Goal: Task Accomplishment & Management: Manage account settings

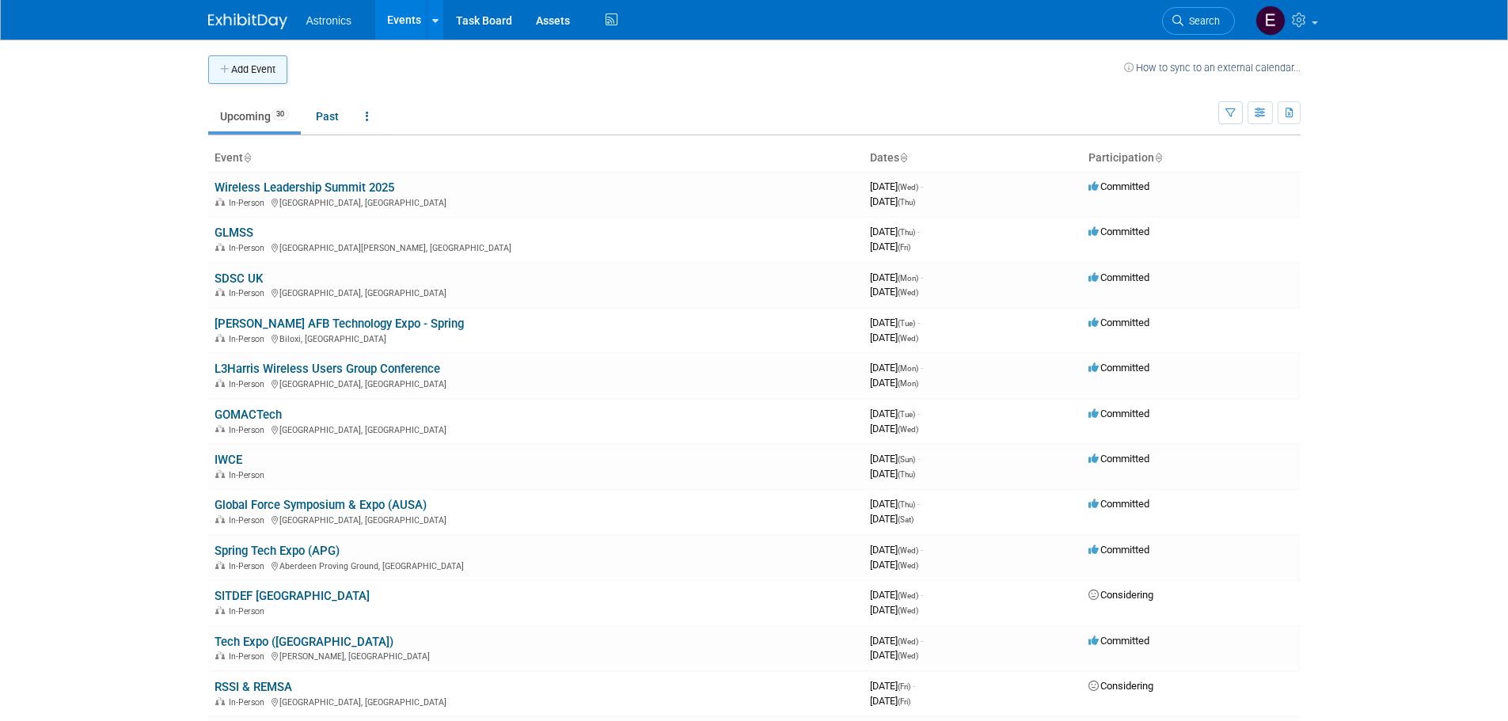
click at [251, 68] on button "Add Event" at bounding box center [247, 69] width 79 height 29
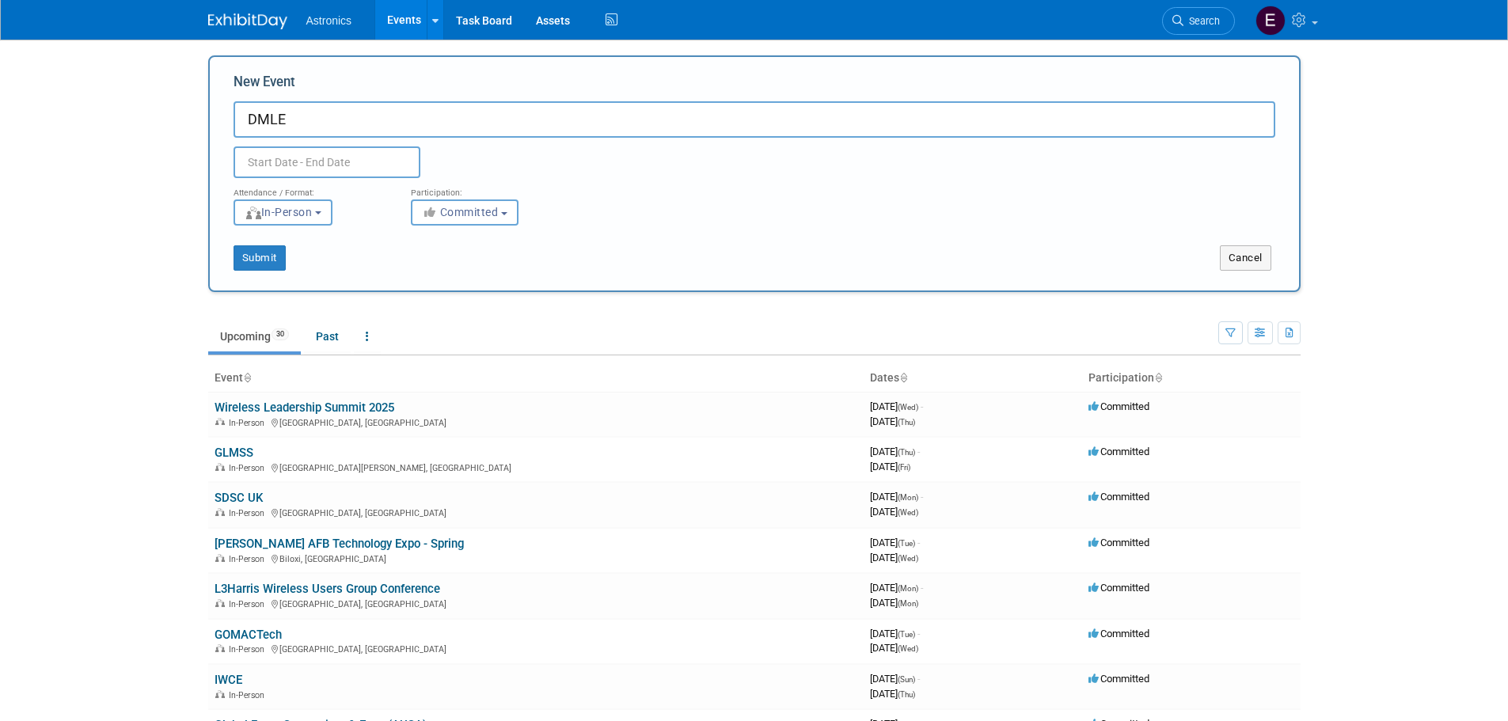
type input "DMLE"
click at [307, 155] on input "text" at bounding box center [327, 162] width 187 height 32
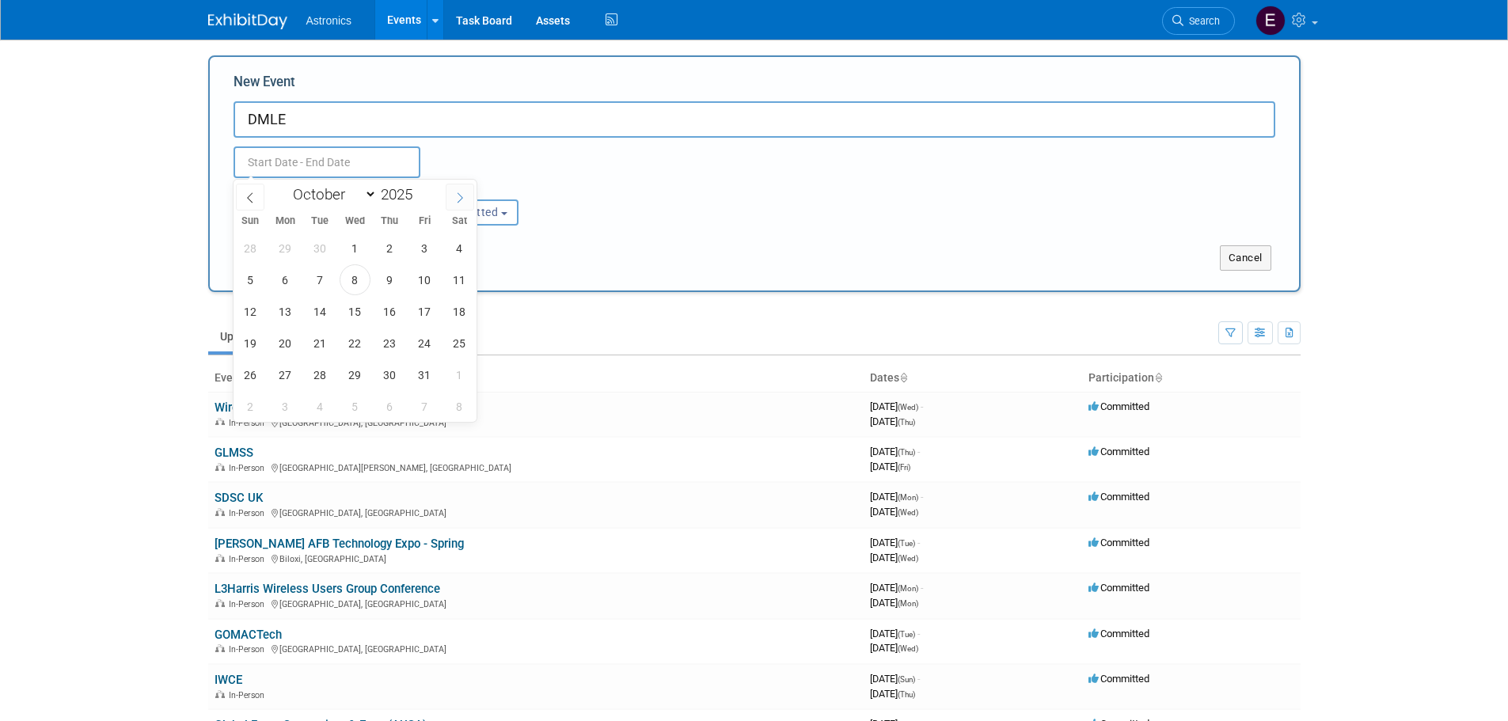
click at [462, 196] on icon at bounding box center [459, 197] width 11 height 11
select select "11"
click at [322, 279] on span "9" at bounding box center [320, 279] width 31 height 31
click at [382, 279] on span "11" at bounding box center [389, 279] width 31 height 31
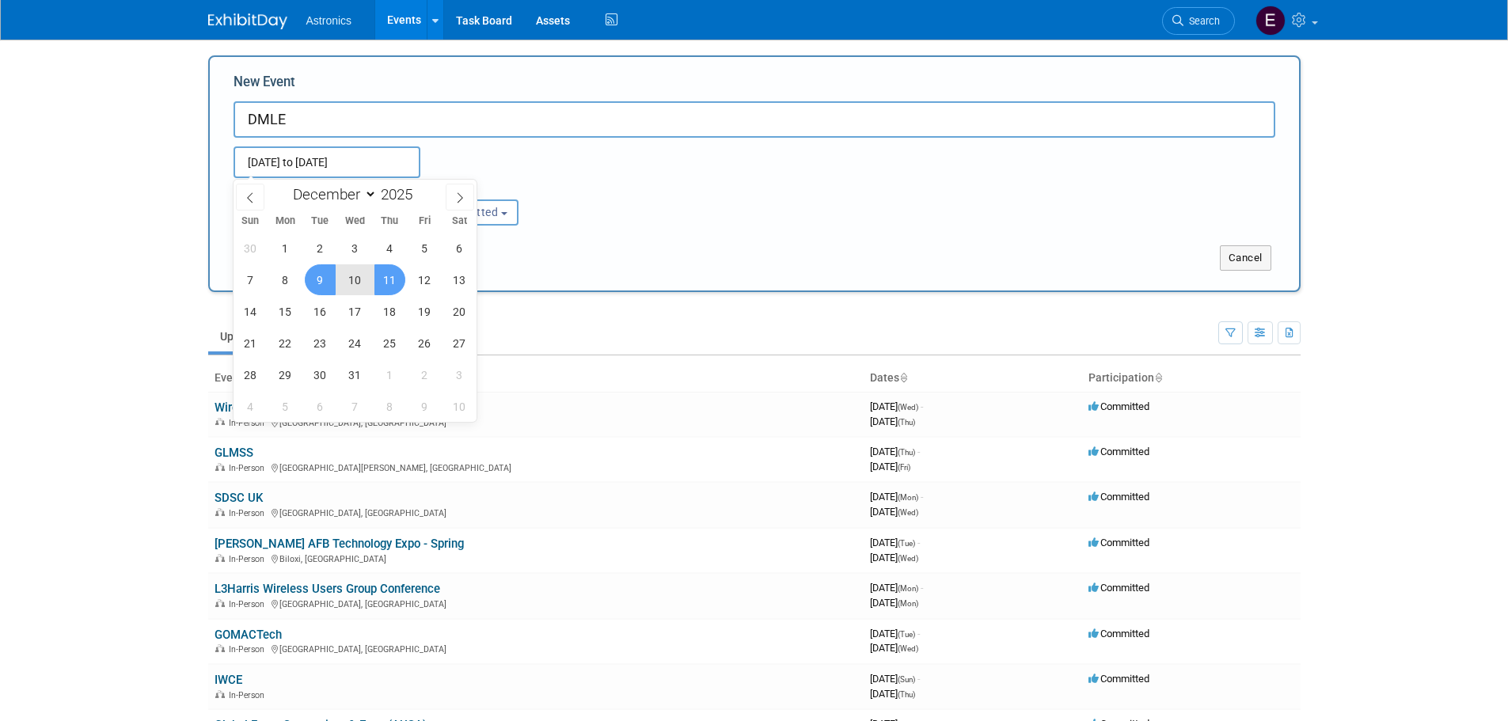
type input "[DATE] to [DATE]"
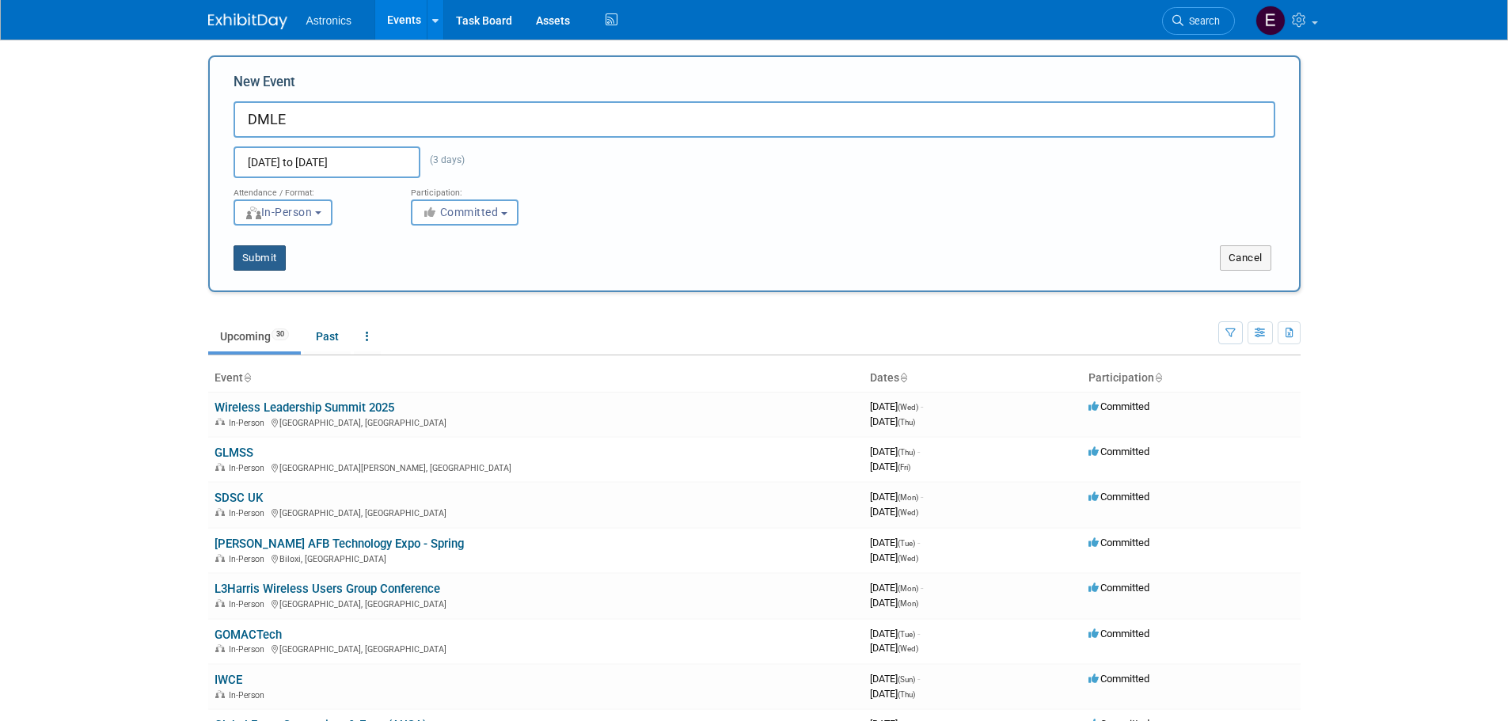
click at [264, 255] on button "Submit" at bounding box center [260, 257] width 52 height 25
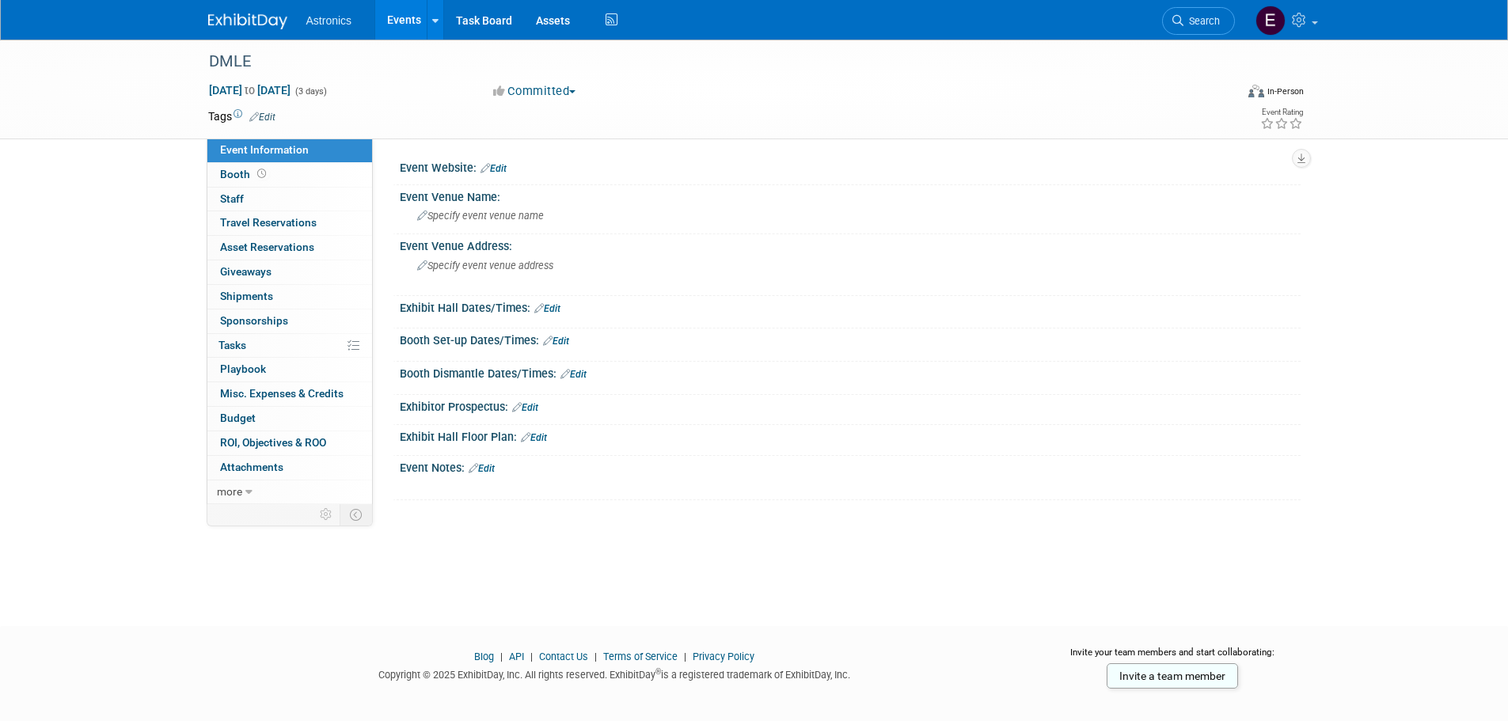
click at [505, 165] on link "Edit" at bounding box center [494, 168] width 26 height 11
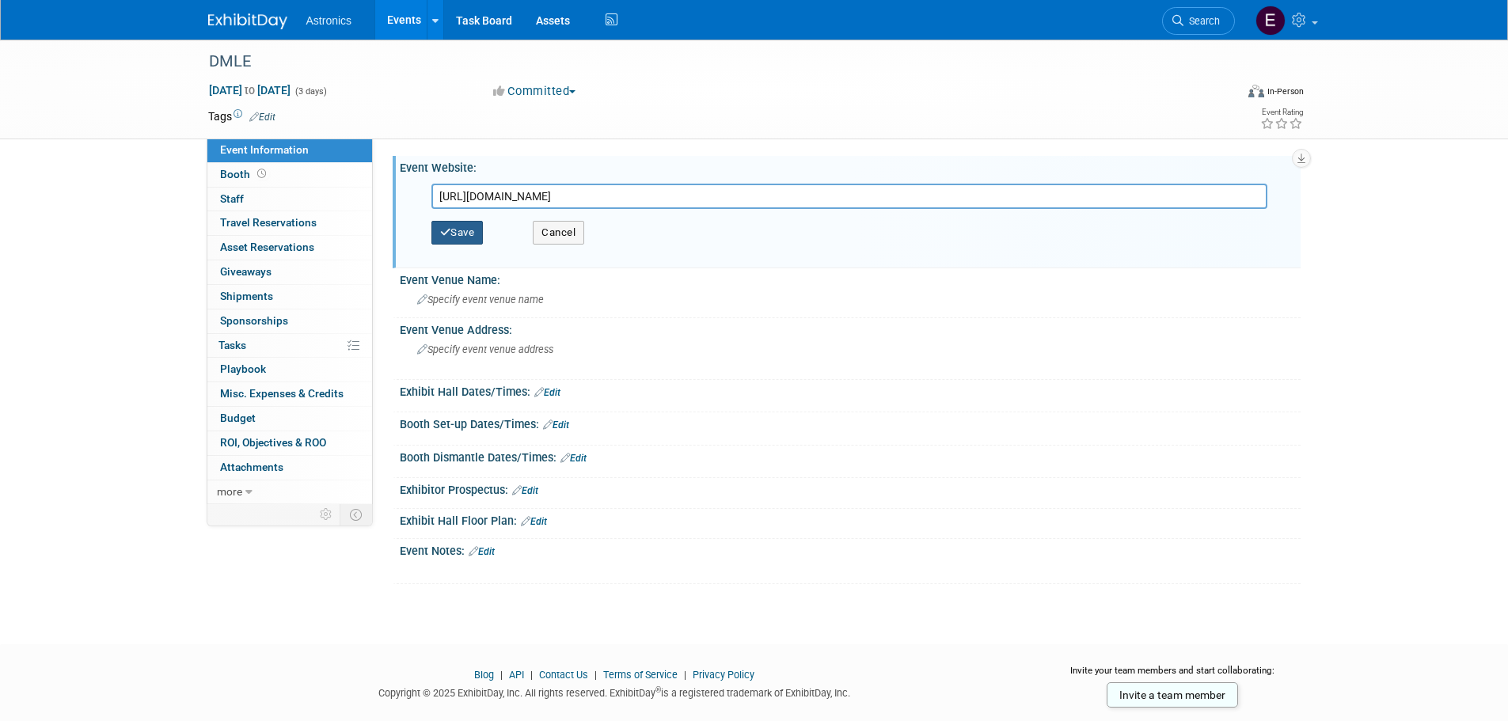
type input "https://www.sae.org/events/defense-maintenance-and-logistics-exhibition"
click at [479, 230] on button "Save" at bounding box center [457, 233] width 52 height 24
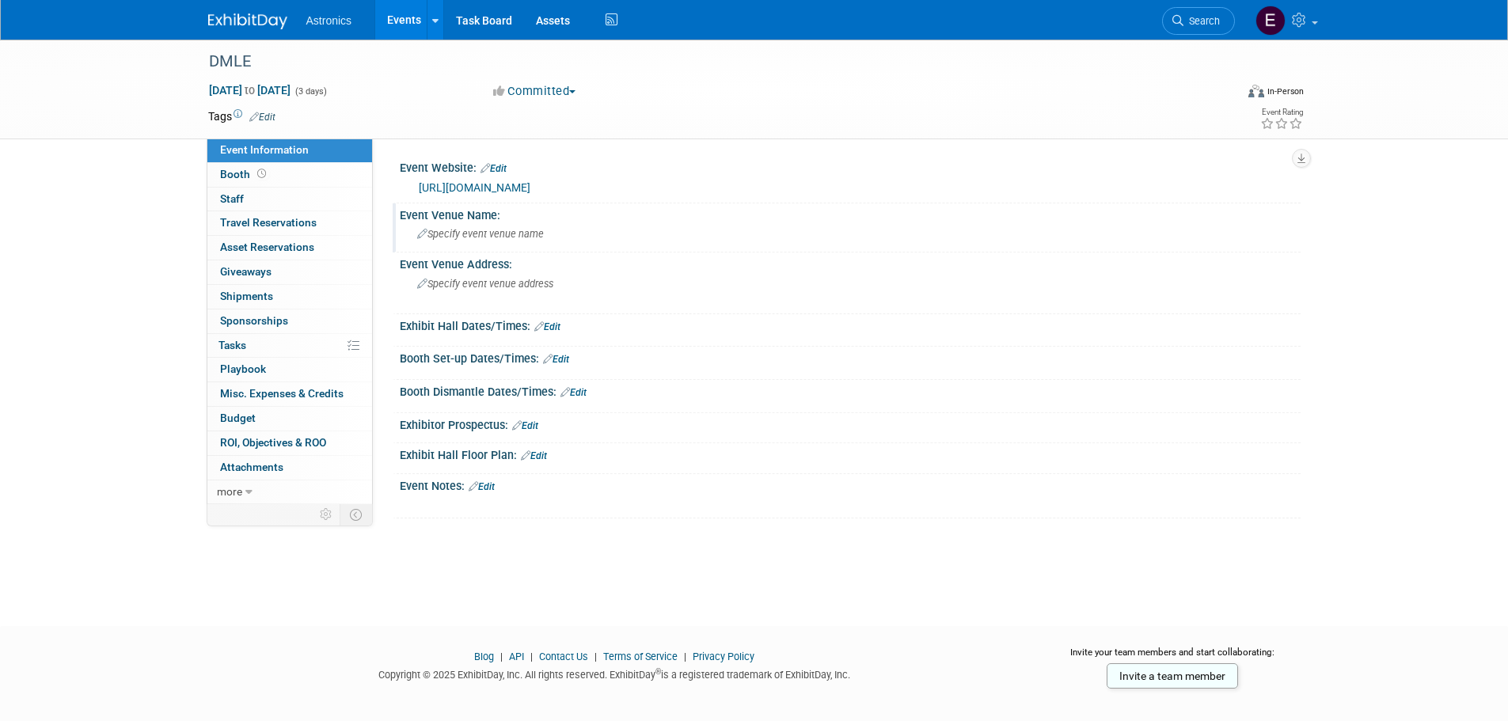
click at [467, 231] on span "Specify event venue name" at bounding box center [480, 234] width 127 height 12
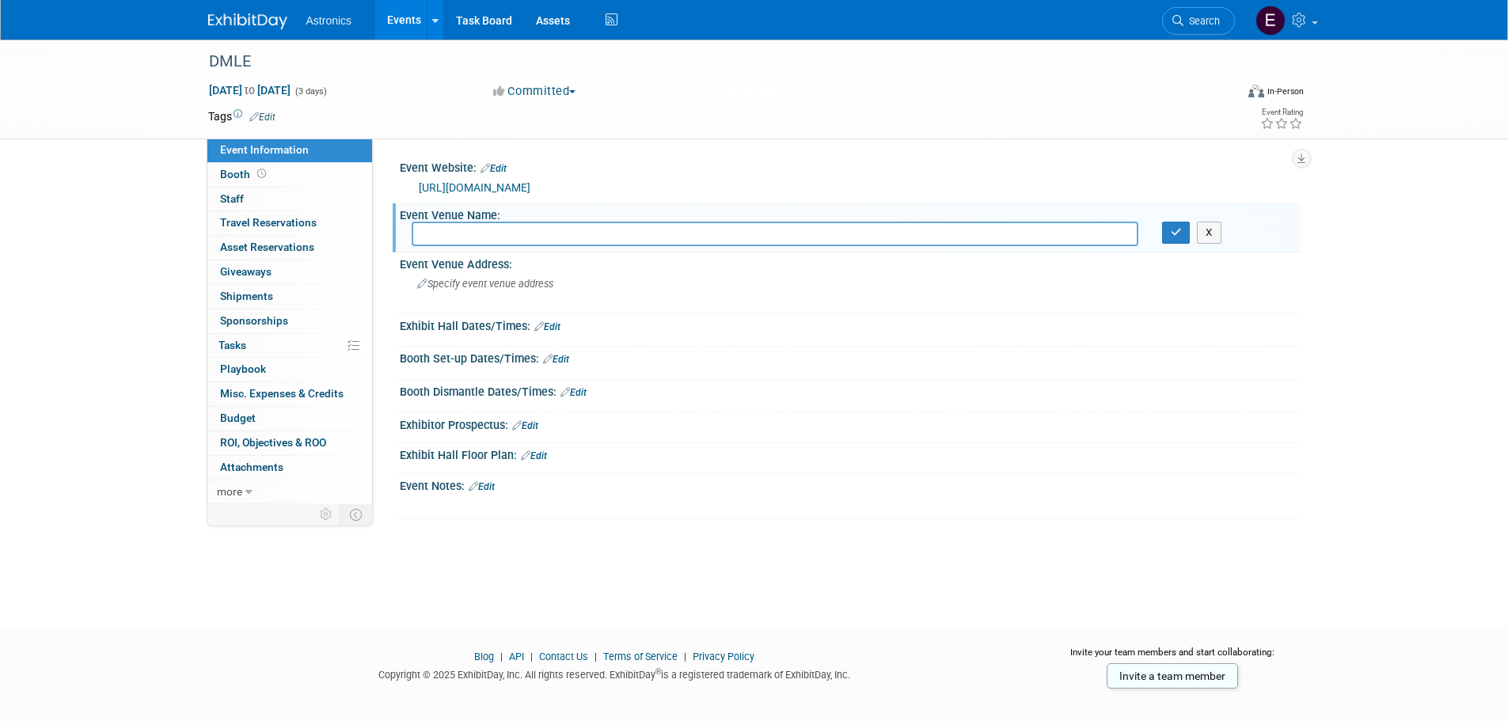
type input "C"
type input "[US_STATE][GEOGRAPHIC_DATA]"
click at [488, 291] on div "Specify event venue address" at bounding box center [588, 290] width 352 height 36
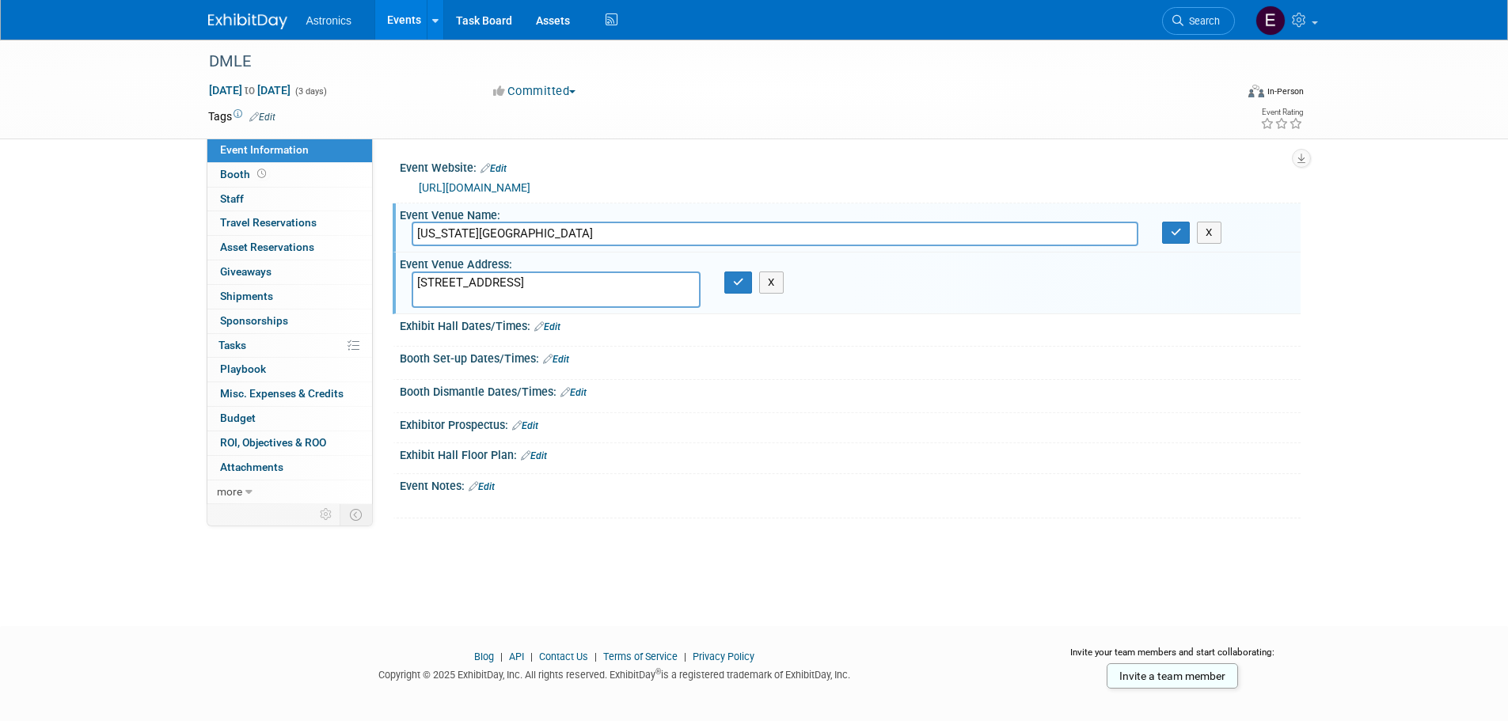
type textarea "[STREET_ADDRESS]"
click at [557, 326] on link "Edit" at bounding box center [547, 326] width 26 height 11
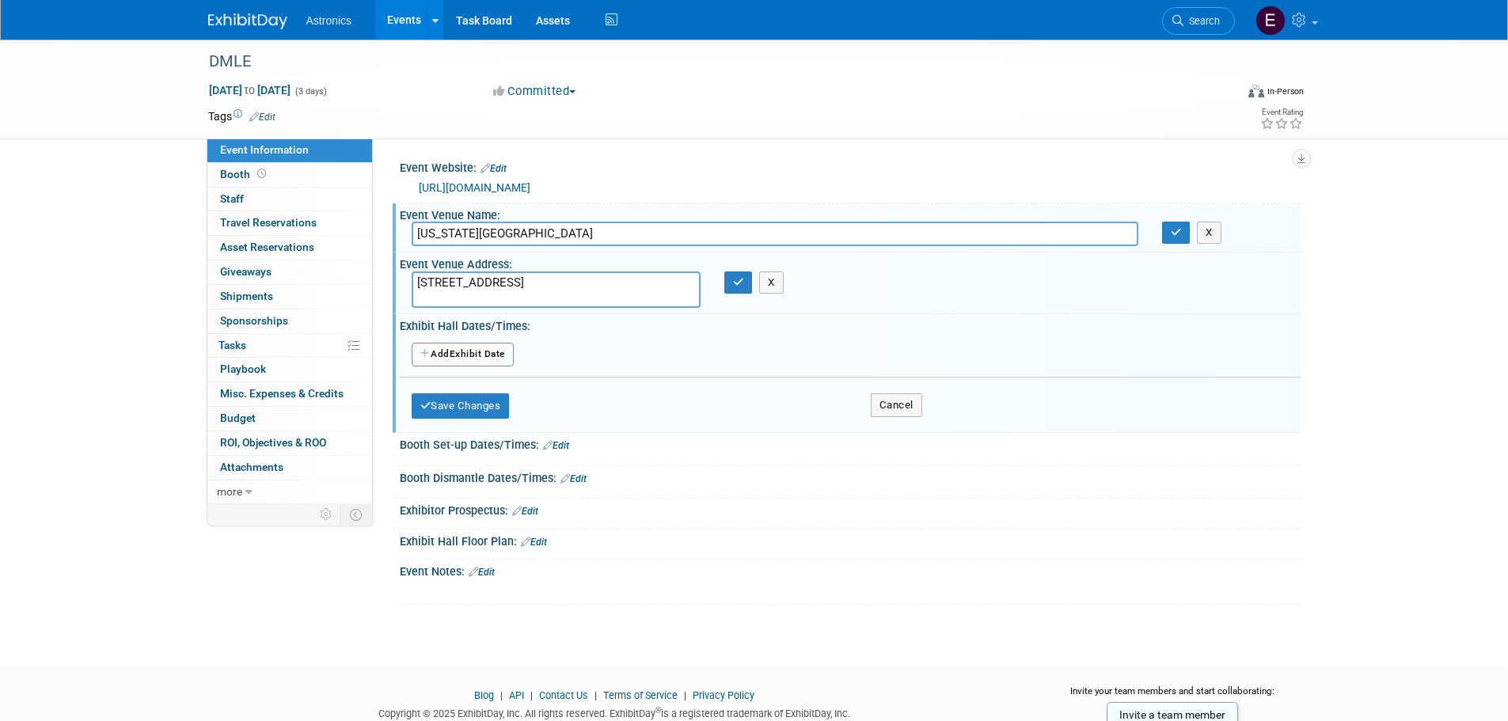
click at [488, 352] on button "Add Another Exhibit Date" at bounding box center [463, 355] width 102 height 24
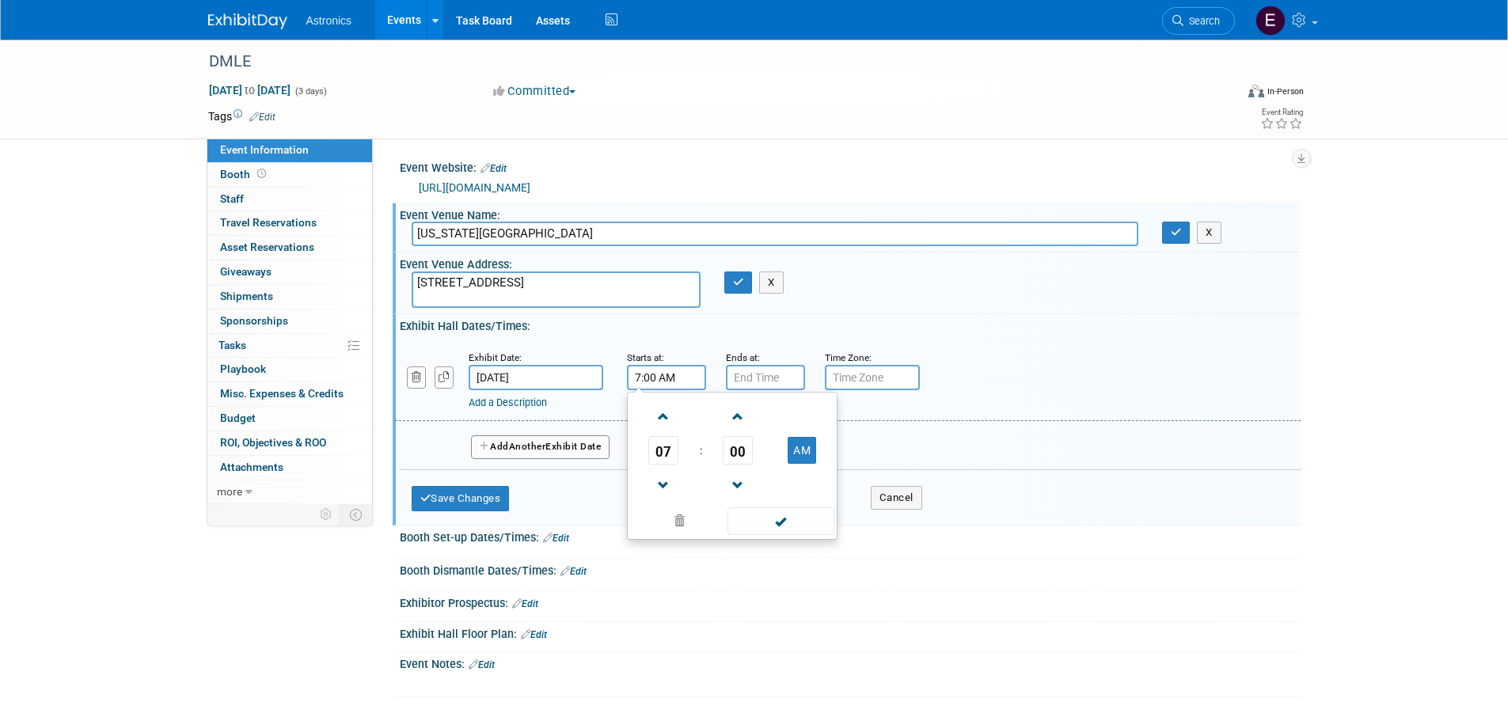
click at [662, 378] on input "7:00 AM" at bounding box center [666, 377] width 79 height 25
click at [663, 417] on span at bounding box center [664, 417] width 28 height 28
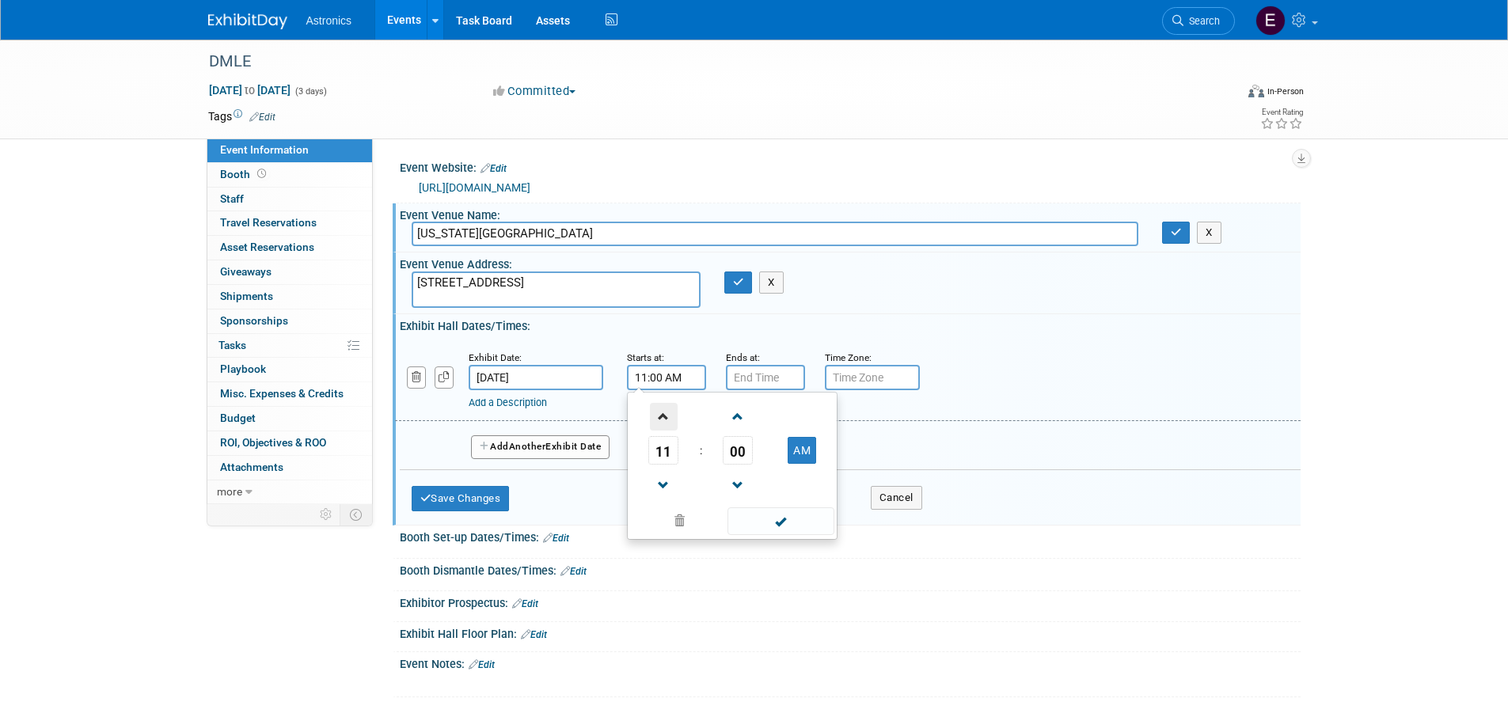
click at [663, 417] on span at bounding box center [664, 417] width 28 height 28
type input "12:00 PM"
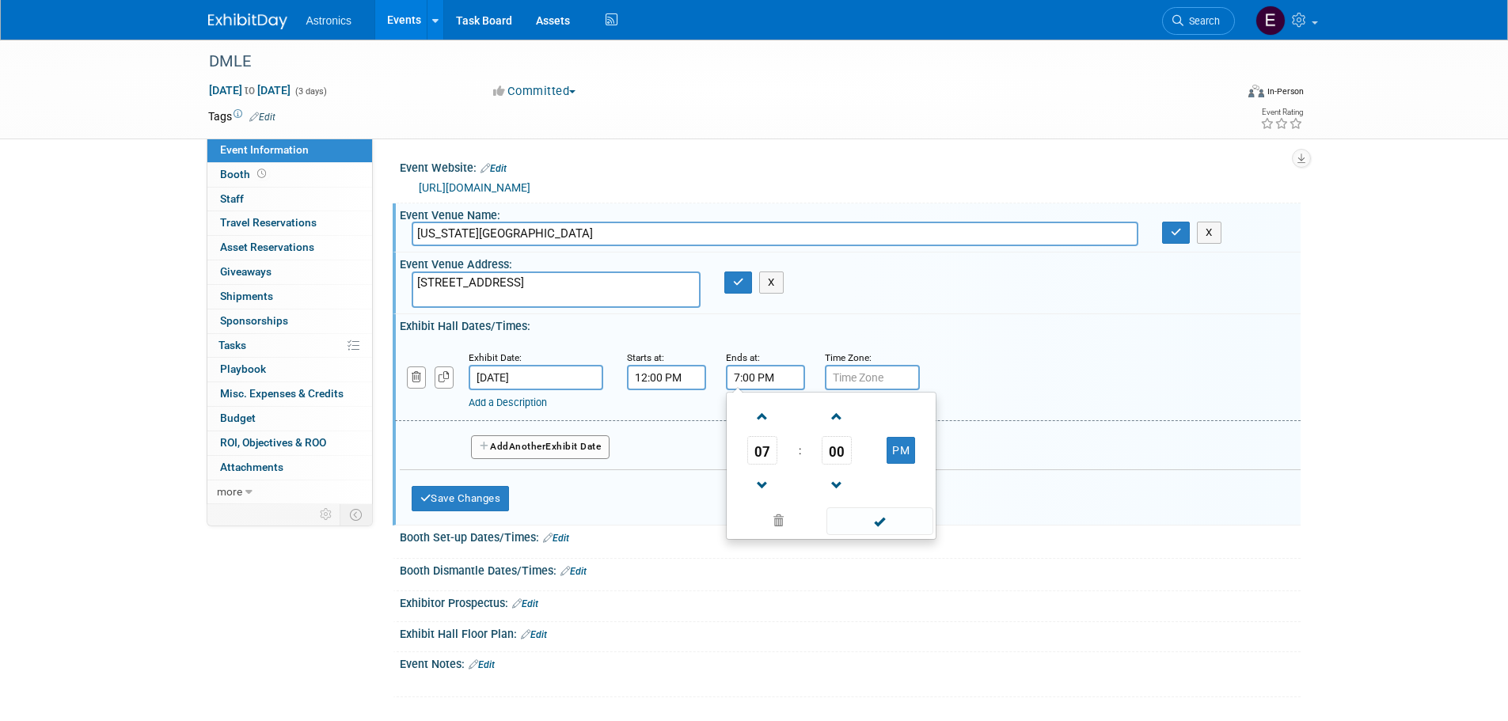
click at [770, 380] on input "7:00 PM" at bounding box center [765, 377] width 79 height 25
click at [766, 416] on span at bounding box center [763, 417] width 28 height 28
click at [761, 420] on span at bounding box center [763, 417] width 28 height 28
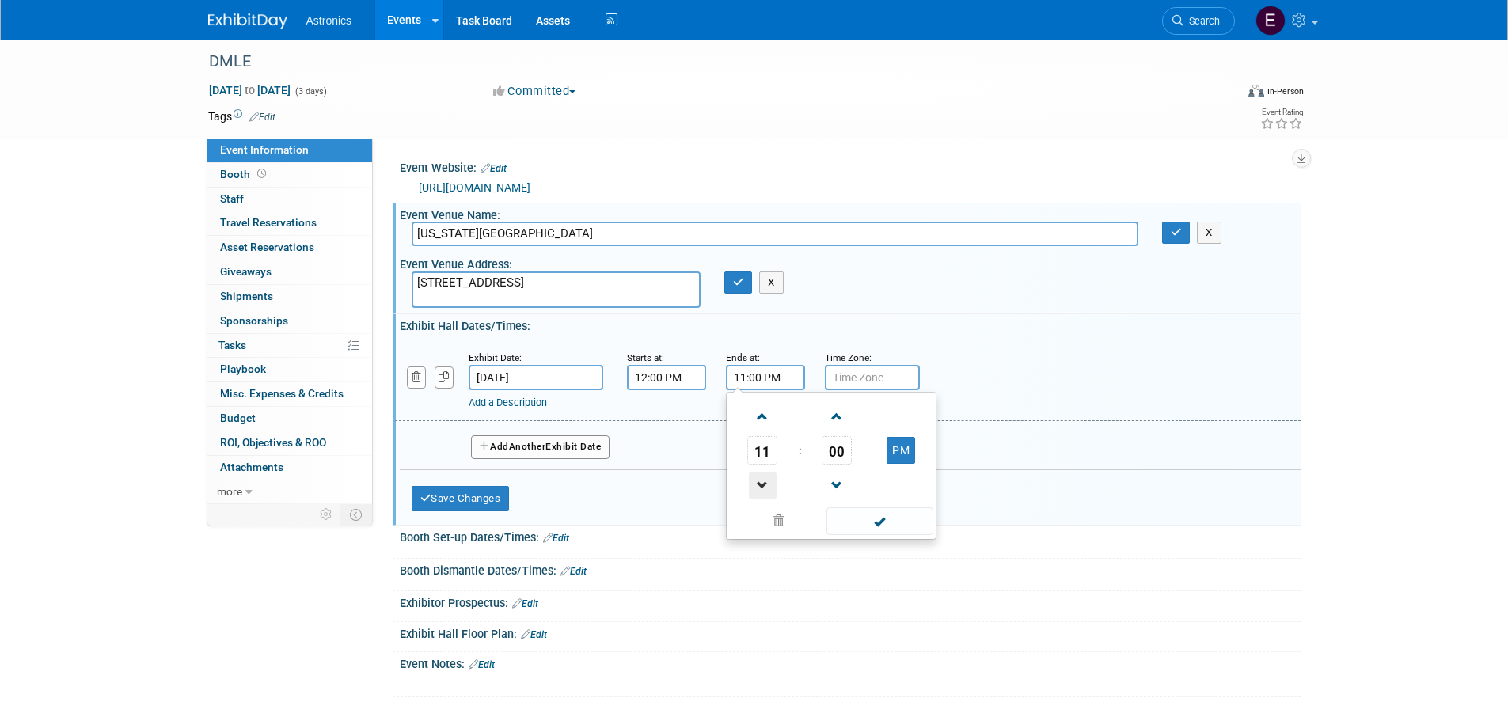
click at [761, 488] on span at bounding box center [763, 486] width 28 height 28
click at [759, 479] on span at bounding box center [763, 486] width 28 height 28
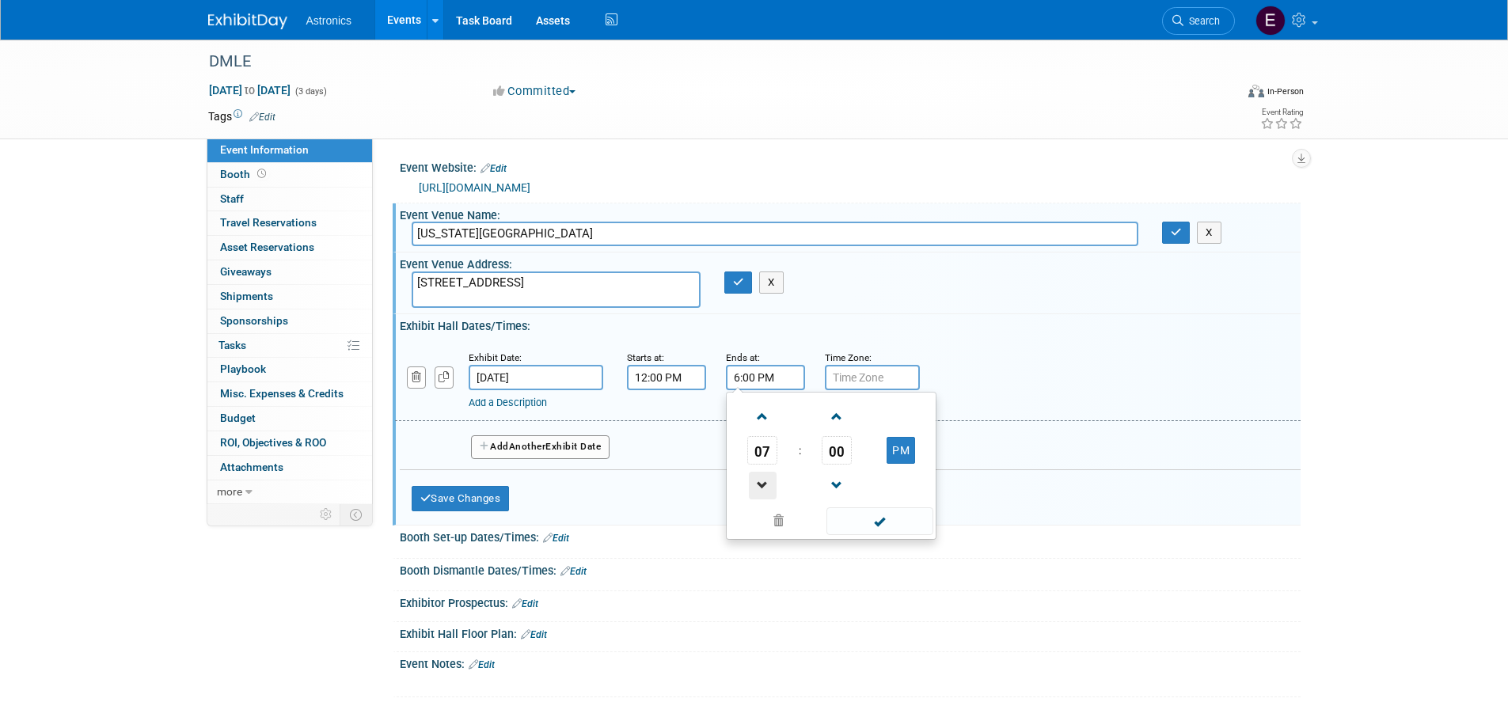
click at [759, 479] on span at bounding box center [763, 486] width 28 height 28
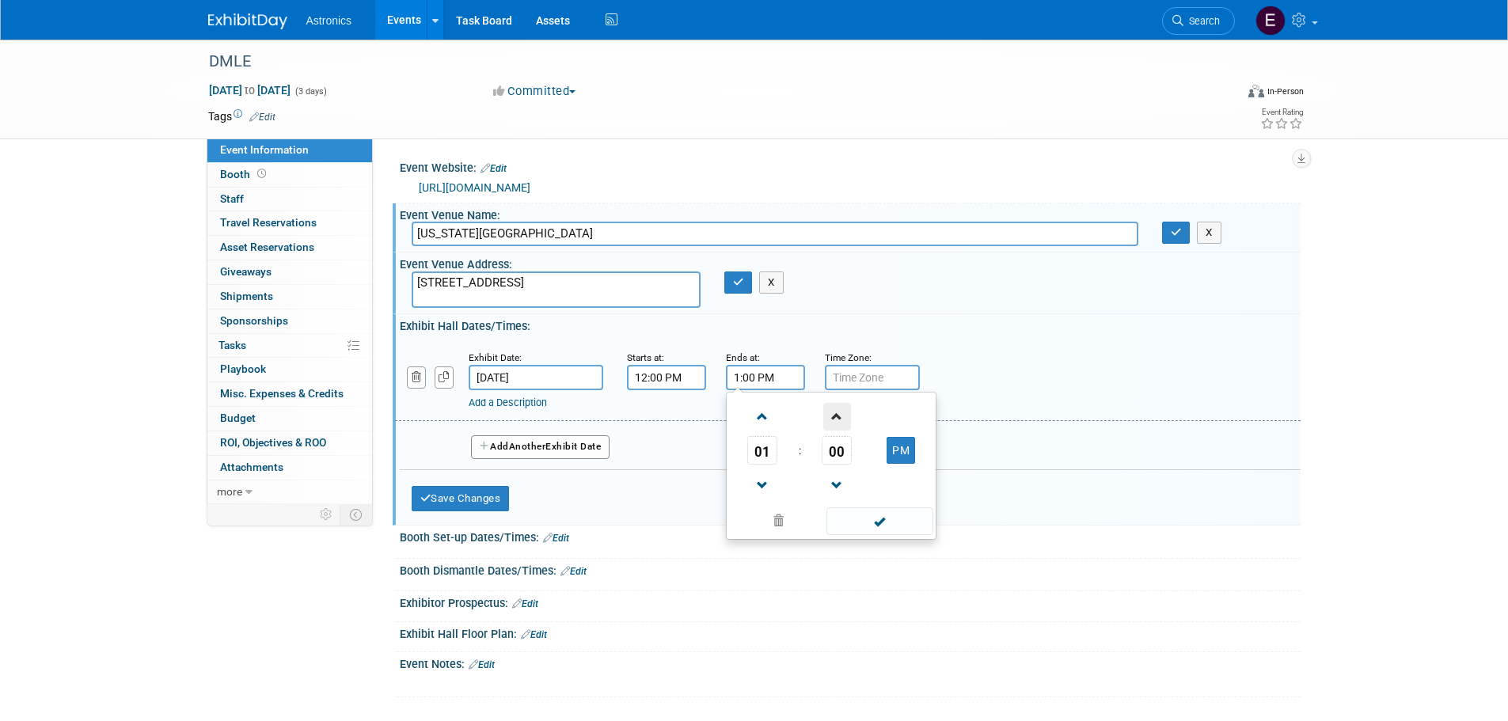
click at [838, 420] on span at bounding box center [837, 417] width 28 height 28
click at [836, 420] on span at bounding box center [837, 417] width 28 height 28
click at [842, 450] on span "03" at bounding box center [837, 450] width 30 height 29
click at [849, 458] on td "30" at bounding box center [856, 460] width 51 height 43
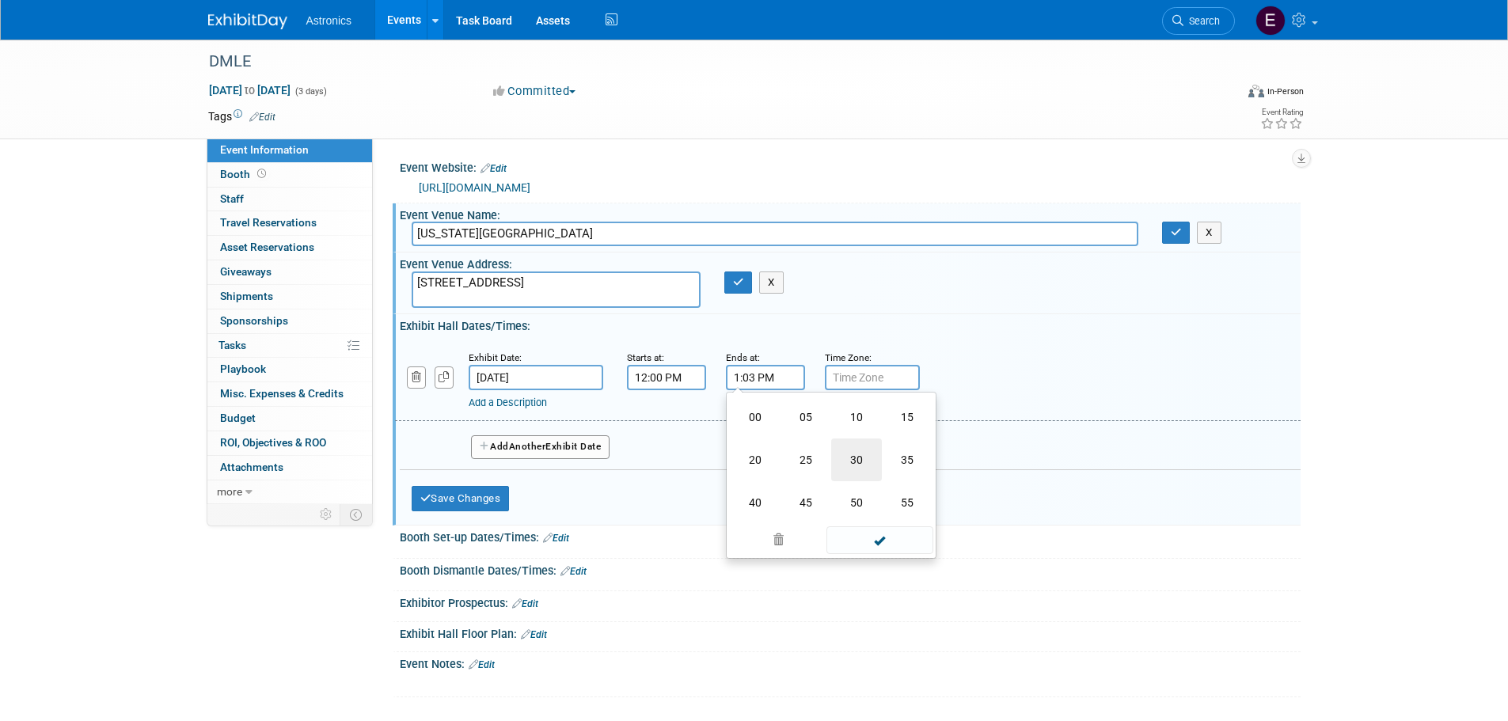
type input "1:30 PM"
click at [986, 335] on div "Exhibit Date: Dec 9, 2025 Starts at: 12:00 PM Ends at: 1:30 PM 01 : 30 PM 12 01…" at bounding box center [850, 427] width 901 height 188
click at [447, 378] on icon "button" at bounding box center [444, 377] width 11 height 10
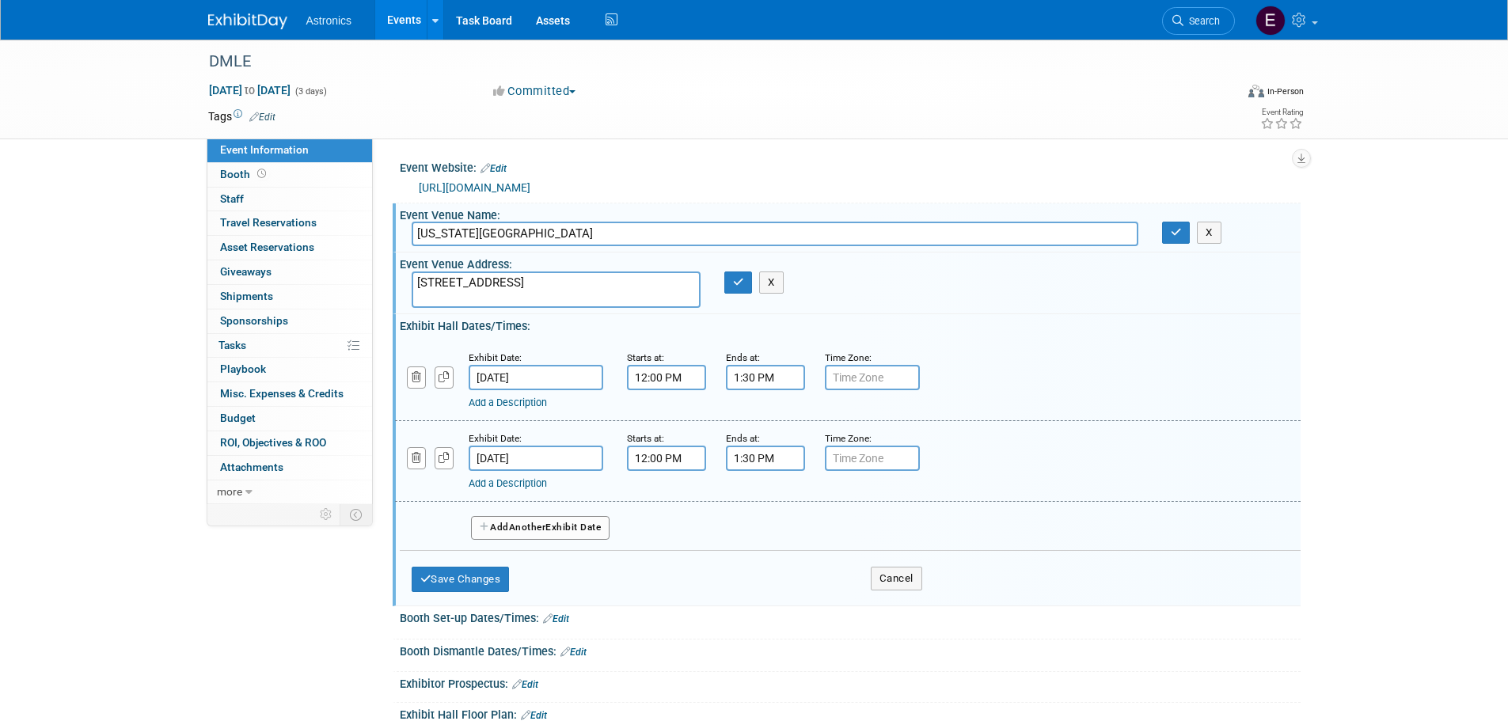
click at [524, 402] on link "Add a Description" at bounding box center [508, 403] width 78 height 12
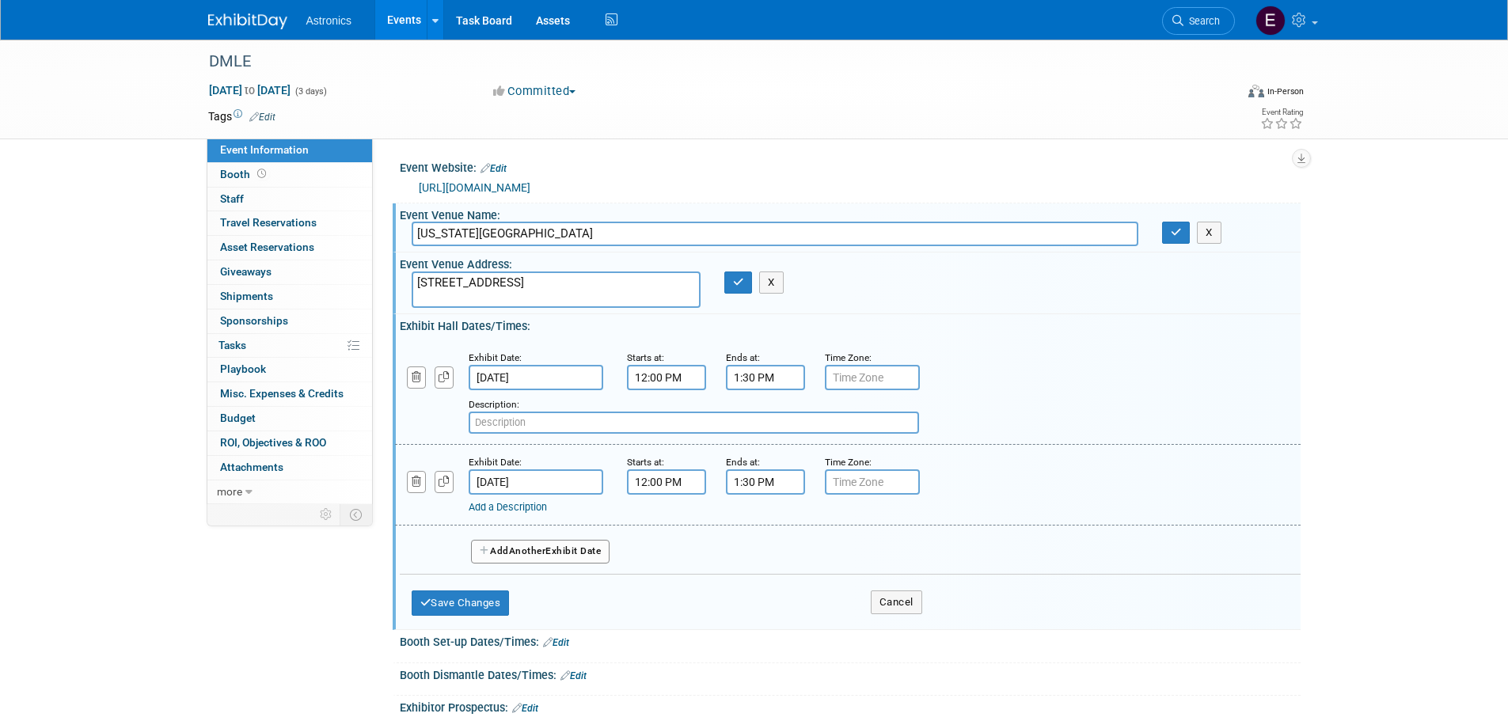
click at [525, 417] on input "text" at bounding box center [694, 423] width 450 height 22
type input "Networking Lunch"
click at [682, 487] on input "12:00 PM" at bounding box center [666, 481] width 79 height 25
click at [667, 526] on span at bounding box center [664, 521] width 28 height 28
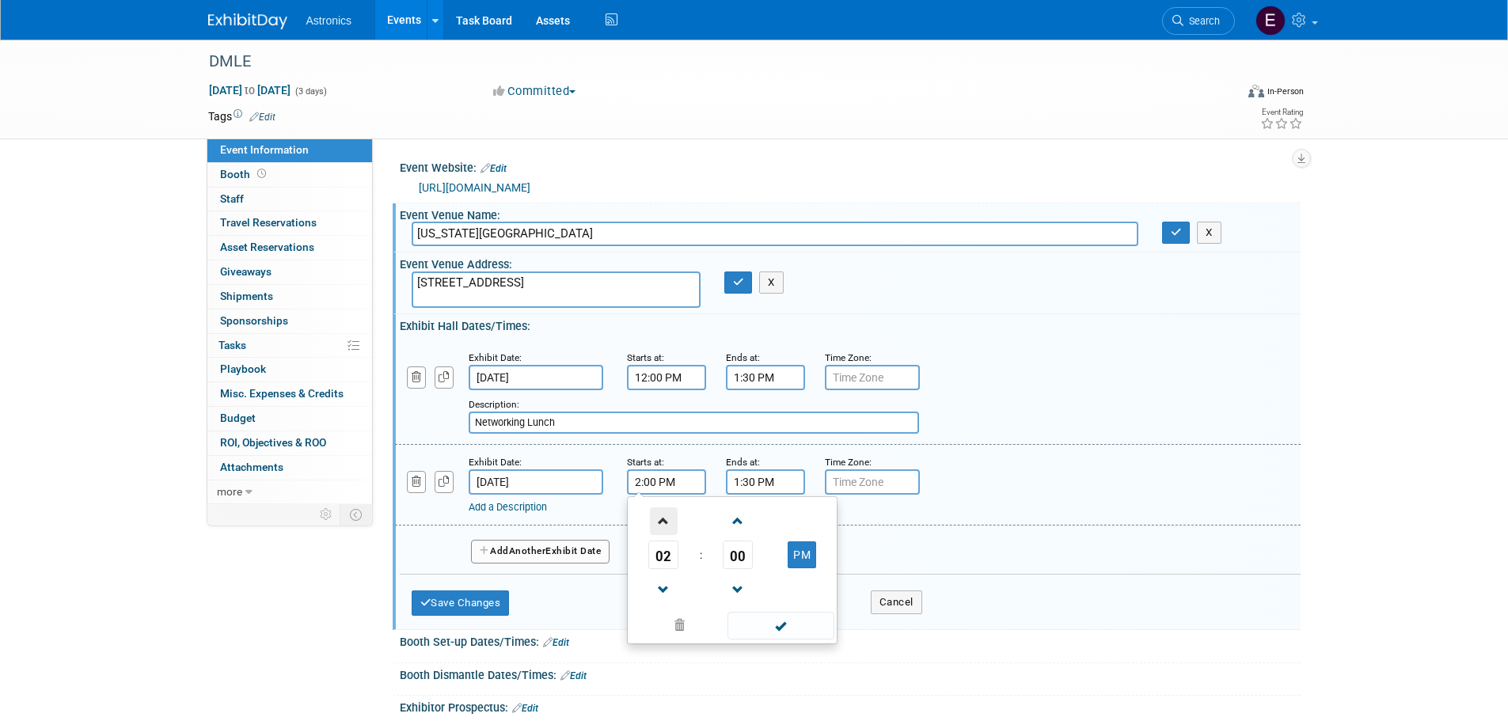
click at [667, 526] on span at bounding box center [664, 521] width 28 height 28
type input "5:00 PM"
click at [777, 480] on input "1:30 PM" at bounding box center [765, 481] width 79 height 25
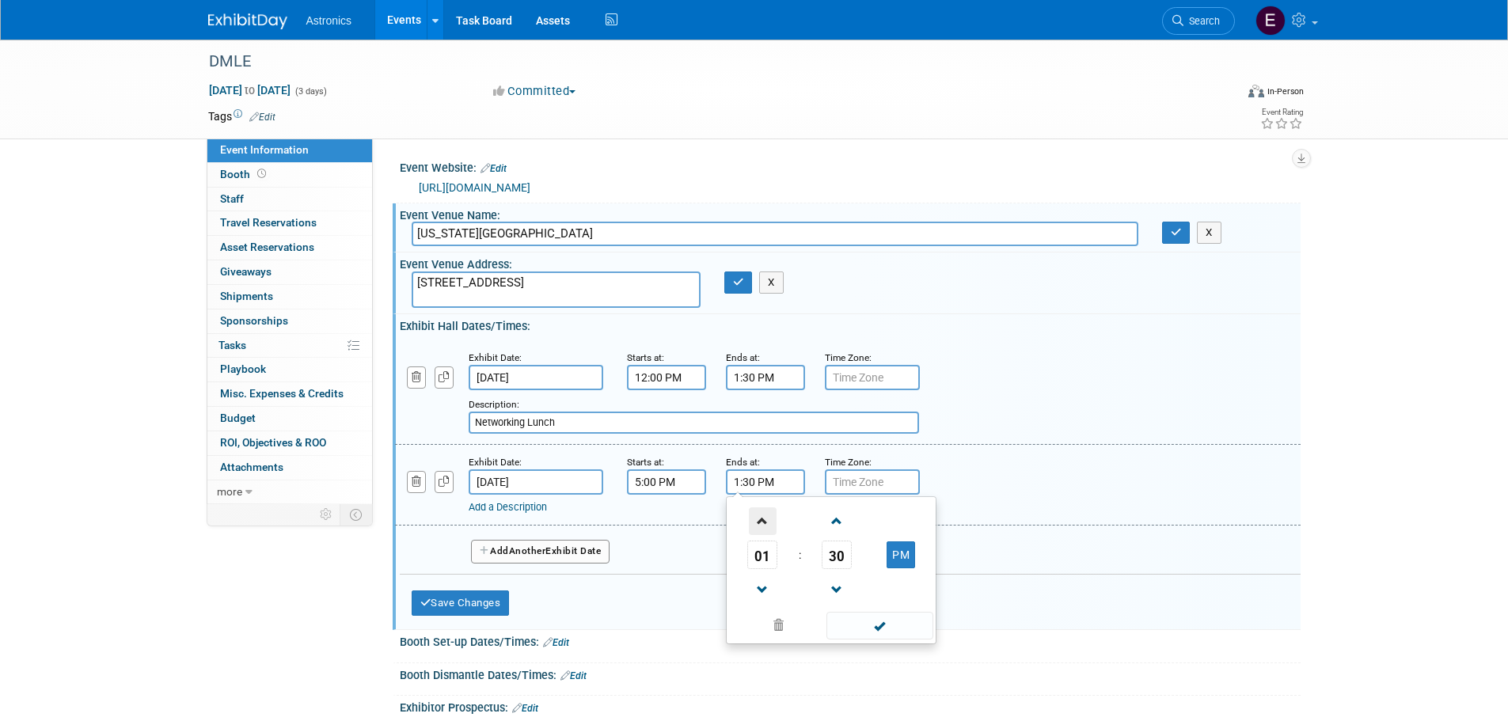
click at [761, 517] on span at bounding box center [763, 521] width 28 height 28
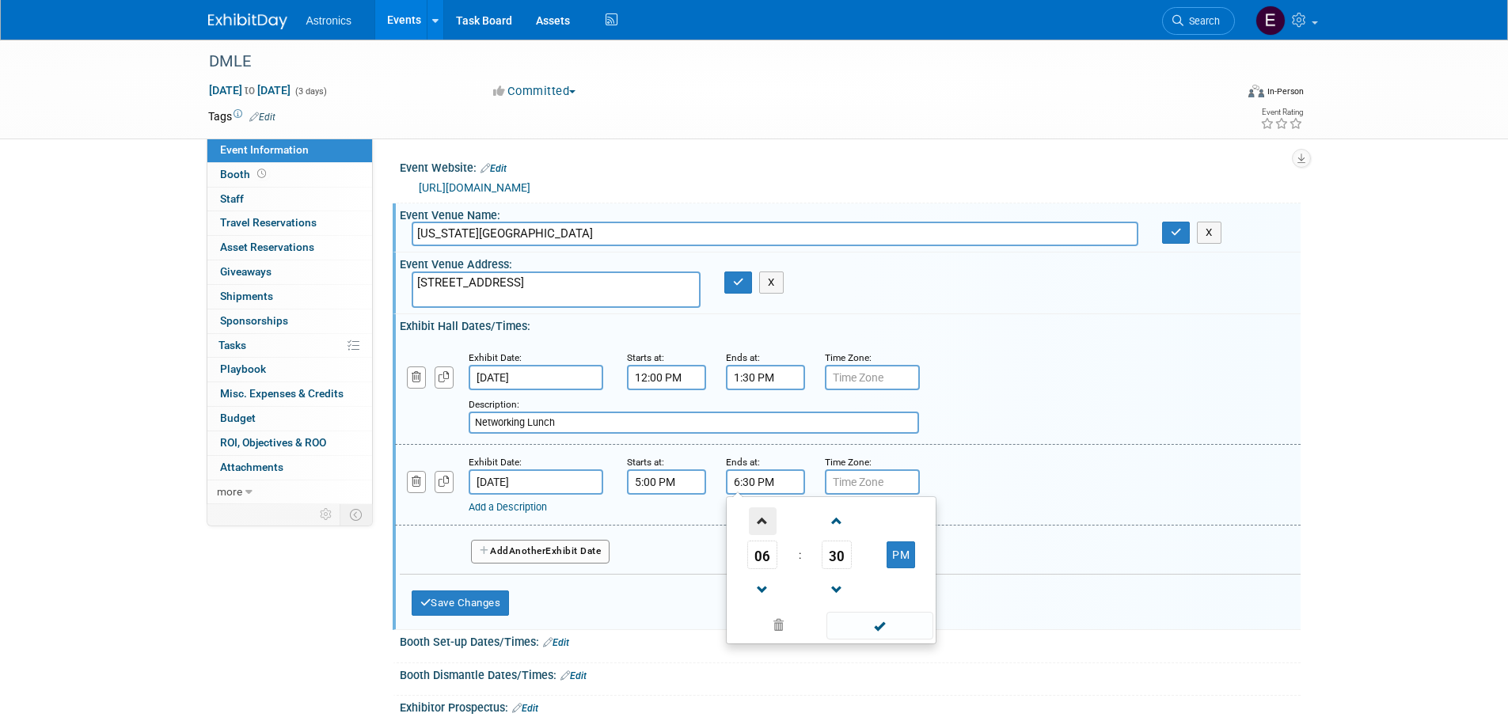
click at [761, 517] on span at bounding box center [763, 521] width 28 height 28
click at [836, 593] on span at bounding box center [837, 590] width 28 height 28
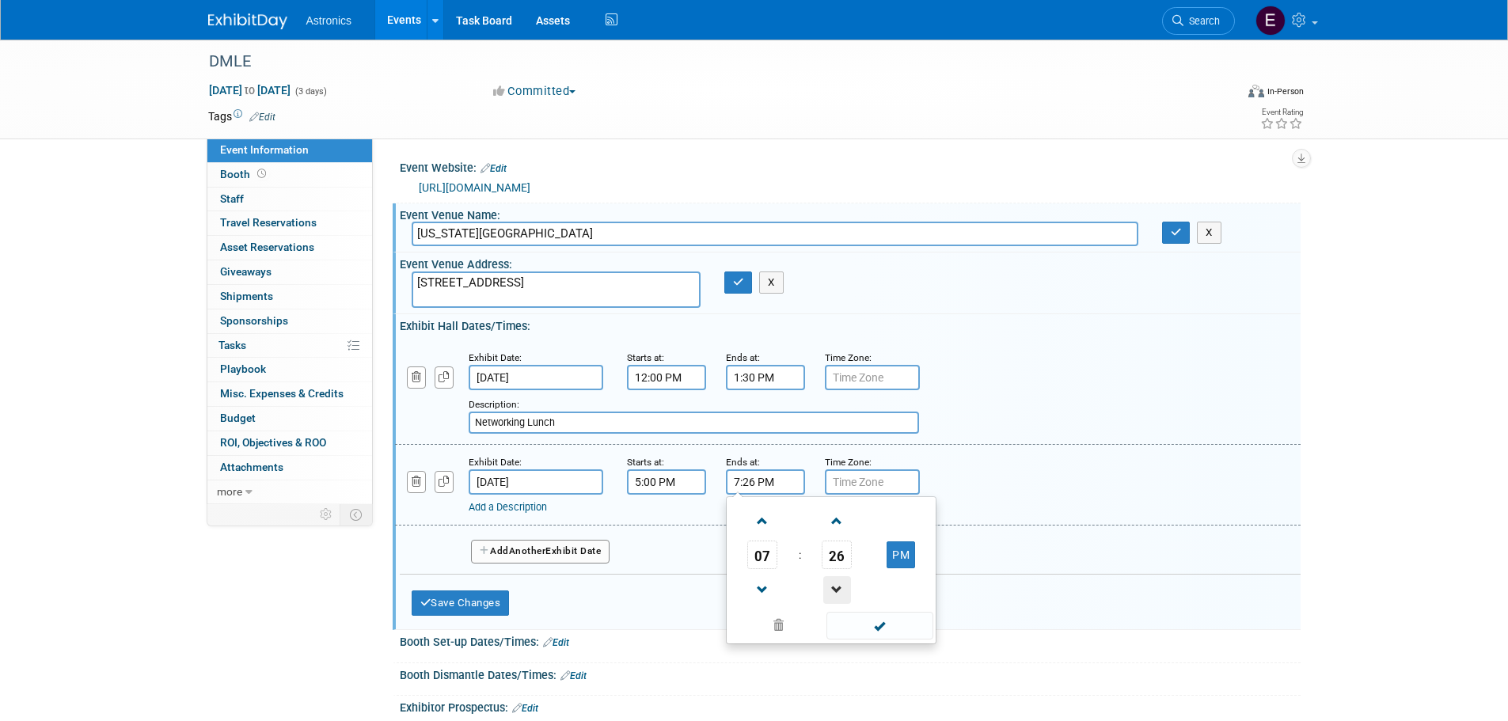
click at [836, 593] on span at bounding box center [837, 590] width 28 height 28
click at [836, 592] on span at bounding box center [837, 590] width 28 height 28
click at [836, 554] on span "23" at bounding box center [837, 555] width 30 height 29
click at [764, 519] on td "00" at bounding box center [755, 521] width 51 height 43
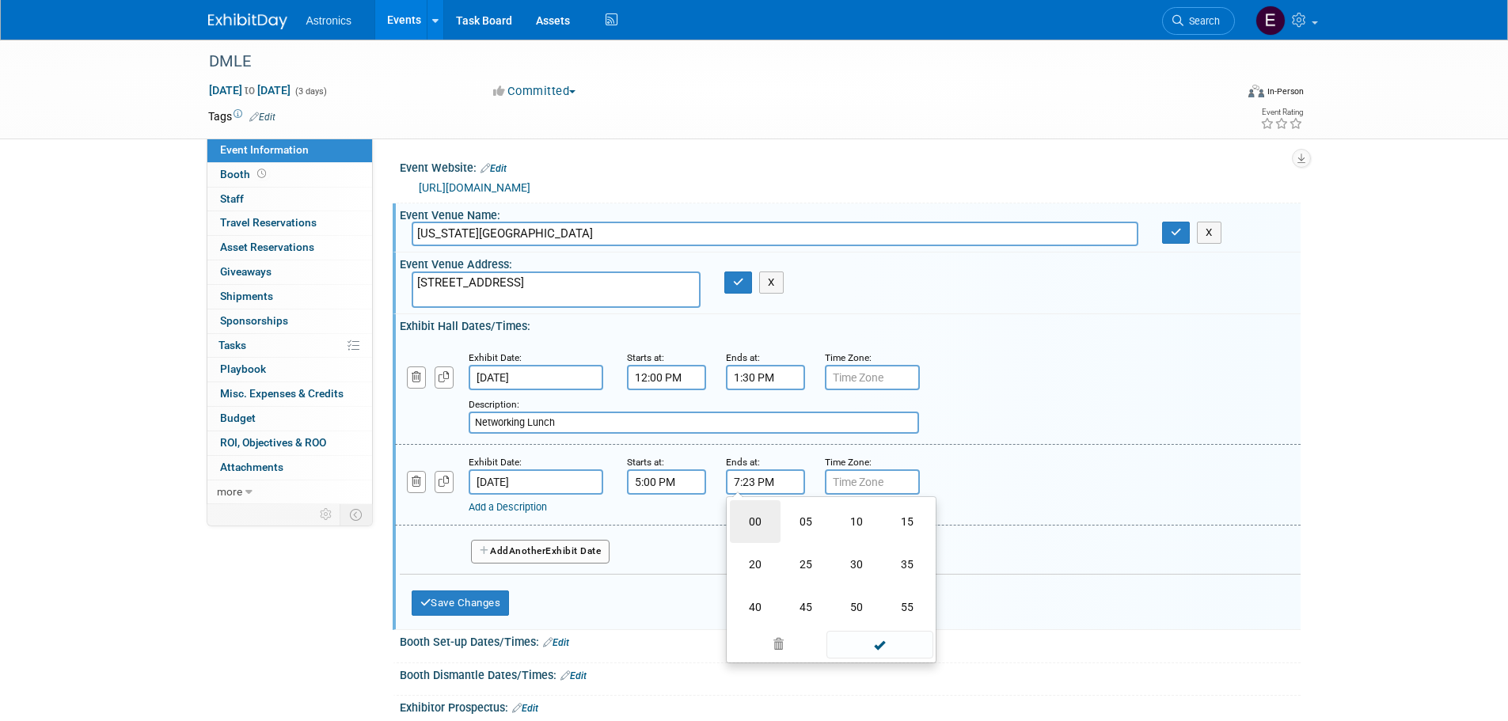
type input "7:00 PM"
click at [990, 483] on div "Add a Description Description:" at bounding box center [847, 484] width 929 height 61
click at [529, 504] on link "Add a Description" at bounding box center [508, 507] width 78 height 12
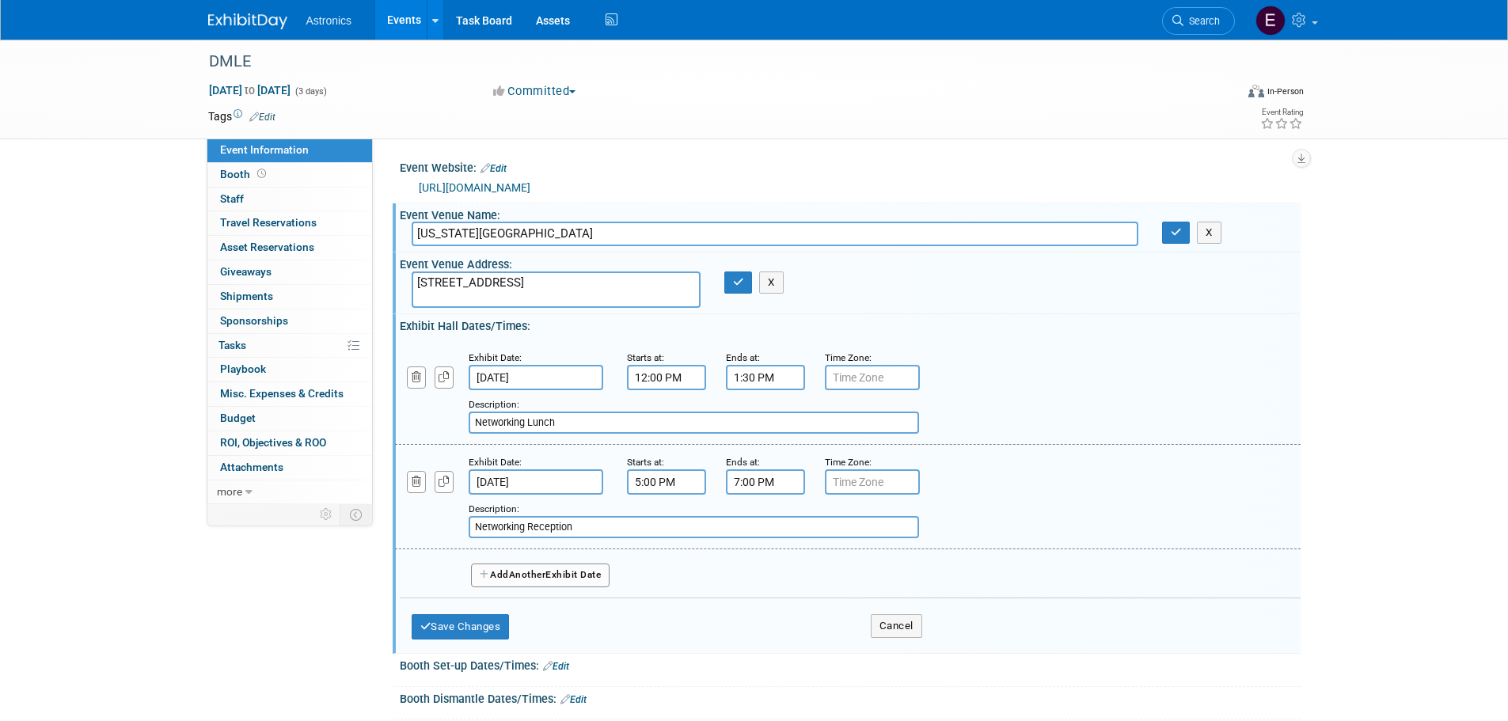
type input "Networking Reception"
click at [1338, 470] on div "DMLE Dec 9, 2025 to Dec 11, 2025 (3 days) Dec 9, 2025 to Dec 11, 2025 Committed…" at bounding box center [754, 449] width 1508 height 818
click at [529, 576] on span "Another" at bounding box center [527, 574] width 37 height 11
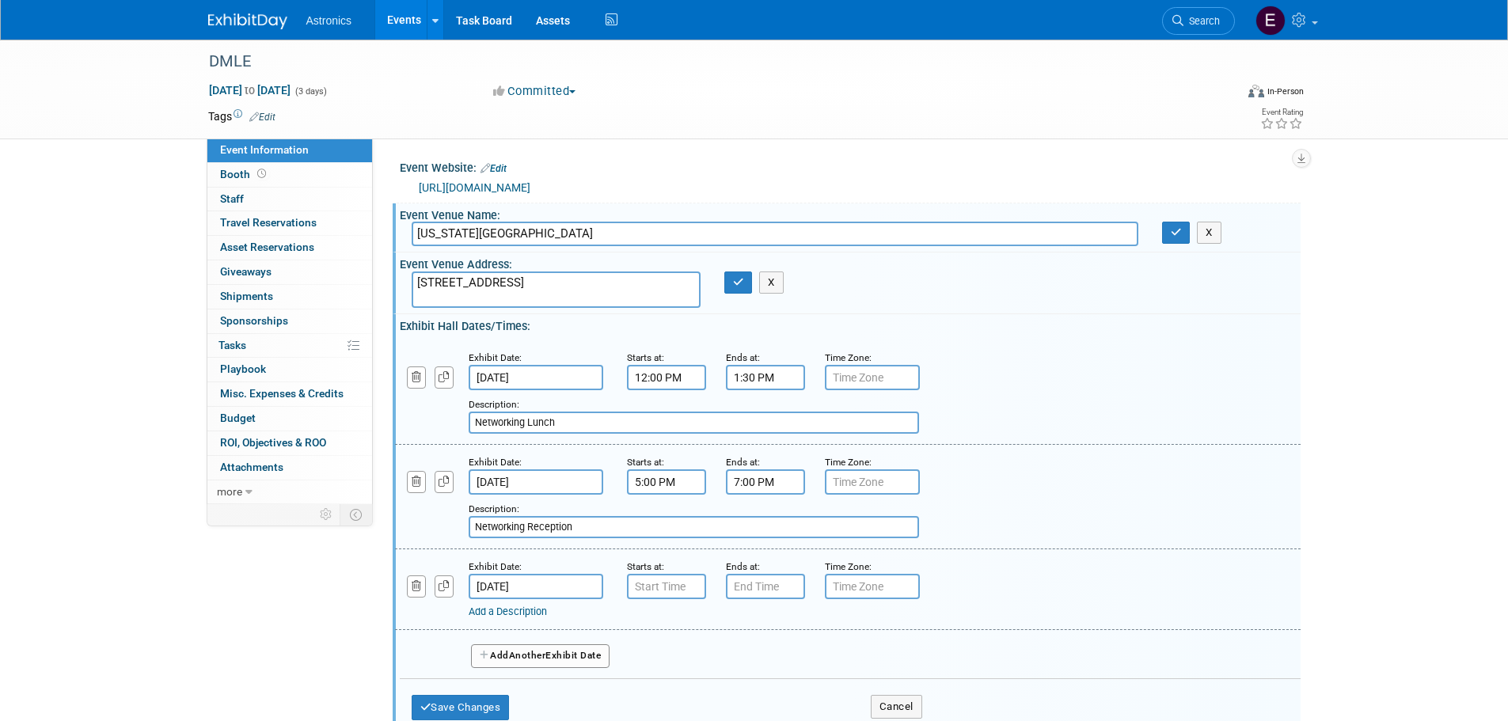
type input "7:00 AM"
click at [678, 588] on input "7:00 AM" at bounding box center [666, 586] width 79 height 25
click at [774, 588] on input "7:00 PM" at bounding box center [765, 586] width 79 height 25
click at [763, 625] on span at bounding box center [763, 626] width 28 height 28
type input "8:00 PM"
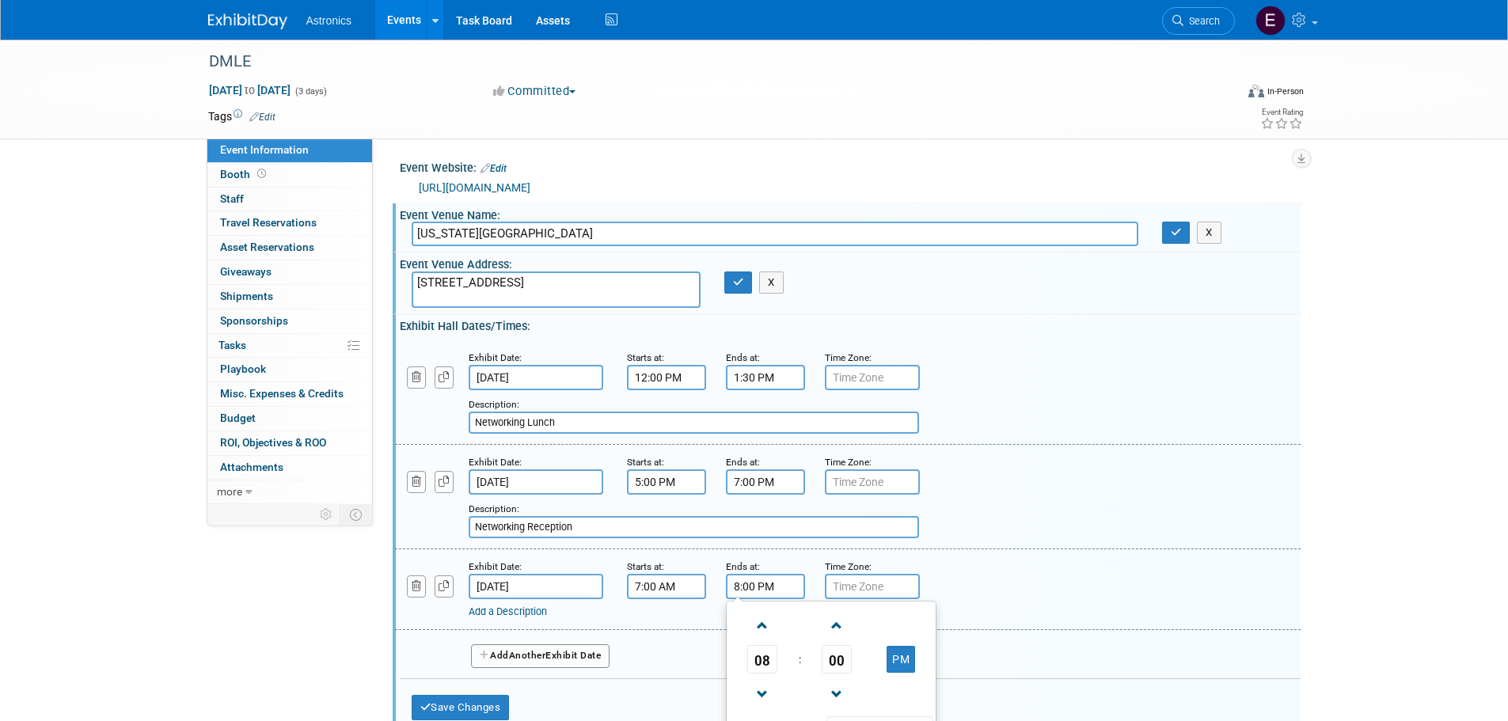
click at [523, 612] on link "Add a Description" at bounding box center [508, 612] width 78 height 12
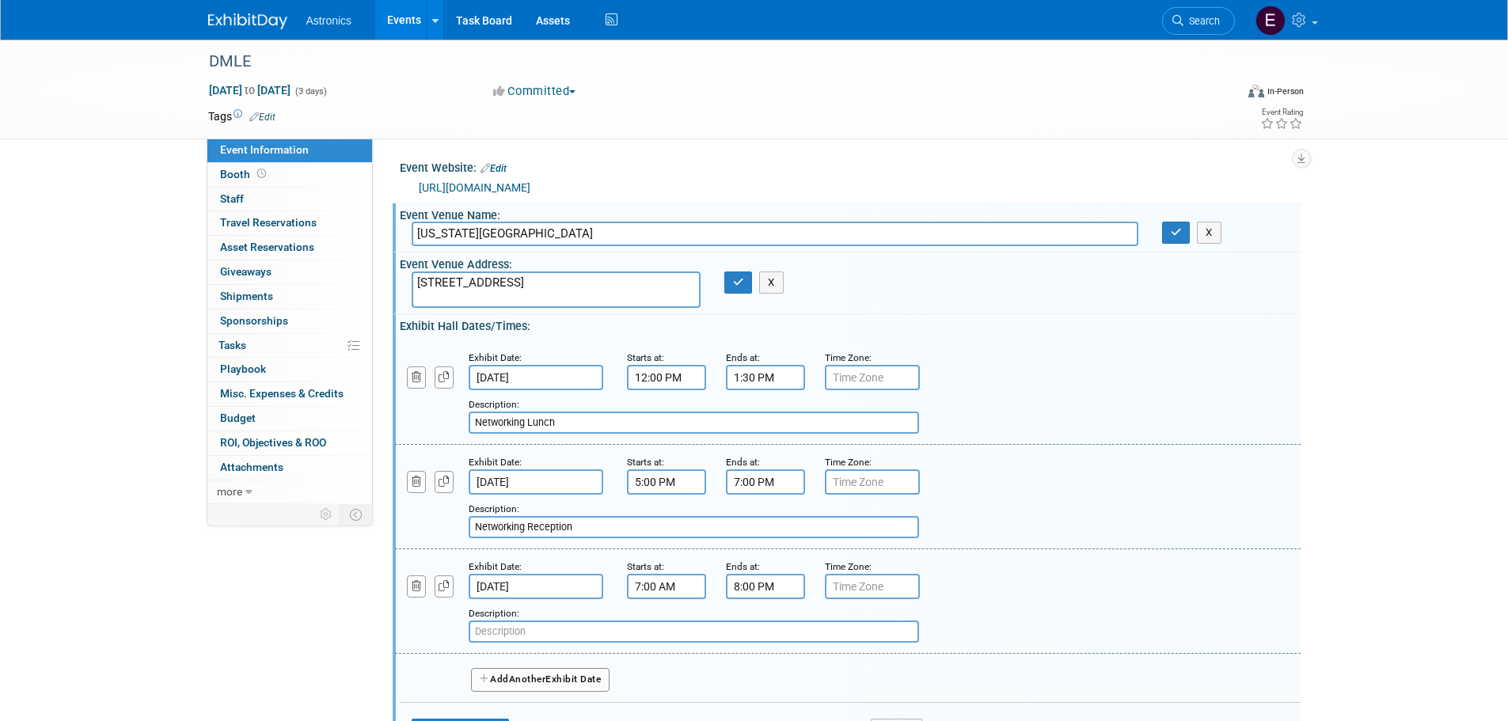
click at [530, 626] on input "text" at bounding box center [694, 632] width 450 height 22
type input "N"
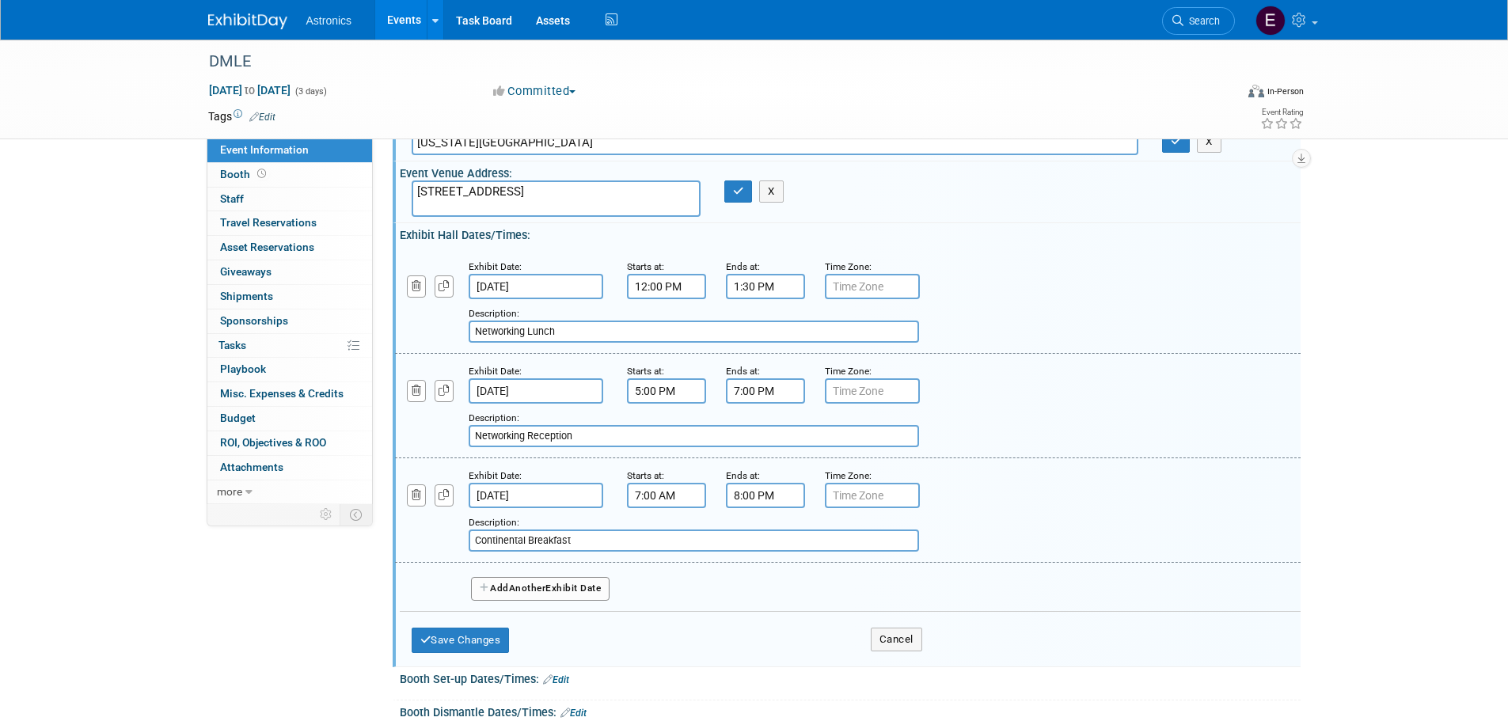
scroll to position [158, 0]
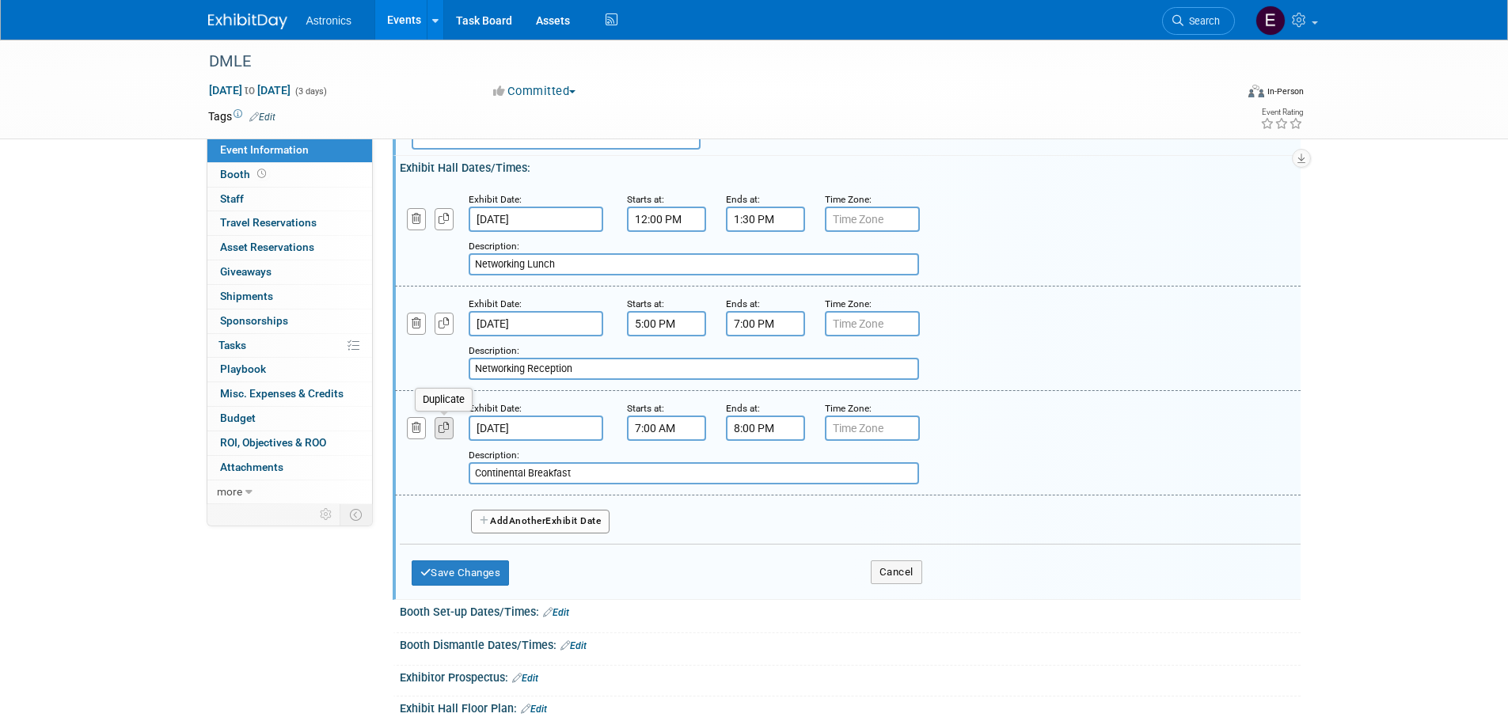
type input "Continental Breakfast"
click at [439, 428] on icon "button" at bounding box center [444, 428] width 11 height 10
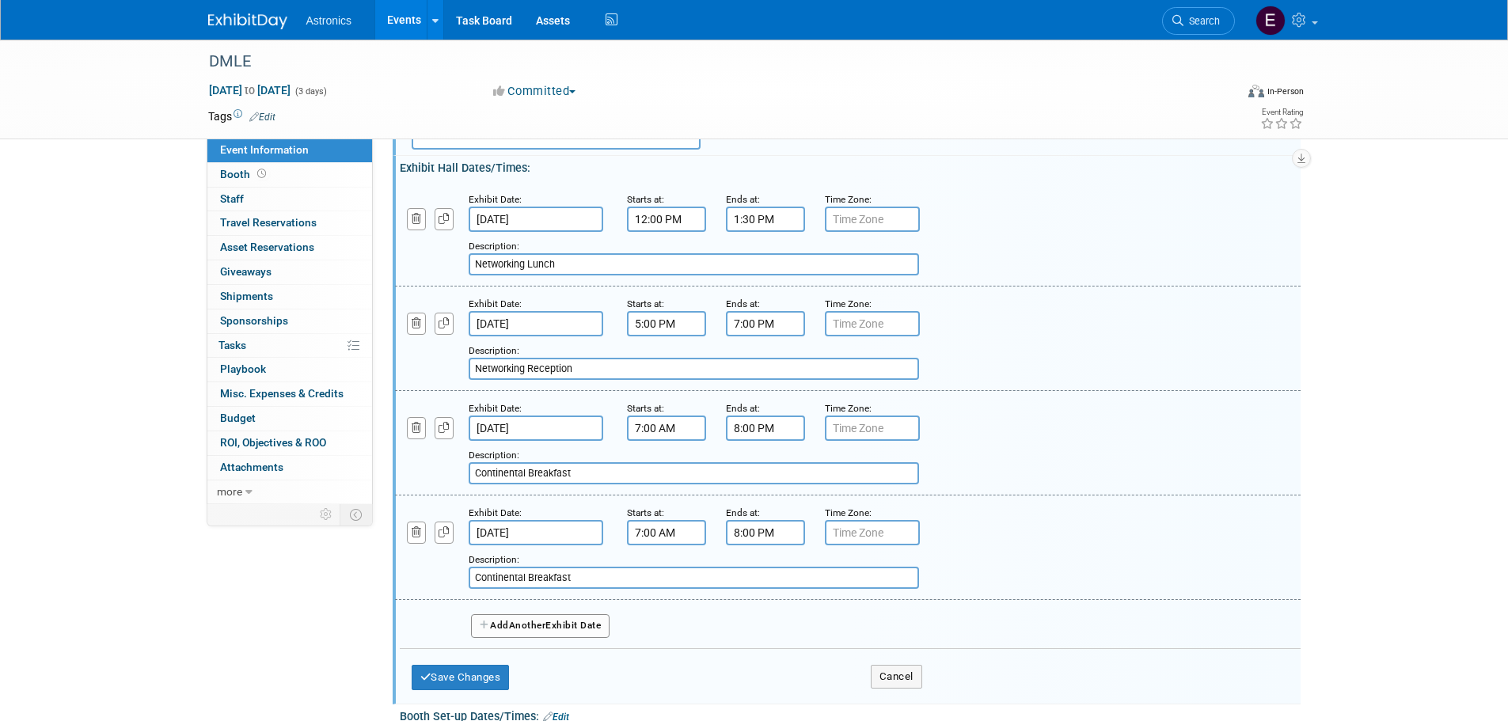
click at [670, 538] on input "7:00 AM" at bounding box center [666, 532] width 79 height 25
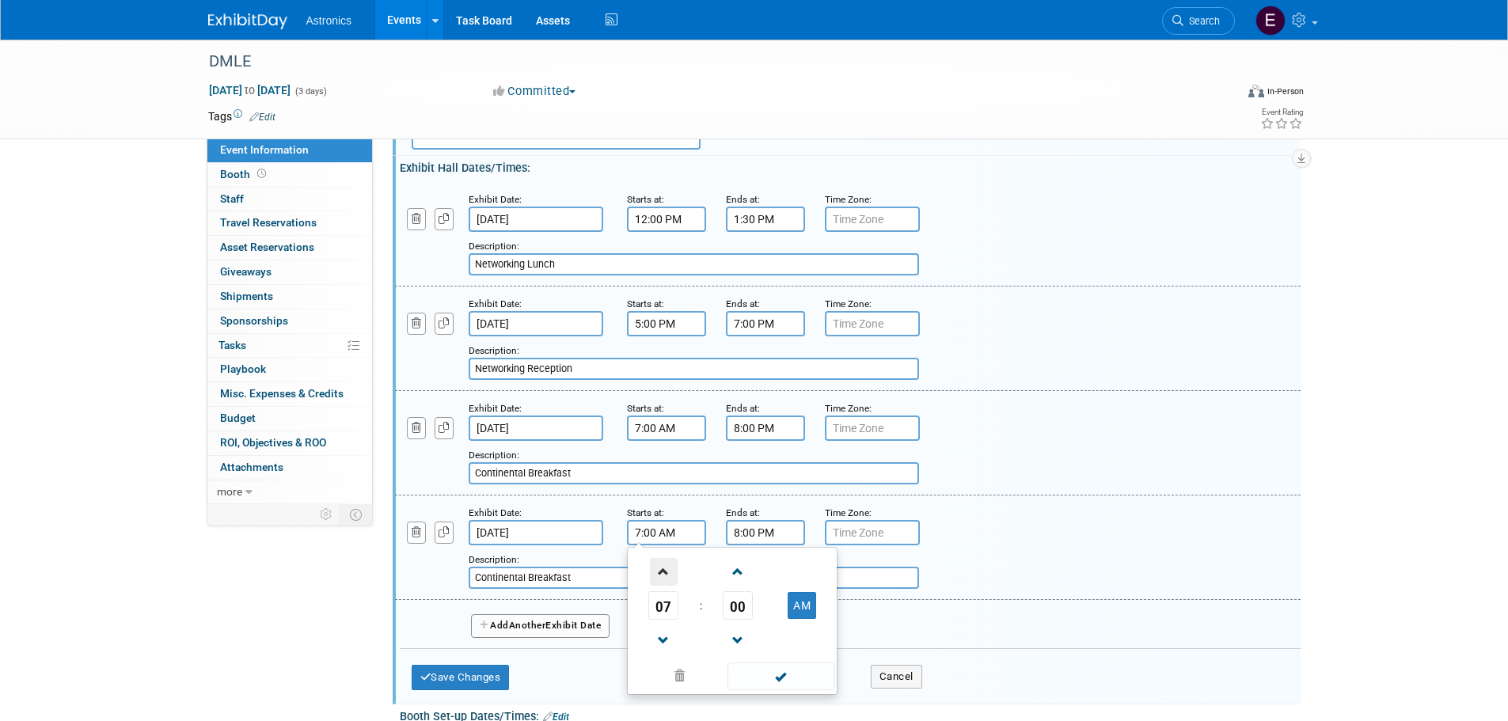
click at [667, 575] on span at bounding box center [664, 572] width 28 height 28
click at [667, 574] on span at bounding box center [664, 572] width 28 height 28
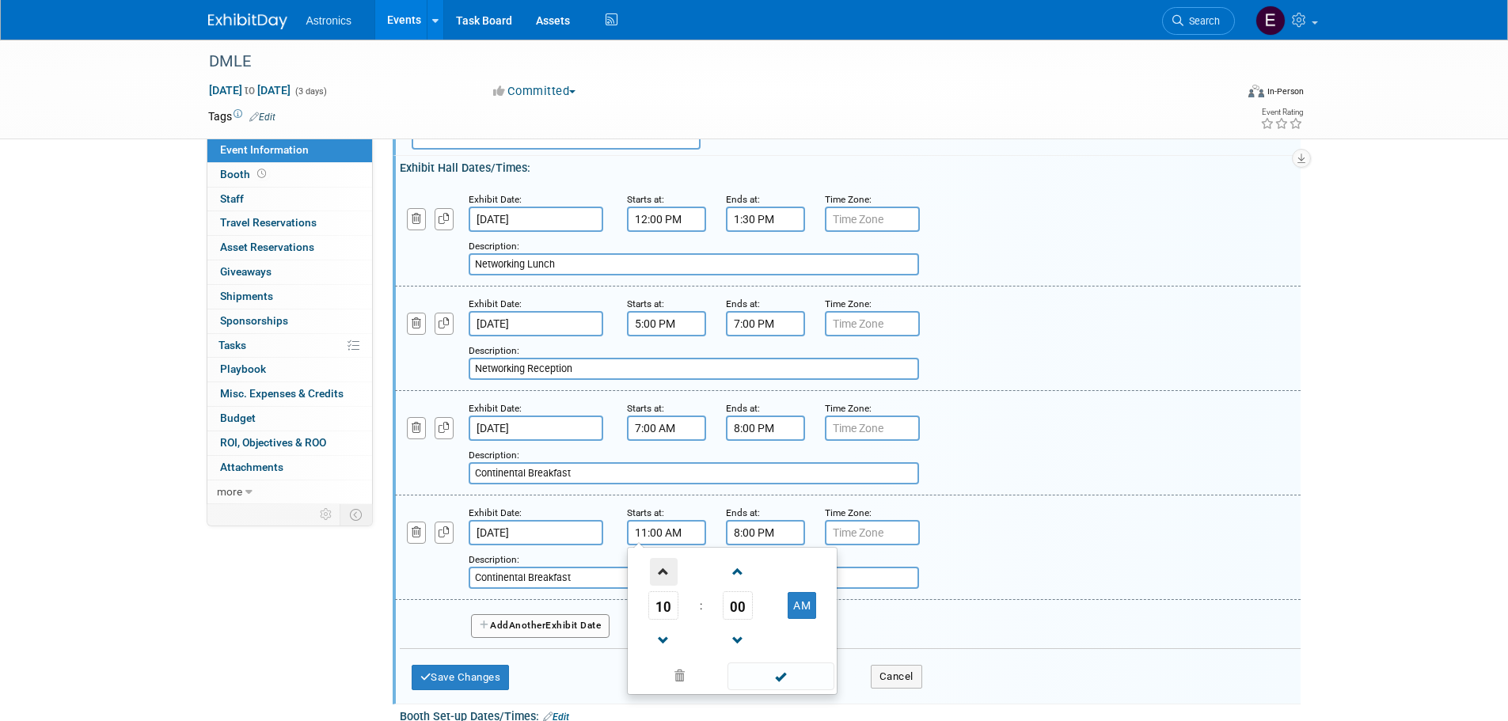
type input "12:00 PM"
click at [758, 534] on input "8:00 PM" at bounding box center [765, 532] width 79 height 25
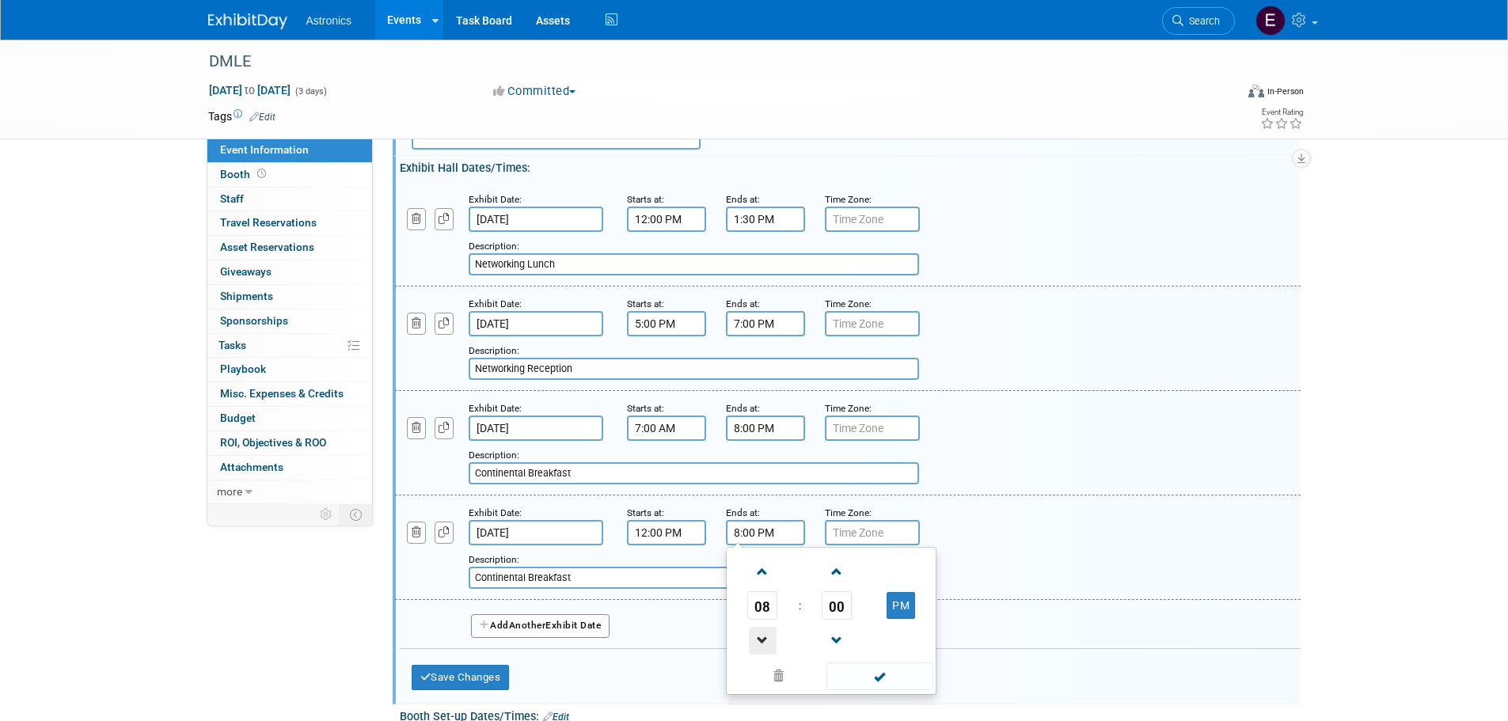
click at [767, 639] on span at bounding box center [763, 641] width 28 height 28
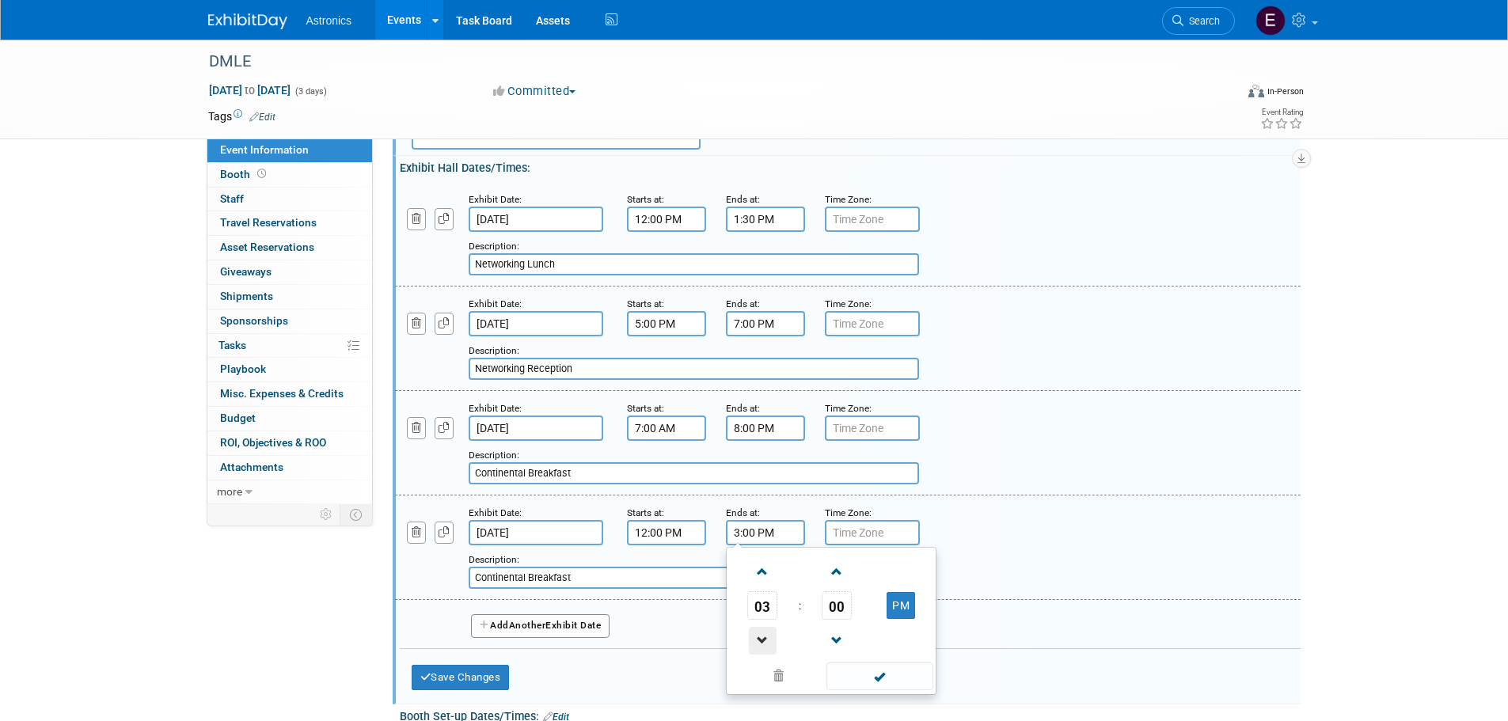
click at [767, 639] on span at bounding box center [763, 641] width 28 height 28
click at [835, 602] on span "00" at bounding box center [837, 605] width 30 height 29
click at [859, 616] on td "30" at bounding box center [856, 615] width 51 height 43
type input "1:30 PM"
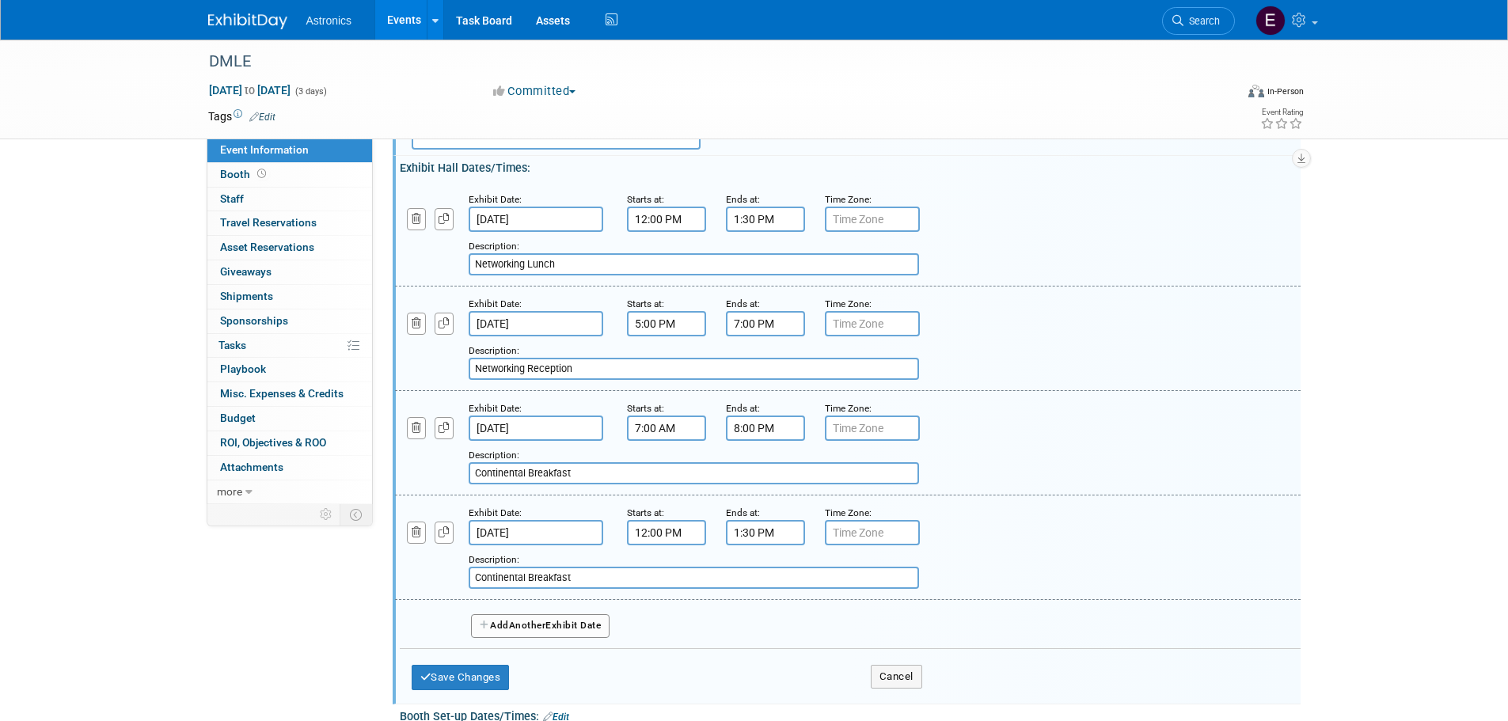
click at [594, 576] on input "Continental Breakfast" at bounding box center [694, 578] width 450 height 22
drag, startPoint x: 610, startPoint y: 579, endPoint x: 397, endPoint y: 578, distance: 213.0
click at [397, 578] on div "Add a Description Description: Continental Breakfast" at bounding box center [770, 567] width 774 height 44
type input "Networking Lunch"
click at [444, 536] on icon "button" at bounding box center [444, 532] width 11 height 10
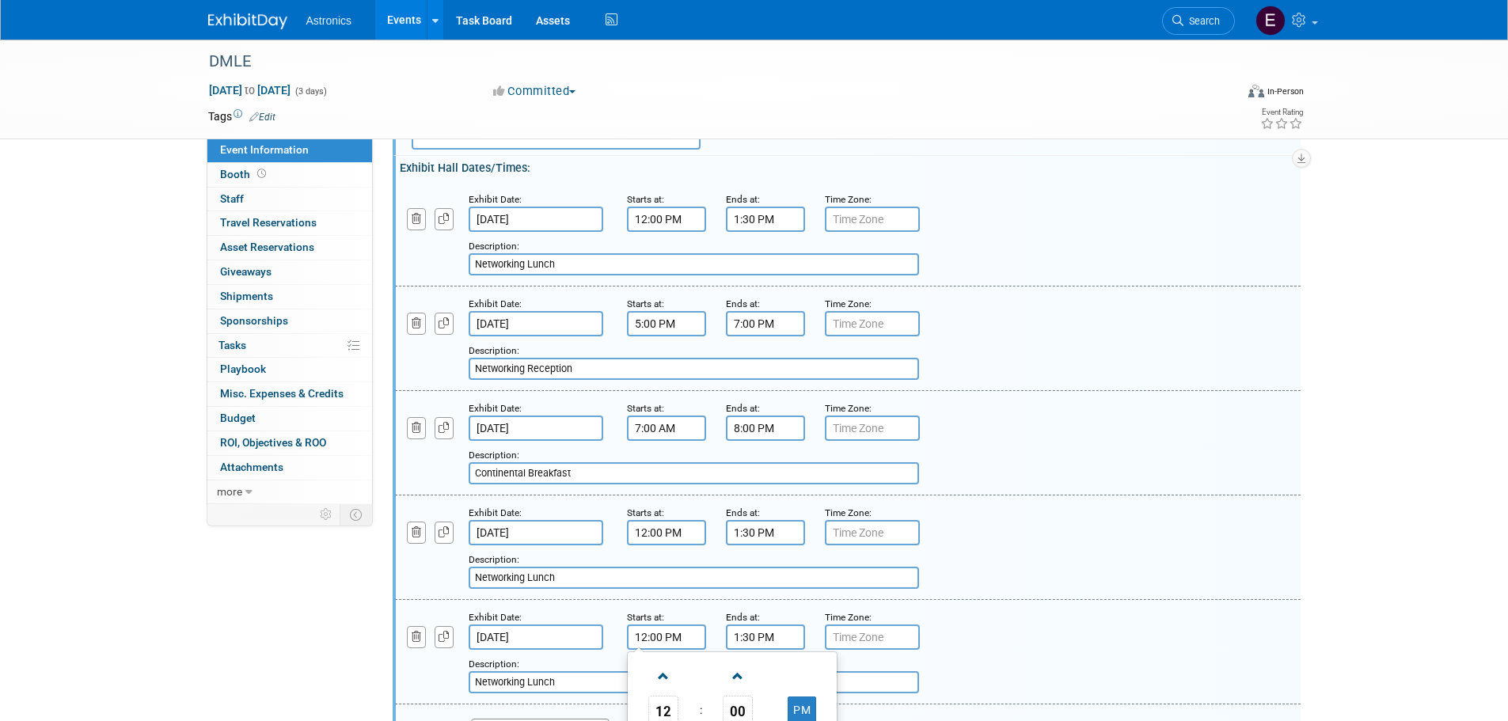
click at [657, 635] on input "12:00 PM" at bounding box center [666, 637] width 79 height 25
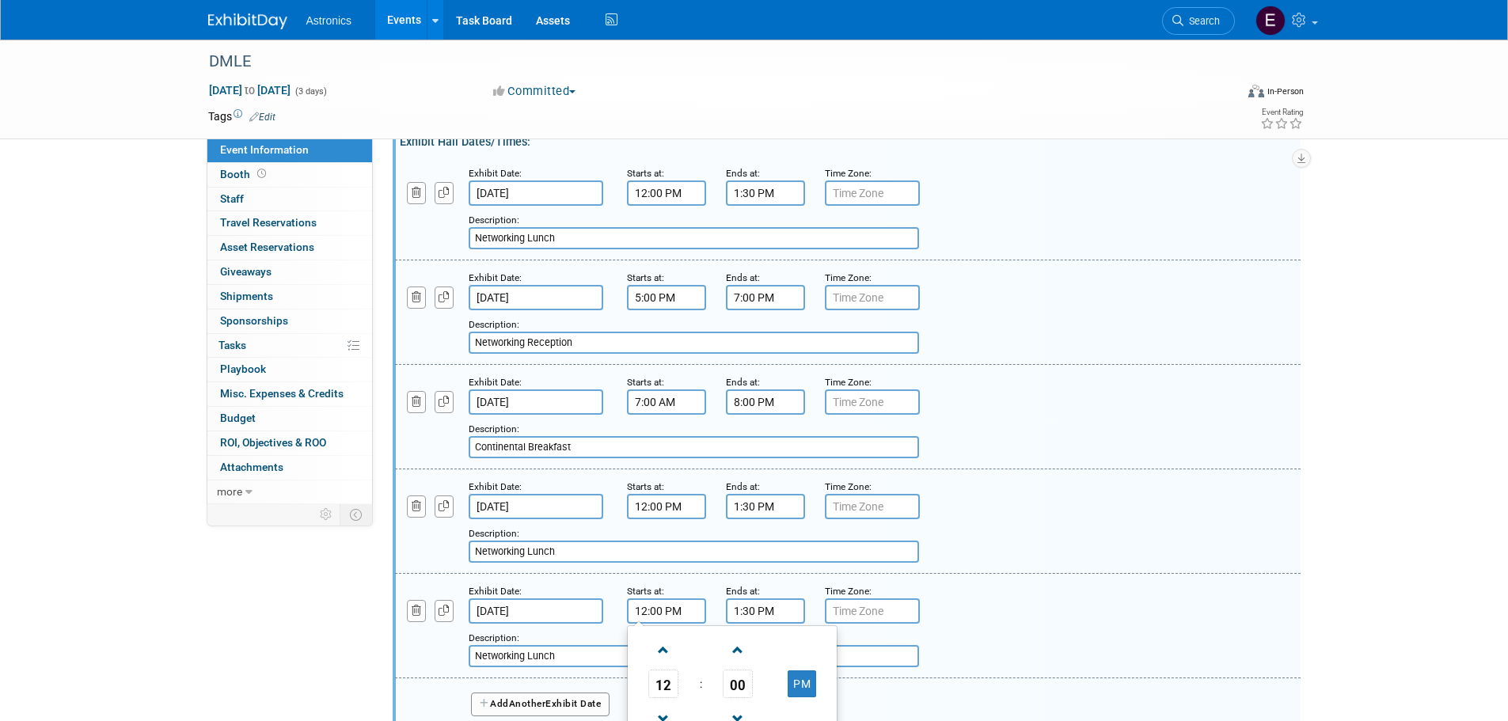
scroll to position [317, 0]
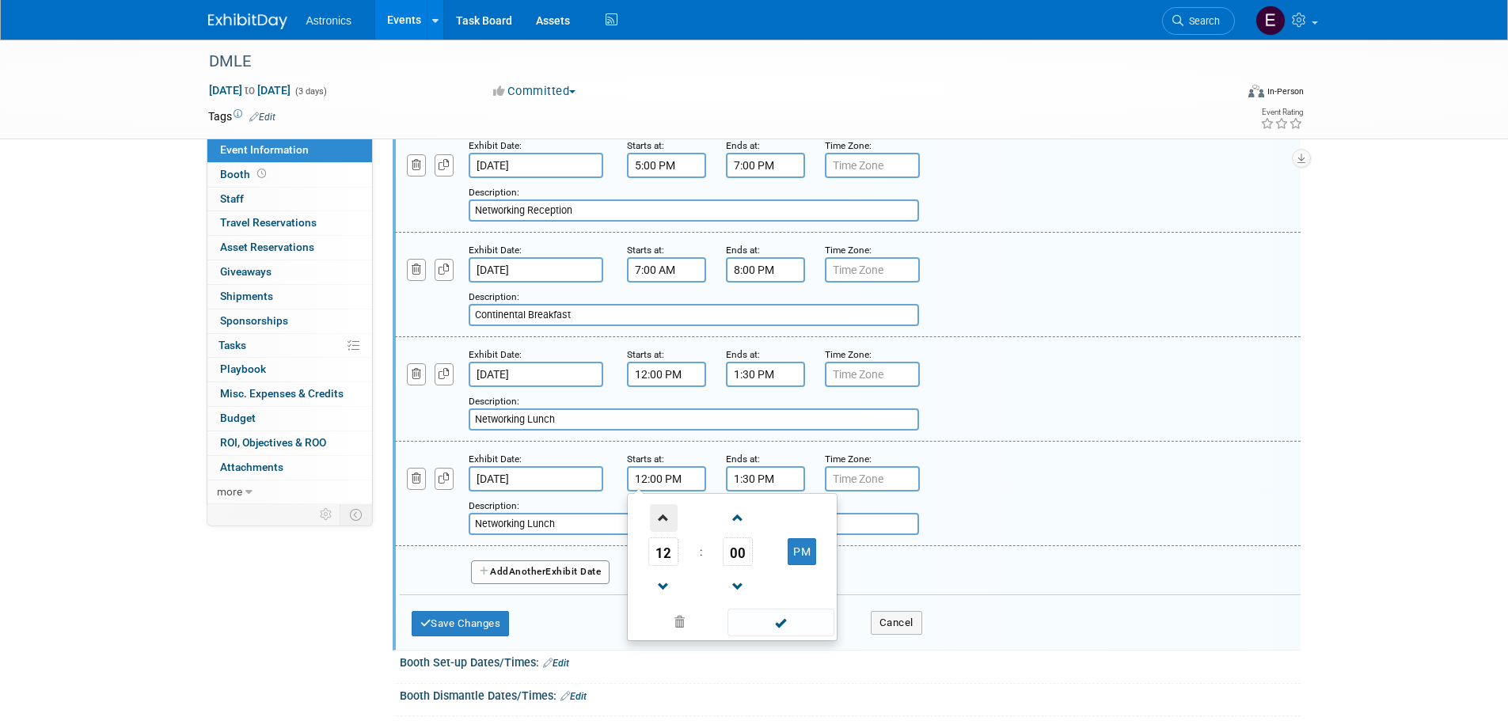
click at [664, 525] on span at bounding box center [664, 518] width 28 height 28
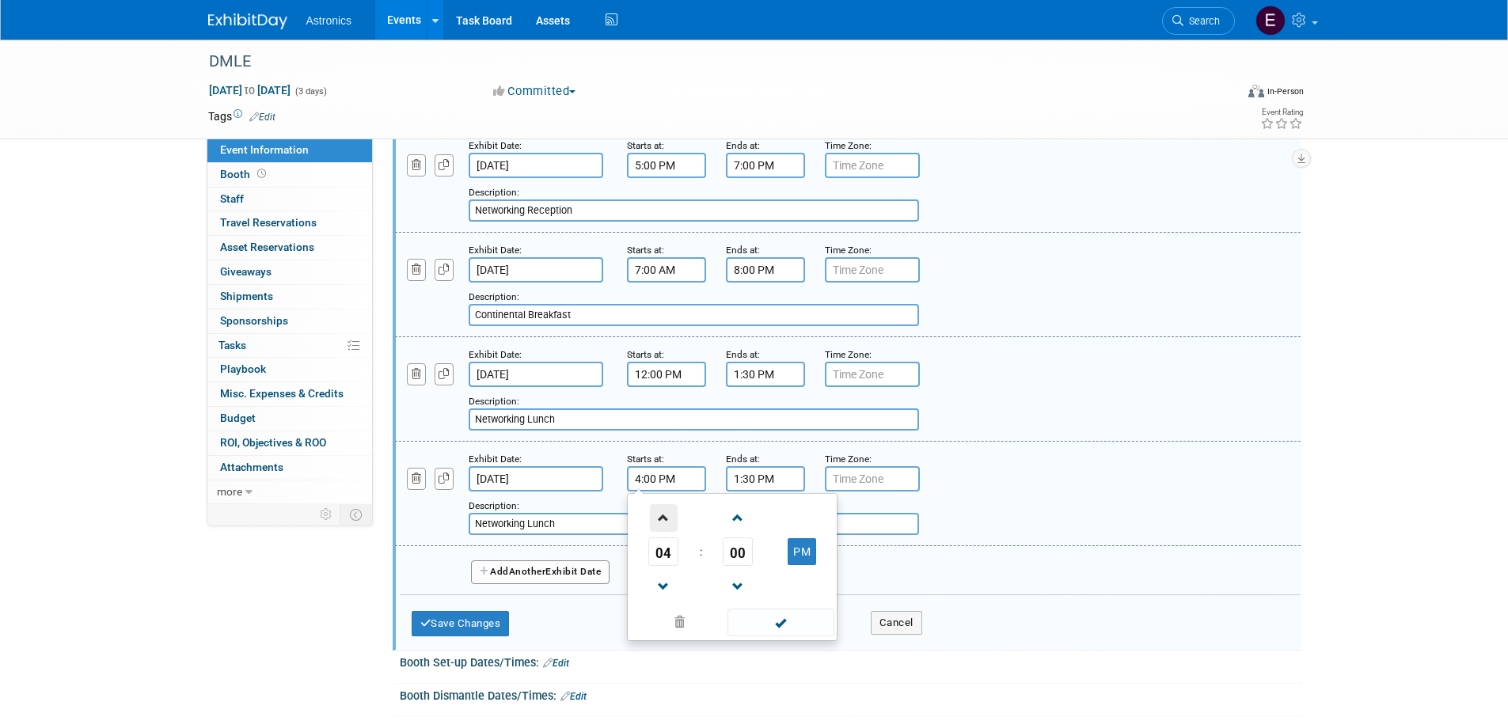
type input "5:00 PM"
click at [745, 469] on input "1:30 PM" at bounding box center [765, 478] width 79 height 25
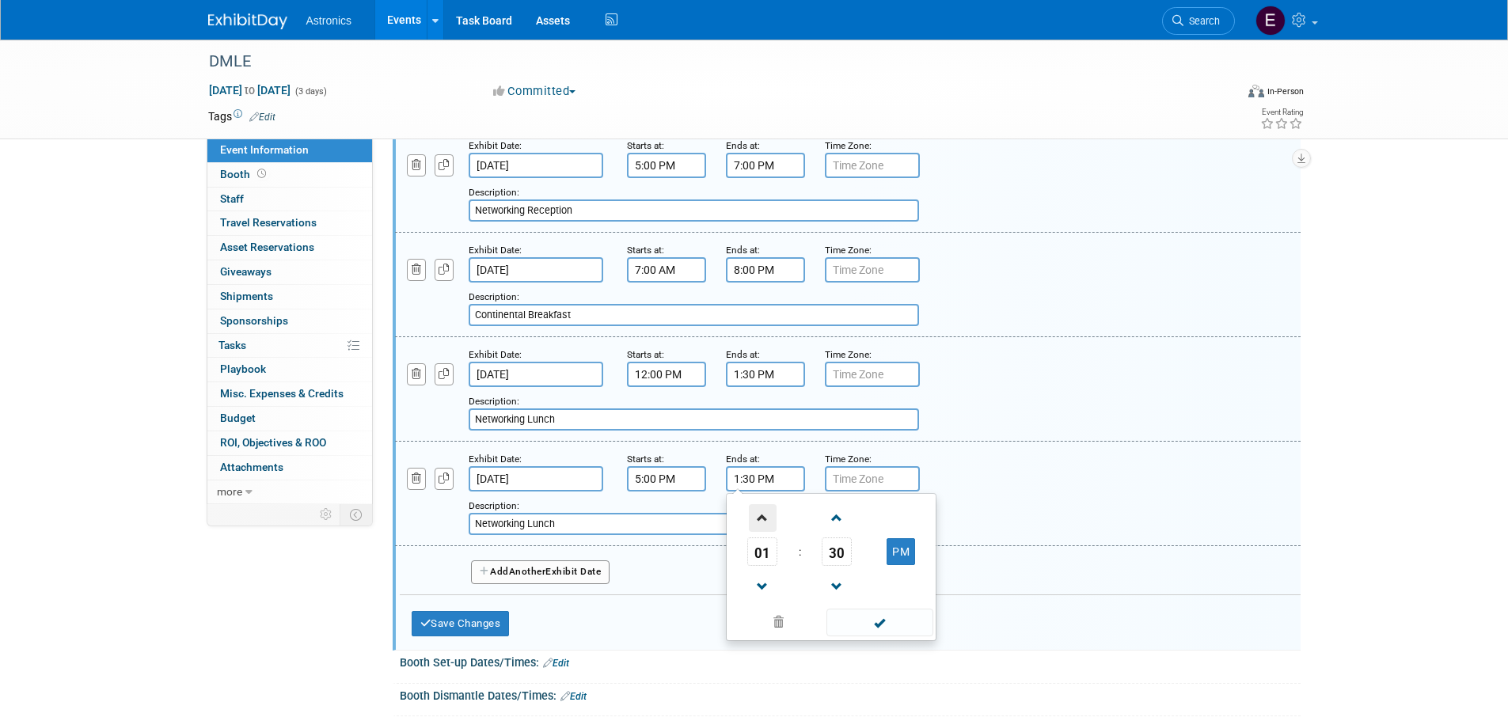
click at [762, 515] on span at bounding box center [763, 518] width 28 height 28
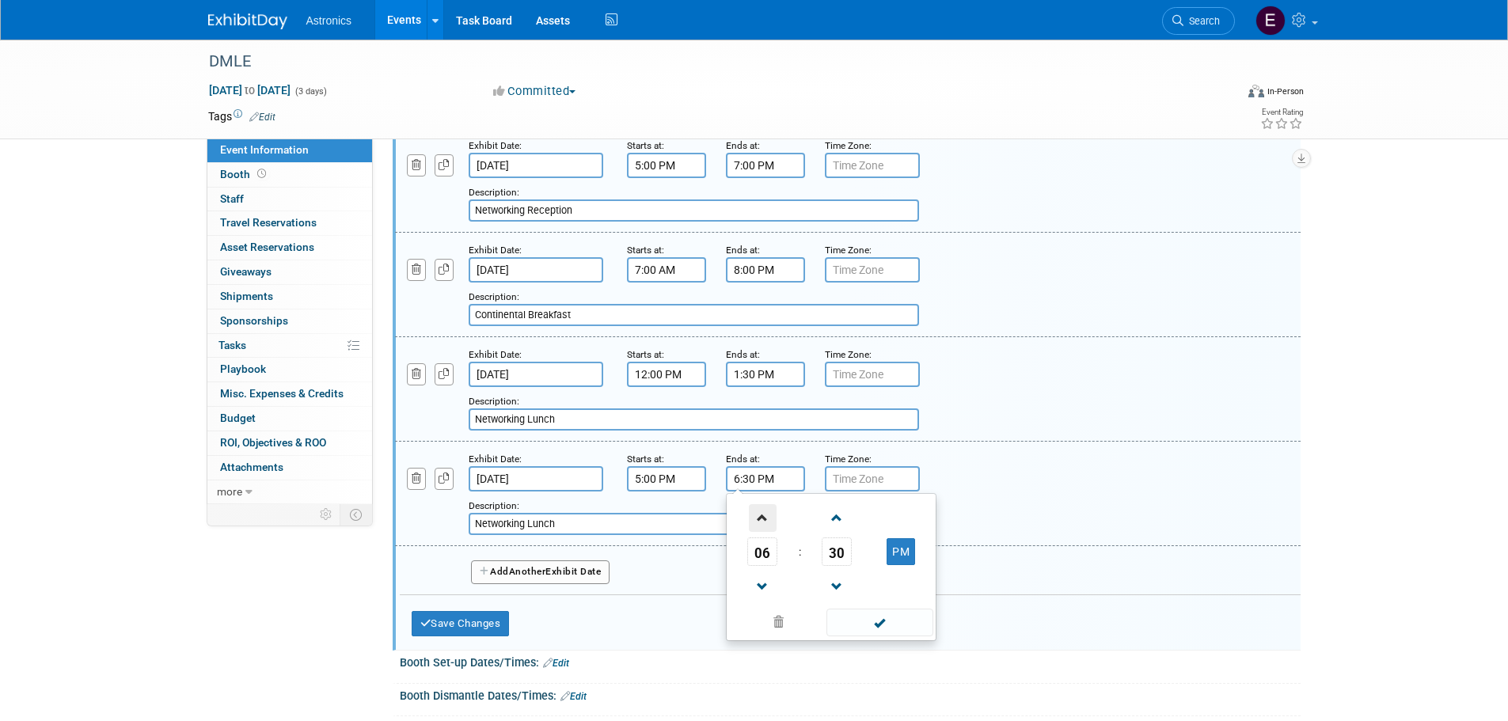
click at [762, 515] on span at bounding box center [763, 518] width 28 height 28
click at [758, 583] on span at bounding box center [763, 587] width 28 height 28
click at [829, 585] on span at bounding box center [837, 587] width 28 height 28
click at [838, 556] on span "28" at bounding box center [837, 552] width 30 height 29
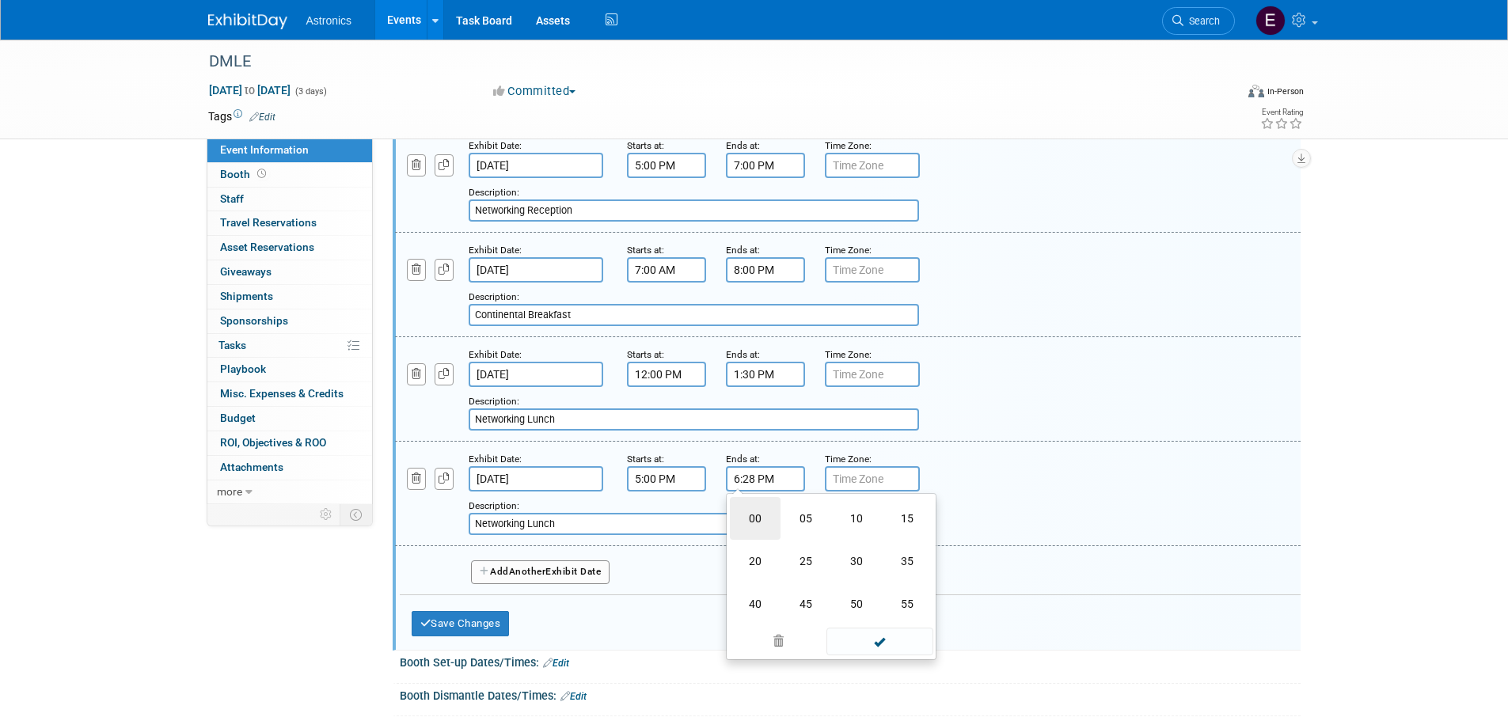
click at [759, 519] on td "00" at bounding box center [755, 518] width 51 height 43
type input "6:00 PM"
click at [573, 530] on input "Networking Lunch" at bounding box center [694, 524] width 450 height 22
drag, startPoint x: 606, startPoint y: 530, endPoint x: 420, endPoint y: 526, distance: 186.1
click at [420, 526] on div "Add a Description Description: Networking Lunch" at bounding box center [770, 514] width 774 height 44
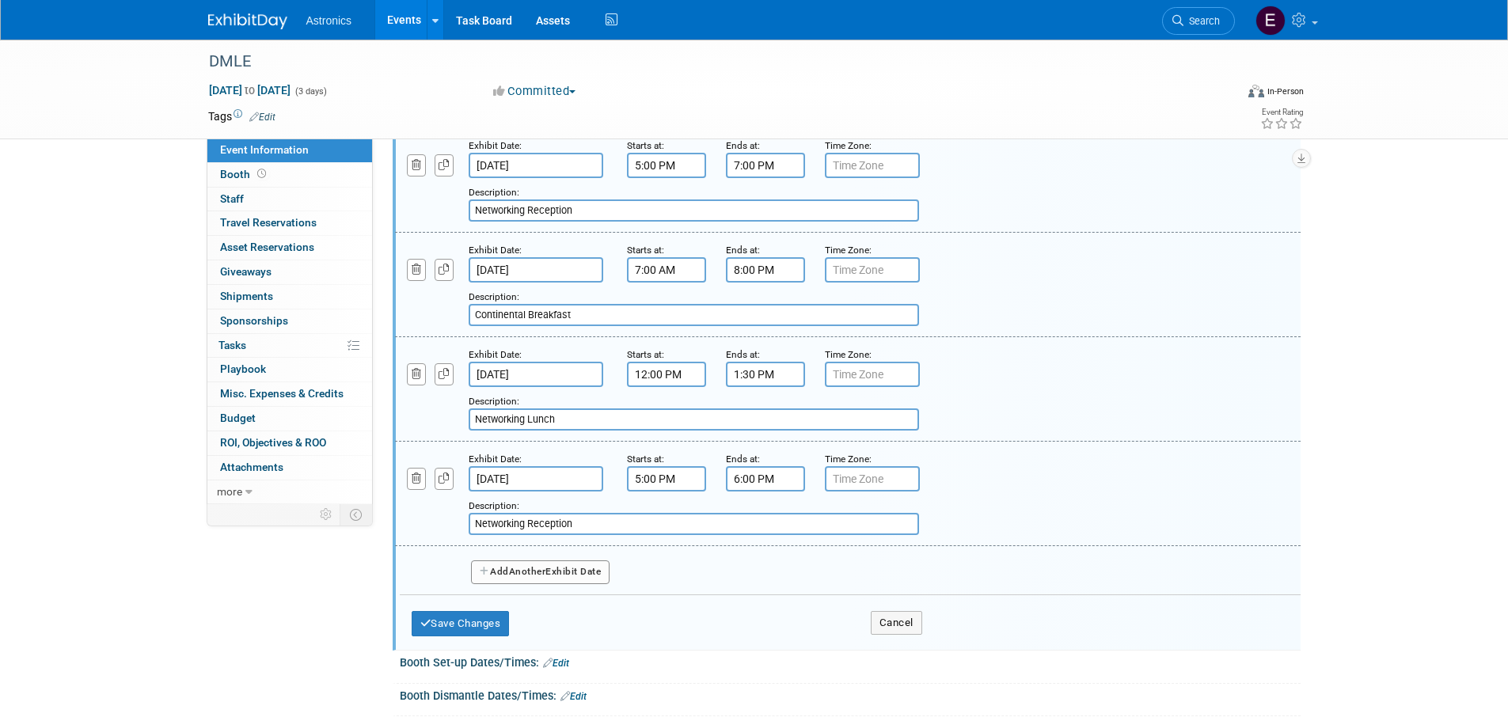
type input "Networking Reception"
click at [556, 571] on button "Add Another Exhibit Date" at bounding box center [540, 573] width 139 height 24
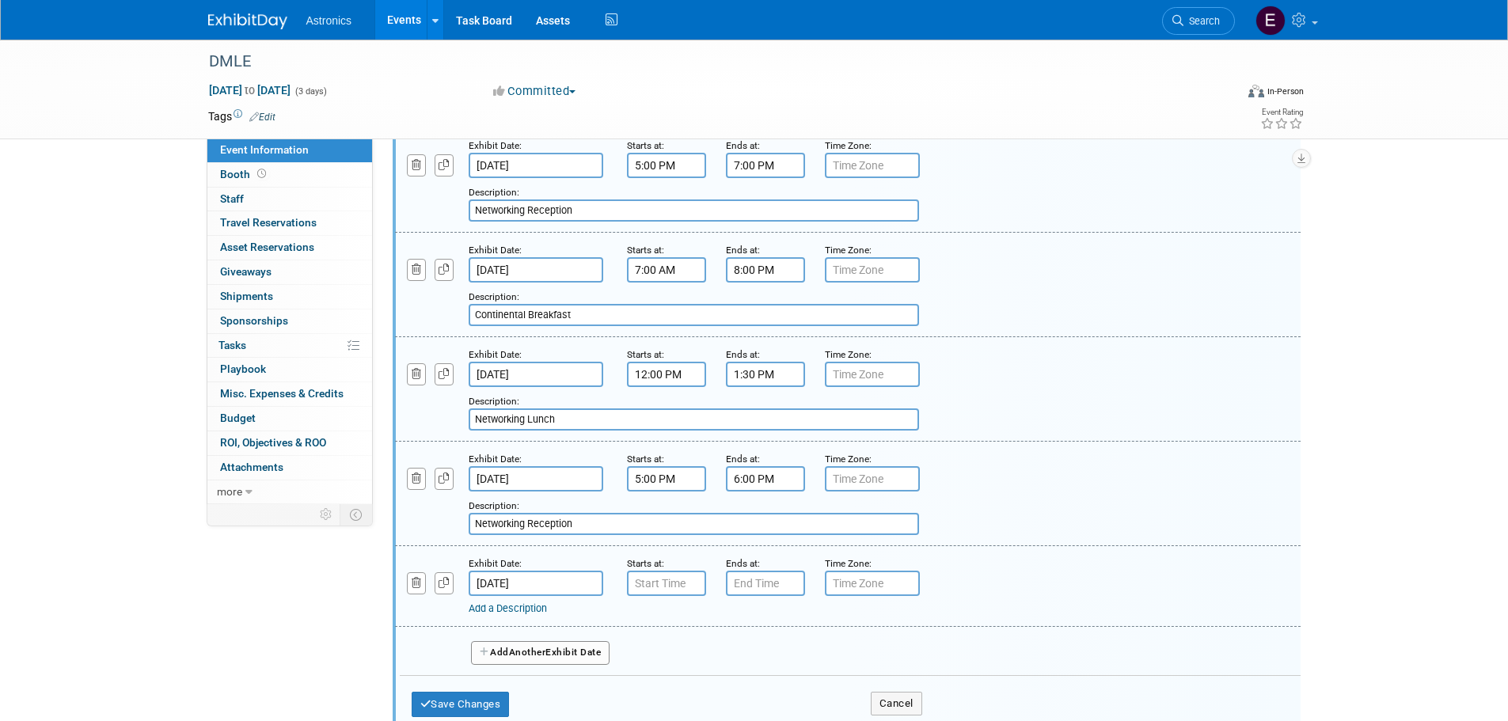
type input "7:00 AM"
click at [646, 576] on input "7:00 AM" at bounding box center [666, 583] width 79 height 25
click at [749, 582] on input "7:00 PM" at bounding box center [765, 583] width 79 height 25
click at [759, 627] on span at bounding box center [763, 623] width 28 height 28
click at [896, 658] on button "PM" at bounding box center [901, 656] width 29 height 27
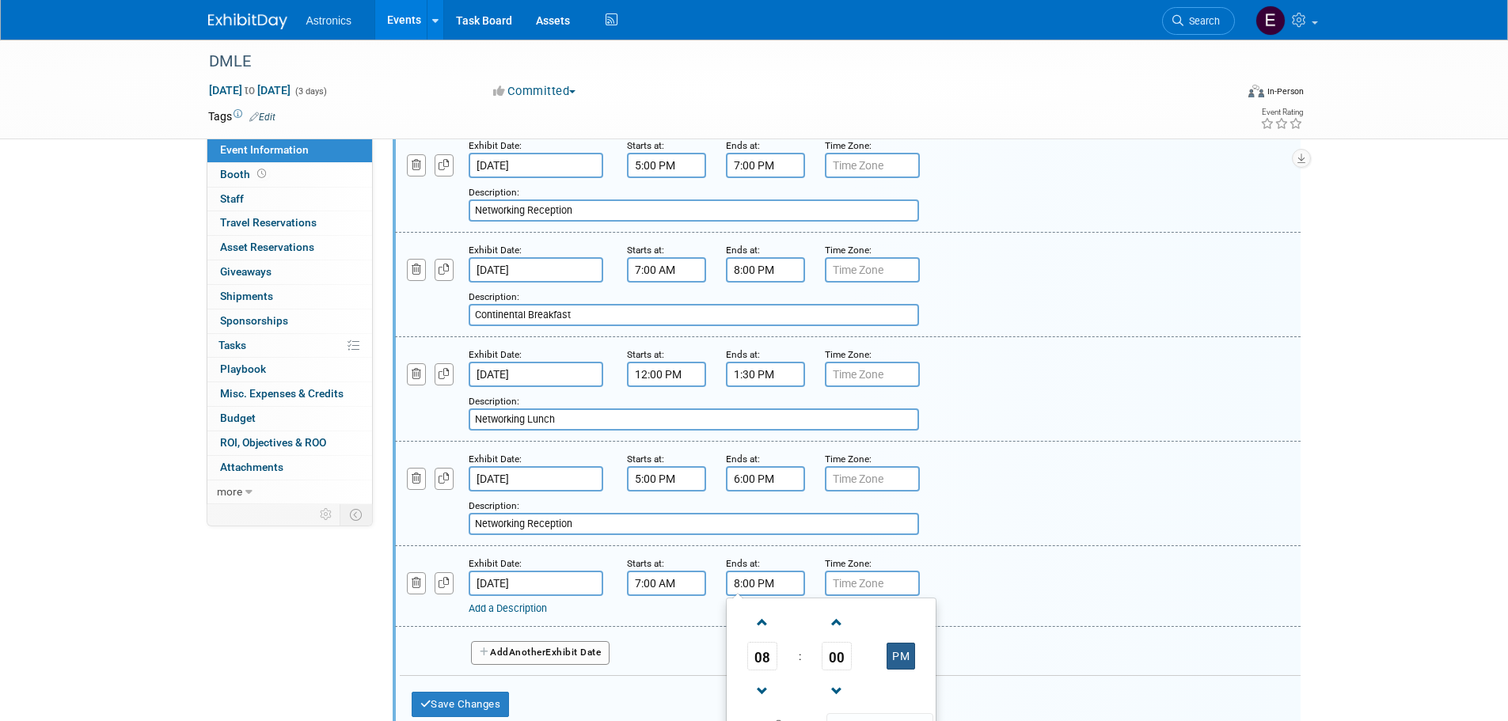
type input "8:00 AM"
click at [787, 268] on input "8:00 PM" at bounding box center [765, 269] width 79 height 25
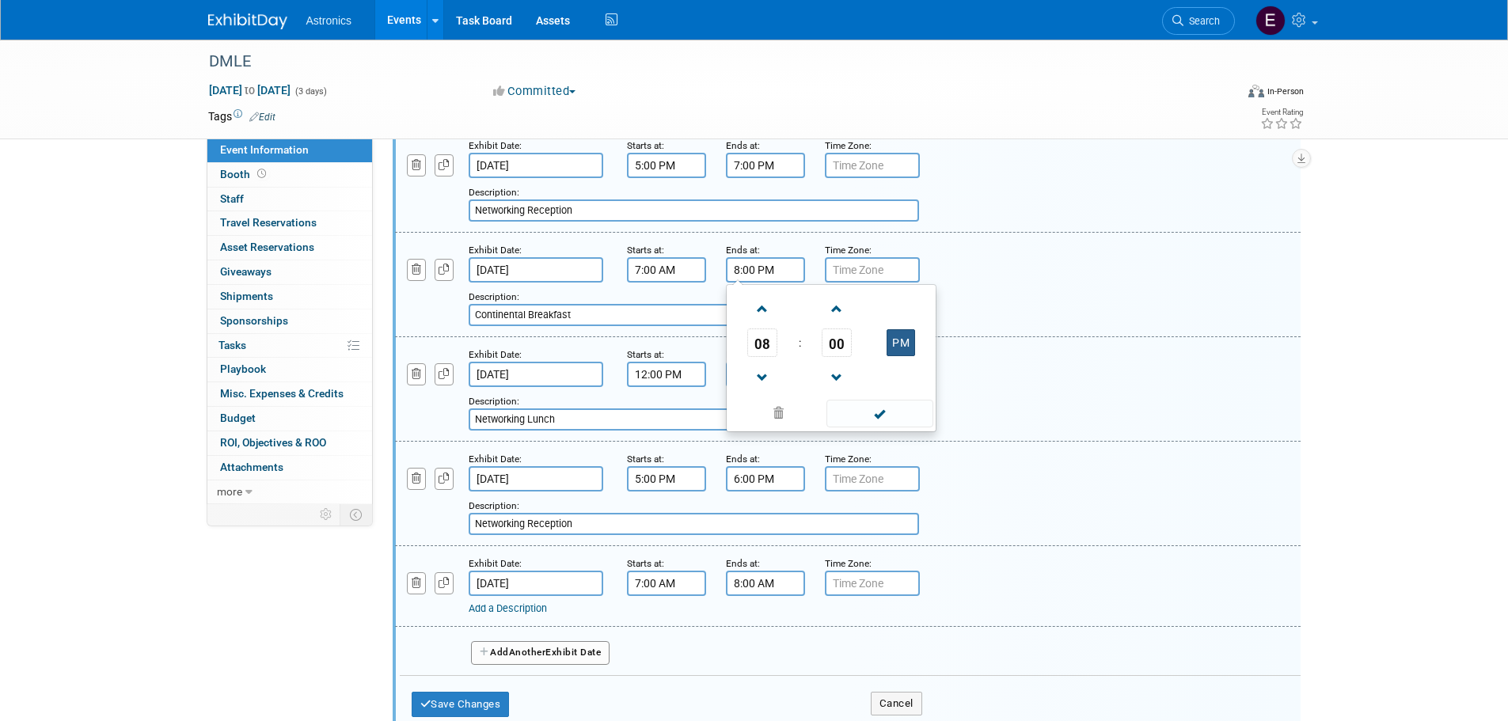
click at [903, 336] on button "PM" at bounding box center [901, 342] width 29 height 27
type input "8:00 AM"
click at [1020, 297] on div "Description: Continental Breakfast" at bounding box center [807, 307] width 677 height 38
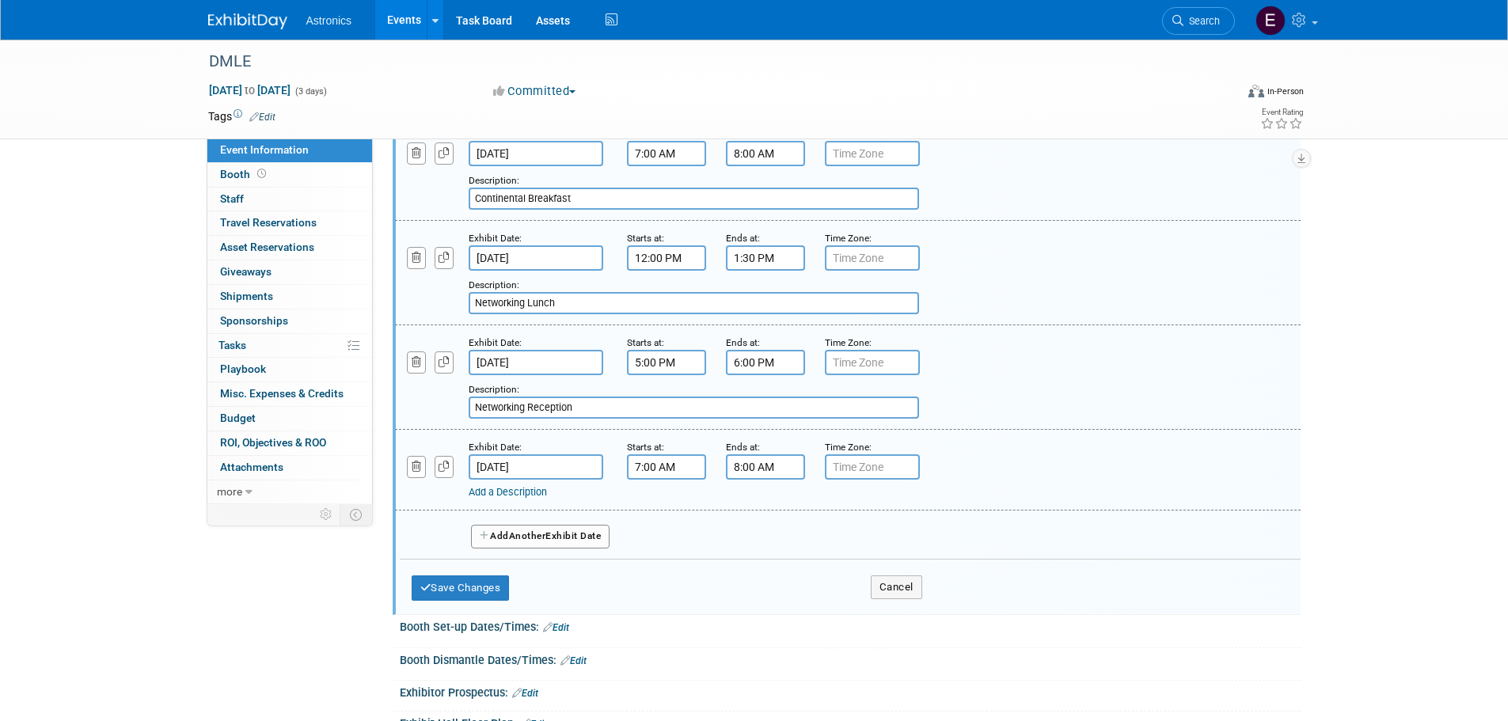
scroll to position [475, 0]
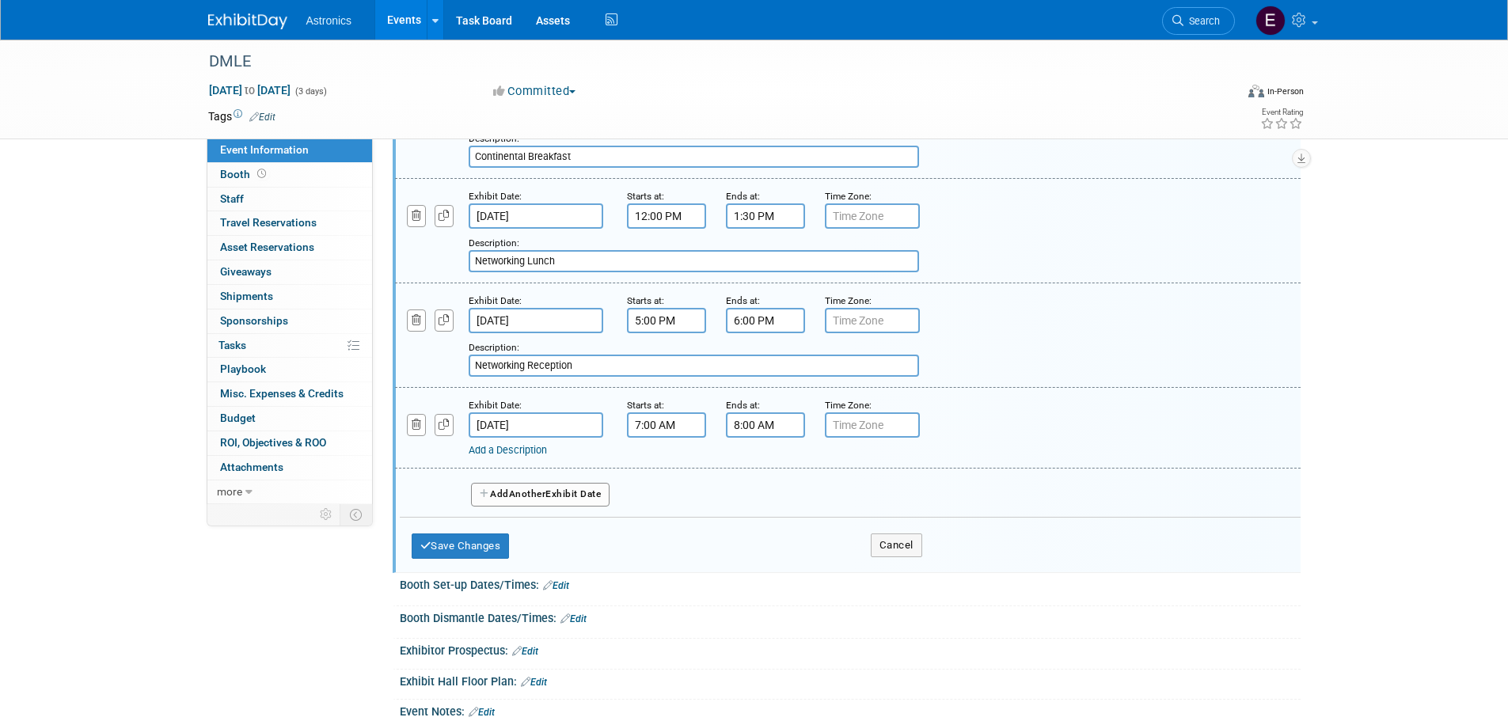
click at [500, 446] on link "Add a Description" at bounding box center [508, 450] width 78 height 12
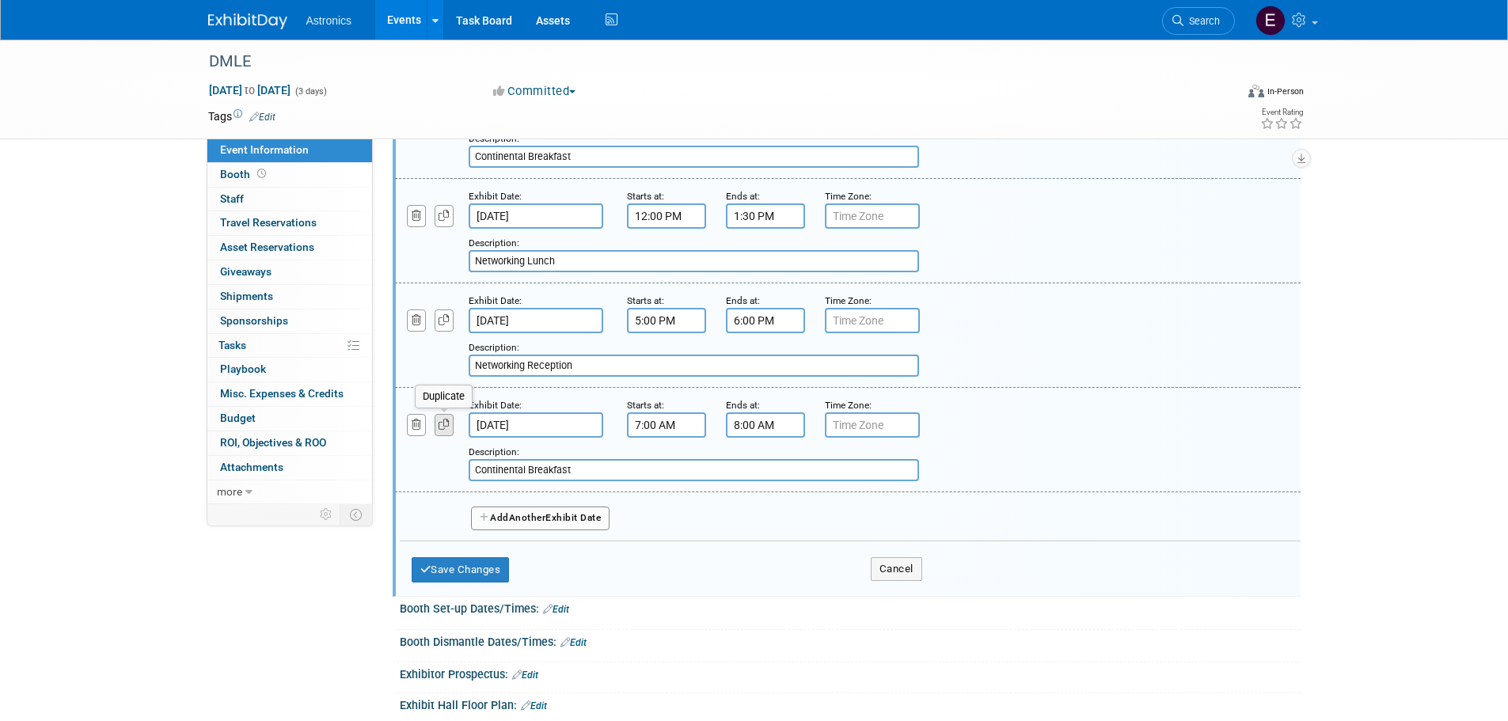
type input "Continental Breakfast"
click at [443, 421] on icon "button" at bounding box center [444, 425] width 11 height 10
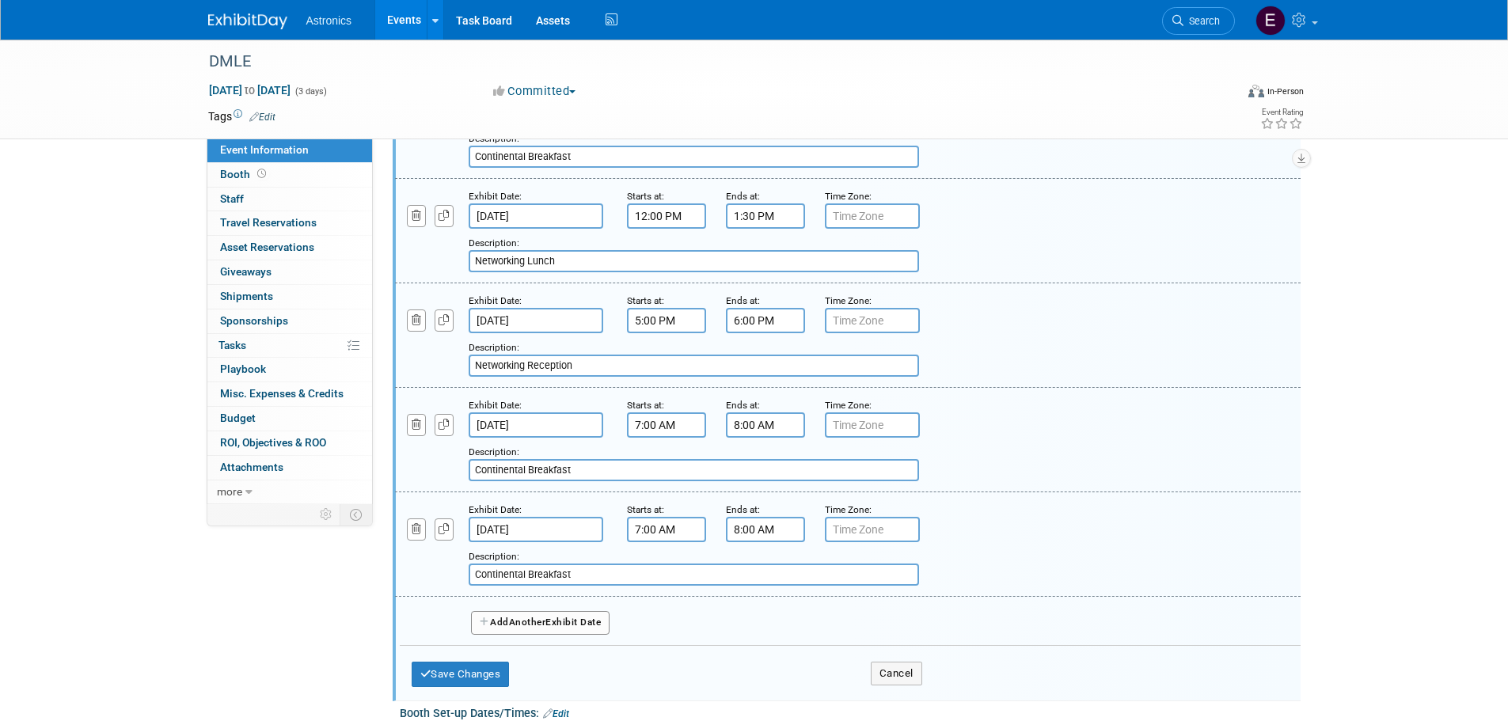
click at [675, 527] on input "7:00 AM" at bounding box center [666, 529] width 79 height 25
click at [662, 566] on span at bounding box center [664, 569] width 28 height 28
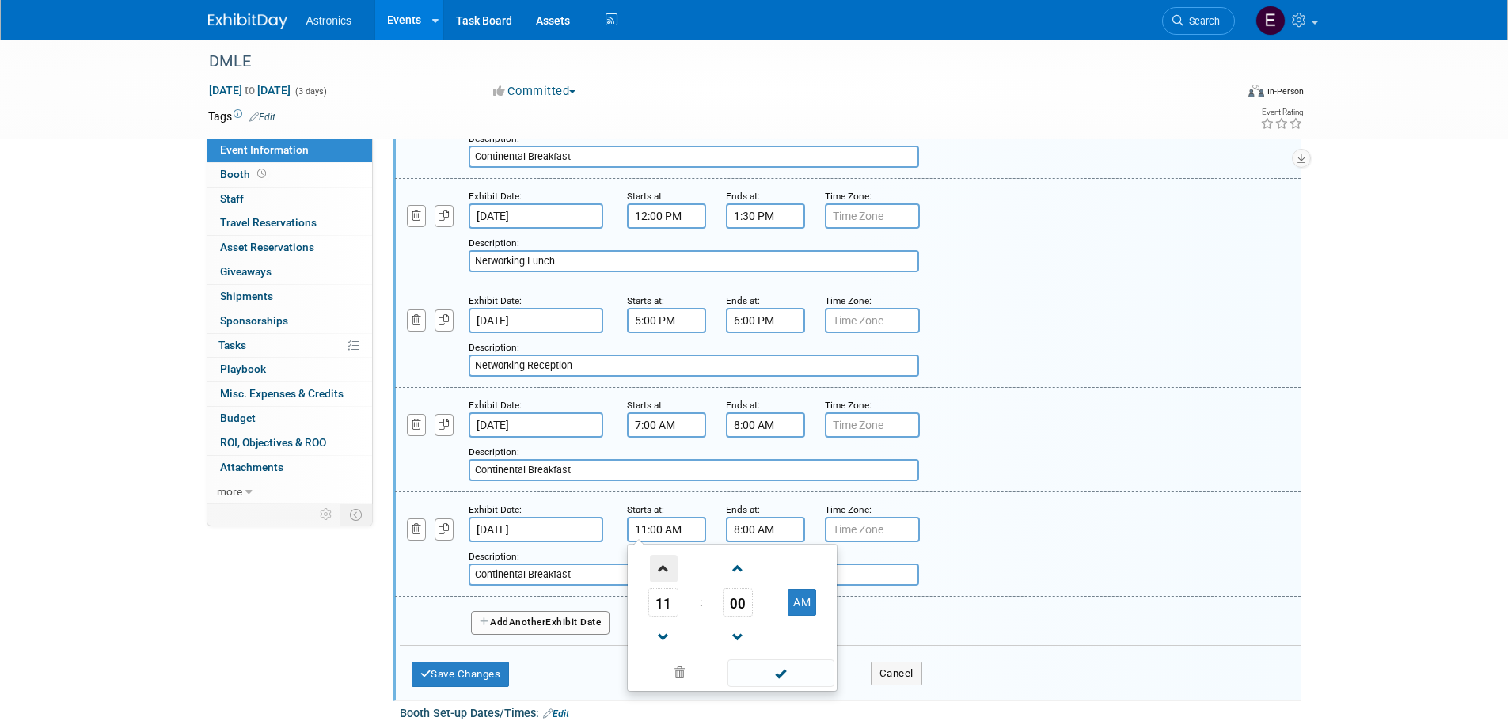
click at [662, 566] on span at bounding box center [664, 569] width 28 height 28
type input "12:00 PM"
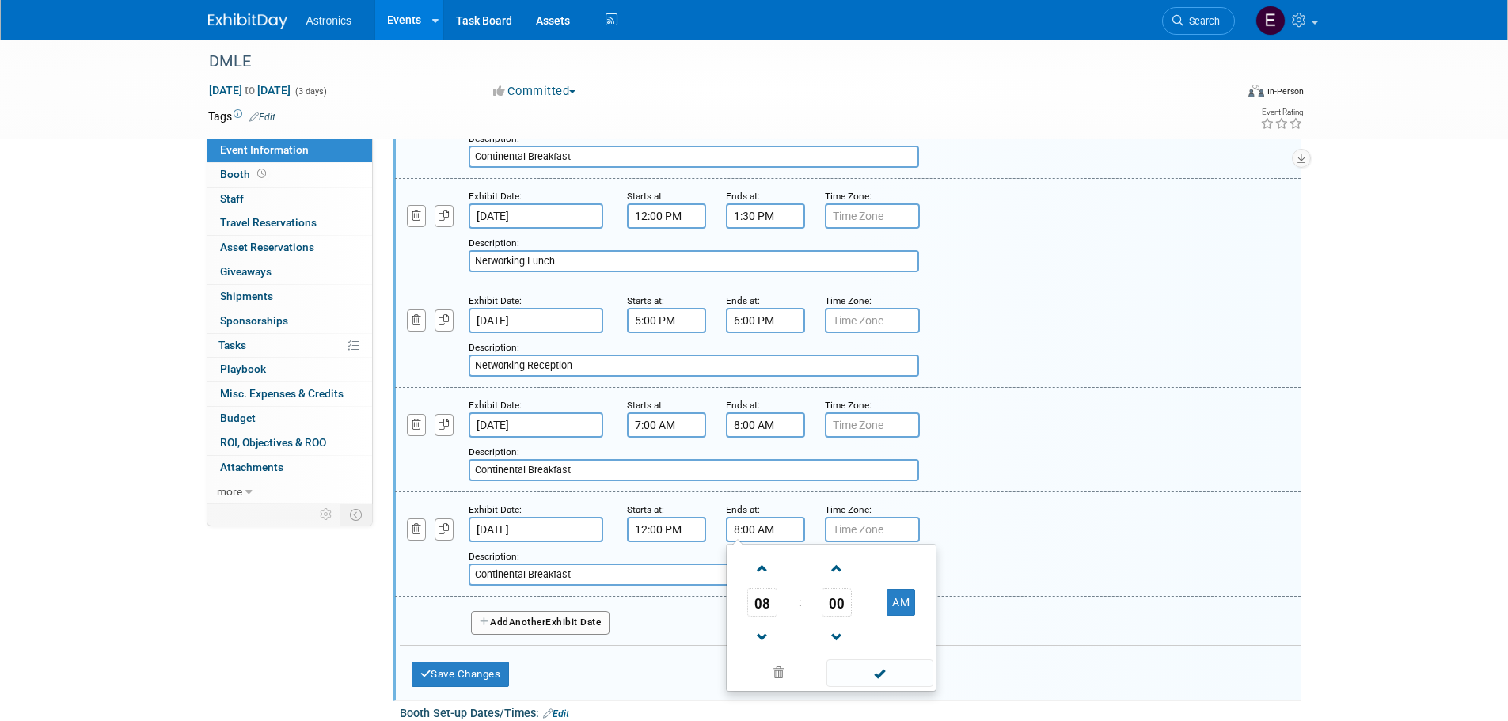
click at [776, 526] on input "8:00 AM" at bounding box center [765, 529] width 79 height 25
click at [766, 638] on span at bounding box center [763, 638] width 28 height 28
click at [766, 637] on span at bounding box center [763, 638] width 28 height 28
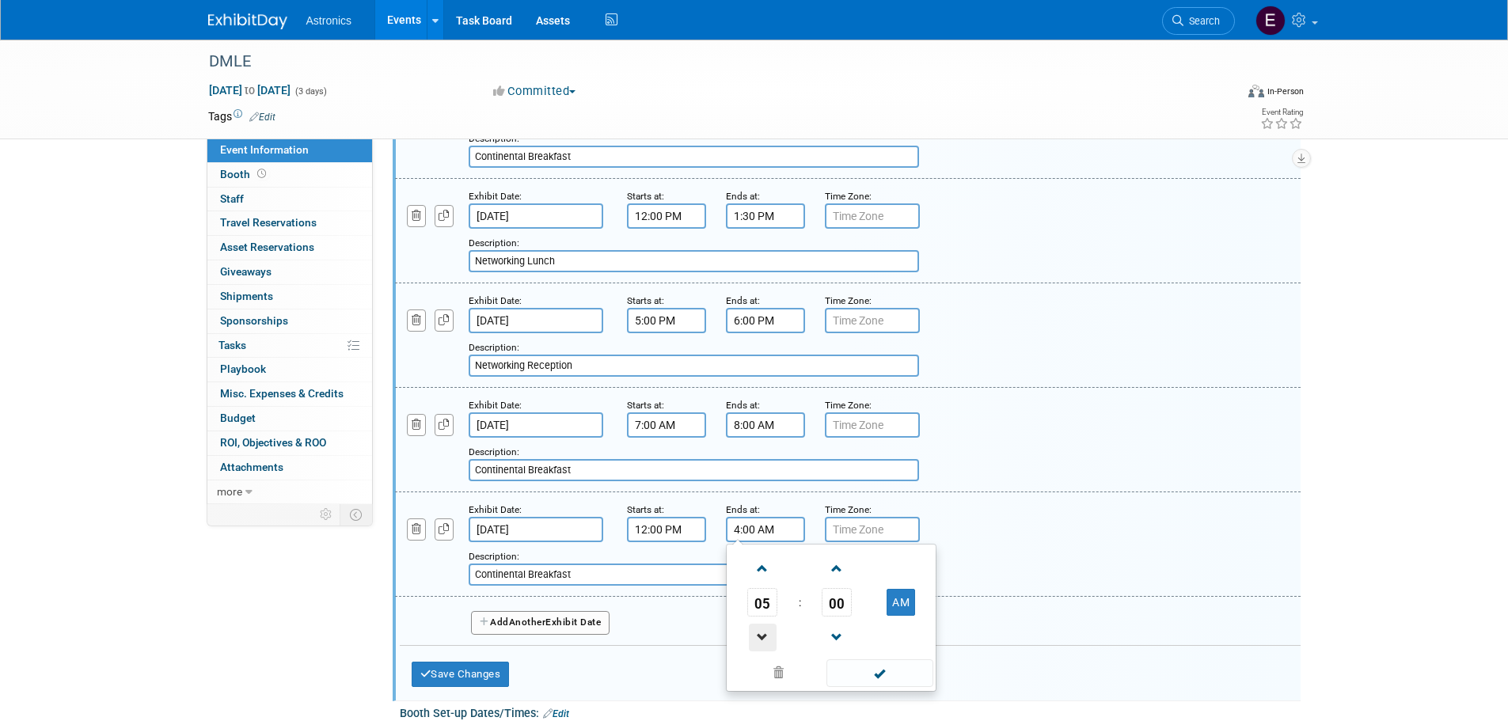
click at [766, 637] on span at bounding box center [763, 638] width 28 height 28
click at [915, 595] on button "AM" at bounding box center [901, 602] width 29 height 27
type input "2:00 PM"
click at [1062, 547] on div "Add a Description Description: Continental Breakfast" at bounding box center [807, 564] width 677 height 44
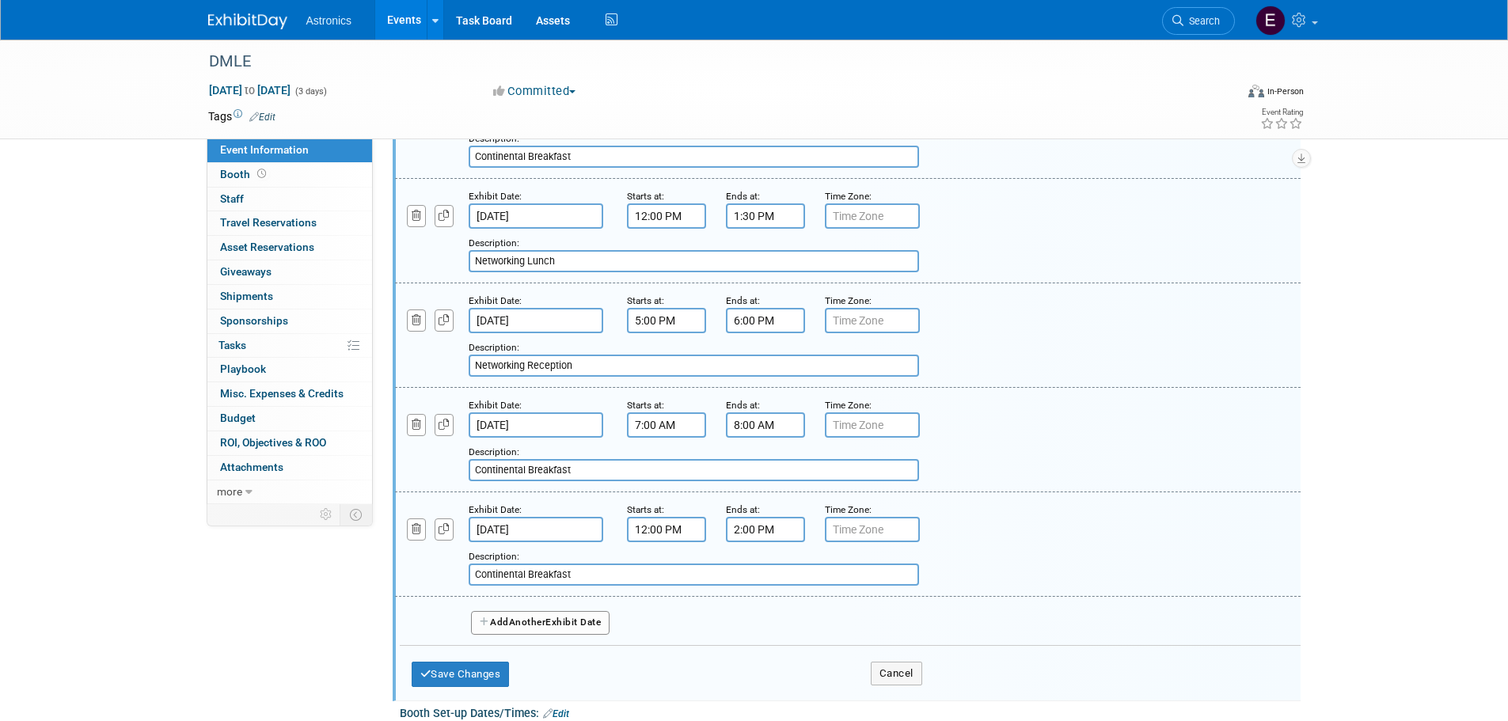
click at [592, 566] on input "Continental Breakfast" at bounding box center [694, 575] width 450 height 22
drag, startPoint x: 590, startPoint y: 571, endPoint x: 419, endPoint y: 571, distance: 171.0
click at [419, 571] on div "Add a Description Description: Continental Breakfast" at bounding box center [770, 564] width 774 height 44
type input "Networking Lunch"
click at [461, 679] on button "Save Changes" at bounding box center [461, 674] width 98 height 25
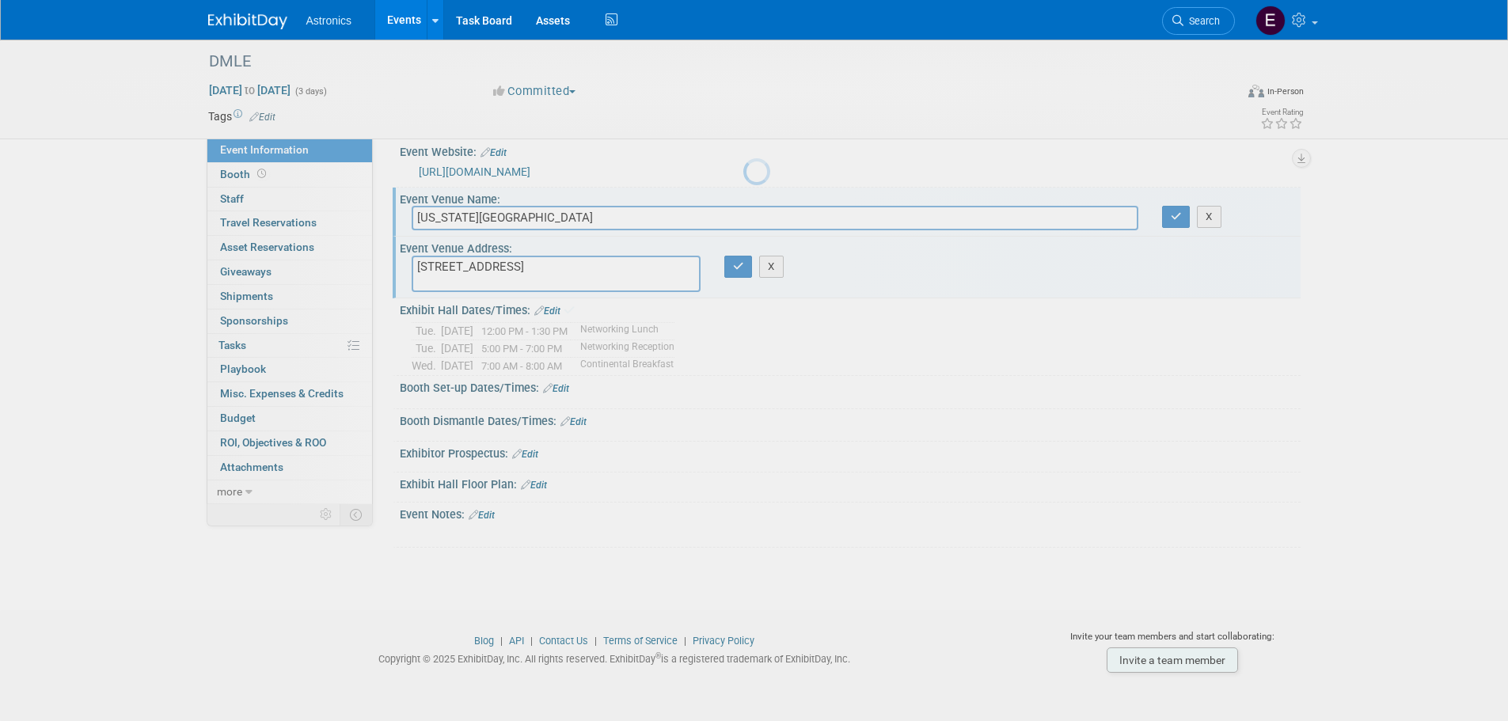
scroll to position [16, 0]
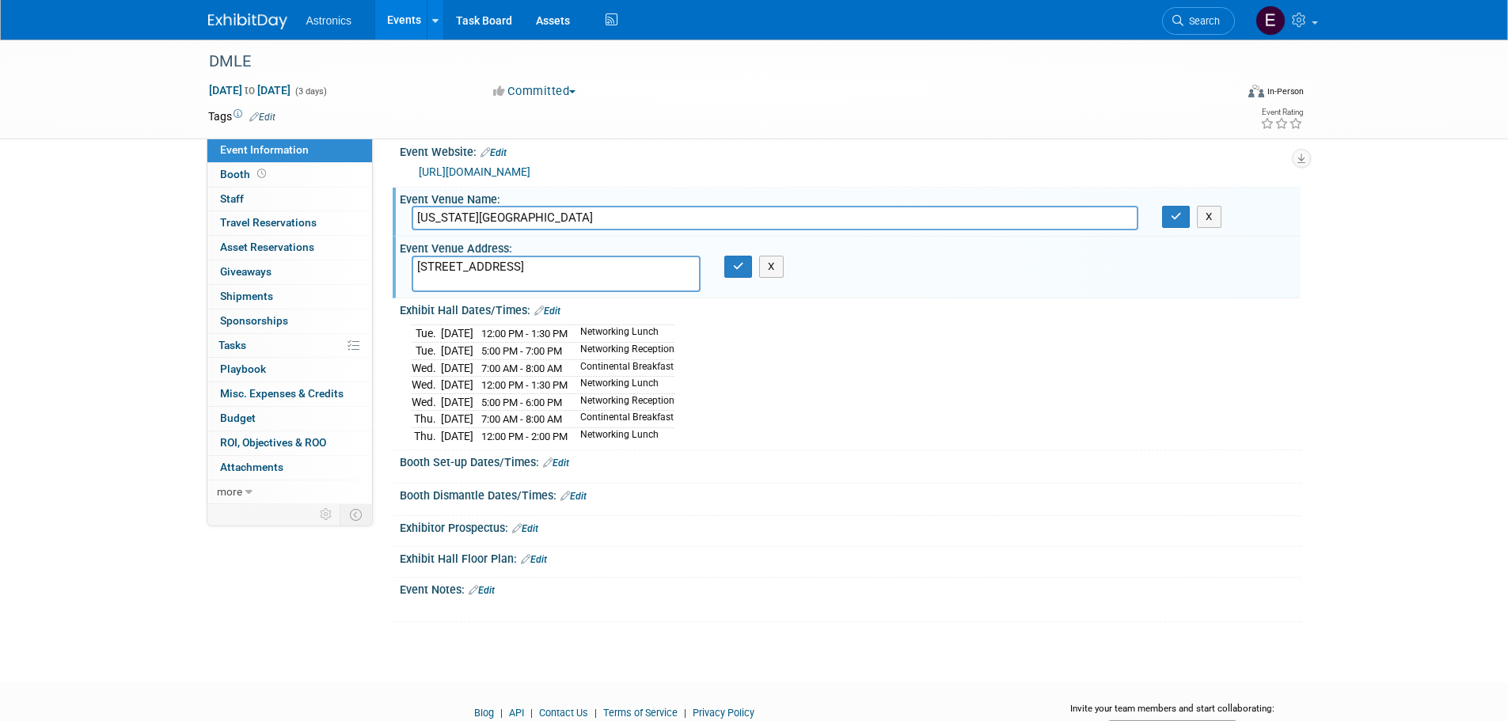
click at [563, 460] on link "Edit" at bounding box center [556, 463] width 26 height 11
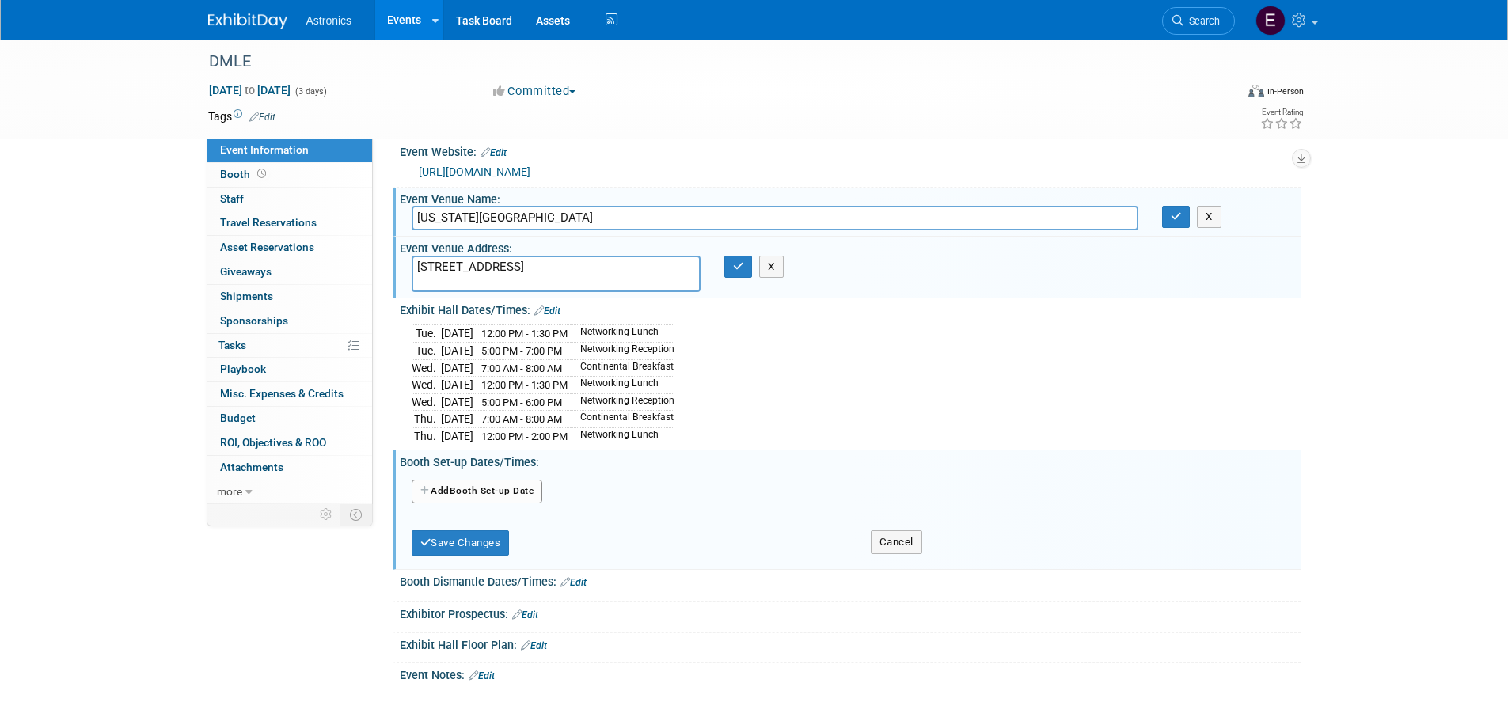
click at [500, 484] on button "Add Another Booth Set-up Date" at bounding box center [477, 492] width 131 height 24
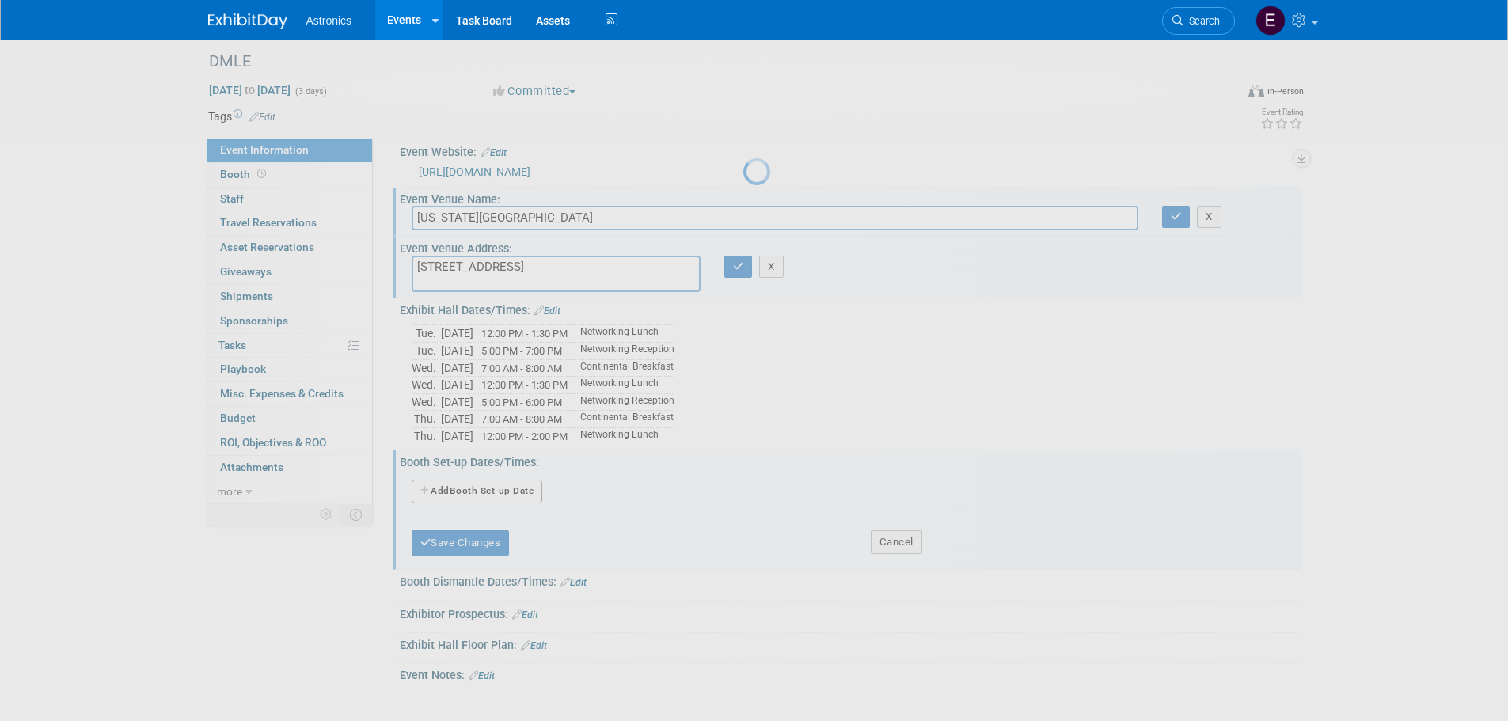
select select "11"
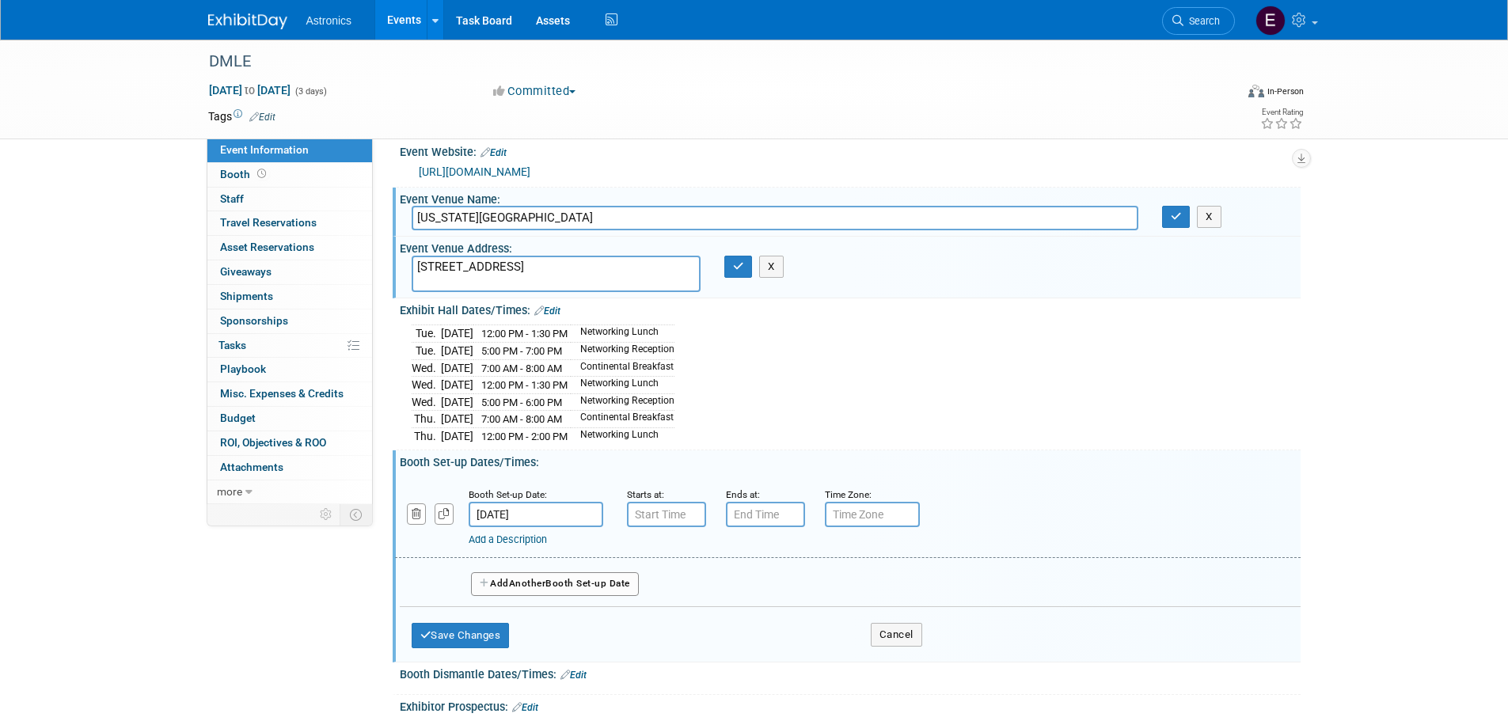
click at [538, 511] on input "Dec 9, 2025" at bounding box center [536, 514] width 135 height 25
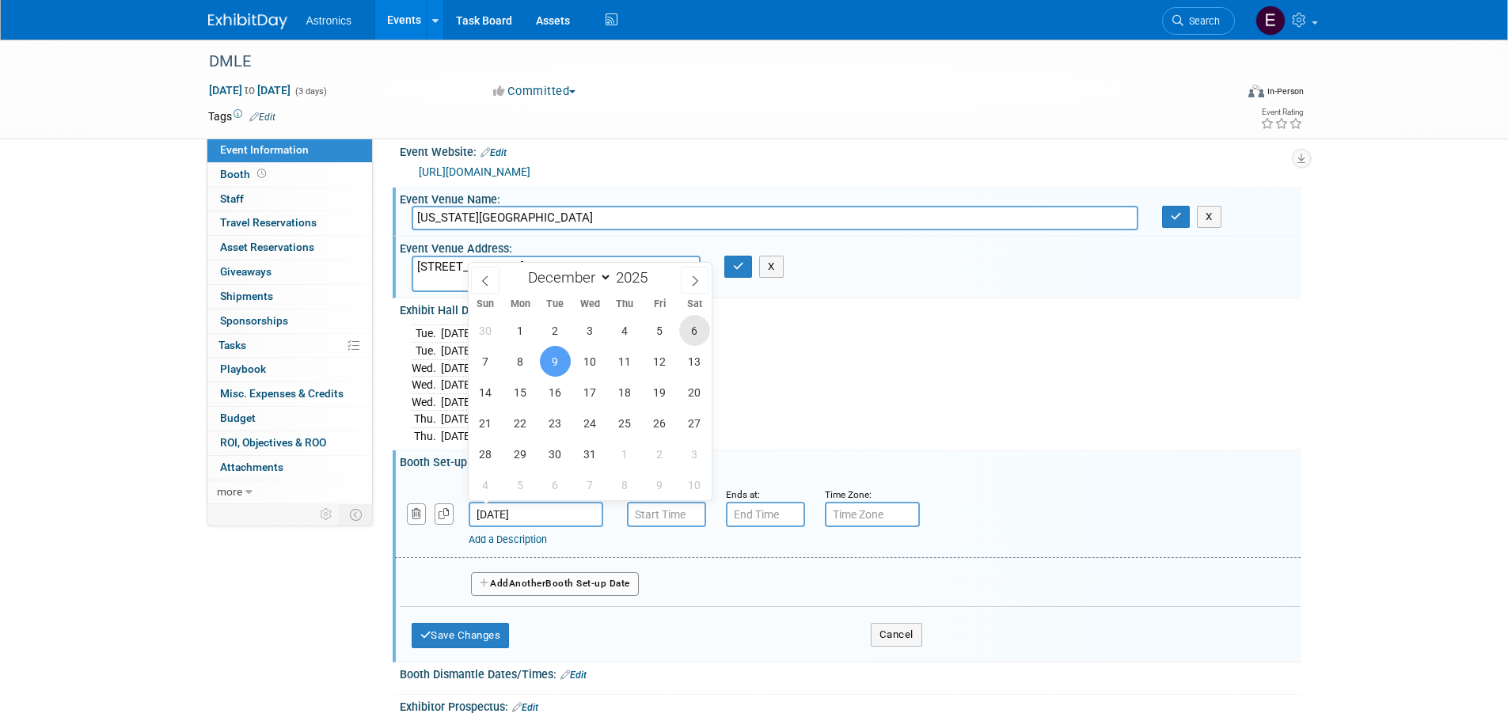
click at [690, 336] on span "6" at bounding box center [694, 330] width 31 height 31
type input "Dec 6, 2025"
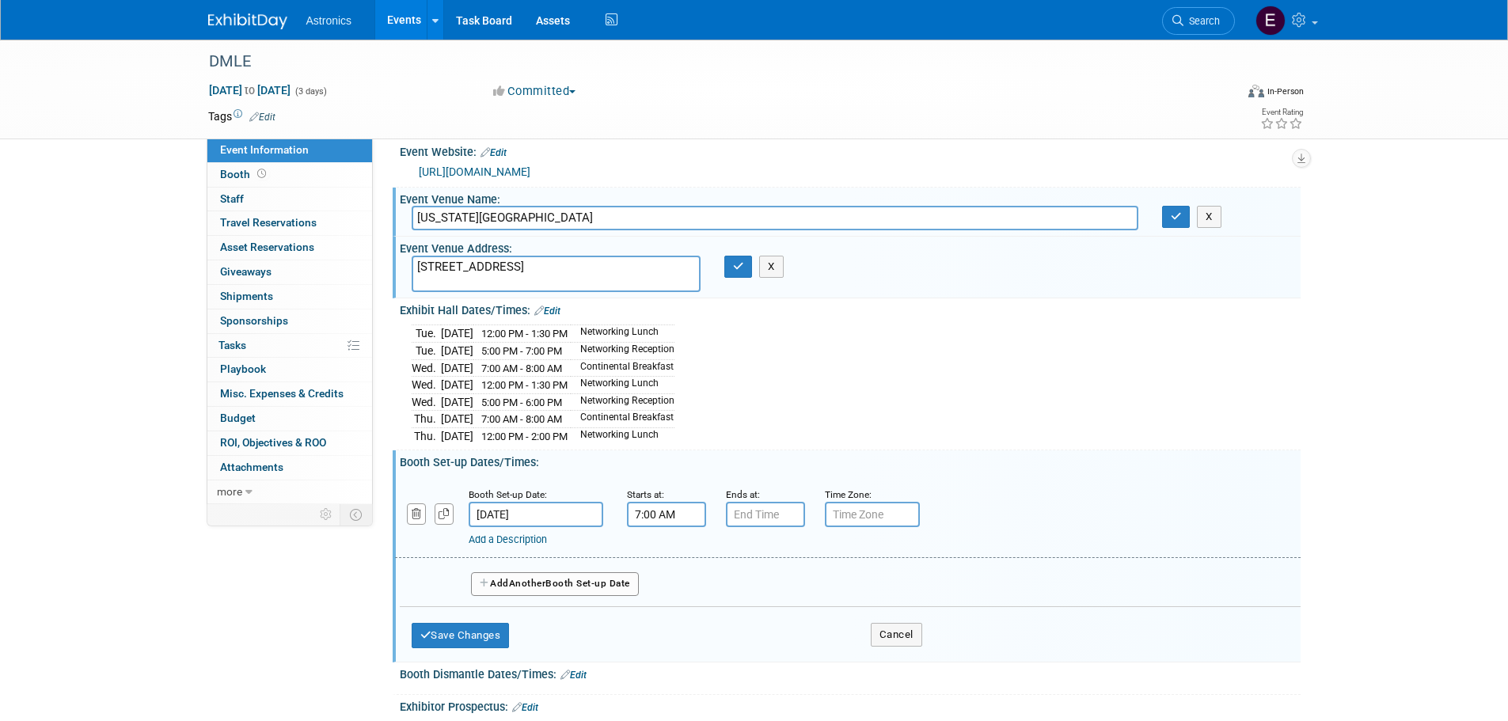
click at [659, 512] on input "7:00 AM" at bounding box center [666, 514] width 79 height 25
click at [667, 548] on span at bounding box center [664, 554] width 28 height 28
type input "8:00 AM"
click at [763, 511] on input "7:00 PM" at bounding box center [765, 514] width 79 height 25
click at [763, 610] on span at bounding box center [763, 623] width 28 height 28
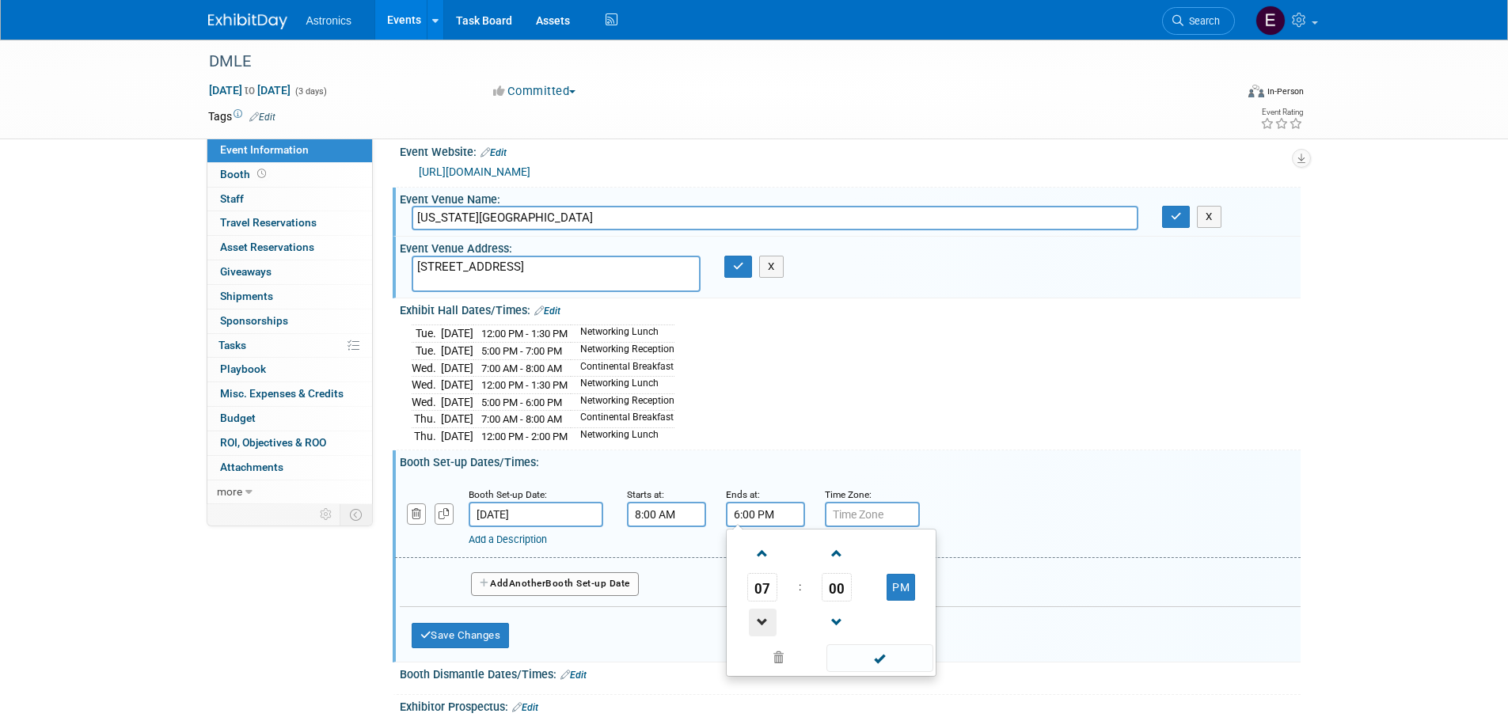
click at [763, 610] on span at bounding box center [763, 623] width 28 height 28
type input "5:00 PM"
click at [846, 434] on div "Tue. Dec 9, 2025 12:00 PM - 1:30 PM Networking Lunch Tue. Dec 9, 2025 5:00 PM -…" at bounding box center [850, 383] width 877 height 124
click at [534, 578] on span "Another" at bounding box center [527, 583] width 37 height 11
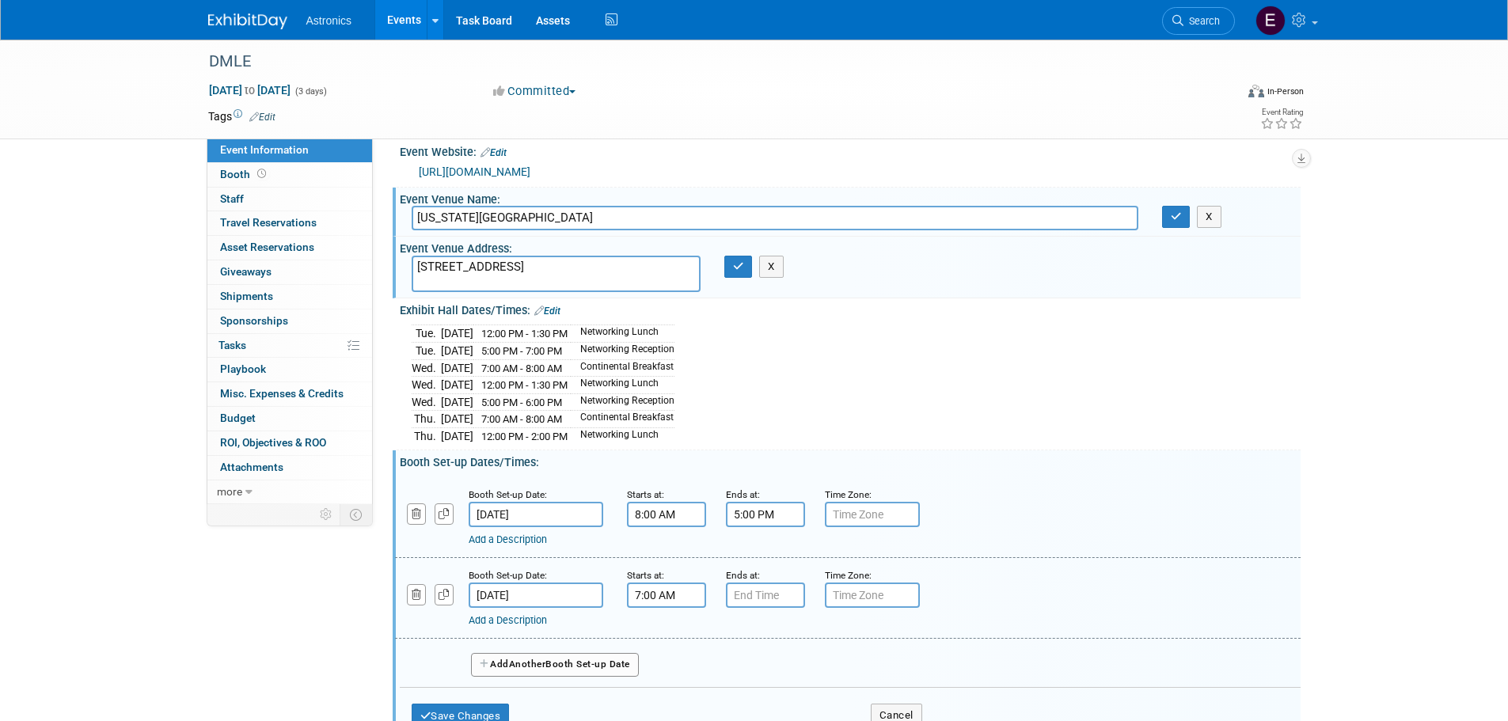
click at [670, 591] on input "7:00 AM" at bounding box center [666, 595] width 79 height 25
click at [668, 629] on span at bounding box center [664, 635] width 28 height 28
type input "8:00 AM"
click at [757, 592] on input "7:00 PM" at bounding box center [765, 595] width 79 height 25
click at [762, 696] on span at bounding box center [763, 704] width 28 height 28
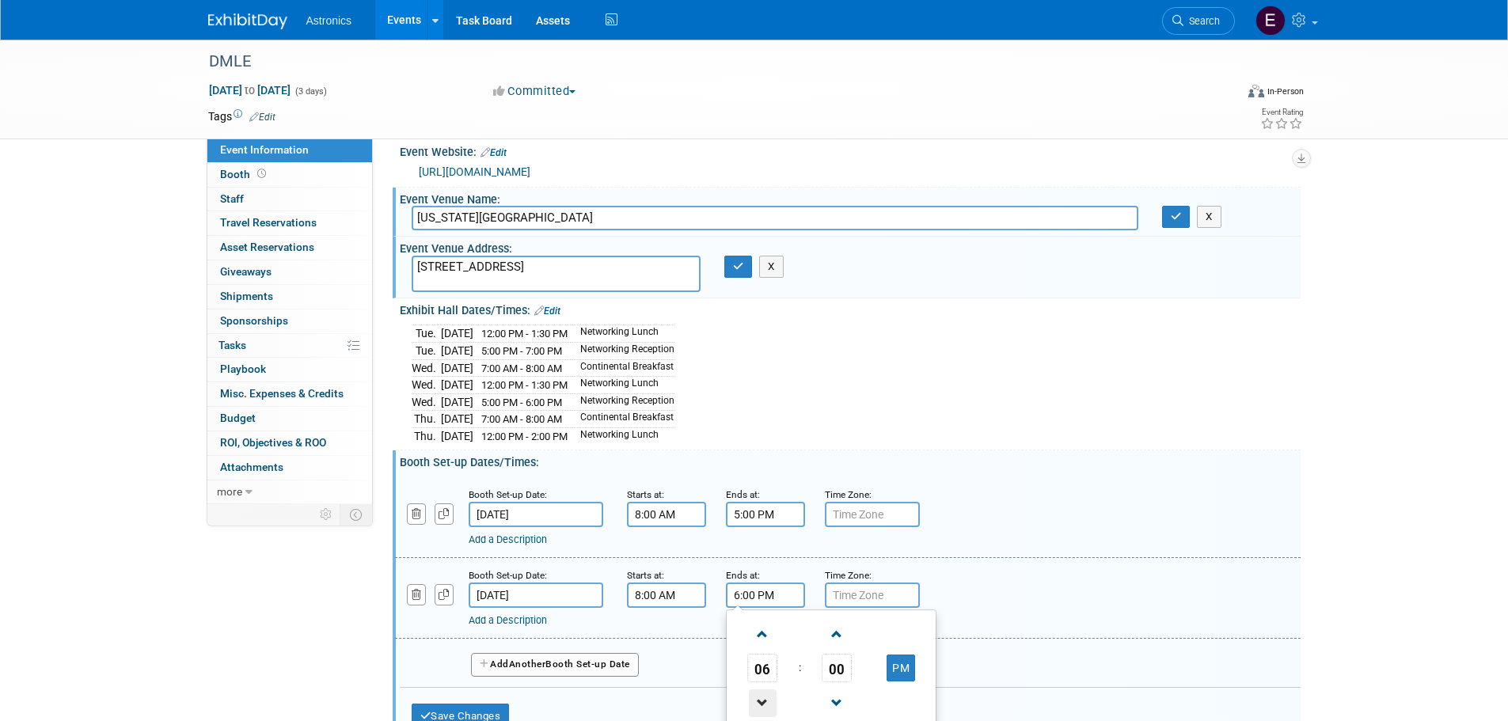
click at [762, 696] on span at bounding box center [763, 704] width 28 height 28
type input "5:00 PM"
click at [1023, 541] on div "Add a Description" at bounding box center [807, 540] width 677 height 14
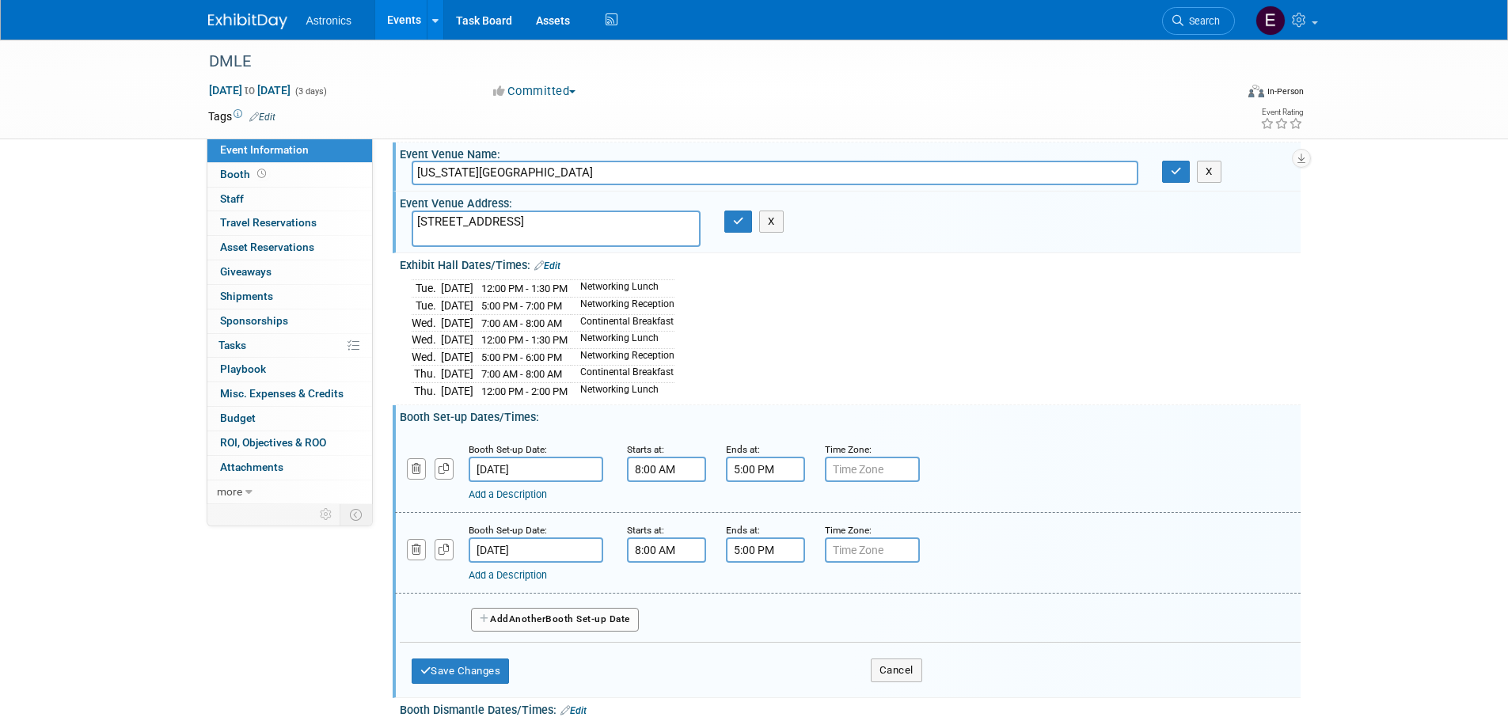
scroll to position [95, 0]
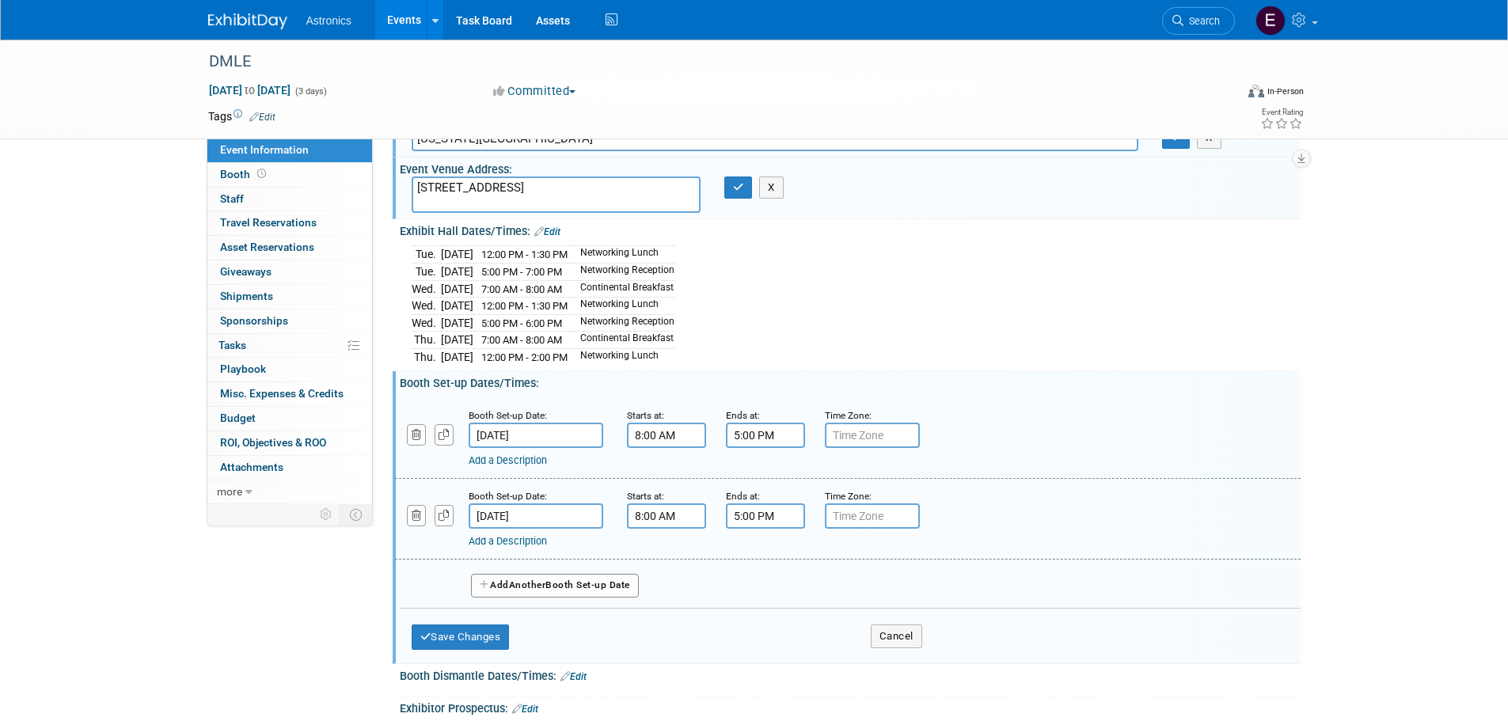
click at [555, 578] on button "Add Another Booth Set-up Date" at bounding box center [555, 586] width 168 height 24
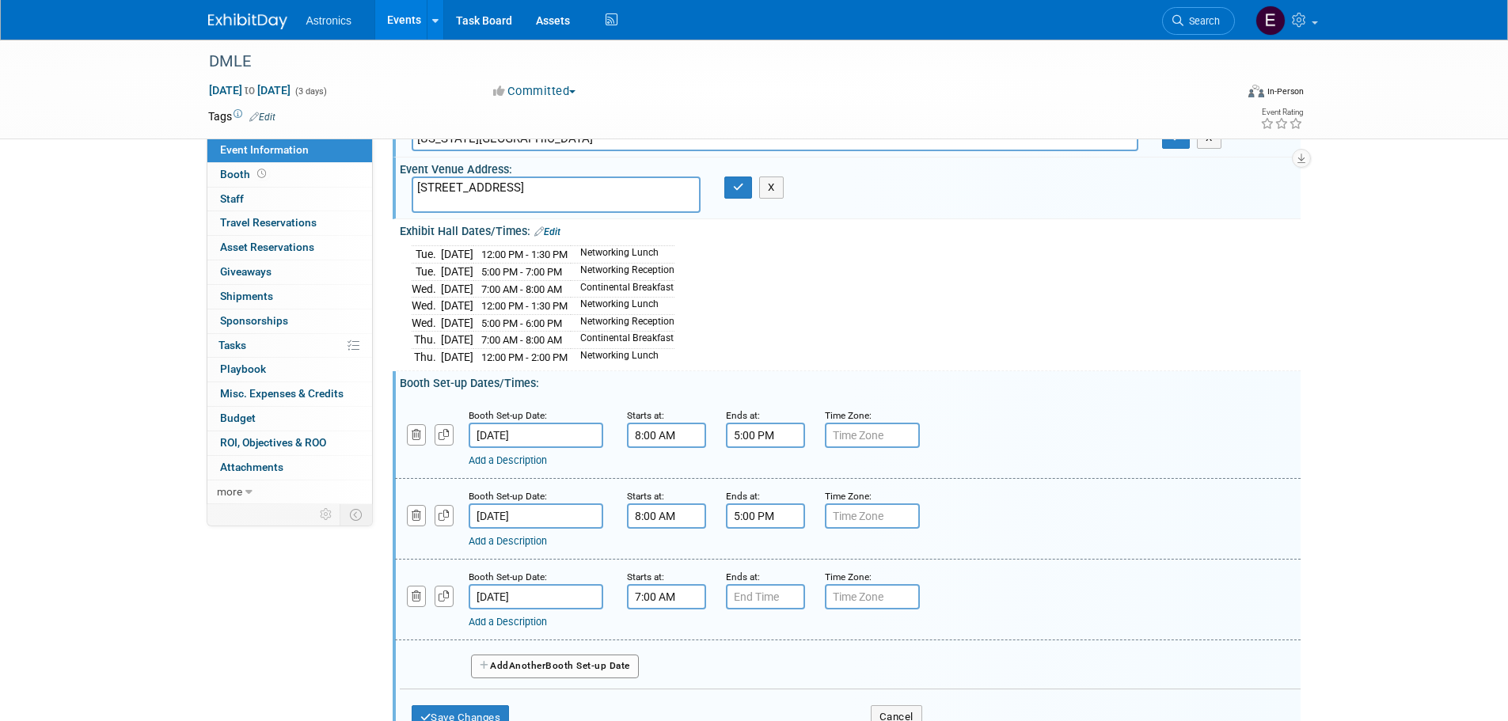
click at [673, 589] on input "7:00 AM" at bounding box center [666, 596] width 79 height 25
click at [667, 630] on span at bounding box center [664, 636] width 28 height 28
type input "8:00 AM"
click at [760, 592] on input "7:00 PM" at bounding box center [765, 596] width 79 height 25
click at [756, 700] on span at bounding box center [763, 705] width 28 height 28
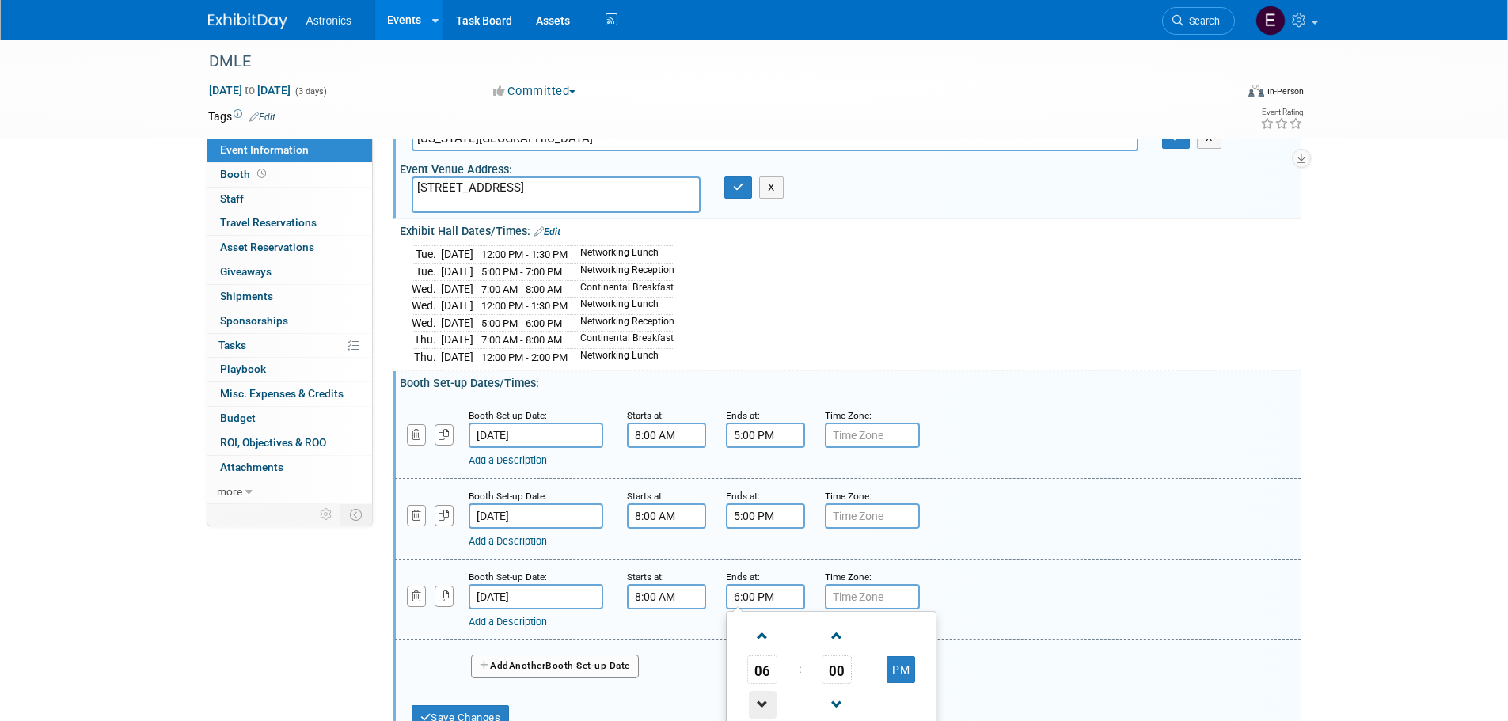
click at [756, 700] on span at bounding box center [763, 705] width 28 height 28
type input "5:00 PM"
click at [989, 562] on div "Booth Set-up Date: Dec 8, 2025 Starts at: 8:00 AM Ends at: 5:00 PM 05 : 00 PM 1…" at bounding box center [848, 600] width 906 height 81
click at [512, 659] on button "Add Another Booth Set-up Date" at bounding box center [555, 667] width 168 height 24
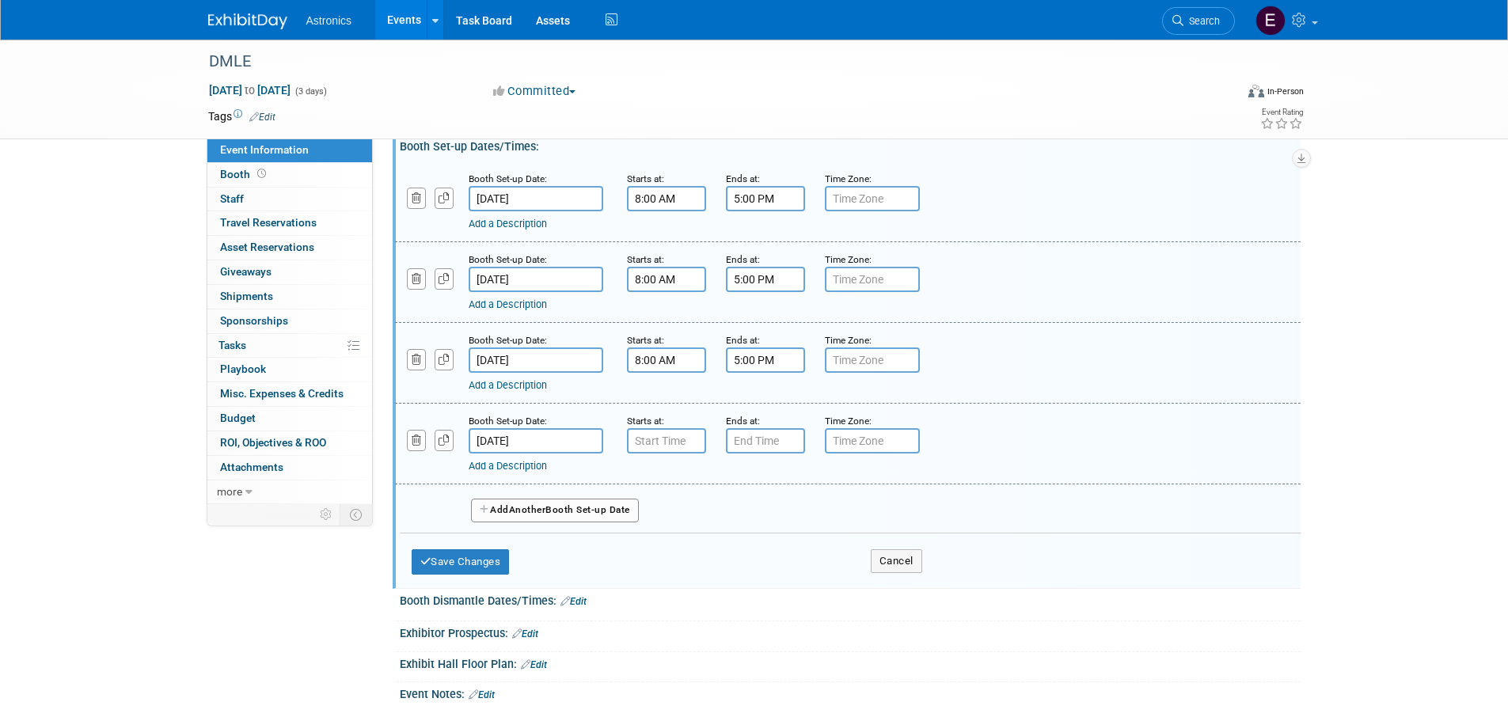
scroll to position [333, 0]
click at [658, 436] on input "7:00 AM" at bounding box center [666, 440] width 79 height 25
click at [663, 473] on span at bounding box center [664, 480] width 28 height 28
type input "8:00 AM"
click at [773, 431] on input "7:00 PM" at bounding box center [765, 440] width 79 height 25
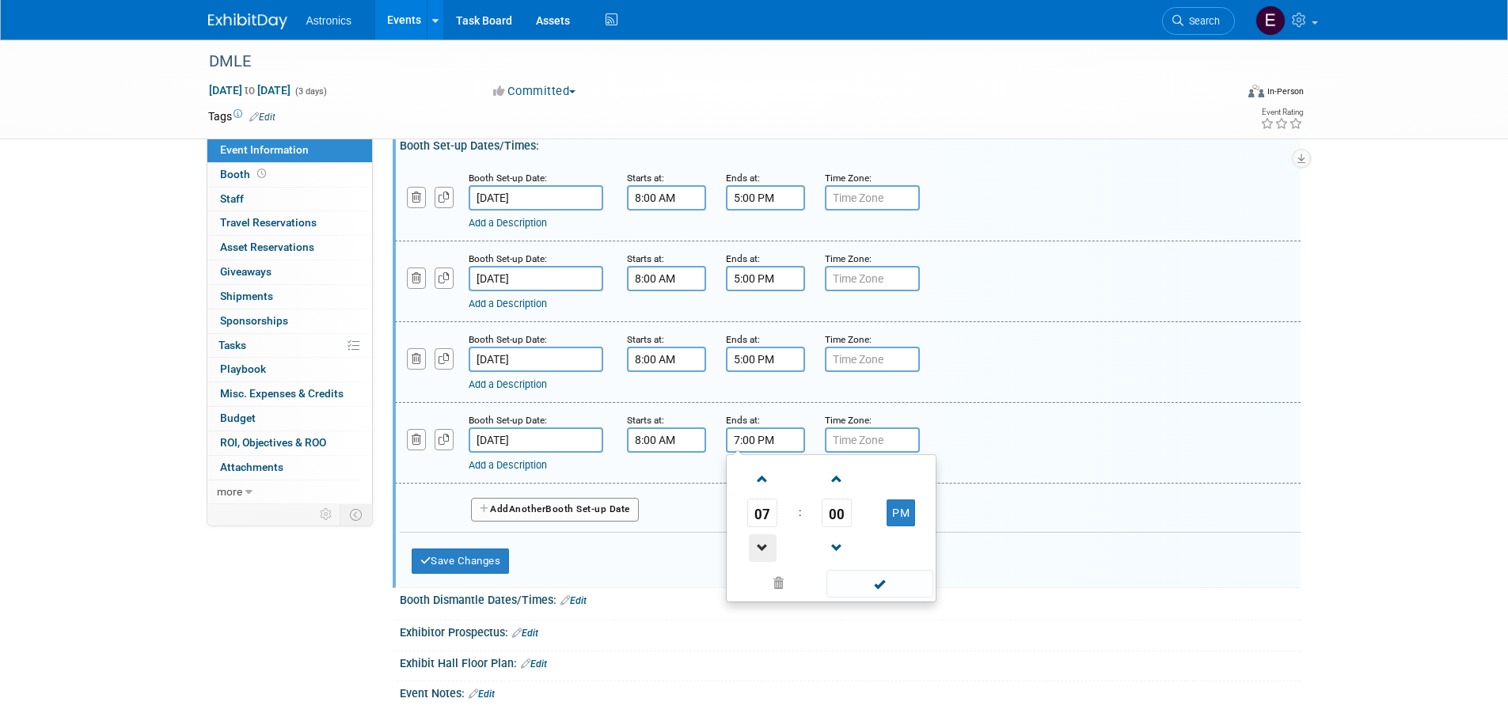
click at [758, 542] on span at bounding box center [763, 548] width 28 height 28
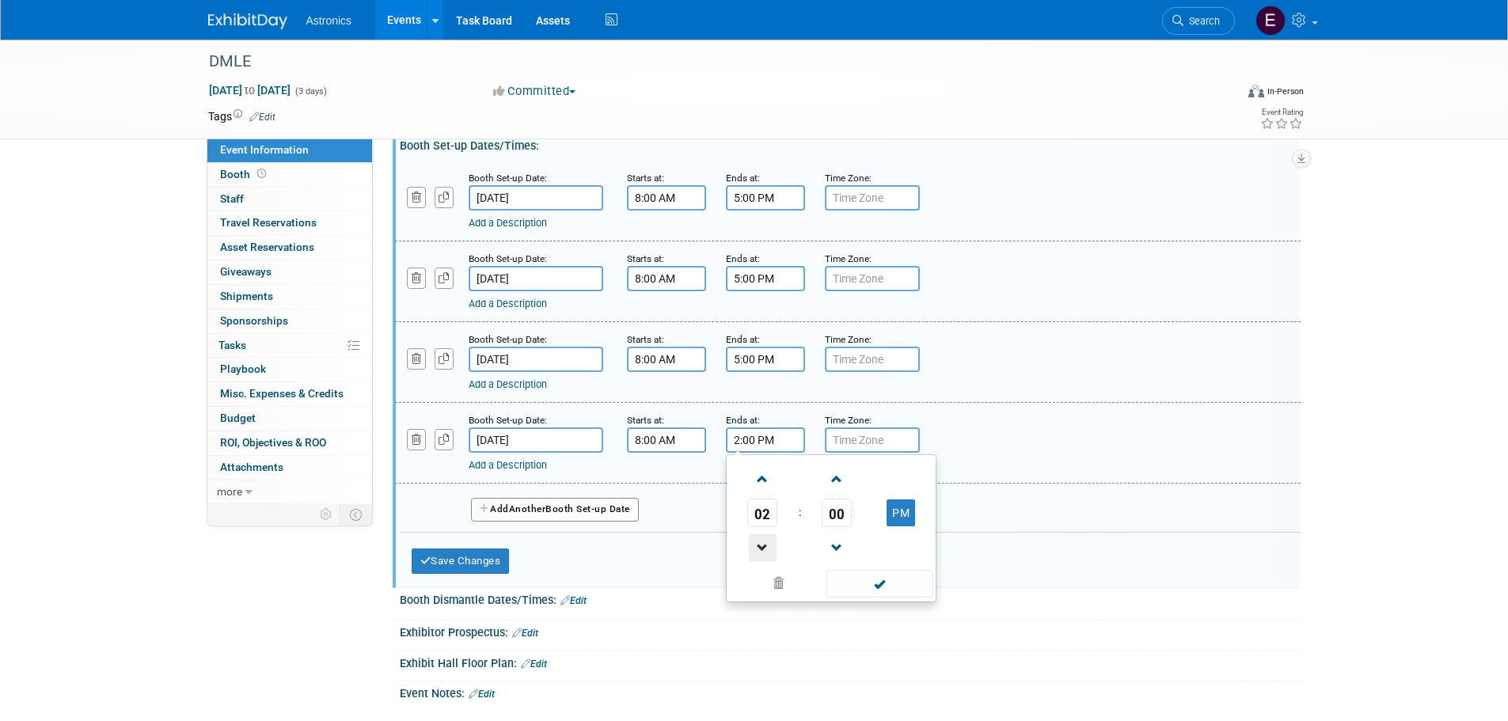
click at [758, 542] on span at bounding box center [763, 548] width 28 height 28
type input "12:00 PM"
click at [1049, 458] on div "Add a Description" at bounding box center [807, 465] width 677 height 14
click at [480, 557] on button "Save Changes" at bounding box center [461, 561] width 98 height 25
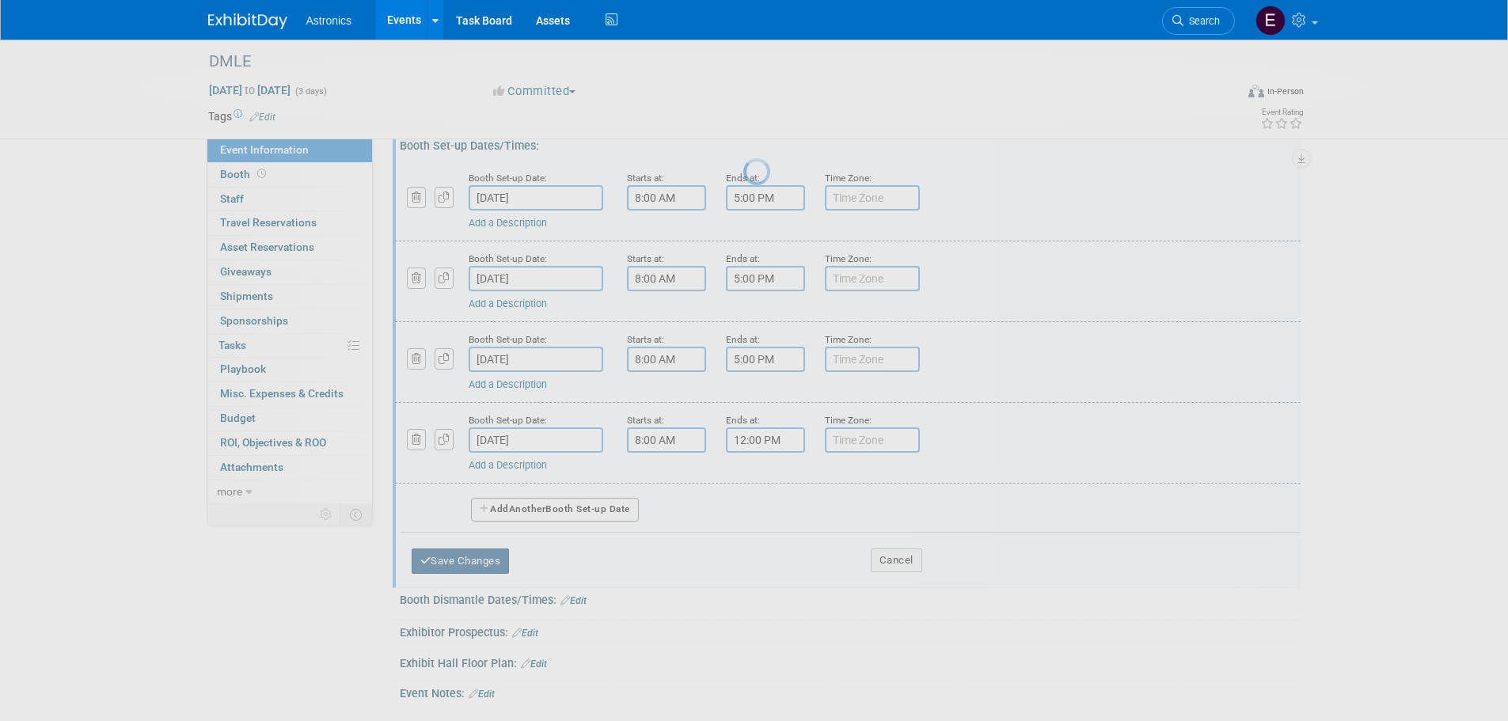
scroll to position [81, 0]
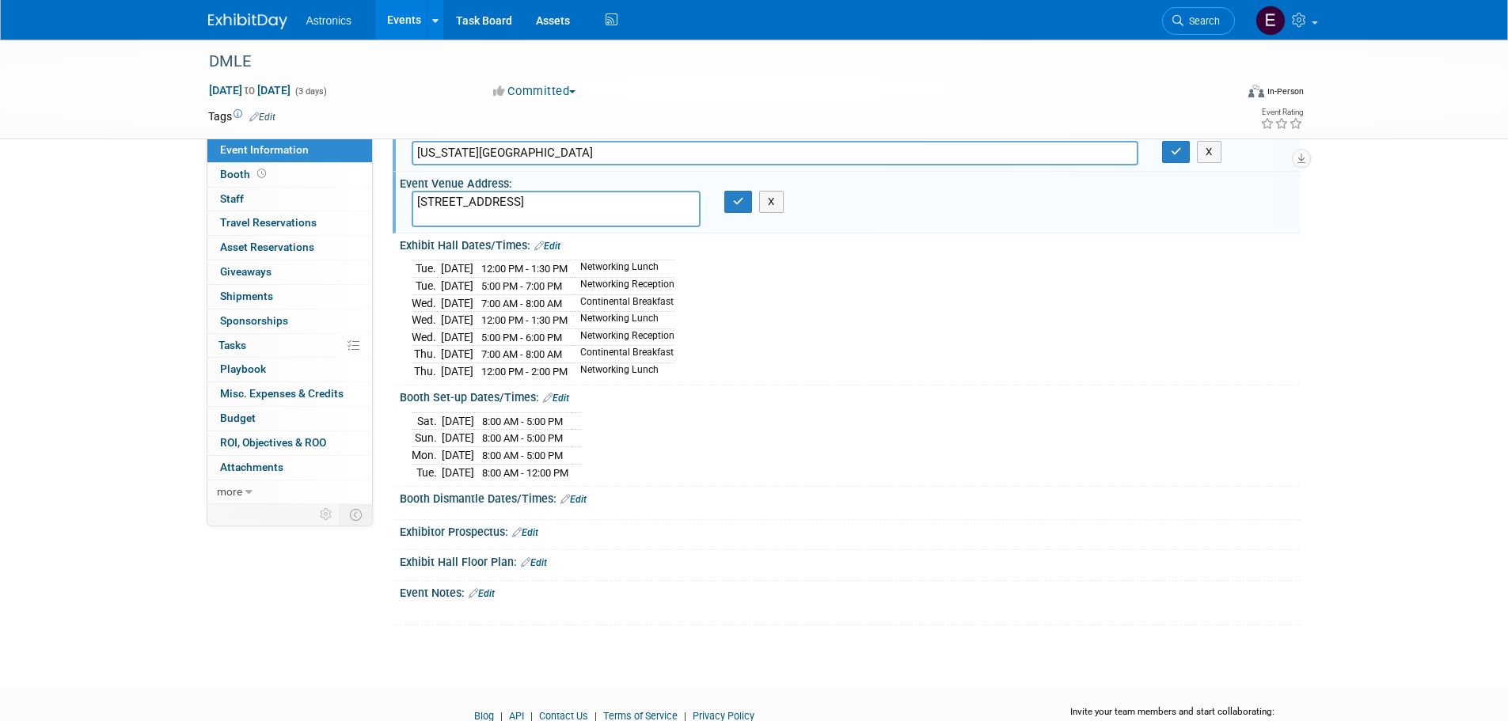
click at [583, 496] on link "Edit" at bounding box center [574, 499] width 26 height 11
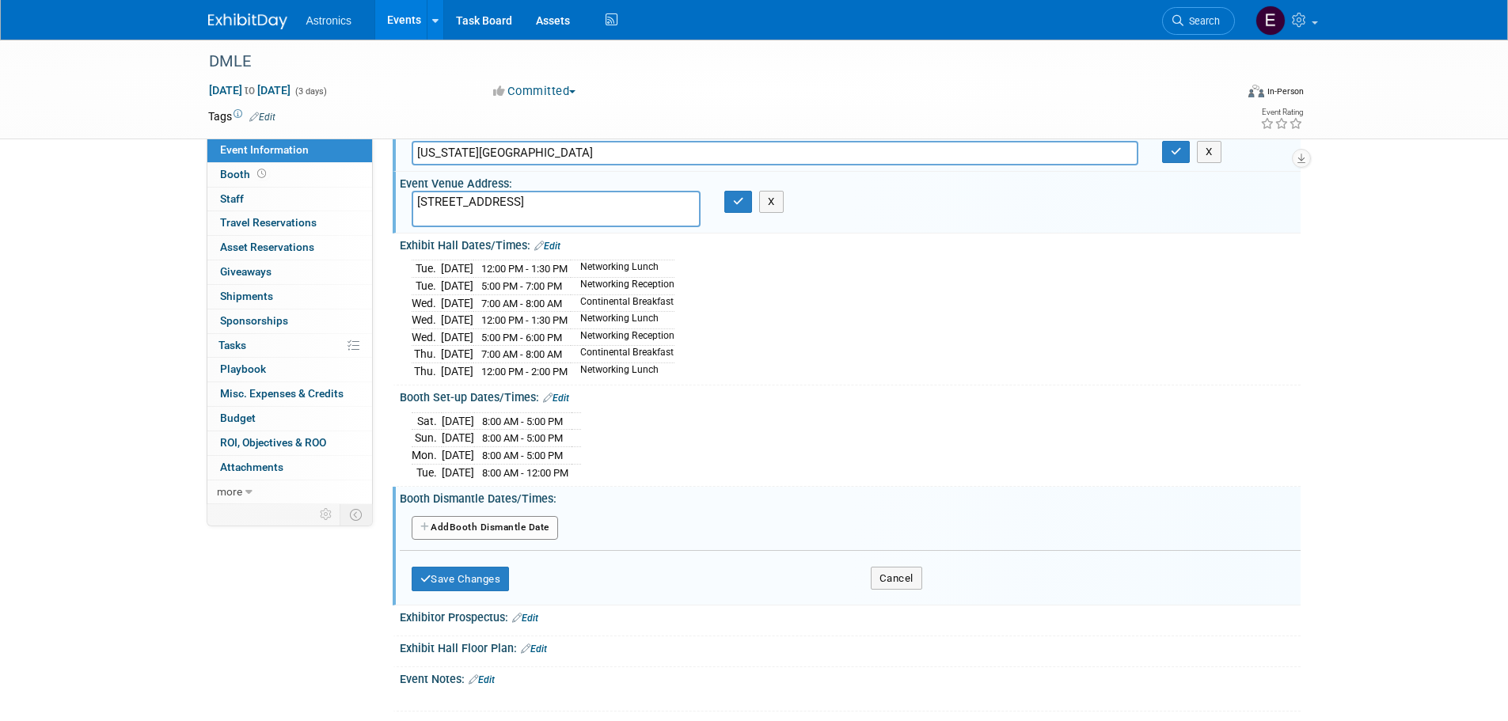
click at [438, 518] on button "Add Another Booth Dismantle Date" at bounding box center [485, 528] width 146 height 24
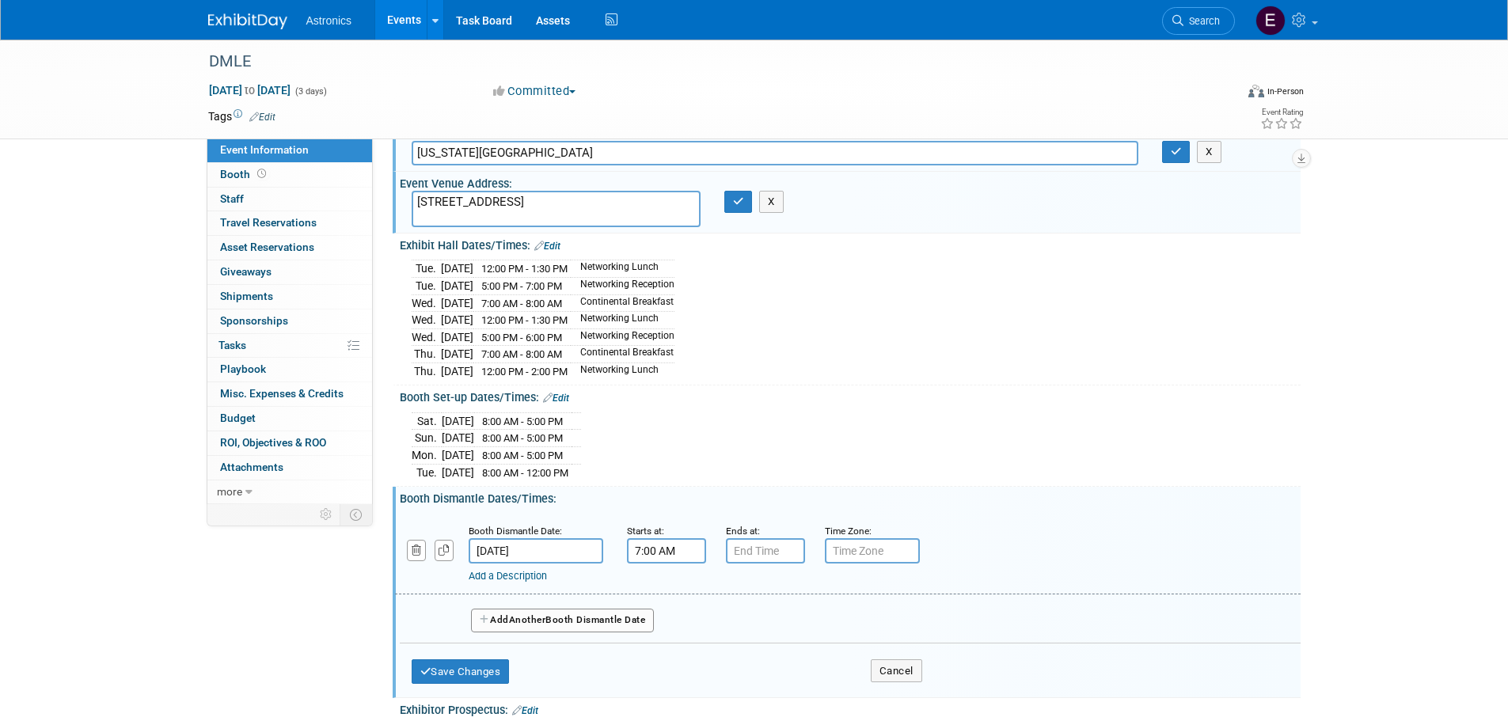
click at [660, 538] on input "7:00 AM" at bounding box center [666, 550] width 79 height 25
click at [661, 585] on span at bounding box center [664, 590] width 28 height 28
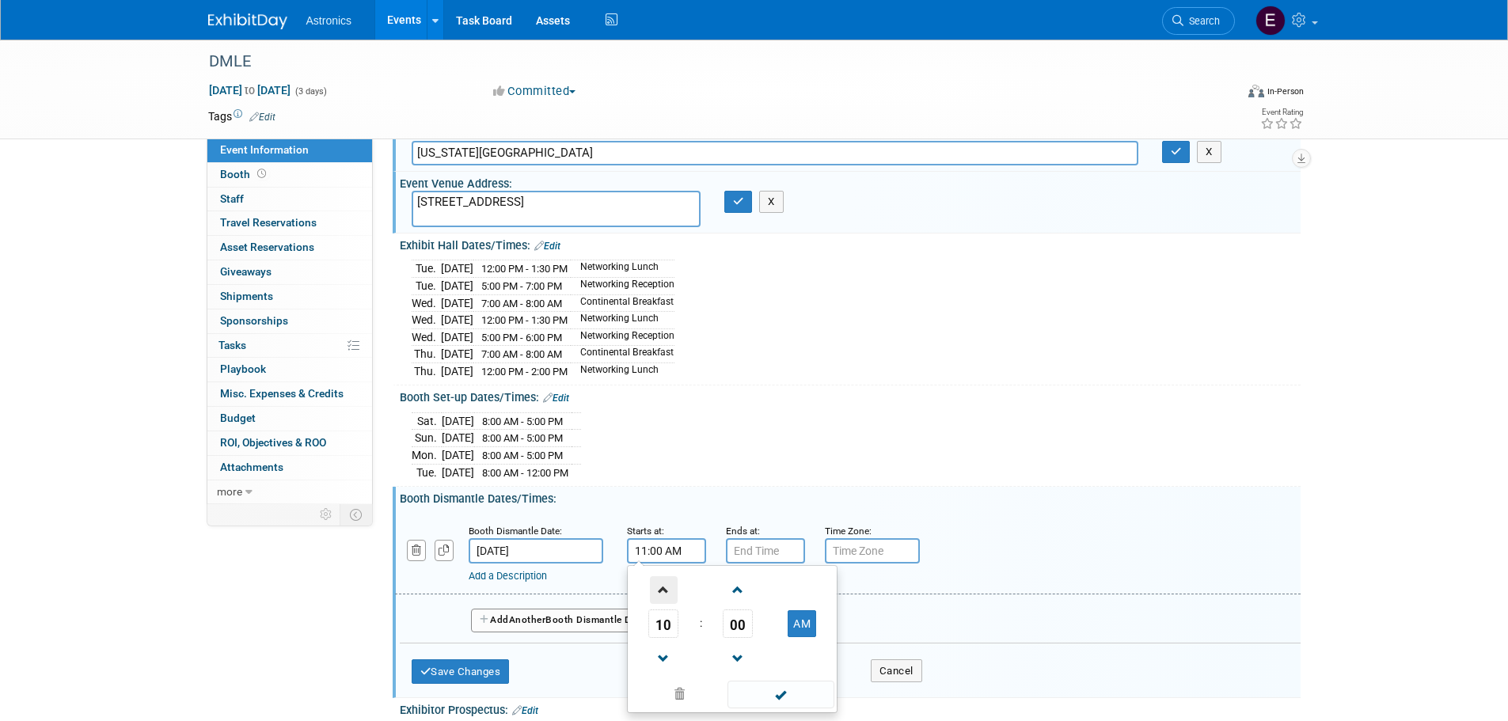
click at [661, 585] on span at bounding box center [664, 590] width 28 height 28
type input "2:00 PM"
click at [763, 549] on input "7:00 PM" at bounding box center [765, 550] width 79 height 25
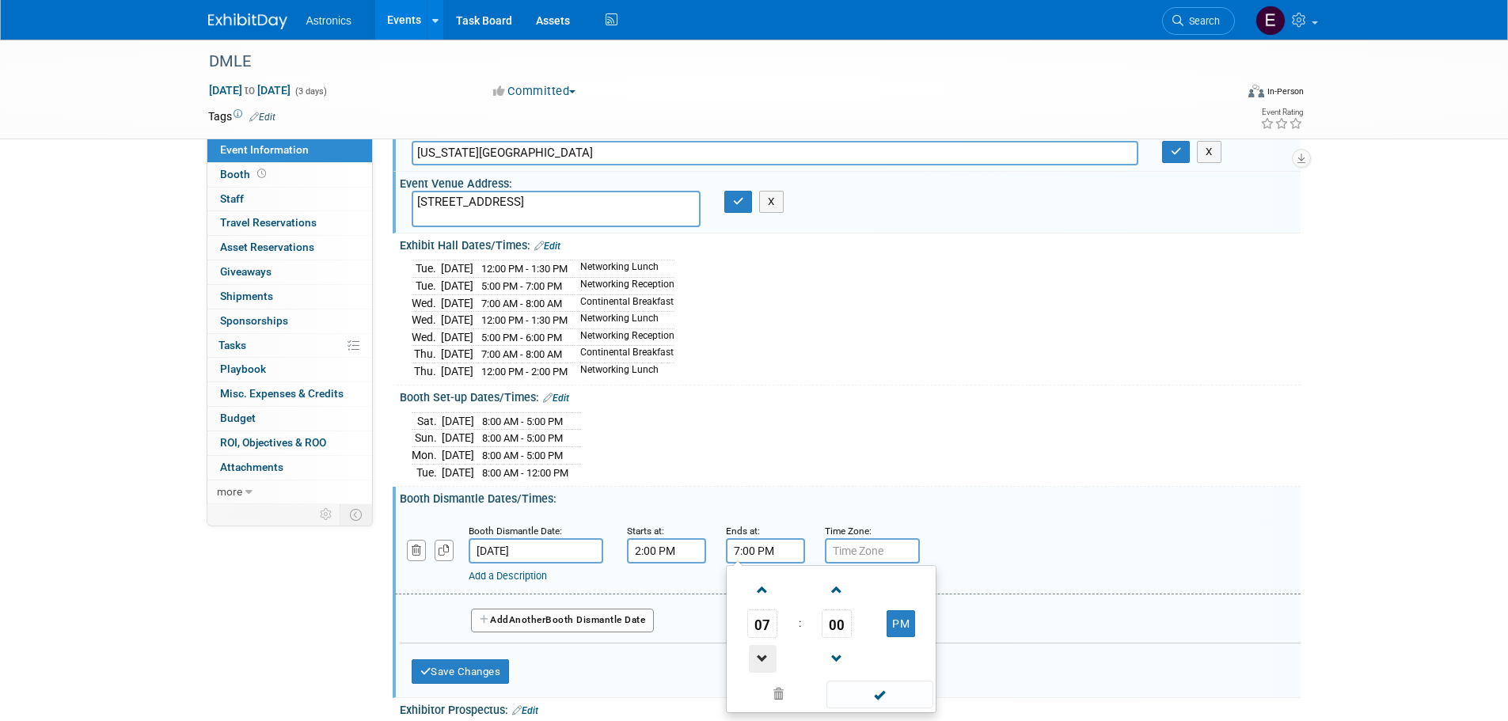
click at [758, 653] on span at bounding box center [763, 659] width 28 height 28
type input "6:00 PM"
click at [842, 480] on div "Booth Set-up Dates/Times: Edit Sat. Dec 6, 2025 8:00 AM - 5:00 PM Sun. Dec 7, 2…" at bounding box center [847, 436] width 908 height 101
click at [531, 616] on span "Another" at bounding box center [527, 619] width 37 height 11
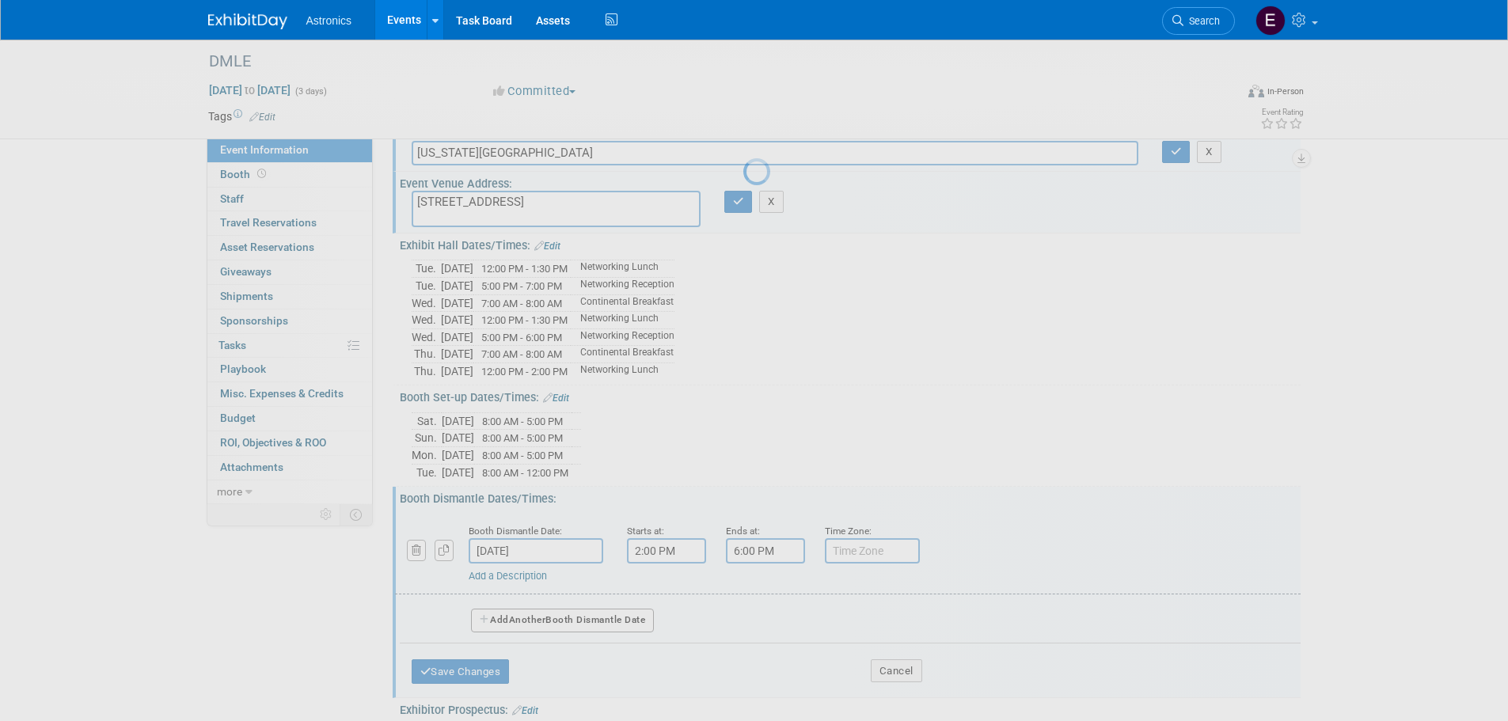
select select "11"
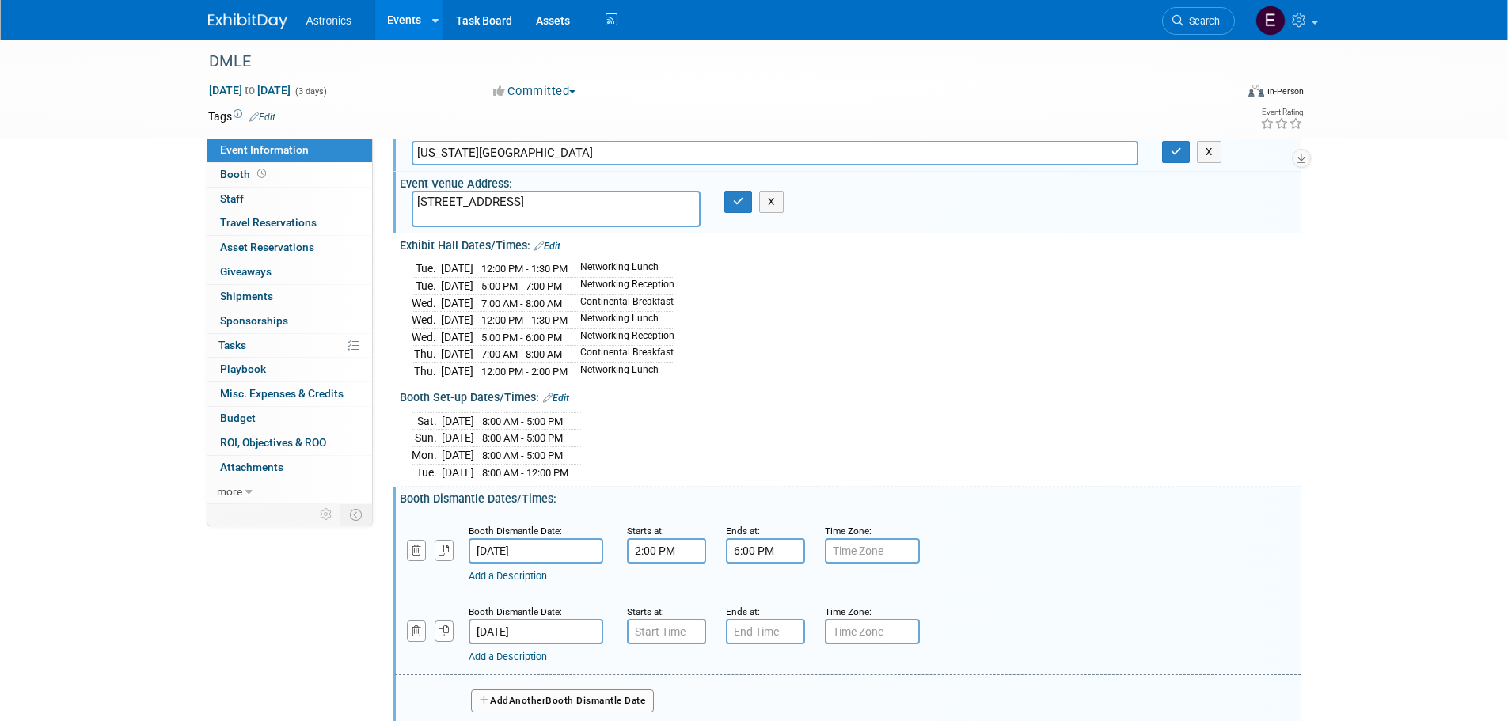
click at [547, 621] on input "Dec 12, 2025" at bounding box center [536, 631] width 135 height 25
click at [669, 631] on input "7:00 AM" at bounding box center [666, 631] width 79 height 25
click at [661, 661] on span at bounding box center [664, 671] width 28 height 28
type input "8:00 AM"
click at [761, 625] on input "7:00 PM" at bounding box center [765, 631] width 79 height 25
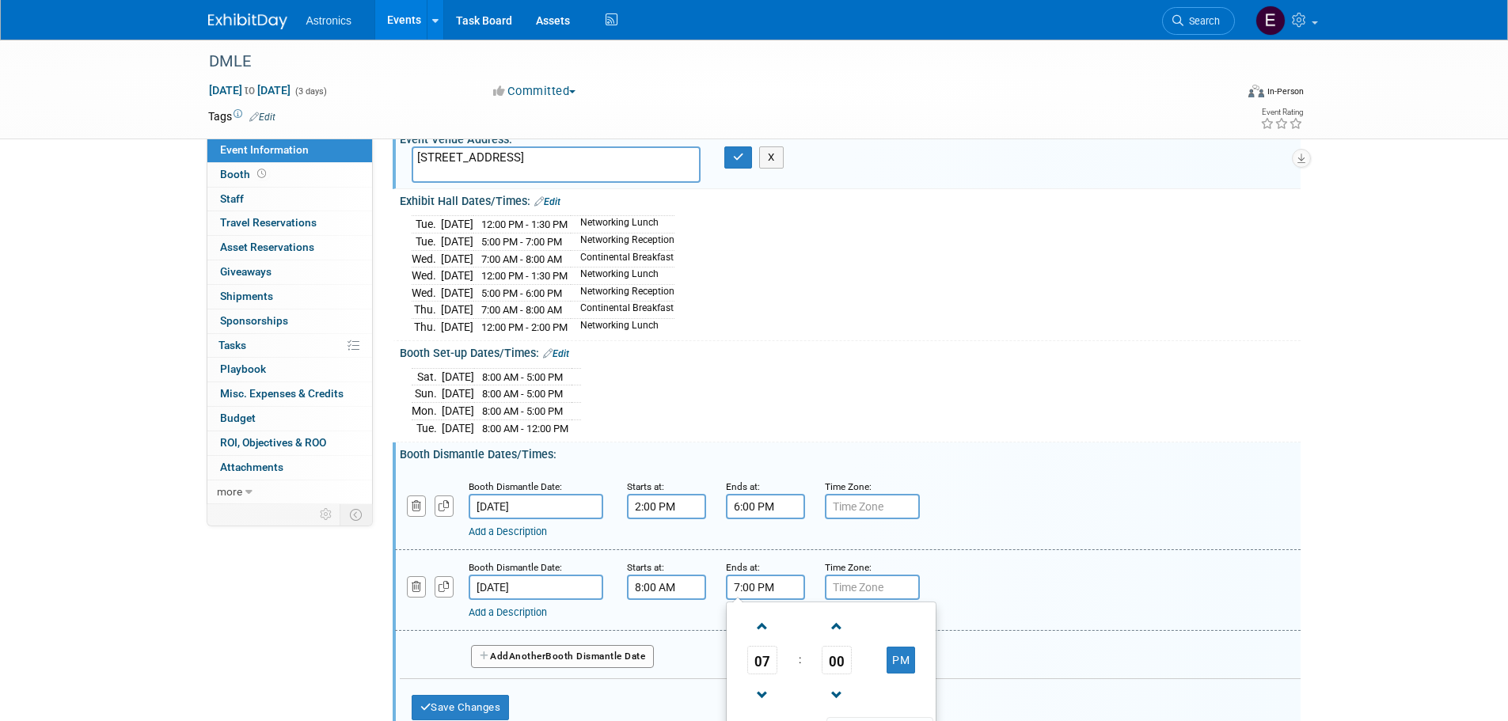
scroll to position [160, 0]
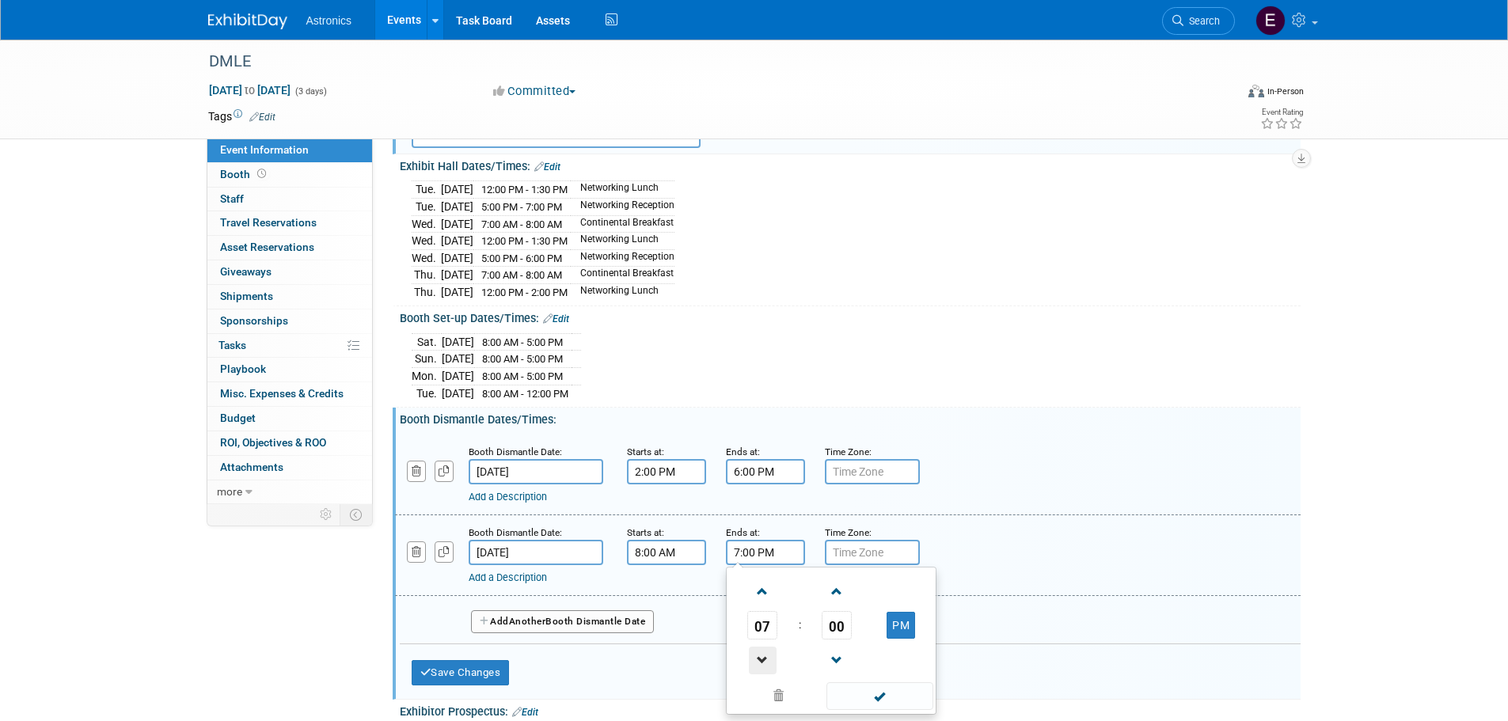
click at [764, 656] on span at bounding box center [763, 661] width 28 height 28
click at [764, 655] on span at bounding box center [763, 661] width 28 height 28
click at [763, 655] on span at bounding box center [763, 661] width 28 height 28
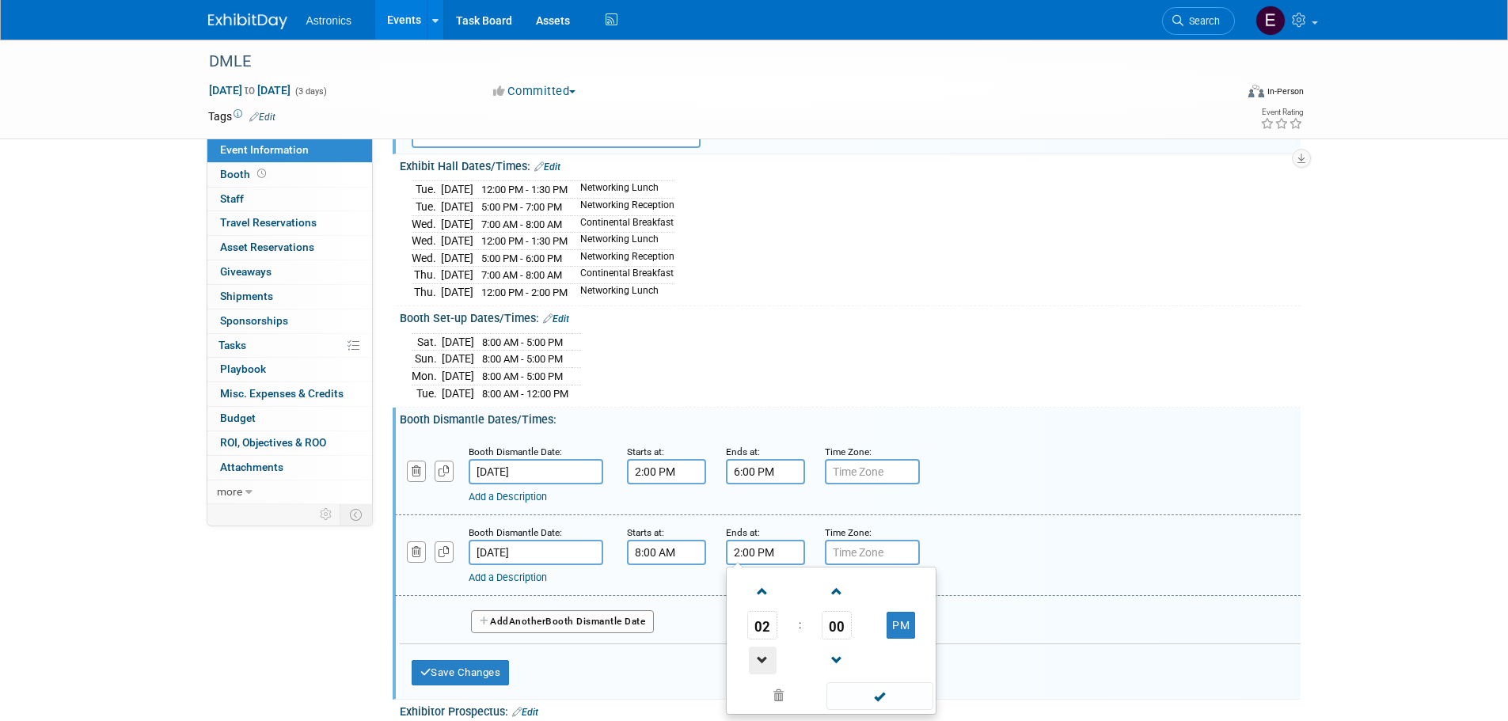
click at [763, 655] on span at bounding box center [763, 661] width 28 height 28
type input "12:00 PM"
click at [986, 565] on div "Add a Description Description:" at bounding box center [807, 575] width 677 height 20
click at [473, 669] on button "Save Changes" at bounding box center [461, 672] width 98 height 25
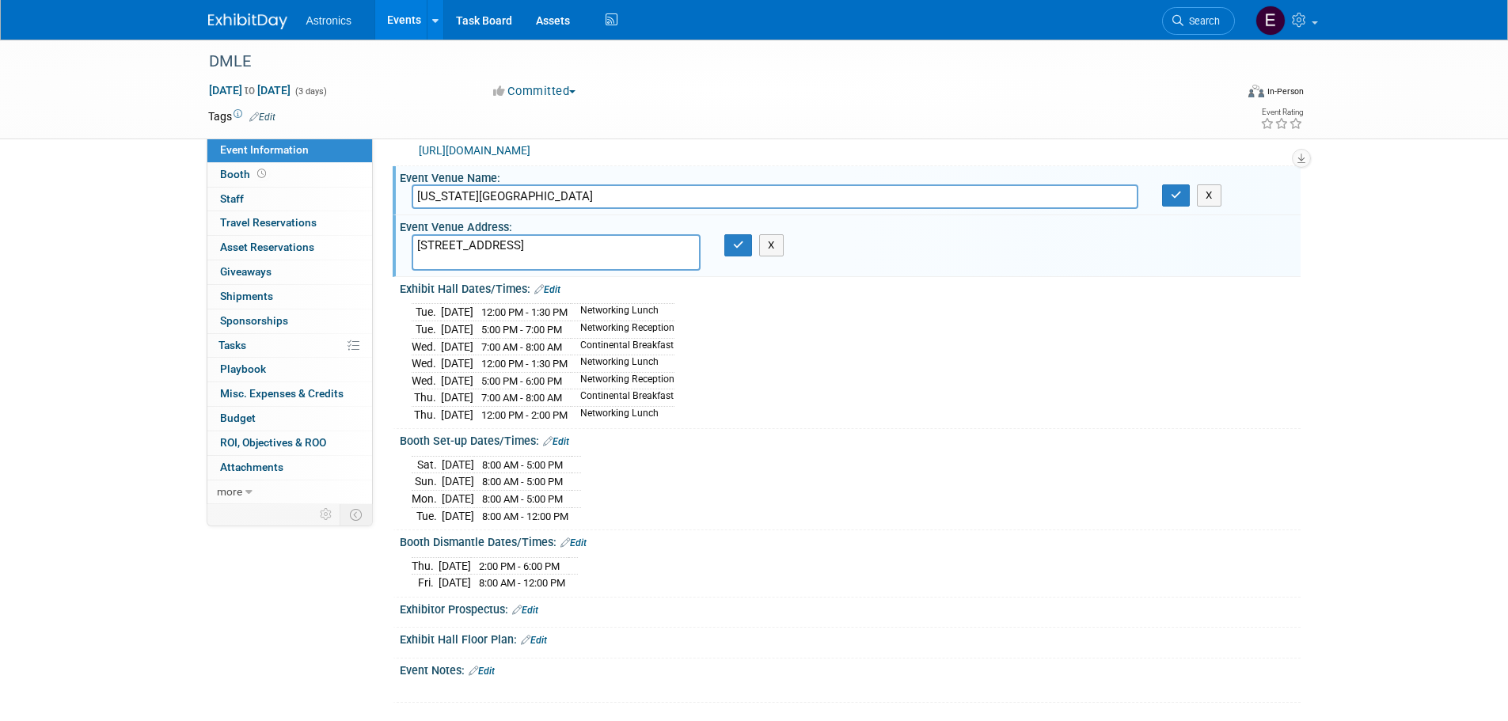
scroll to position [0, 0]
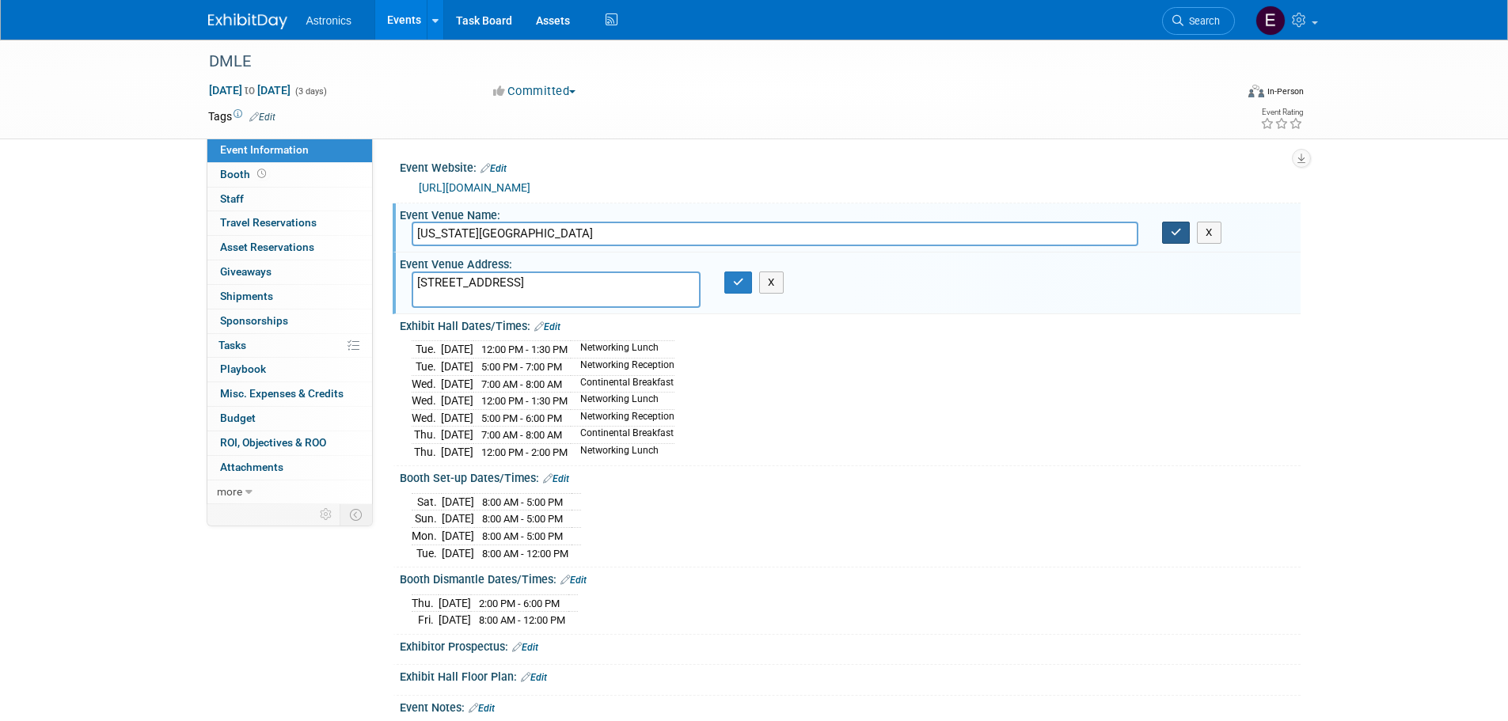
click at [1171, 235] on icon "button" at bounding box center [1176, 232] width 11 height 10
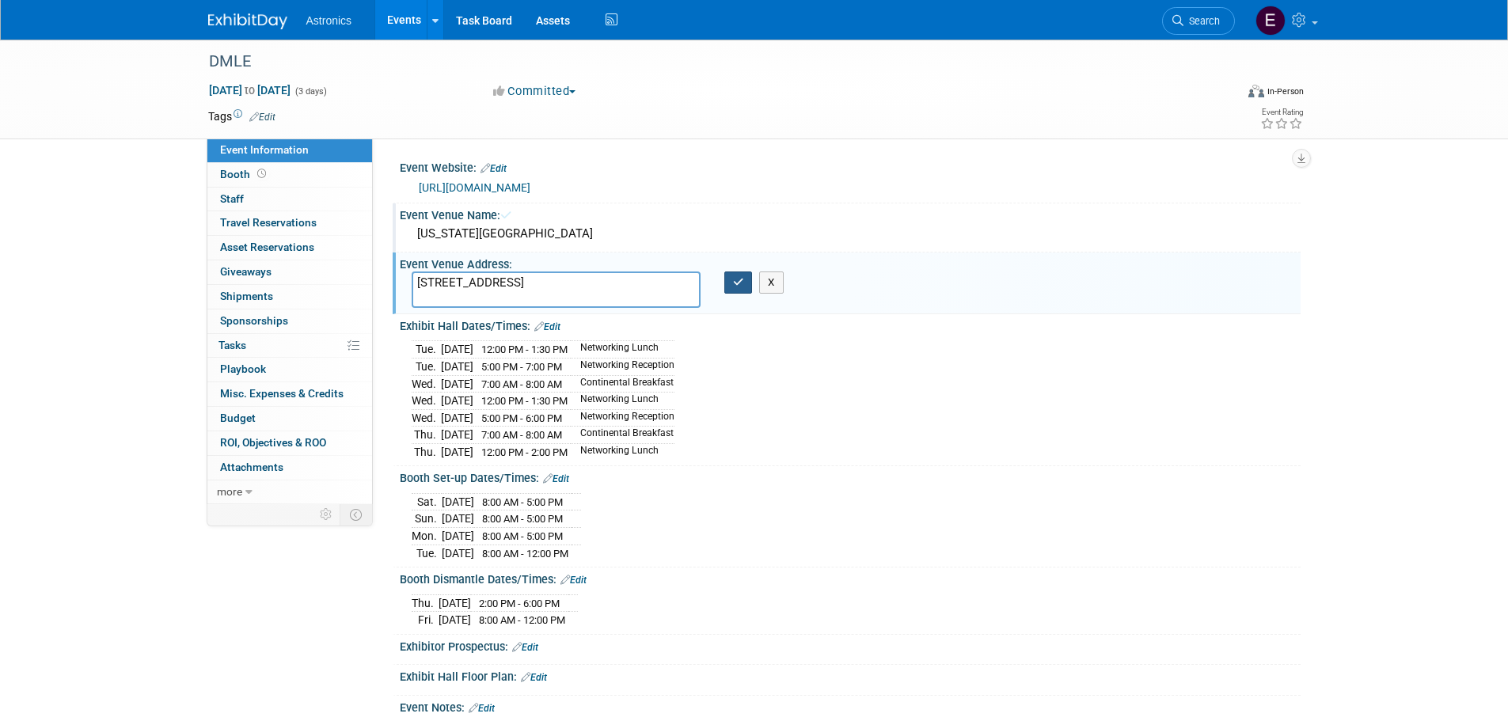
click at [736, 283] on icon "button" at bounding box center [738, 282] width 11 height 10
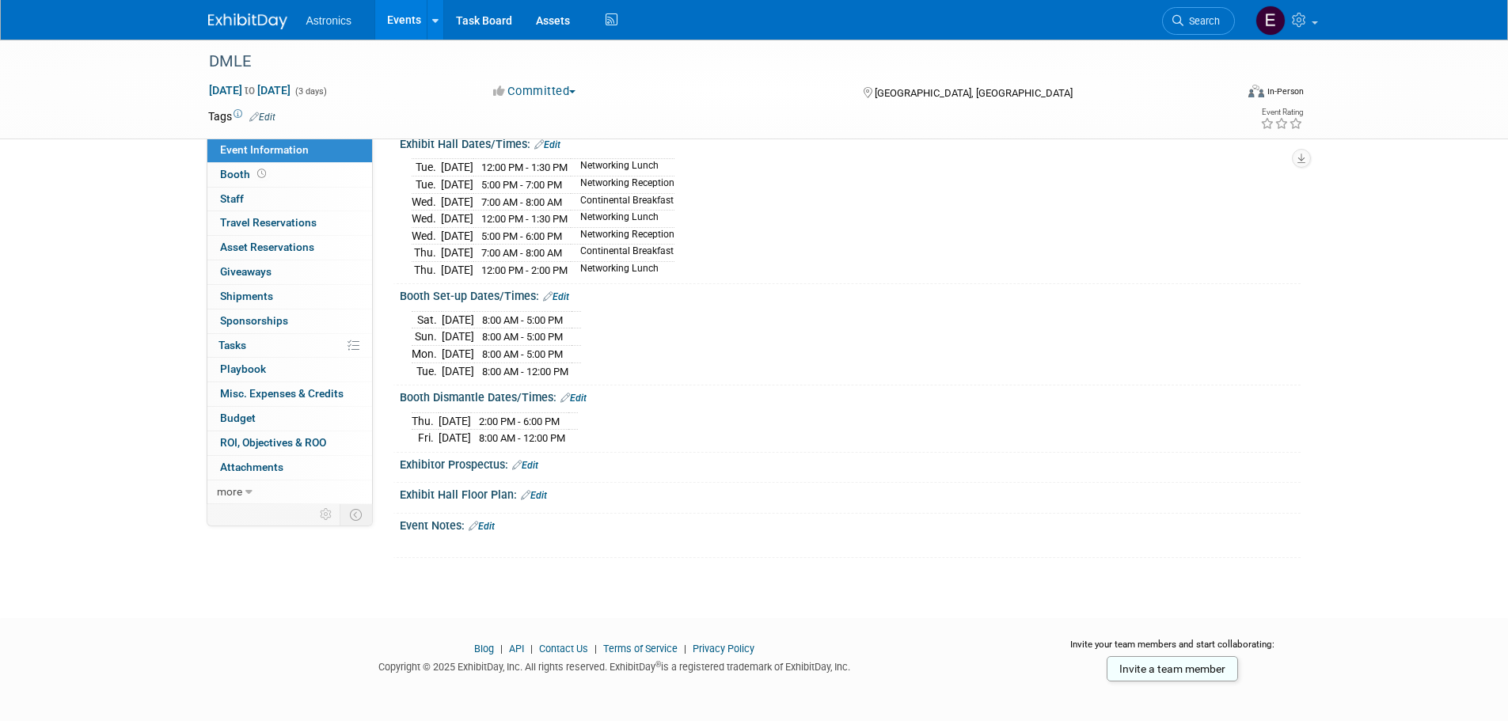
scroll to position [184, 0]
click at [534, 458] on link "Edit" at bounding box center [525, 463] width 26 height 11
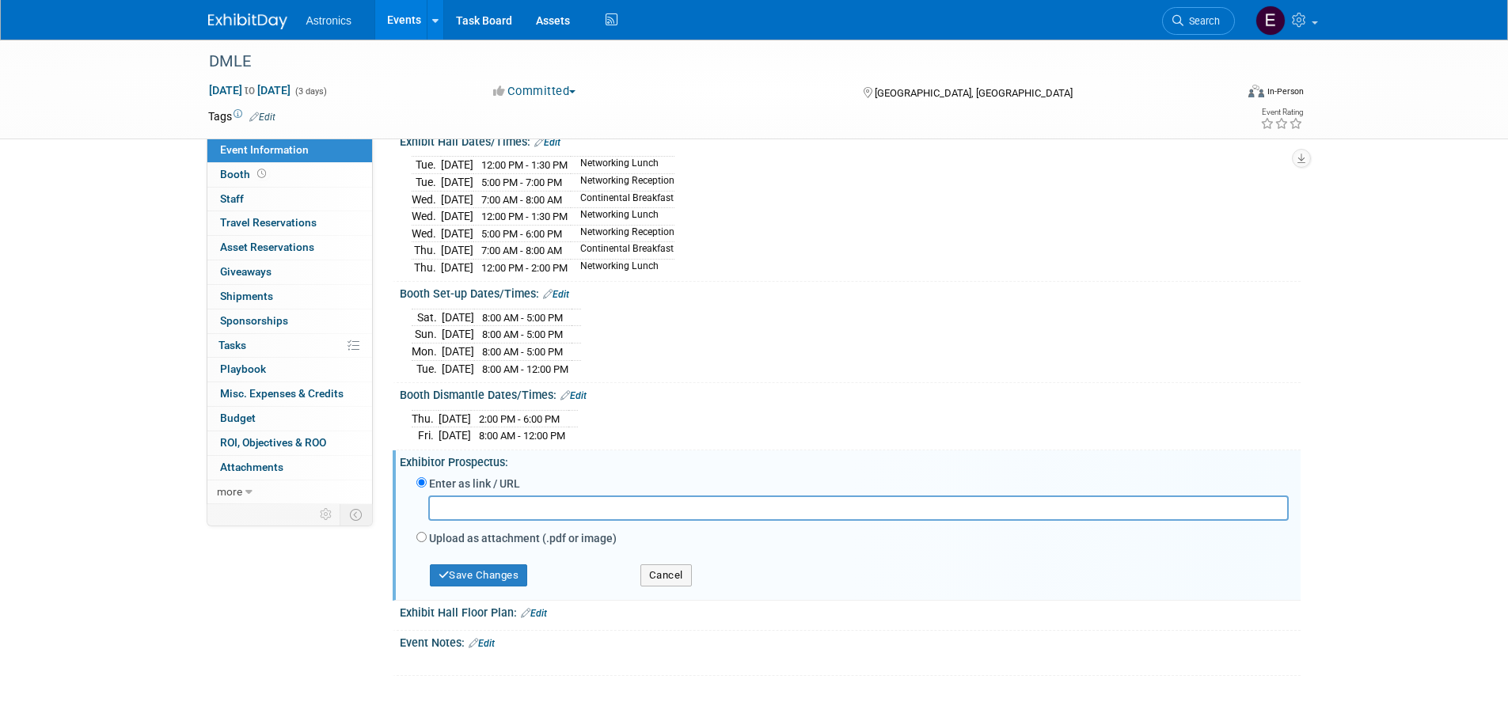
click at [465, 501] on input "text" at bounding box center [858, 508] width 861 height 25
paste input "https://brx-content.fullsight.org/site/binaries/content/assets/sae-org/content/…"
type input "https://brx-content.fullsight.org/site/binaries/content/assets/sae-org/content/…"
click at [485, 572] on button "Save Changes" at bounding box center [479, 575] width 98 height 22
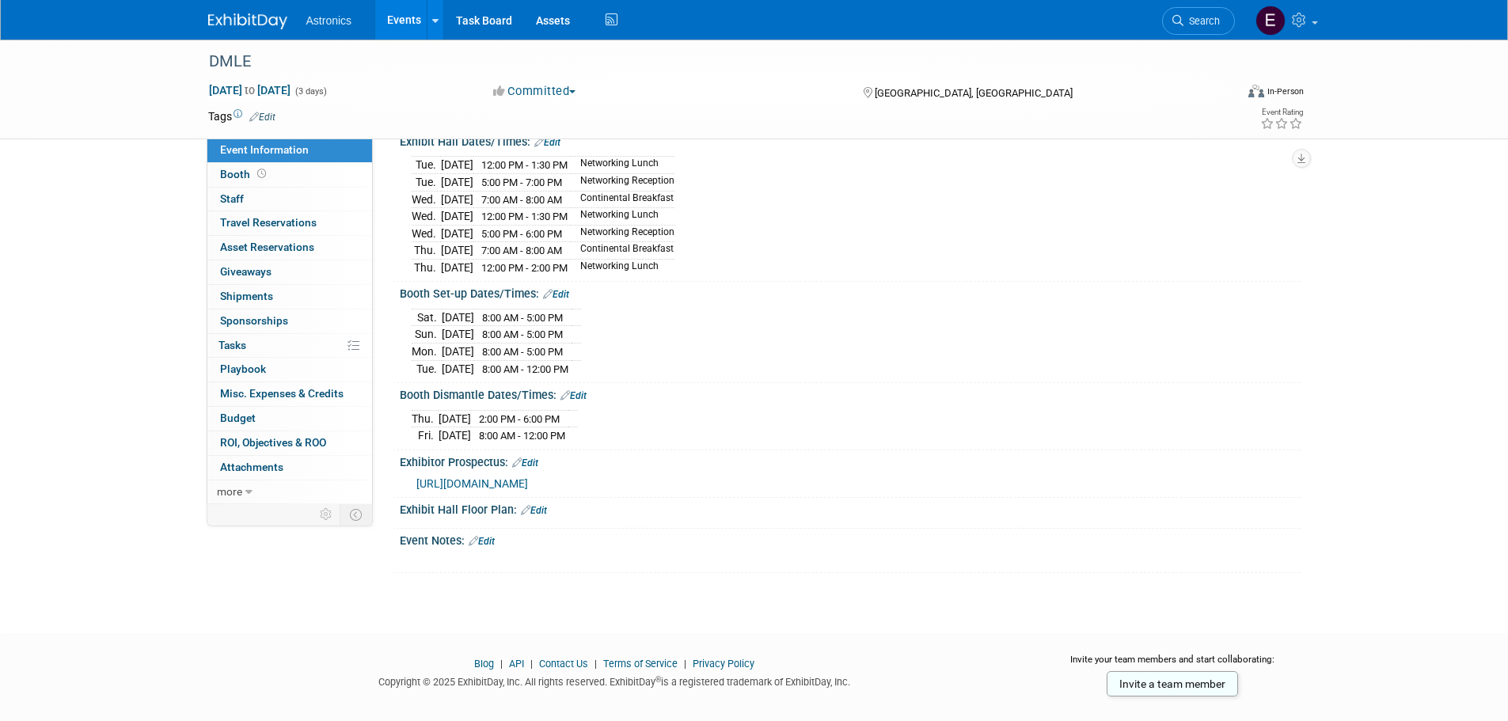
click at [543, 507] on link "Edit" at bounding box center [534, 510] width 26 height 11
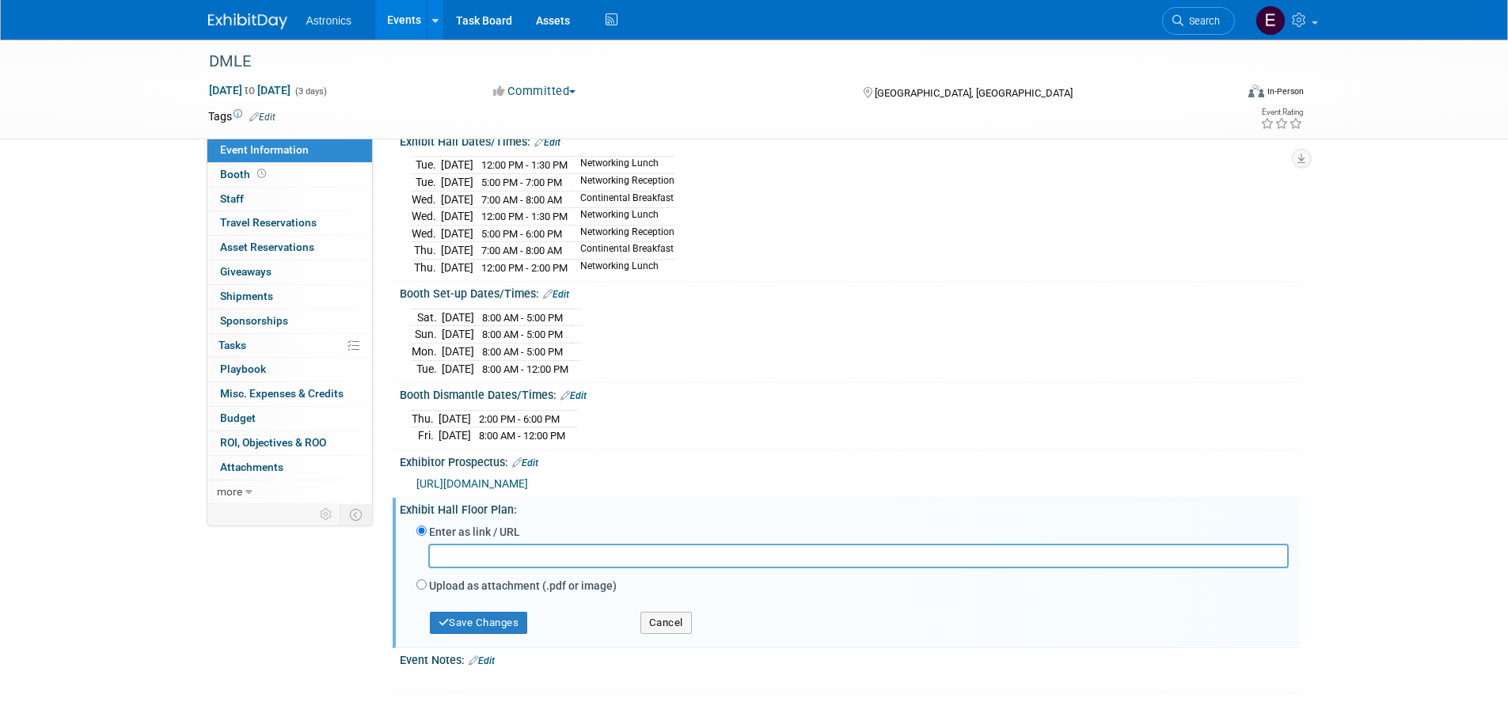
paste input "https://www.expocad.com/host/fx/sae/25dmle/exfx.html"
type input "https://www.expocad.com/host/fx/sae/25dmle/exfx.html"
click at [488, 620] on button "Save Changes" at bounding box center [479, 623] width 98 height 22
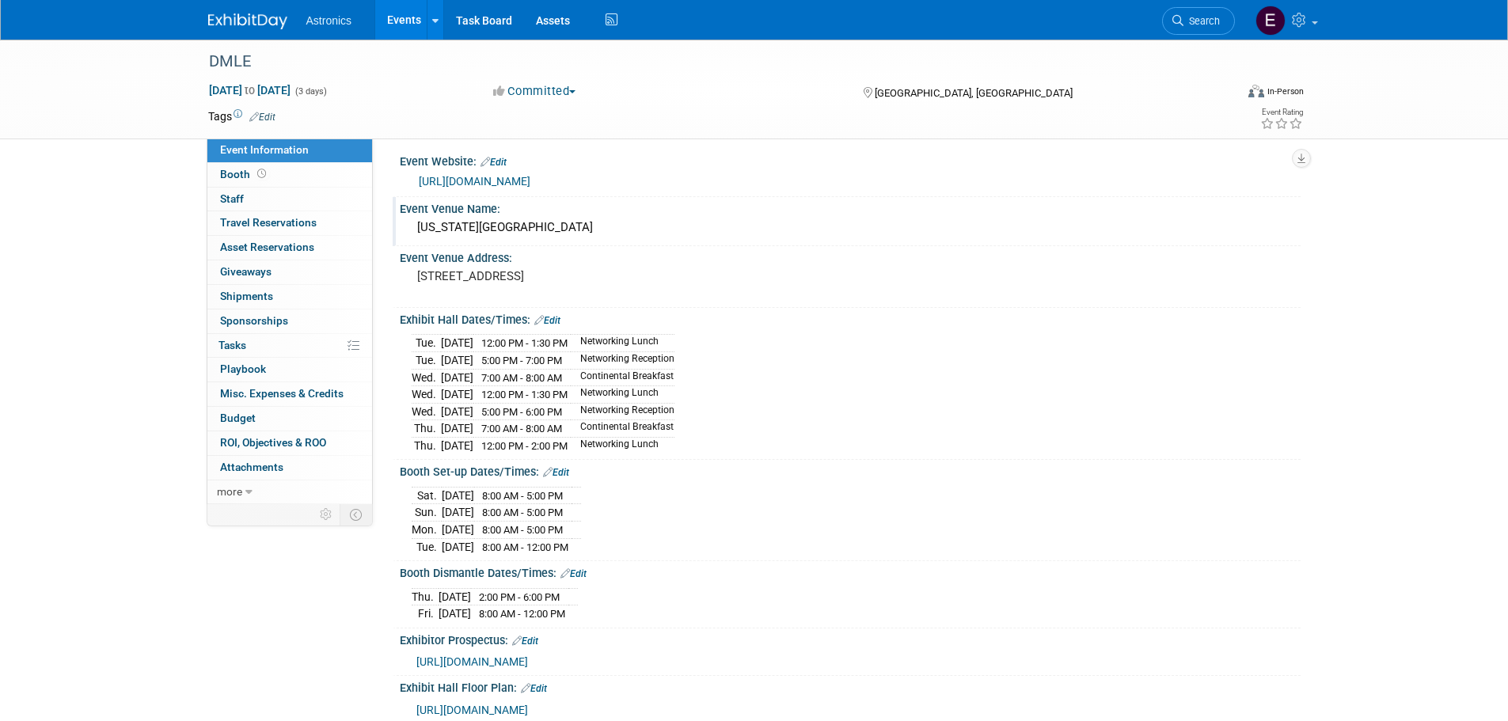
scroll to position [0, 0]
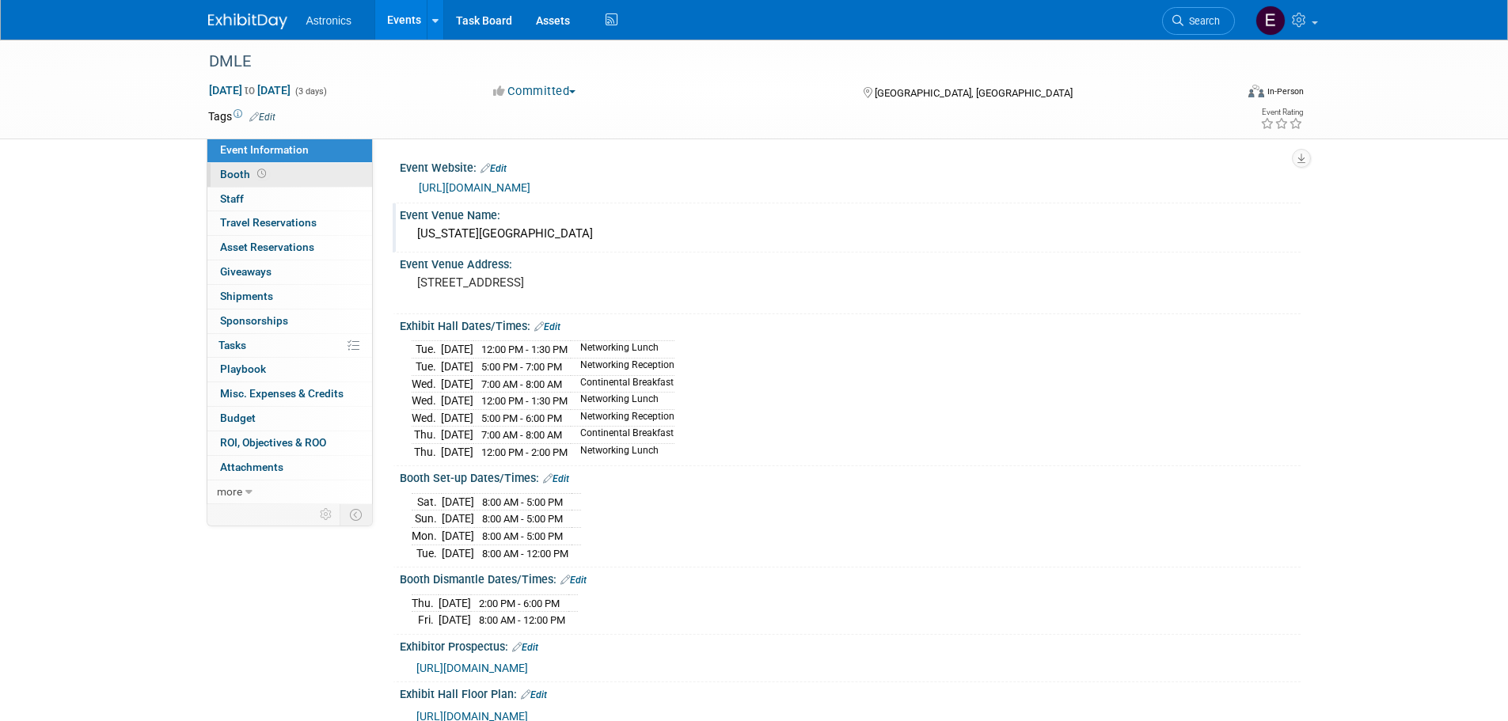
click at [238, 170] on span "Booth" at bounding box center [244, 174] width 49 height 13
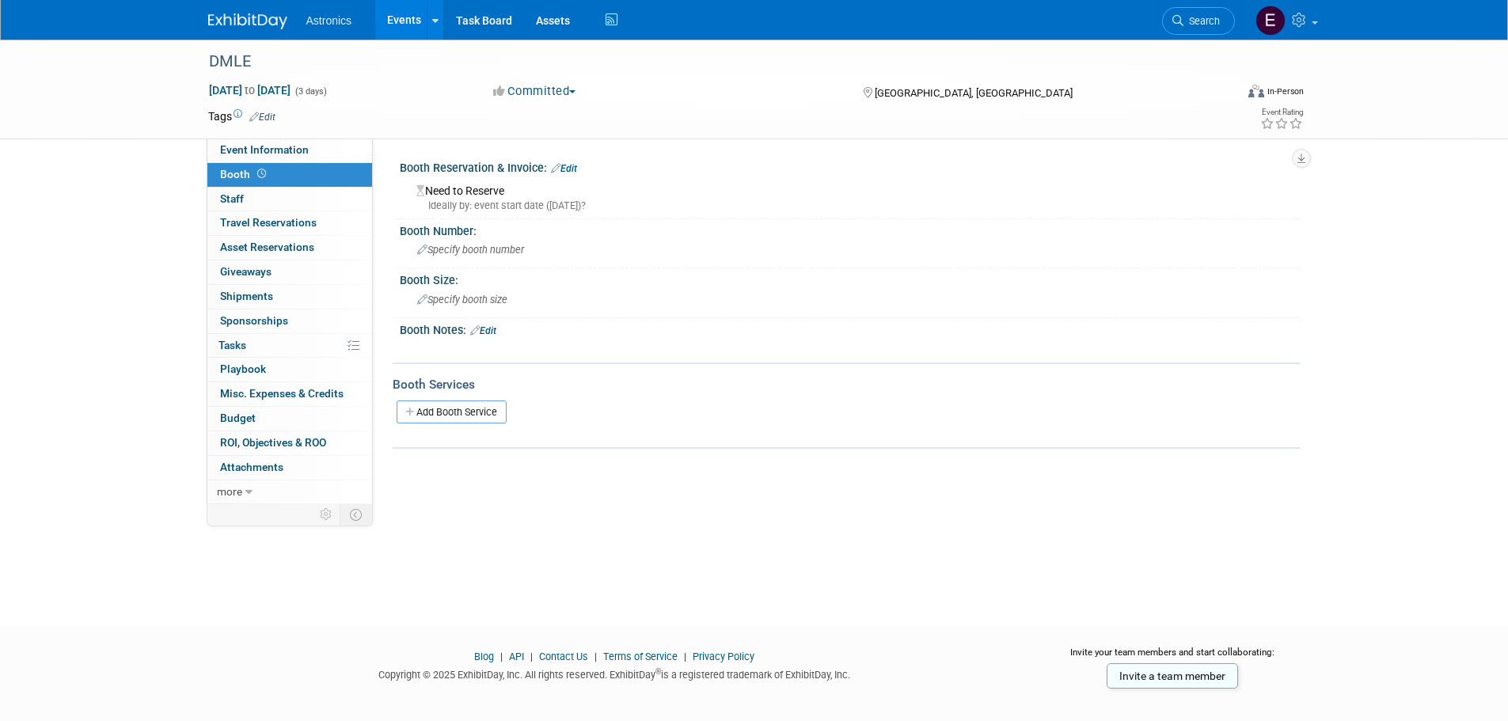
click at [574, 168] on link "Edit" at bounding box center [564, 168] width 26 height 11
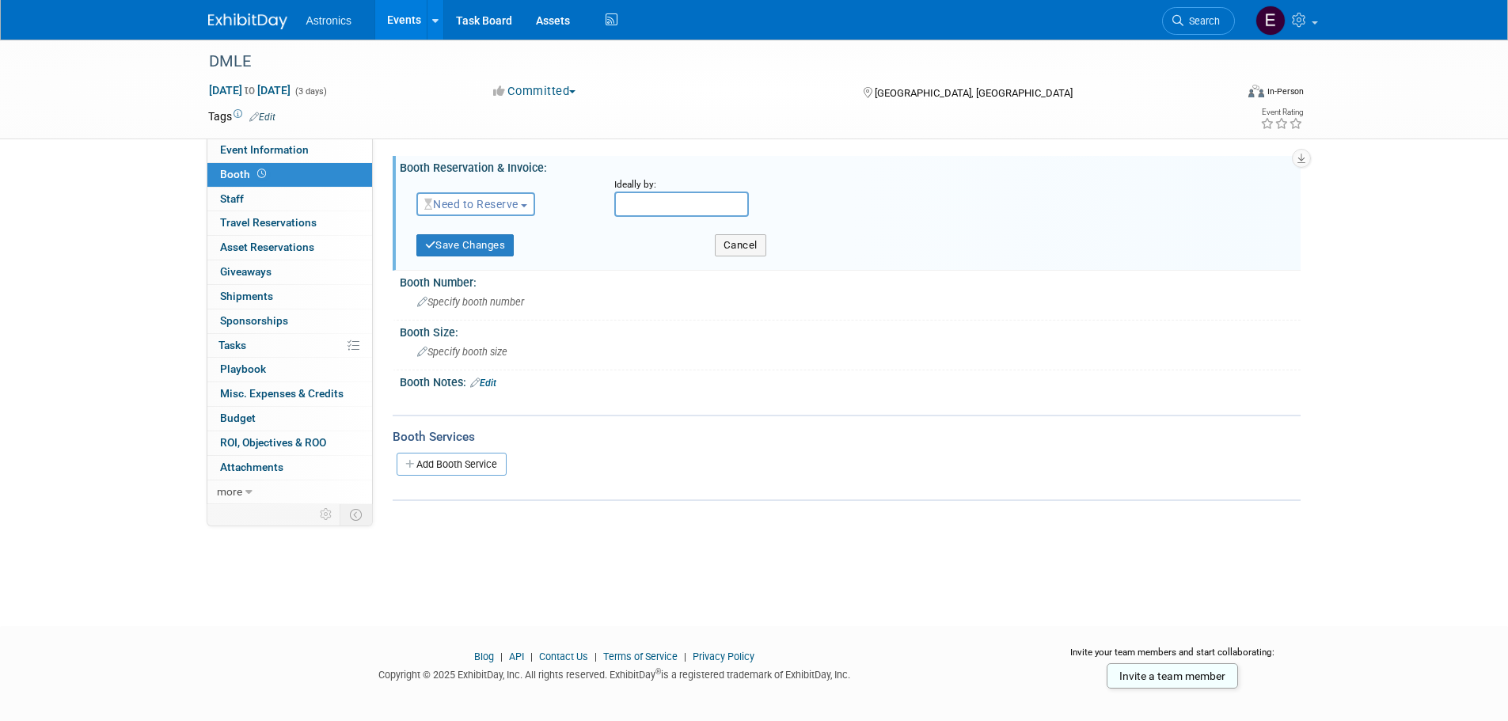
click at [525, 205] on span "button" at bounding box center [524, 205] width 6 height 3
click at [465, 251] on link "Reserved" at bounding box center [501, 253] width 169 height 22
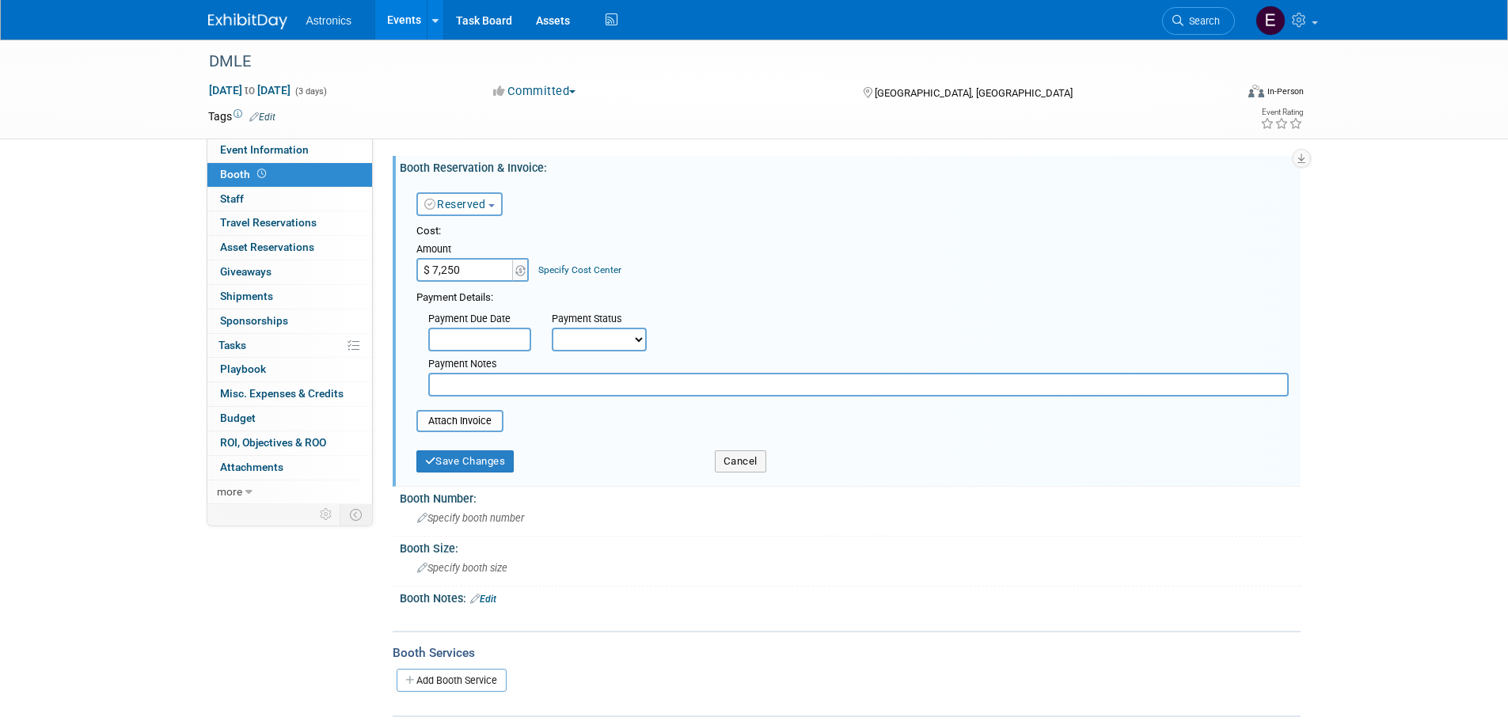
type input "$ 7,250.00"
click at [462, 462] on button "Save Changes" at bounding box center [465, 461] width 98 height 22
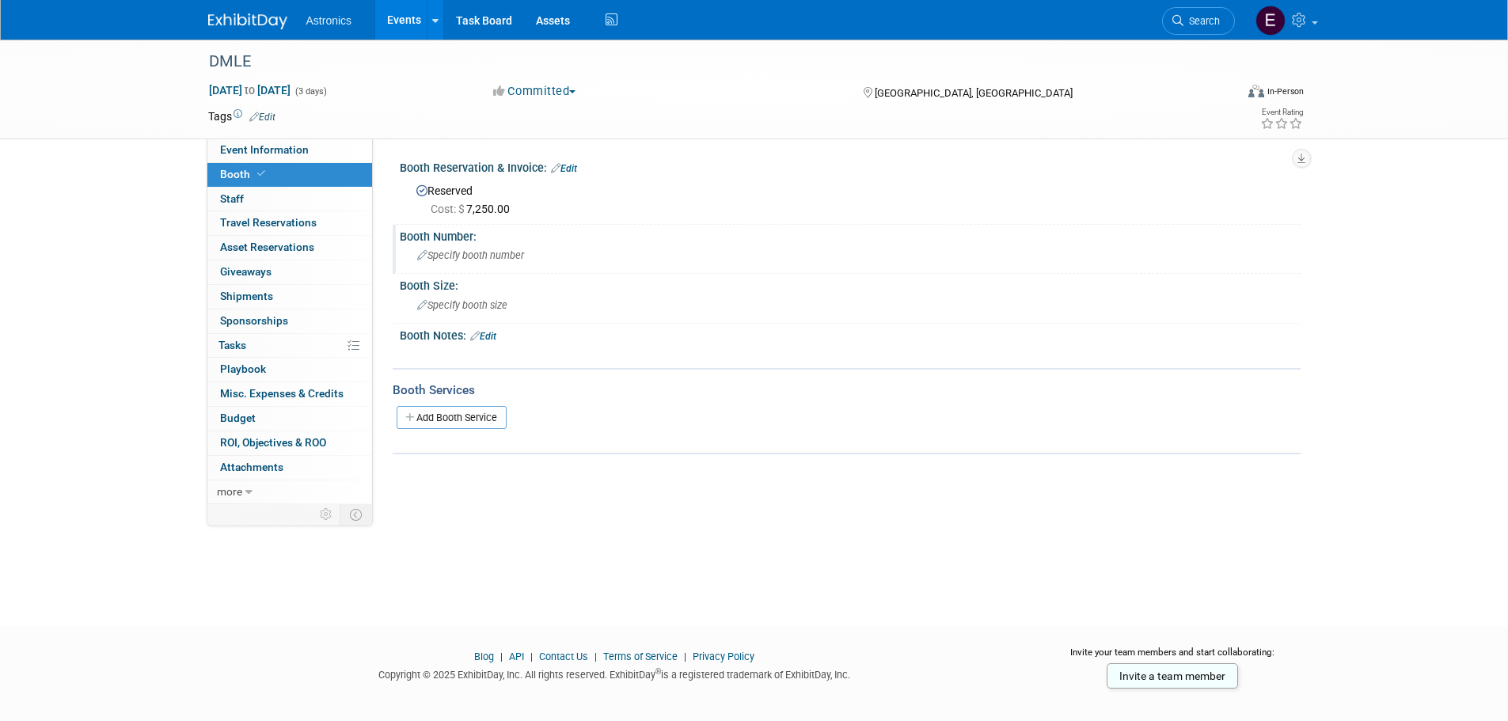
click at [492, 254] on span "Specify booth number" at bounding box center [470, 255] width 107 height 12
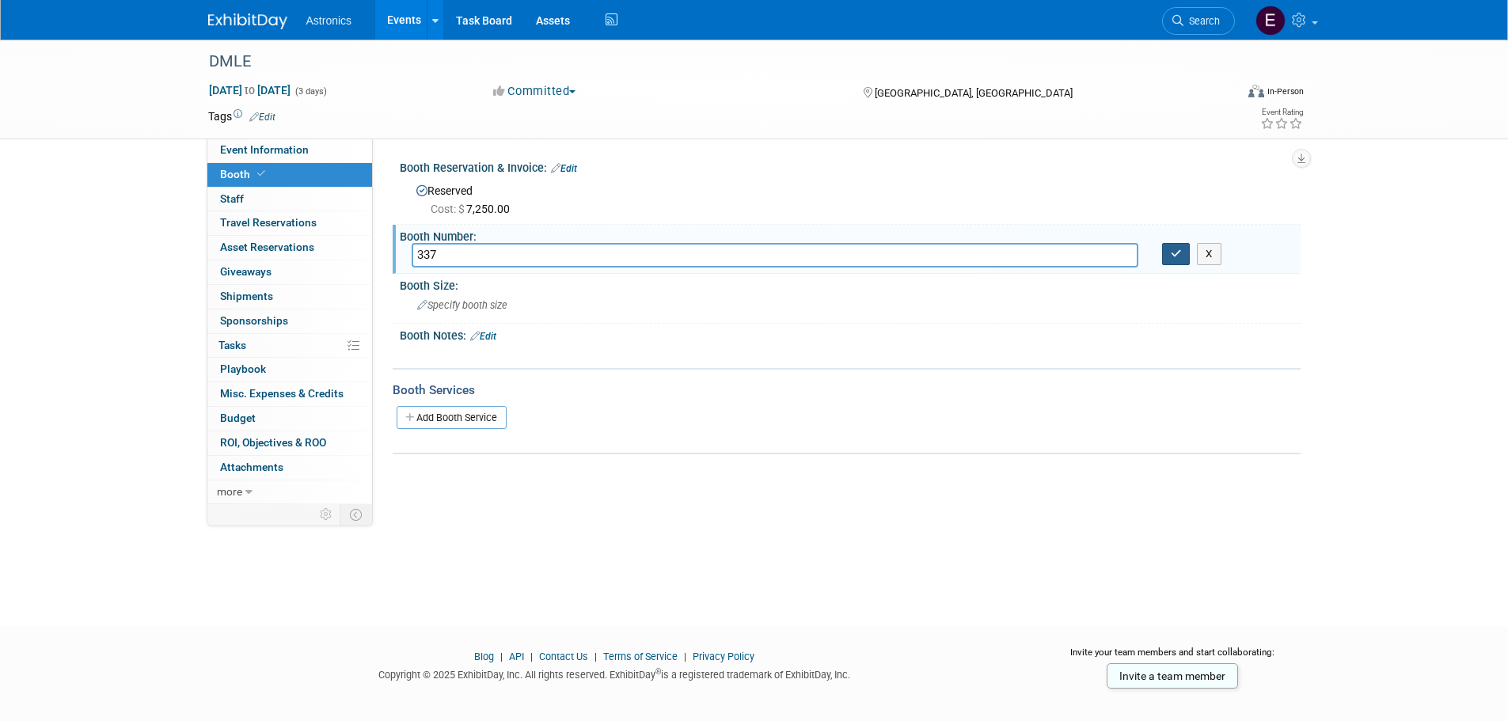
type input "337"
click at [1183, 253] on button "button" at bounding box center [1176, 254] width 29 height 22
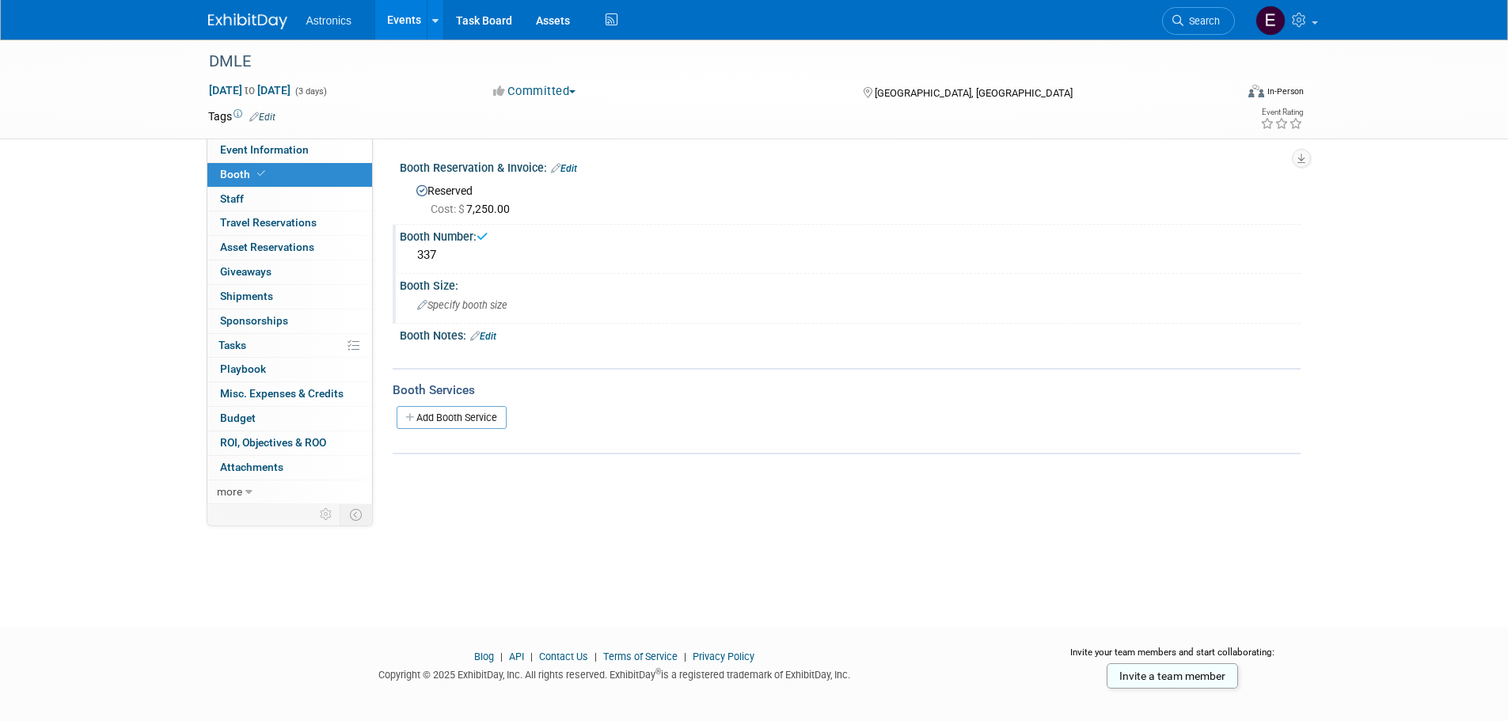
click at [466, 302] on span "Specify booth size" at bounding box center [462, 305] width 90 height 12
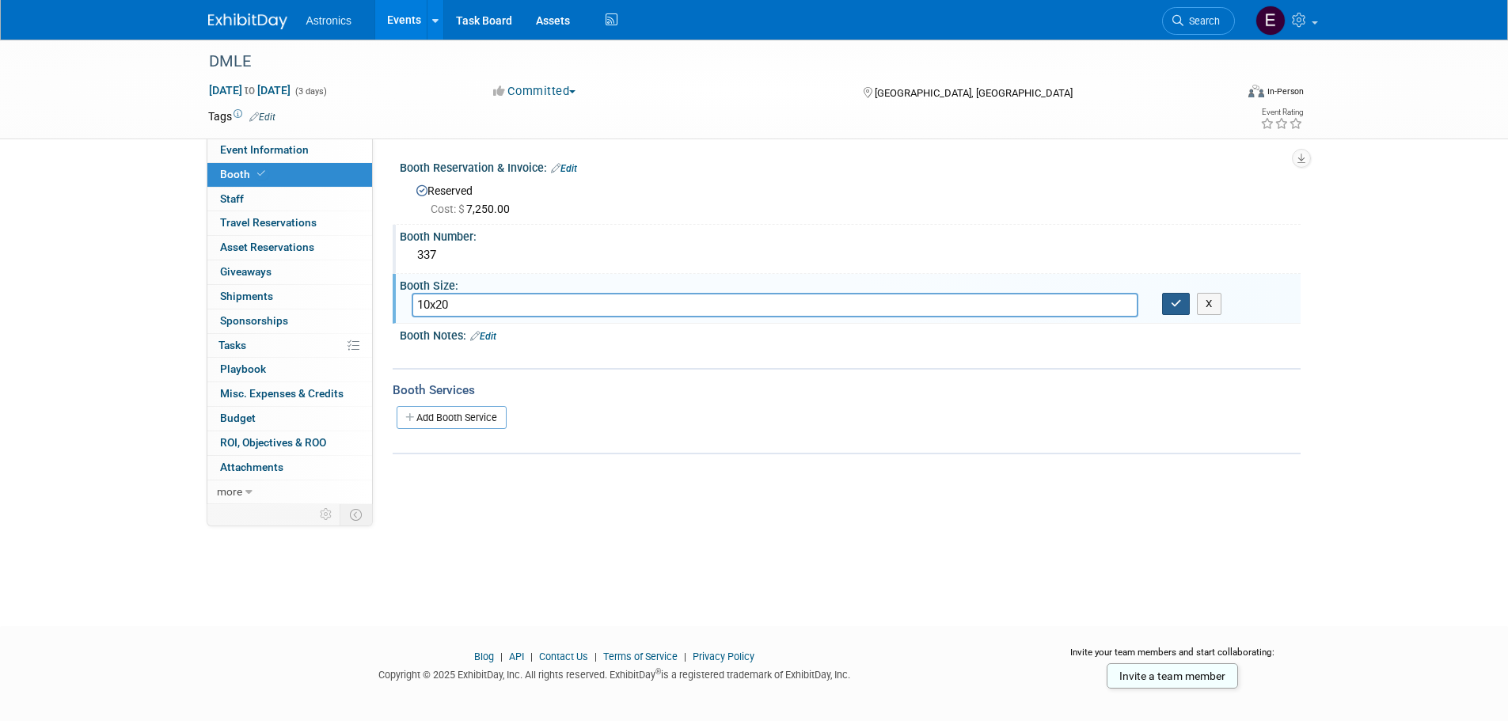
type input "10x20"
click at [1173, 302] on icon "button" at bounding box center [1176, 303] width 11 height 10
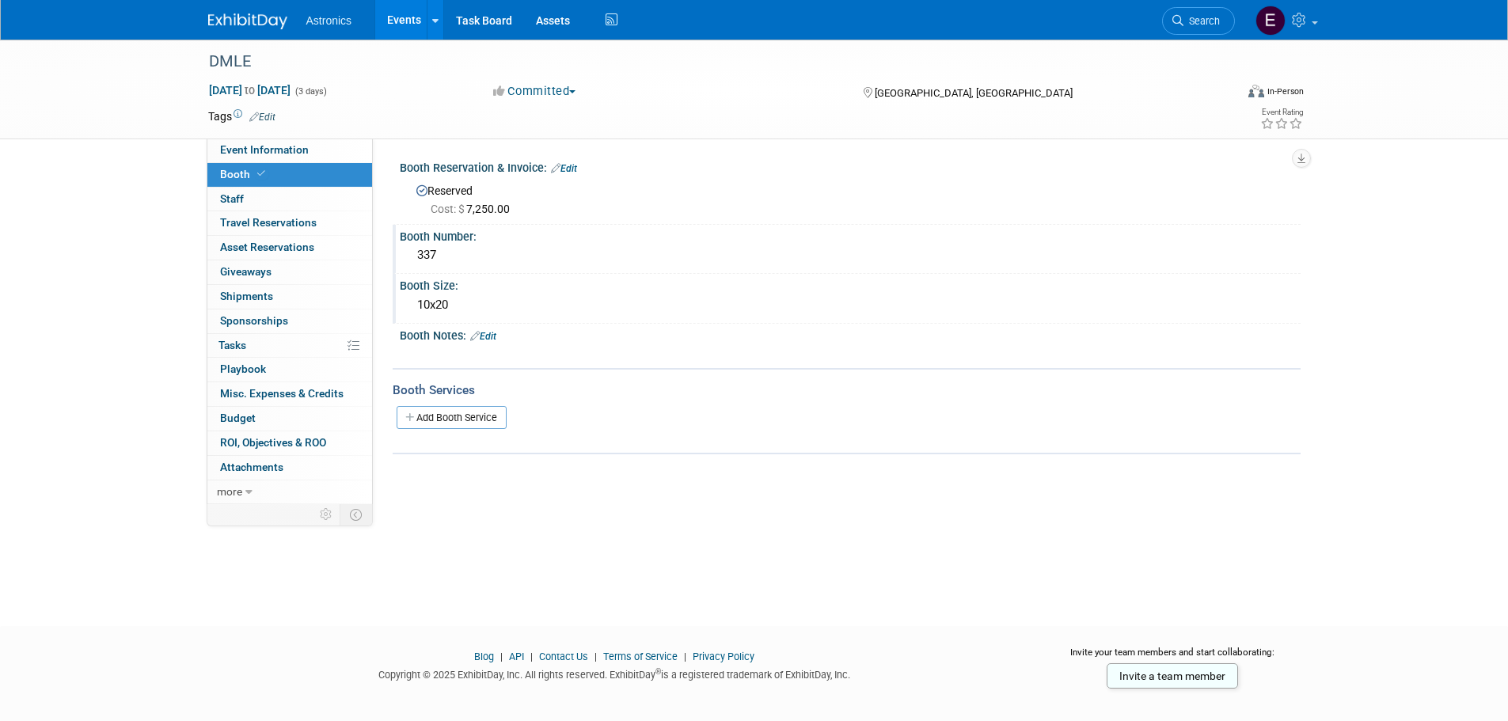
click at [496, 336] on link "Edit" at bounding box center [483, 336] width 26 height 11
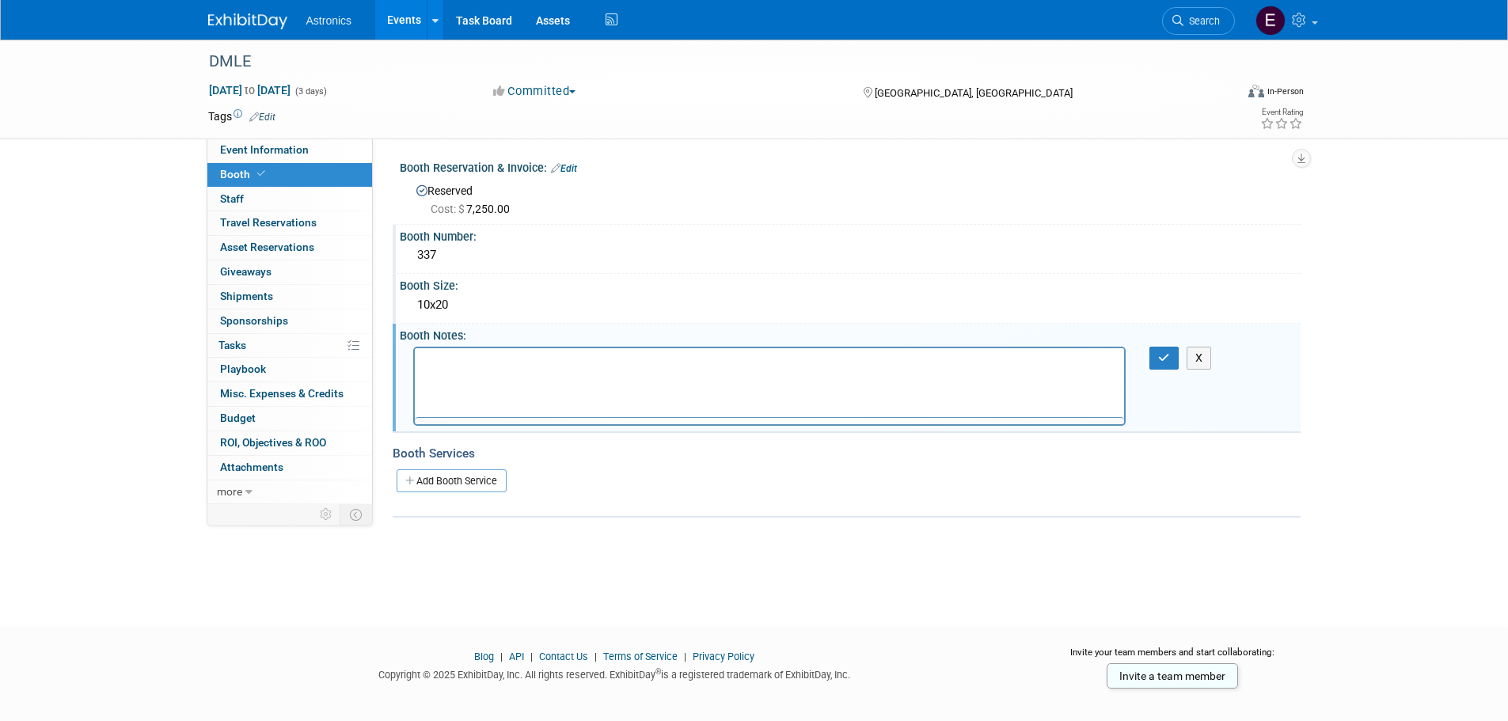
click at [462, 361] on div at bounding box center [769, 386] width 713 height 79
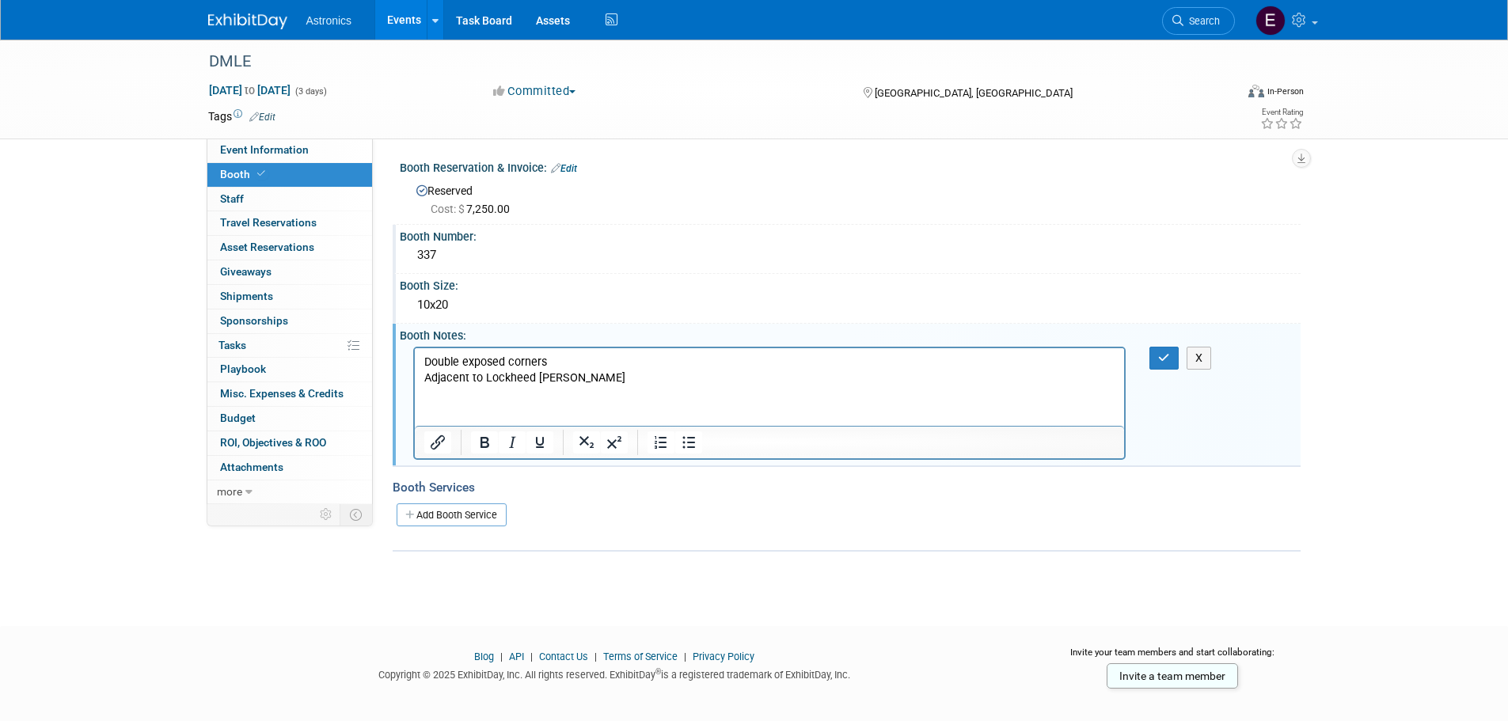
click at [595, 376] on p "Adjacent to Lockheed Martin" at bounding box center [770, 378] width 692 height 16
click at [1178, 351] on button "button" at bounding box center [1164, 358] width 29 height 23
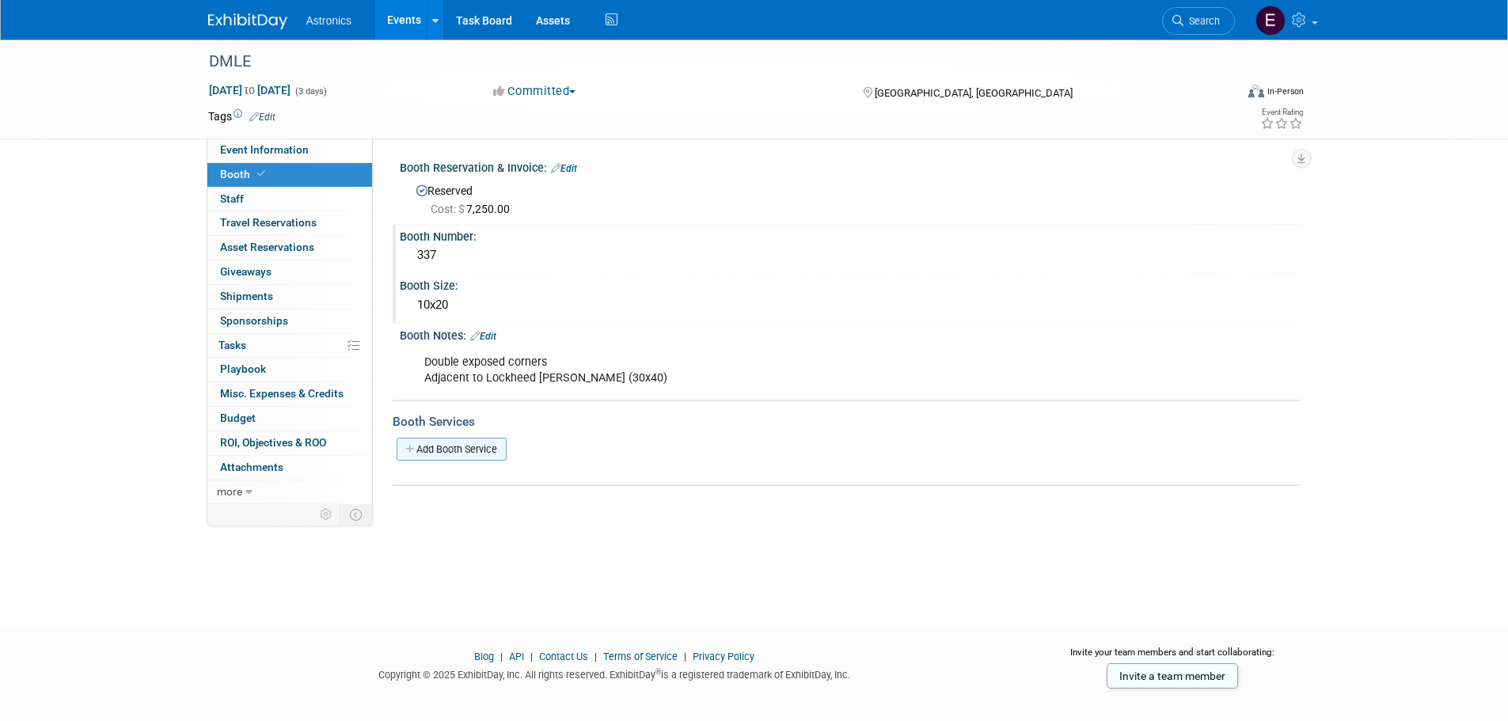
click at [458, 448] on link "Add Booth Service" at bounding box center [452, 449] width 110 height 23
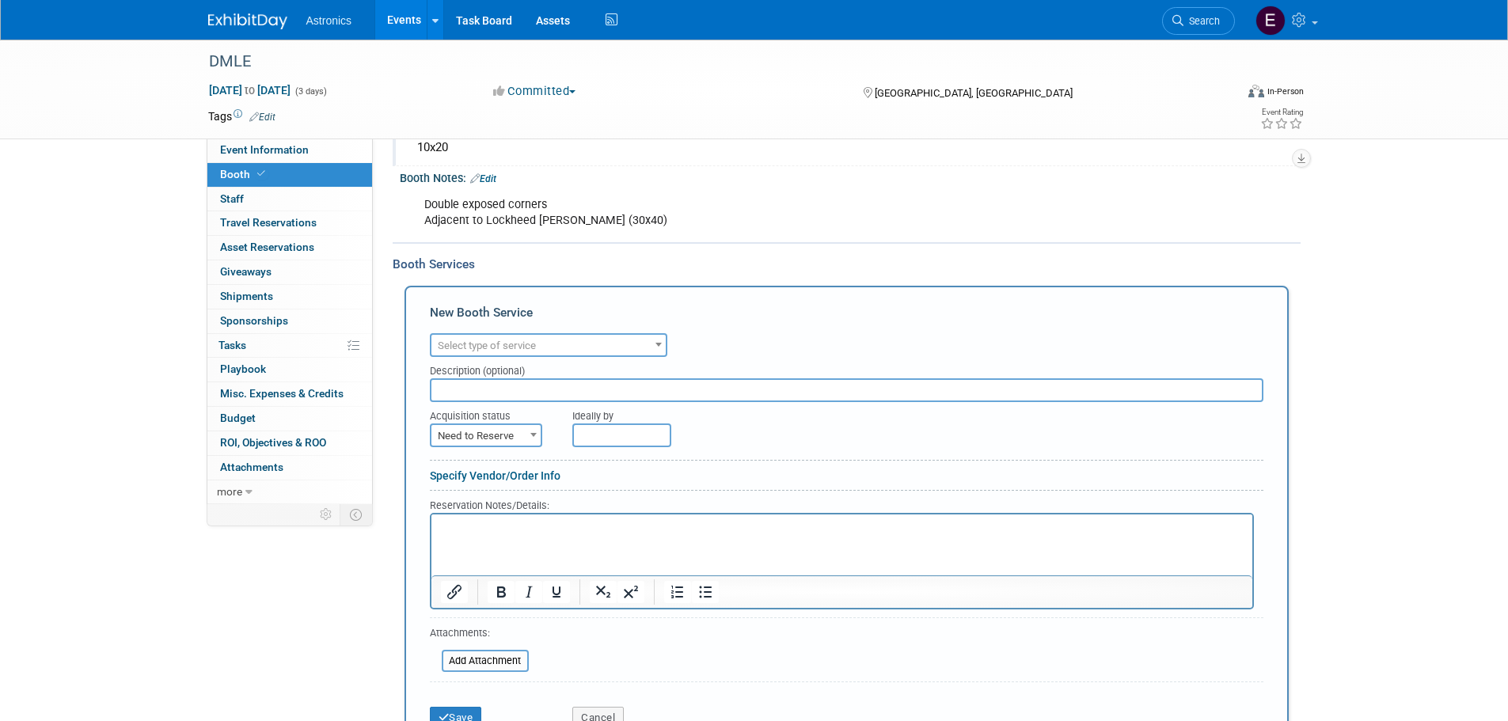
scroll to position [238, 0]
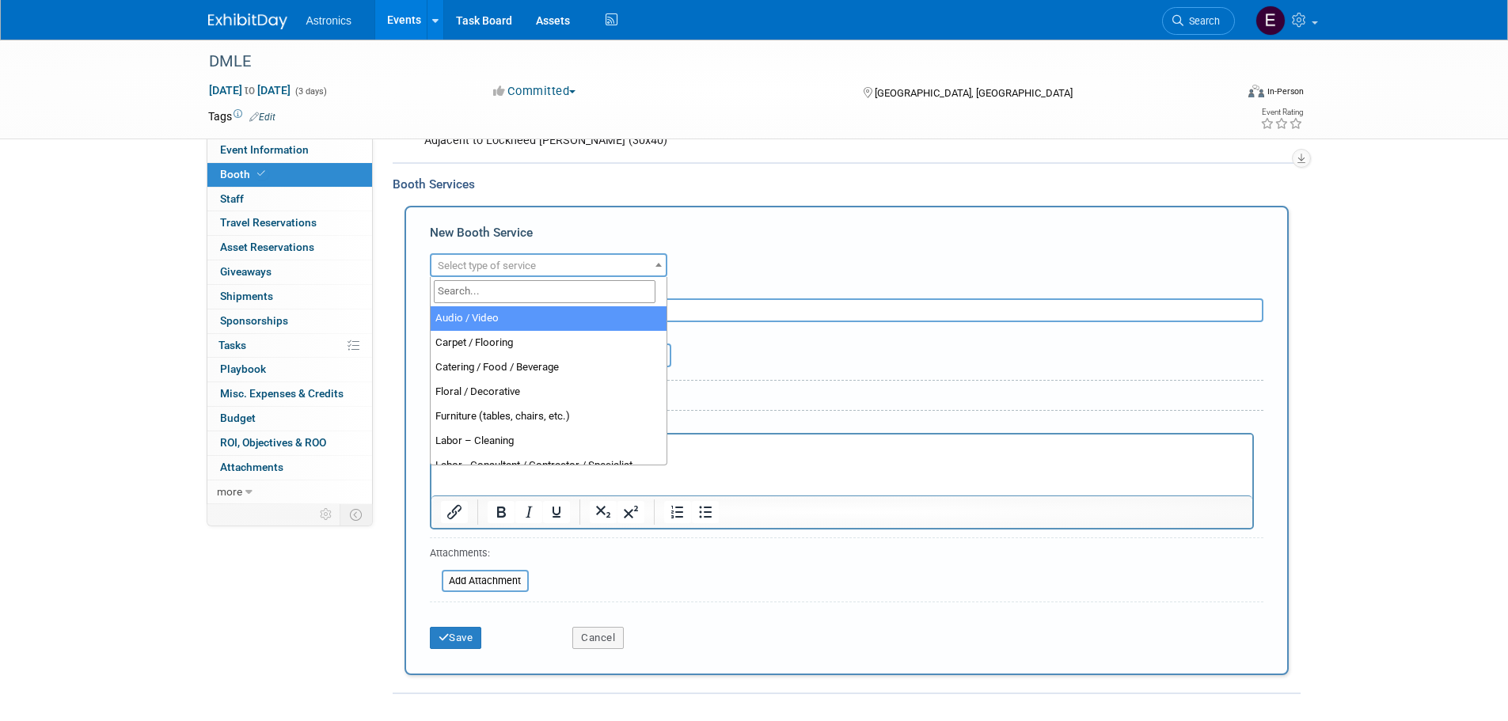
click at [492, 264] on span "Select type of service" at bounding box center [487, 266] width 98 height 12
select select "4"
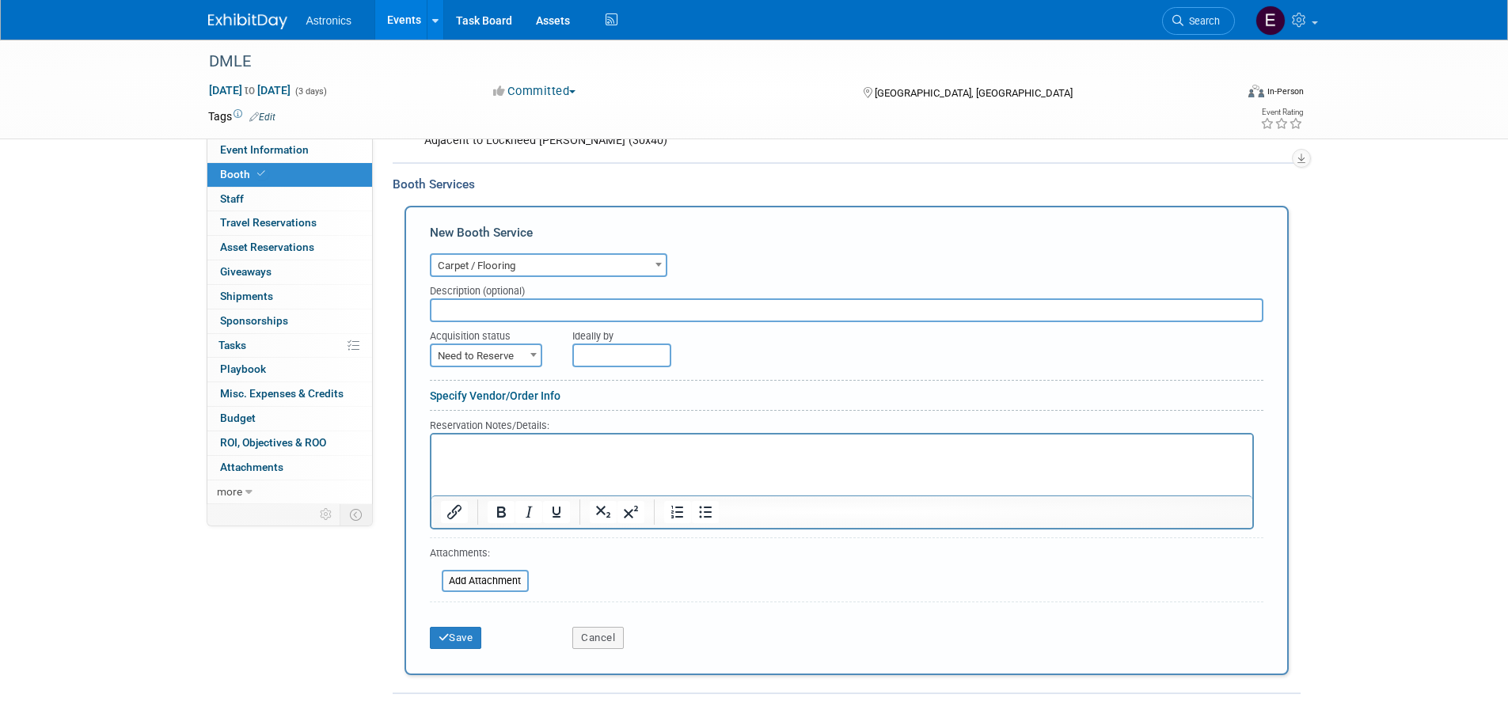
click at [487, 313] on input "text" at bounding box center [847, 310] width 834 height 24
type input "Silver/gray"
click at [621, 352] on input "text" at bounding box center [621, 356] width 99 height 24
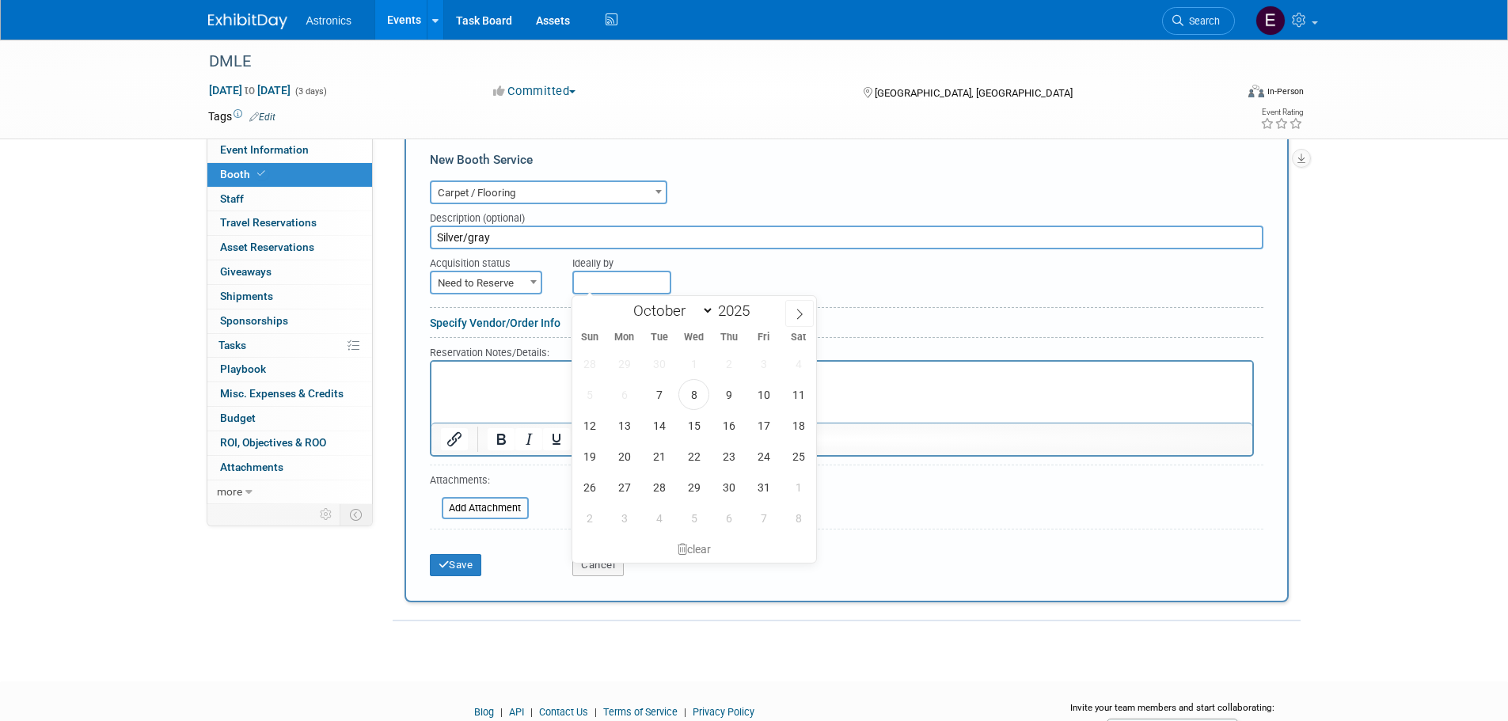
scroll to position [317, 0]
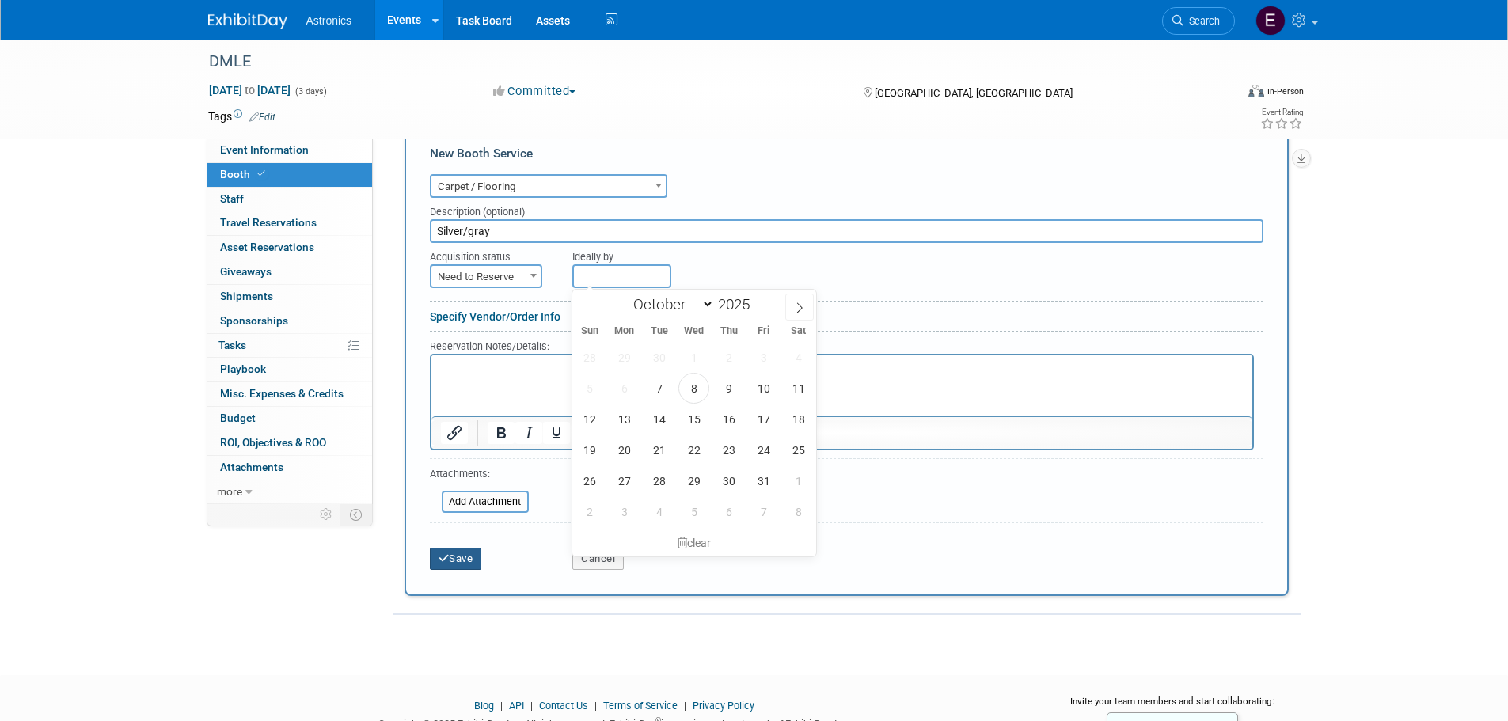
click at [464, 557] on button "Save" at bounding box center [456, 559] width 52 height 22
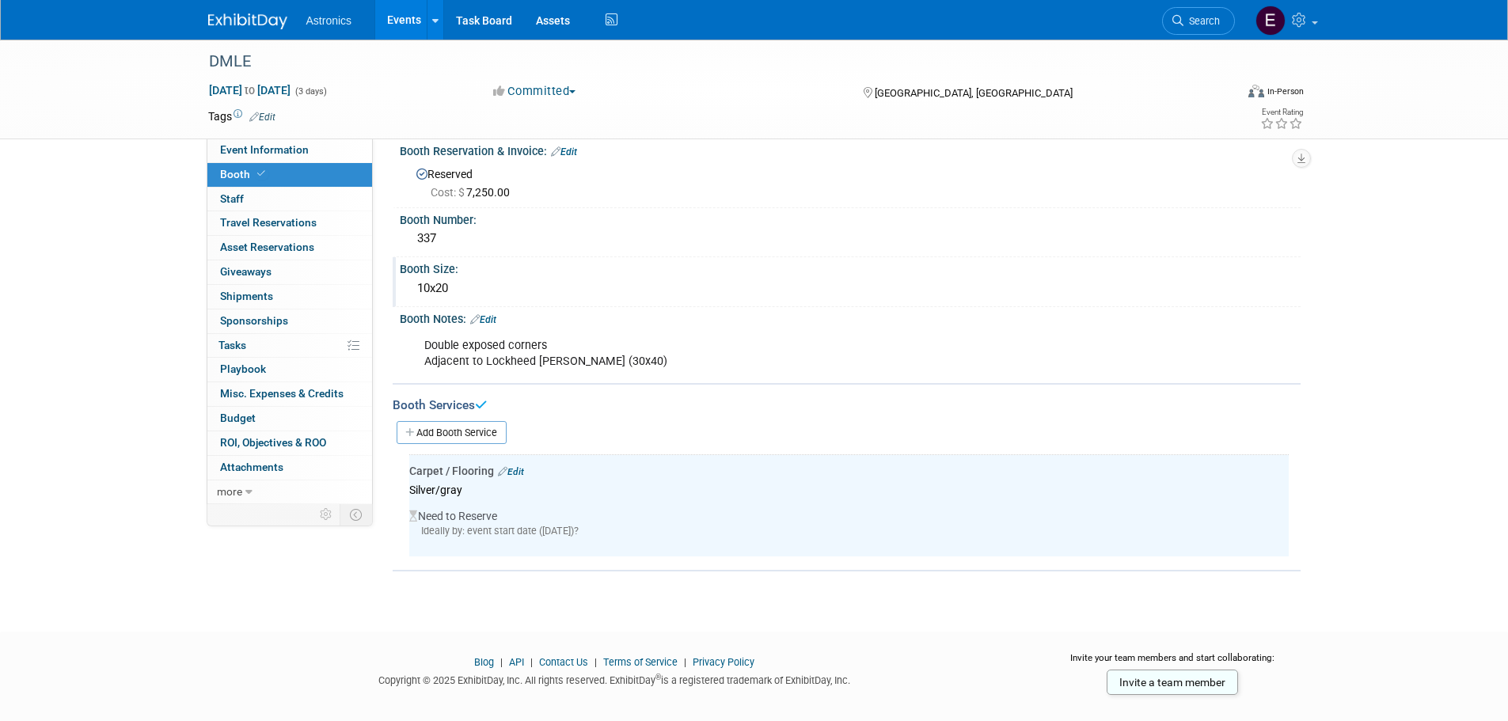
scroll to position [0, 0]
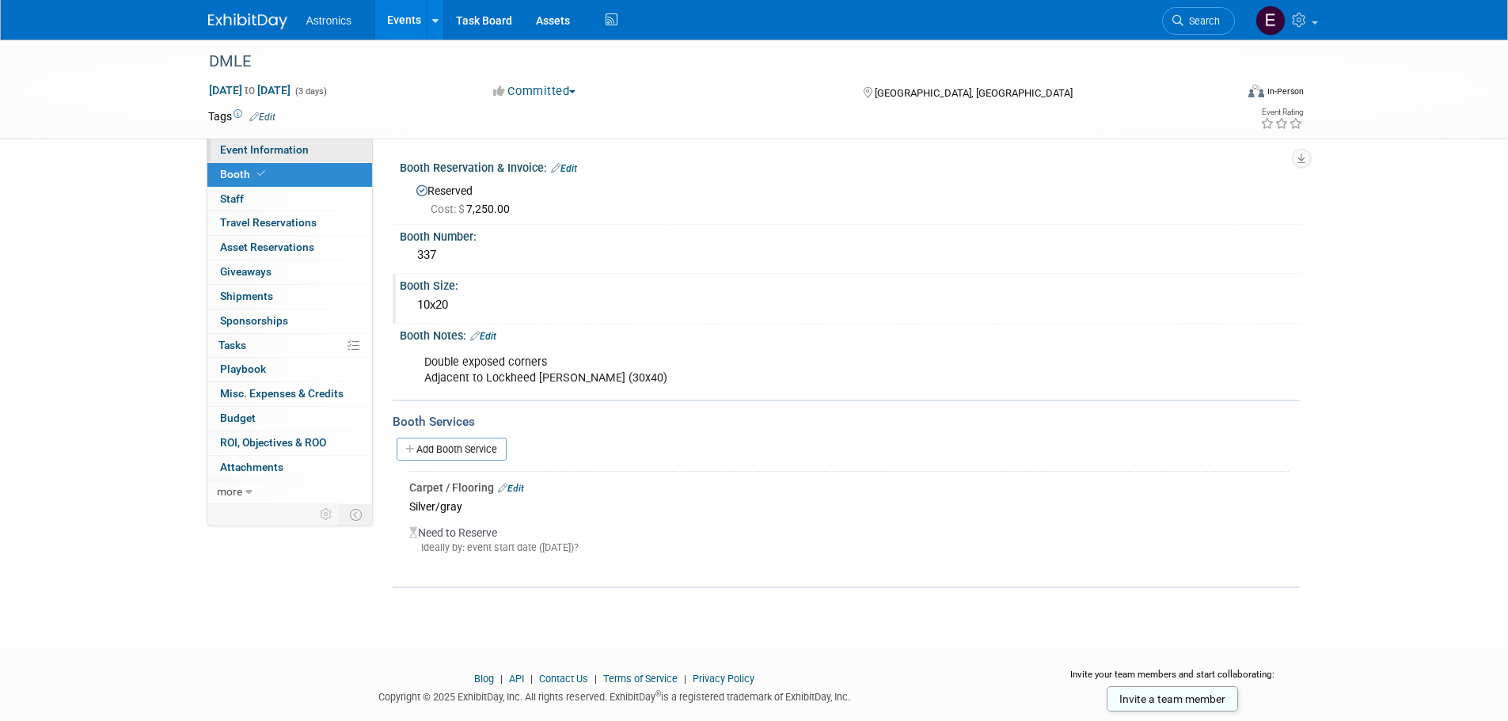
click at [249, 150] on span "Event Information" at bounding box center [264, 149] width 89 height 13
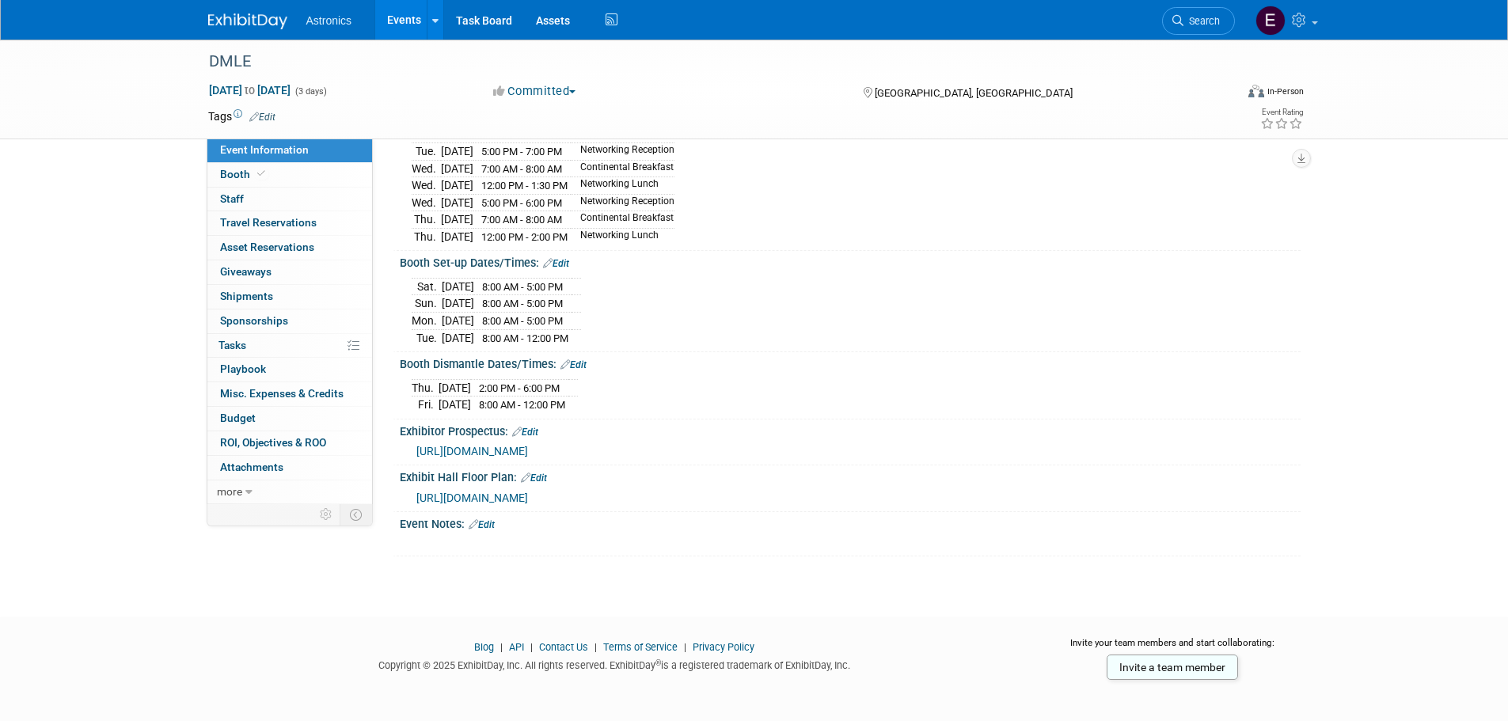
scroll to position [216, 0]
click at [530, 426] on link "Edit" at bounding box center [525, 431] width 26 height 11
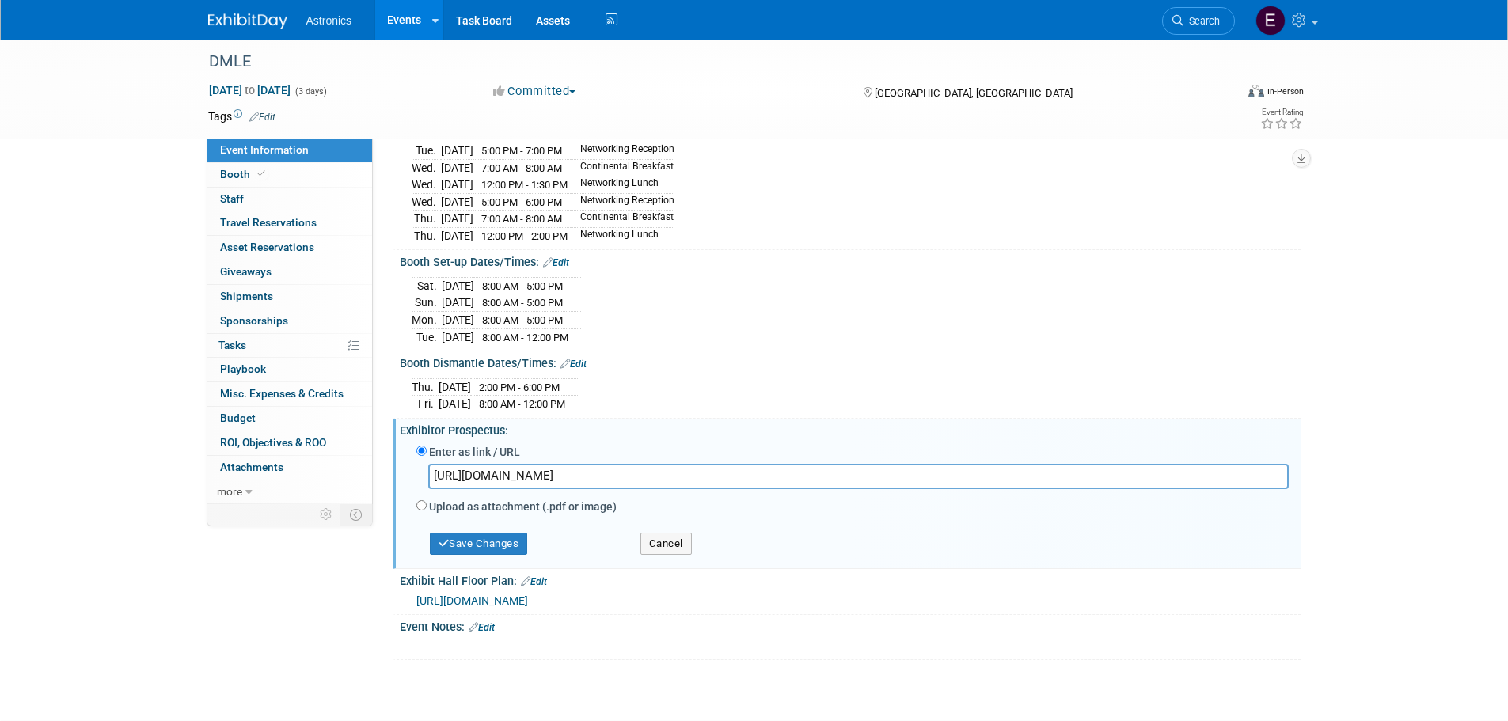
click at [1172, 466] on input "https://brx-content.fullsight.org/site/binaries/content/assets/sae-org/content/…" at bounding box center [858, 476] width 861 height 25
click at [1150, 519] on div "Save Changes Cancel" at bounding box center [853, 537] width 896 height 36
click at [488, 622] on link "Edit" at bounding box center [482, 627] width 26 height 11
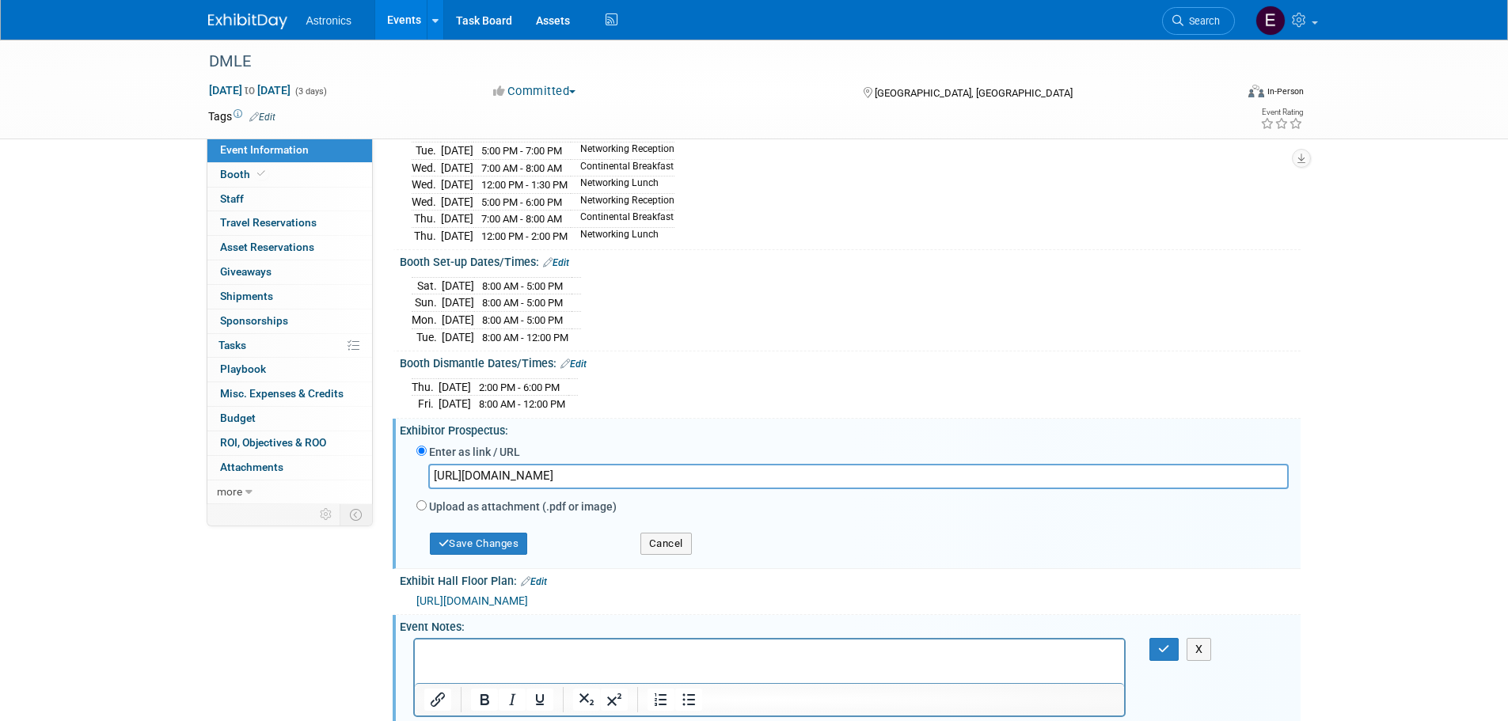
scroll to position [0, 0]
click at [1165, 644] on icon "button" at bounding box center [1164, 649] width 12 height 11
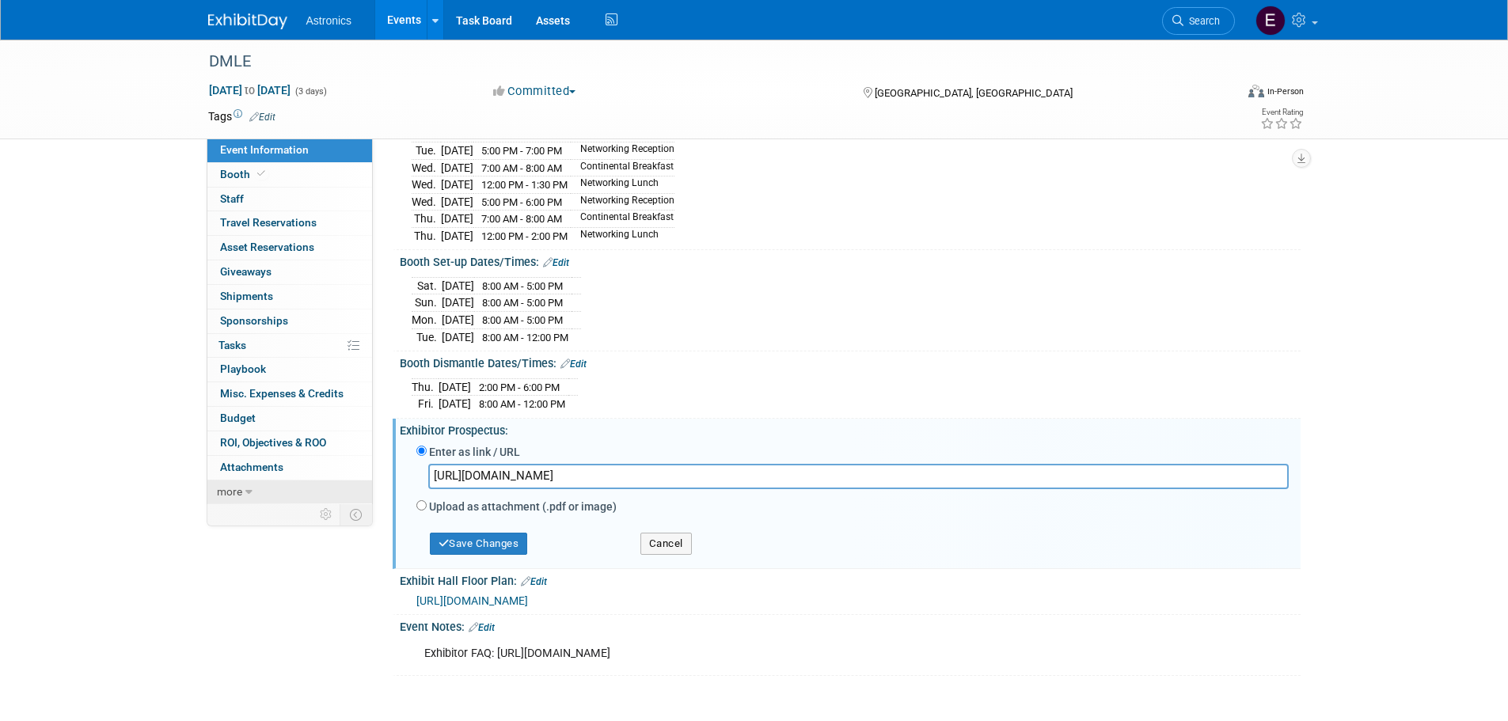
click at [232, 492] on span "more" at bounding box center [229, 491] width 25 height 13
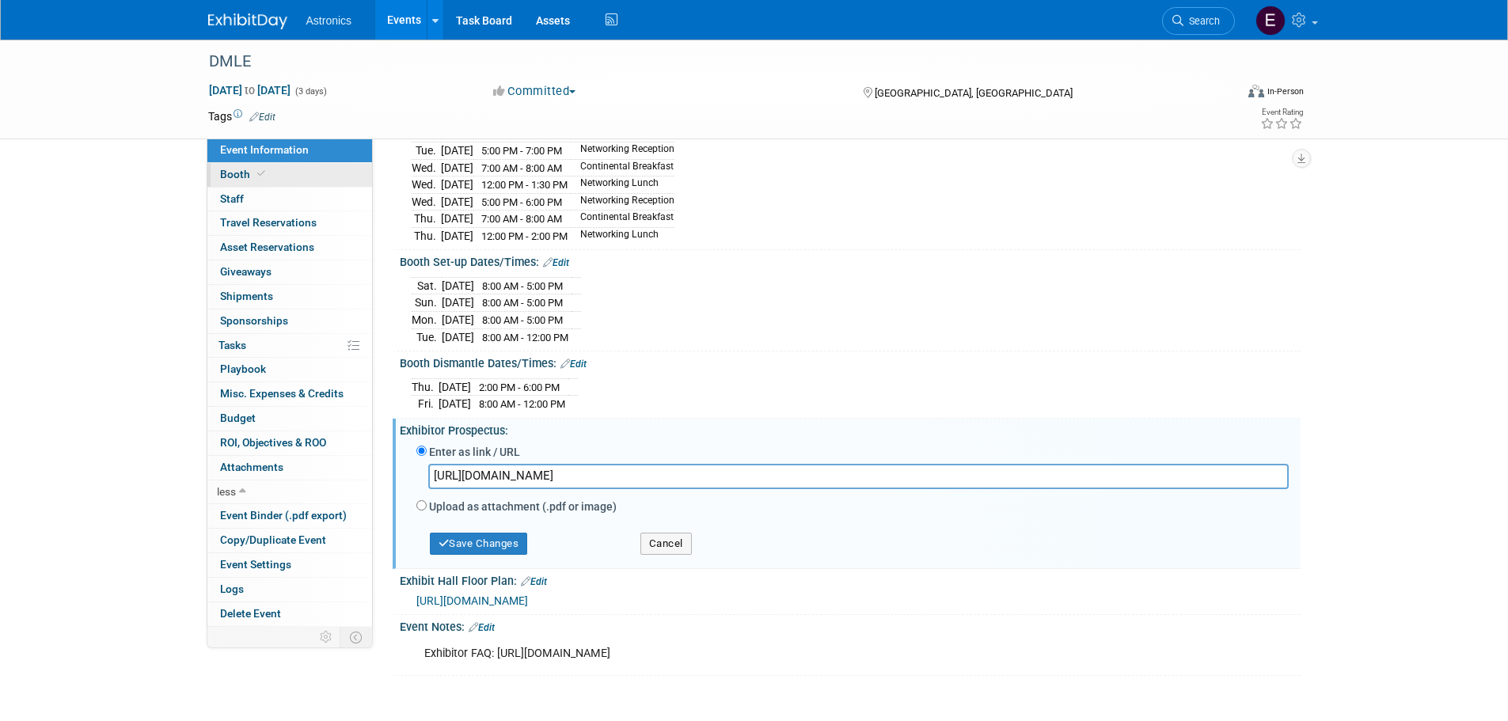
click at [234, 177] on span "Booth" at bounding box center [244, 174] width 48 height 13
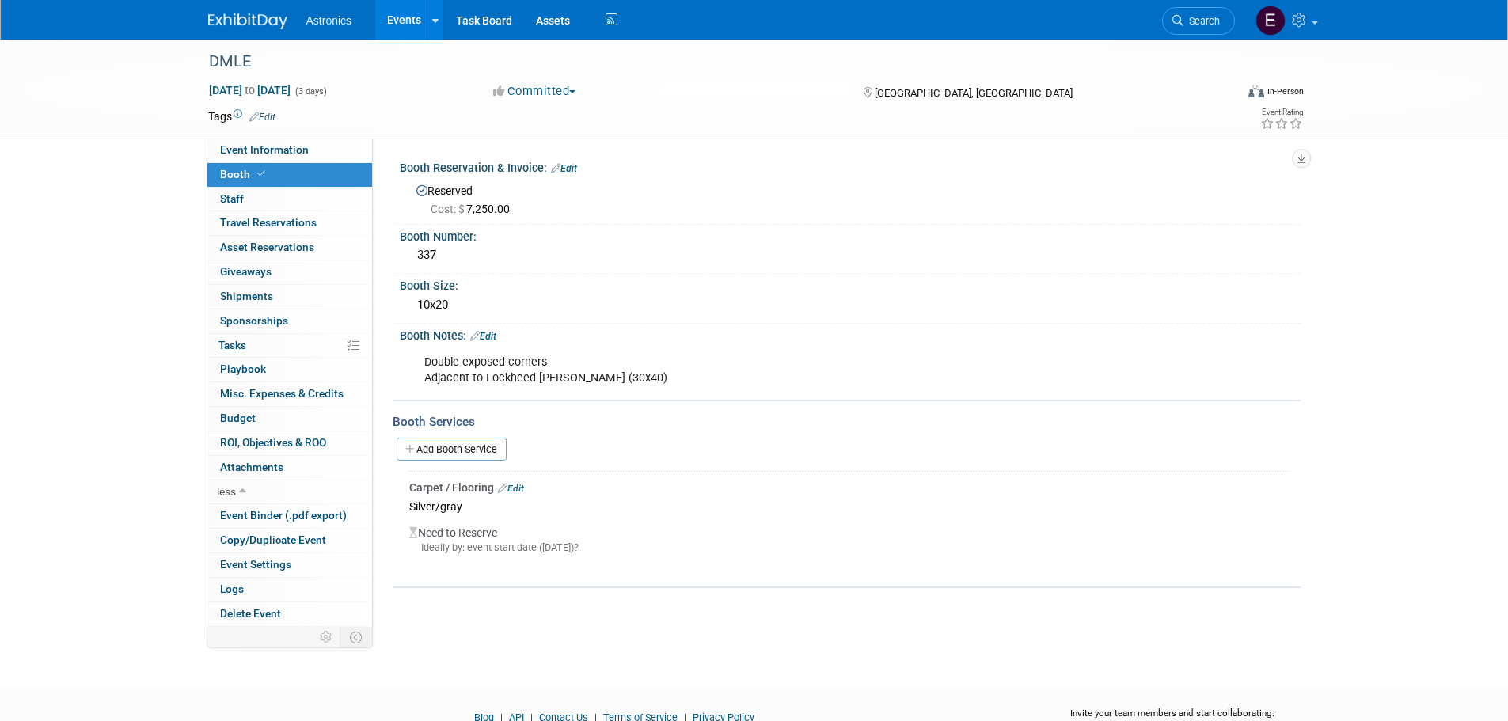
click at [519, 488] on link "Edit" at bounding box center [511, 488] width 26 height 11
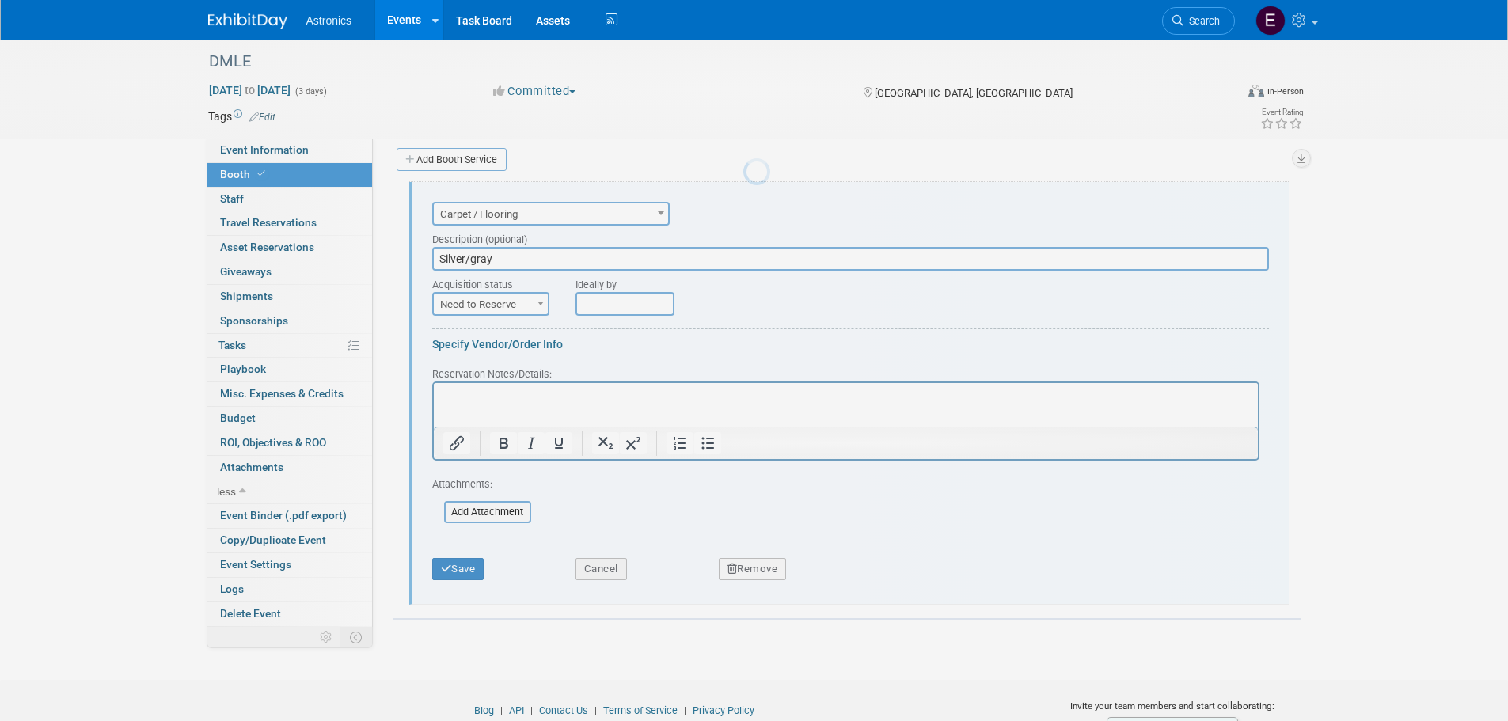
scroll to position [291, 0]
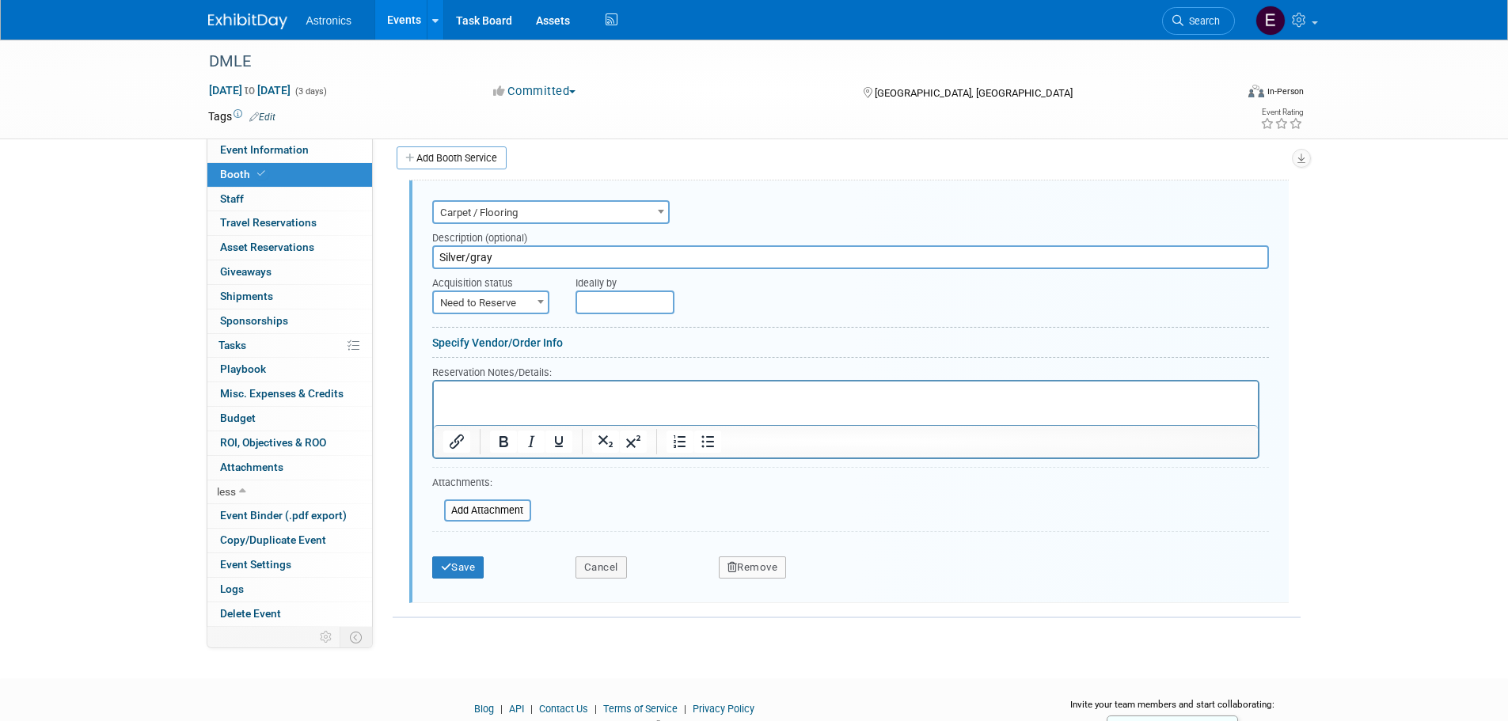
click at [591, 298] on input "text" at bounding box center [625, 303] width 99 height 24
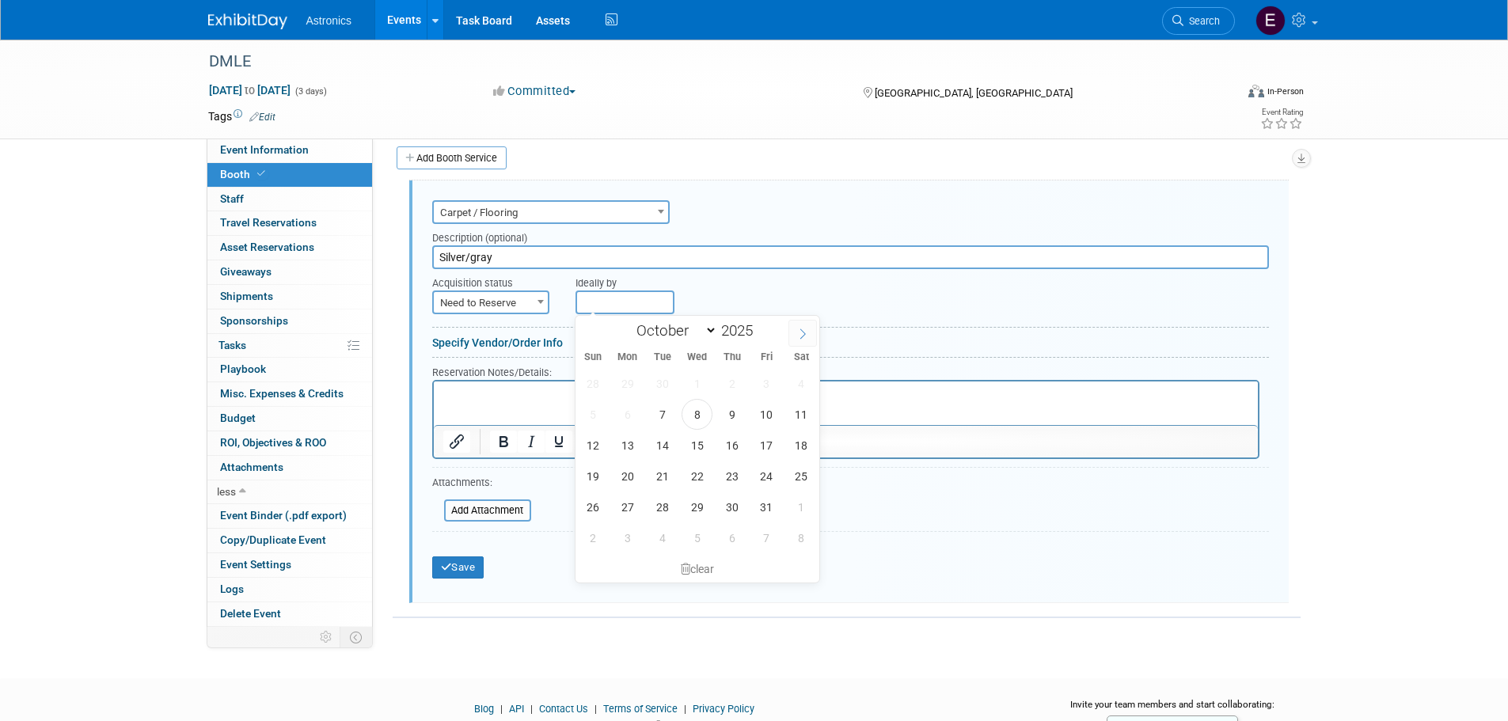
click at [803, 334] on icon at bounding box center [802, 334] width 11 height 11
select select "10"
click at [764, 411] on span "7" at bounding box center [766, 414] width 31 height 31
type input "Nov 7, 2025"
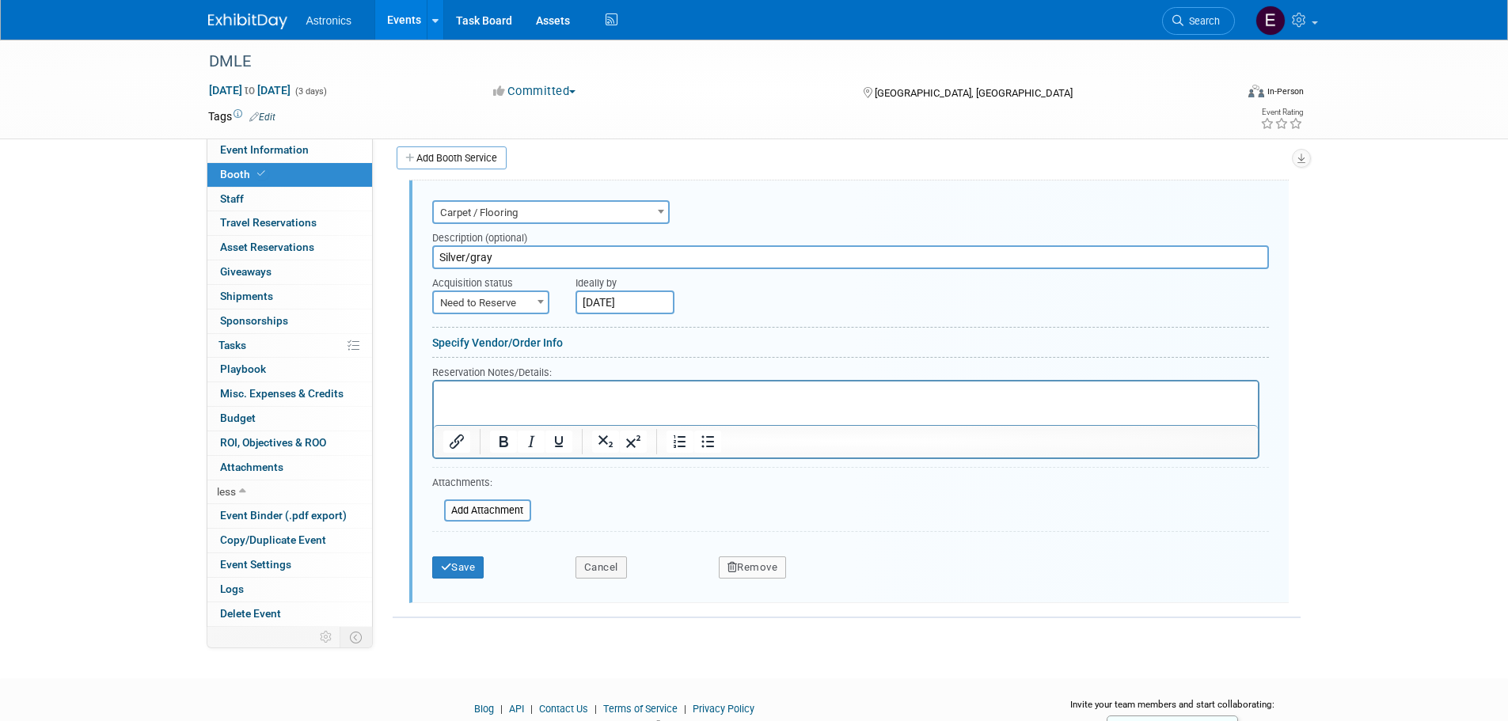
click at [509, 391] on p "Rich Text Area. Press ALT-0 for help." at bounding box center [846, 394] width 806 height 15
click at [481, 342] on link "Specify Vendor/Order Info" at bounding box center [497, 342] width 131 height 13
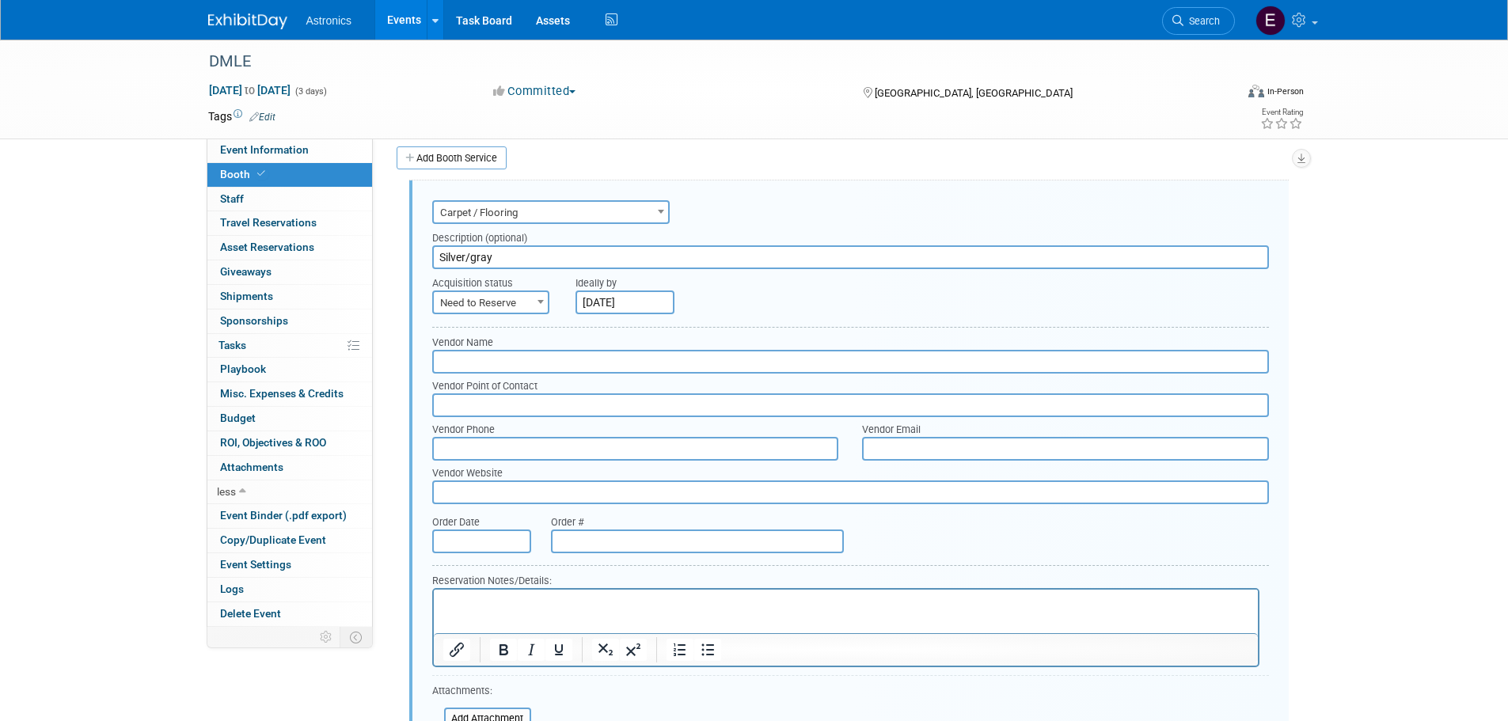
click at [477, 360] on input "text" at bounding box center [850, 362] width 837 height 24
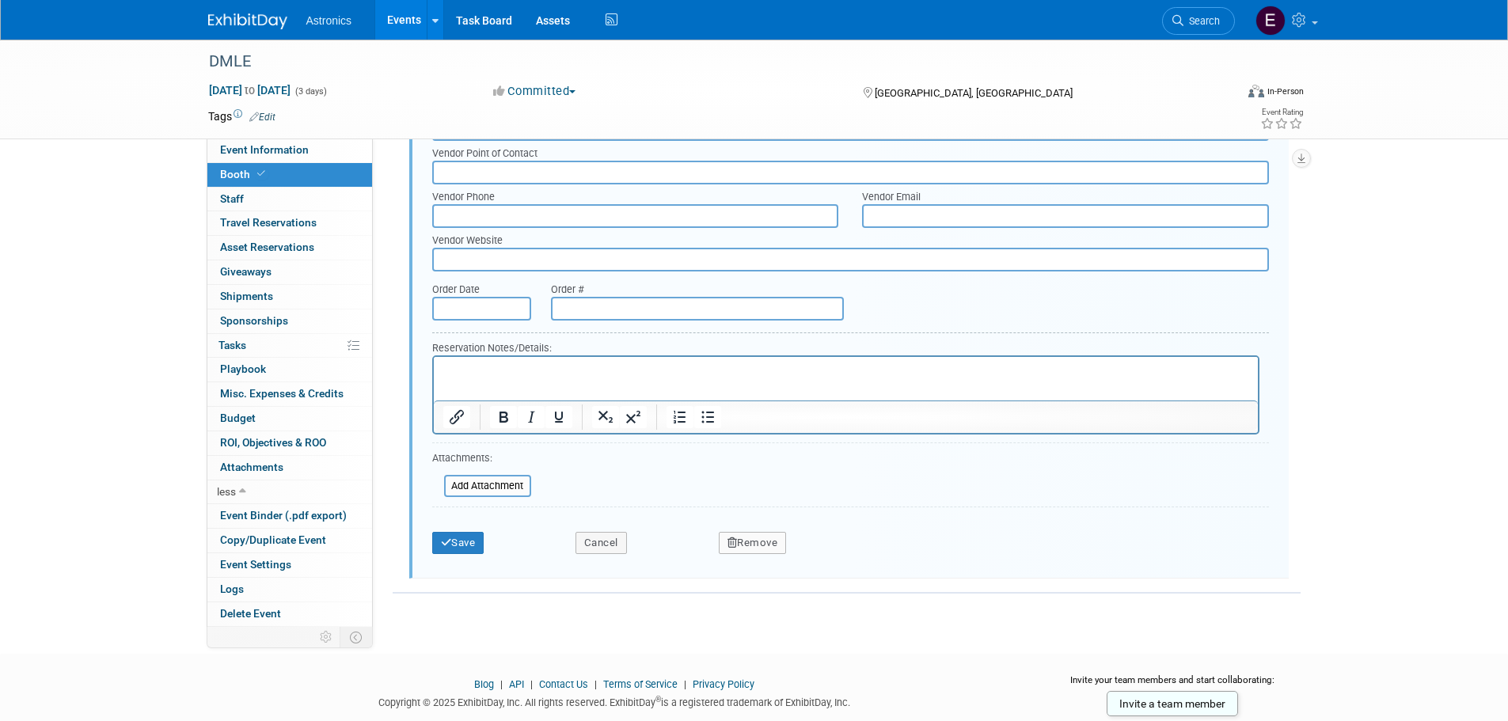
scroll to position [529, 0]
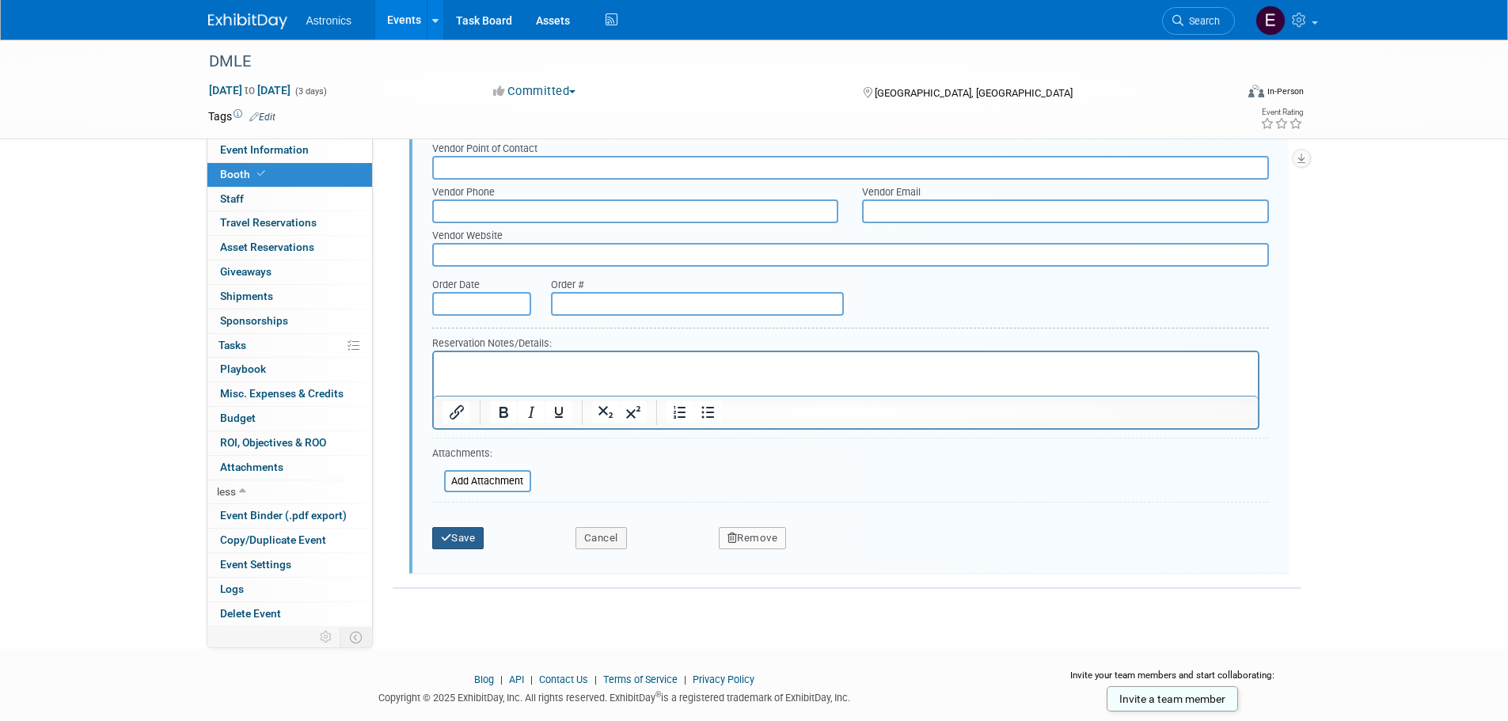
type input "Shepard"
click at [453, 540] on button "Save" at bounding box center [458, 538] width 52 height 22
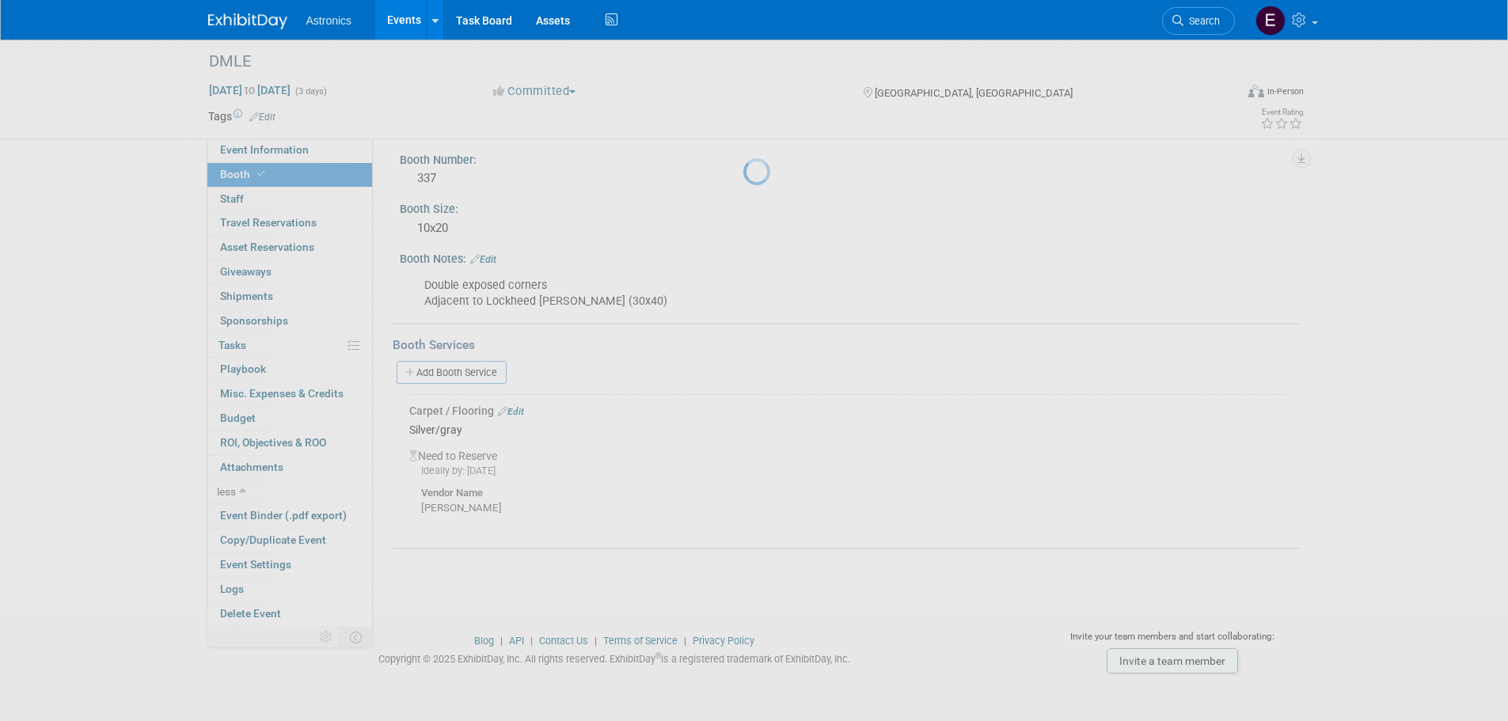
scroll to position [77, 0]
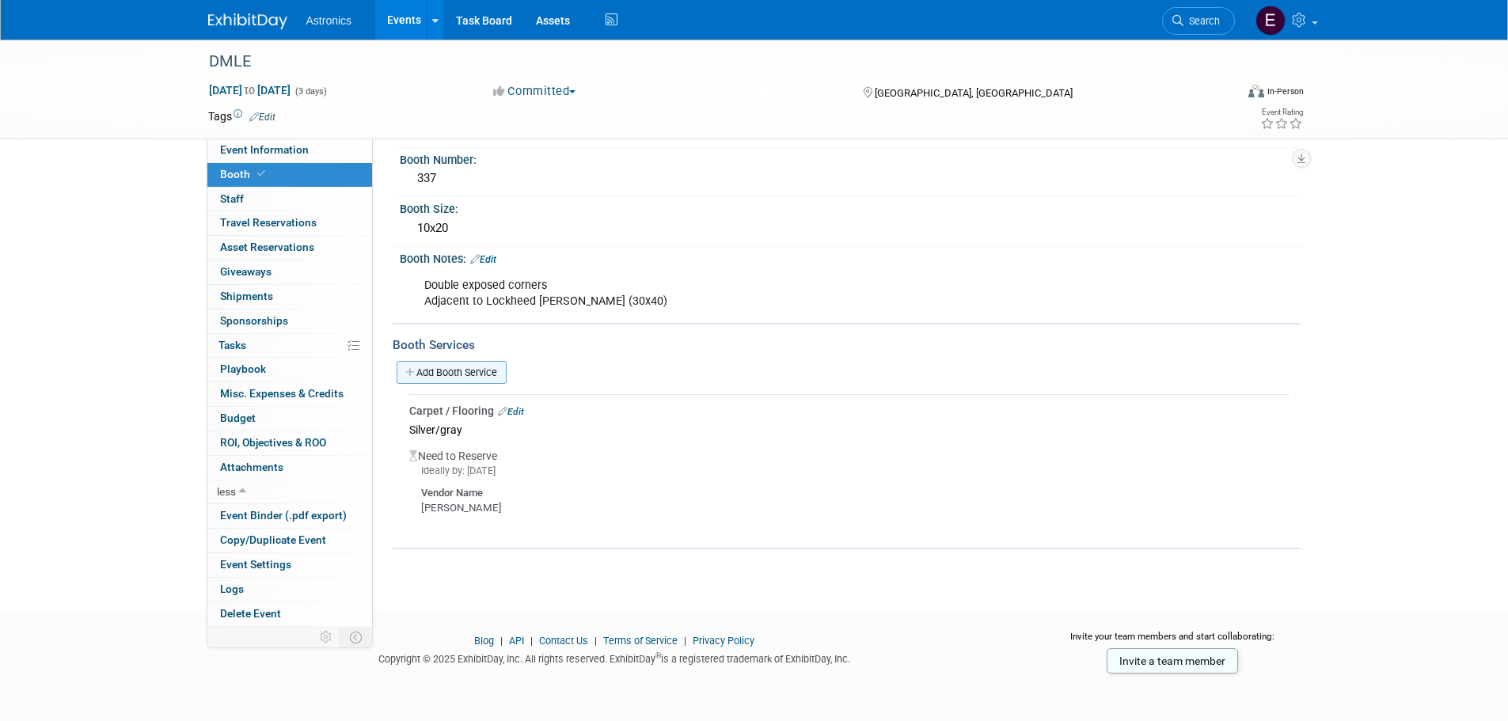
click at [487, 374] on link "Add Booth Service" at bounding box center [452, 372] width 110 height 23
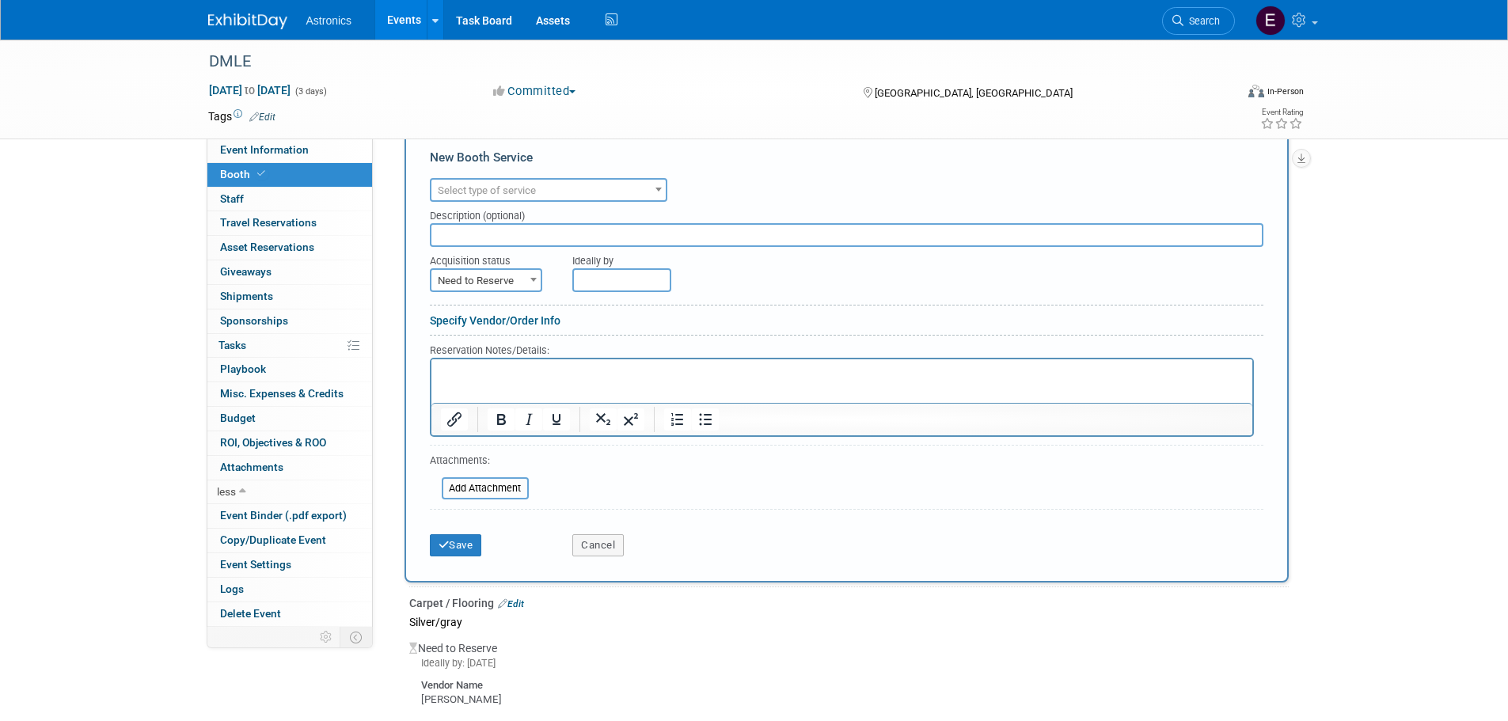
scroll to position [314, 0]
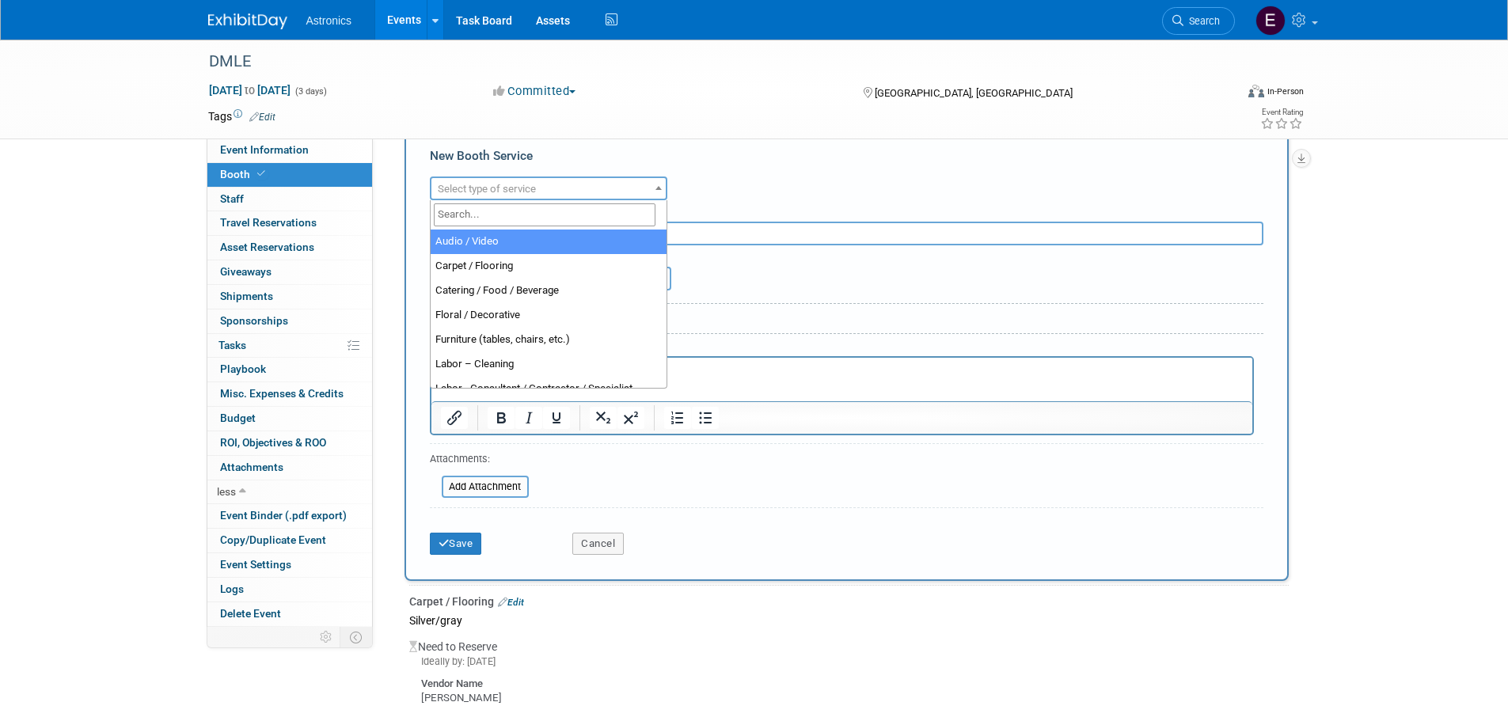
click at [585, 190] on span "Select type of service" at bounding box center [548, 189] width 234 height 22
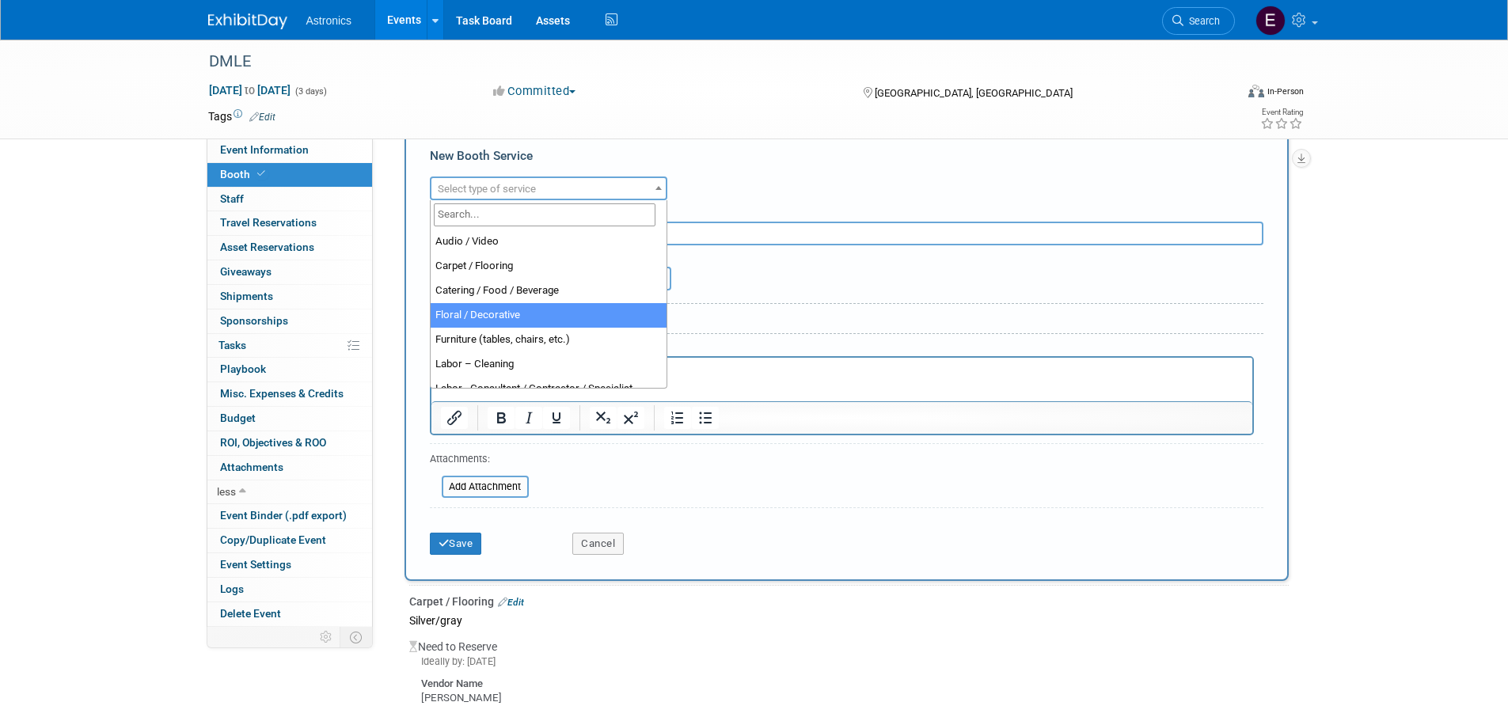
select select "5"
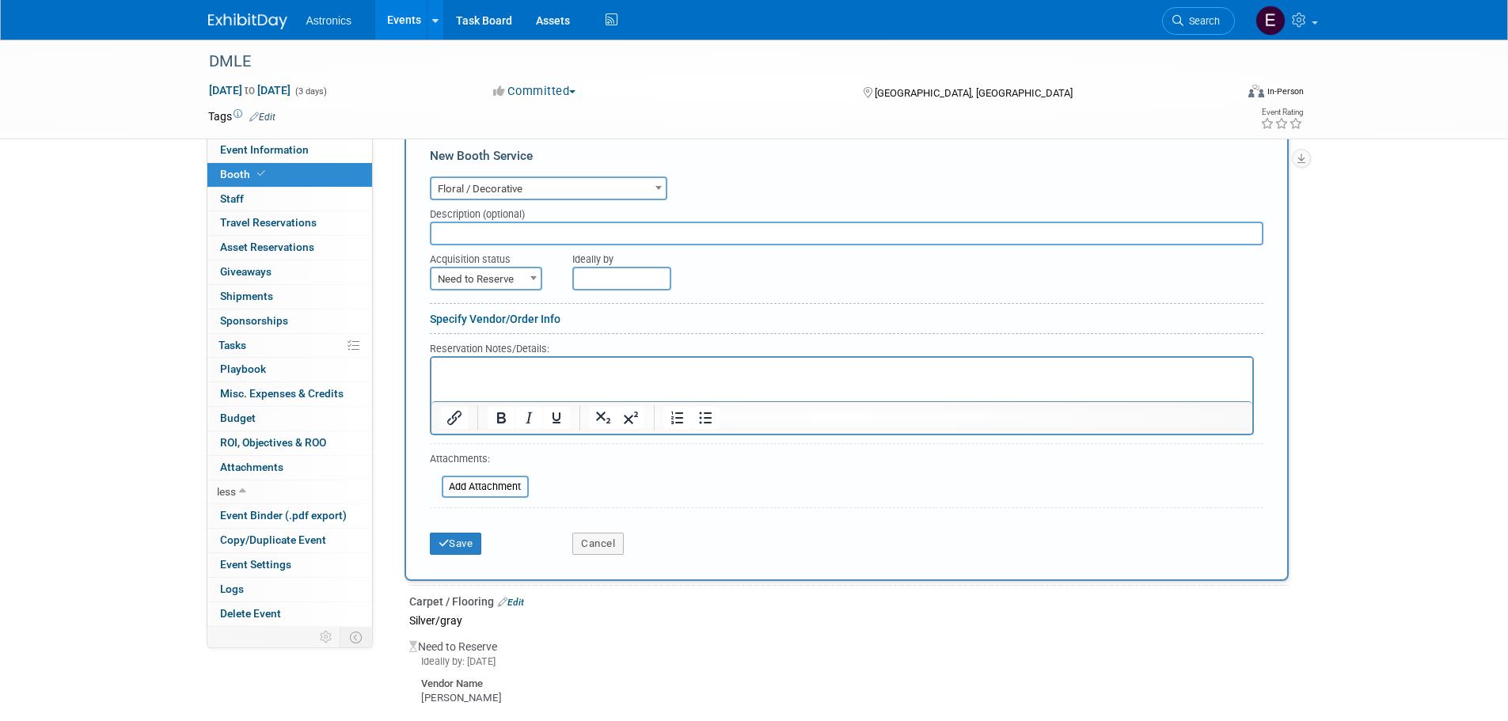
click at [505, 367] on p "Rich Text Area. Press ALT-0 for help." at bounding box center [841, 370] width 803 height 15
drag, startPoint x: 501, startPoint y: 363, endPoint x: 389, endPoint y: 361, distance: 112.4
click at [431, 361] on html "Unsure" at bounding box center [841, 367] width 821 height 21
click at [454, 541] on button "Save" at bounding box center [456, 544] width 52 height 22
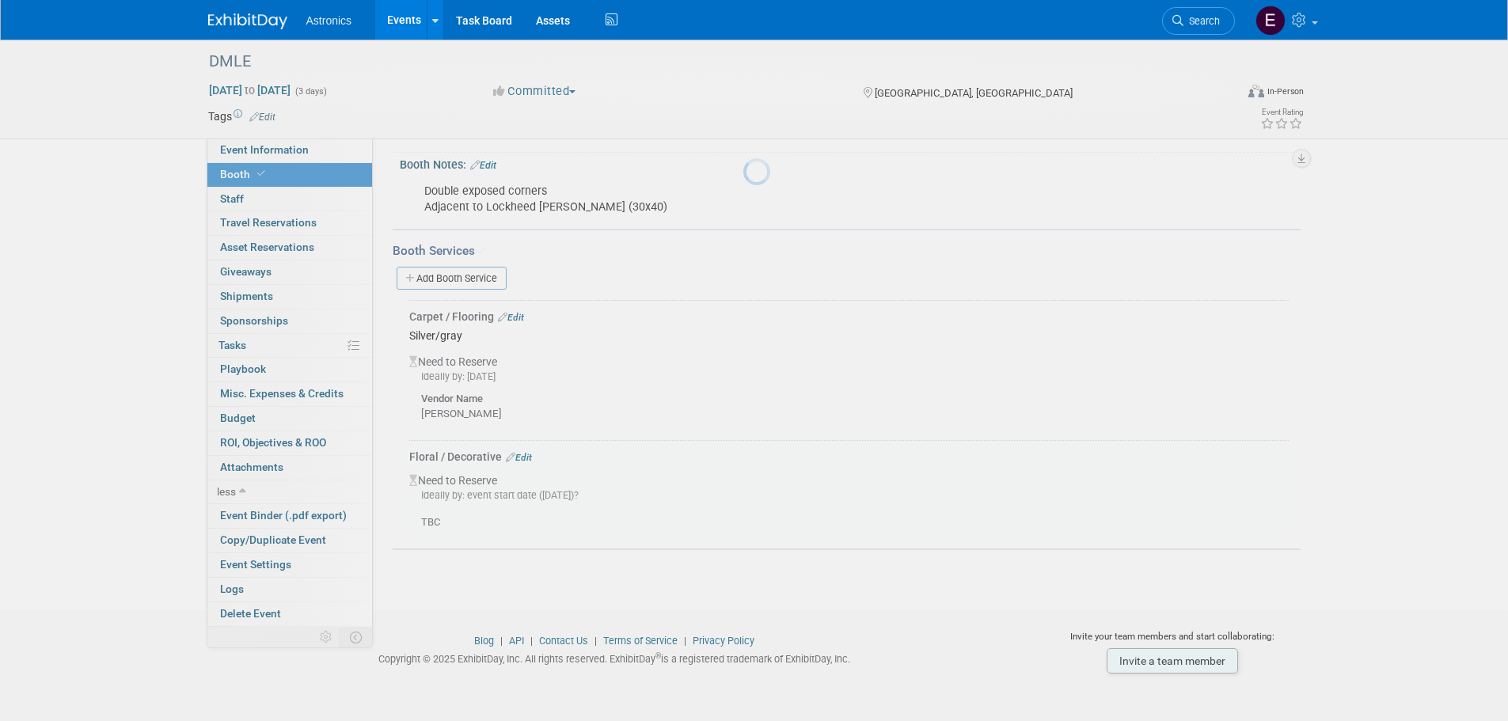
scroll to position [171, 0]
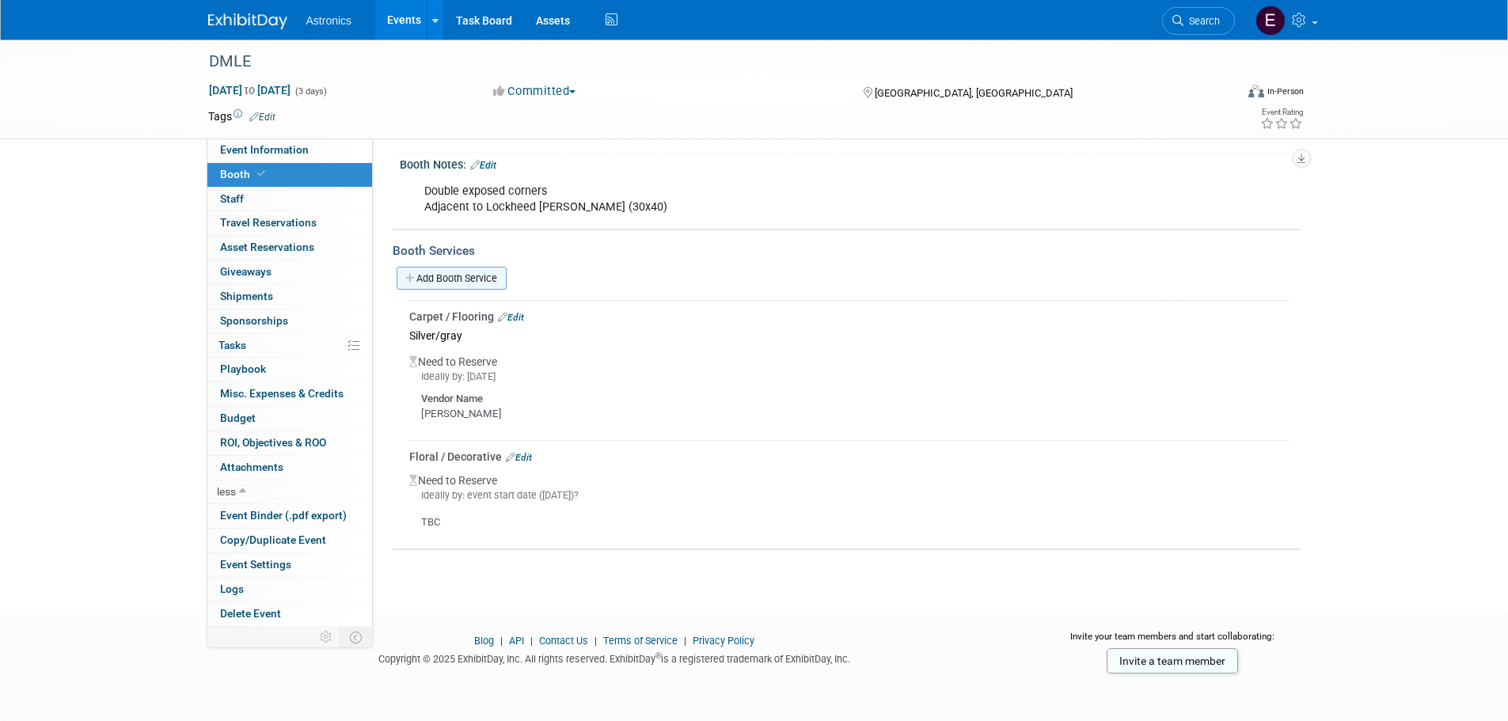
click at [450, 278] on link "Add Booth Service" at bounding box center [452, 278] width 110 height 23
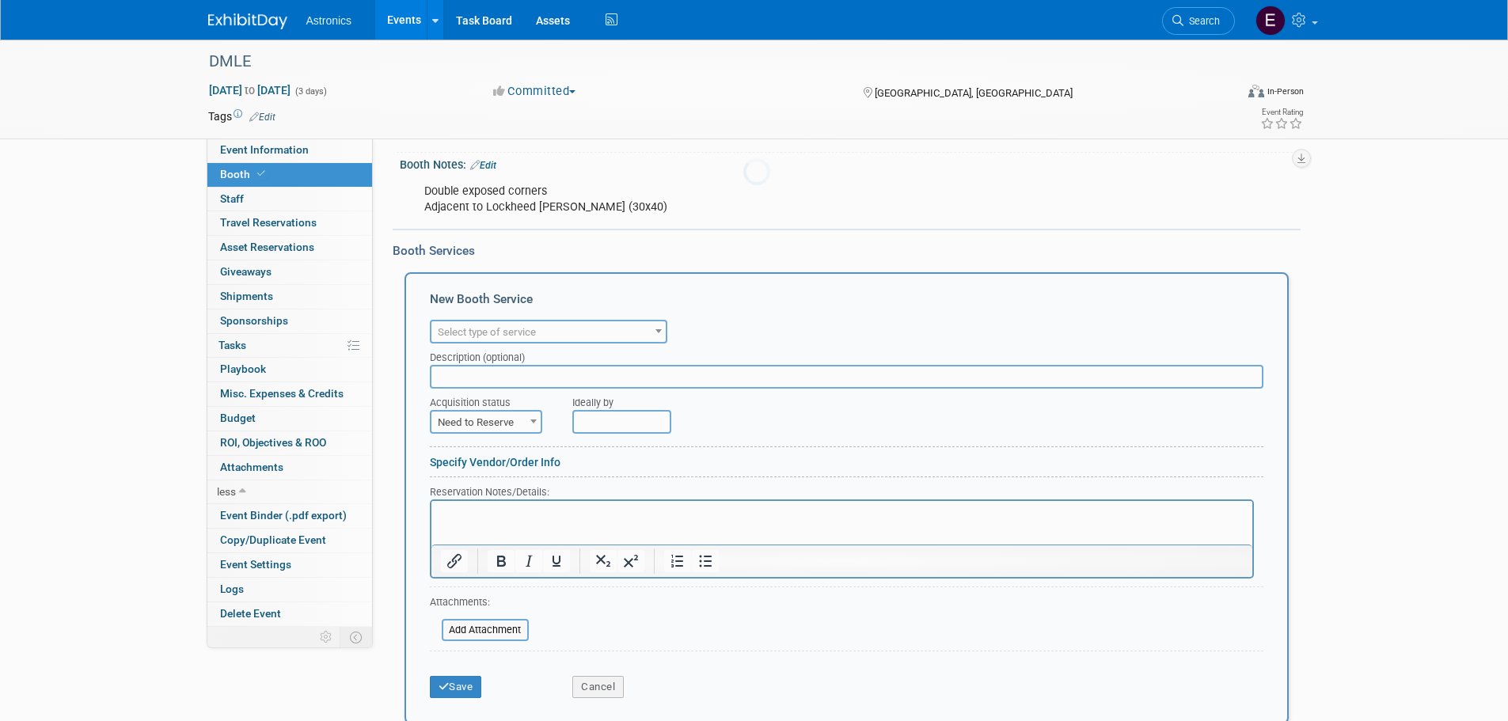
scroll to position [0, 0]
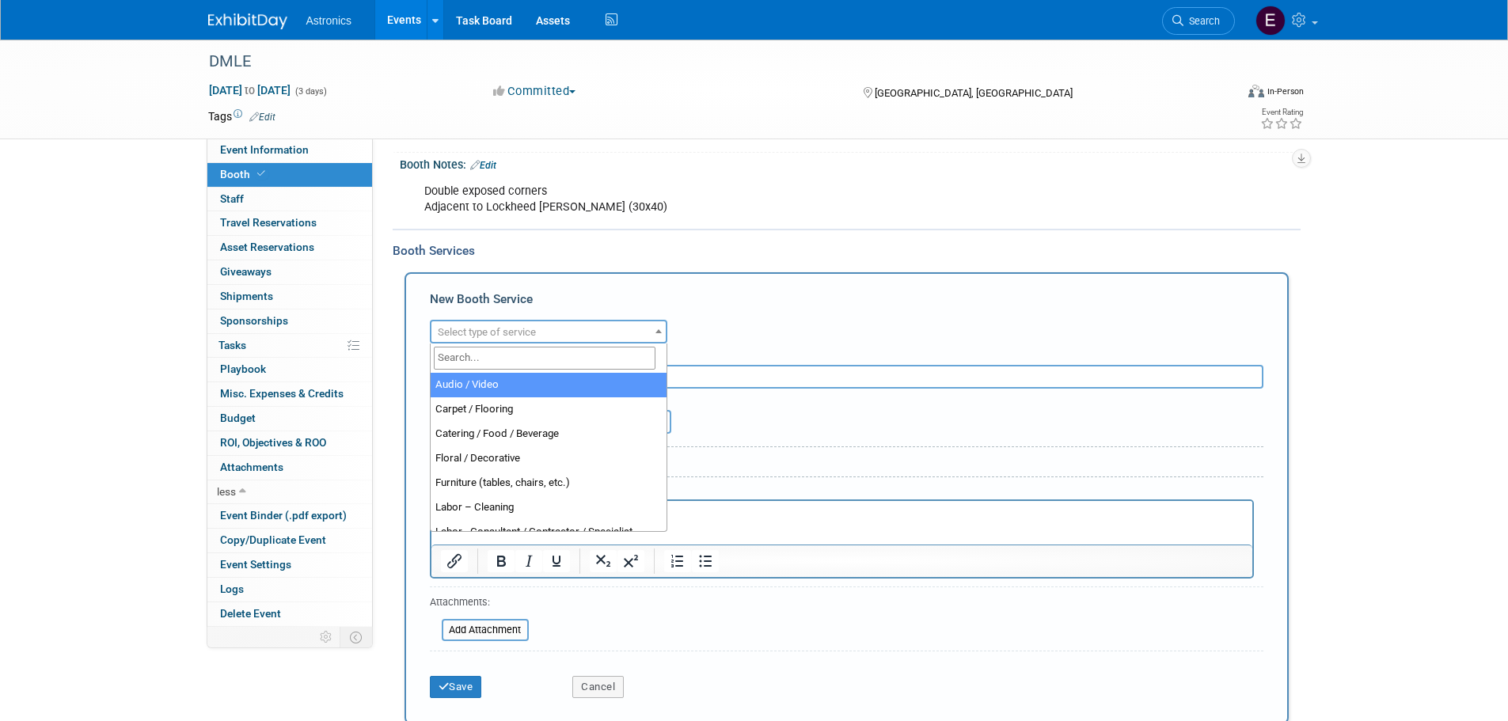
click at [477, 321] on span "Select type of service" at bounding box center [548, 332] width 234 height 22
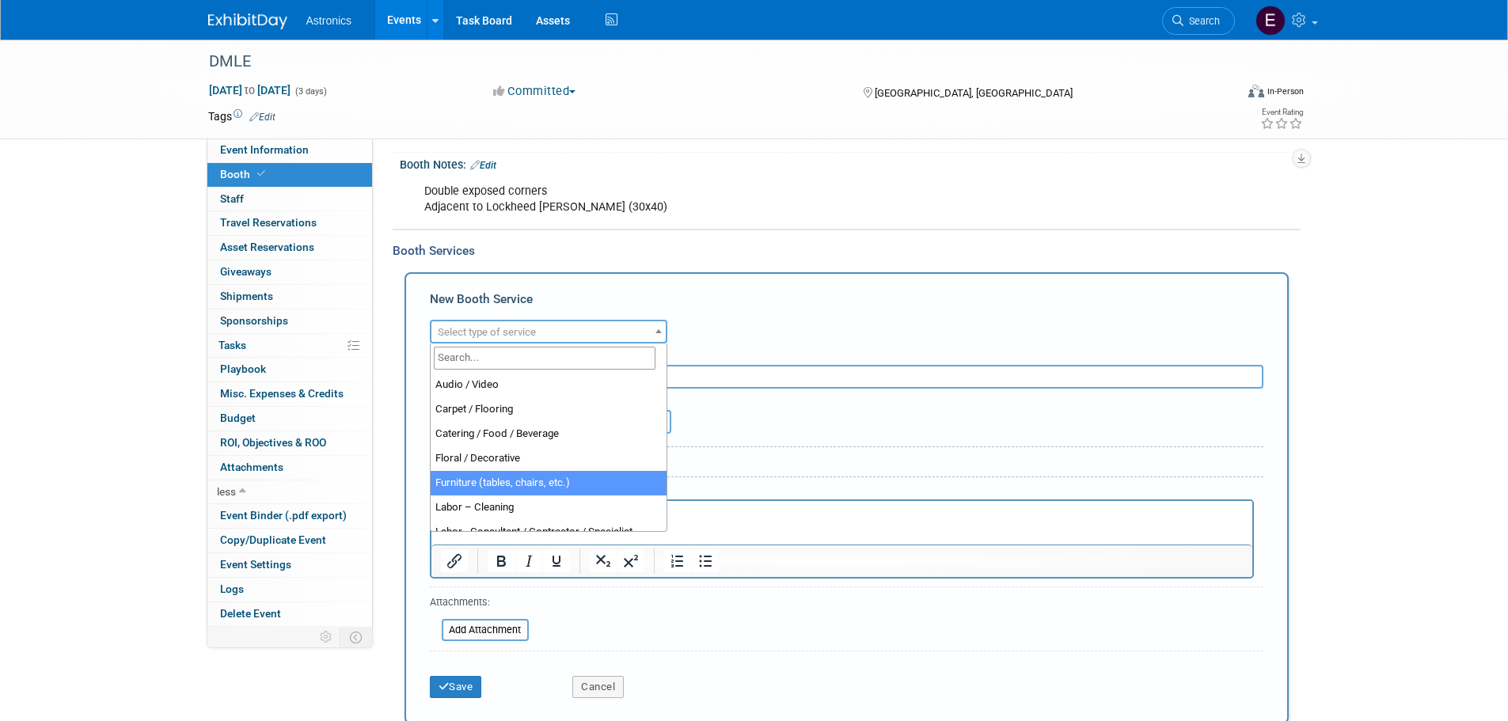
select select "6"
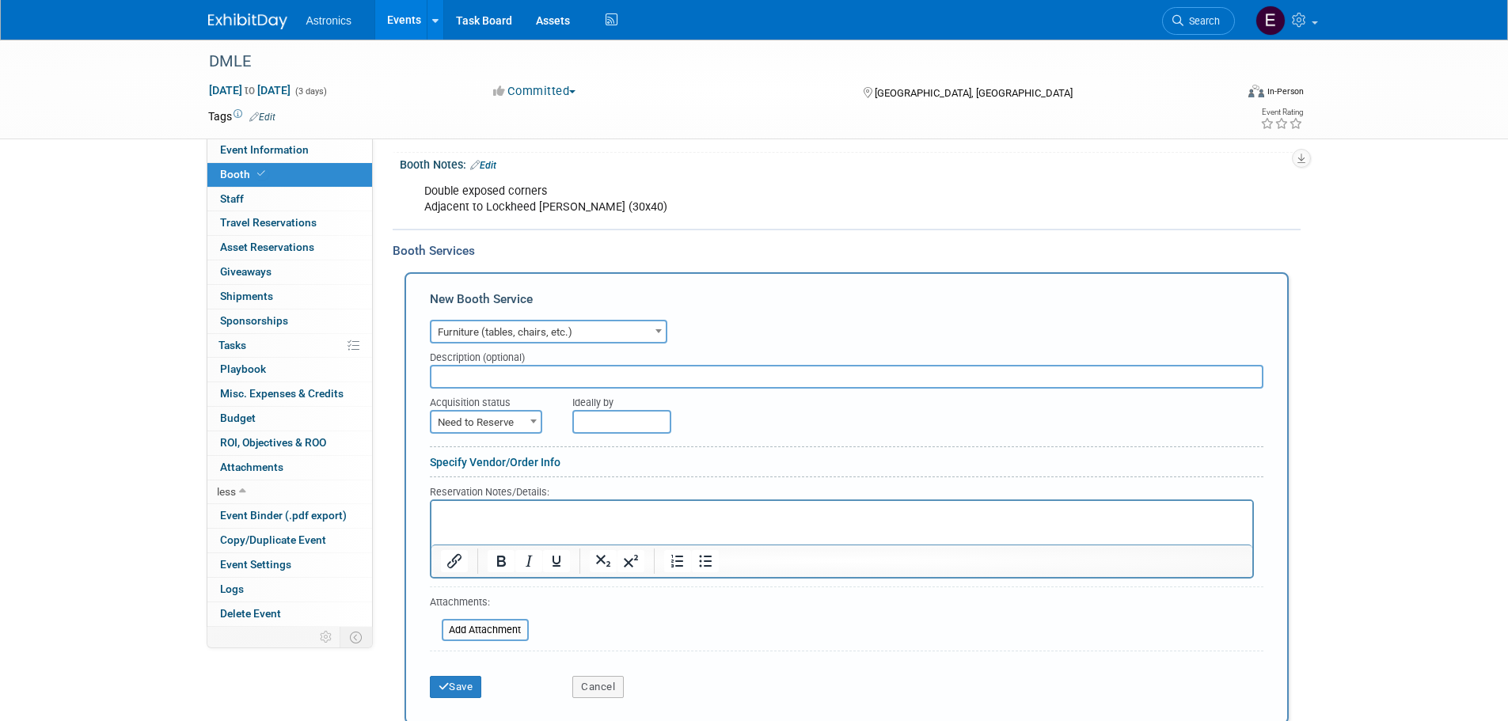
click at [473, 381] on input "text" at bounding box center [847, 377] width 834 height 24
click at [467, 500] on div at bounding box center [842, 539] width 824 height 79
click at [482, 510] on p "Rich Text Area. Press ALT-0 for help." at bounding box center [841, 514] width 803 height 15
click at [631, 418] on input "text" at bounding box center [621, 422] width 99 height 24
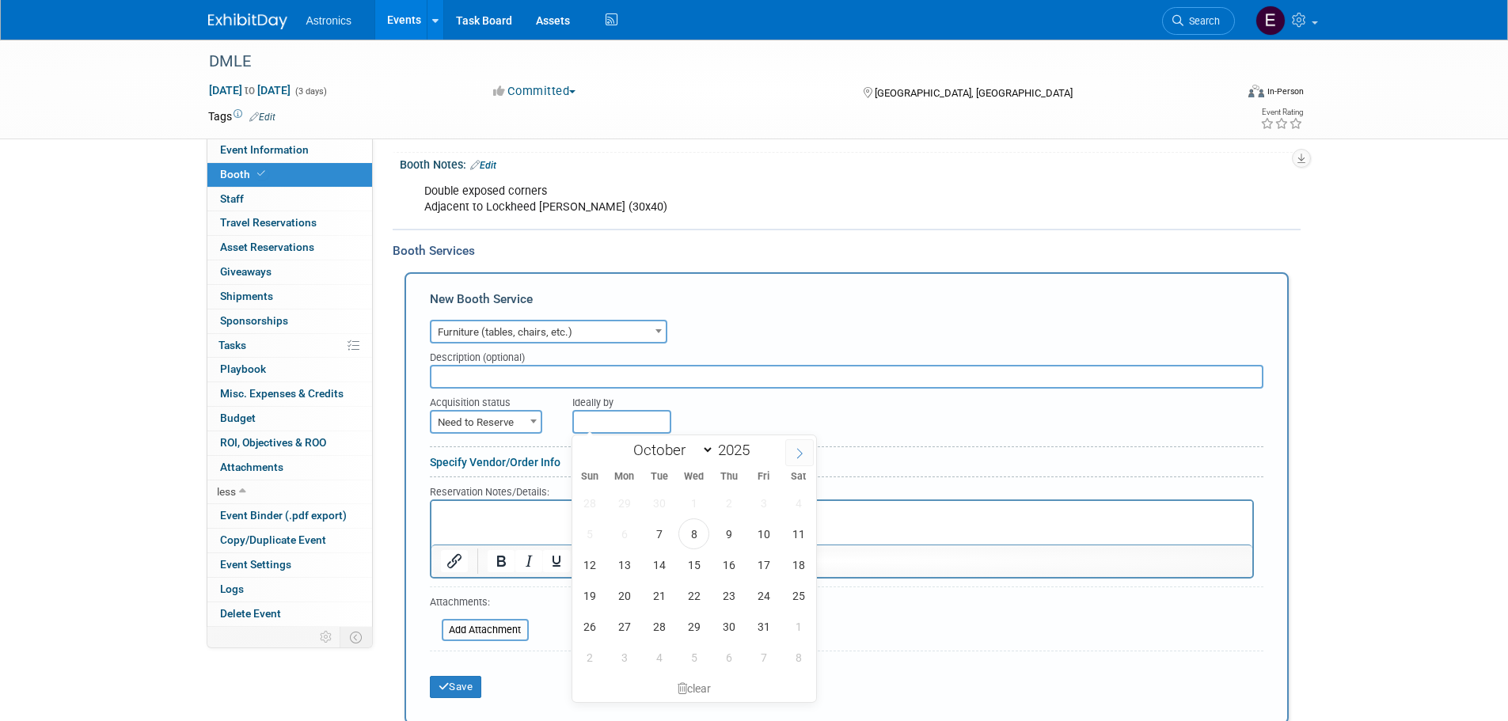
click at [795, 451] on icon at bounding box center [799, 453] width 11 height 11
select select "10"
click at [767, 538] on span "7" at bounding box center [763, 534] width 31 height 31
type input "Nov 7, 2025"
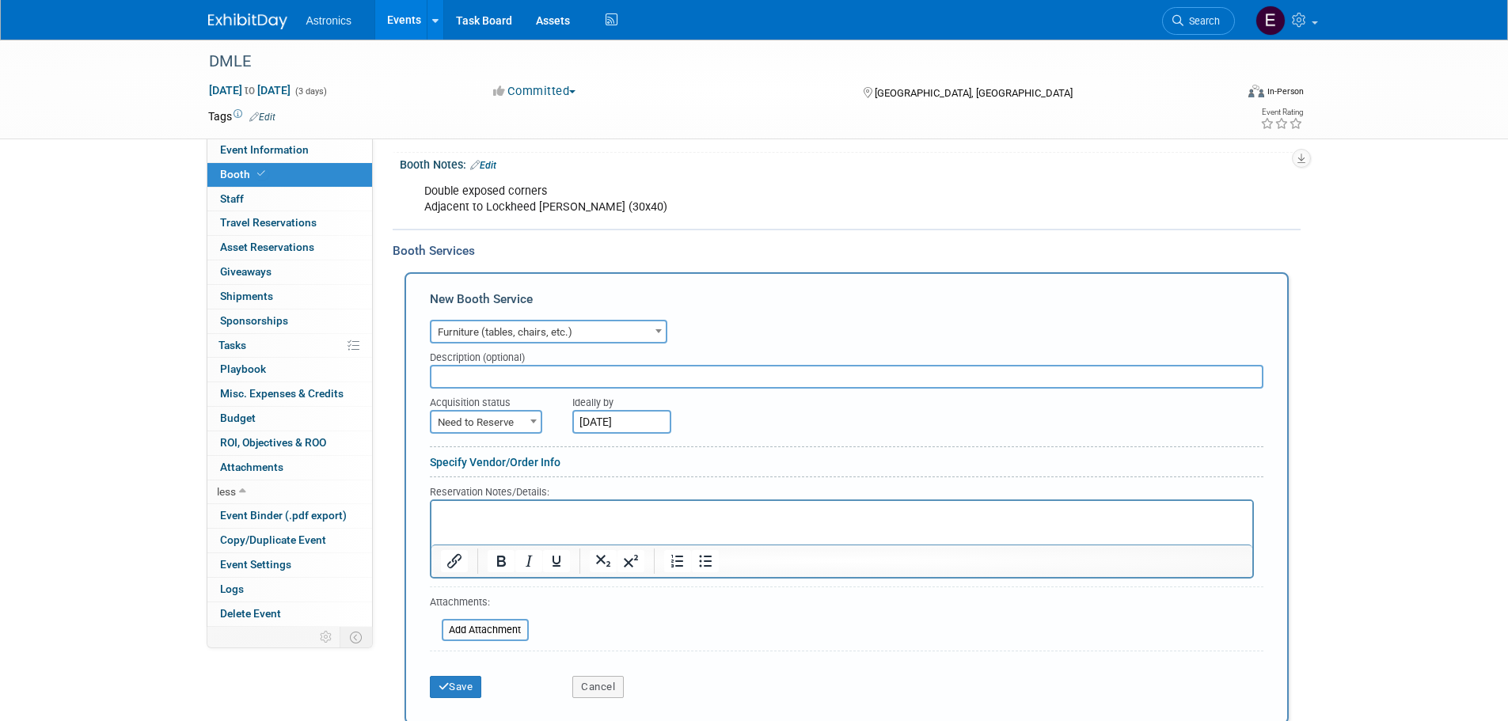
click at [479, 462] on link "Specify Vendor/Order Info" at bounding box center [495, 462] width 131 height 13
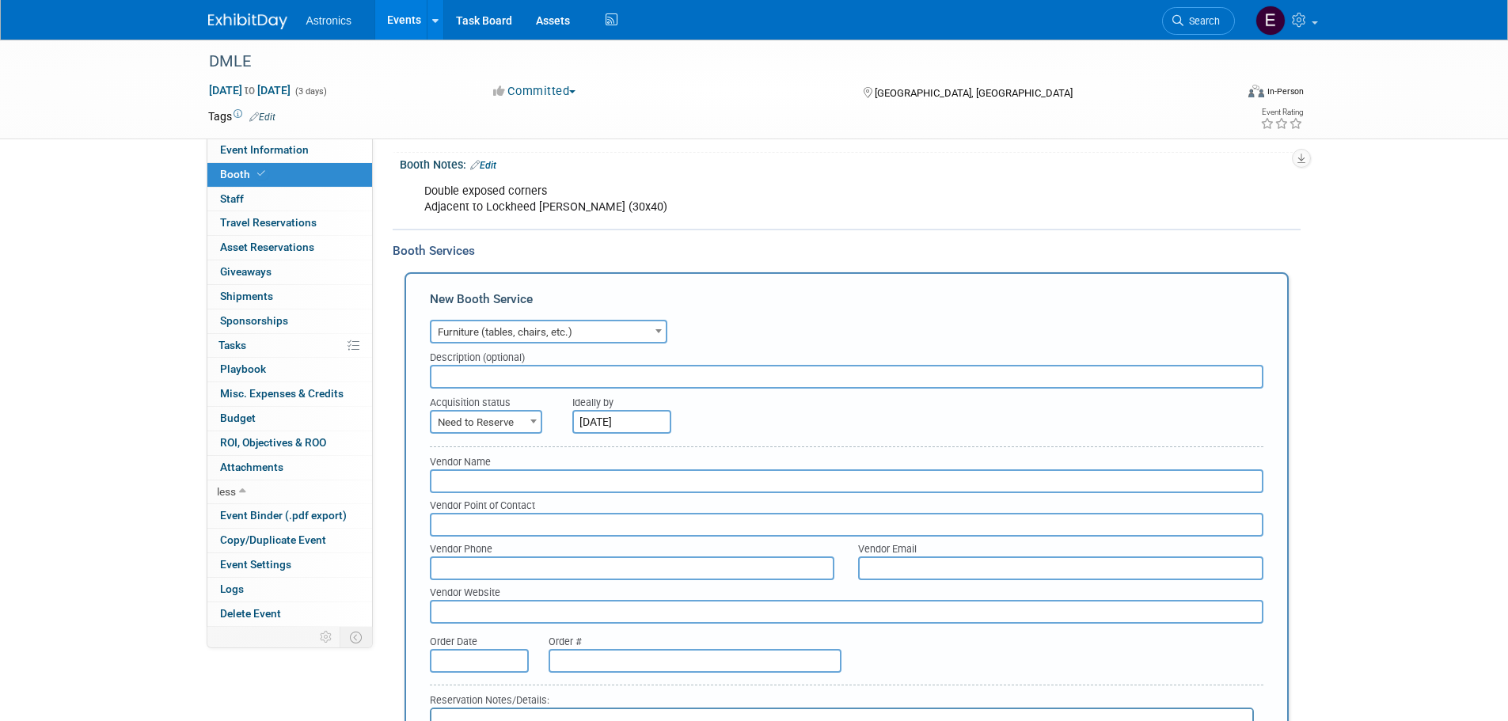
click at [471, 481] on input "text" at bounding box center [847, 481] width 834 height 24
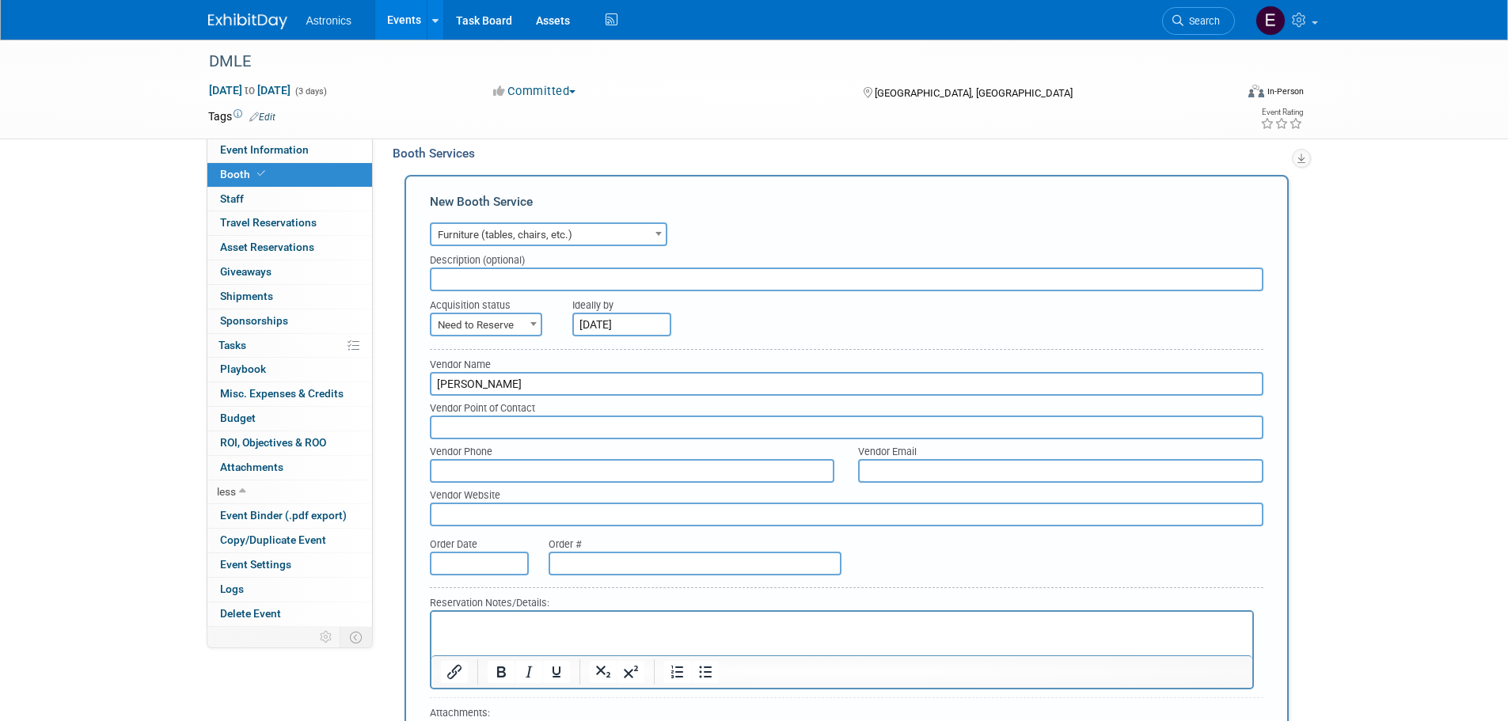
scroll to position [409, 0]
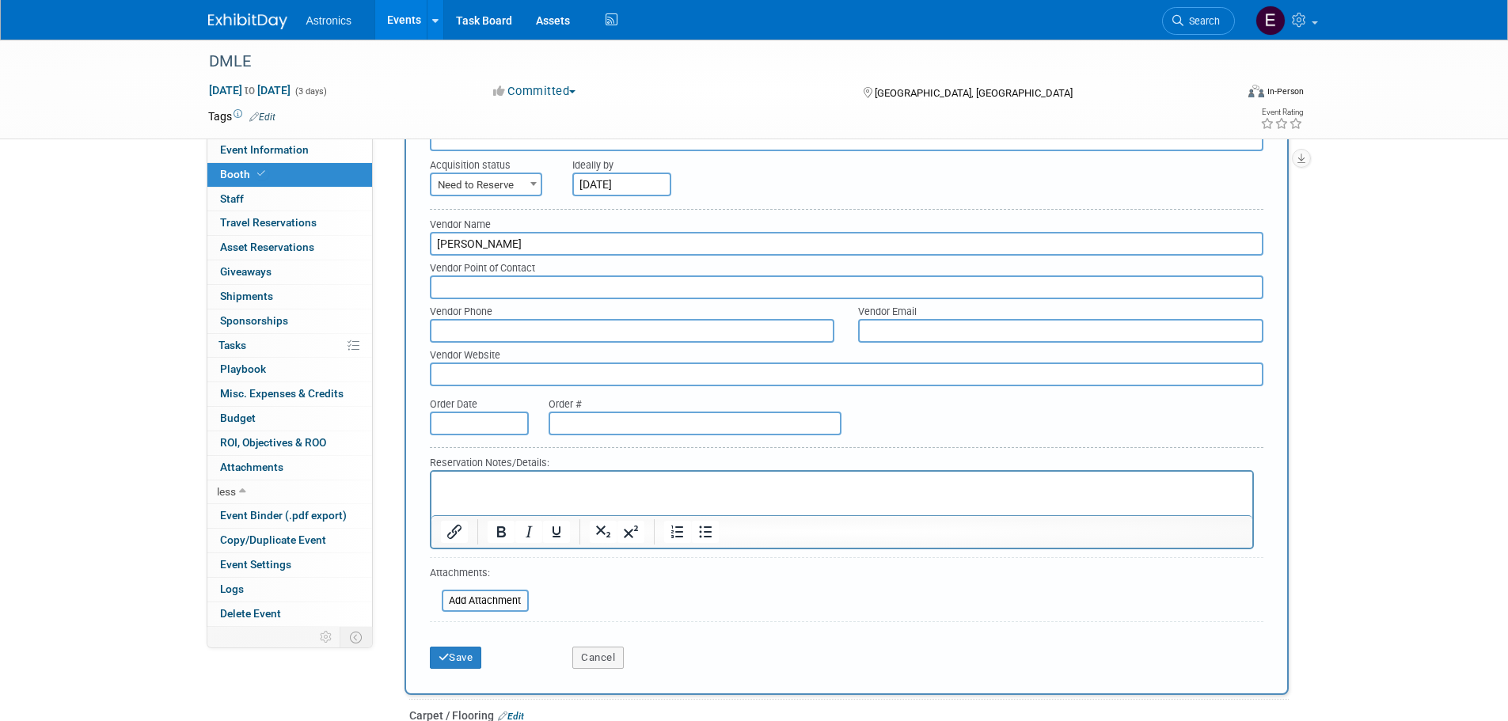
type input "Shepard"
click at [491, 477] on p "Rich Text Area. Press ALT-0 for help." at bounding box center [841, 484] width 803 height 15
click at [462, 662] on button "Save" at bounding box center [456, 658] width 52 height 22
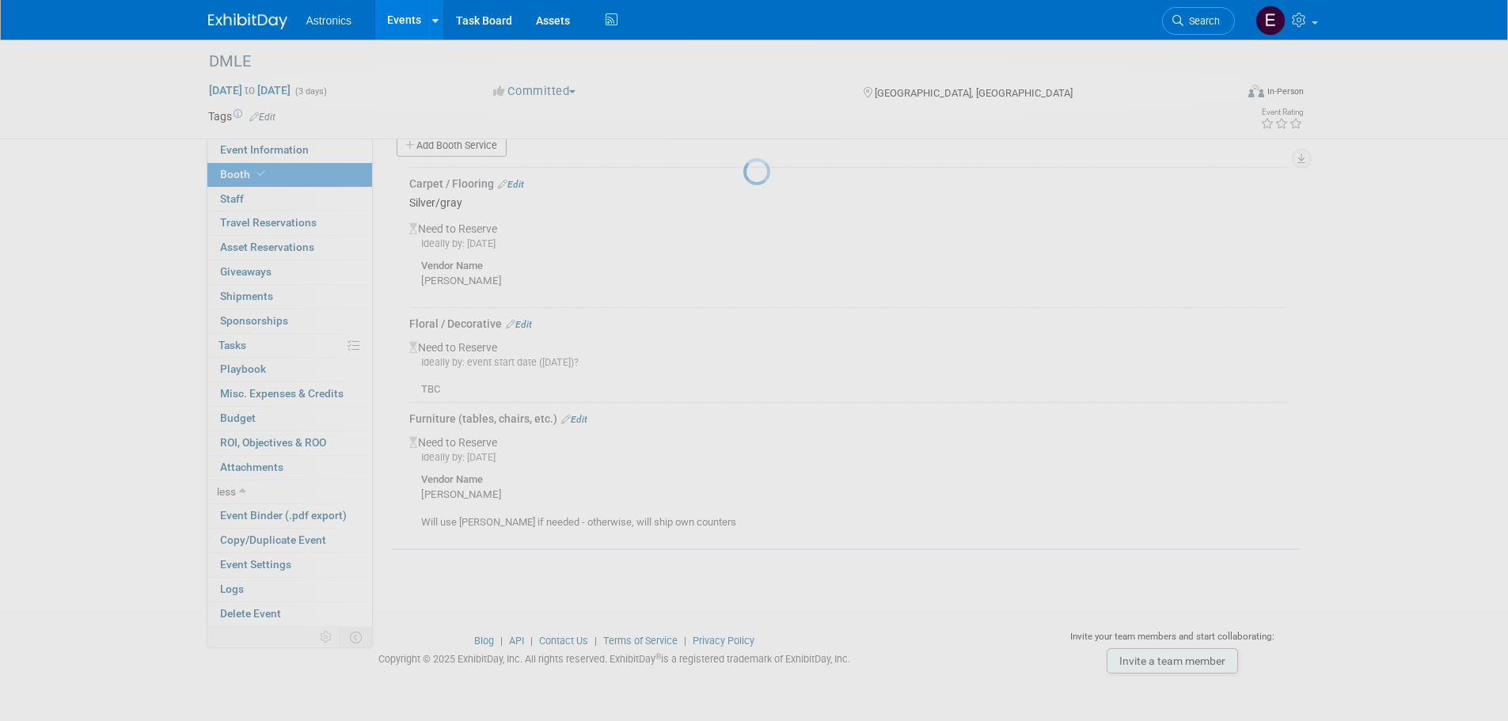
scroll to position [304, 0]
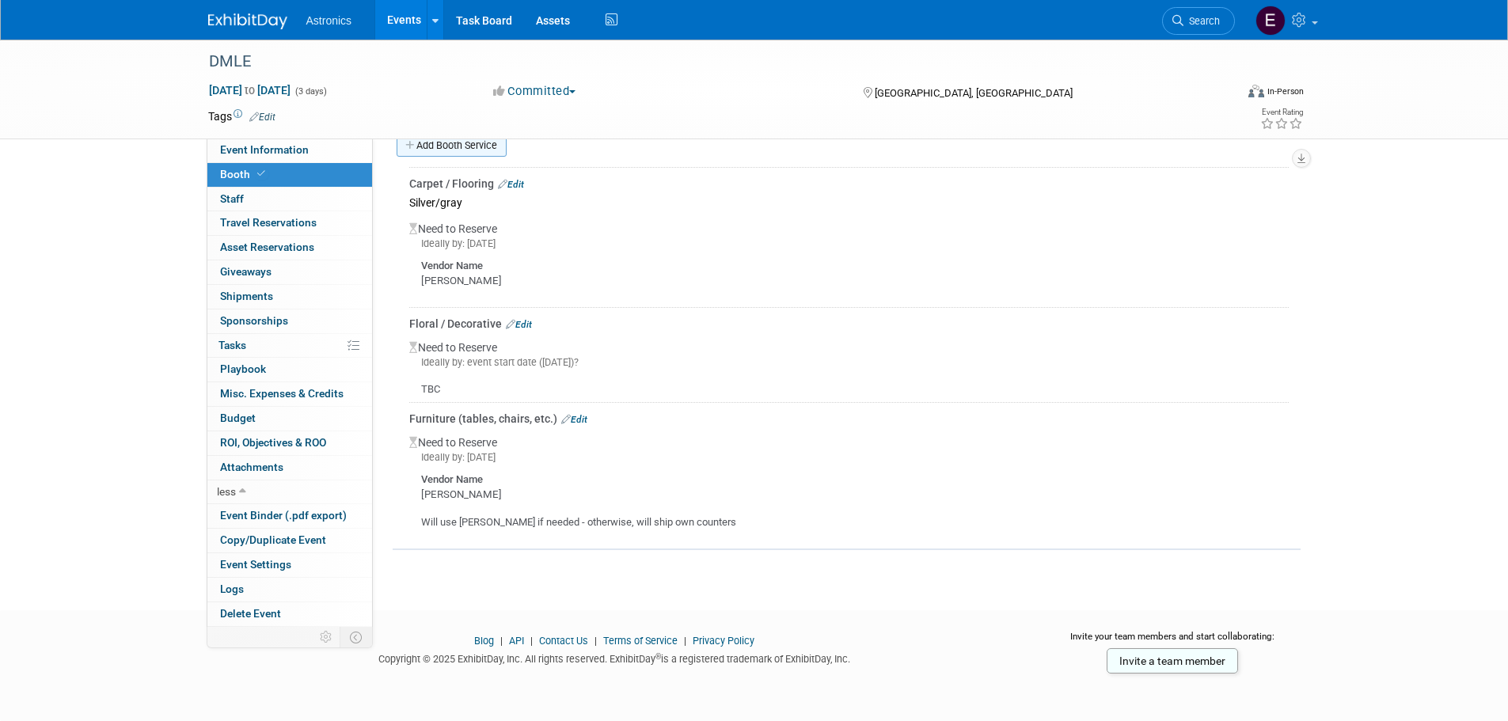
click at [474, 148] on link "Add Booth Service" at bounding box center [452, 145] width 110 height 23
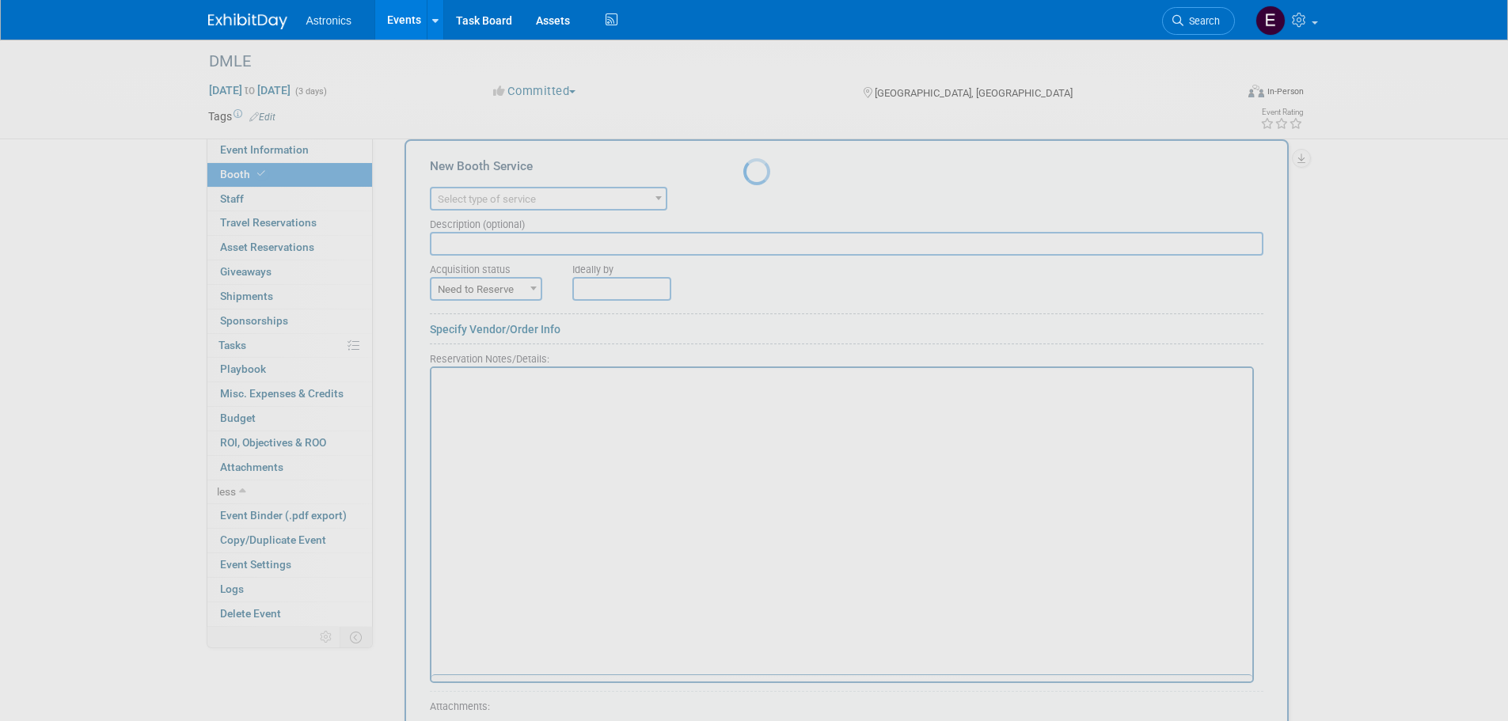
scroll to position [0, 0]
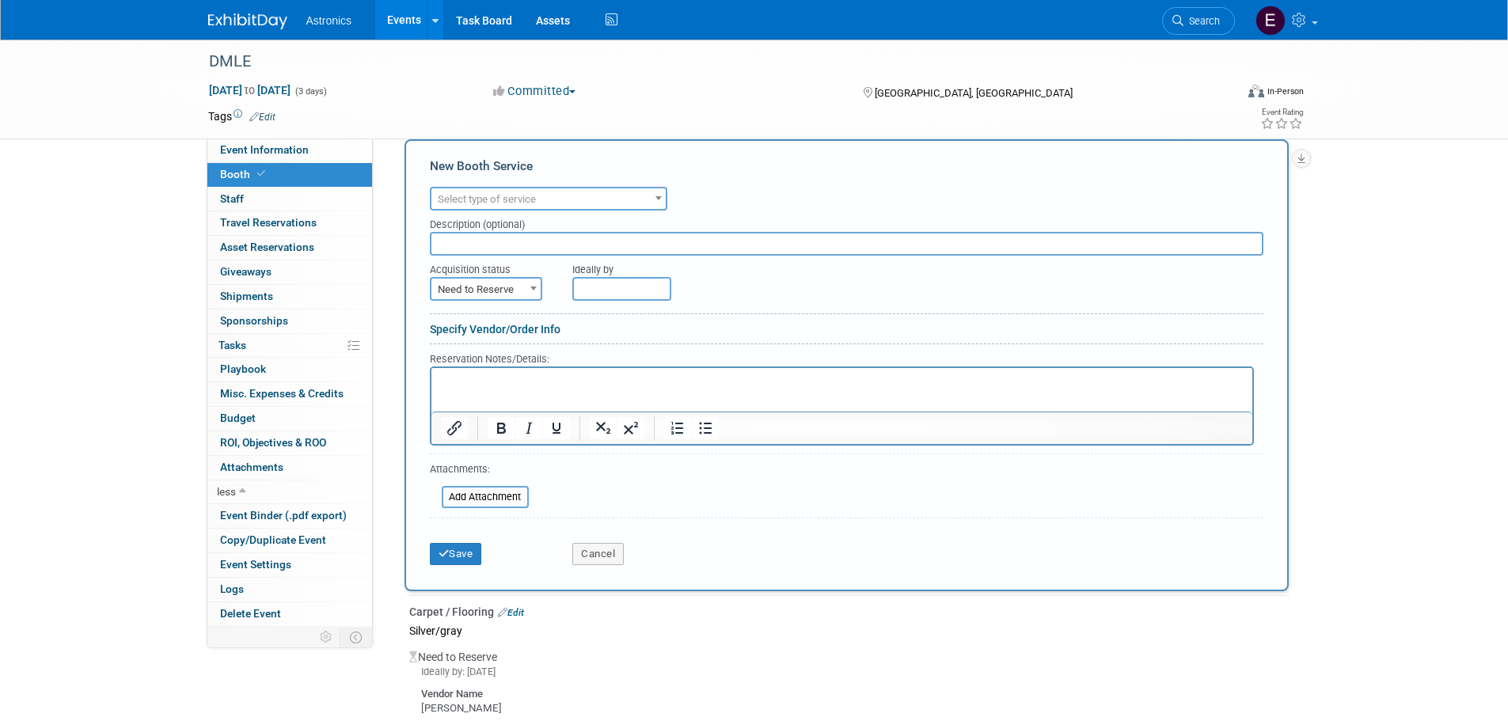
click at [479, 192] on span "Select type of service" at bounding box center [548, 199] width 234 height 22
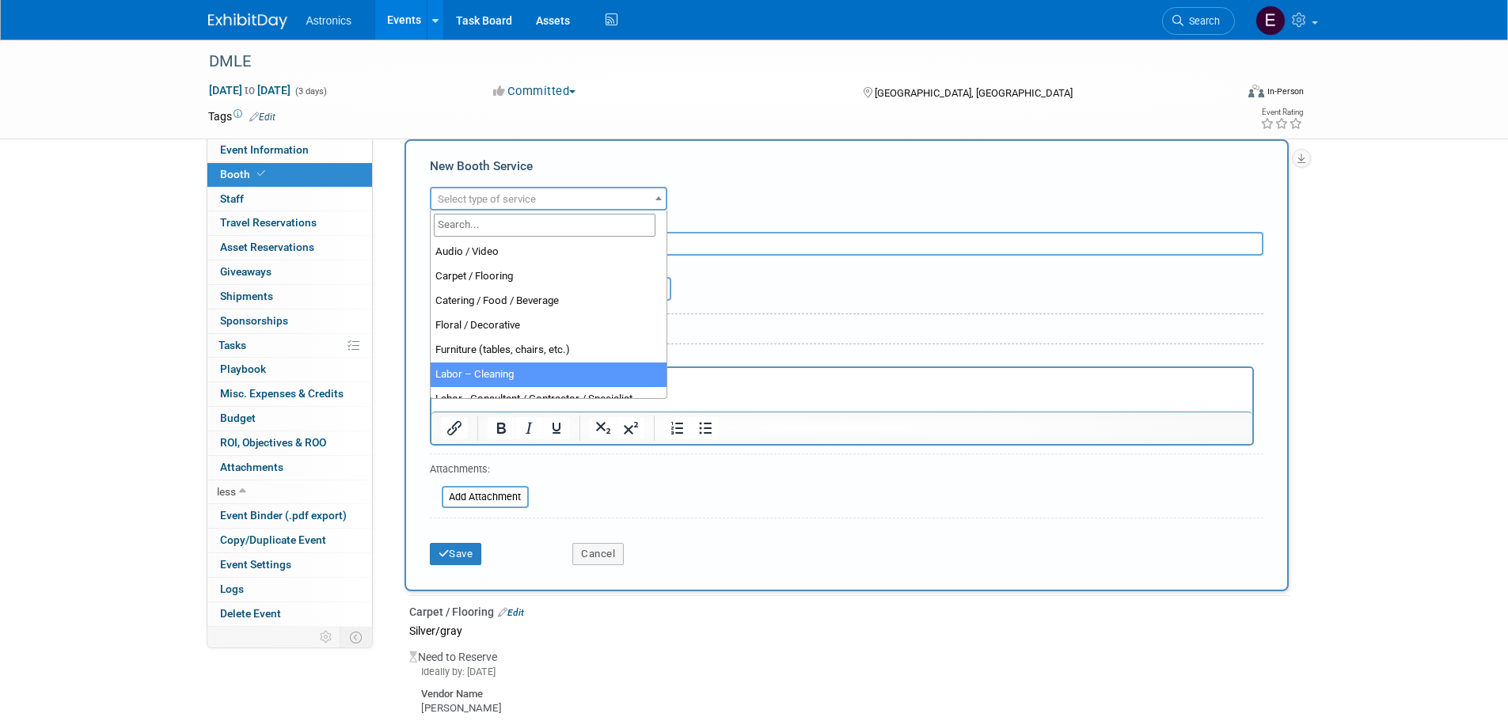
select select "14"
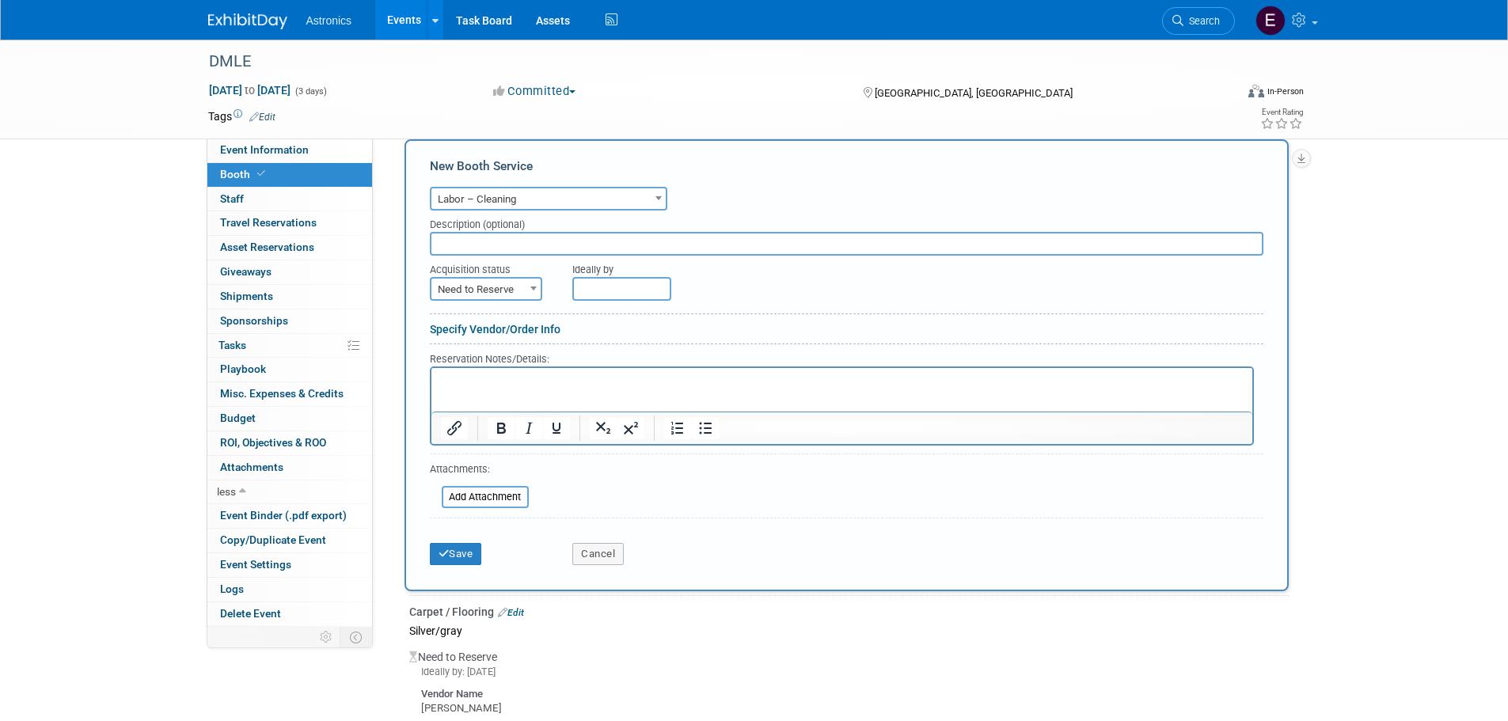
click at [466, 246] on input "text" at bounding box center [847, 244] width 834 height 24
click at [485, 244] on input "Vacuum only" at bounding box center [847, 244] width 834 height 24
type input "V"
click at [588, 557] on button "Cancel" at bounding box center [597, 554] width 51 height 22
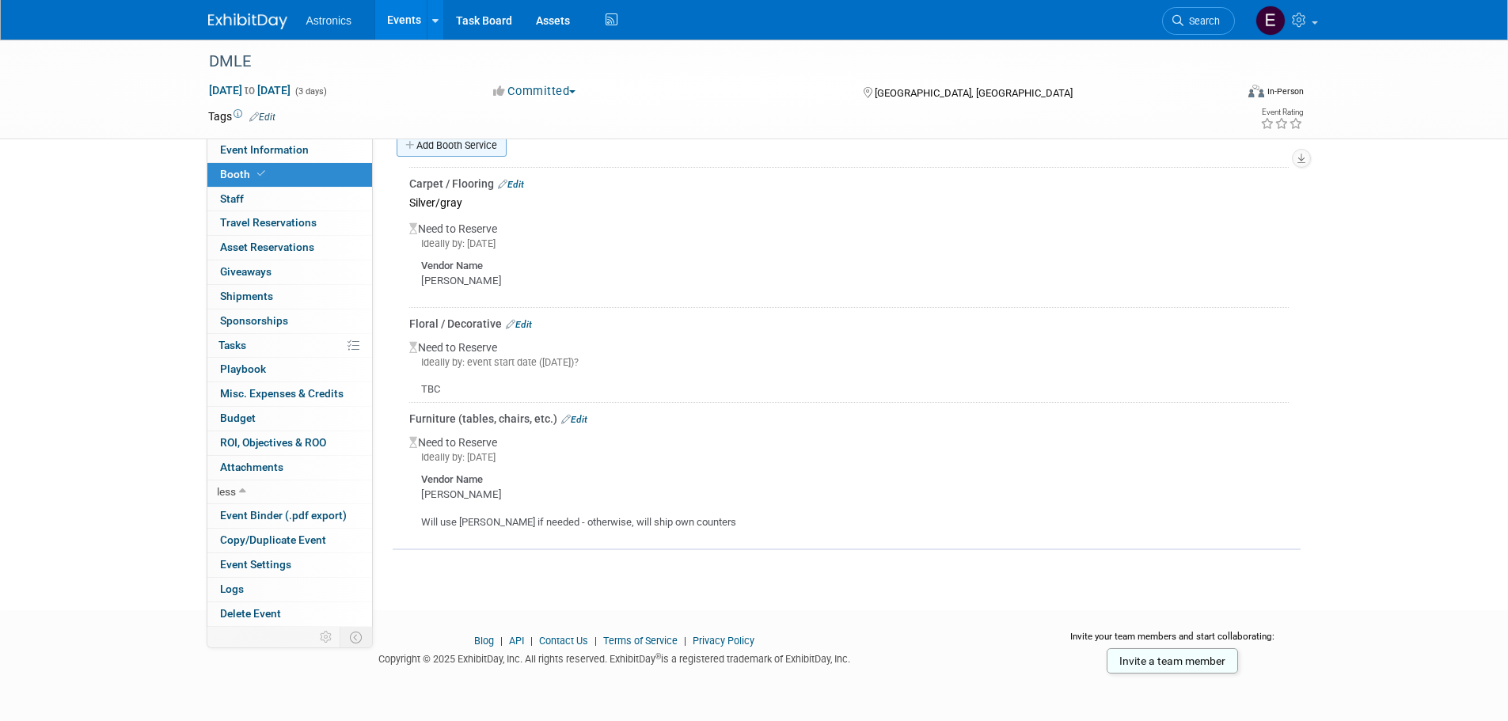
click at [449, 146] on link "Add Booth Service" at bounding box center [452, 145] width 110 height 23
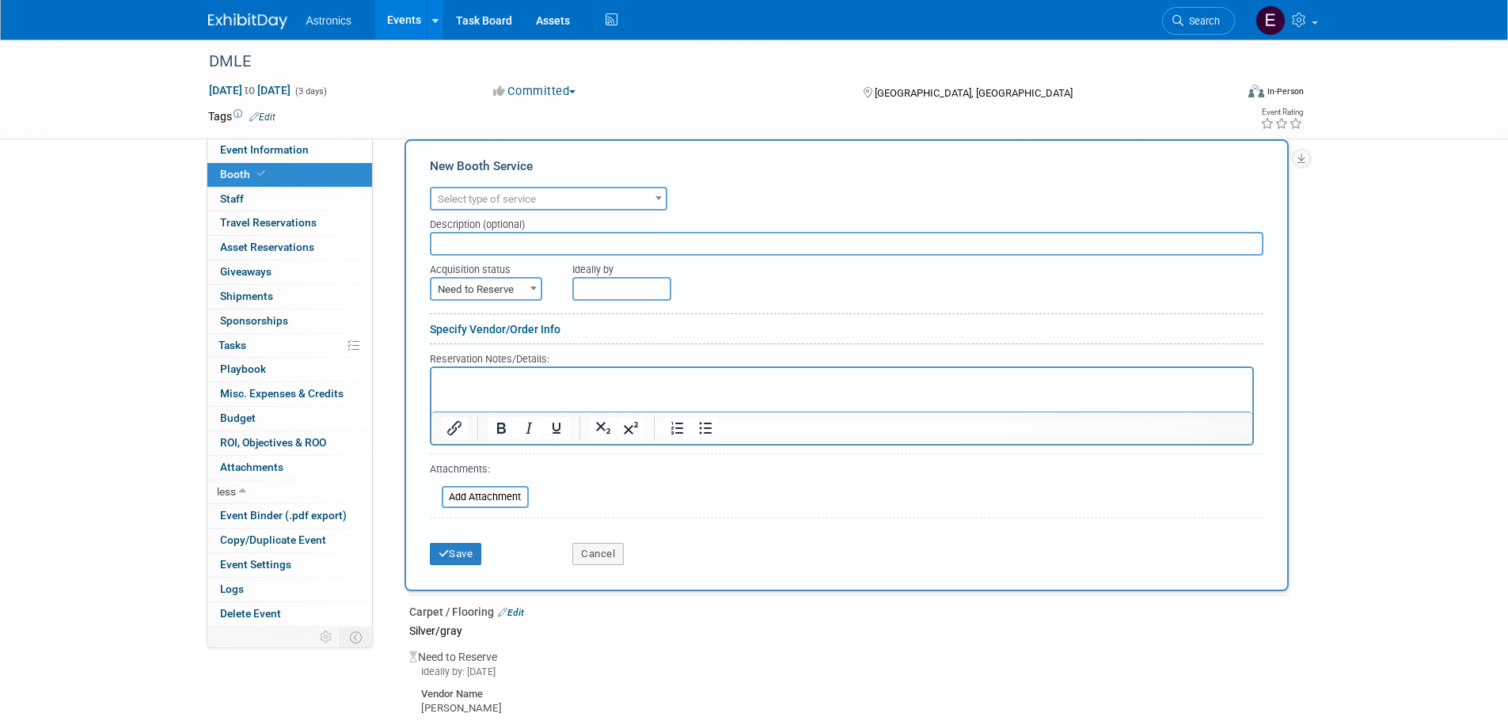
click at [476, 199] on span "Select type of service" at bounding box center [487, 199] width 98 height 12
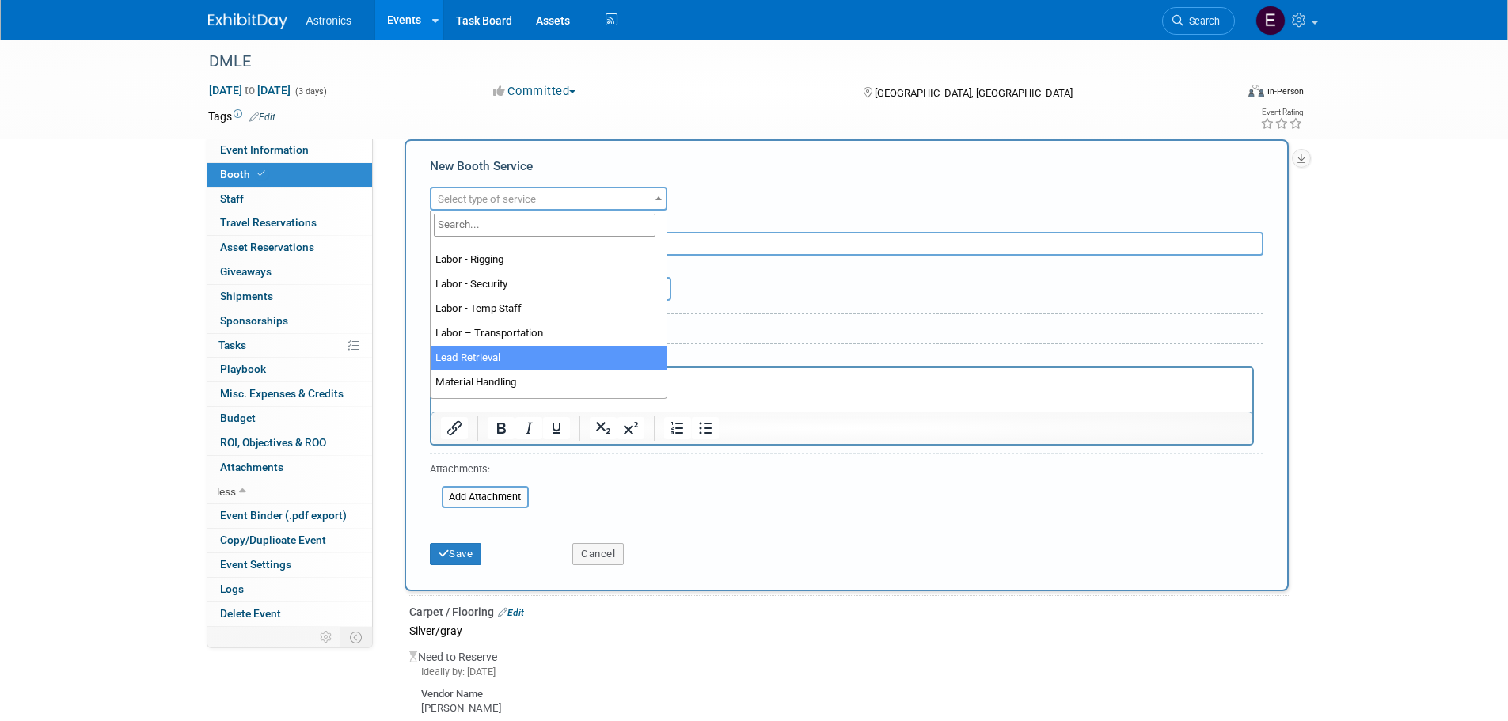
scroll to position [317, 0]
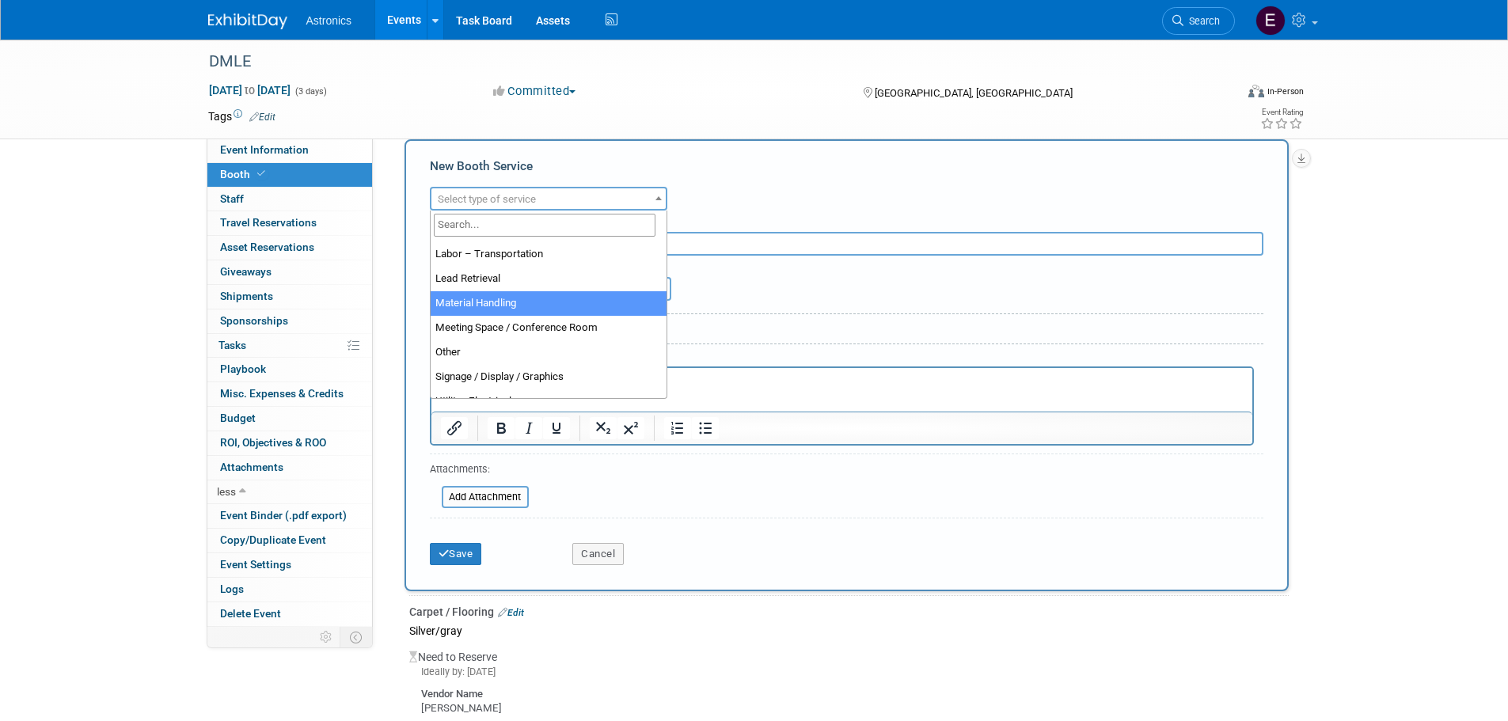
select select "10"
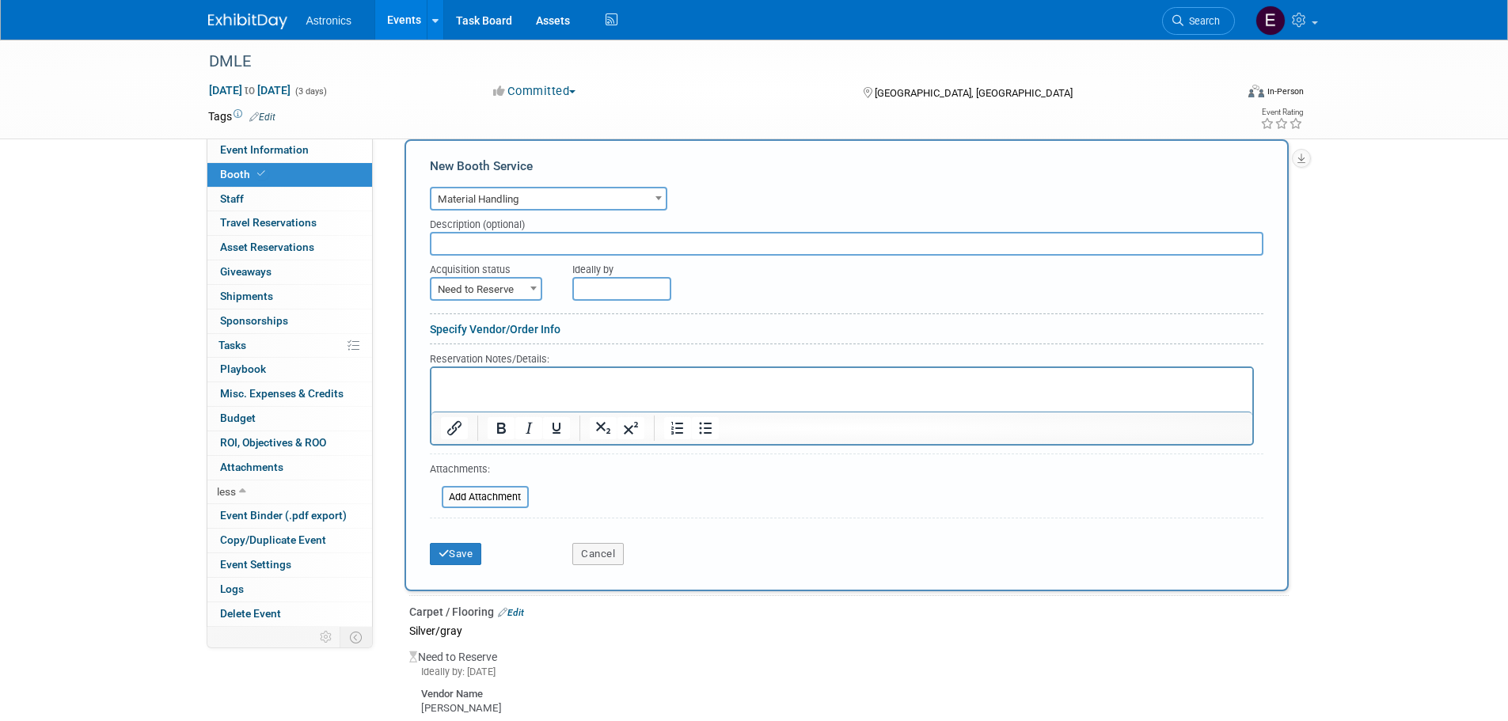
click at [607, 283] on input "text" at bounding box center [621, 289] width 99 height 24
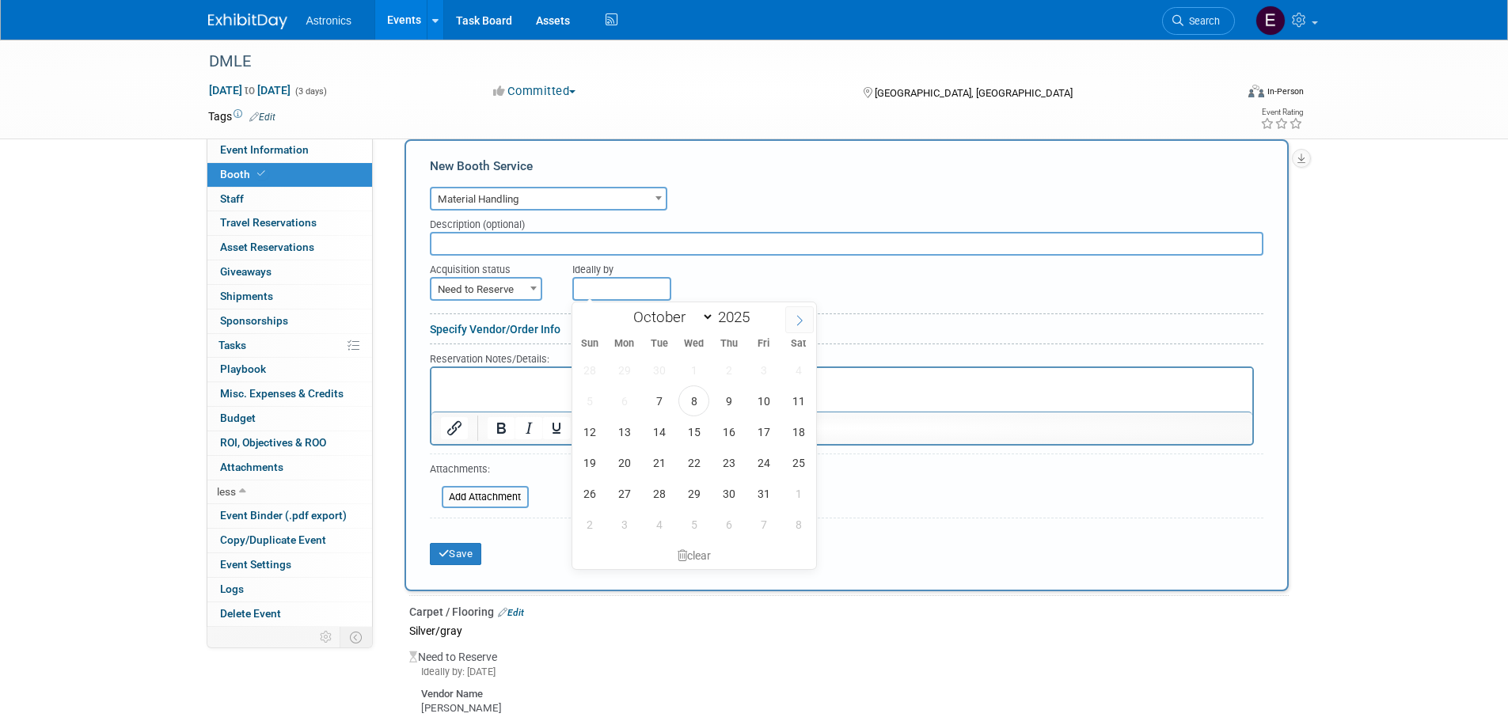
click at [800, 316] on icon at bounding box center [799, 320] width 11 height 11
select select "10"
click at [763, 407] on span "7" at bounding box center [763, 401] width 31 height 31
type input "Nov 7, 2025"
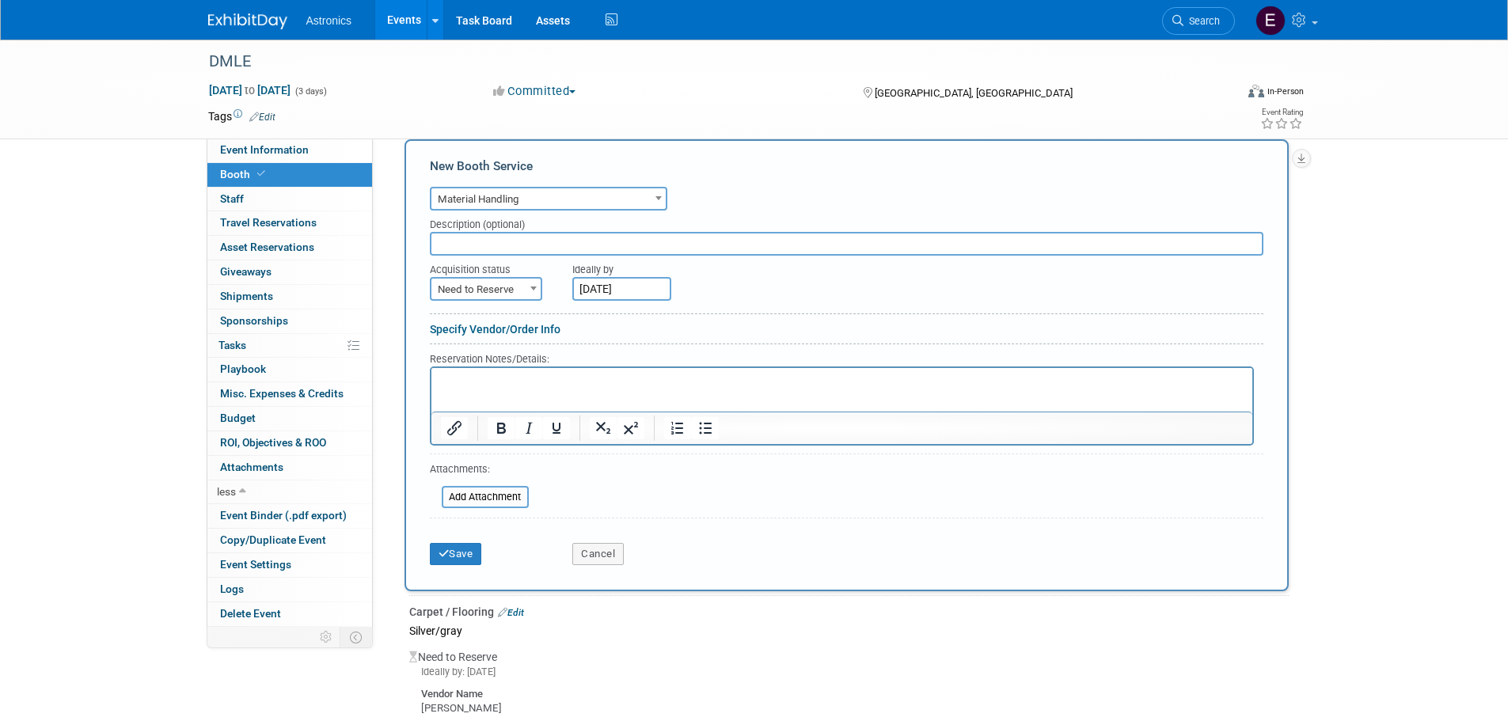
click at [471, 330] on link "Specify Vendor/Order Info" at bounding box center [495, 329] width 131 height 13
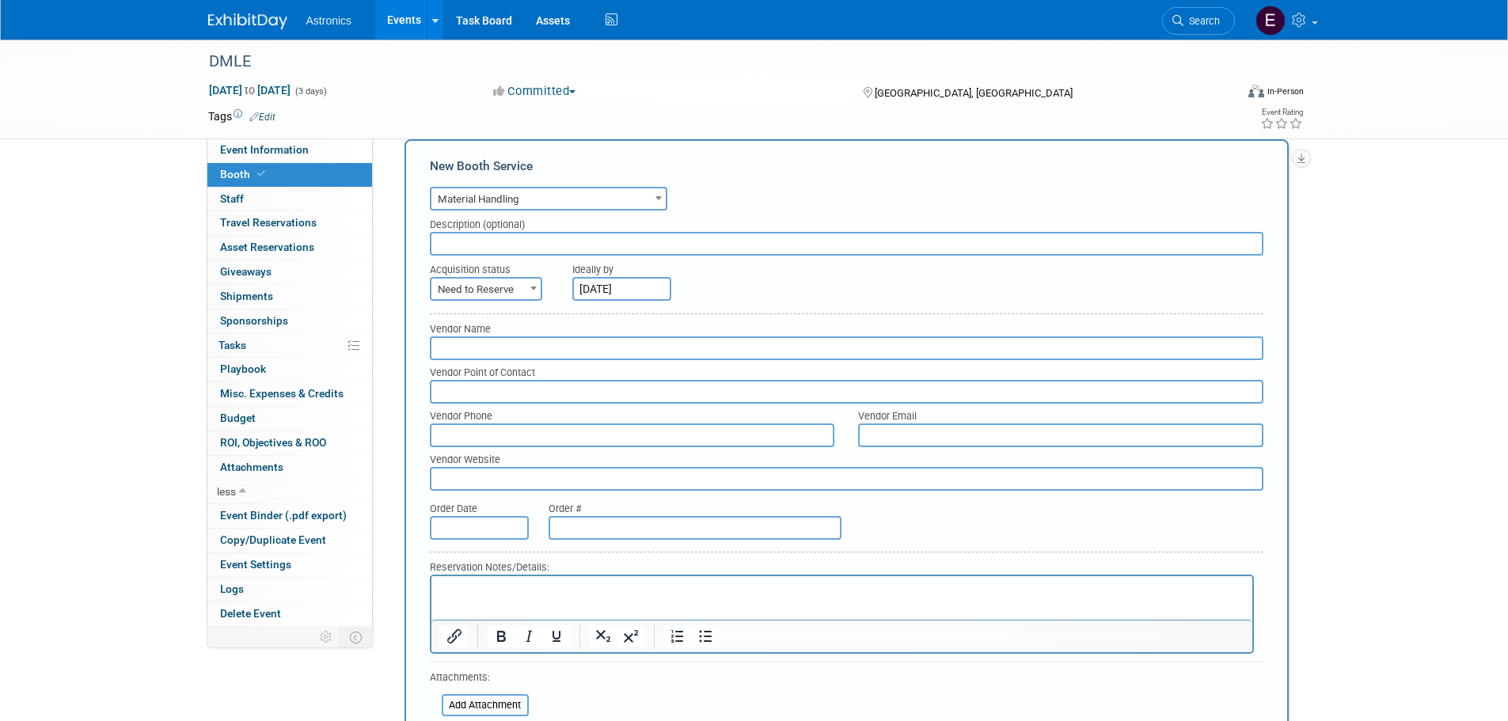
click at [467, 355] on input "text" at bounding box center [847, 348] width 834 height 24
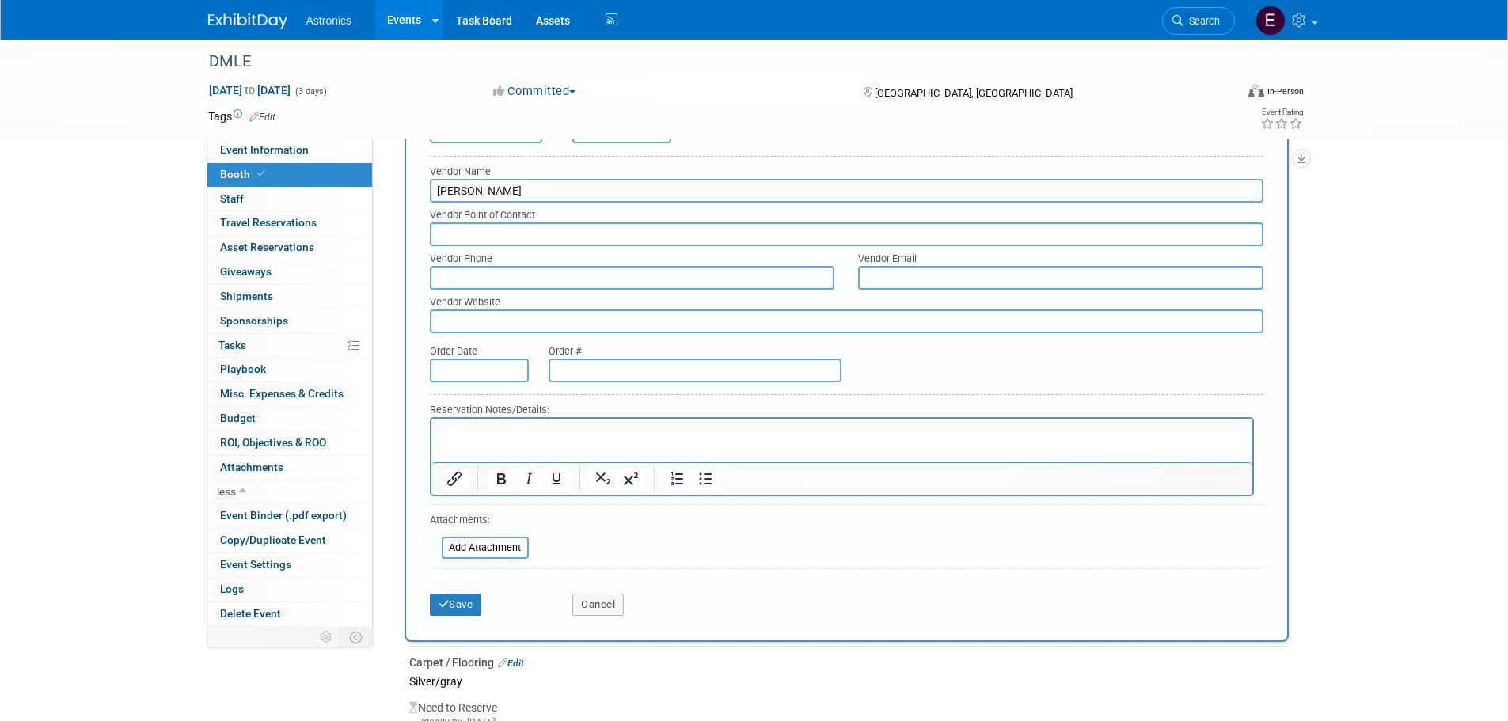
scroll to position [462, 0]
type input "Shepard"
click at [458, 602] on button "Save" at bounding box center [456, 604] width 52 height 22
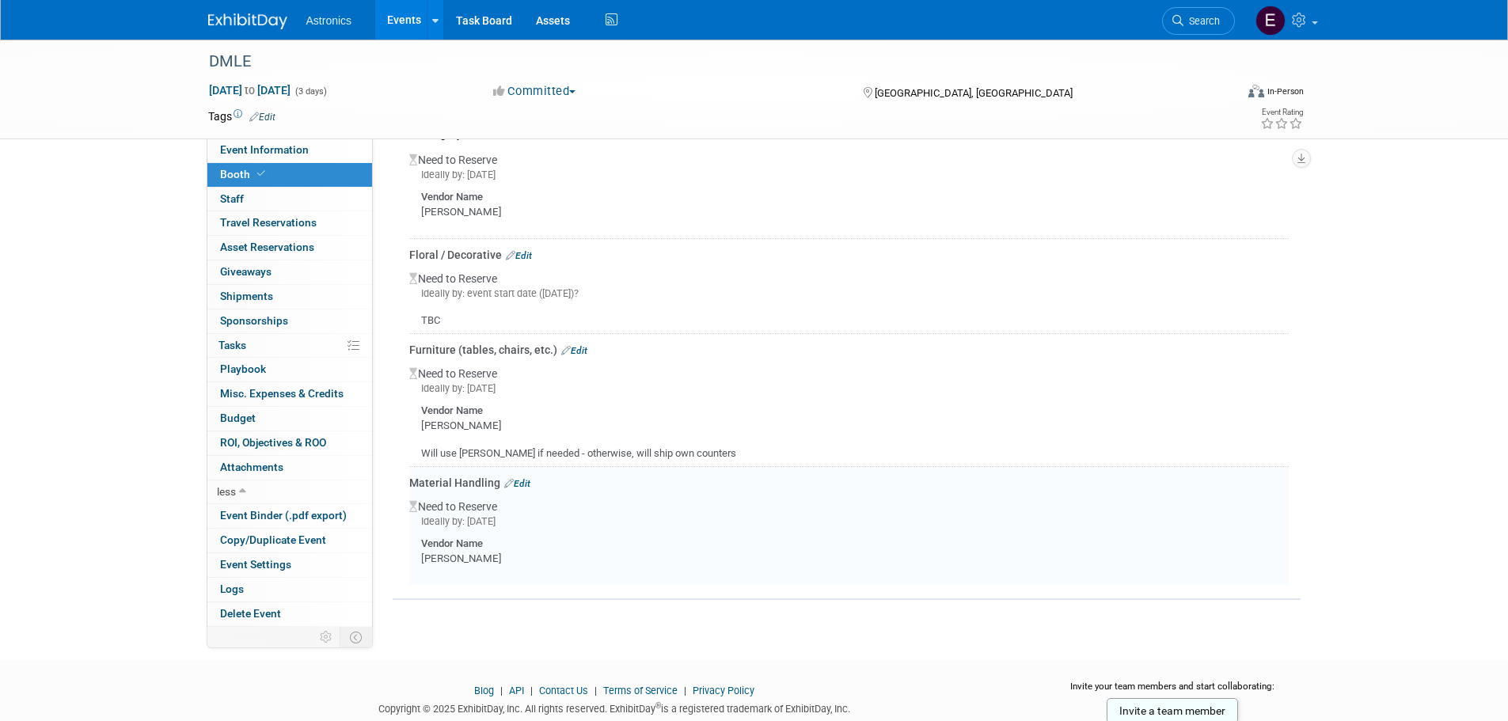
scroll to position [264, 0]
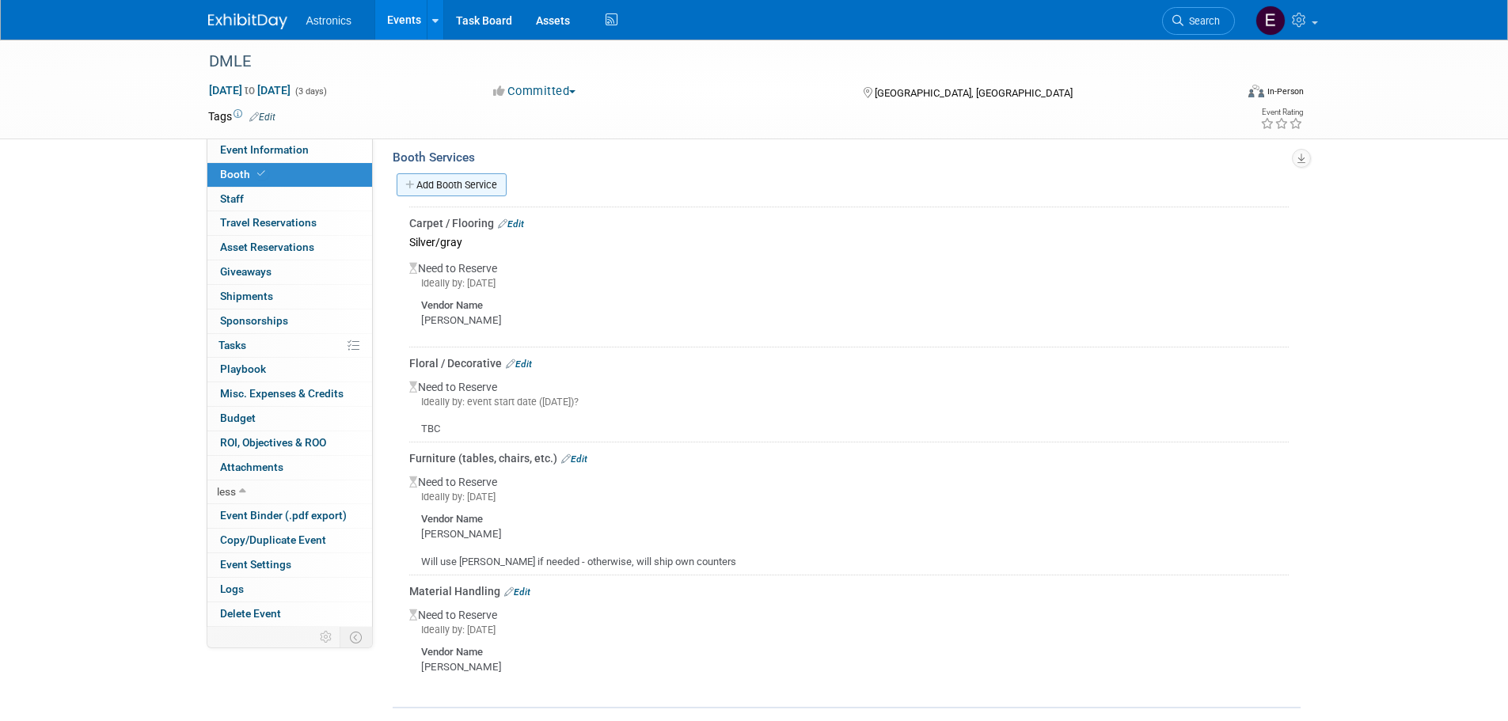
click at [474, 184] on link "Add Booth Service" at bounding box center [452, 184] width 110 height 23
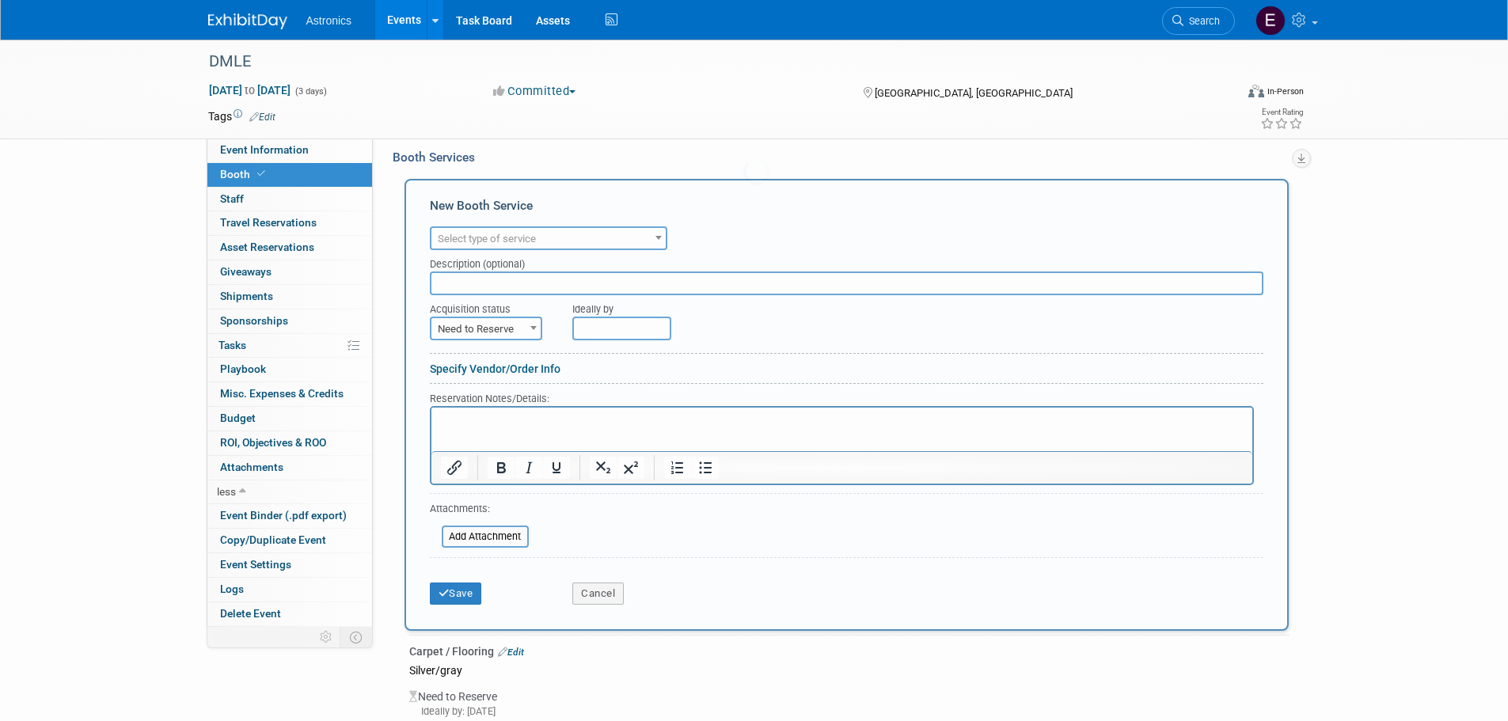
scroll to position [0, 0]
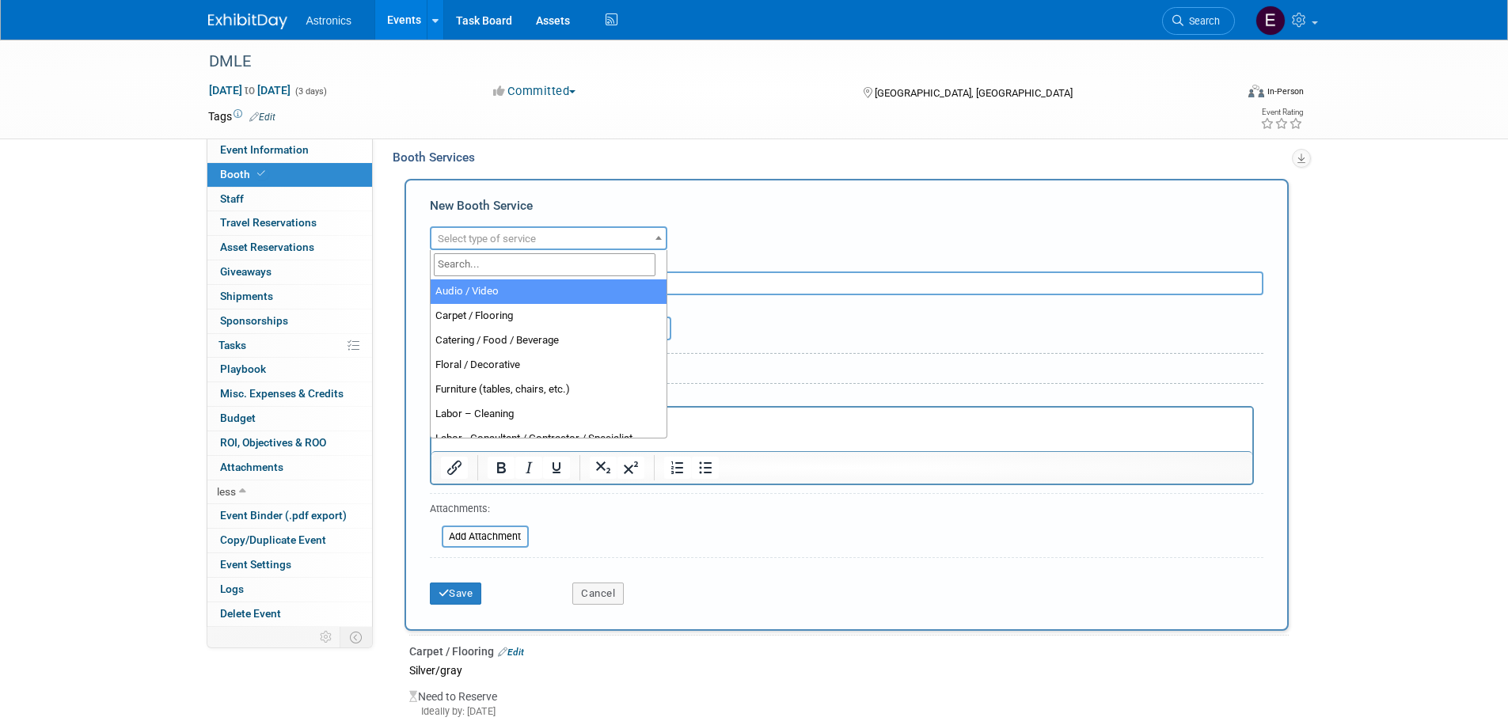
click at [473, 234] on span "Select type of service" at bounding box center [487, 239] width 98 height 12
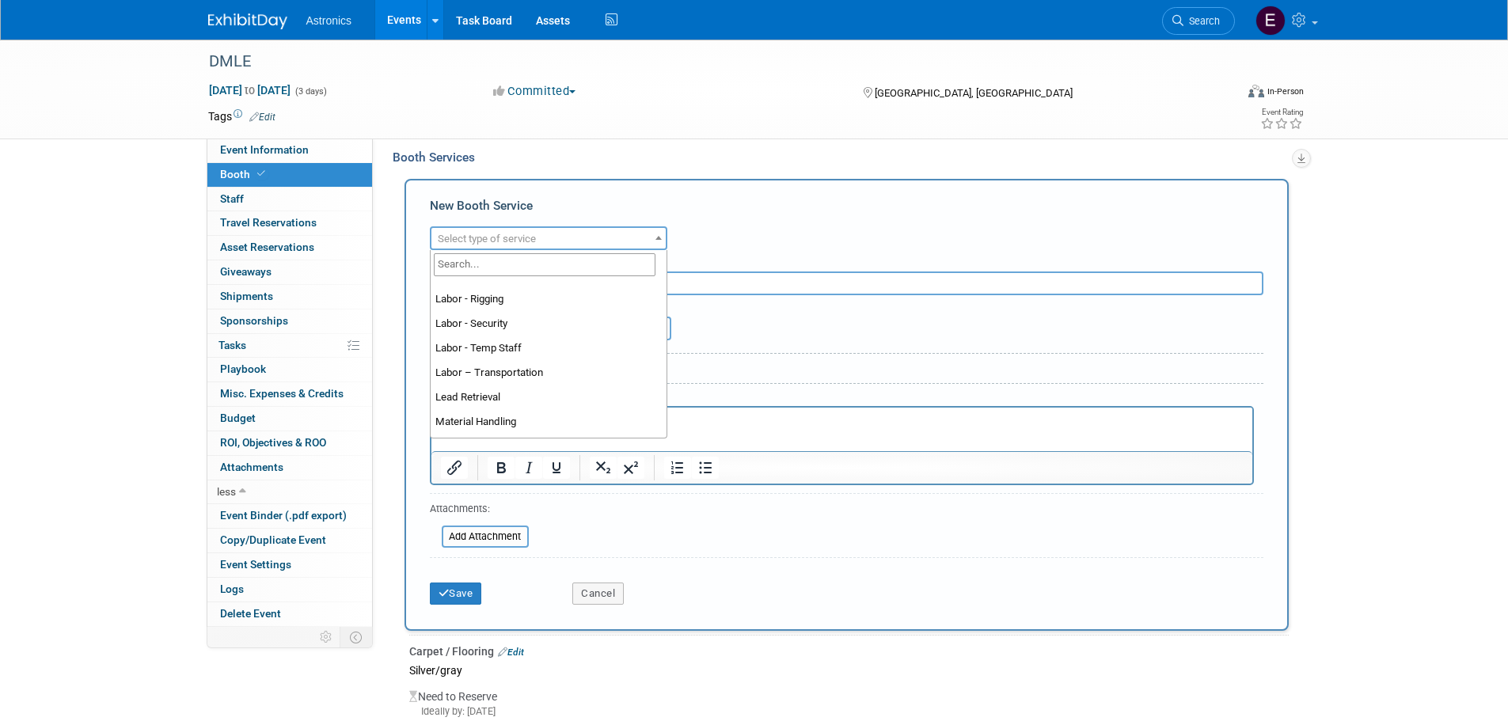
scroll to position [317, 0]
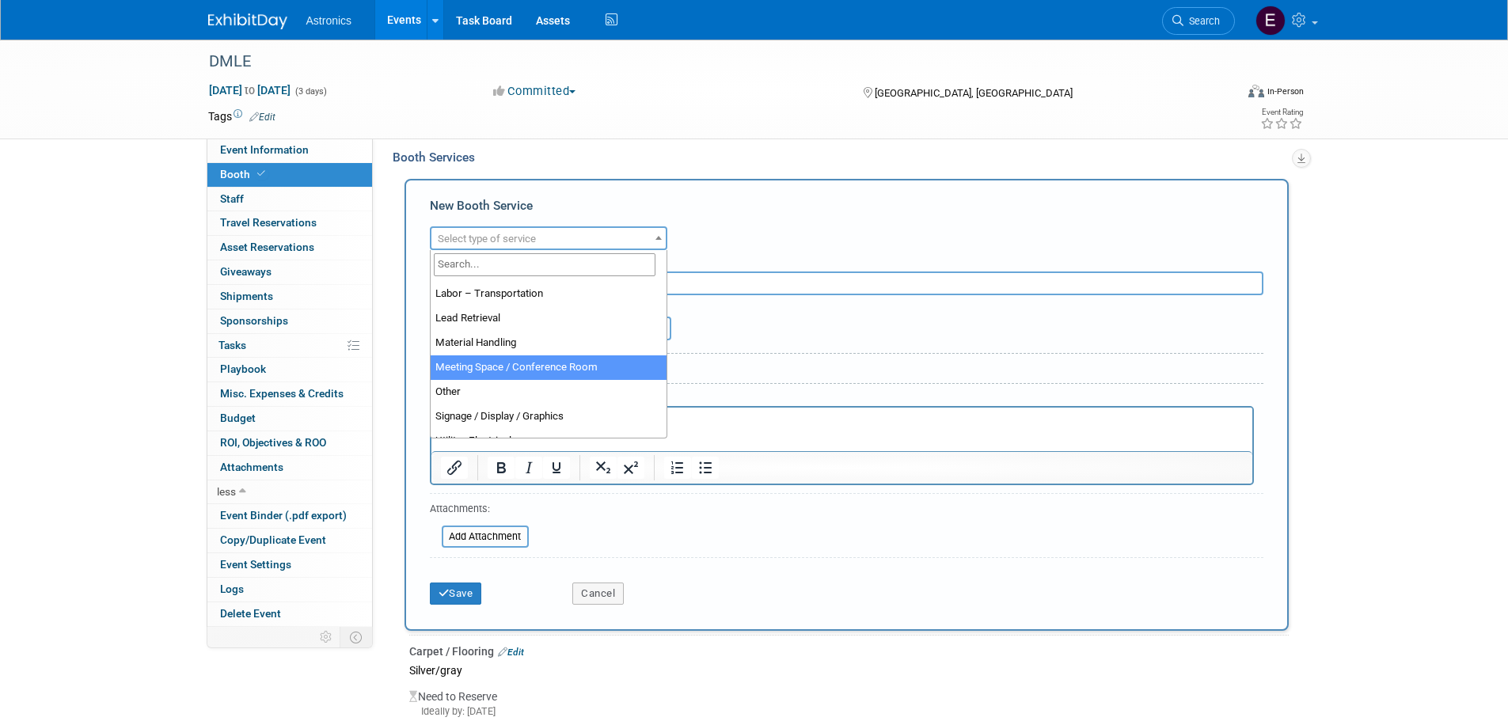
select select "20"
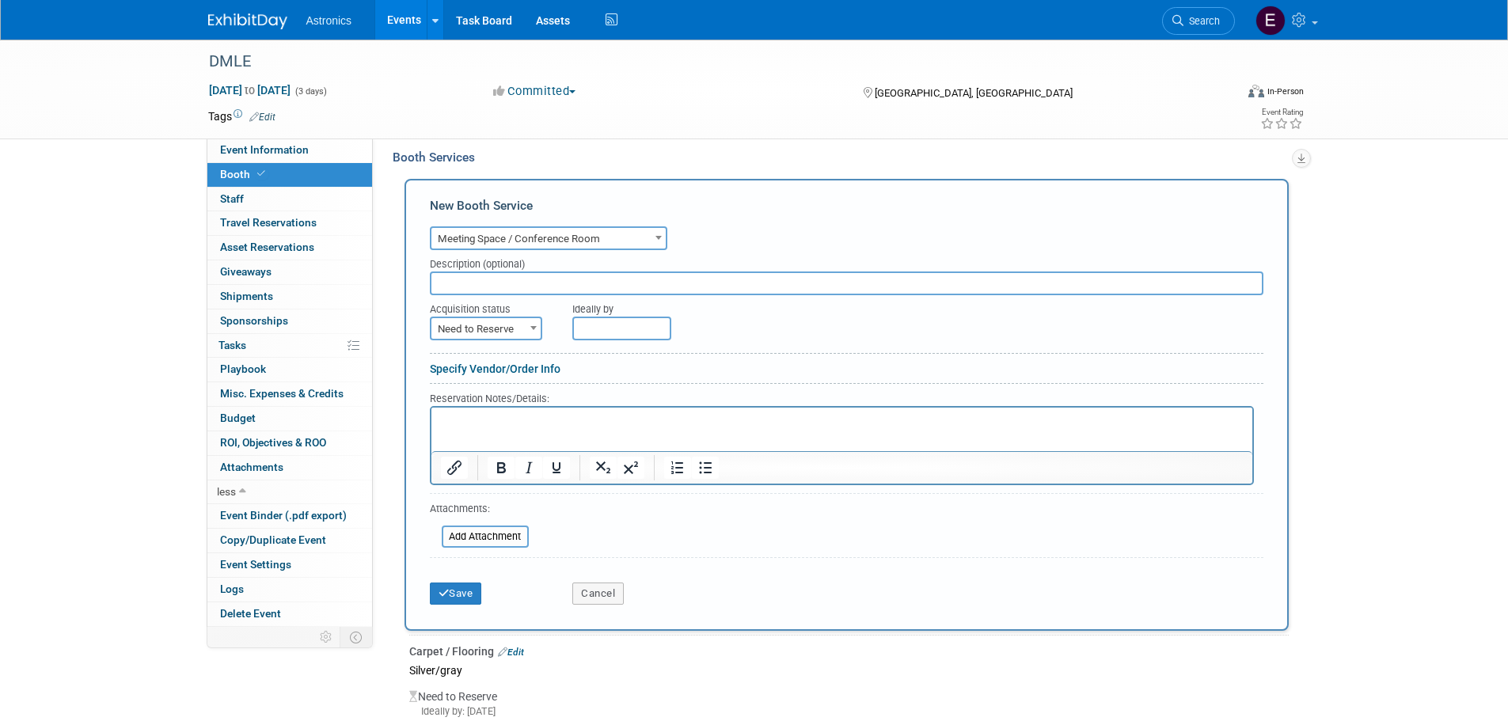
click at [475, 334] on span "Need to Reserve" at bounding box center [485, 329] width 109 height 22
click at [469, 284] on input "text" at bounding box center [847, 284] width 834 height 24
type input "Do we need it?"
click at [459, 596] on button "Save" at bounding box center [456, 594] width 52 height 22
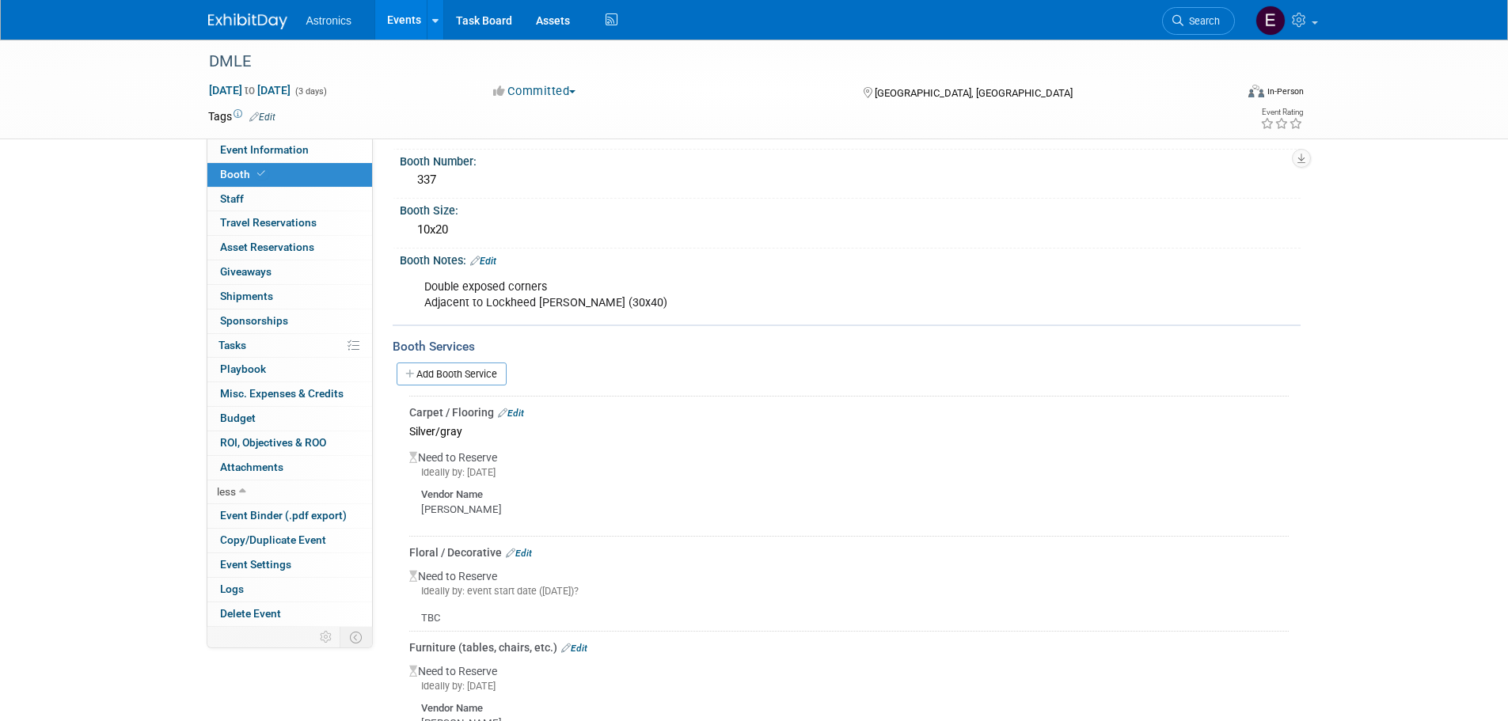
scroll to position [50, 0]
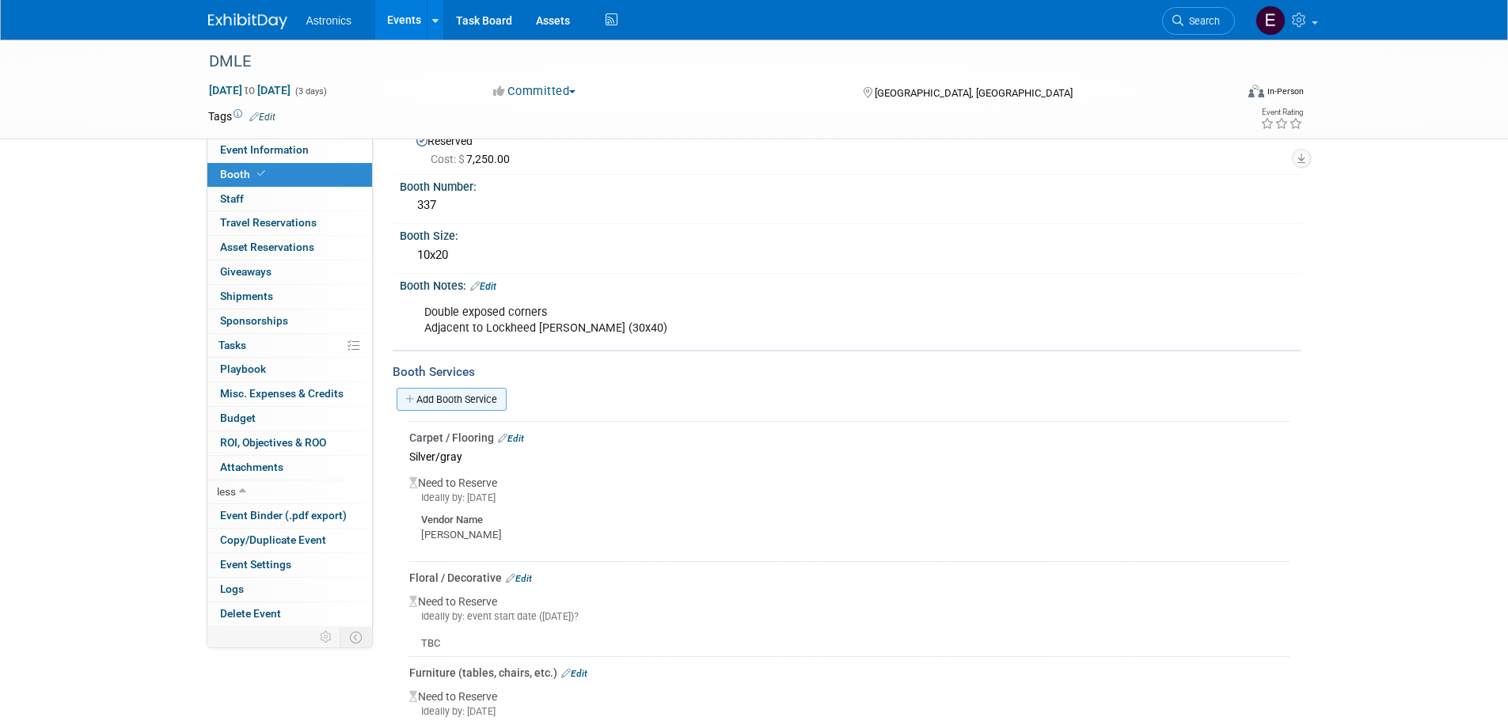
click at [447, 408] on link "Add Booth Service" at bounding box center [452, 399] width 110 height 23
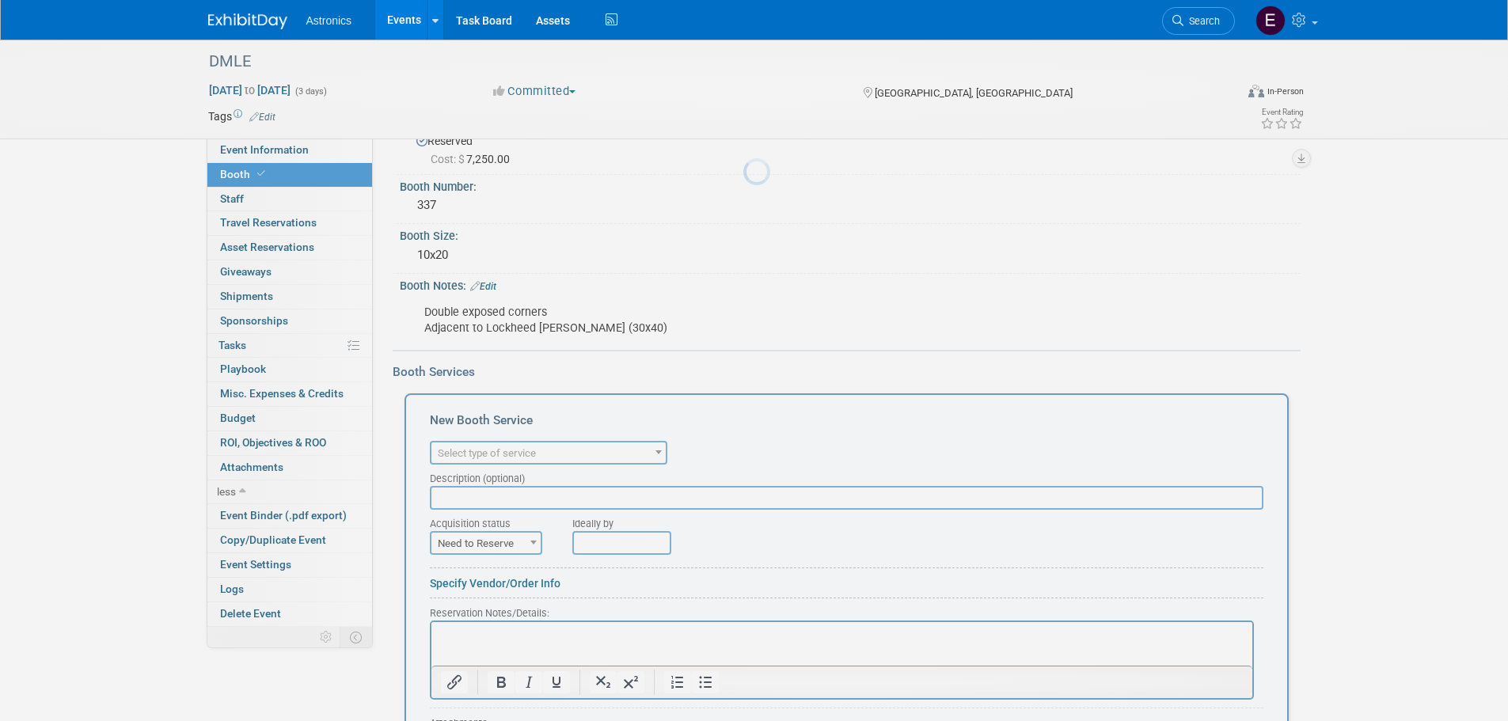
scroll to position [0, 0]
click at [743, 401] on div at bounding box center [754, 360] width 22 height 721
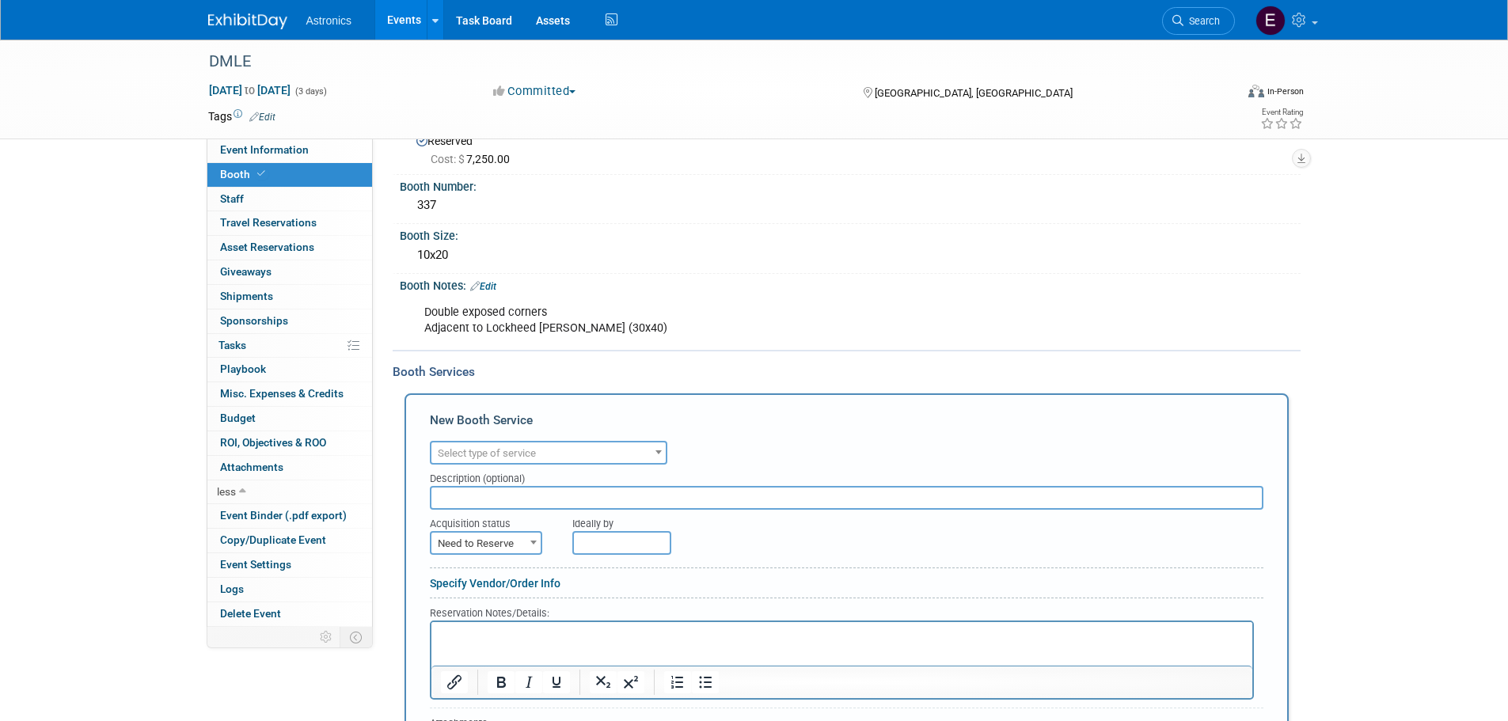
click at [503, 448] on span "Select type of service" at bounding box center [487, 453] width 98 height 12
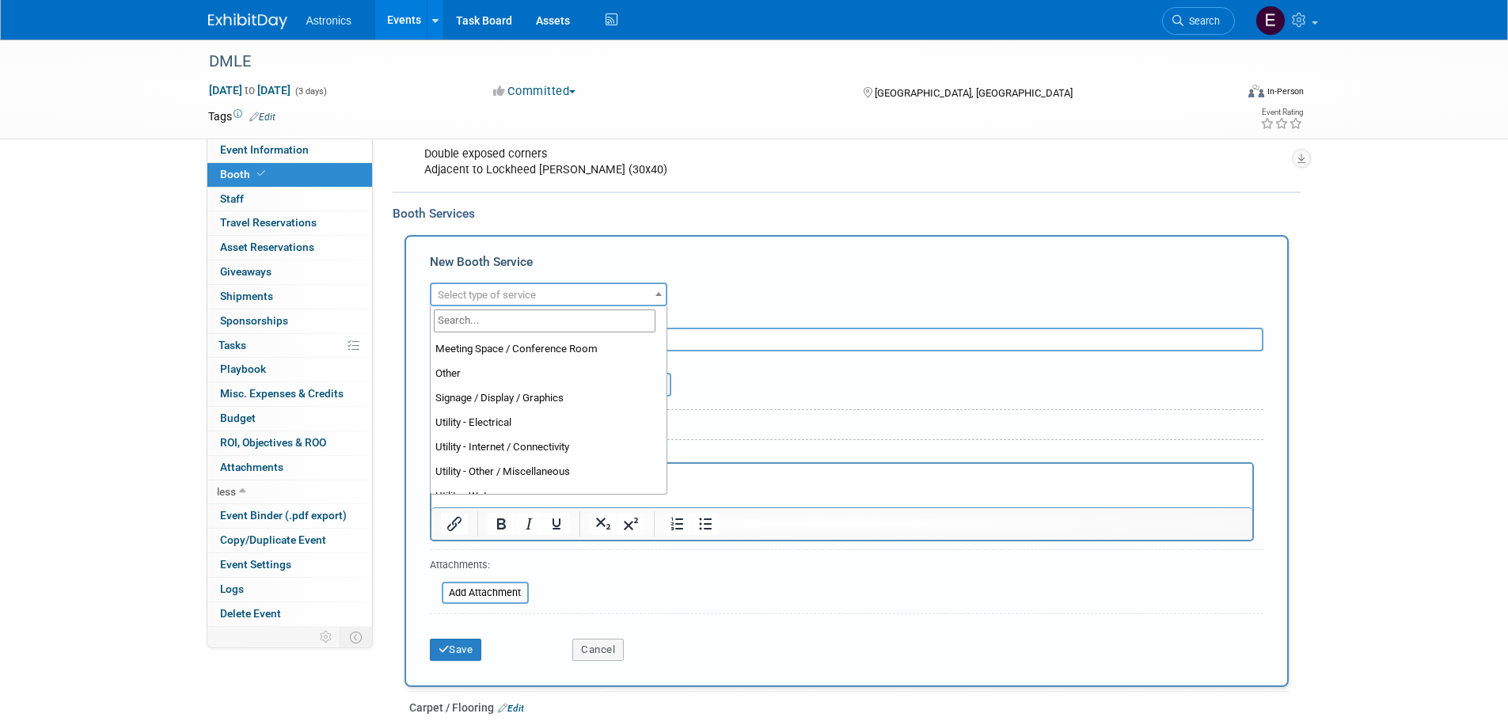
scroll to position [396, 0]
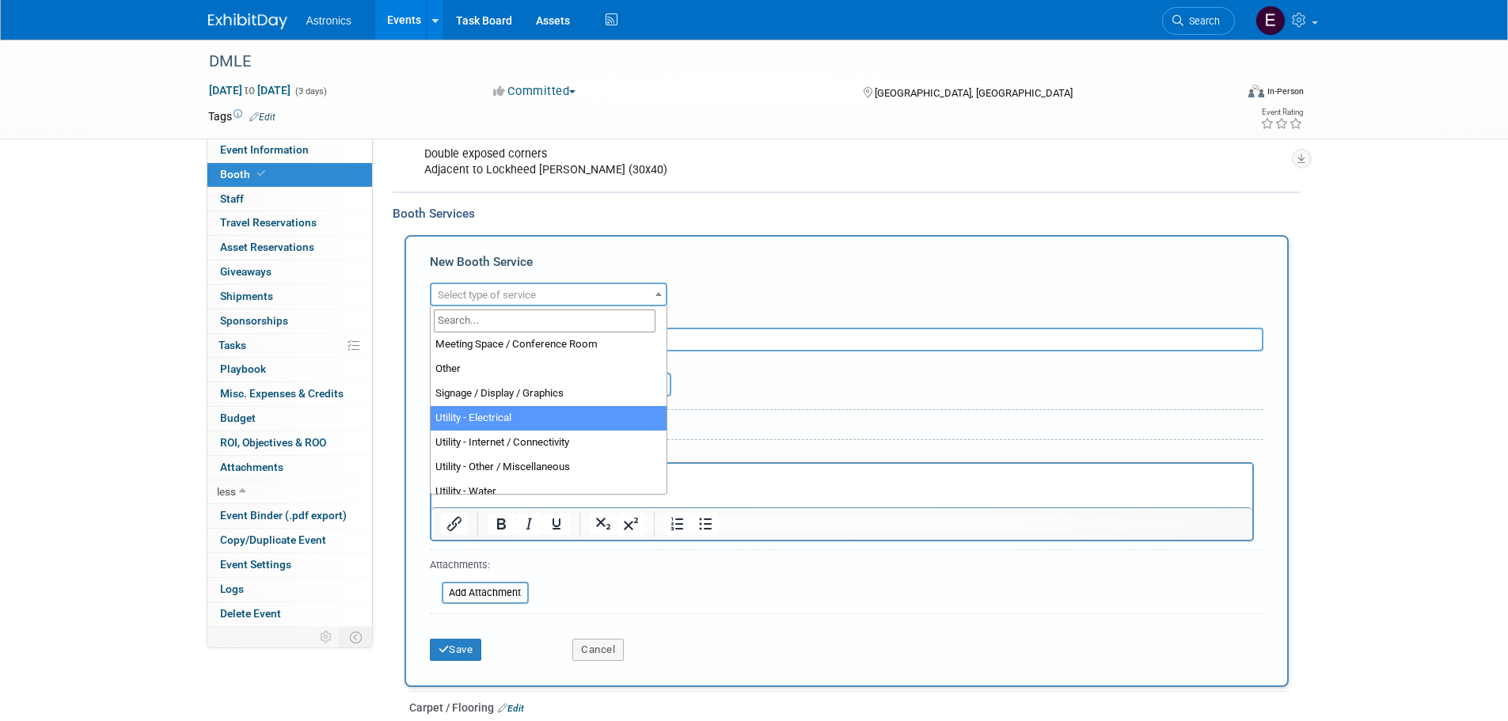
select select "8"
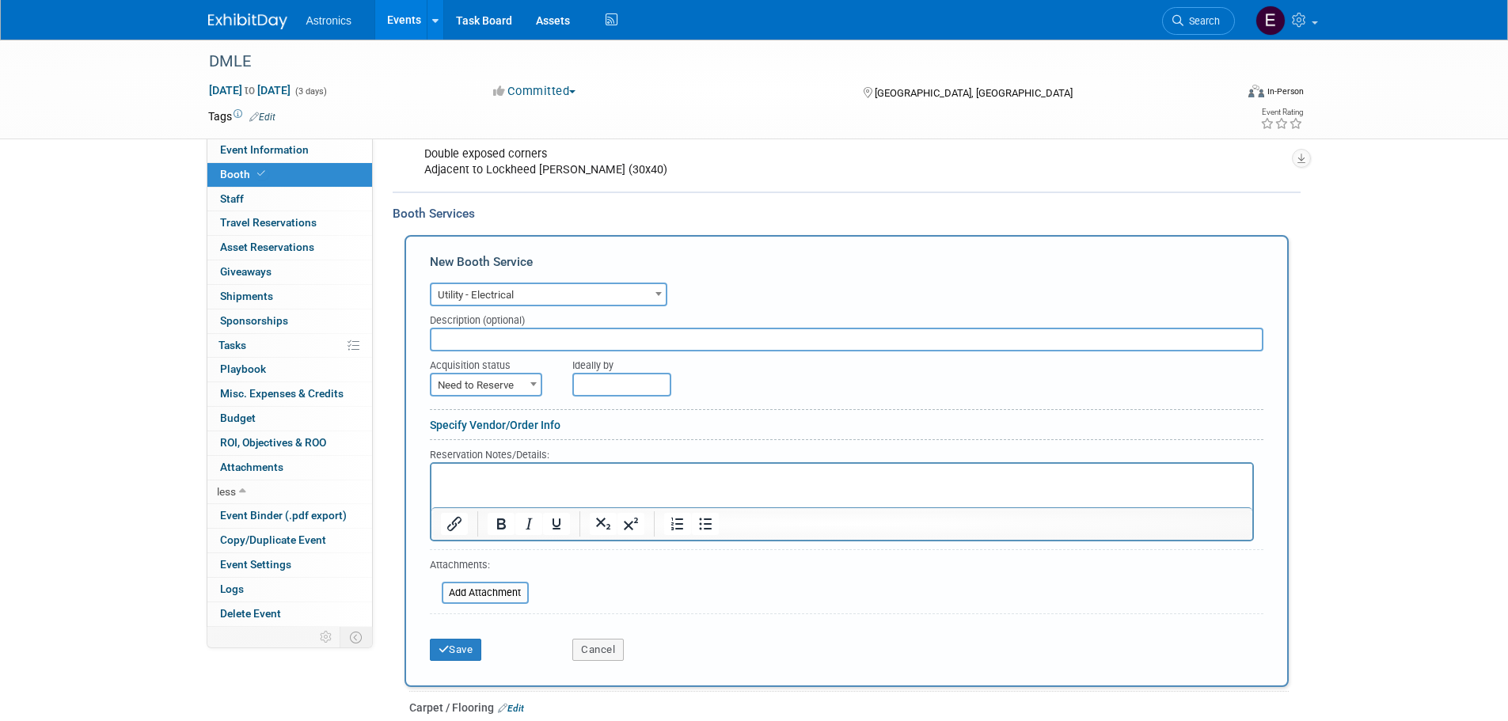
click at [622, 382] on input "text" at bounding box center [621, 385] width 99 height 24
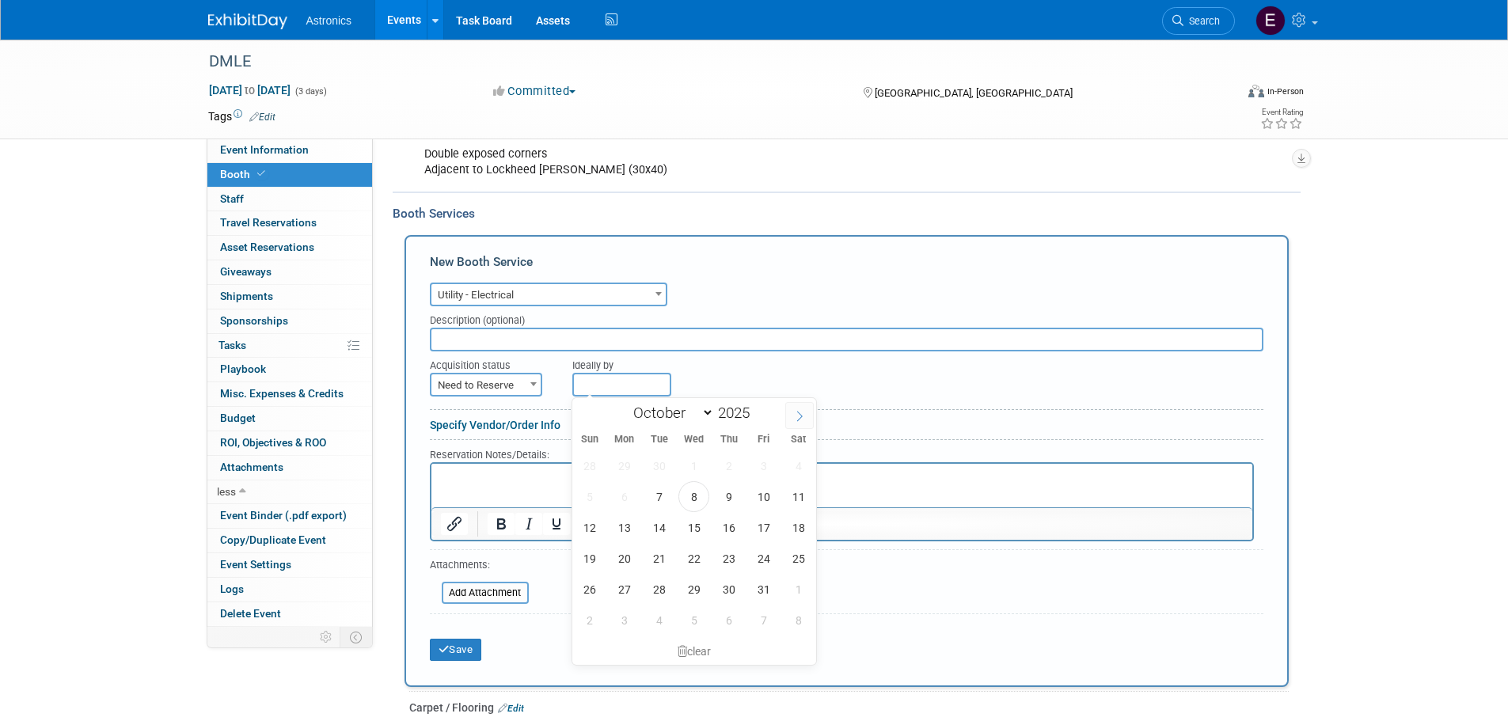
click at [797, 413] on icon at bounding box center [799, 416] width 11 height 11
select select "10"
click at [770, 526] on span "14" at bounding box center [763, 527] width 31 height 31
type input "Nov 14, 2025"
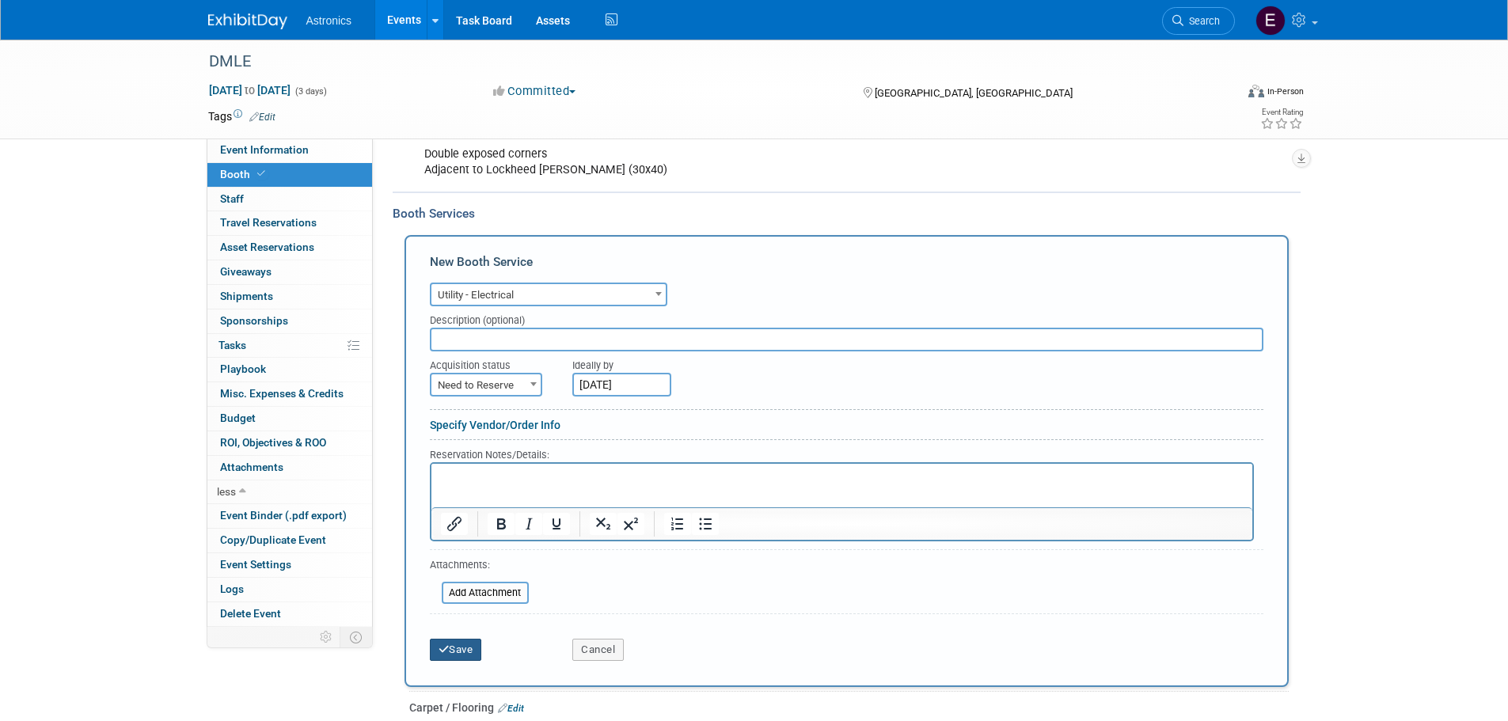
click at [452, 655] on button "Save" at bounding box center [456, 650] width 52 height 22
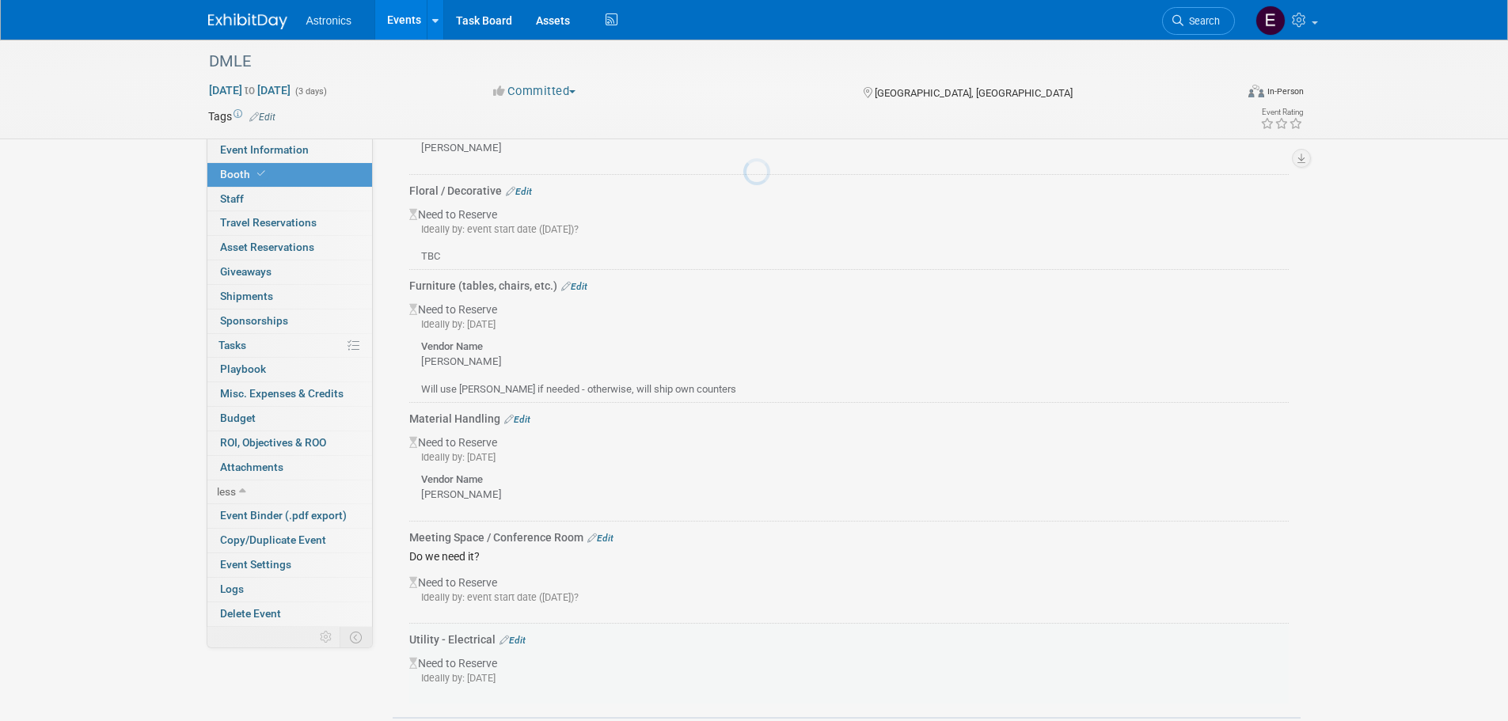
scroll to position [606, 0]
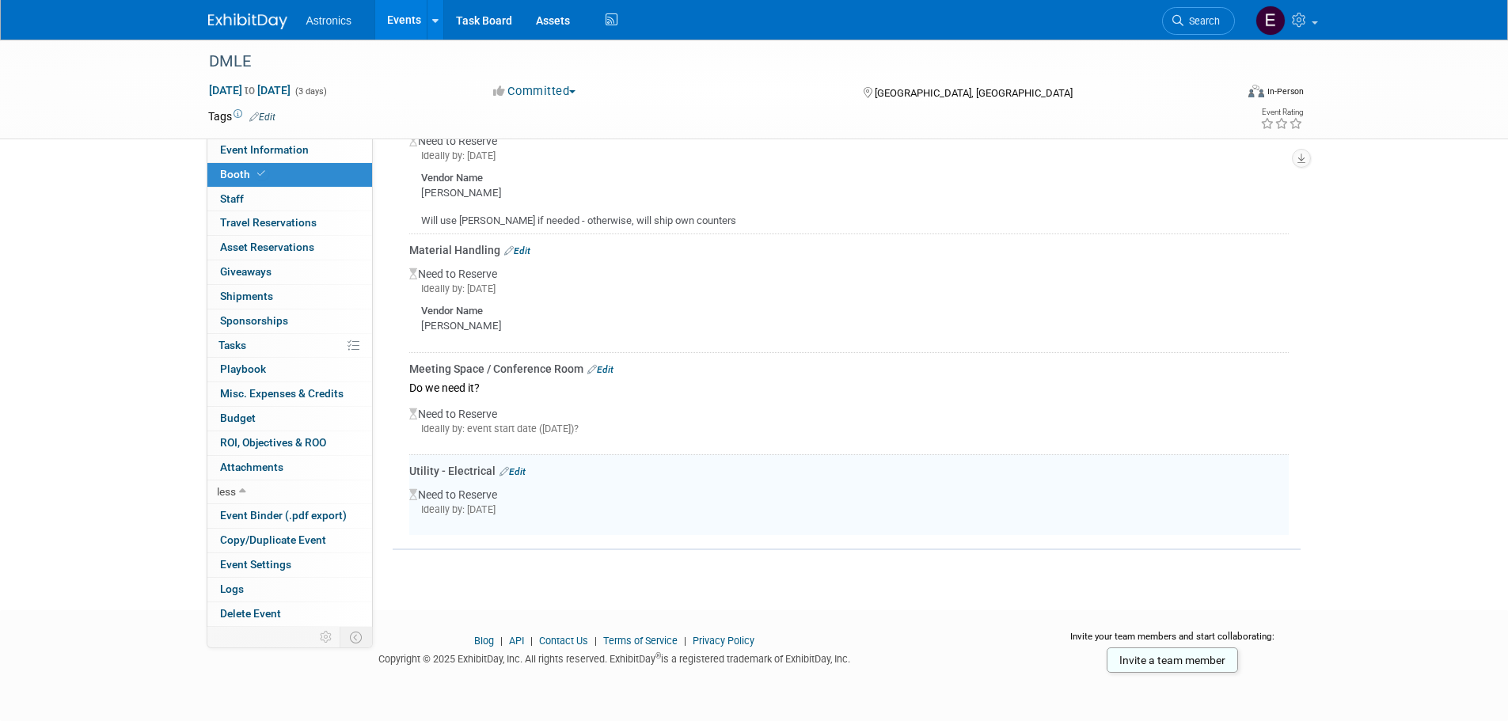
click at [519, 469] on link "Edit" at bounding box center [513, 471] width 26 height 11
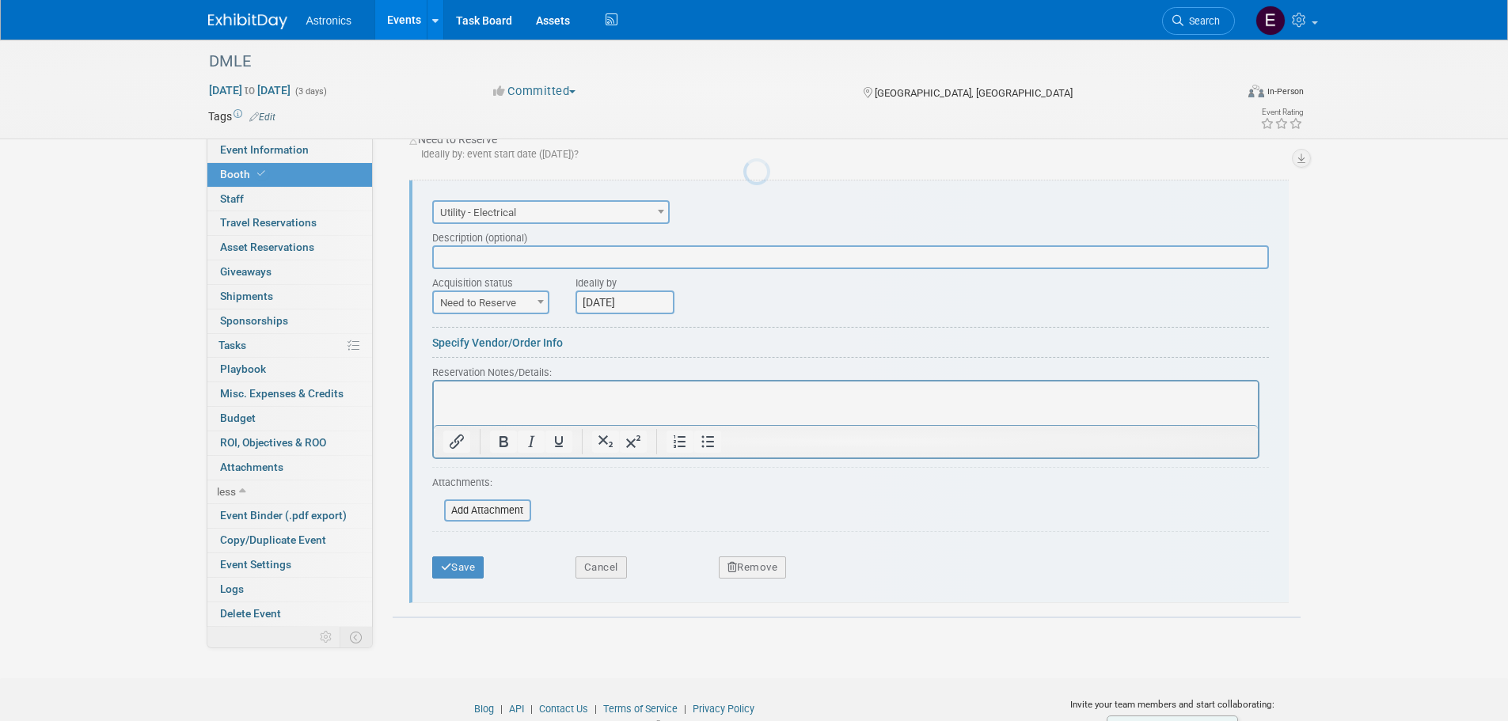
scroll to position [0, 0]
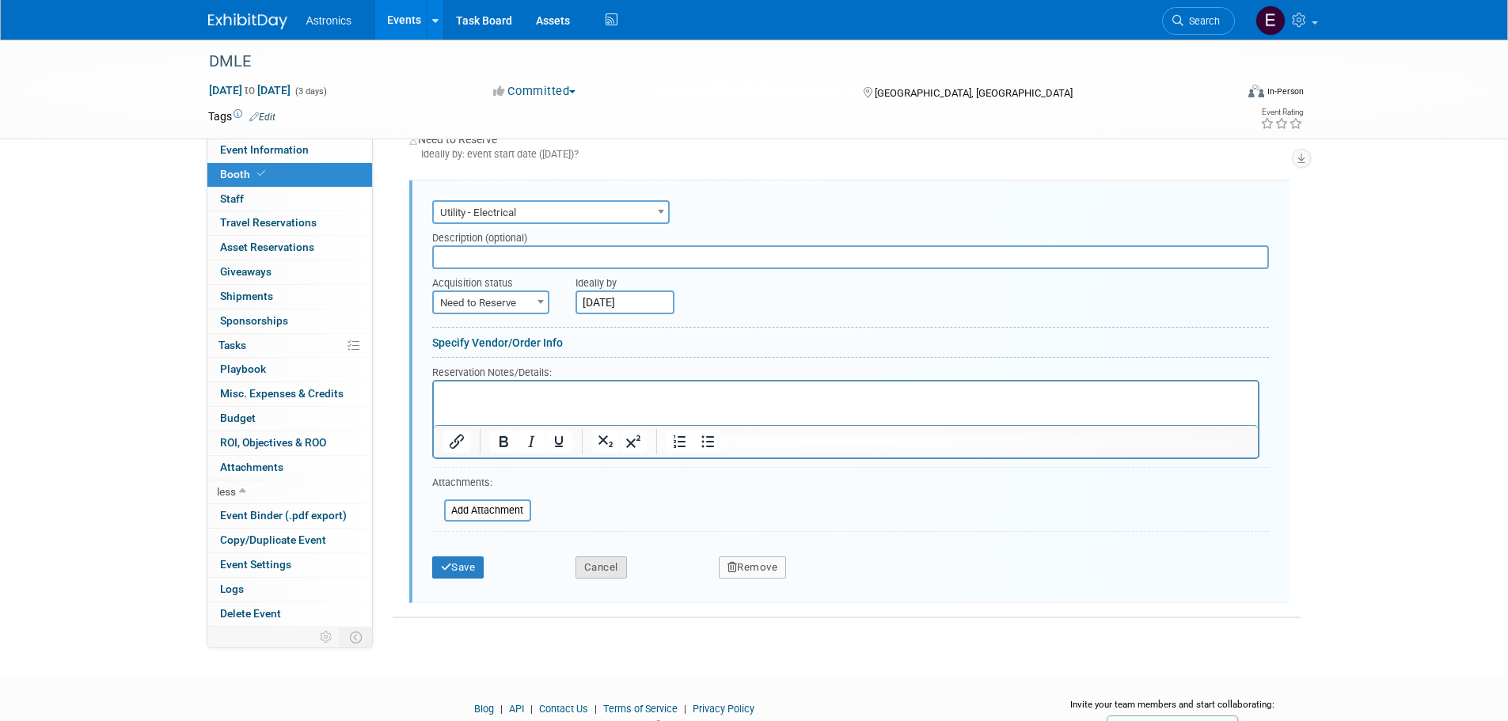
click at [599, 568] on button "Cancel" at bounding box center [601, 568] width 51 height 22
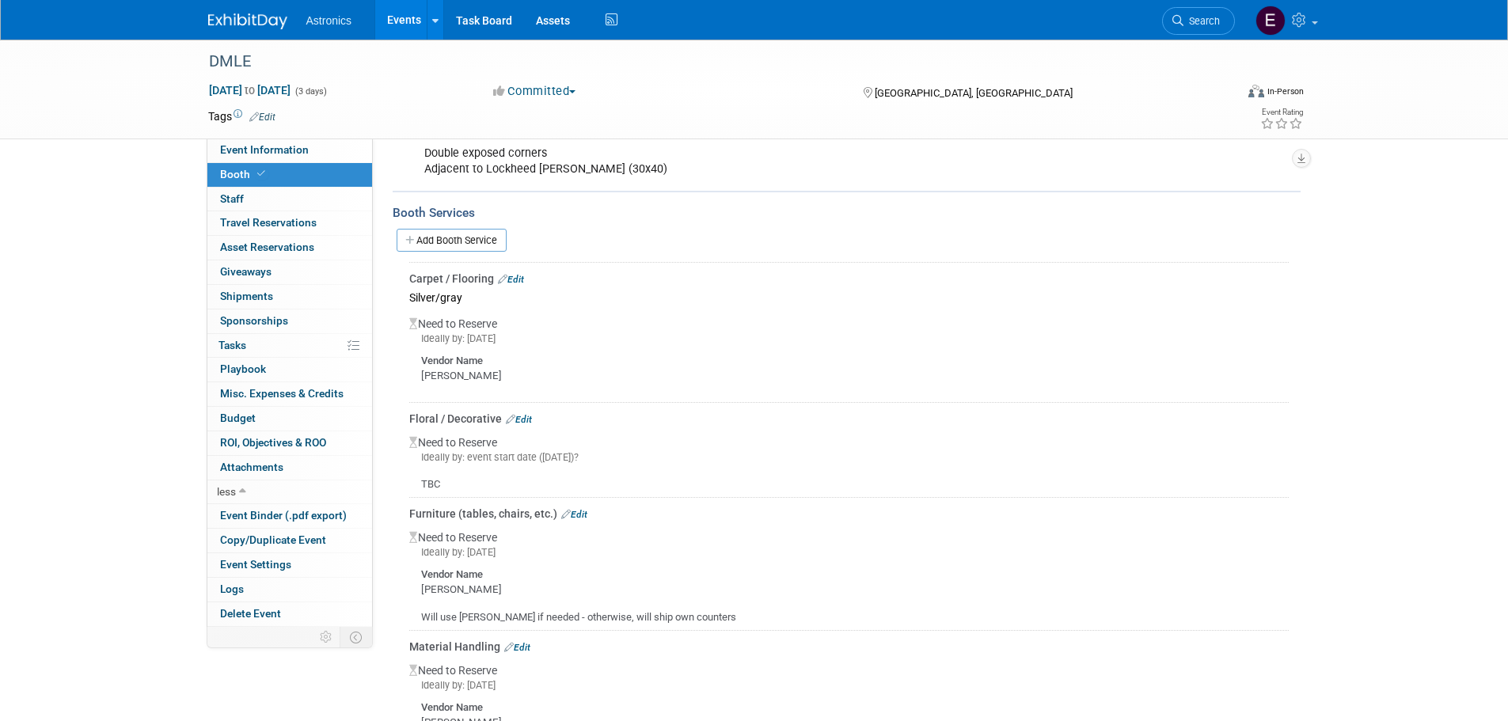
scroll to position [131, 0]
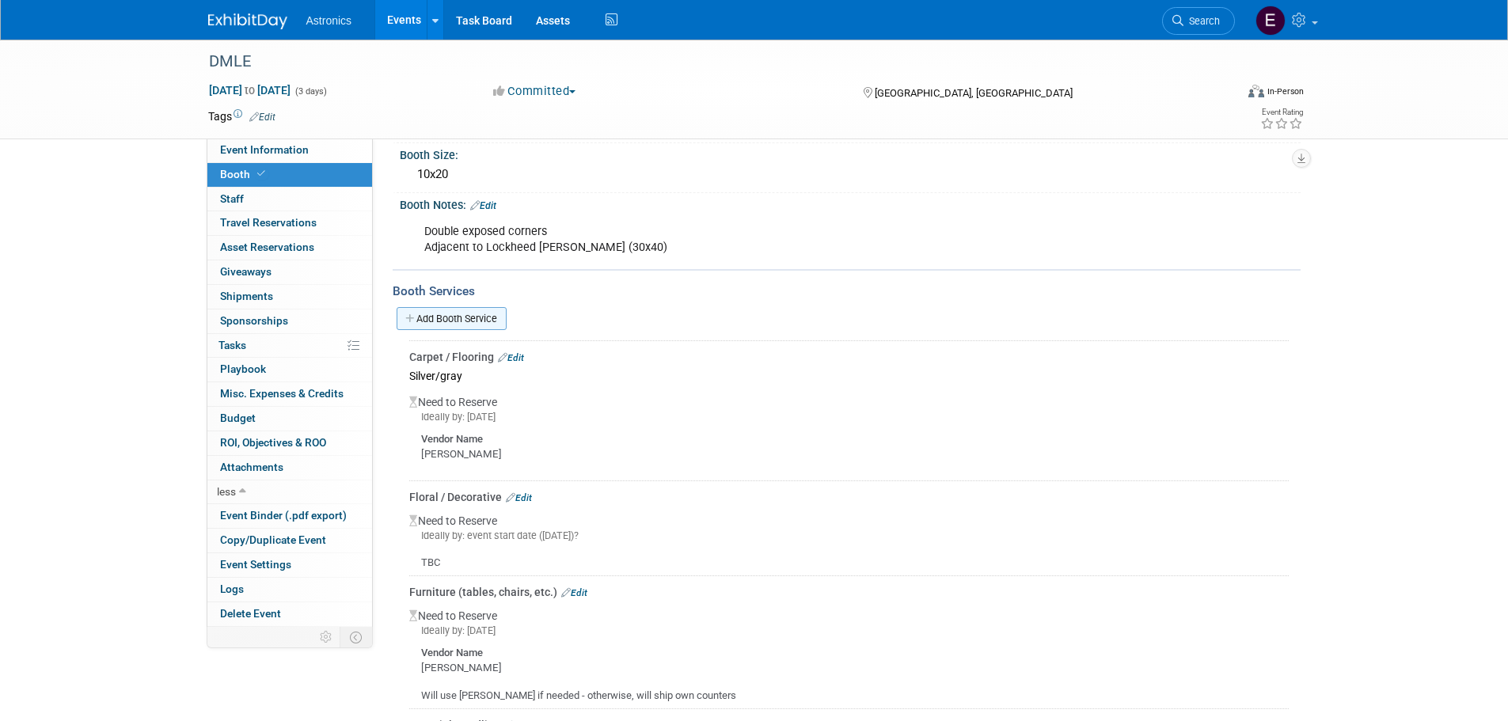
click at [427, 317] on link "Add Booth Service" at bounding box center [452, 318] width 110 height 23
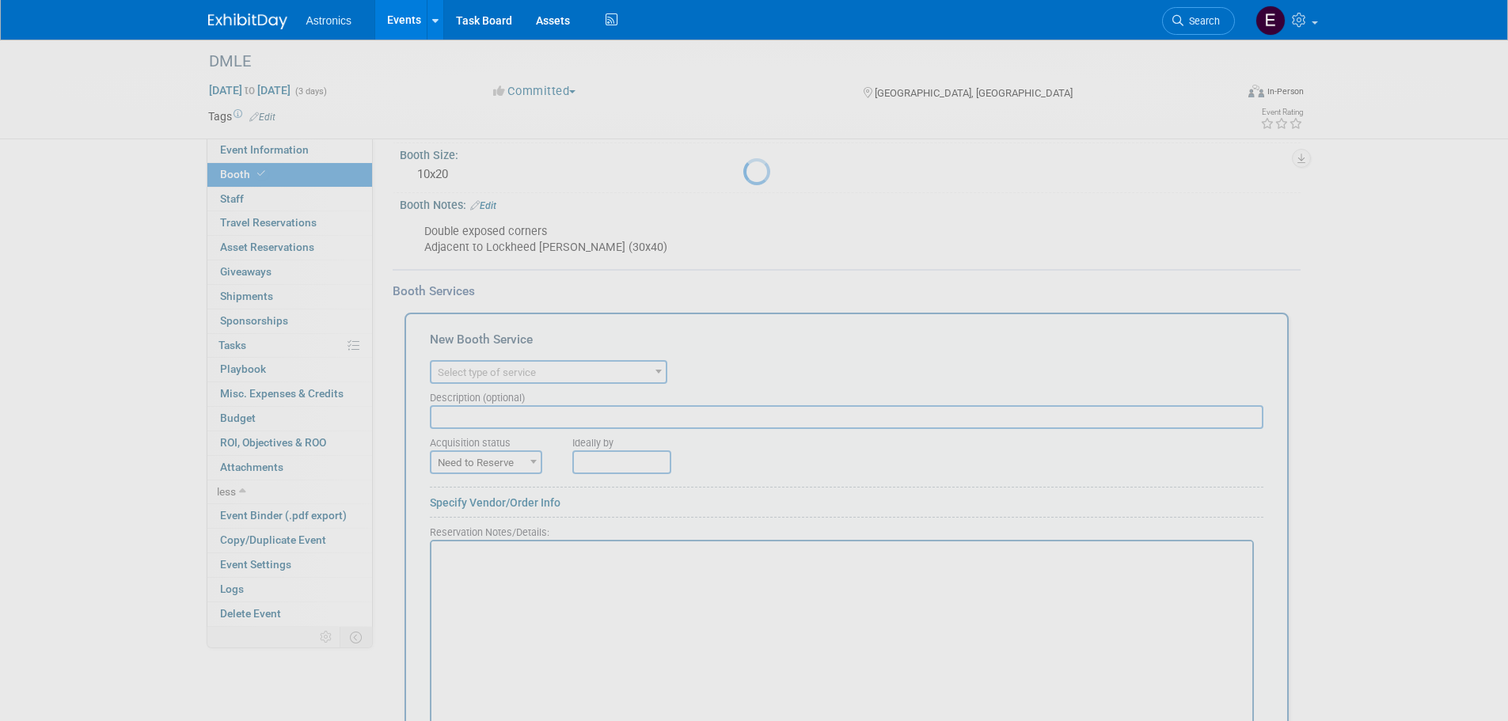
scroll to position [0, 0]
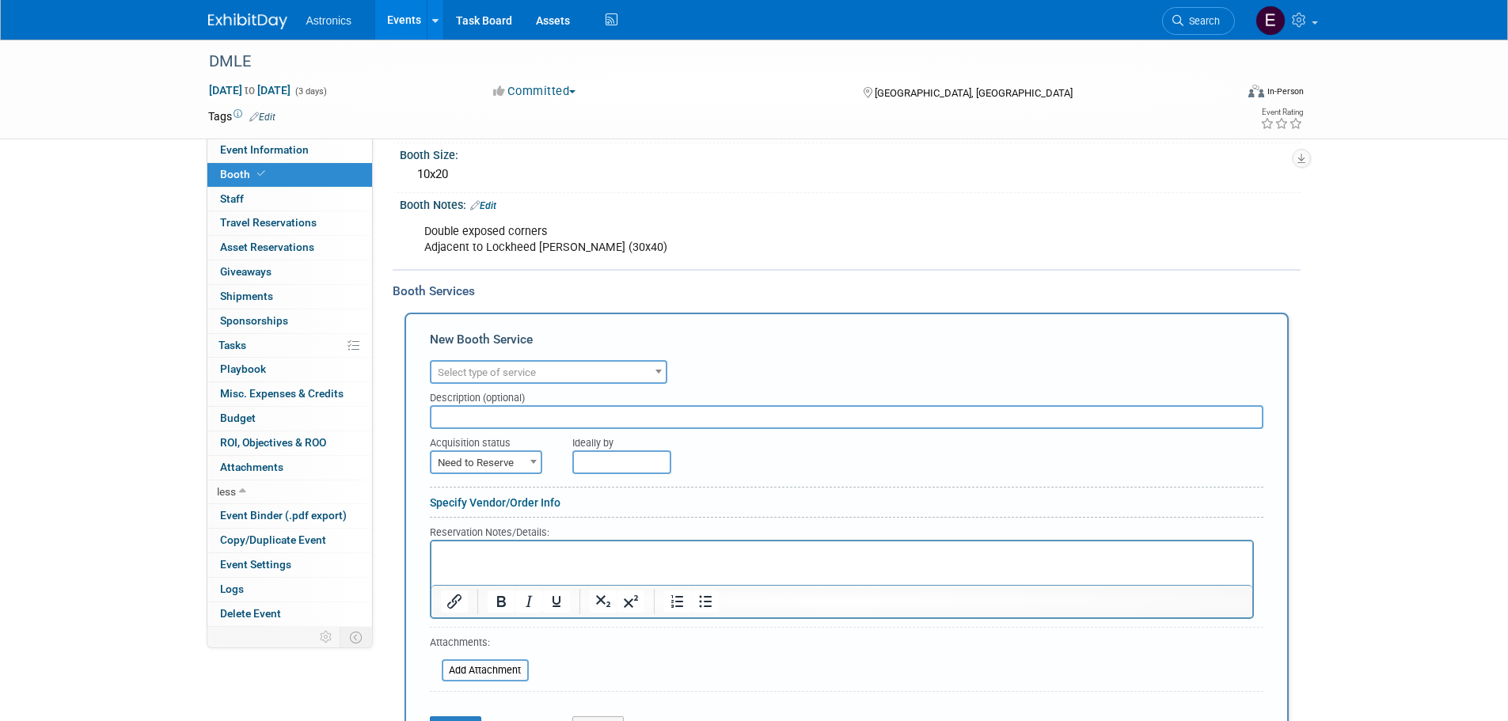
click at [507, 370] on span "Select type of service" at bounding box center [487, 373] width 98 height 12
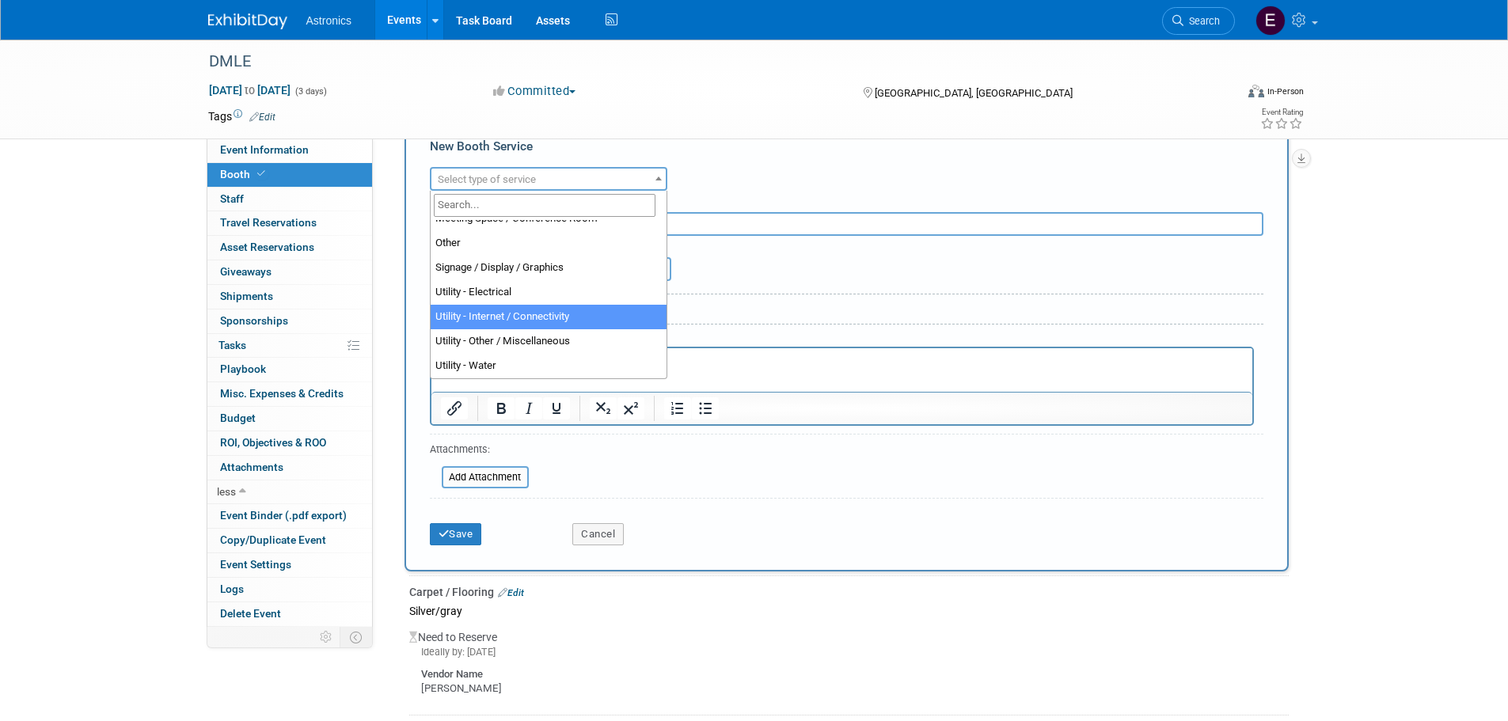
scroll to position [368, 0]
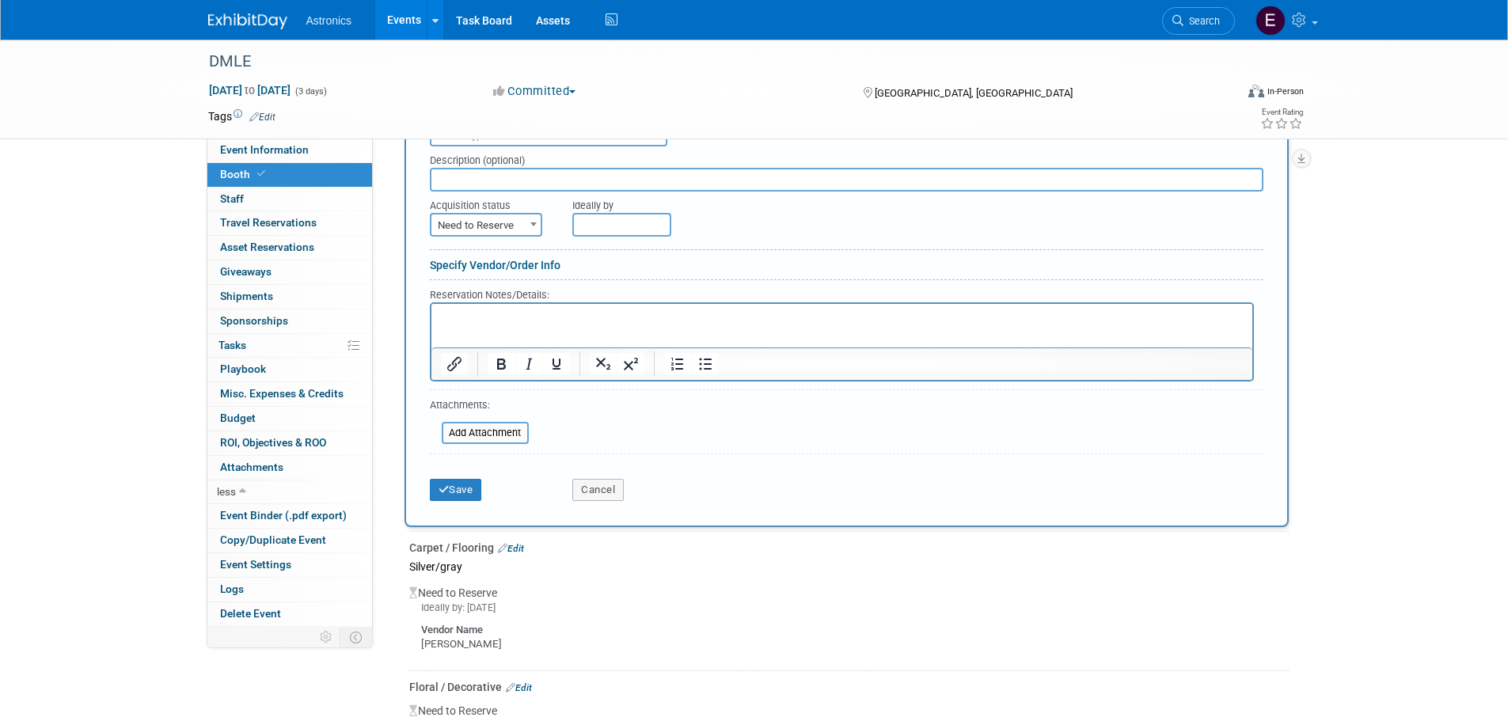
click at [666, 601] on div "Ideally by: Fri. Nov 7, 2025" at bounding box center [849, 608] width 880 height 14
click at [595, 494] on button "Cancel" at bounding box center [597, 490] width 51 height 22
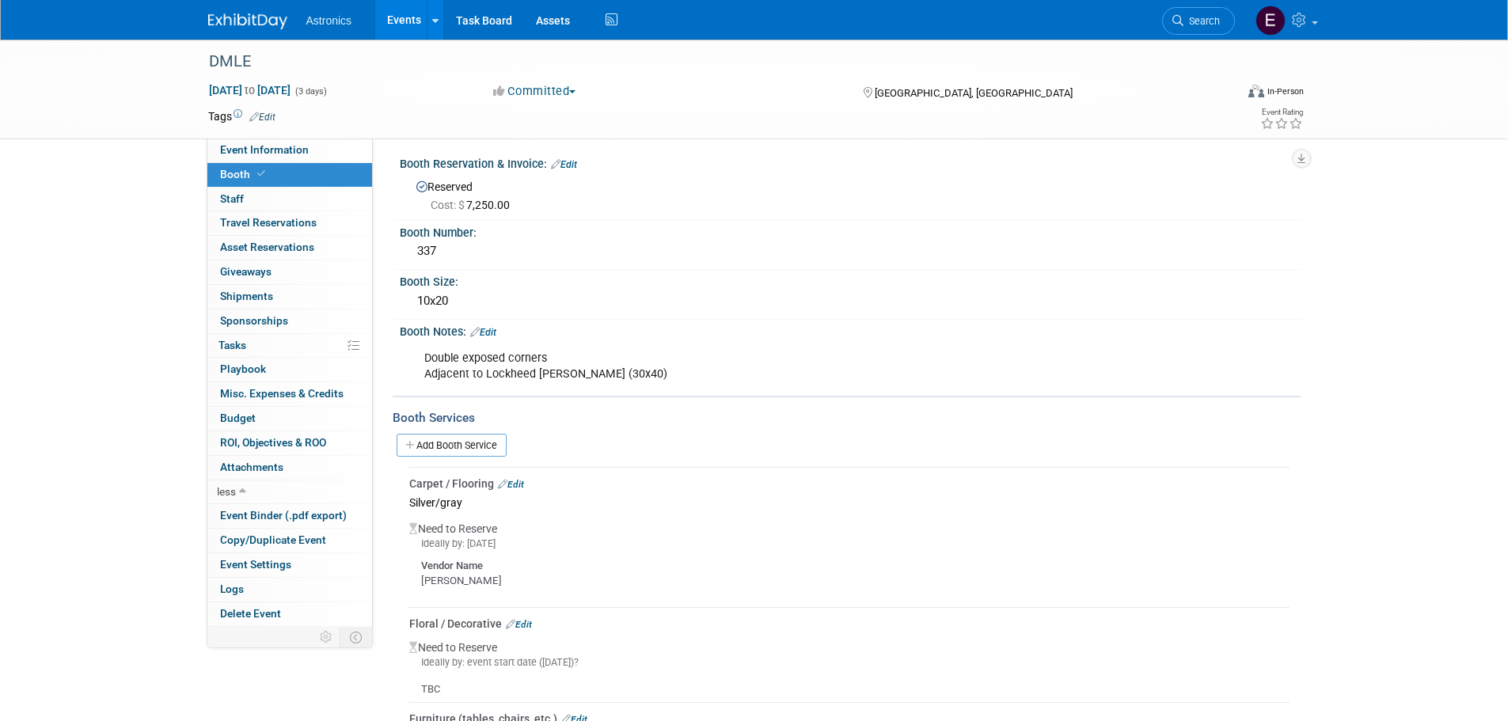
scroll to position [0, 0]
click at [242, 193] on span "Staff 0" at bounding box center [232, 198] width 24 height 13
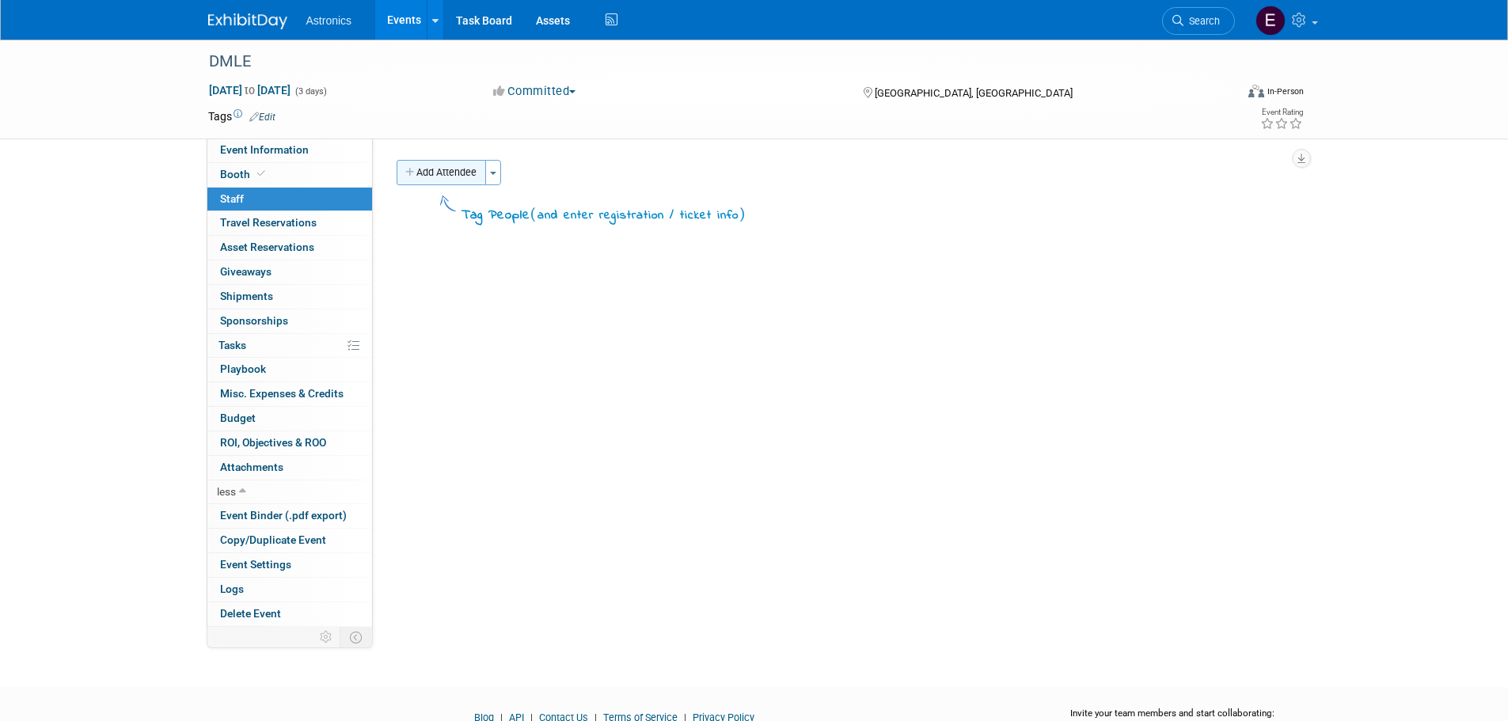
click at [458, 173] on button "Add Attendee" at bounding box center [441, 172] width 89 height 25
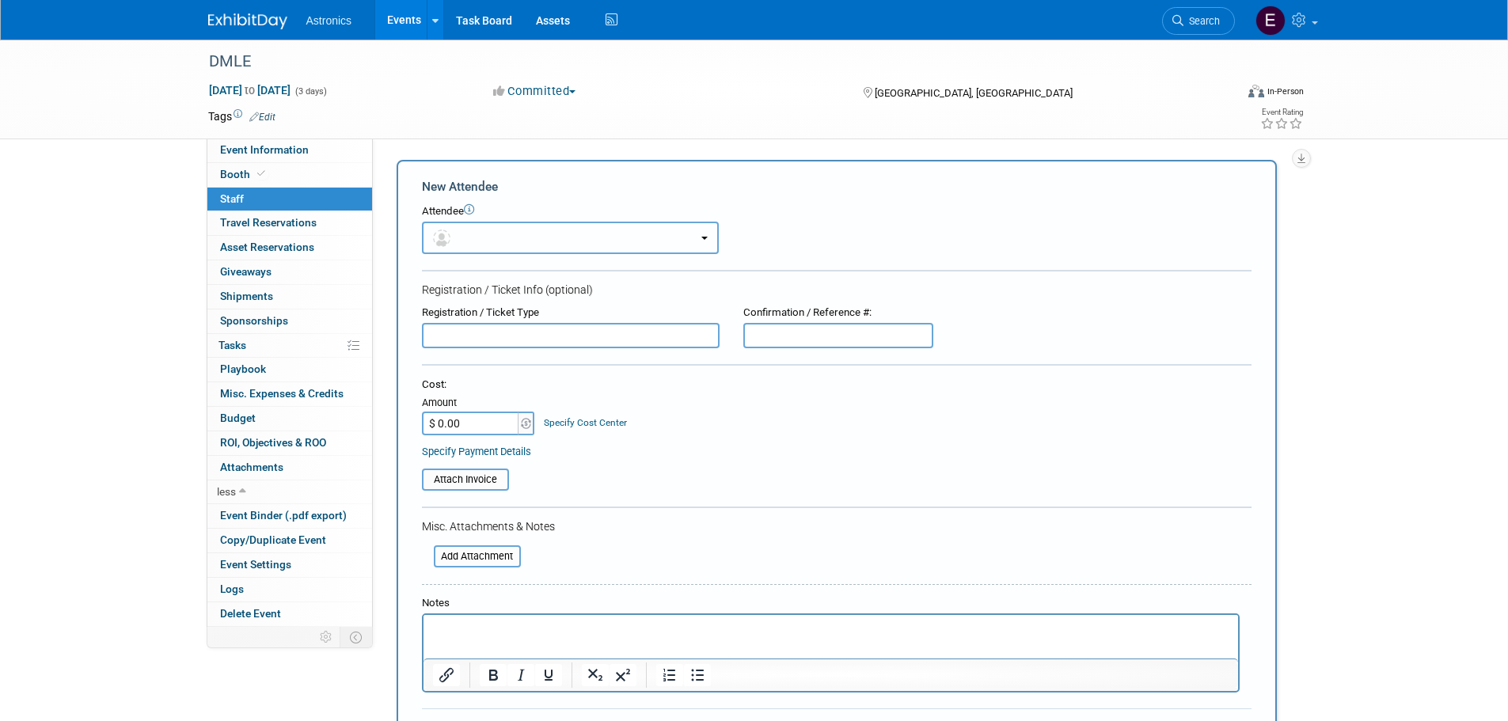
click at [461, 233] on button "button" at bounding box center [570, 238] width 297 height 32
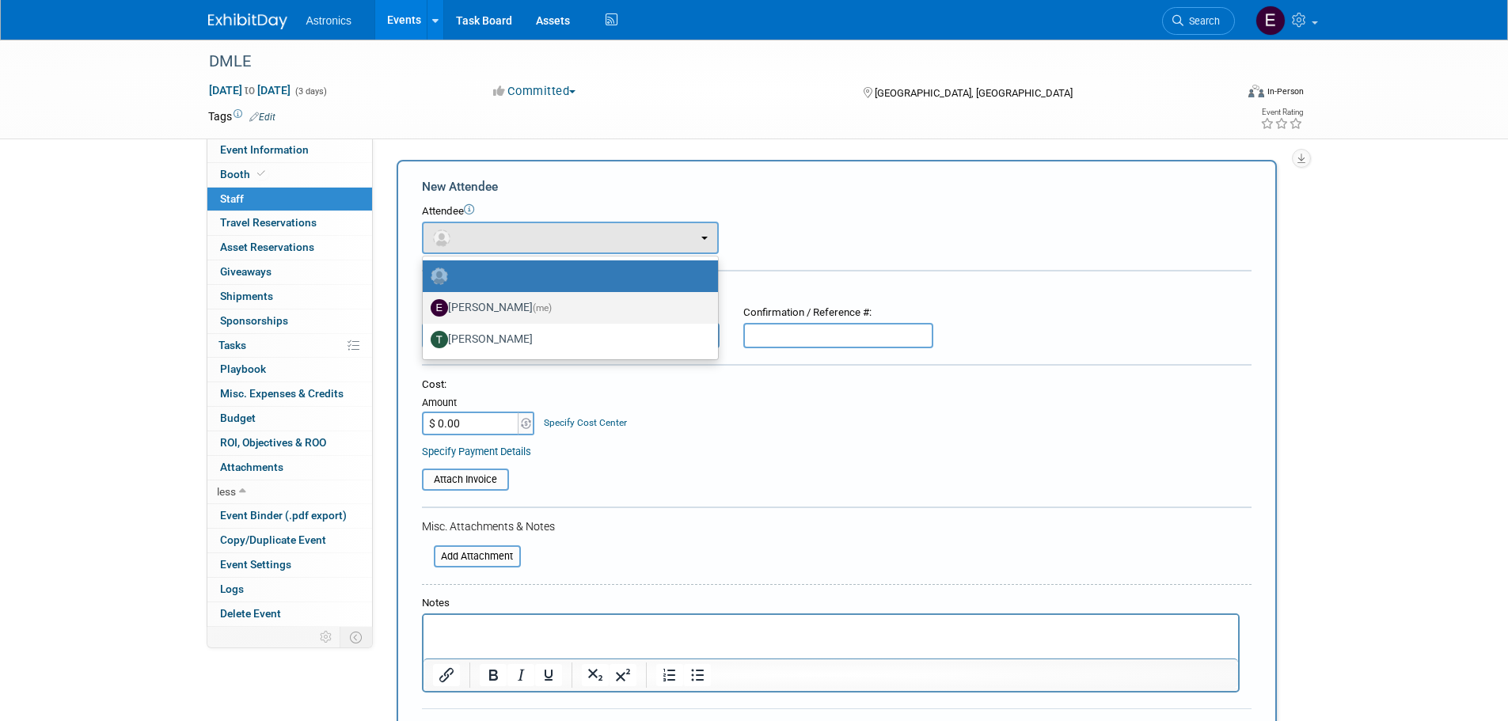
click at [475, 311] on label "Elizabeth Cortes (me)" at bounding box center [567, 307] width 272 height 25
click at [425, 311] on input "Elizabeth Cortes (me)" at bounding box center [420, 306] width 10 height 10
select select "6c831af6-db72-4626-b035-851e68d647a3"
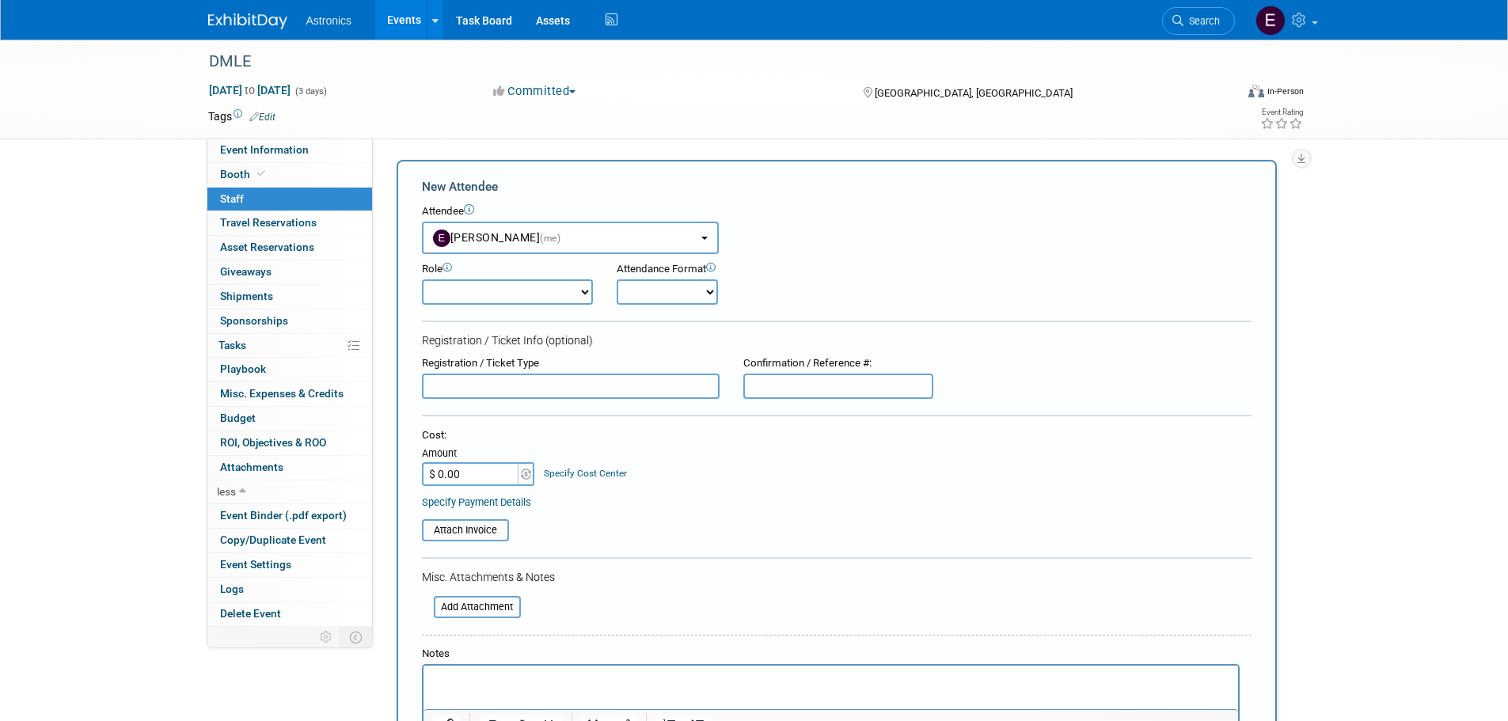
click at [469, 291] on select "Demonstrator Host Planner Presenter Sales Representative Set-up/Dismantle Crew …" at bounding box center [507, 291] width 171 height 25
select select "6"
click at [422, 279] on select "Demonstrator Host Planner Presenter Sales Representative Set-up/Dismantle Crew …" at bounding box center [507, 291] width 171 height 25
click at [682, 291] on select "Onsite Remote" at bounding box center [667, 291] width 101 height 25
select select "1"
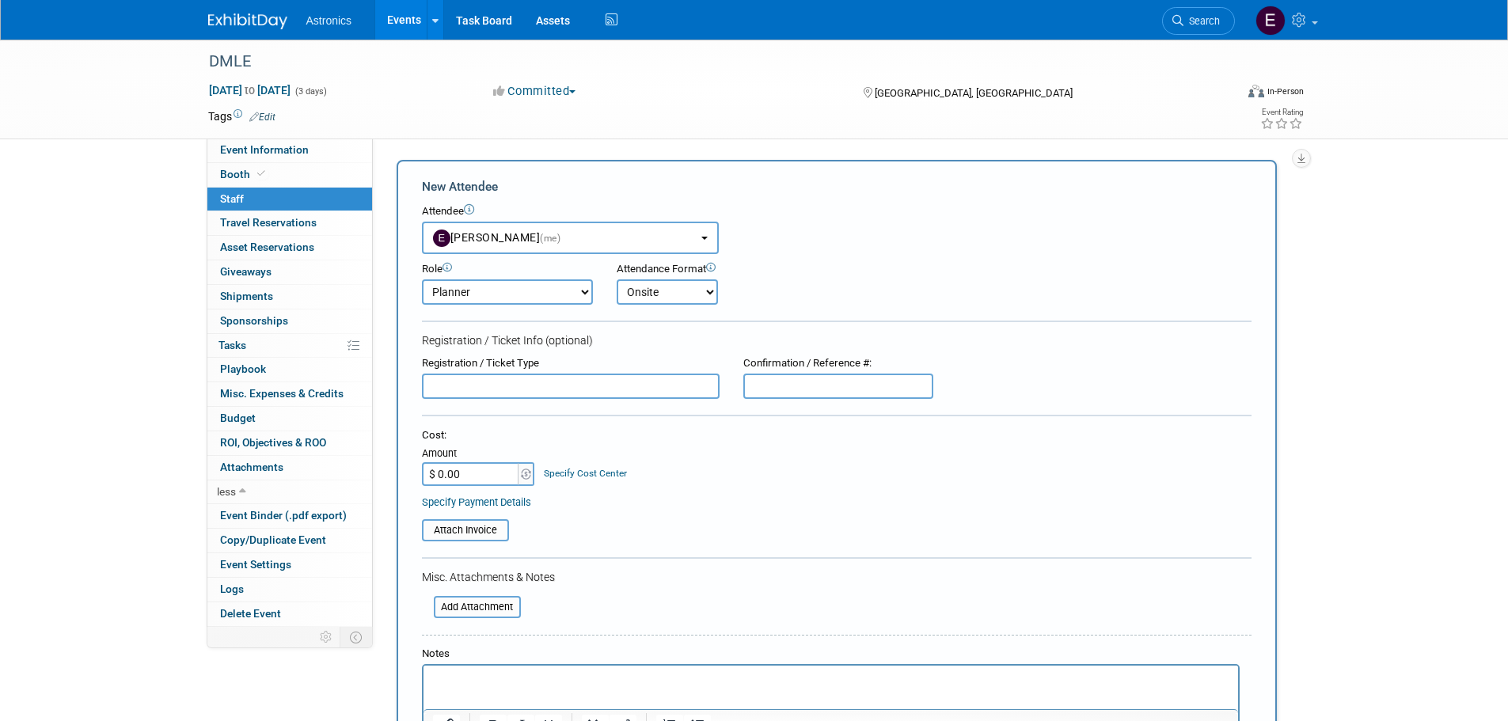
click at [617, 279] on select "Onsite Remote" at bounding box center [667, 291] width 101 height 25
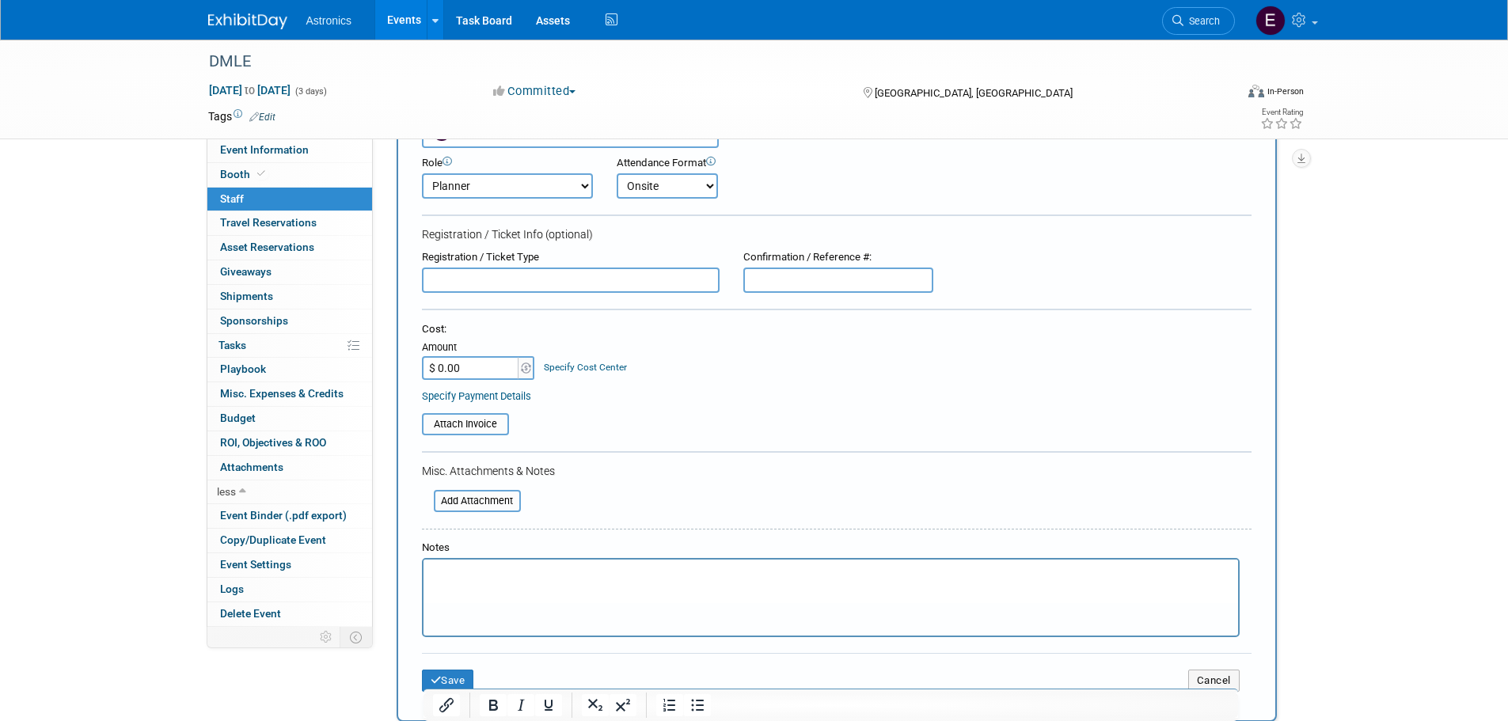
scroll to position [158, 0]
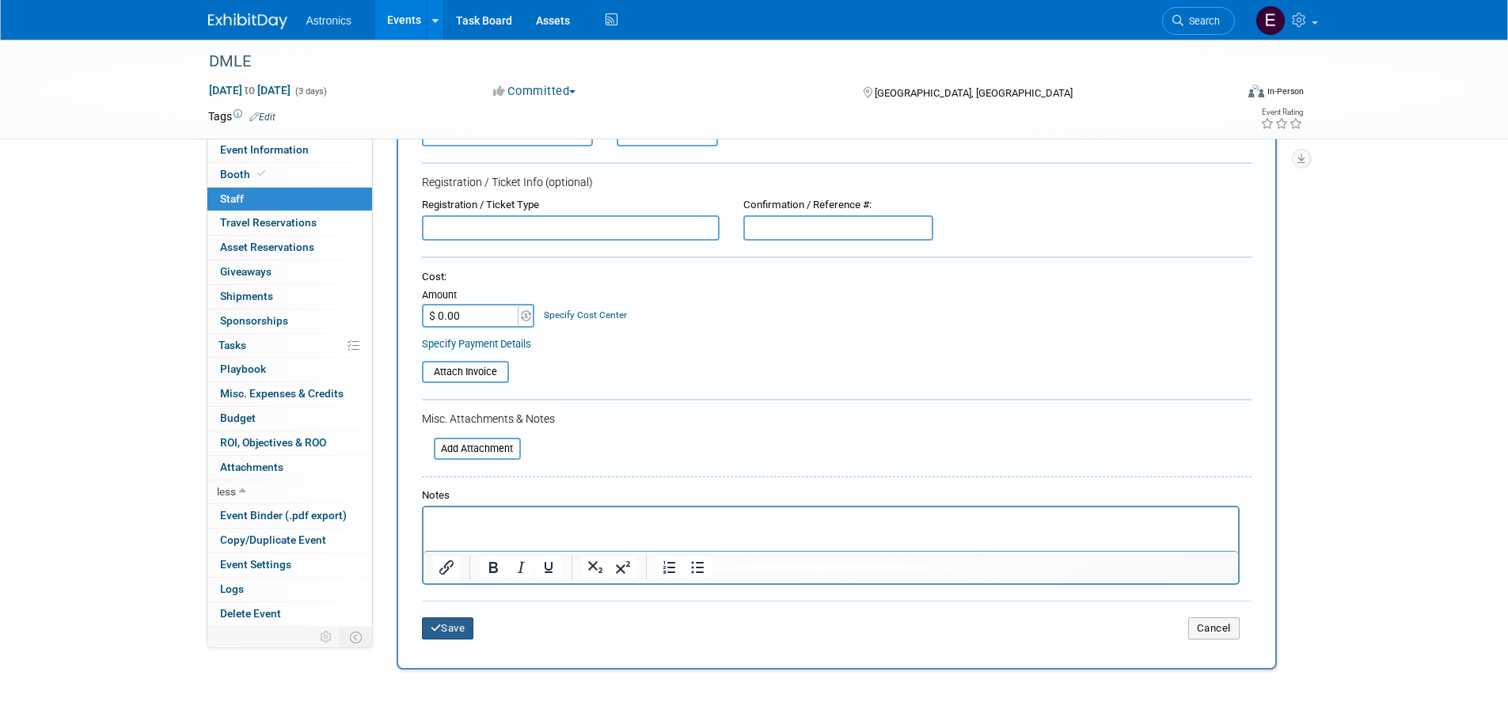
click at [456, 629] on button "Save" at bounding box center [448, 629] width 52 height 22
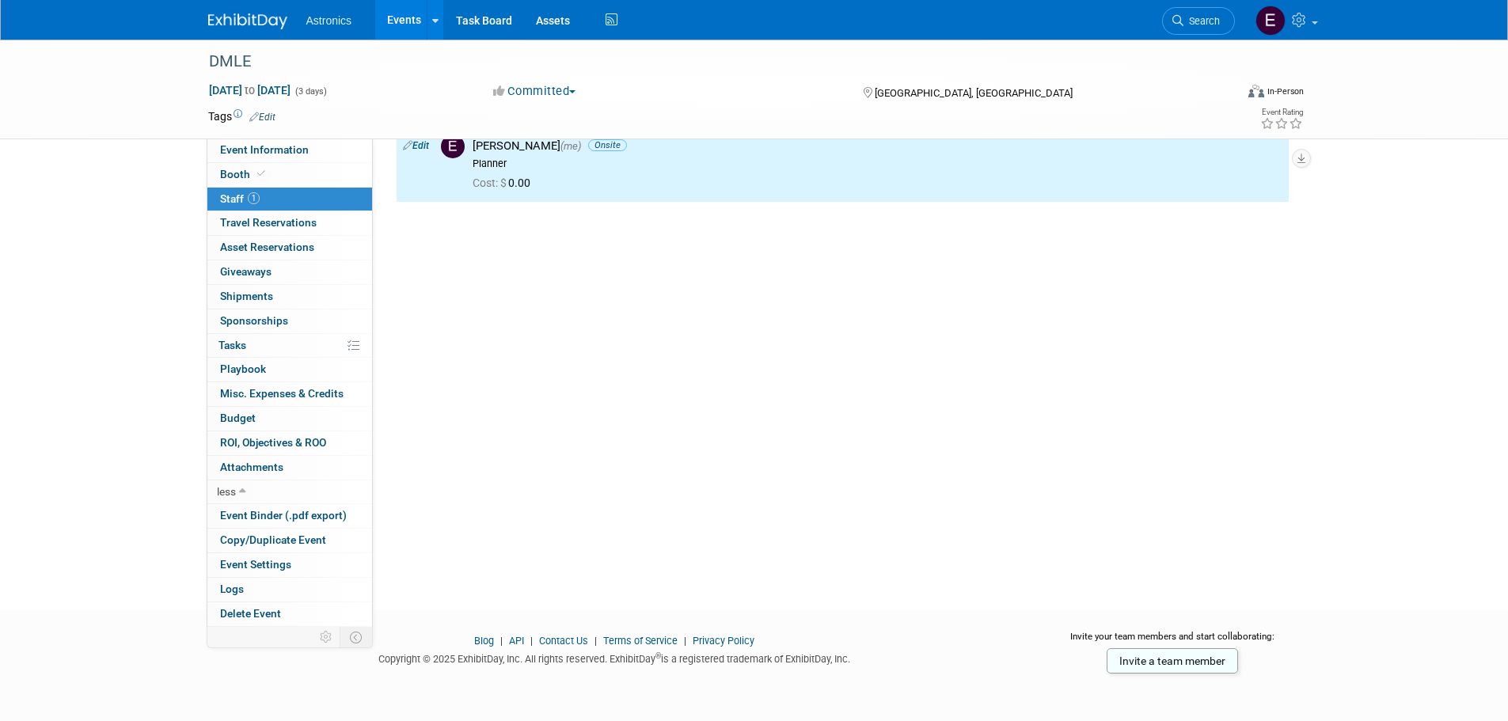
scroll to position [0, 0]
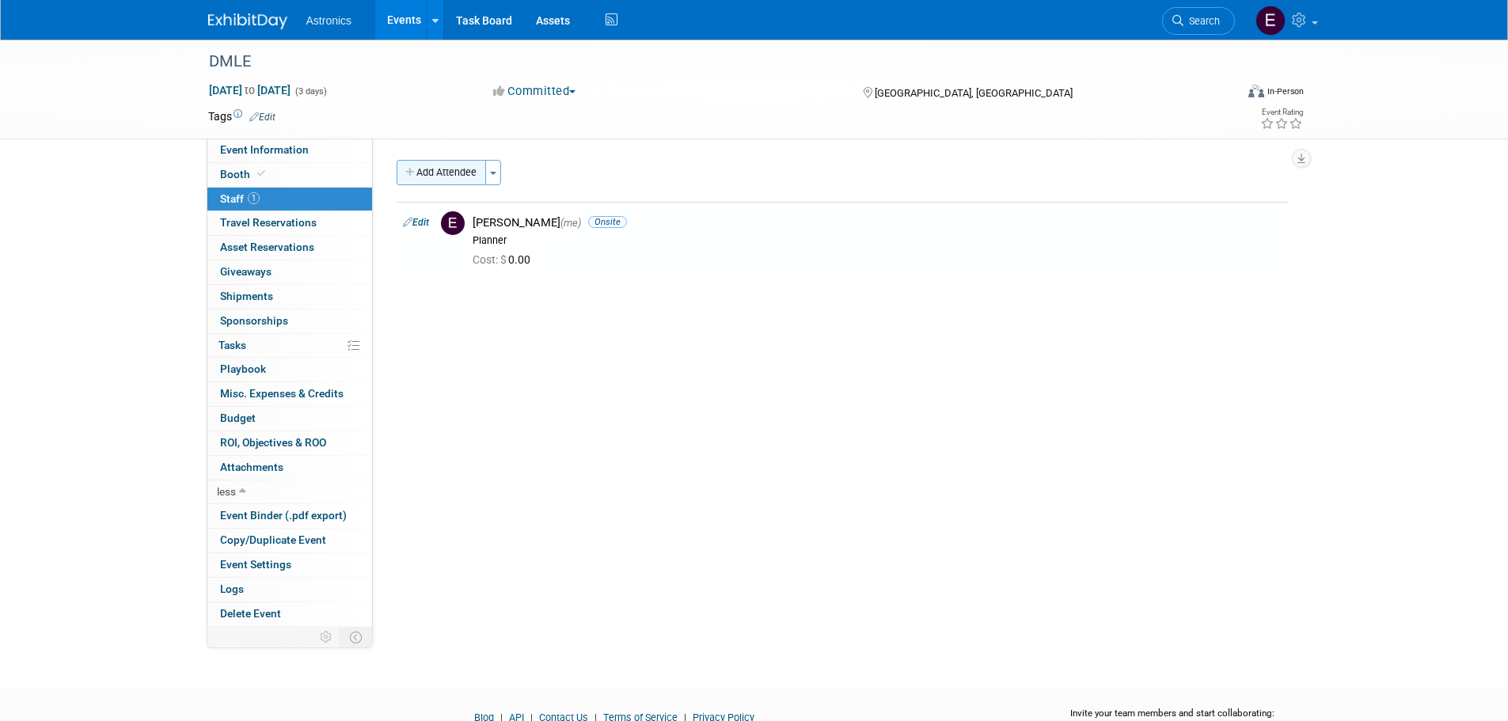
click at [469, 169] on button "Add Attendee" at bounding box center [441, 172] width 89 height 25
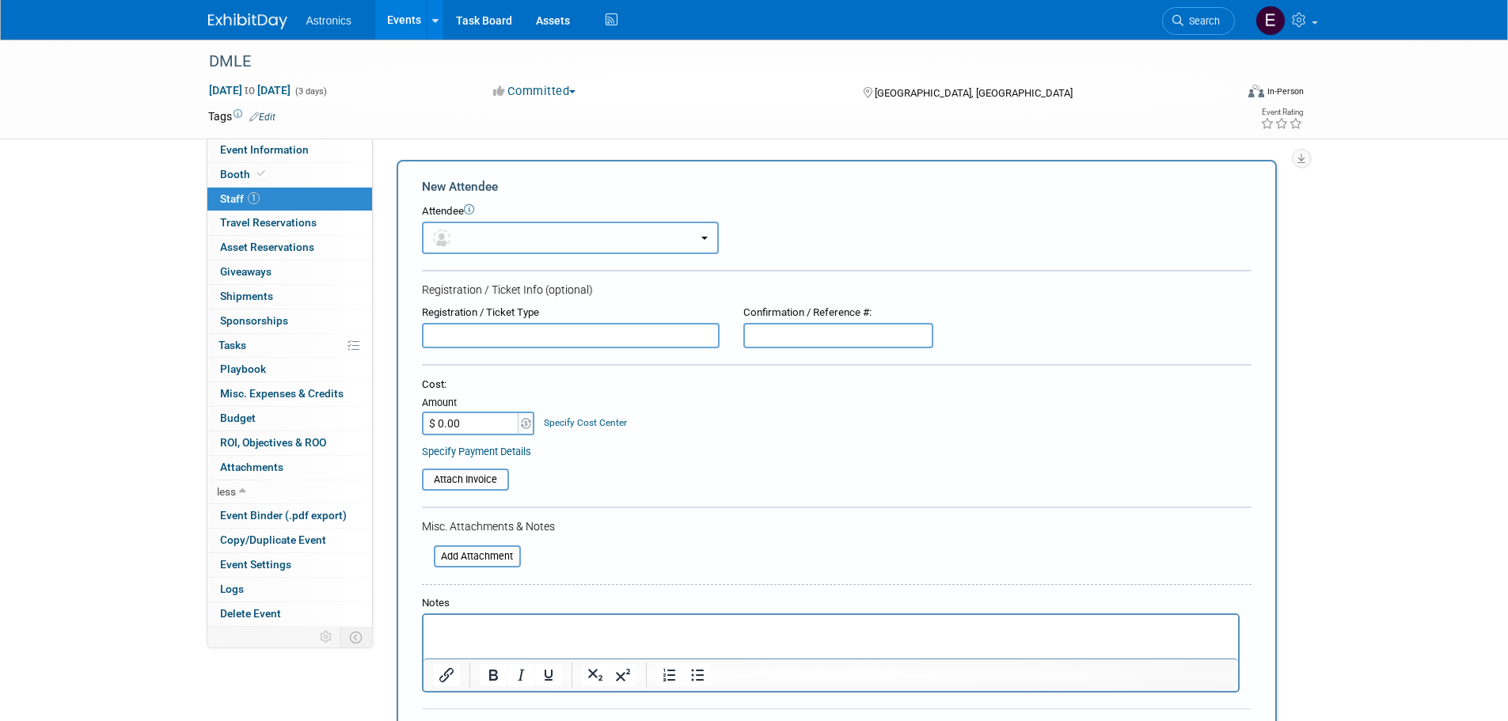
click at [473, 226] on button "button" at bounding box center [570, 238] width 297 height 32
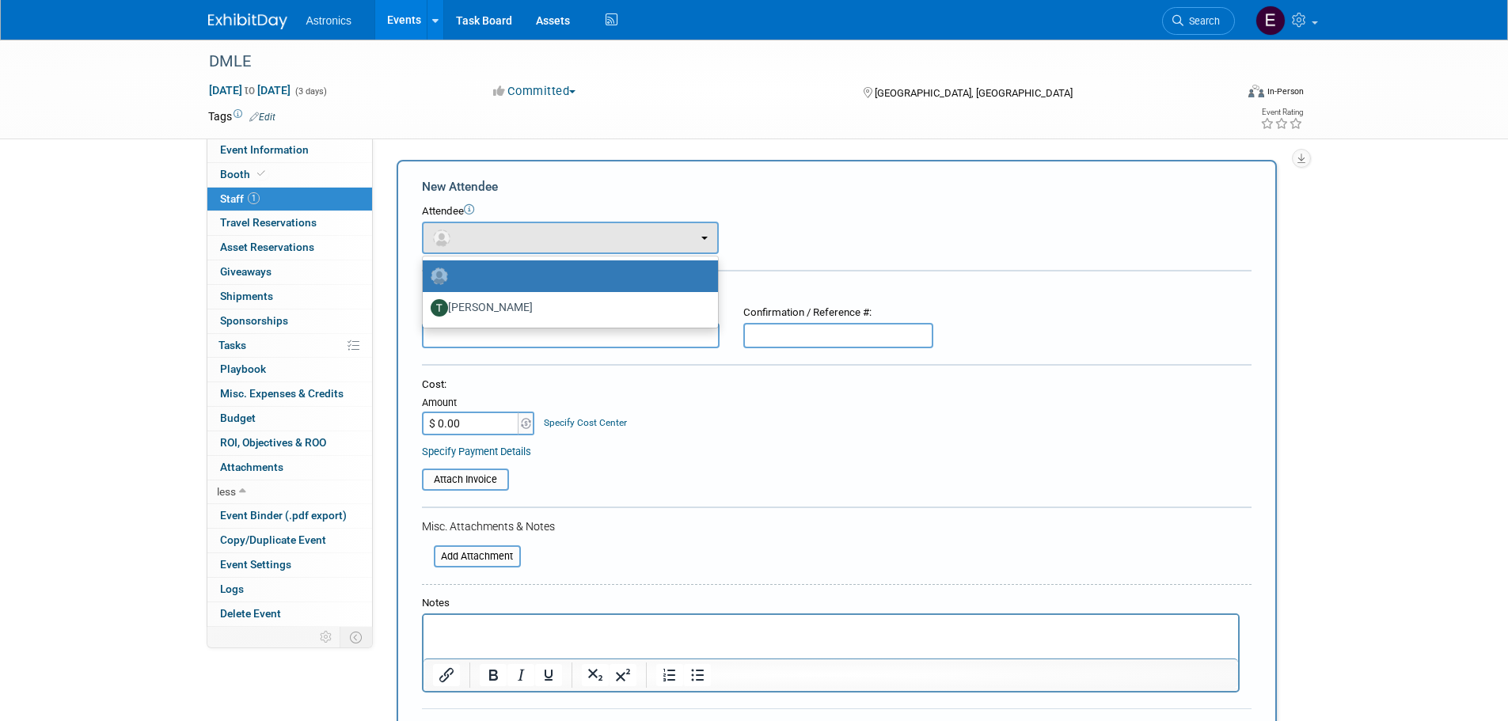
click at [439, 273] on img at bounding box center [439, 276] width 17 height 17
click at [425, 273] on input "radio" at bounding box center [420, 274] width 10 height 10
click at [590, 275] on label at bounding box center [567, 276] width 272 height 25
click at [425, 275] on input "radio" at bounding box center [420, 274] width 10 height 10
click at [863, 226] on div "Attendee <img src="https://www.exhibitday.com/Images/Unassigned-User-Icon.png" …" at bounding box center [837, 229] width 830 height 50
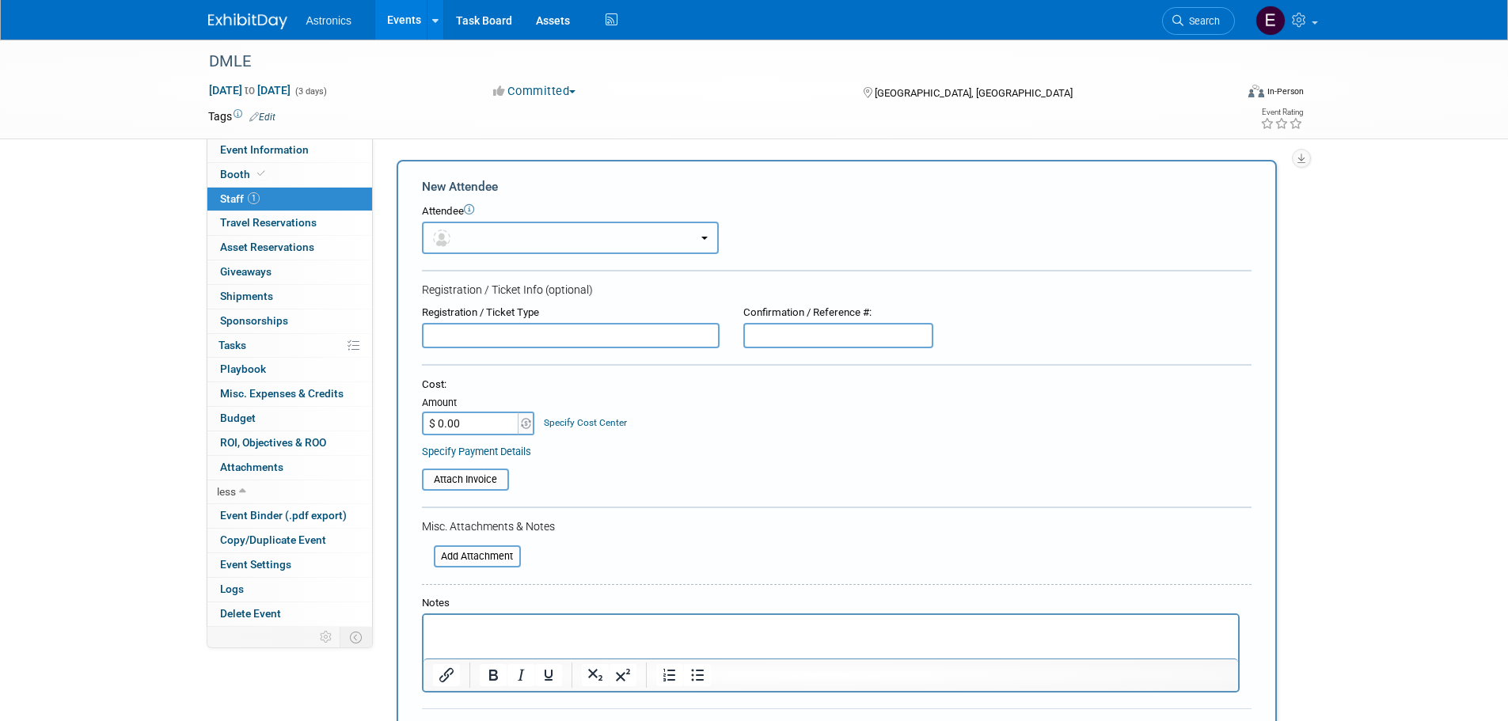
click at [533, 239] on button "button" at bounding box center [570, 238] width 297 height 32
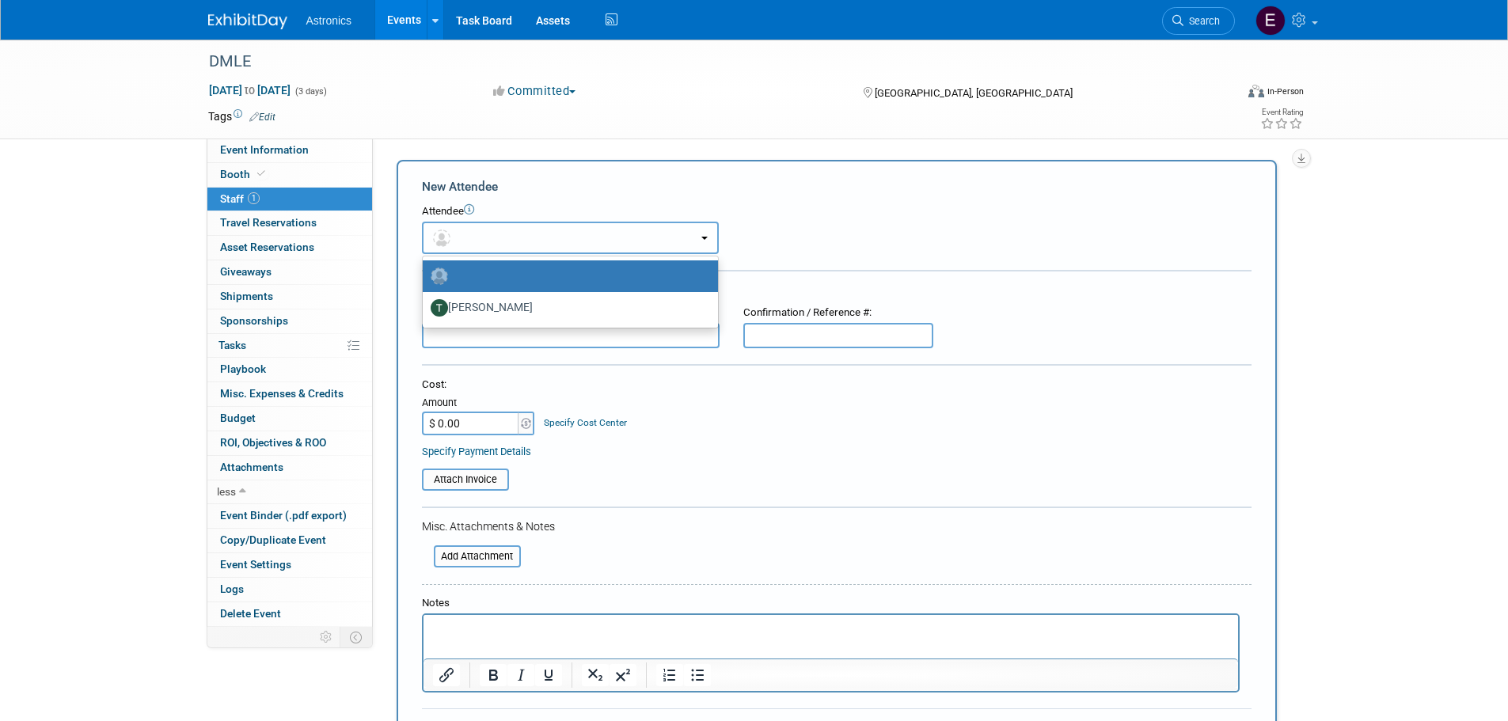
click at [532, 239] on button "button" at bounding box center [570, 238] width 297 height 32
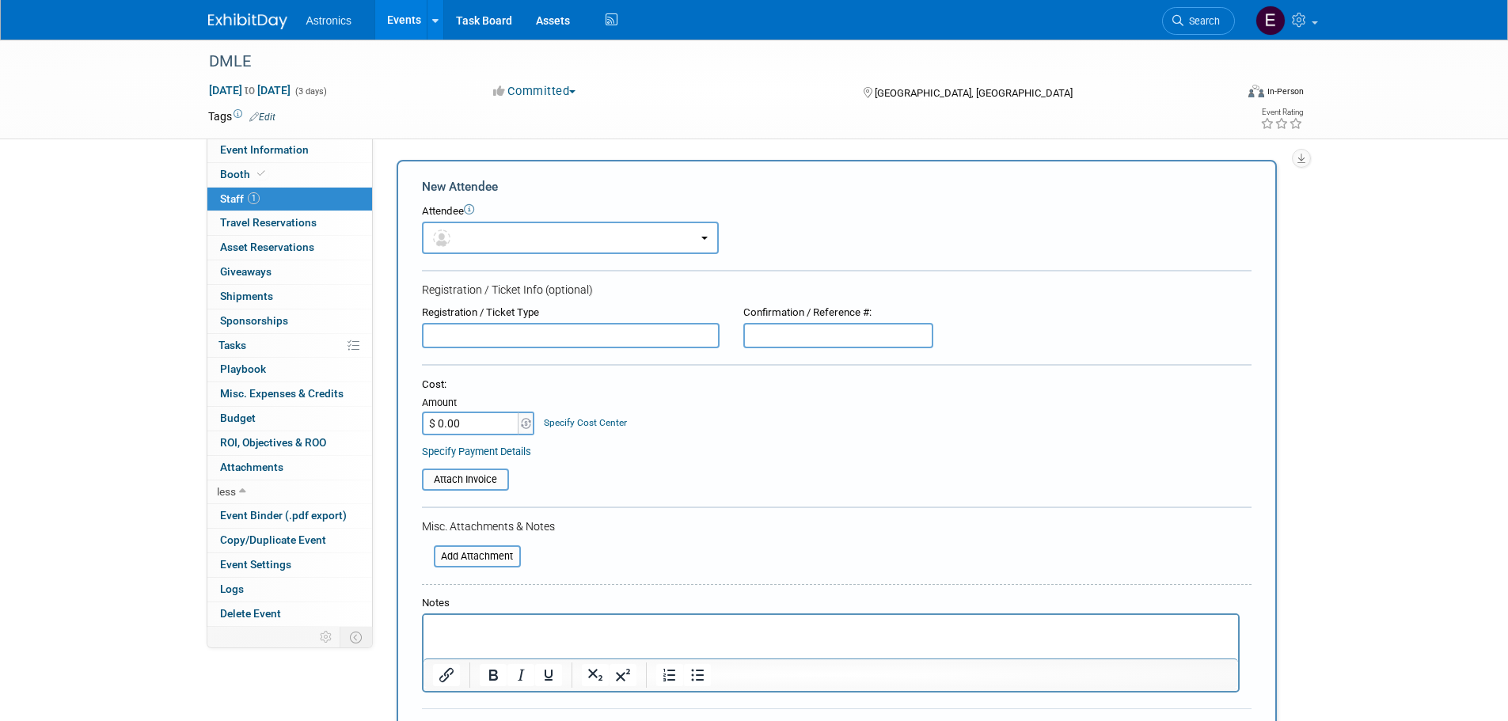
click at [834, 223] on div "Attendee <img src="https://www.exhibitday.com/Images/Unassigned-User-Icon.png" …" at bounding box center [837, 229] width 830 height 50
click at [492, 241] on button "button" at bounding box center [570, 238] width 297 height 32
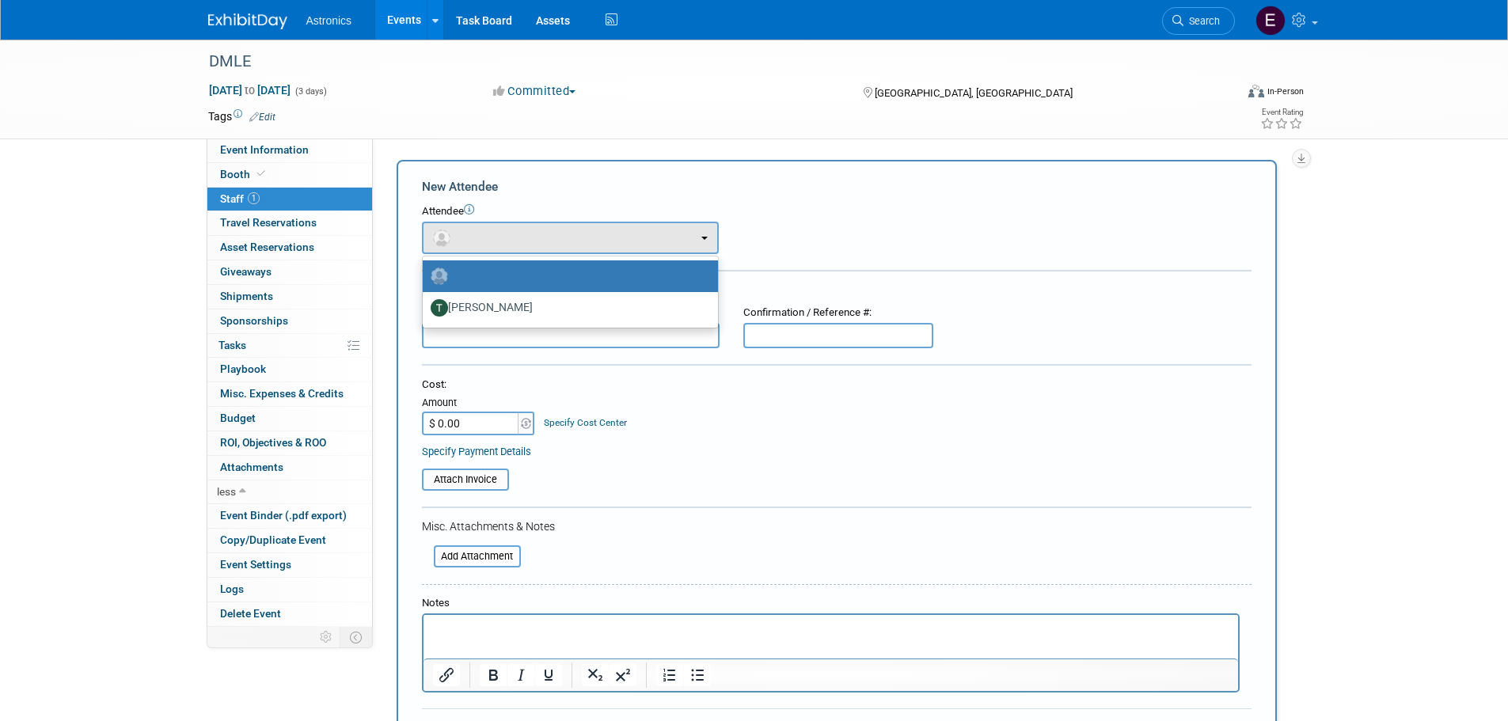
click at [470, 211] on icon at bounding box center [469, 209] width 10 height 10
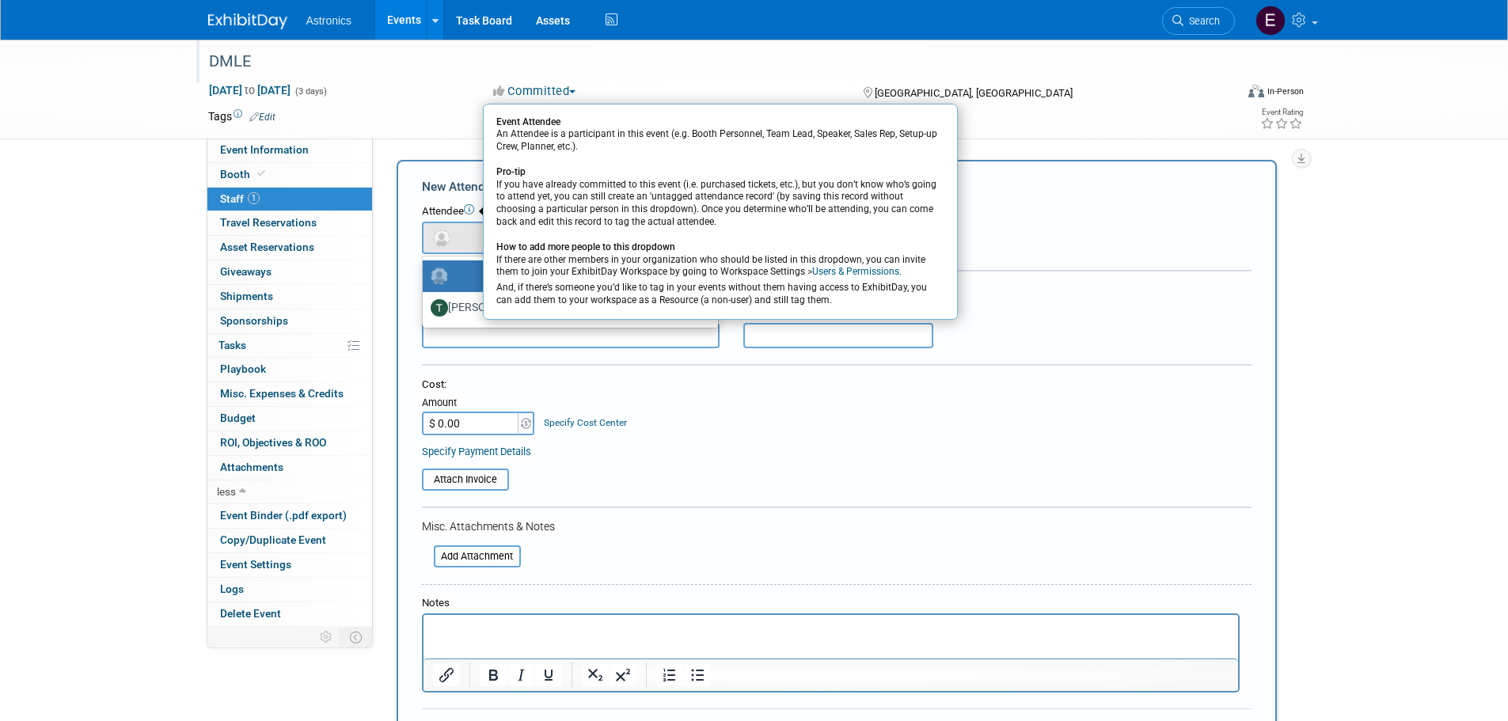
click at [690, 73] on div "DMLE" at bounding box center [707, 62] width 1008 height 29
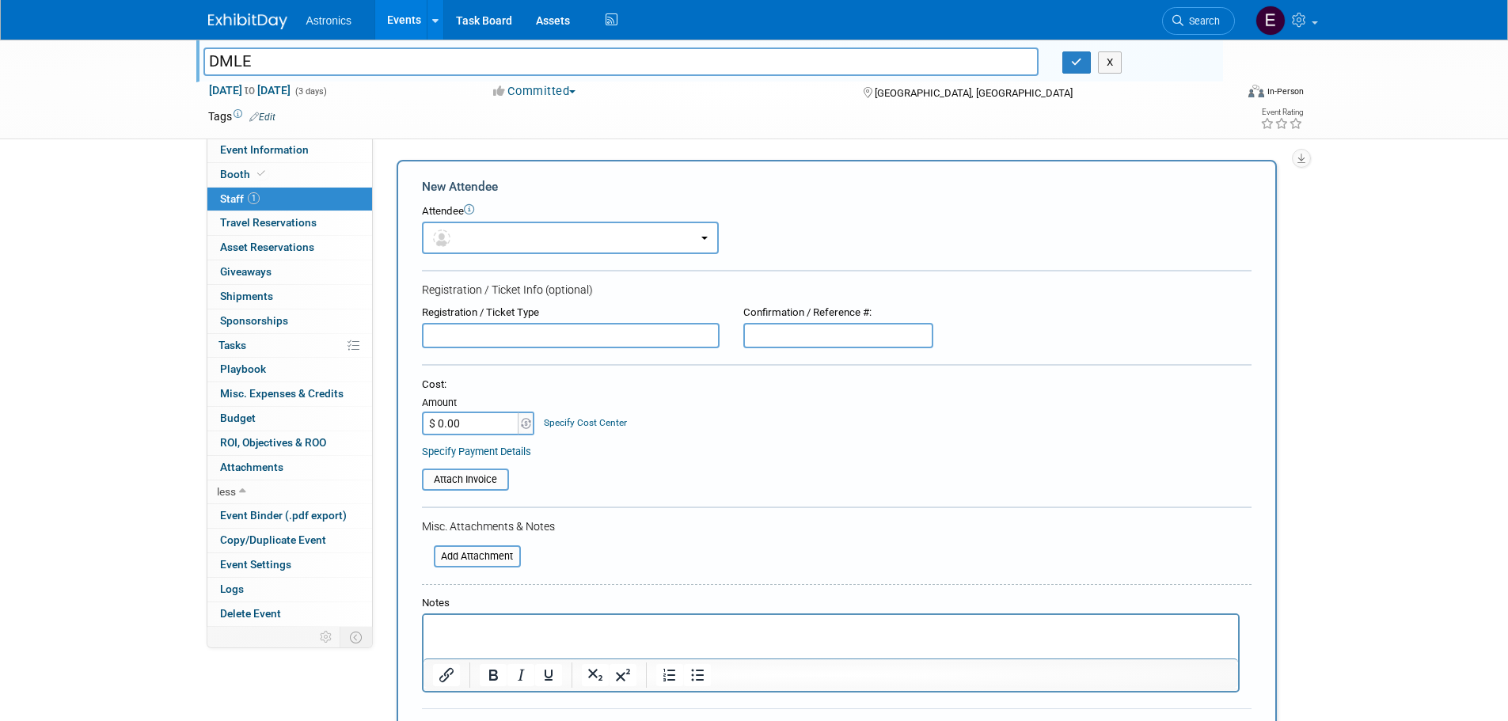
click at [1438, 186] on div "DMLE DMLE X Dec 9, 2025 to Dec 11, 2025 (3 days) Dec 9, 2025 to Dec 11, 2025 Co…" at bounding box center [754, 479] width 1508 height 879
click at [1408, 226] on div "DMLE DMLE X Dec 9, 2025 to Dec 11, 2025 (3 days) Dec 9, 2025 to Dec 11, 2025 Co…" at bounding box center [754, 479] width 1508 height 879
click at [1076, 60] on icon "button" at bounding box center [1076, 62] width 11 height 10
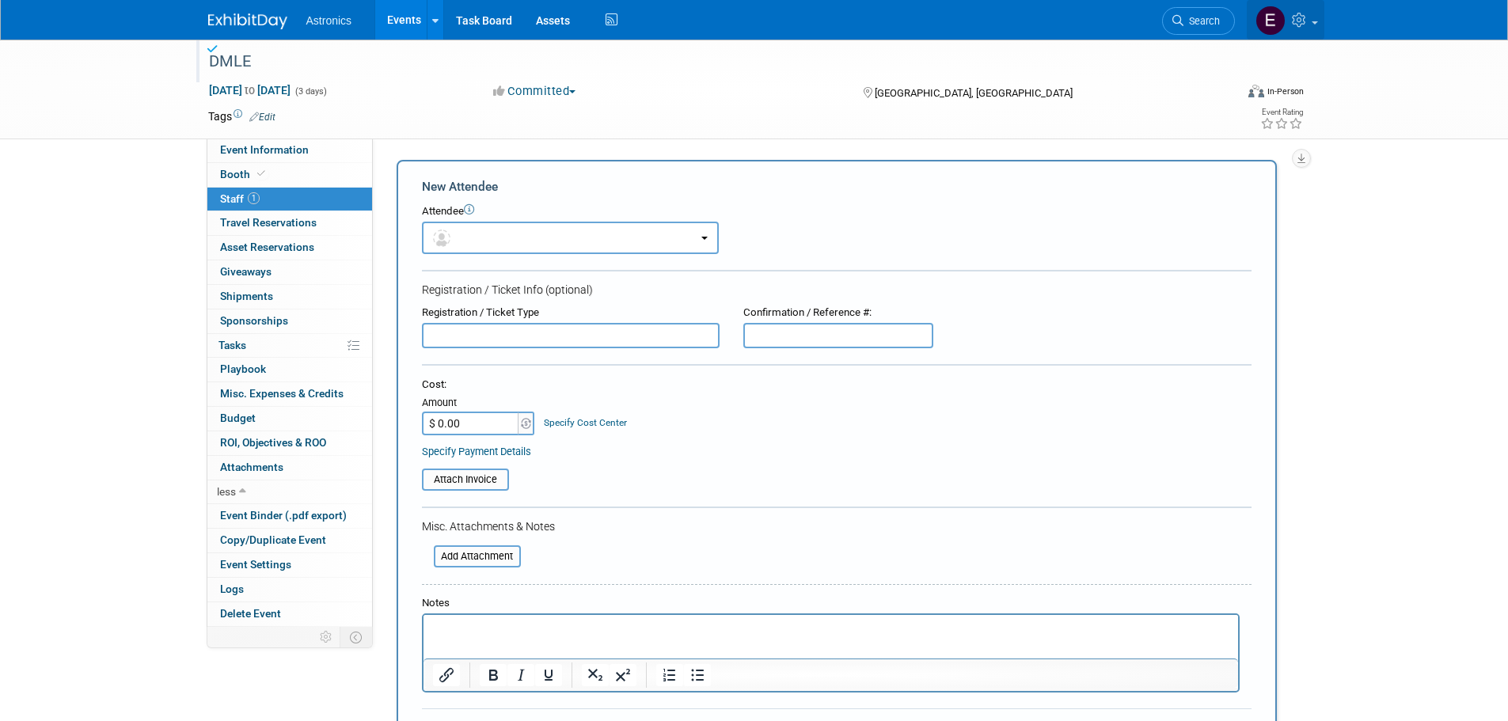
click at [1272, 22] on img at bounding box center [1271, 21] width 30 height 30
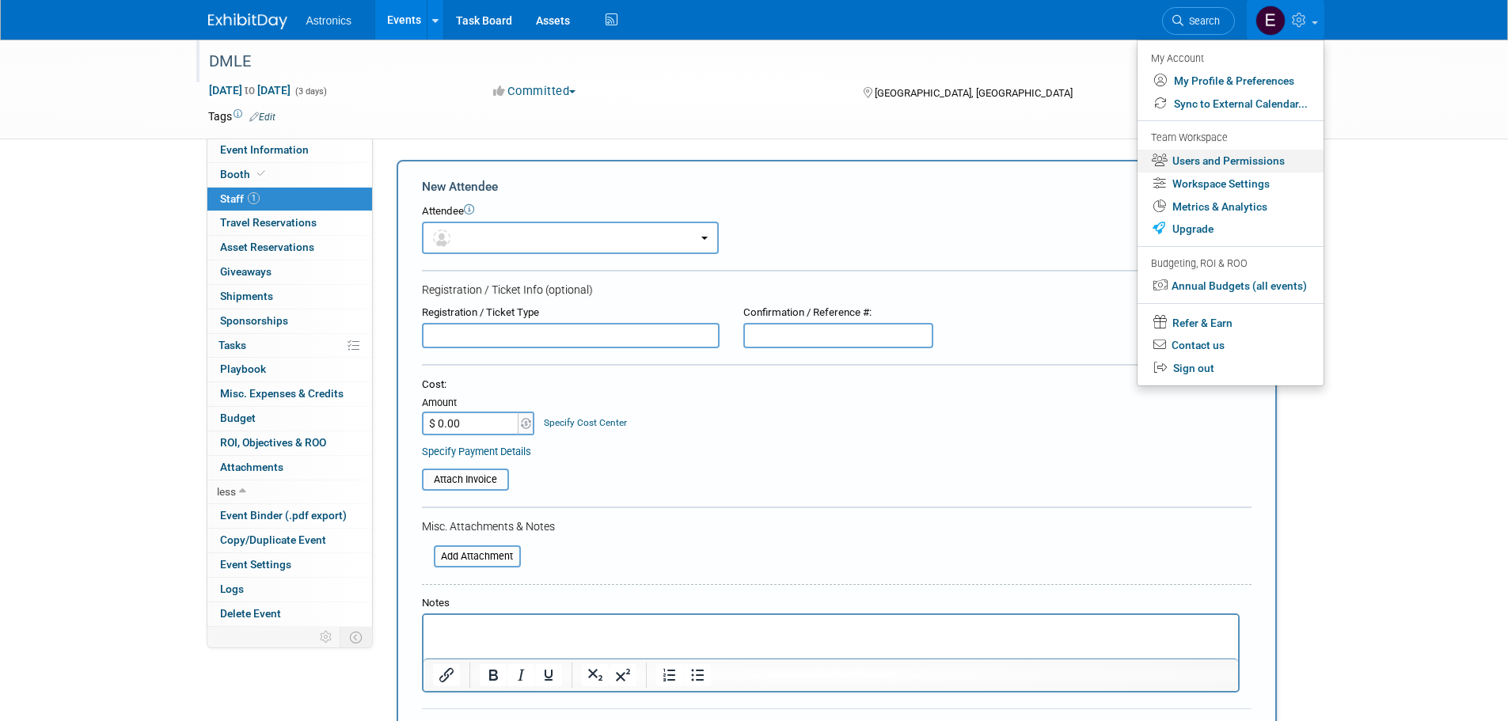
click at [1232, 162] on link "Users and Permissions" at bounding box center [1231, 161] width 186 height 23
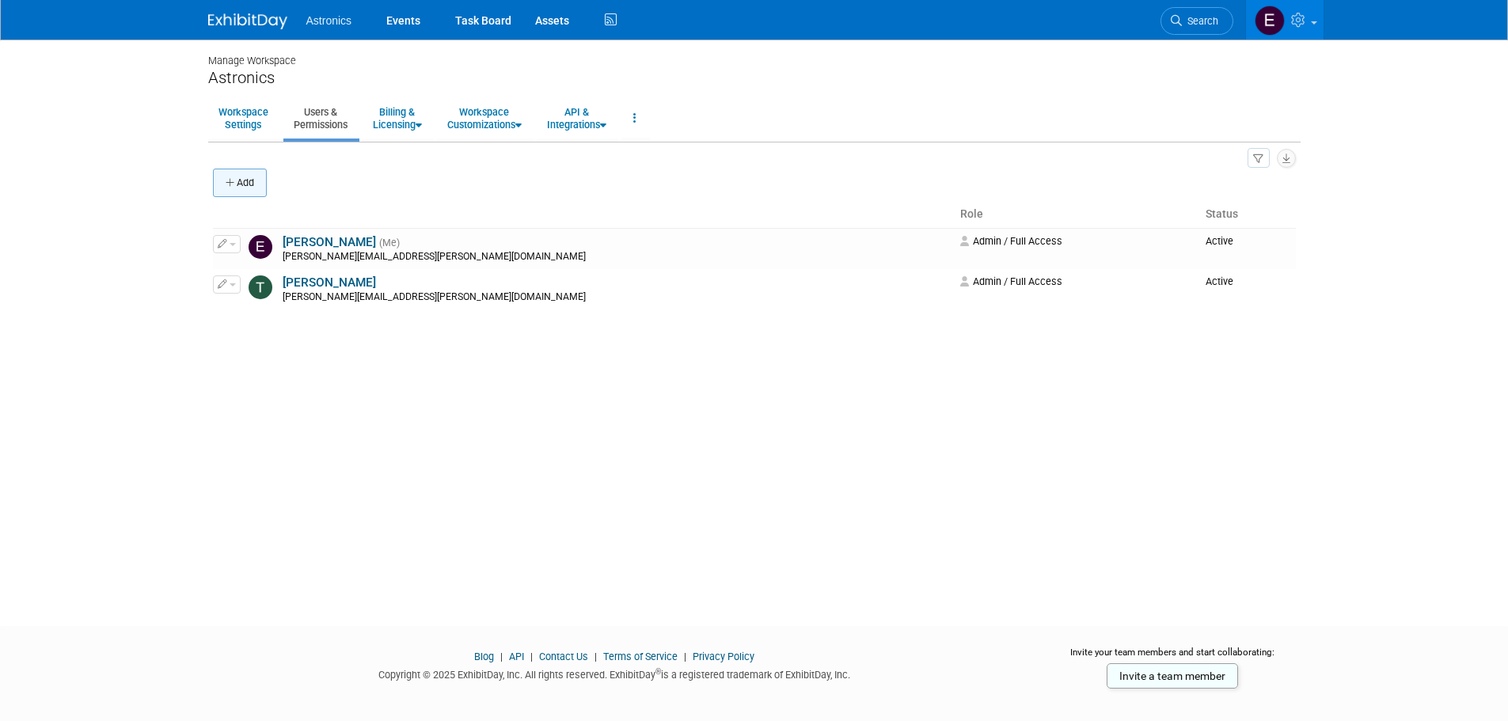
click at [228, 180] on icon "button" at bounding box center [231, 183] width 11 height 10
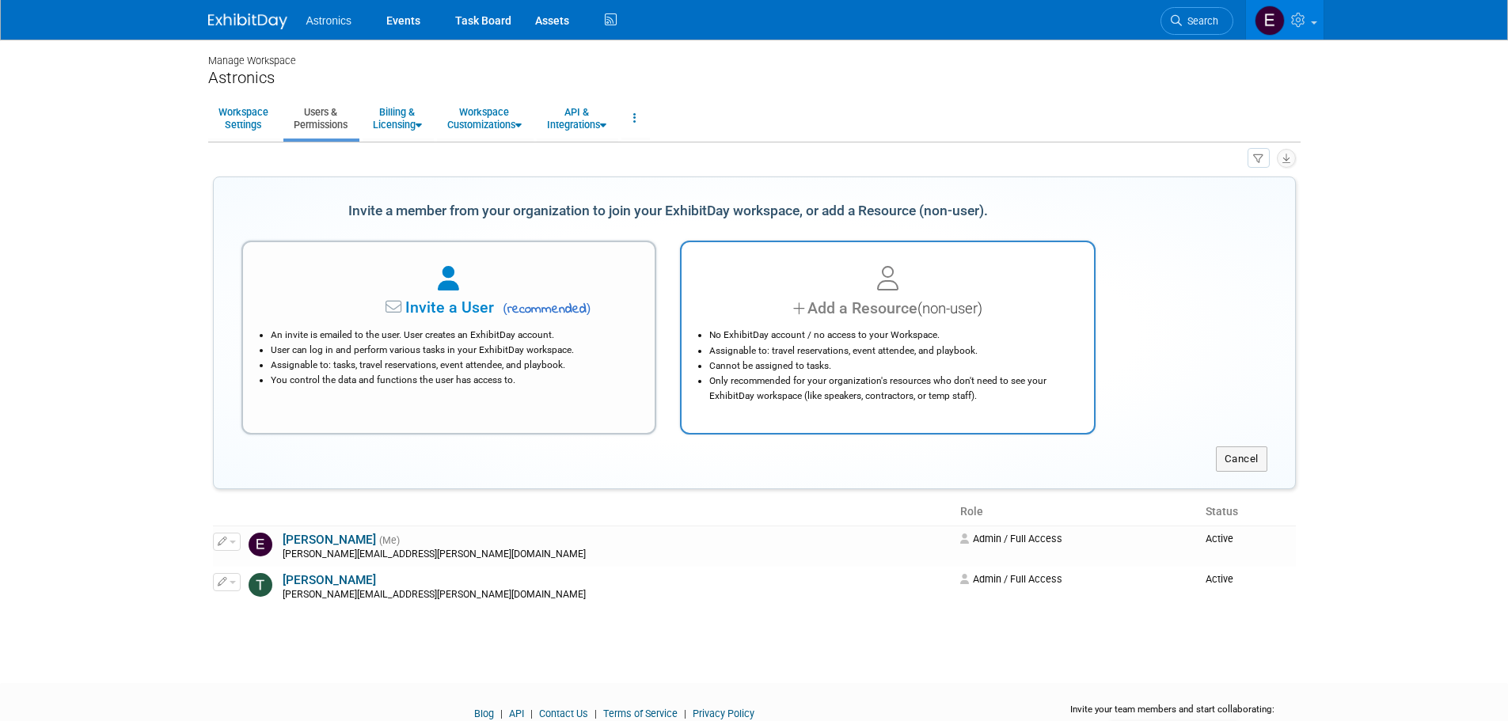
click at [906, 297] on div "Add a Resource (non-user)" at bounding box center [887, 308] width 373 height 23
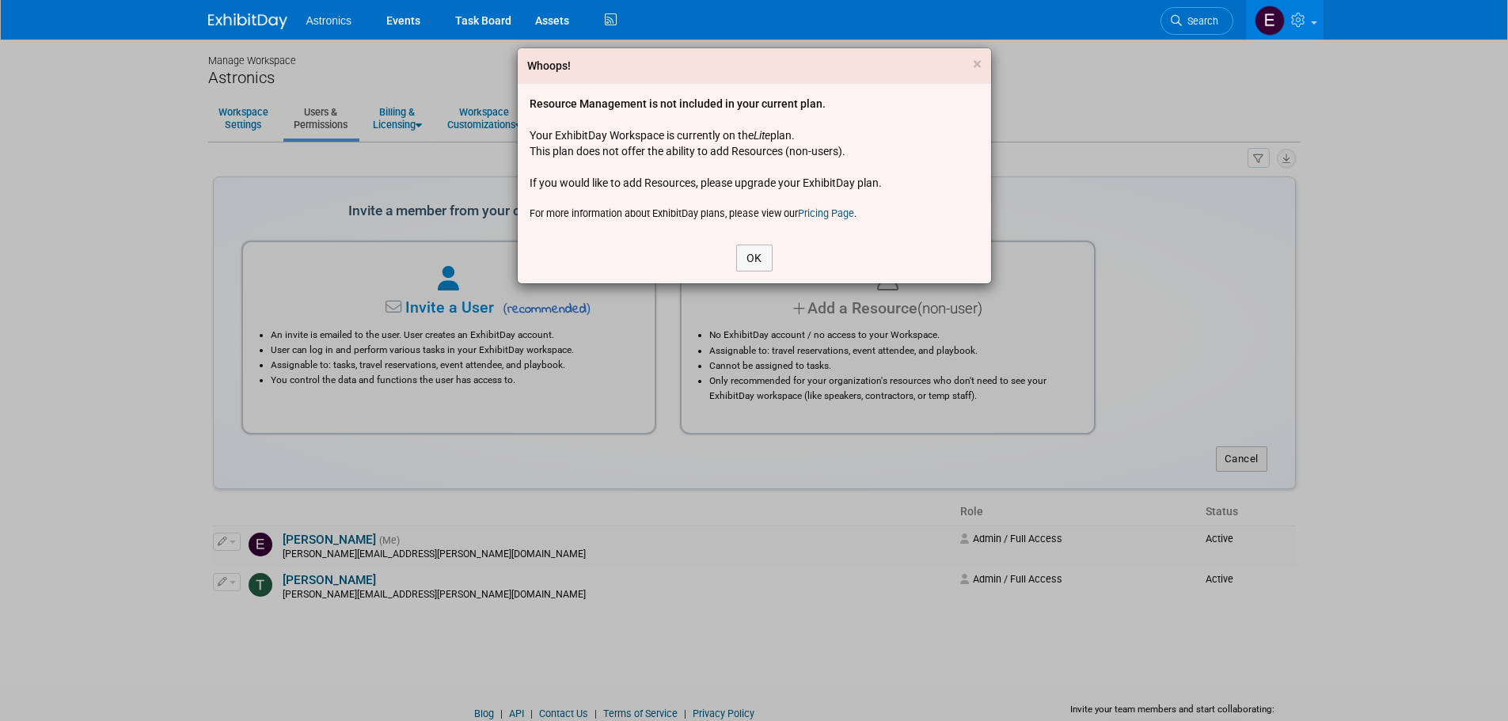
click at [825, 209] on link "Pricing Page" at bounding box center [826, 213] width 56 height 12
click at [754, 251] on button "OK" at bounding box center [754, 258] width 36 height 27
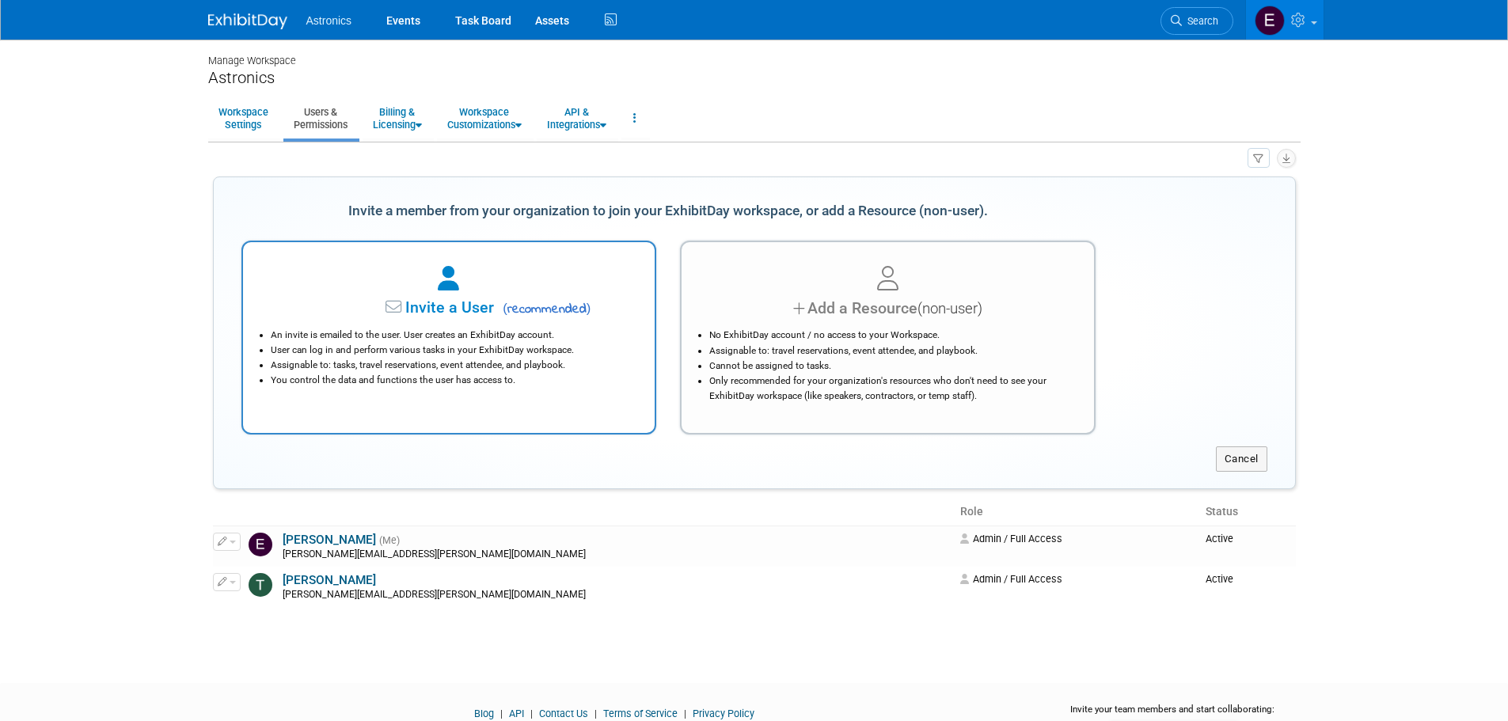
click at [435, 317] on div "Invite a User ( recommended )" at bounding box center [449, 308] width 373 height 23
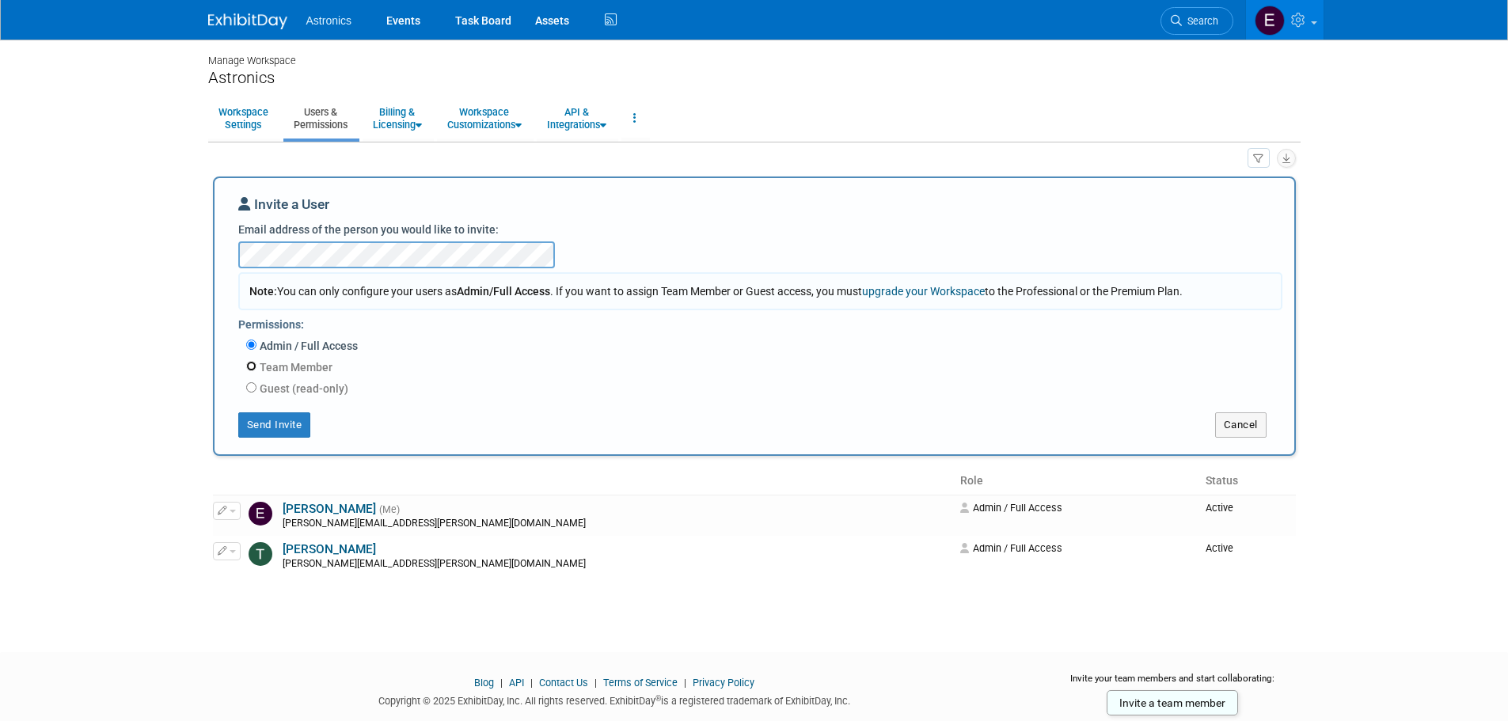
click at [253, 366] on input "Team Member" at bounding box center [251, 366] width 10 height 10
radio input "true"
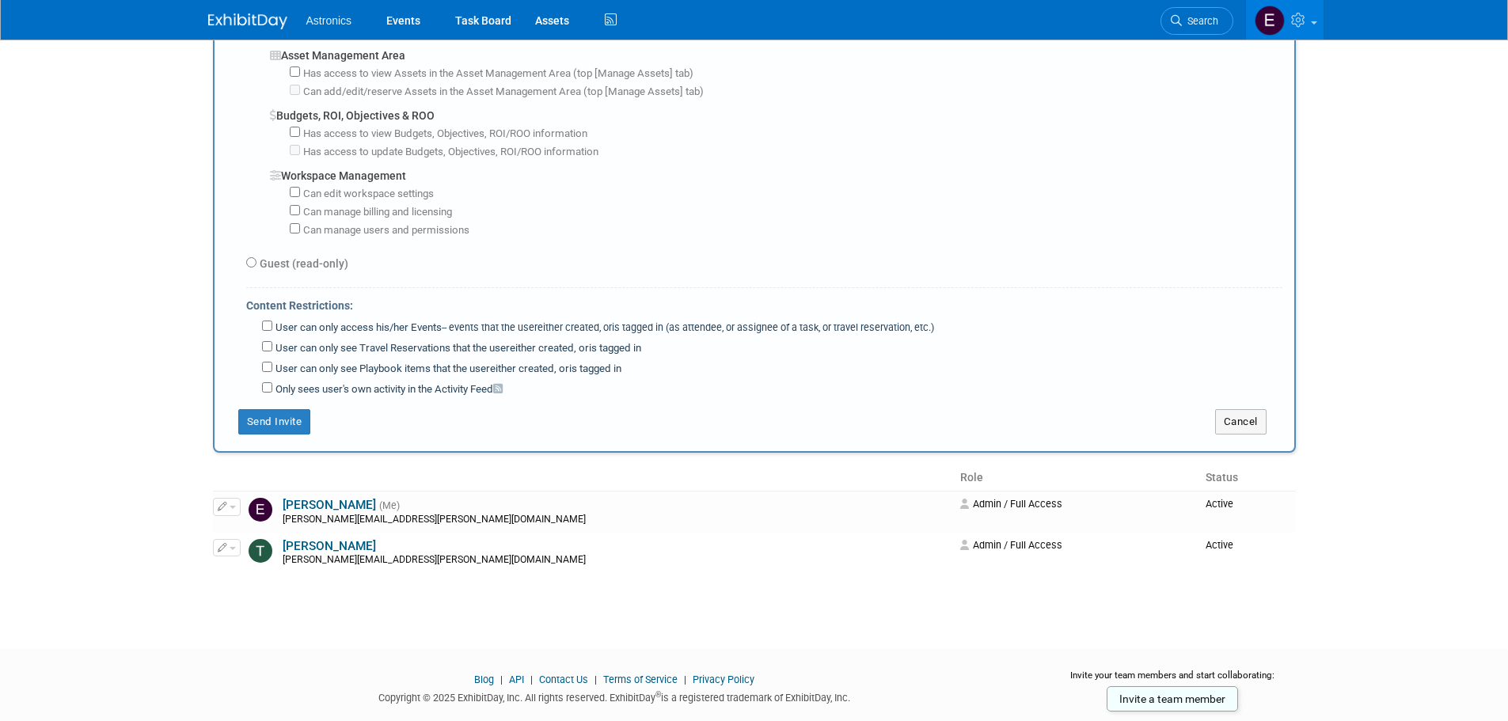
click at [257, 260] on label "Guest (read-only)" at bounding box center [303, 264] width 92 height 16
click at [257, 260] on input "Guest (read-only)" at bounding box center [251, 262] width 10 height 10
radio input "true"
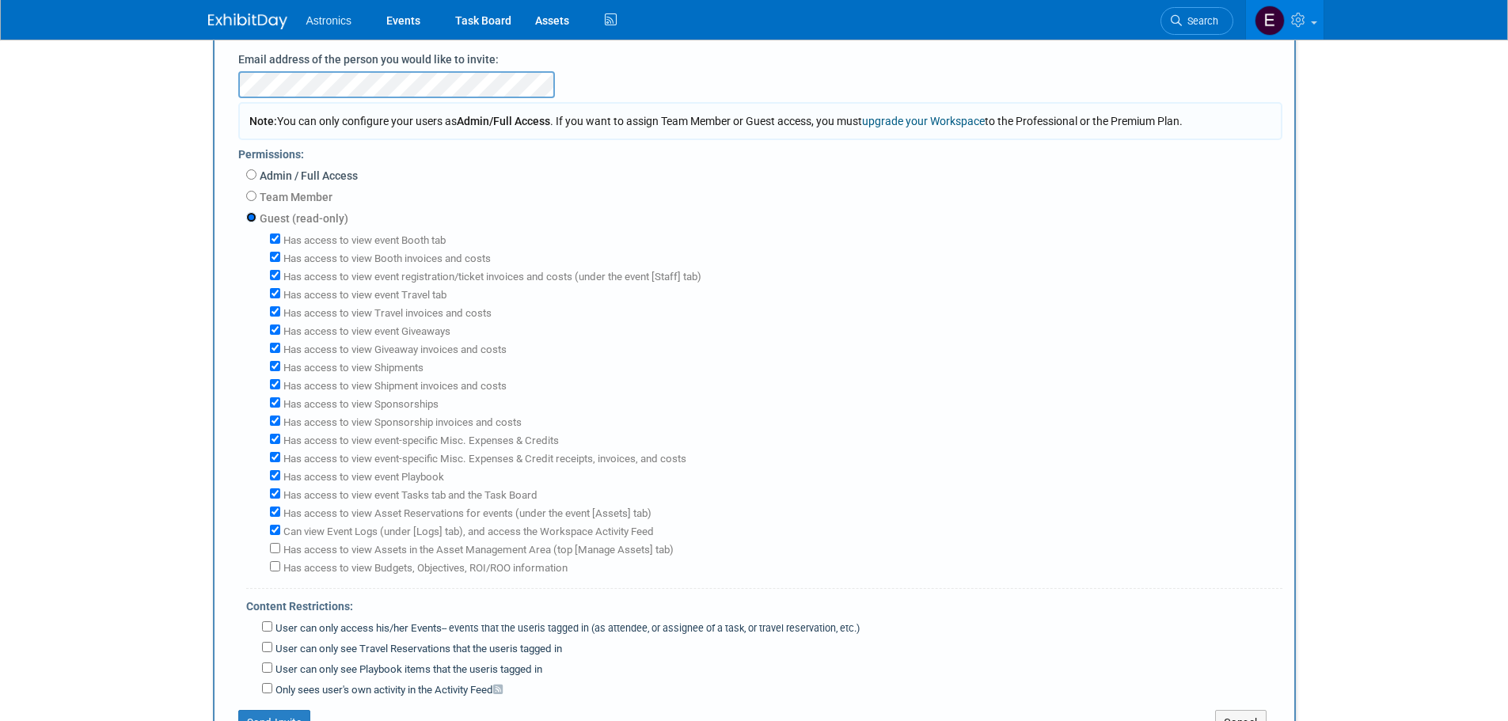
scroll to position [145, 0]
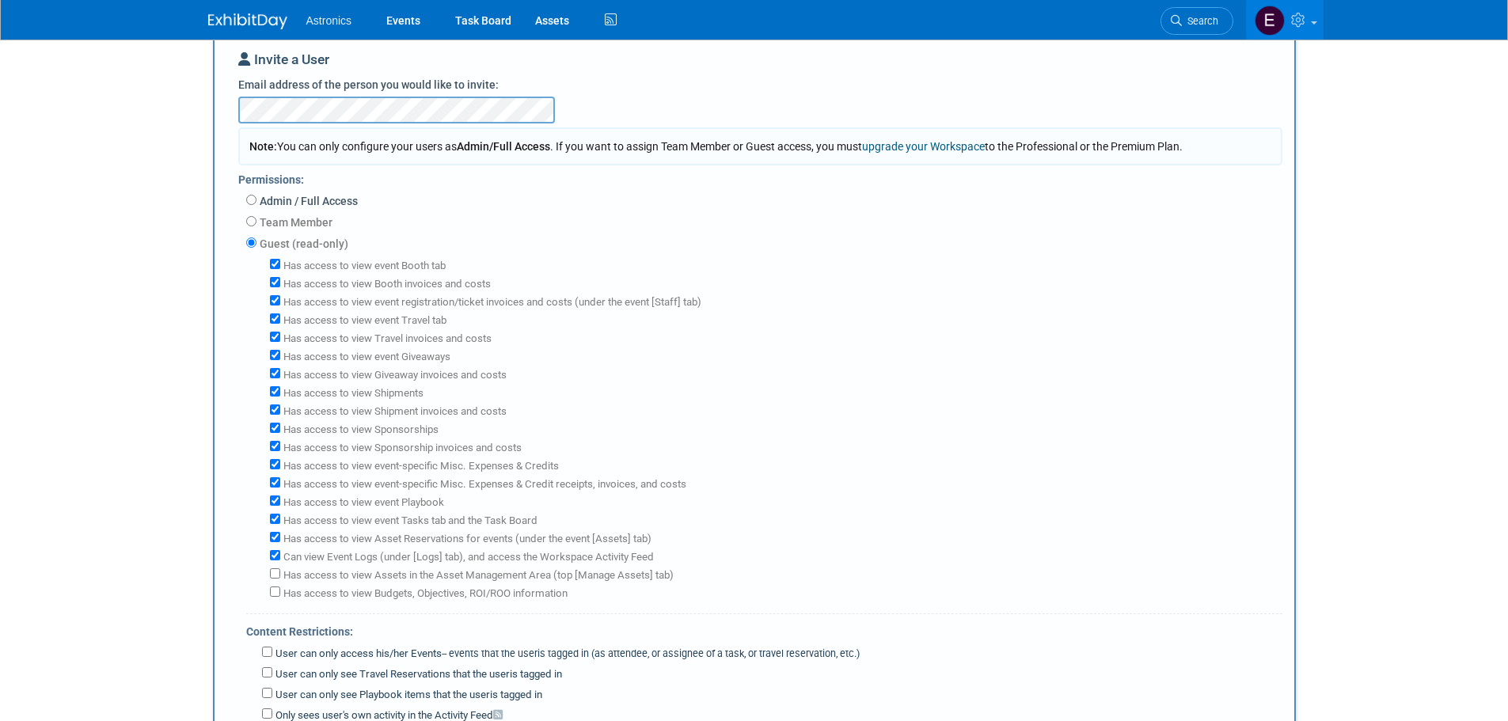
click at [131, 222] on body "Astronics Events Task Board Assets" at bounding box center [754, 215] width 1508 height 721
click at [253, 201] on input "Admin / Full Access" at bounding box center [251, 200] width 10 height 10
radio input "true"
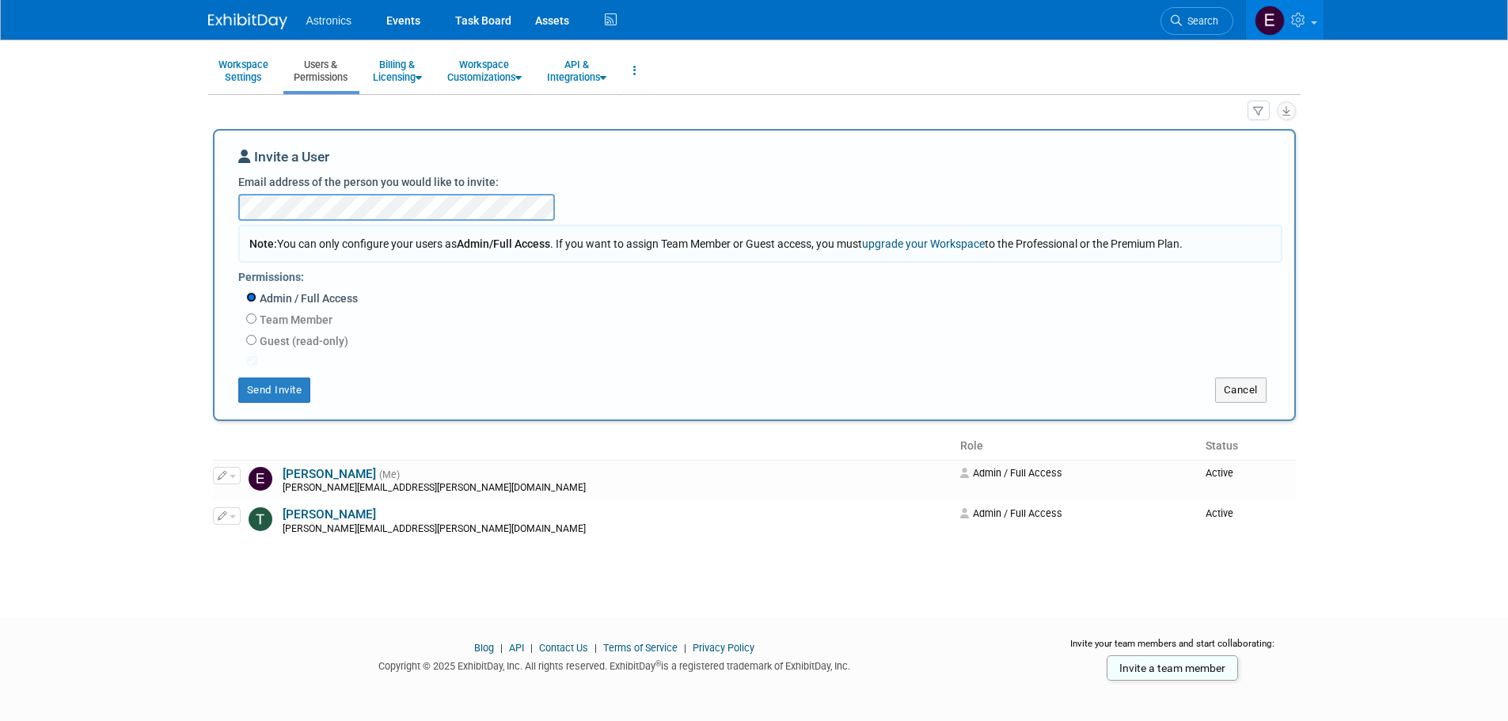
scroll to position [44, 0]
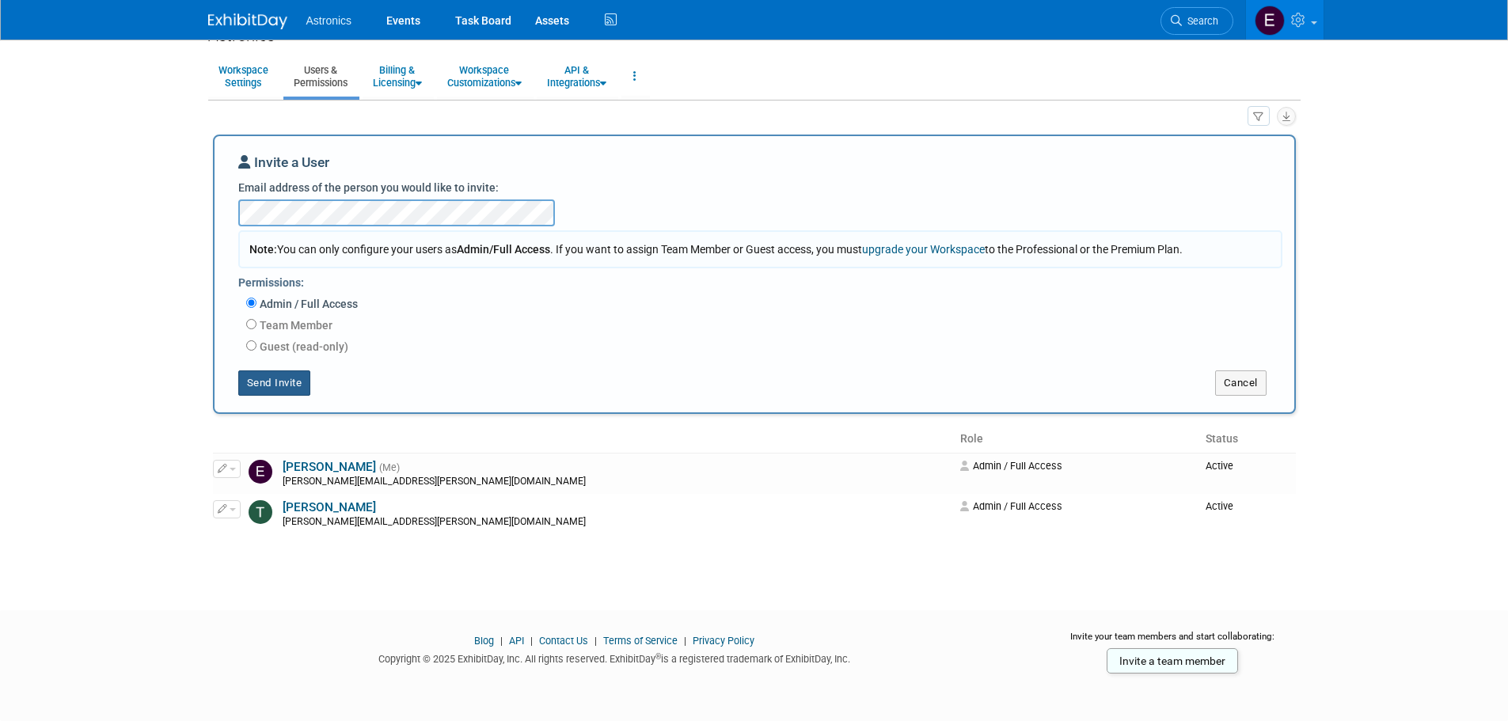
click at [289, 383] on button "Send Invite" at bounding box center [274, 383] width 73 height 25
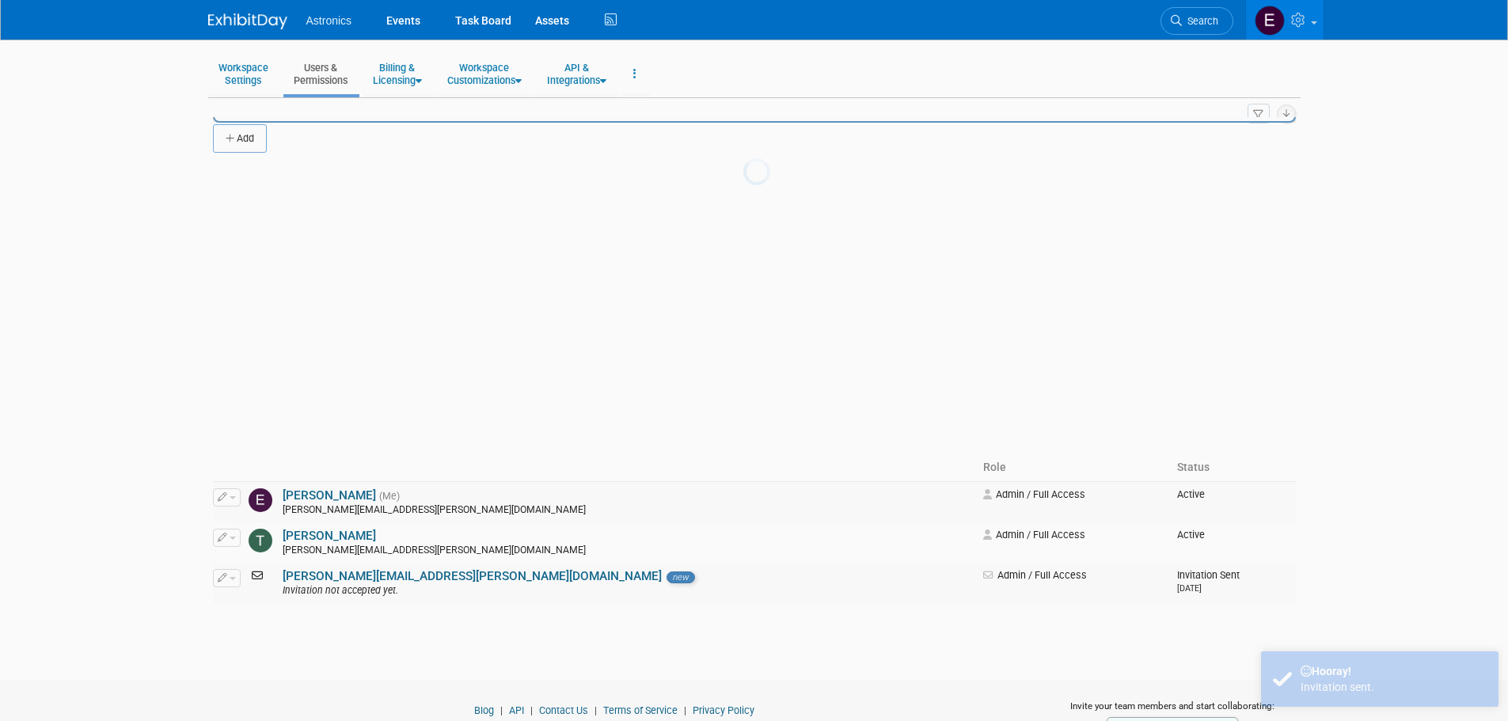
scroll to position [16, 0]
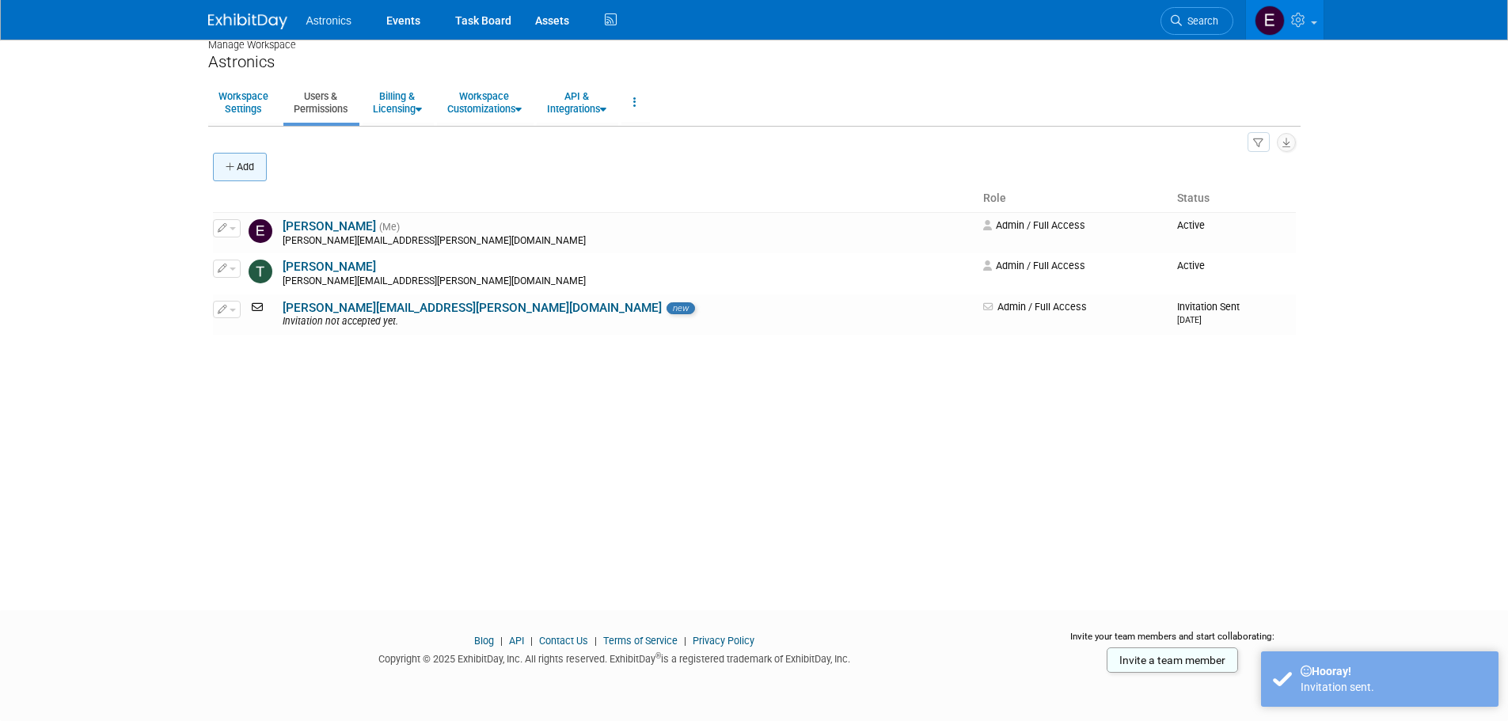
click at [253, 162] on button "Add" at bounding box center [240, 167] width 54 height 29
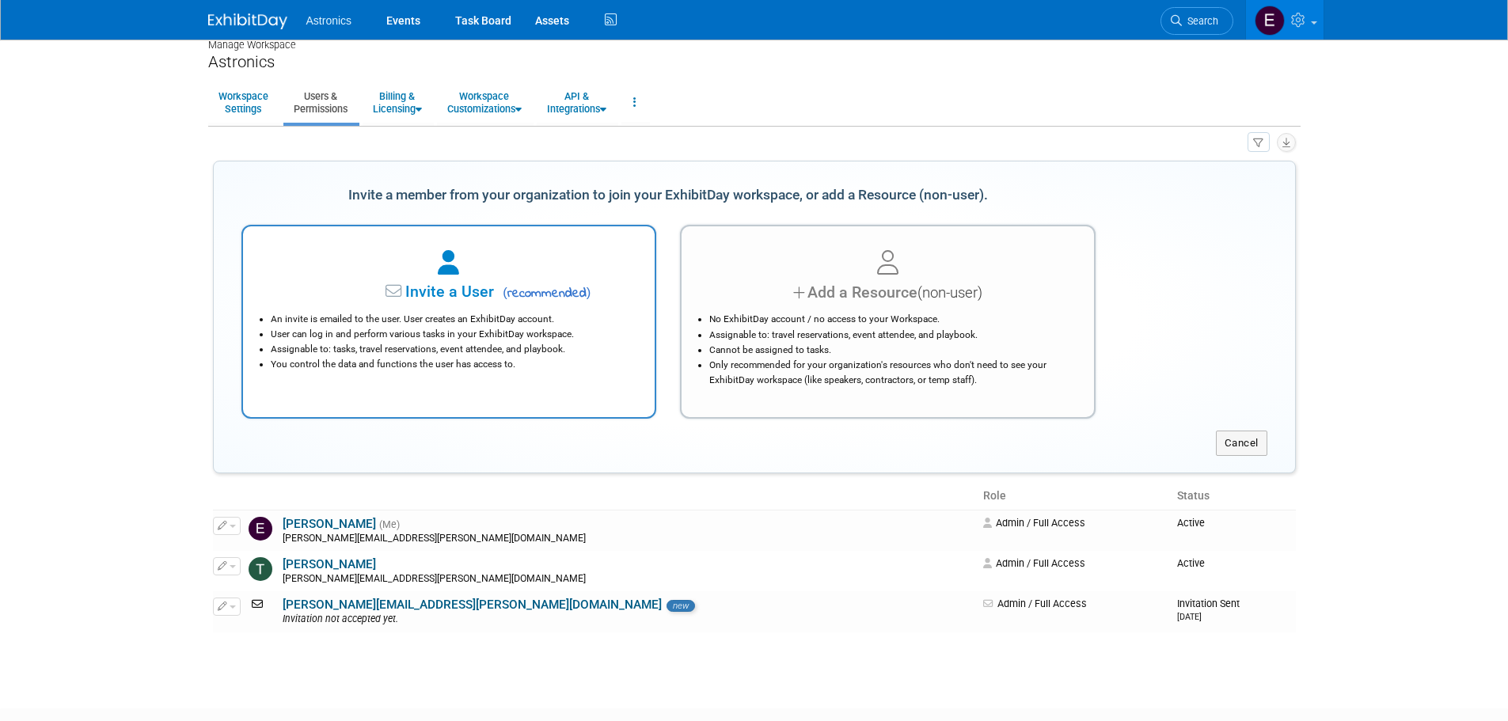
click at [480, 277] on div at bounding box center [449, 263] width 373 height 35
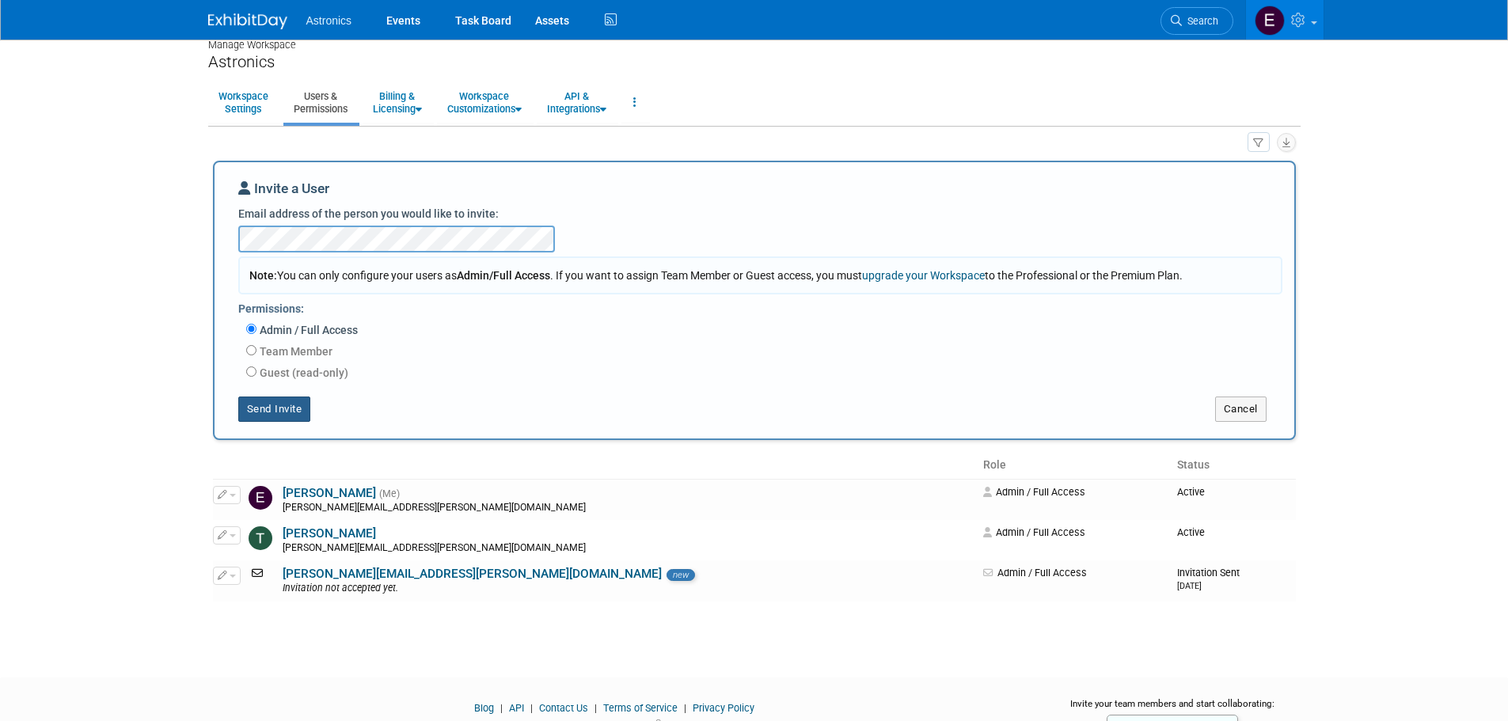
click at [283, 416] on button "Send Invite" at bounding box center [274, 409] width 73 height 25
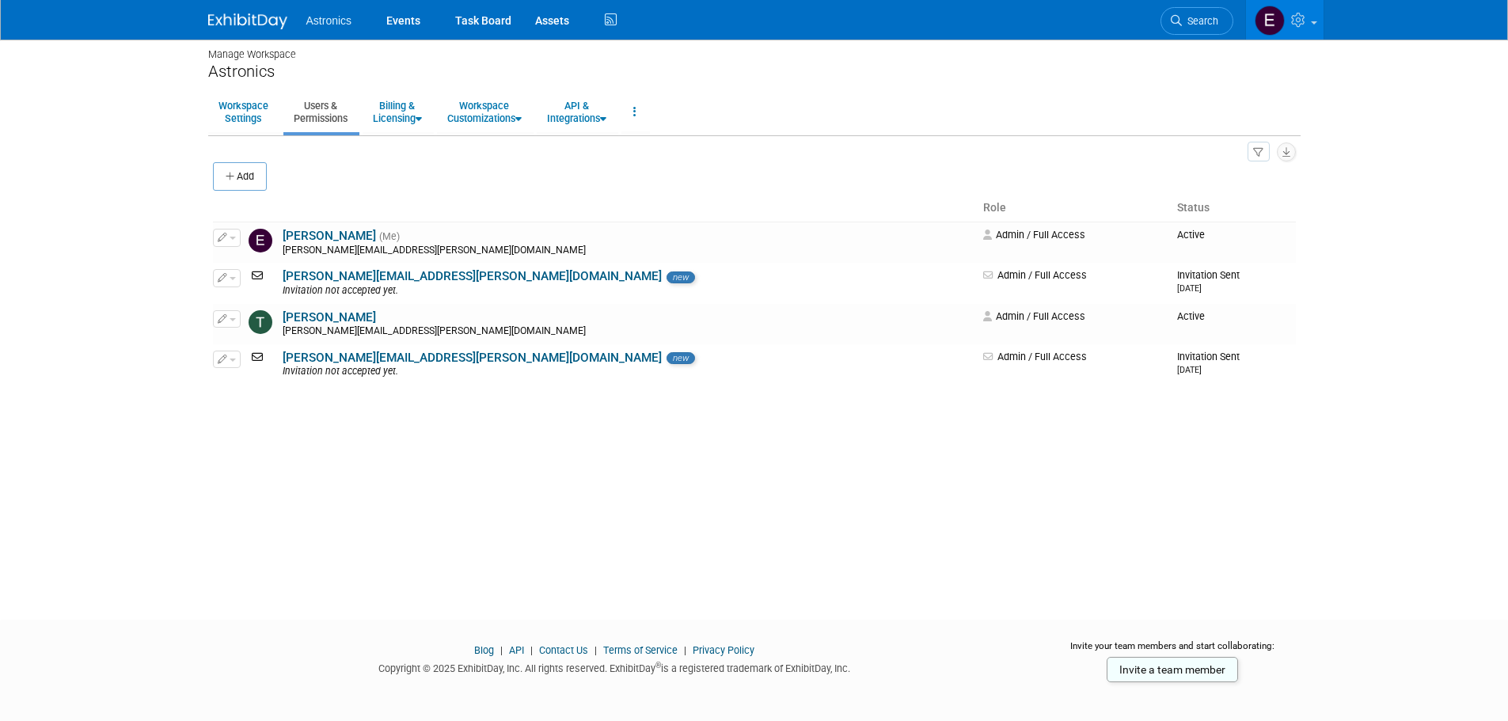
scroll to position [0, 0]
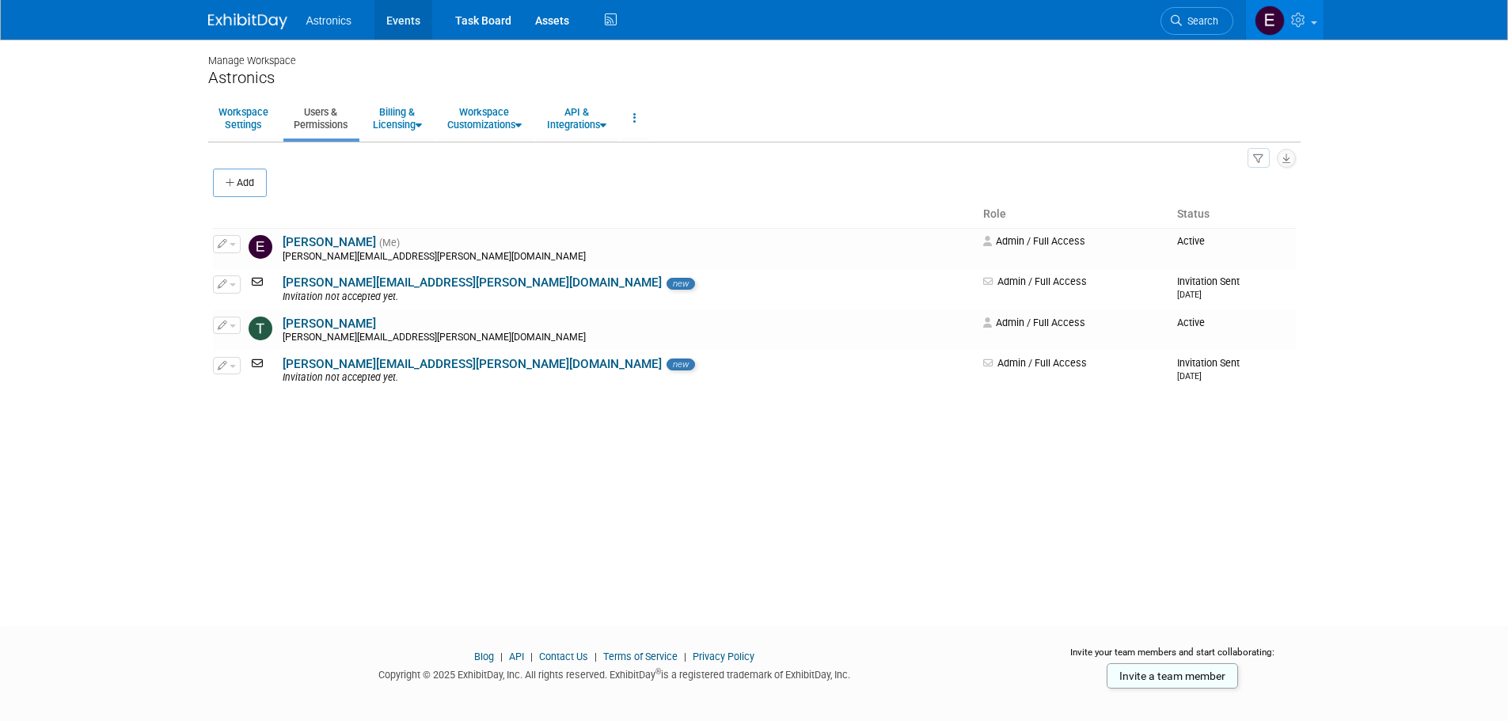
click at [396, 21] on link "Events" at bounding box center [403, 20] width 58 height 40
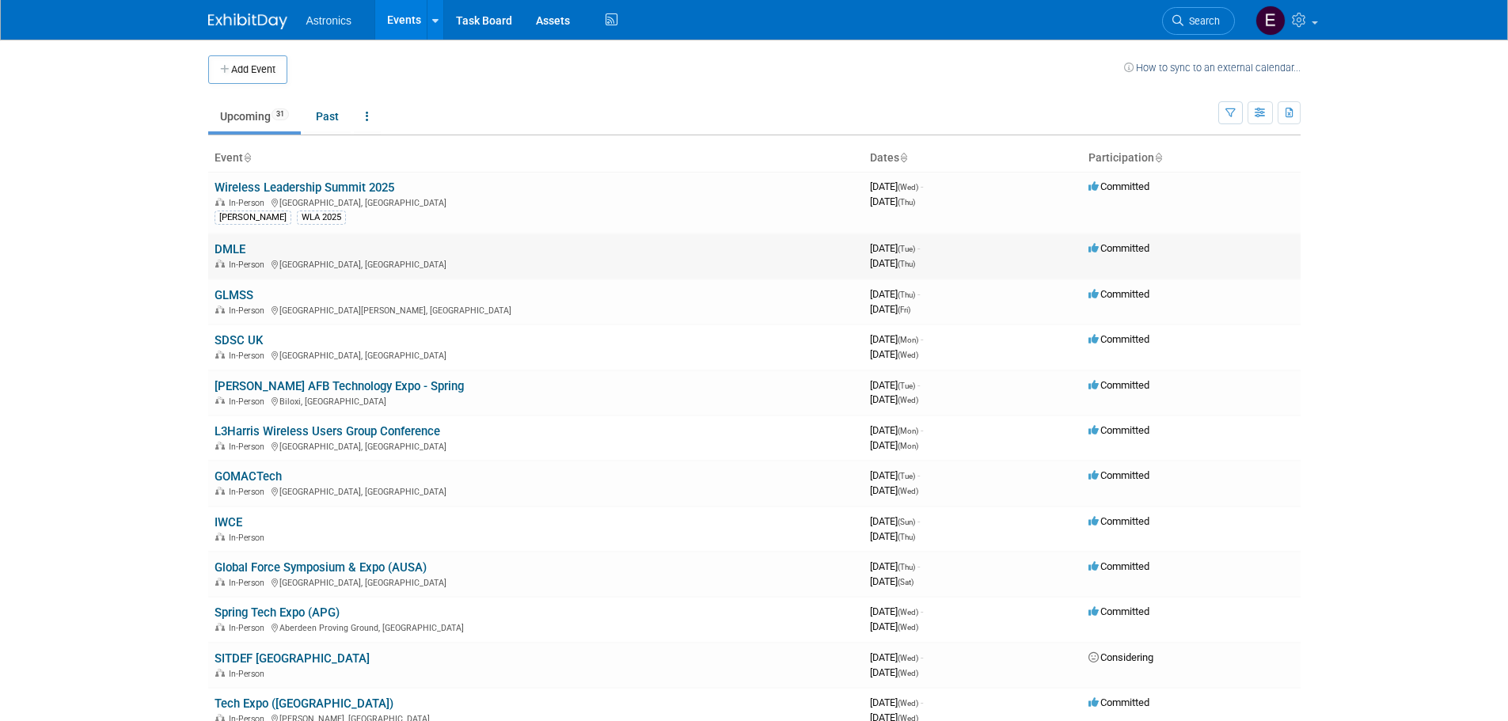
click at [230, 244] on link "DMLE" at bounding box center [230, 249] width 31 height 14
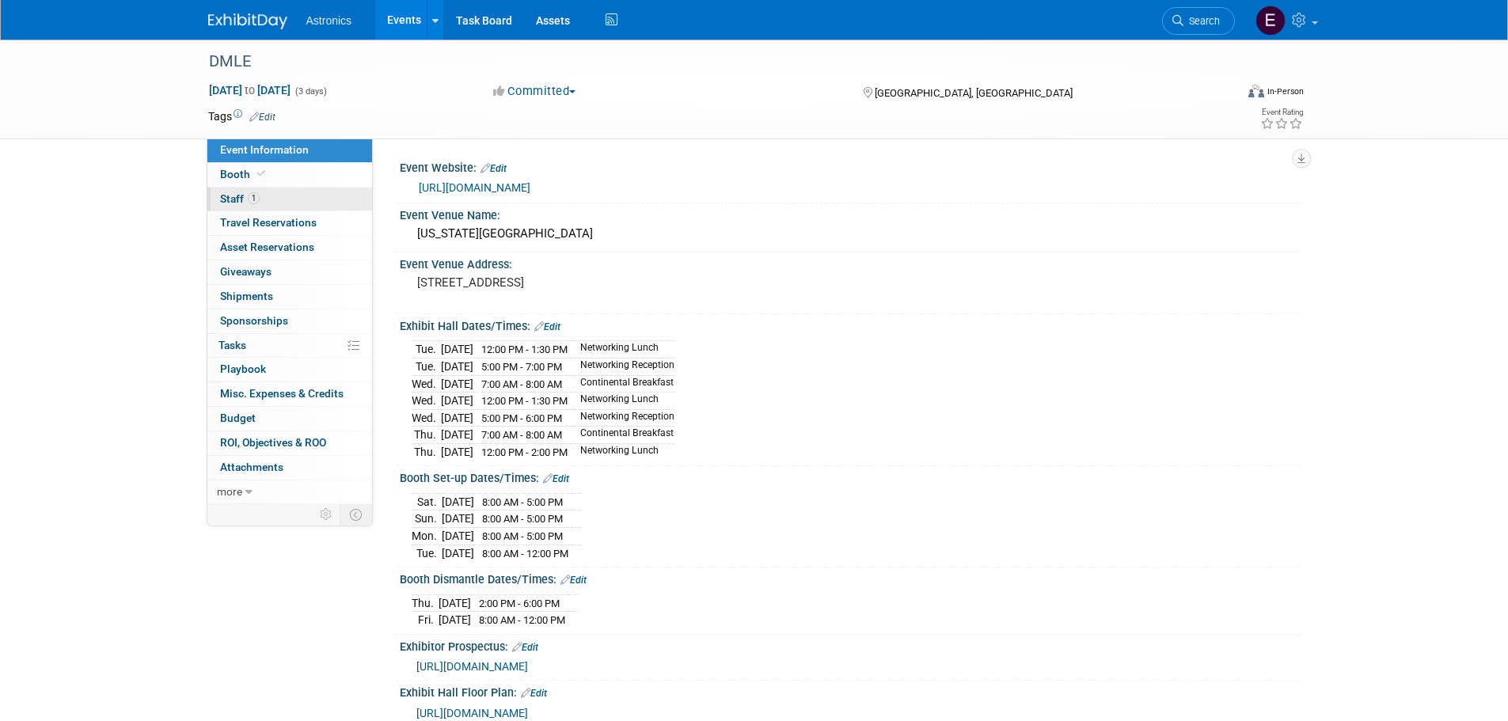
click at [241, 196] on span "Staff 1" at bounding box center [240, 198] width 40 height 13
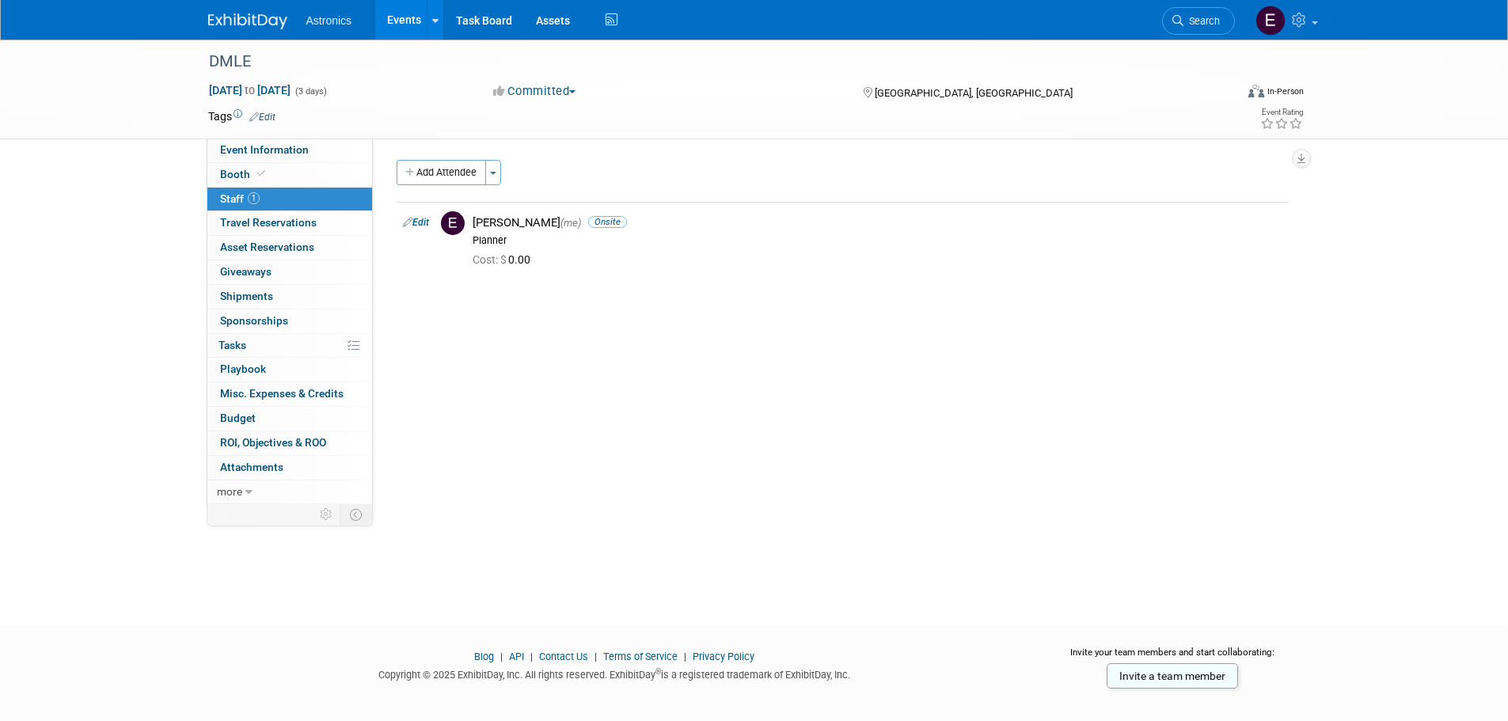
click at [455, 169] on button "Add Attendee" at bounding box center [441, 172] width 89 height 25
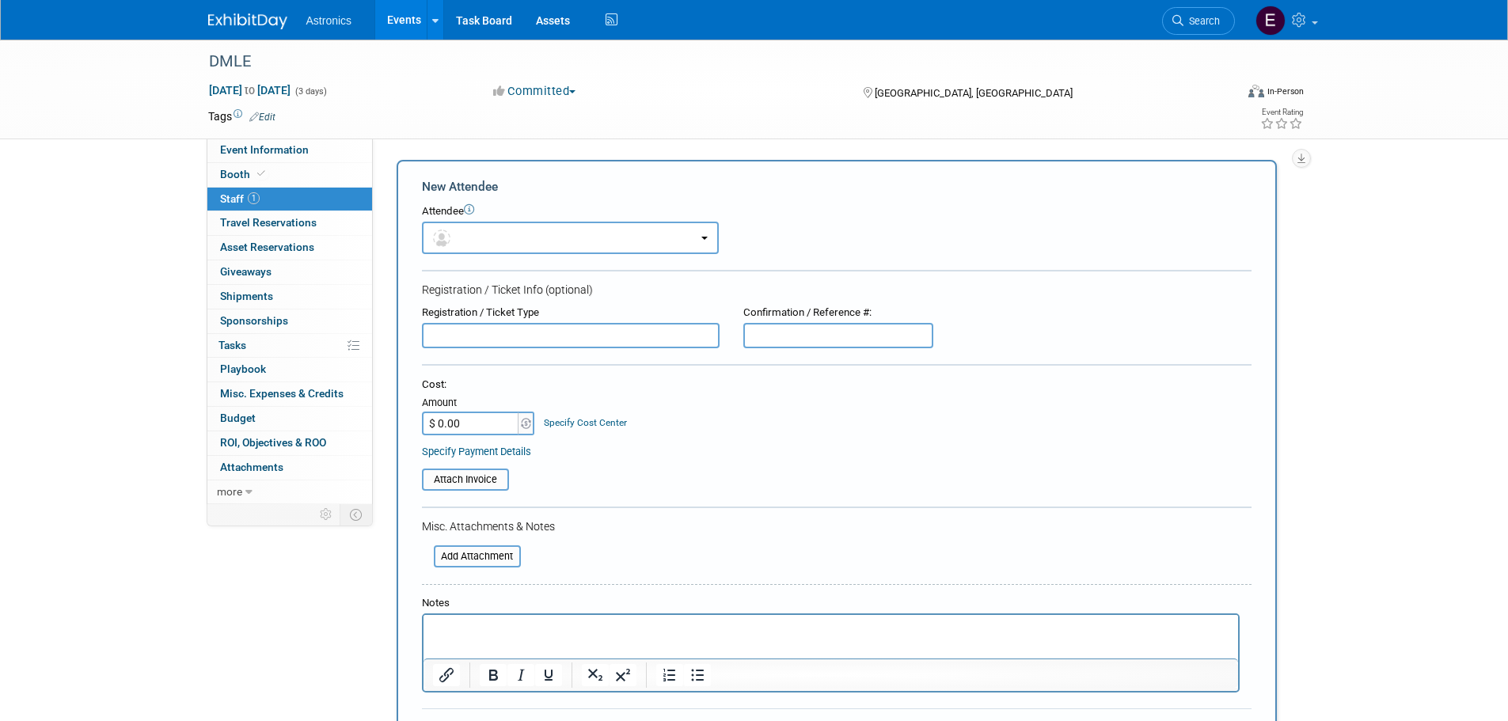
click at [464, 220] on div "Attendee <img src="[URL][DOMAIN_NAME]" style="width: 22px; height: 22px; border…" at bounding box center [837, 229] width 830 height 50
click at [464, 240] on button "button" at bounding box center [570, 238] width 297 height 32
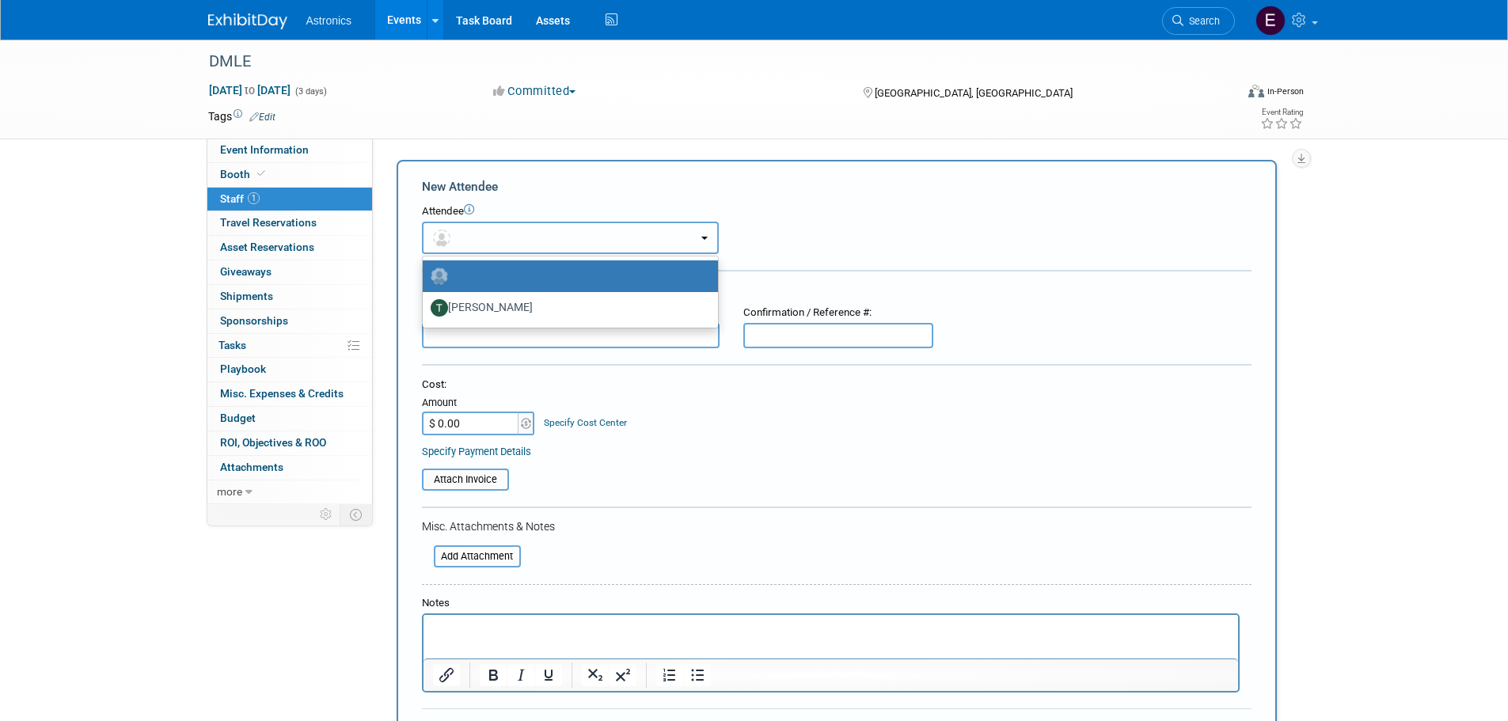
click at [464, 240] on button "button" at bounding box center [570, 238] width 297 height 32
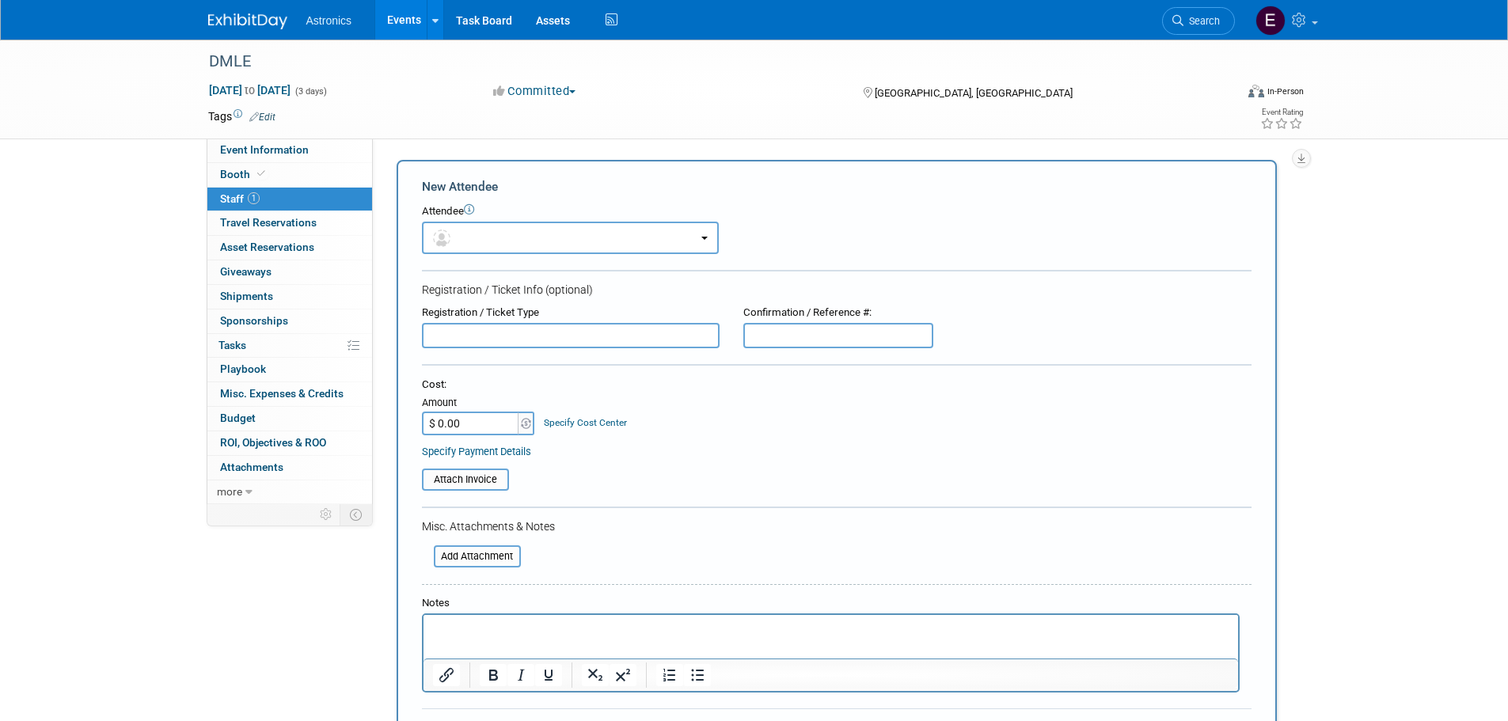
click at [674, 182] on div "New Attendee" at bounding box center [837, 186] width 830 height 17
click at [285, 225] on span "Travel Reservations 0" at bounding box center [268, 222] width 97 height 13
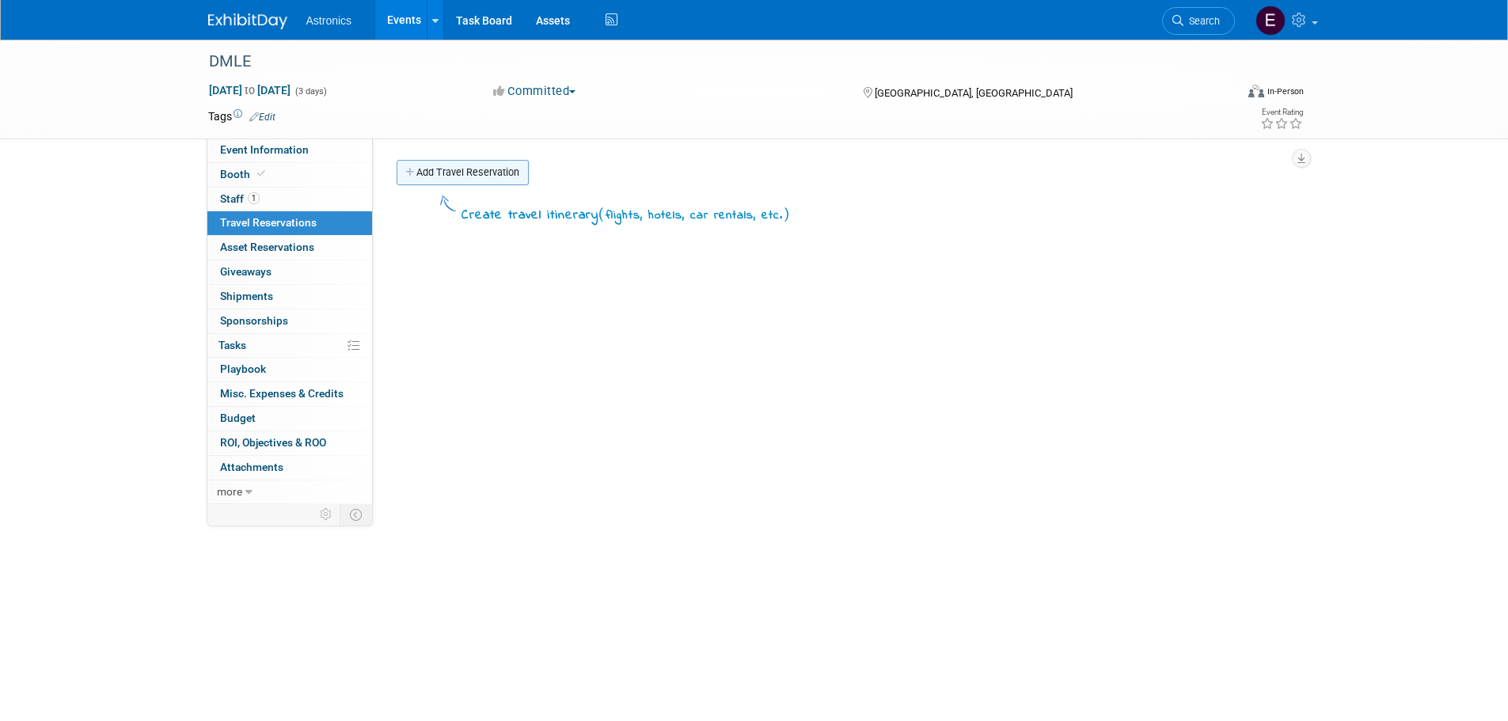
click at [432, 177] on link "Add Travel Reservation" at bounding box center [463, 172] width 132 height 25
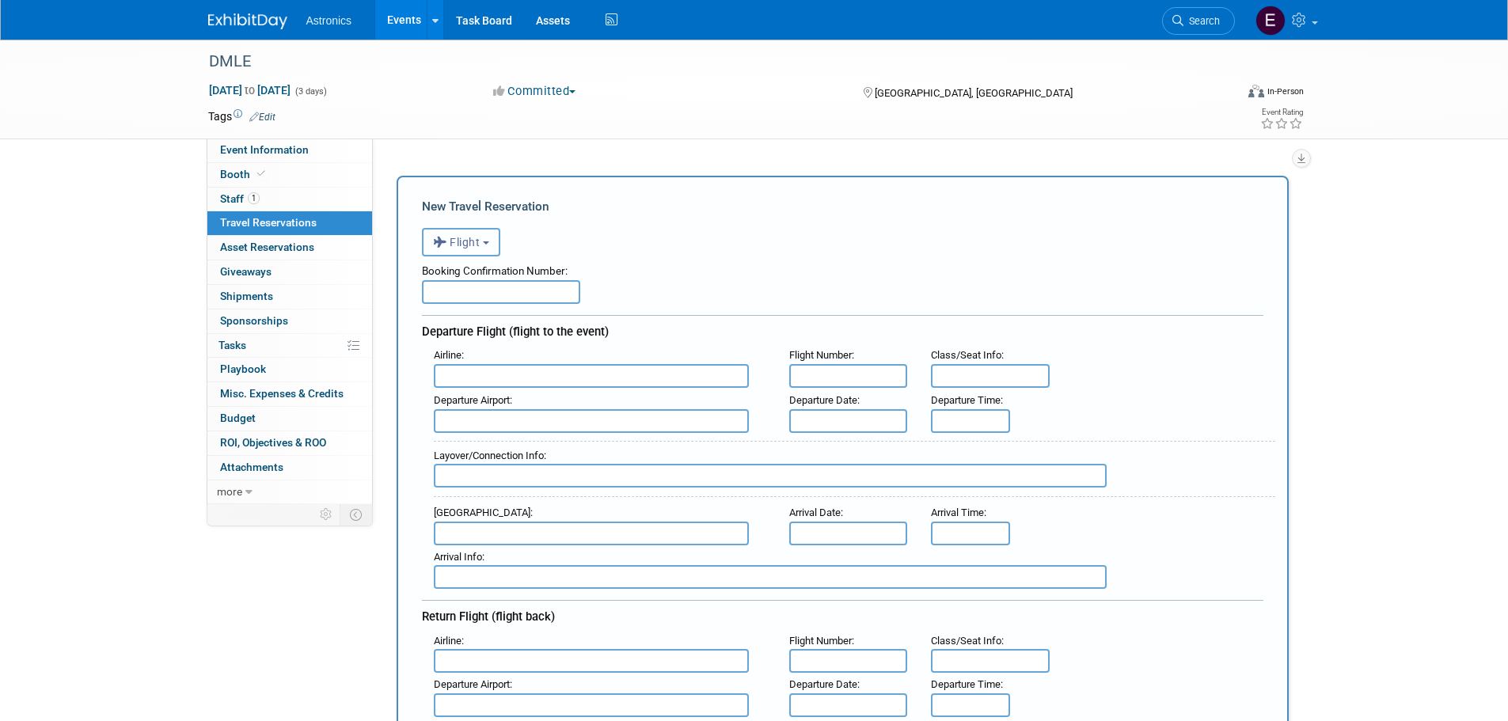
click at [489, 240] on button "Flight" at bounding box center [461, 242] width 78 height 29
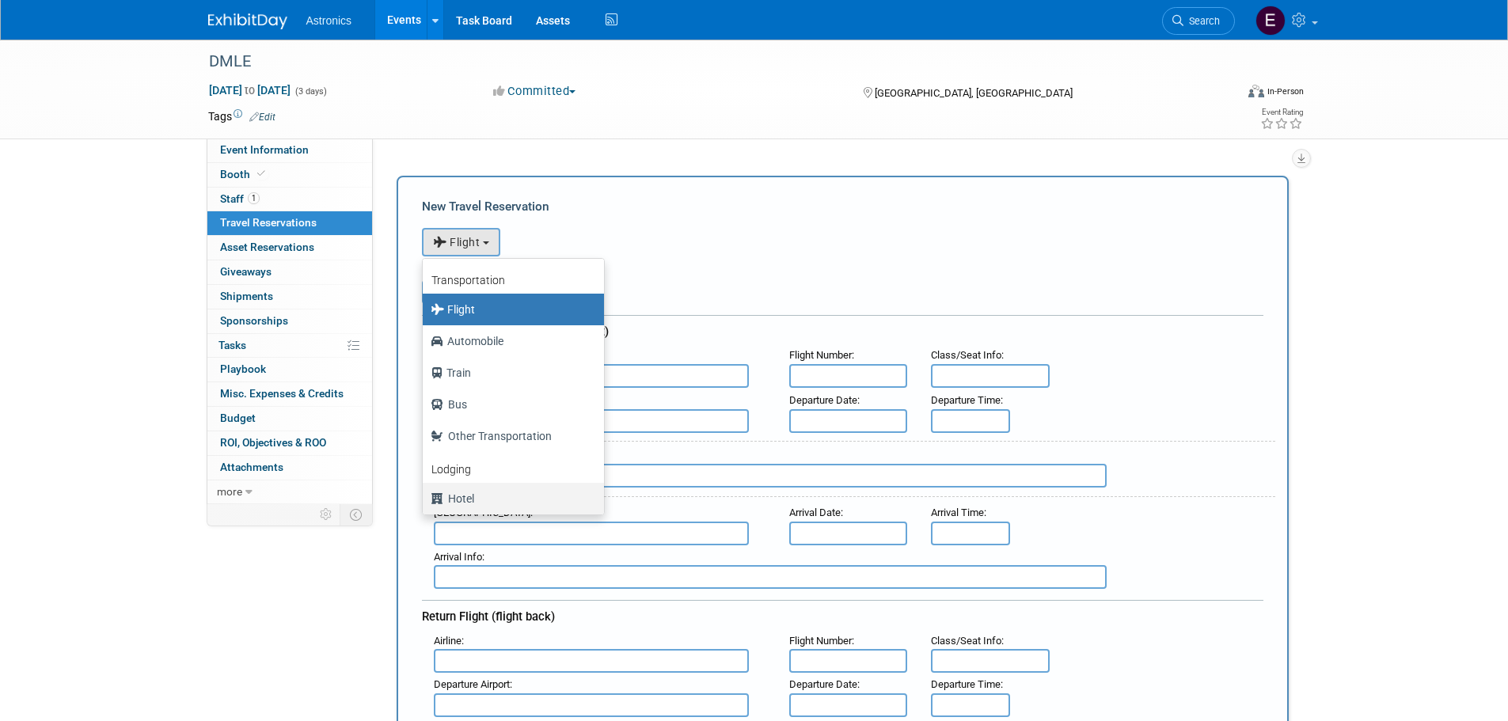
click at [456, 492] on label "Hotel" at bounding box center [510, 498] width 158 height 25
click at [425, 492] on input "Hotel" at bounding box center [420, 497] width 10 height 10
select select "6"
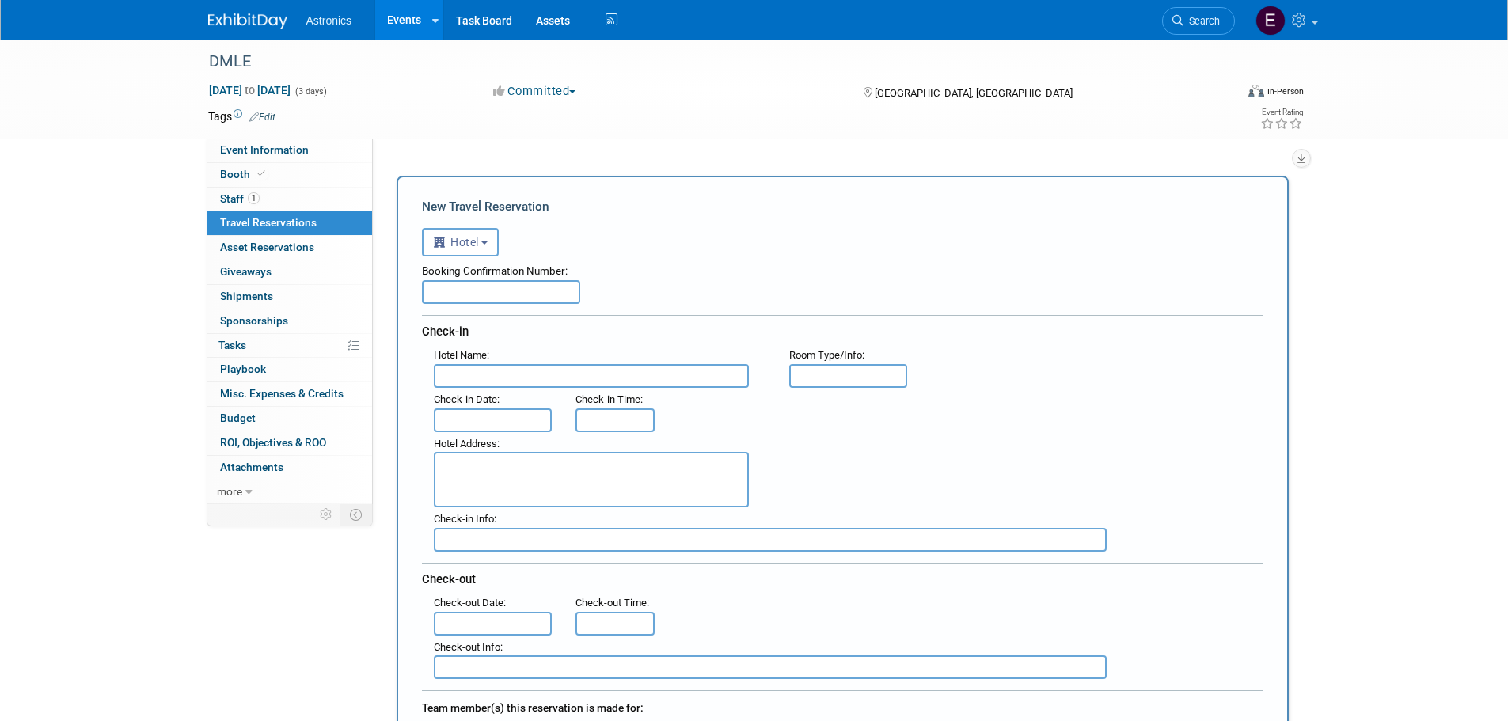
click at [471, 296] on input "text" at bounding box center [501, 292] width 158 height 24
click at [544, 376] on input "text" at bounding box center [591, 376] width 315 height 24
click at [508, 374] on input "text" at bounding box center [591, 376] width 315 height 24
click at [614, 369] on input "Marriott" at bounding box center [591, 376] width 315 height 24
type input "Marriott Downtown"
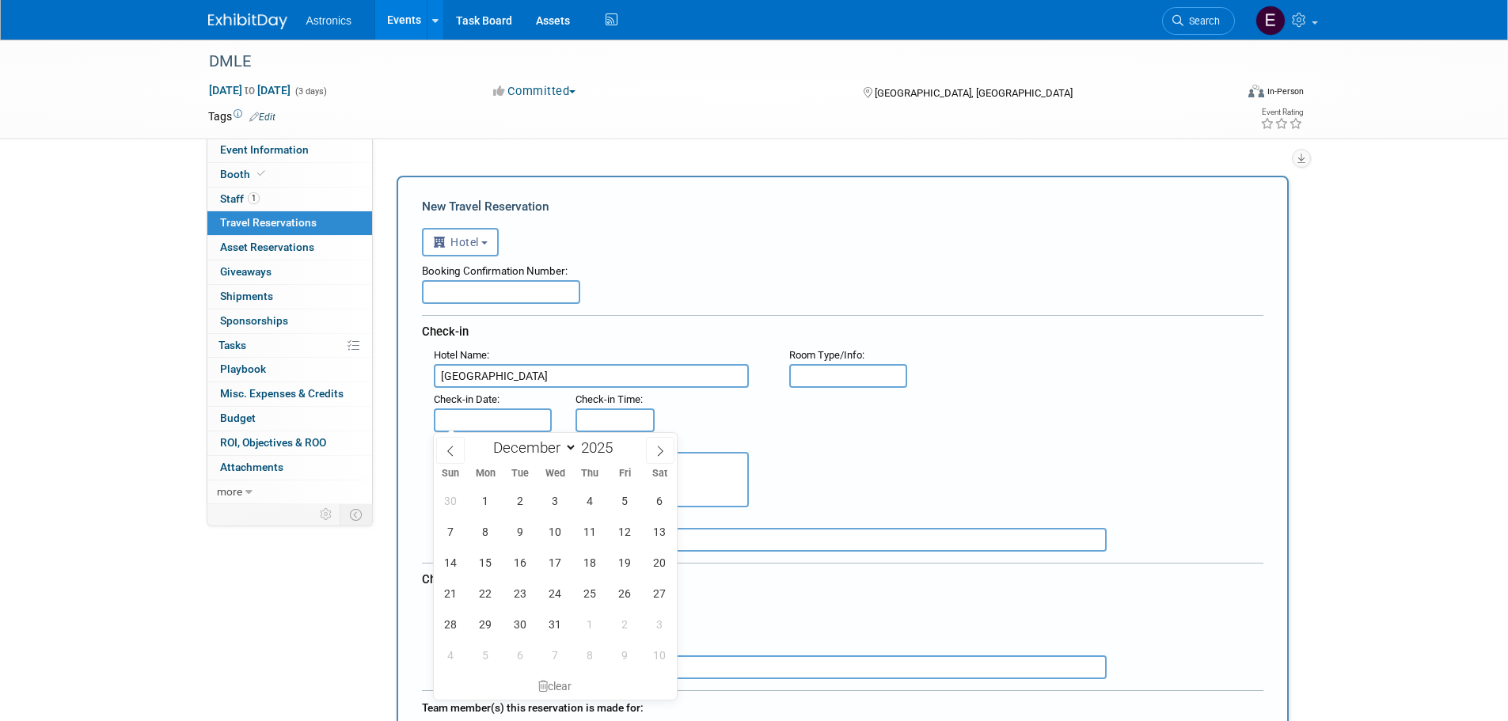
click at [510, 420] on input "text" at bounding box center [493, 421] width 119 height 24
click at [458, 534] on span "7" at bounding box center [450, 531] width 31 height 31
type input "Dec 7, 2025"
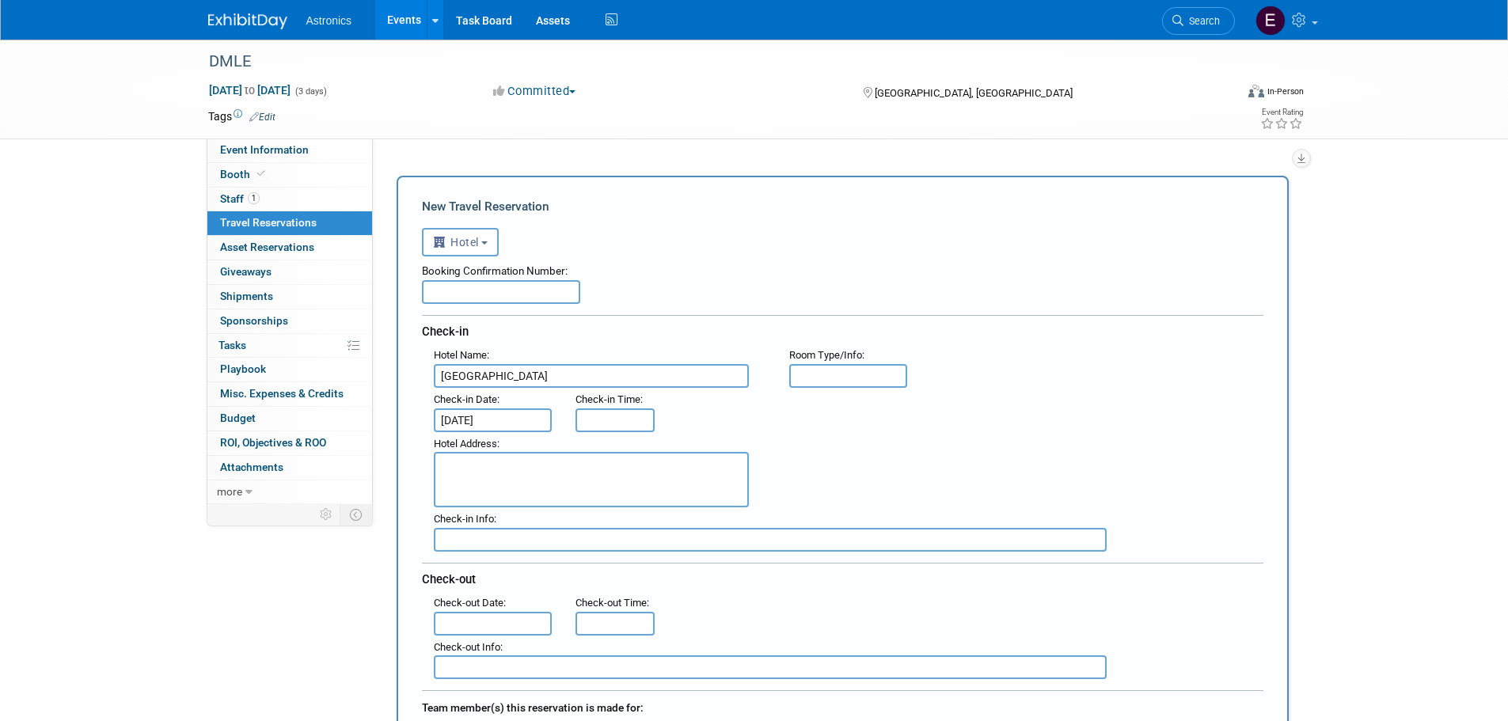
type input "3:00 PM"
click at [622, 410] on input "3:00 PM" at bounding box center [615, 421] width 79 height 24
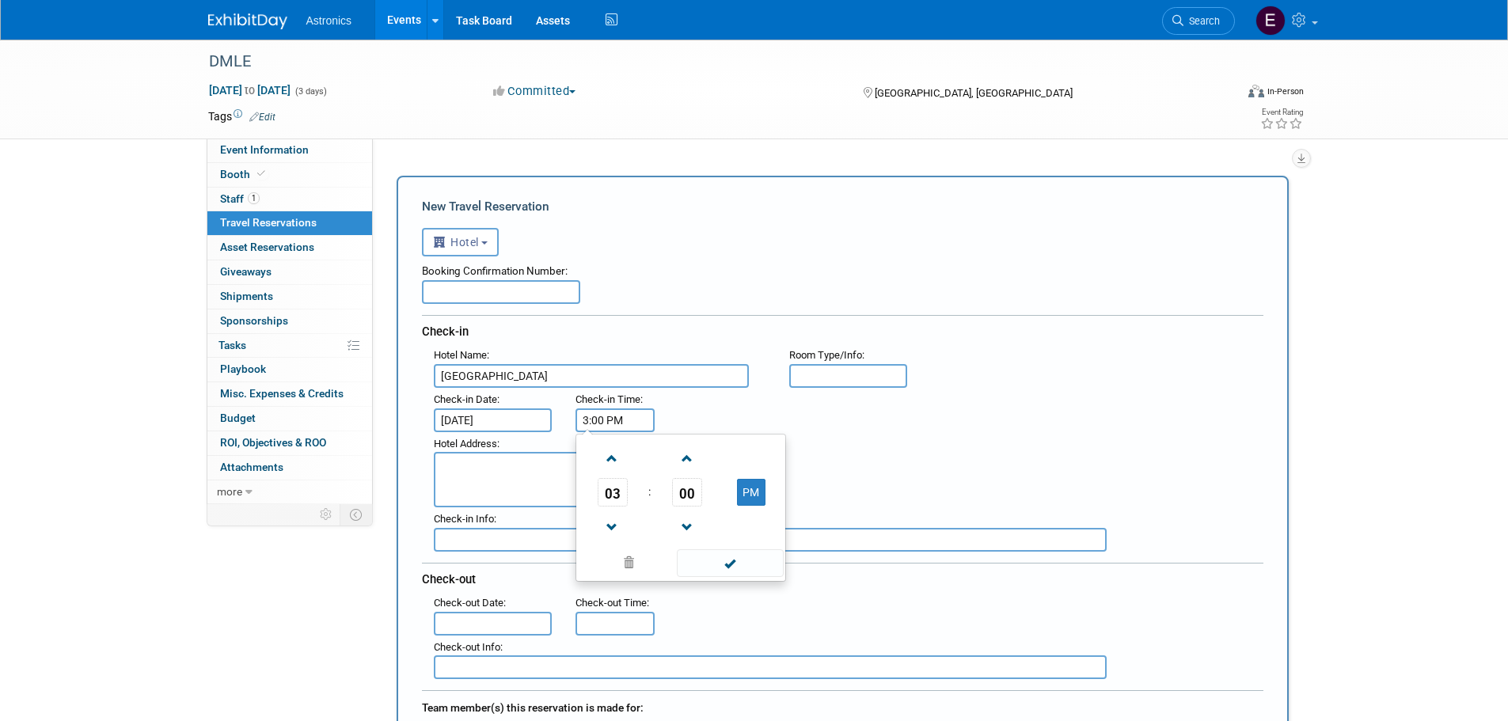
click at [892, 447] on div "Hotel Address :" at bounding box center [848, 470] width 853 height 76
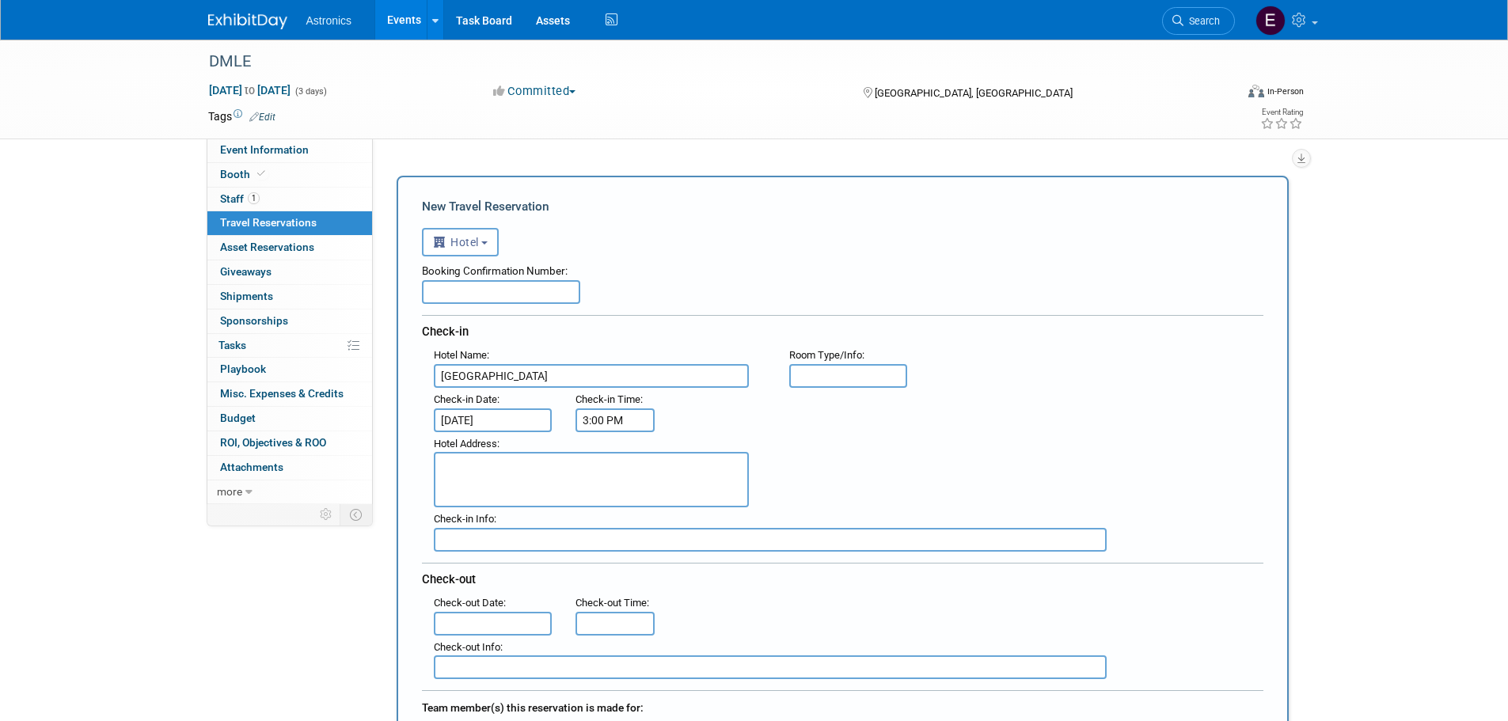
click at [442, 374] on input "Marriott Downtown" at bounding box center [591, 376] width 315 height 24
type input "Louisville Marriott Downtown"
click at [538, 460] on textarea at bounding box center [591, 479] width 315 height 55
paste textarea "280 West Jefferson Street Louisville, KY 40202"
type textarea "280 West Jefferson Street Louisville, KY 40202"
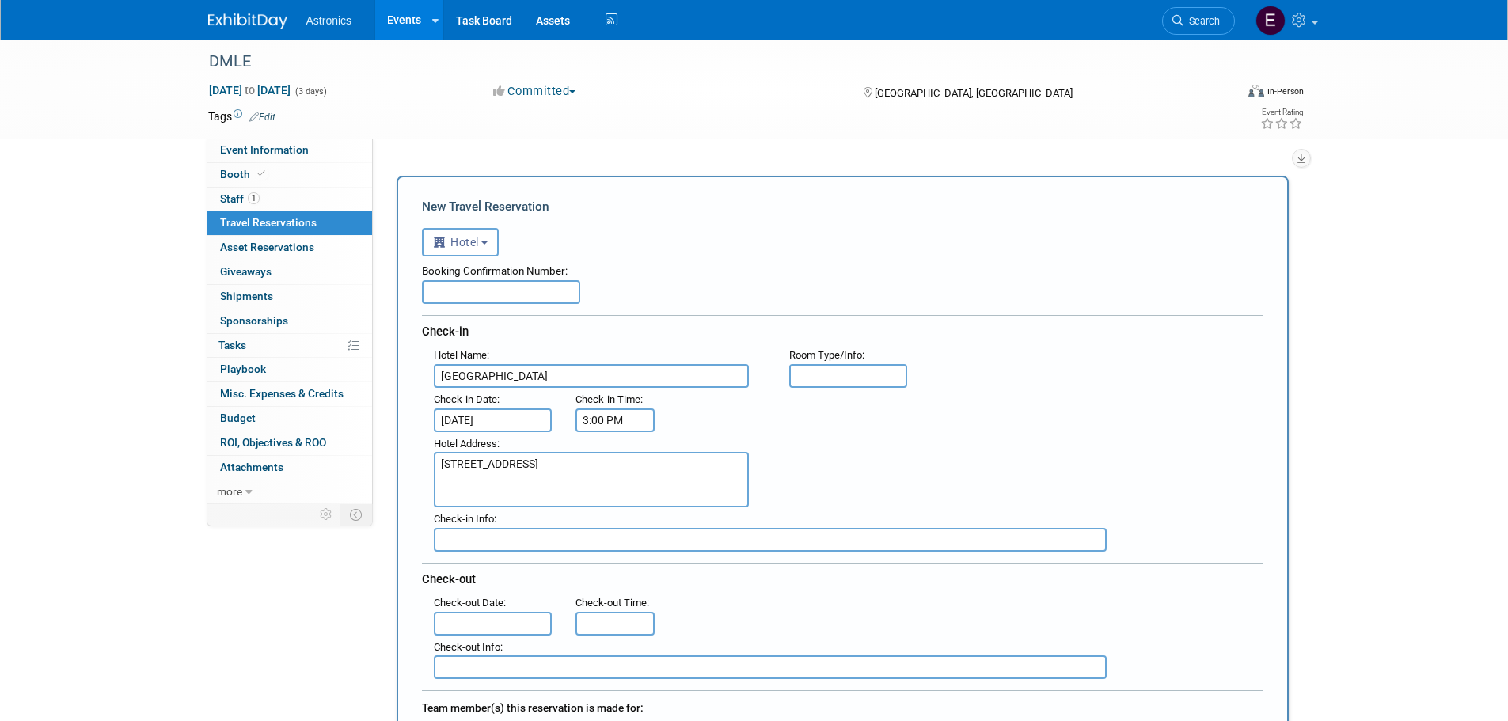
click at [481, 624] on input "text" at bounding box center [493, 624] width 119 height 24
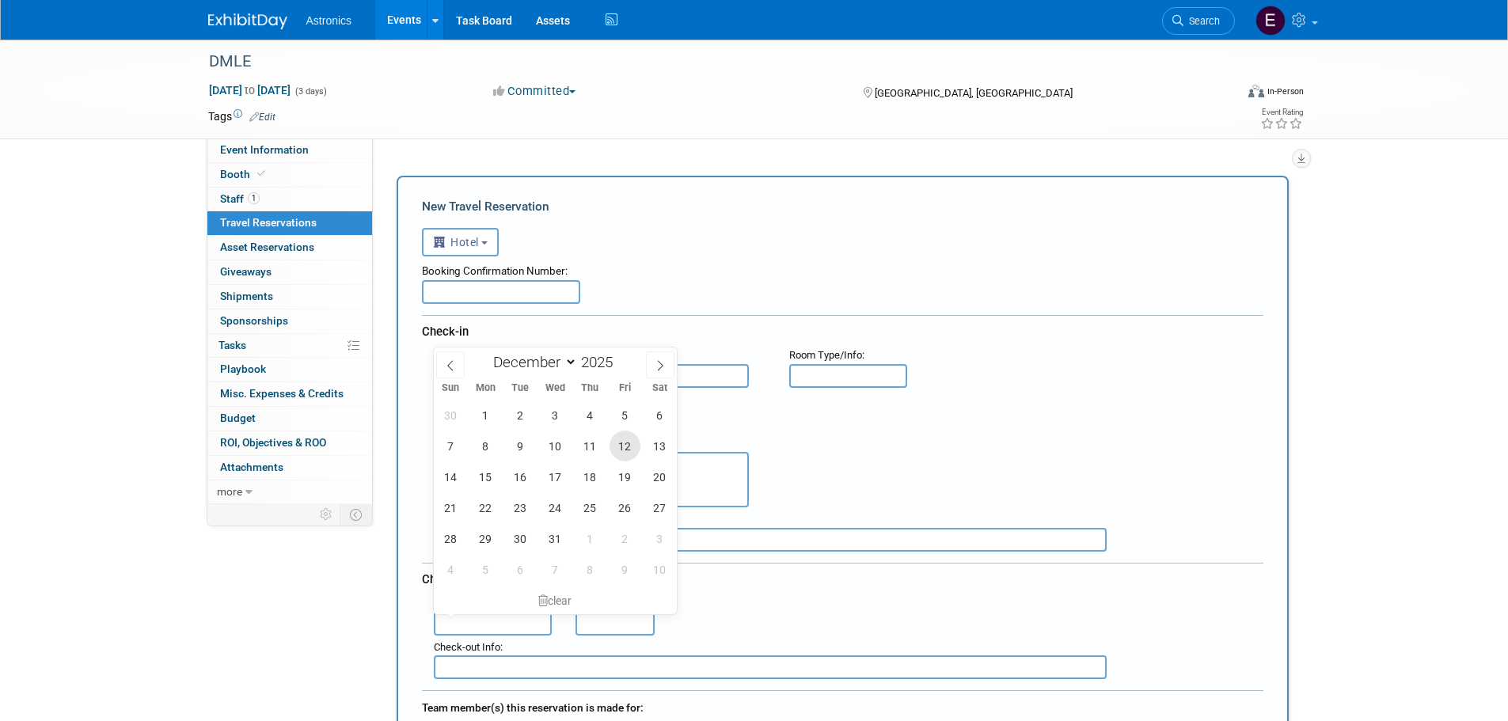
click at [625, 446] on span "12" at bounding box center [625, 446] width 31 height 31
type input "Dec 12, 2025"
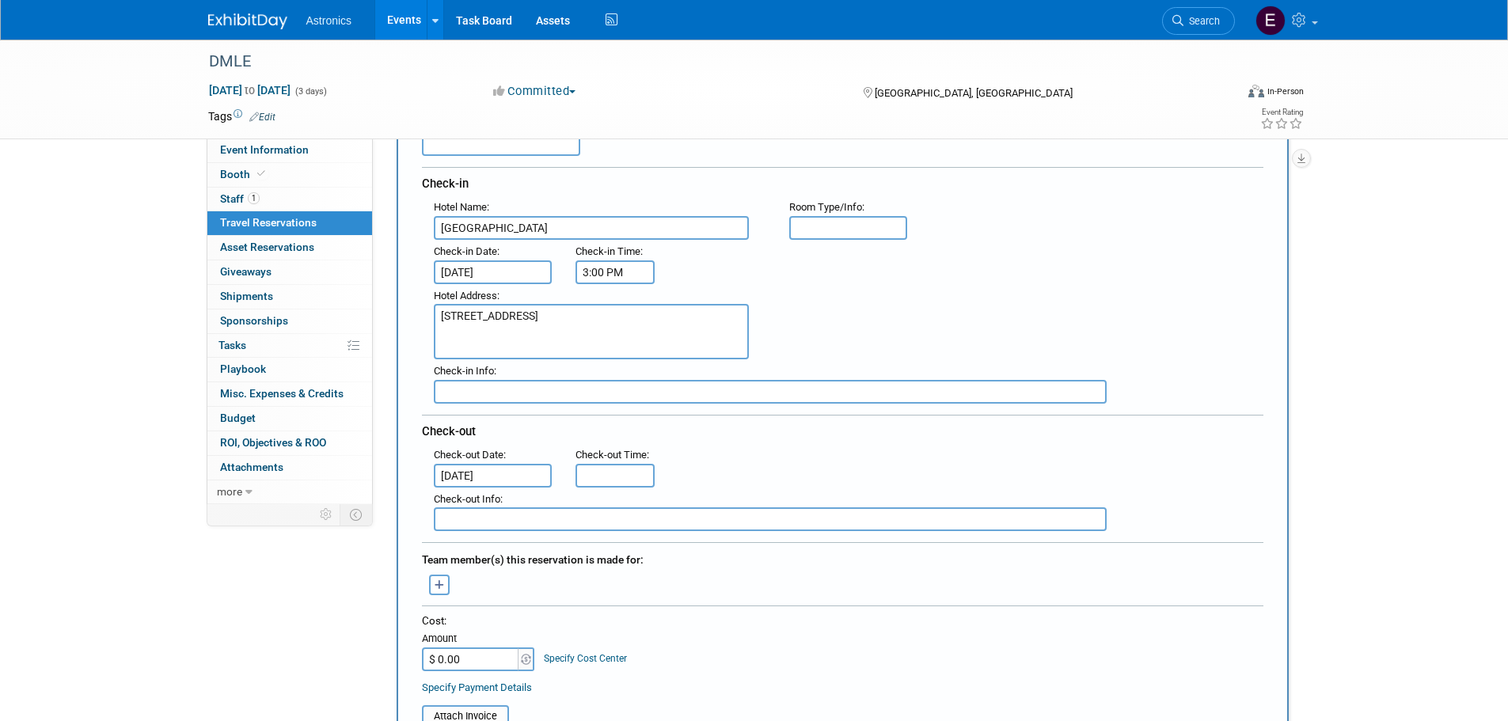
scroll to position [158, 0]
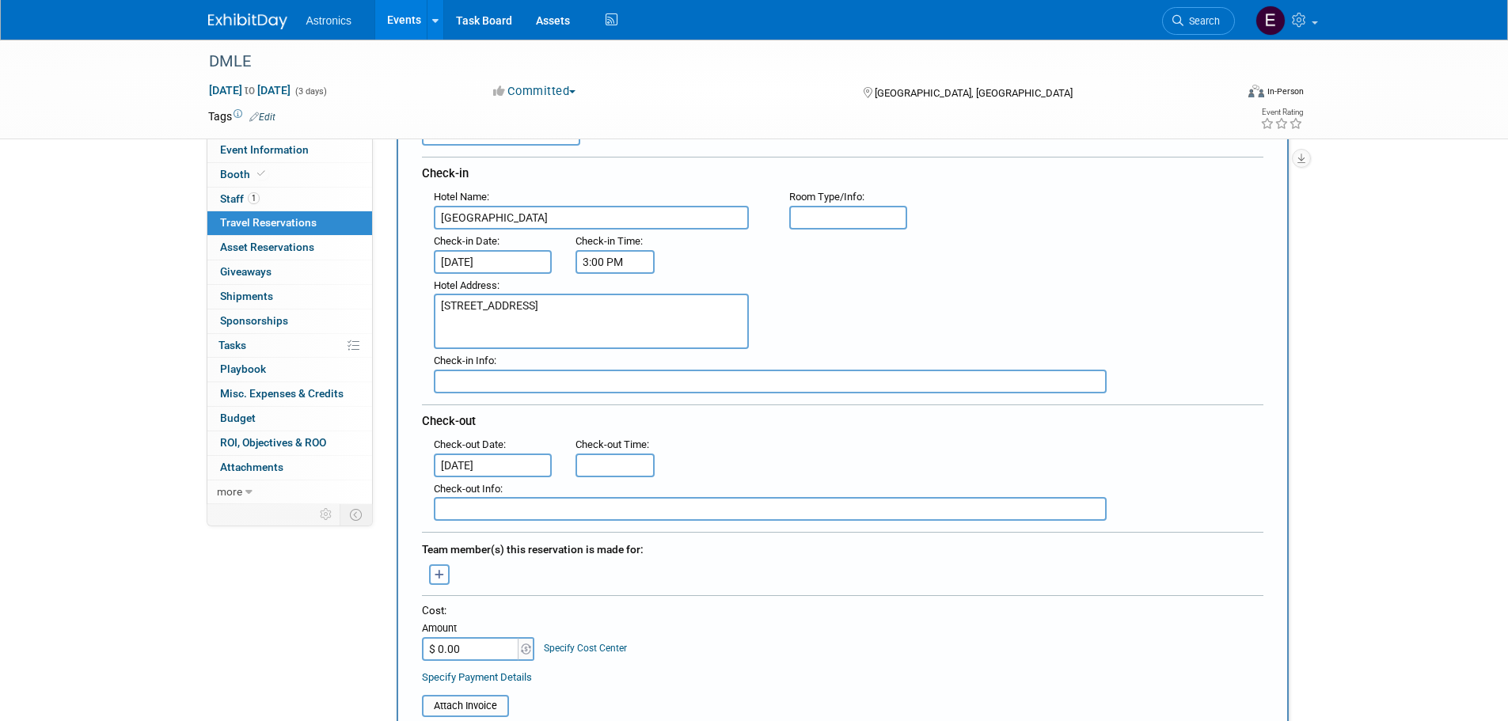
click at [445, 574] on button "button" at bounding box center [439, 574] width 21 height 21
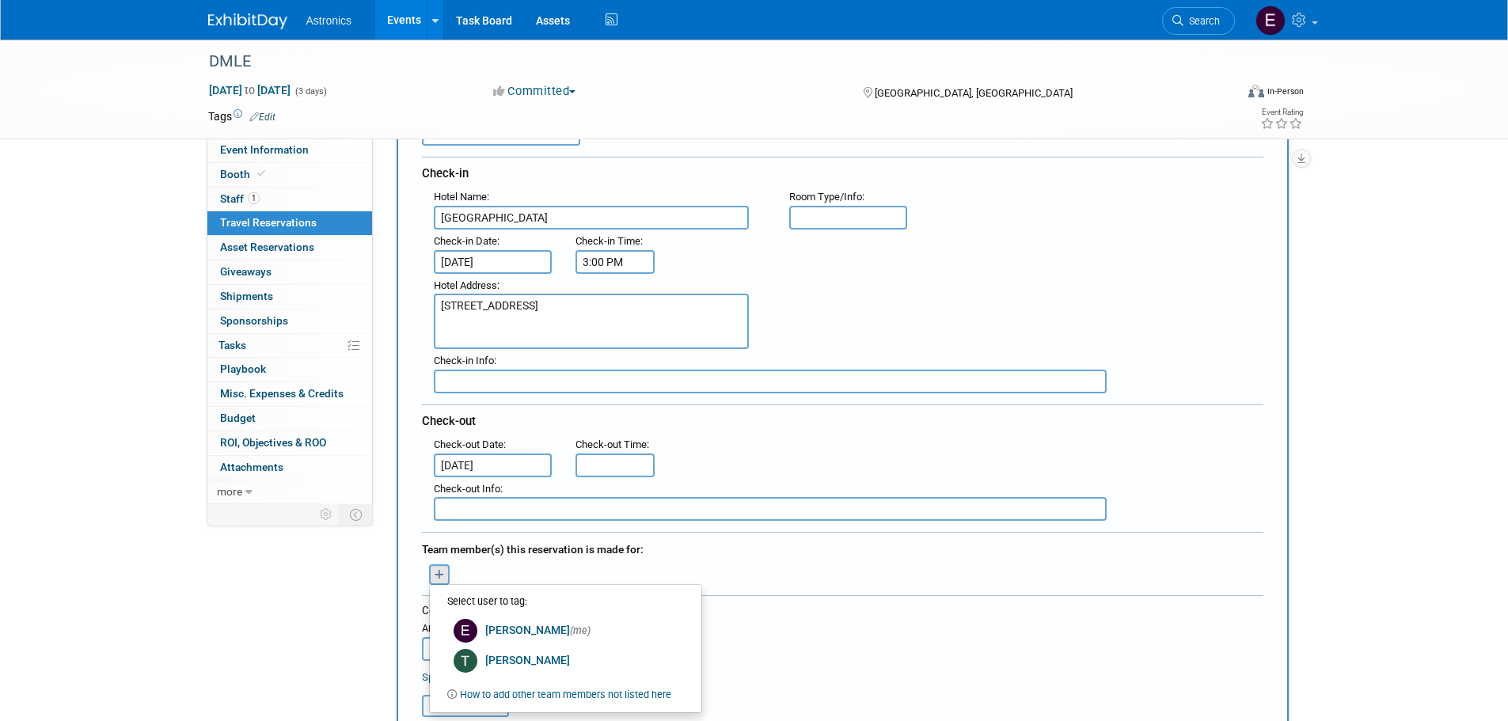
click at [901, 561] on div "Elizabeth (me) remove Tiffany remove (me) Users & Permissions" at bounding box center [842, 573] width 865 height 25
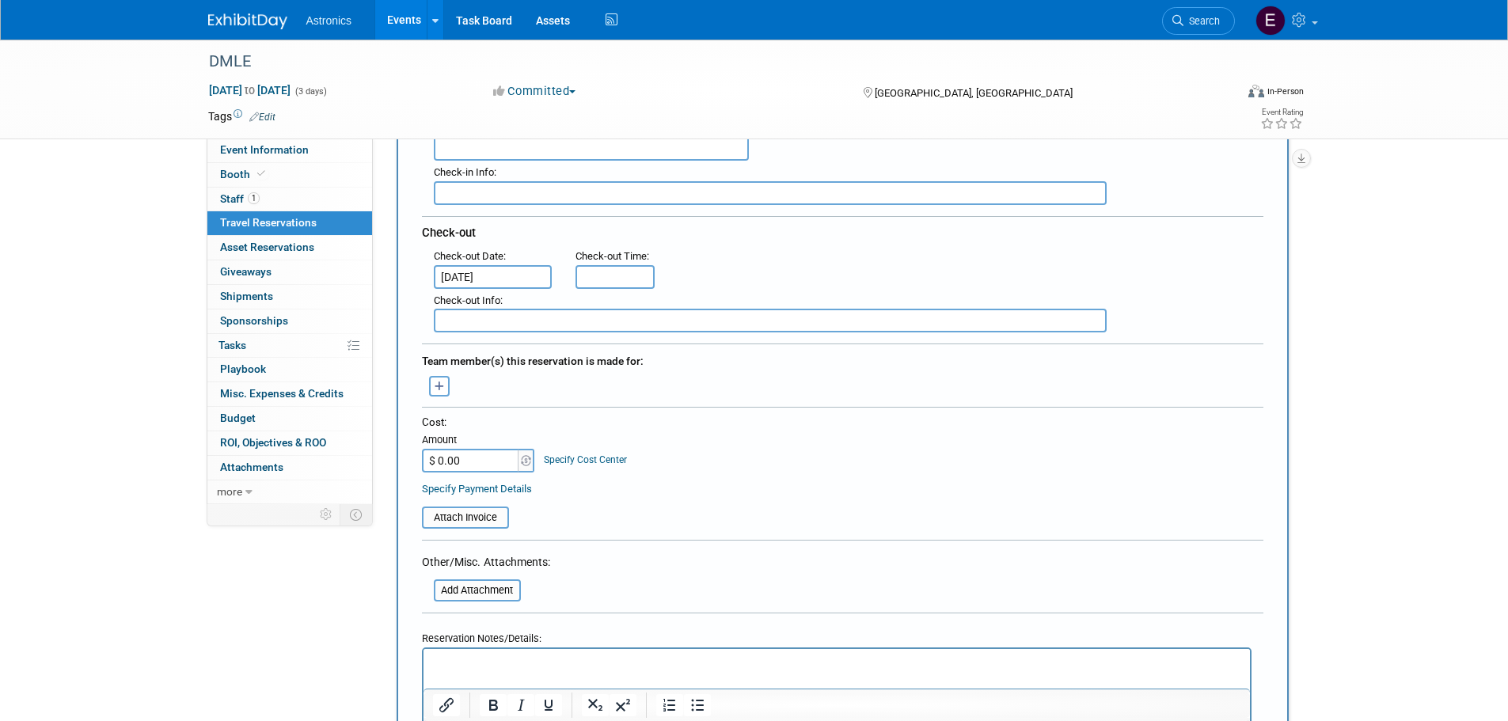
scroll to position [396, 0]
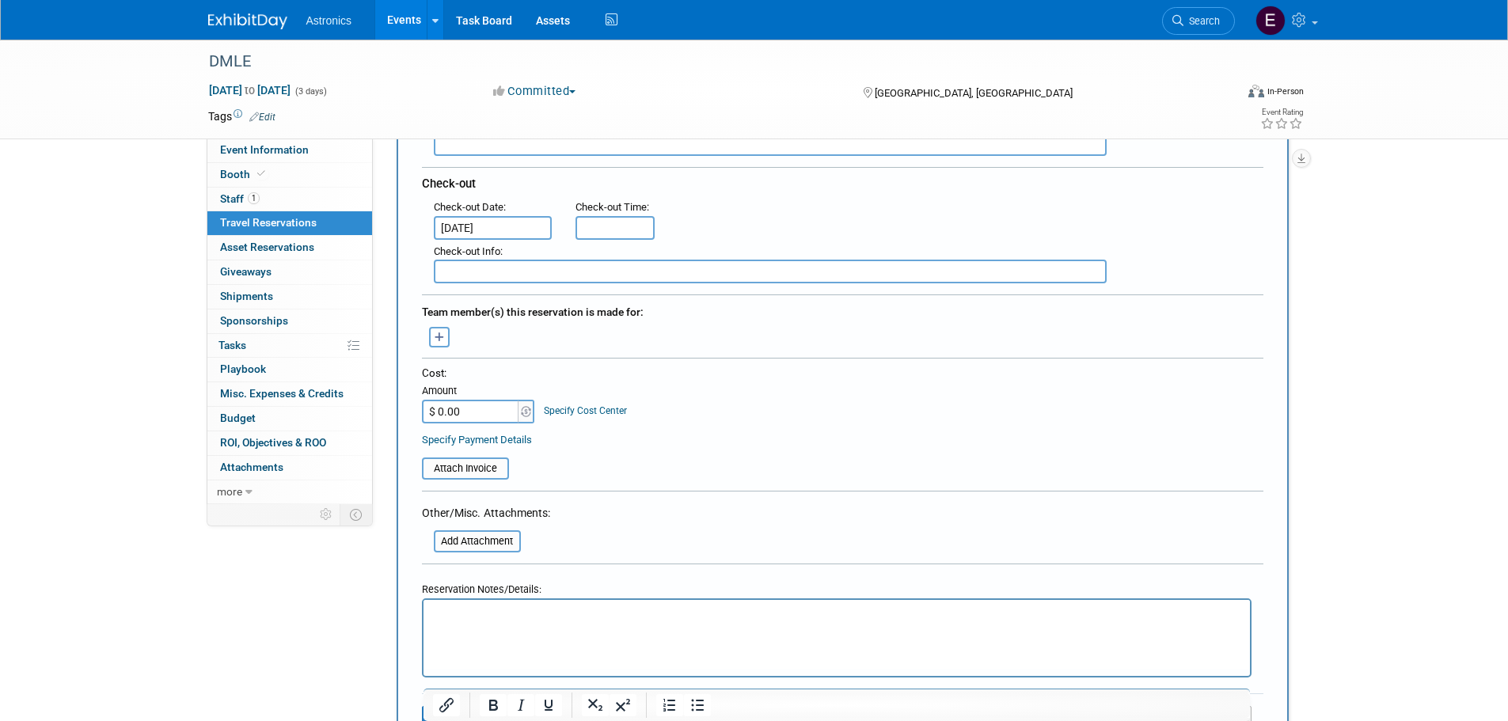
click at [517, 613] on p "Rich Text Area. Press ALT-0 for help." at bounding box center [836, 614] width 808 height 17
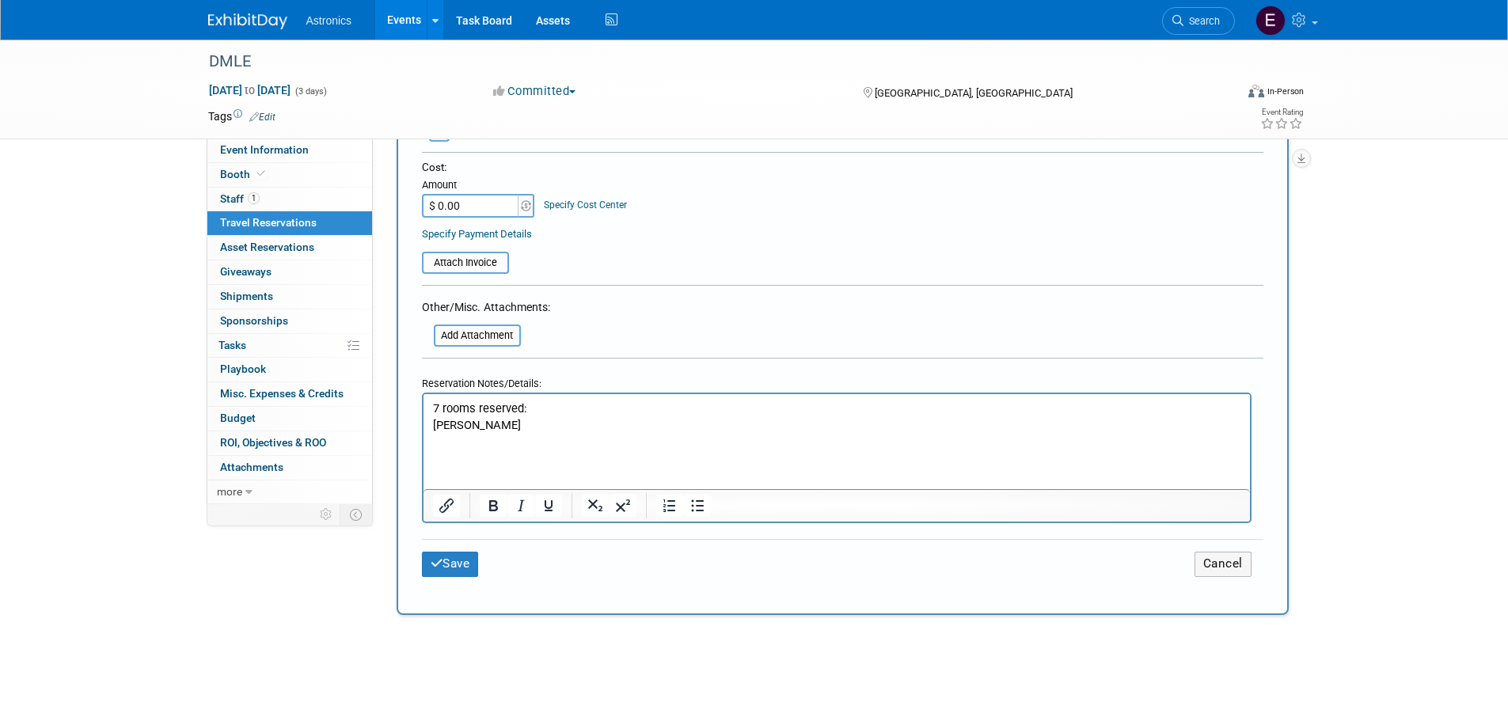
scroll to position [475, 0]
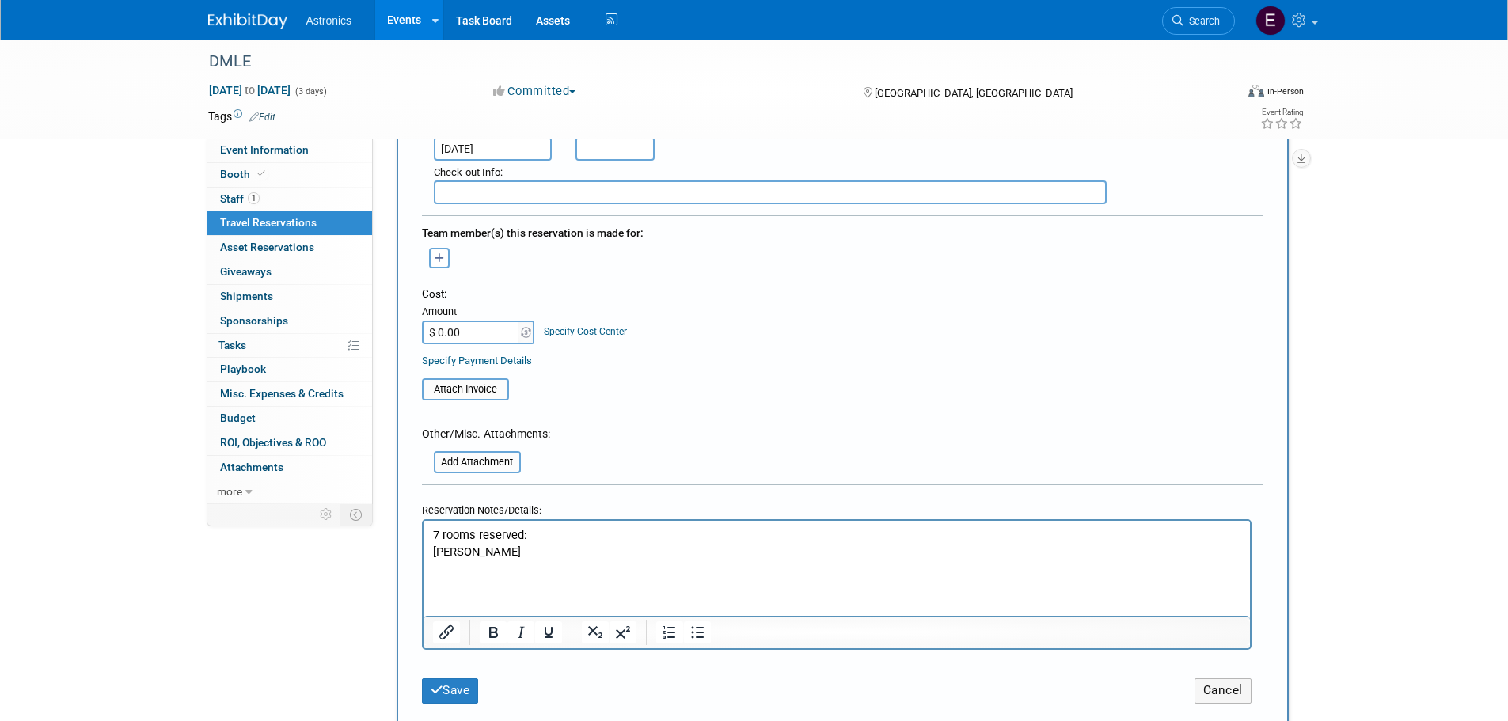
click at [532, 561] on p "Rich Text Area. Press ALT-0 for help." at bounding box center [836, 568] width 808 height 17
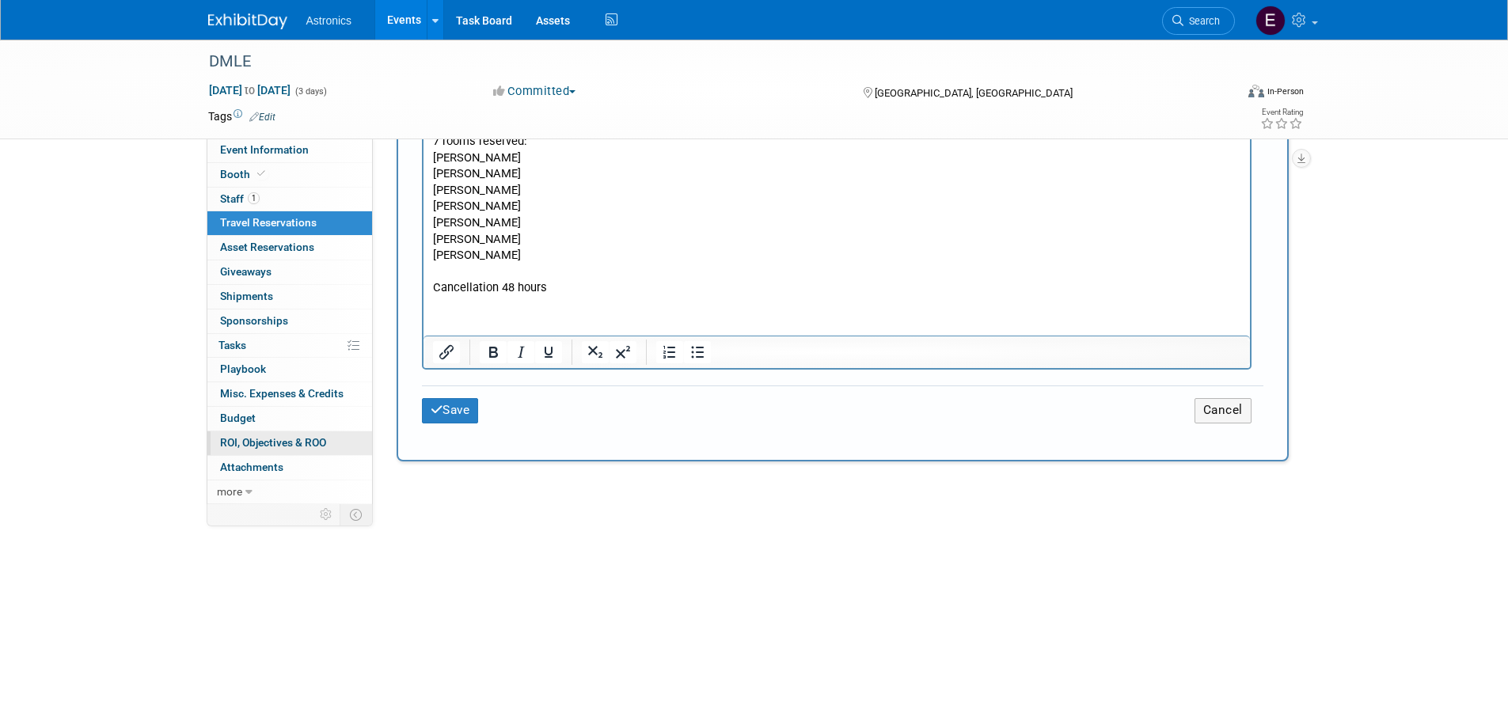
scroll to position [871, 0]
click at [455, 408] on button "Save" at bounding box center [450, 409] width 57 height 25
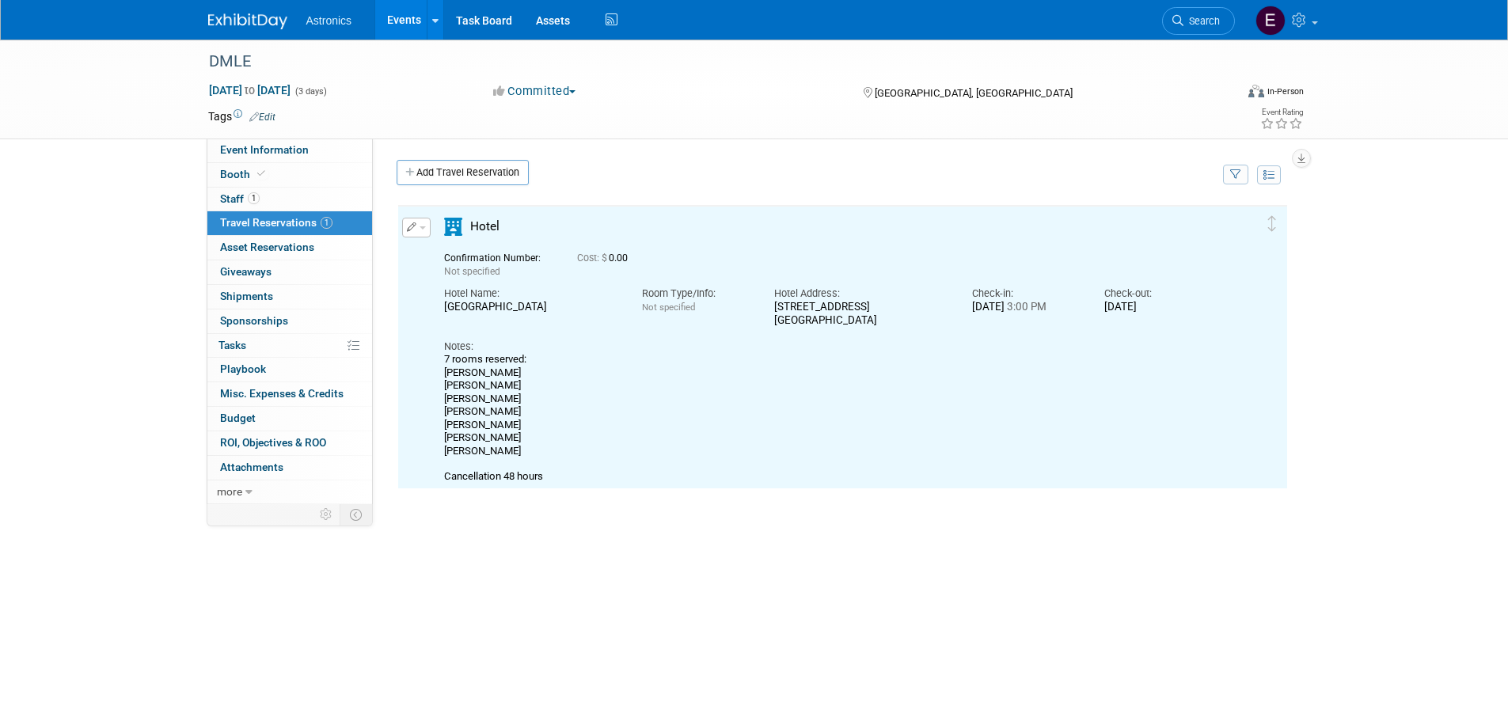
scroll to position [0, 0]
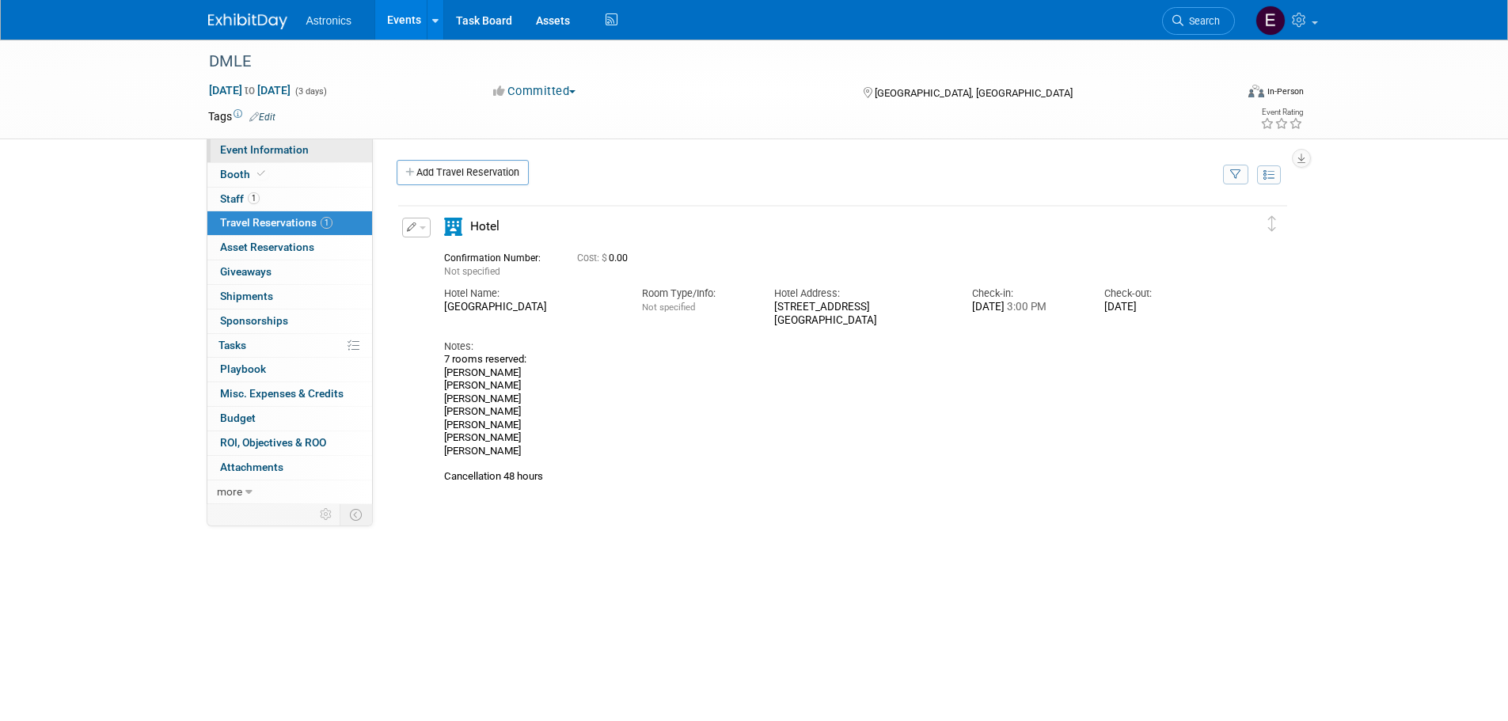
click at [240, 150] on span "Event Information" at bounding box center [264, 149] width 89 height 13
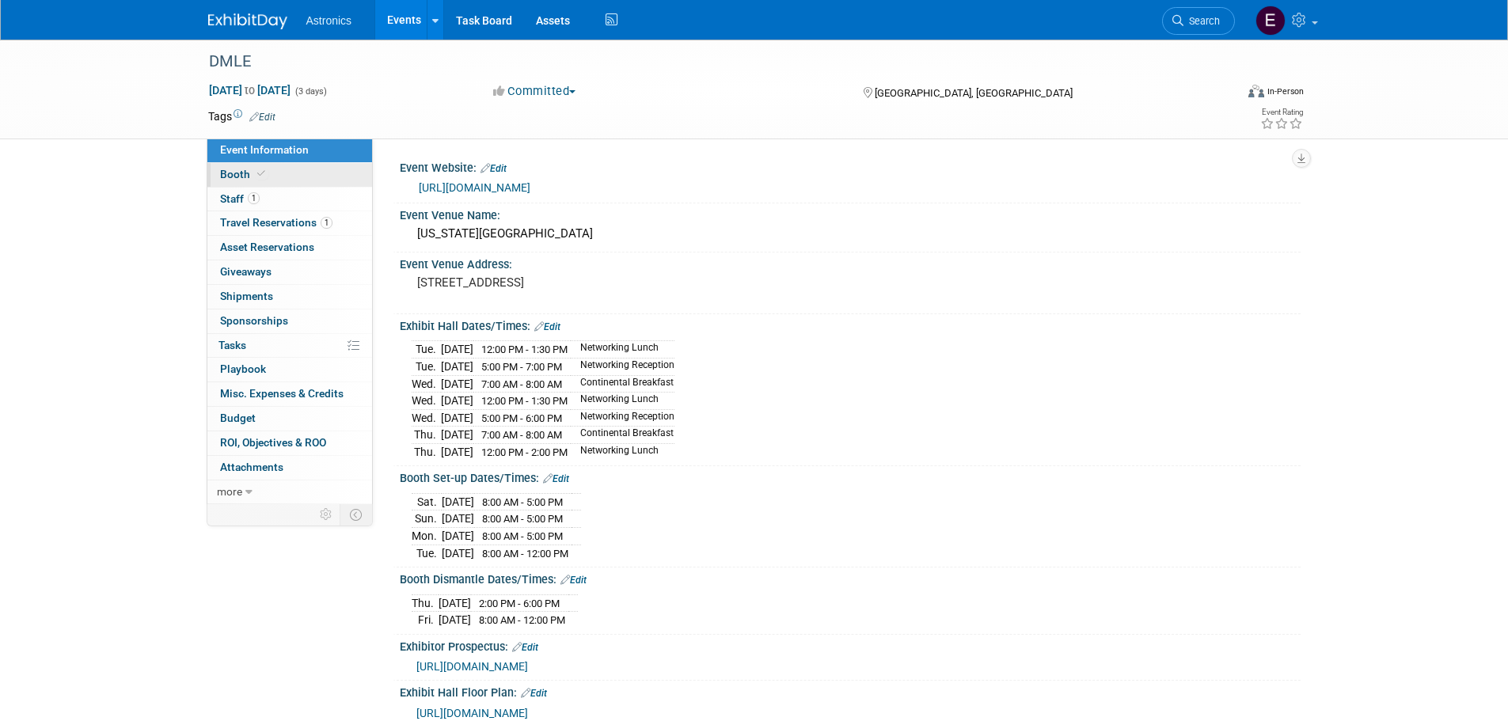
click at [241, 173] on span "Booth" at bounding box center [244, 174] width 48 height 13
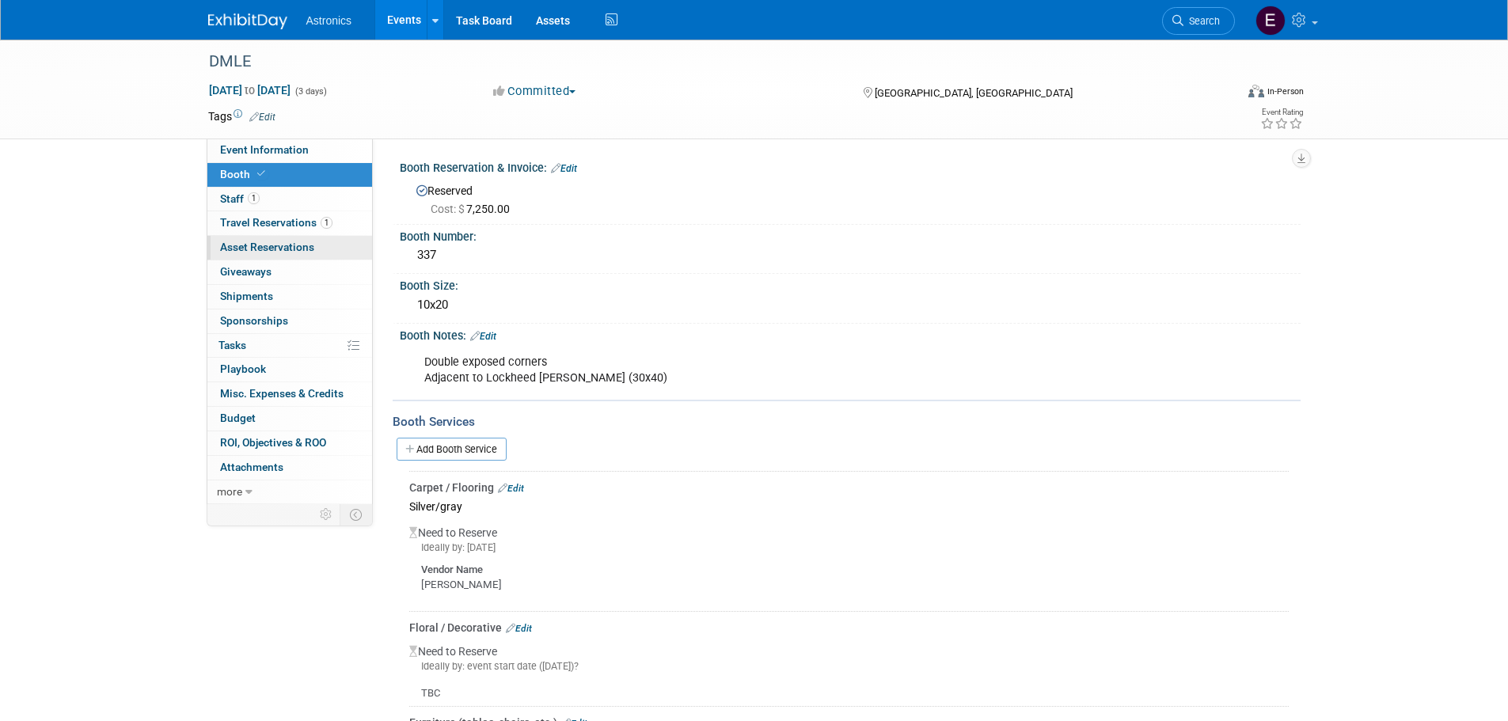
click at [258, 246] on span "Asset Reservations 0" at bounding box center [267, 247] width 94 height 13
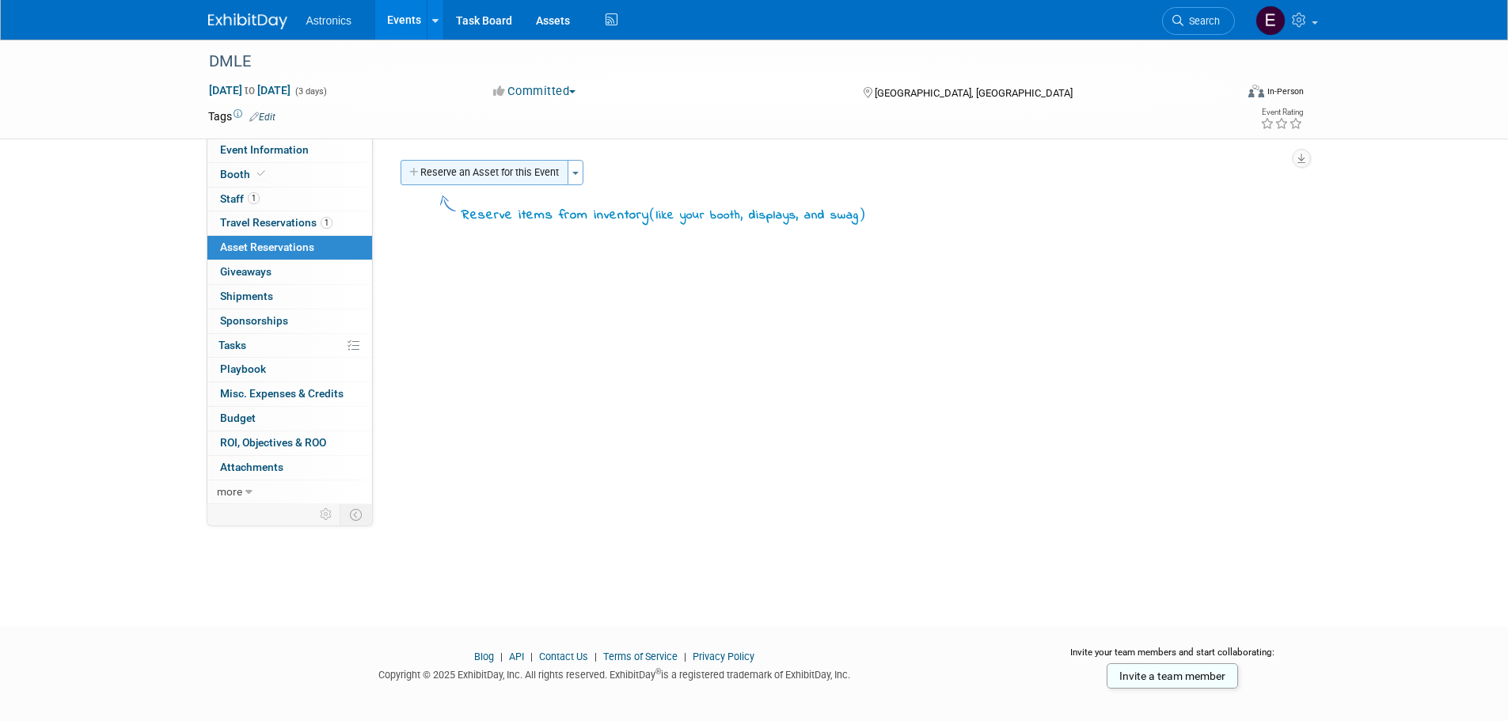
click at [455, 173] on button "Reserve an Asset for this Event" at bounding box center [485, 172] width 168 height 25
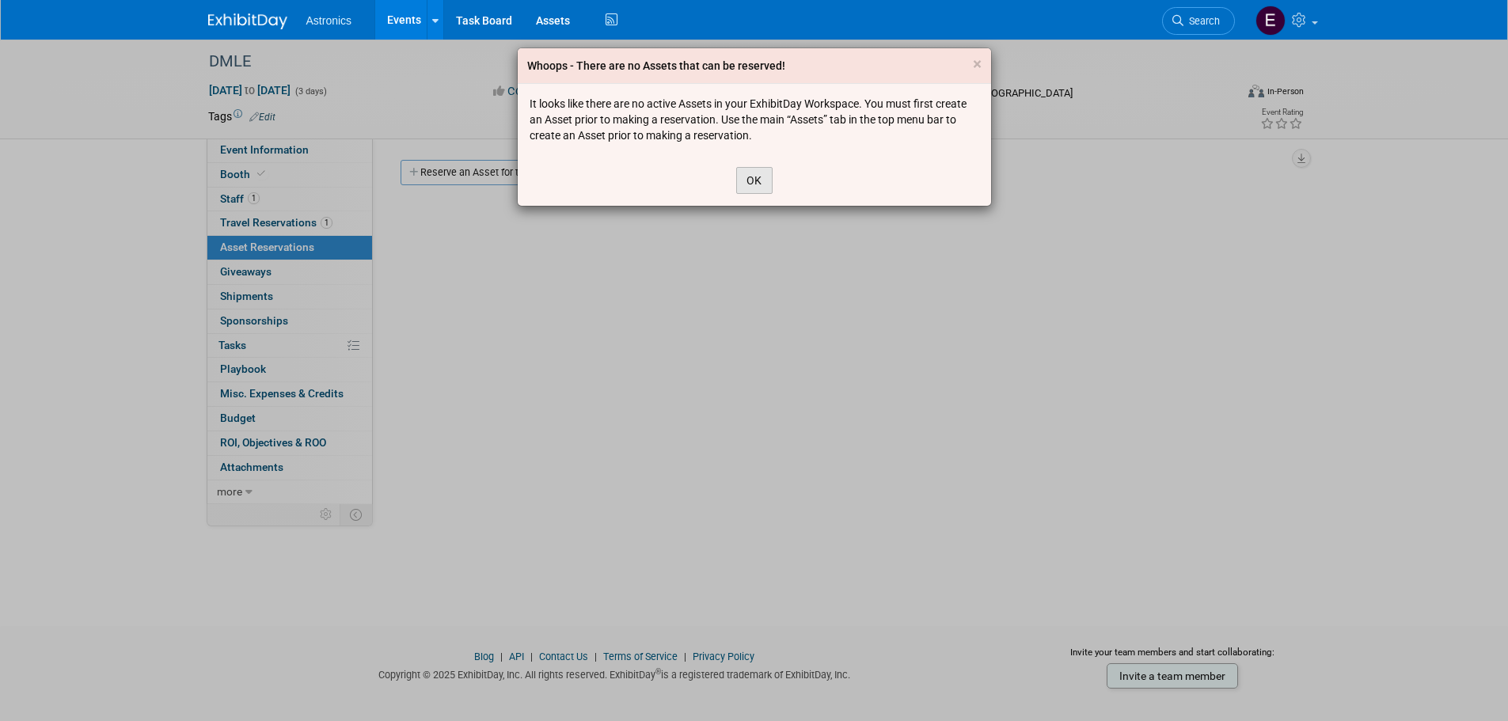
click at [755, 187] on button "OK" at bounding box center [754, 180] width 36 height 27
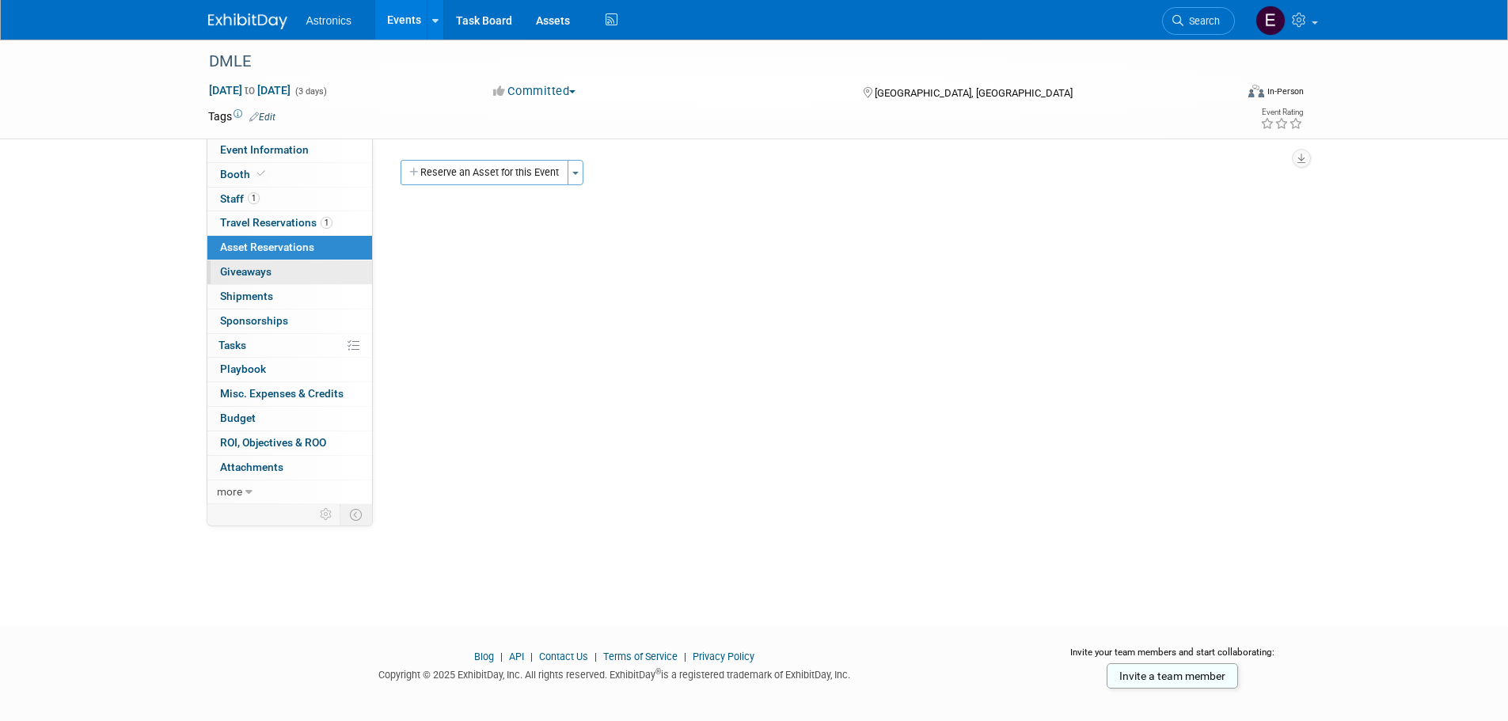
click at [253, 271] on span "Giveaways 0" at bounding box center [245, 271] width 51 height 13
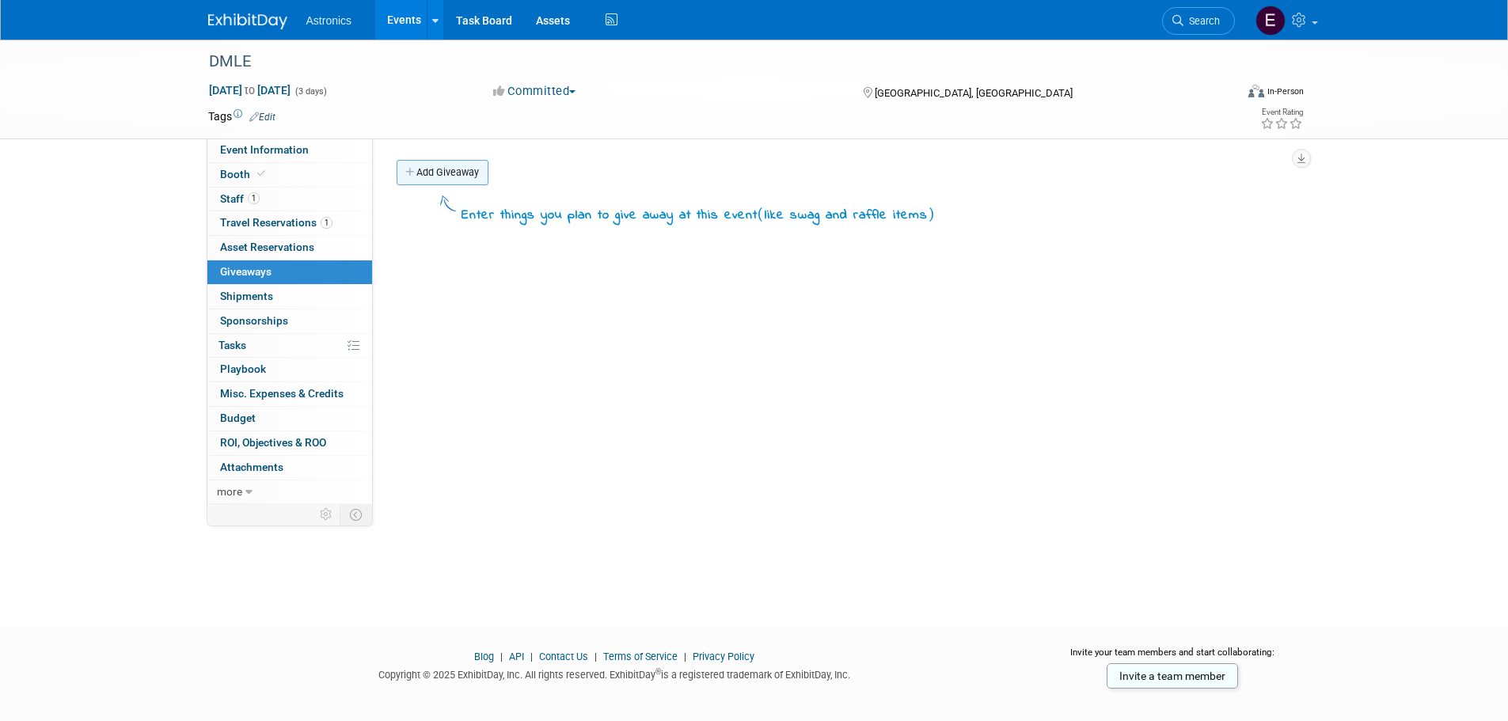
click at [454, 173] on link "Add Giveaway" at bounding box center [443, 172] width 92 height 25
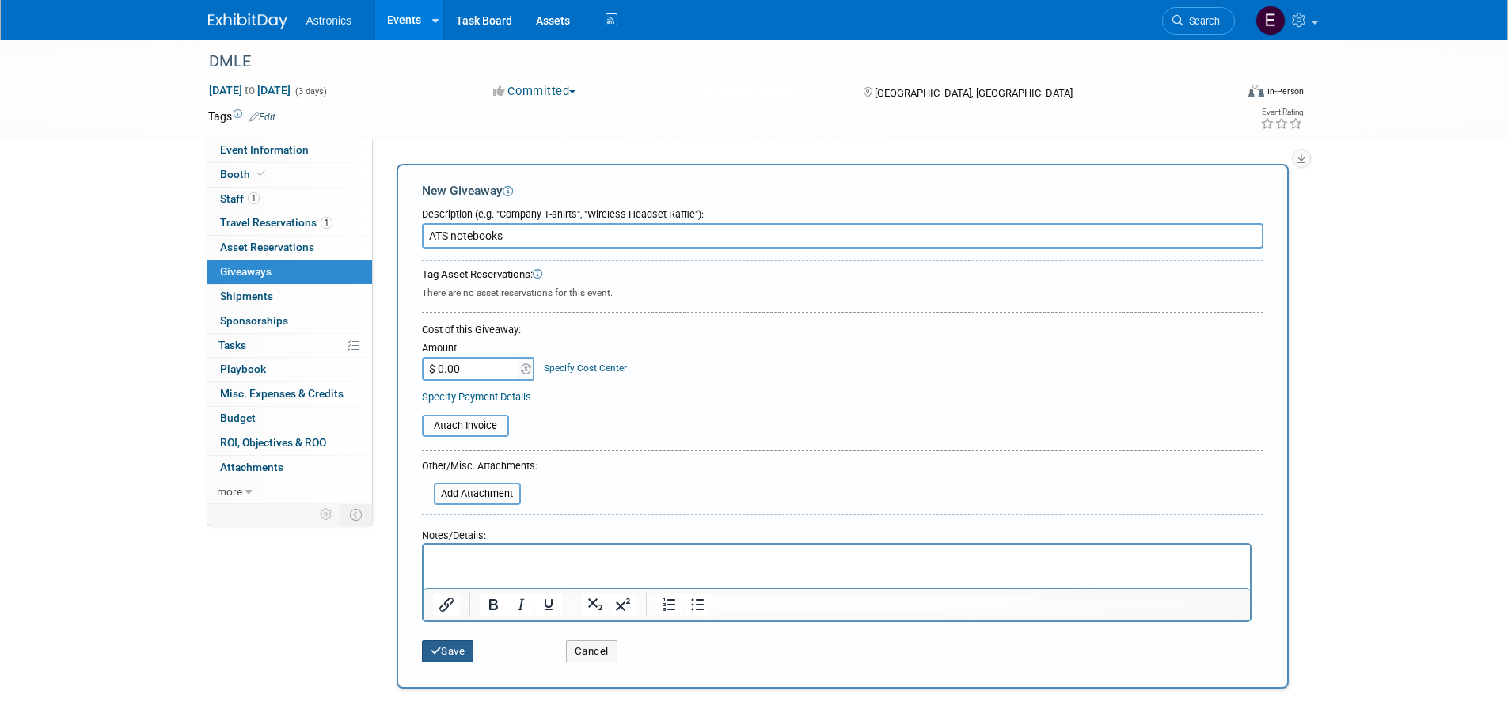
type input "ATS notebooks"
click at [462, 646] on button "Save" at bounding box center [448, 651] width 52 height 22
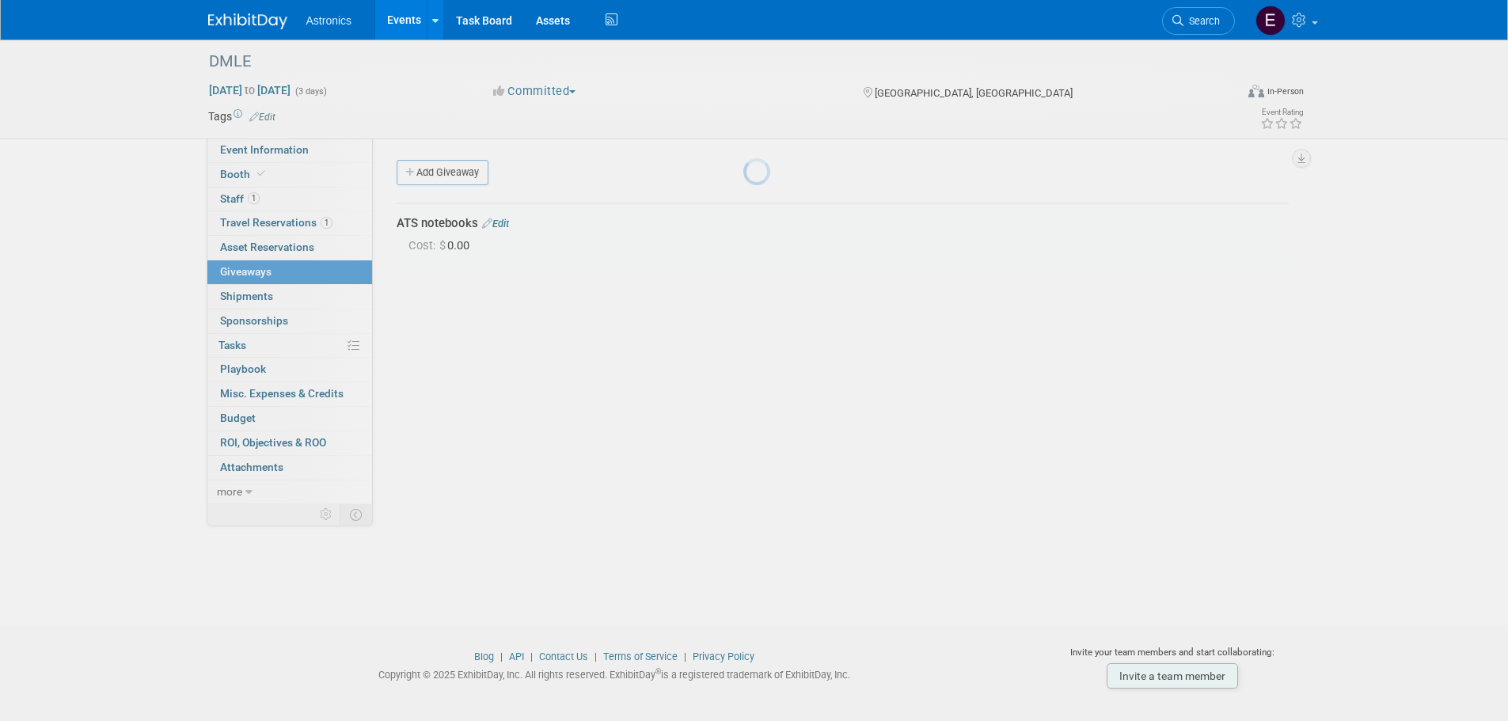
scroll to position [16, 0]
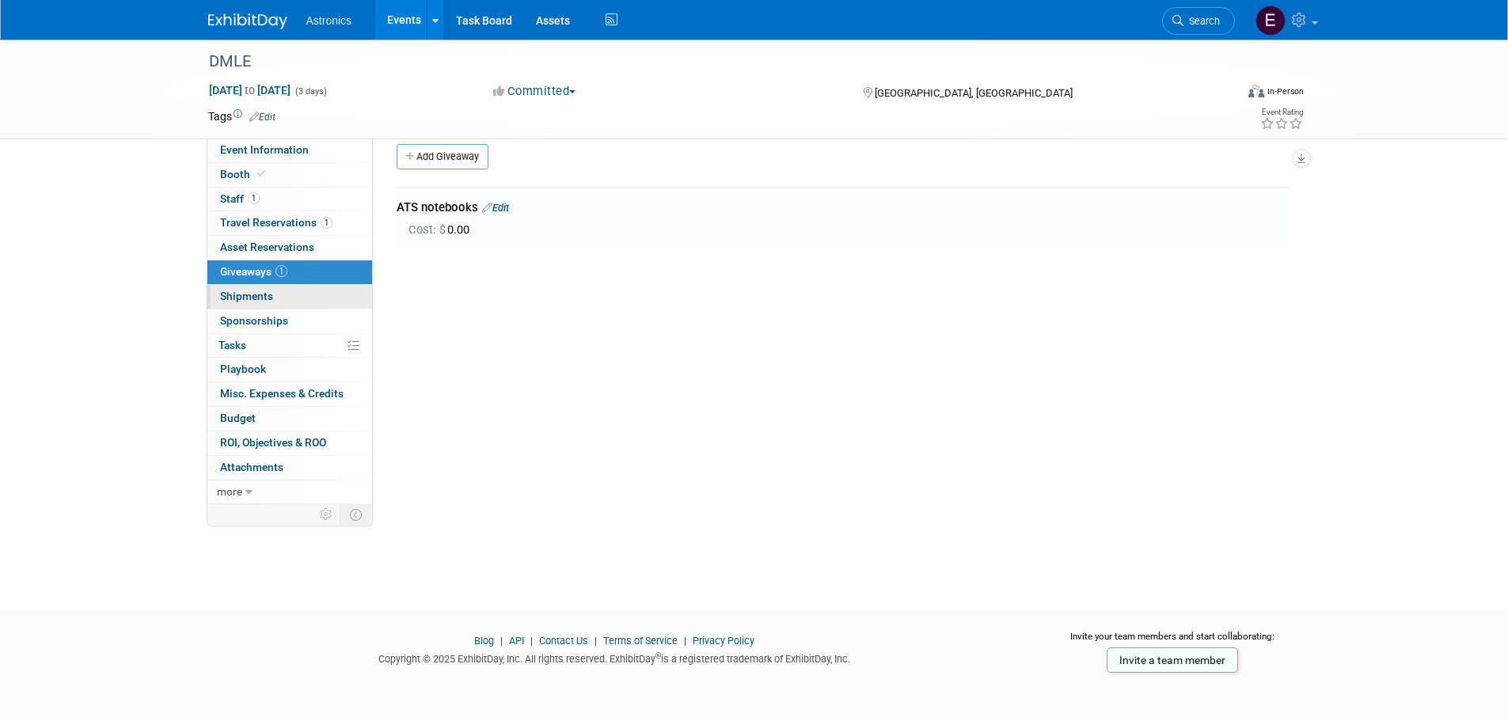
click at [258, 295] on span "Shipments 0" at bounding box center [246, 296] width 53 height 13
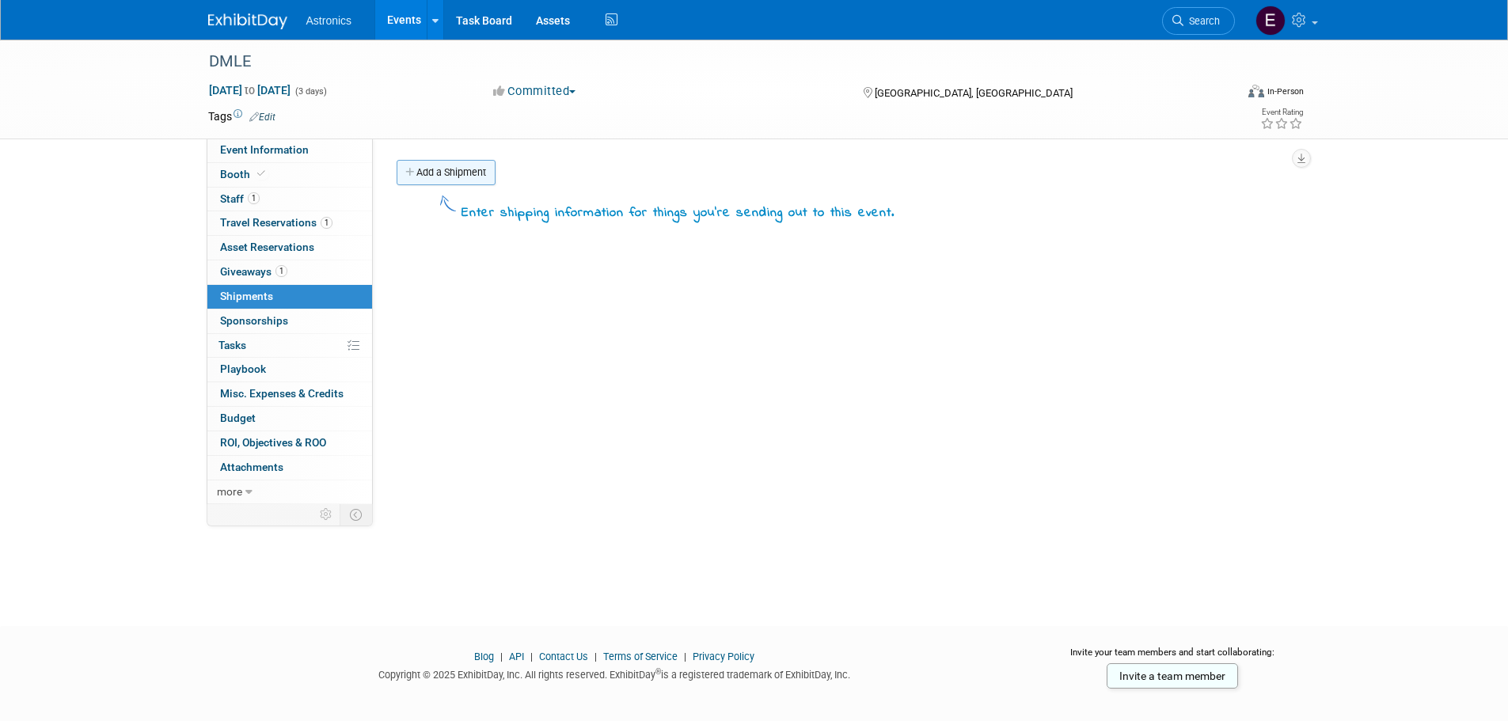
click at [443, 173] on link "Add a Shipment" at bounding box center [446, 172] width 99 height 25
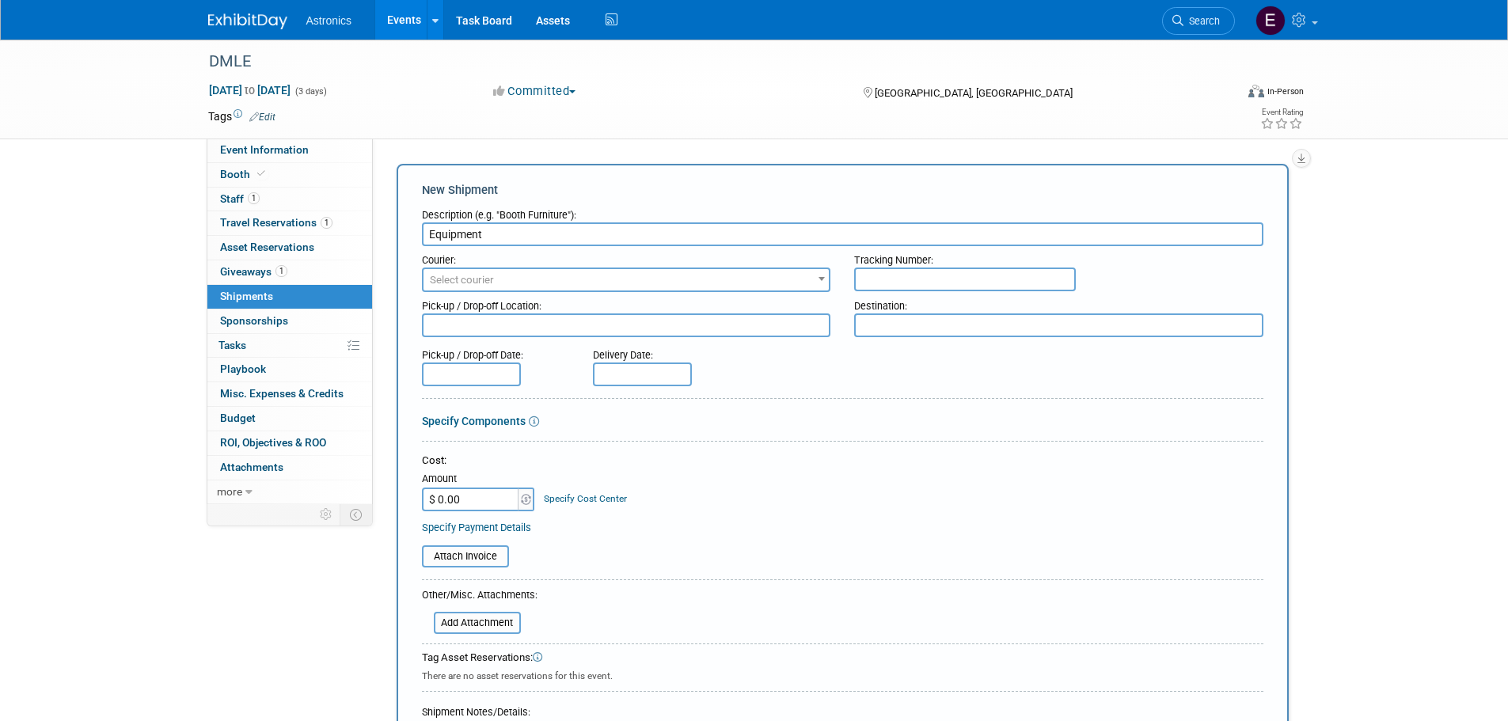
type input "Equipment"
click at [494, 280] on span "Select courier" at bounding box center [627, 280] width 406 height 22
click at [488, 310] on input "HNM" at bounding box center [626, 306] width 401 height 23
type input "HNM"
click at [500, 335] on li "No results found" at bounding box center [627, 333] width 408 height 25
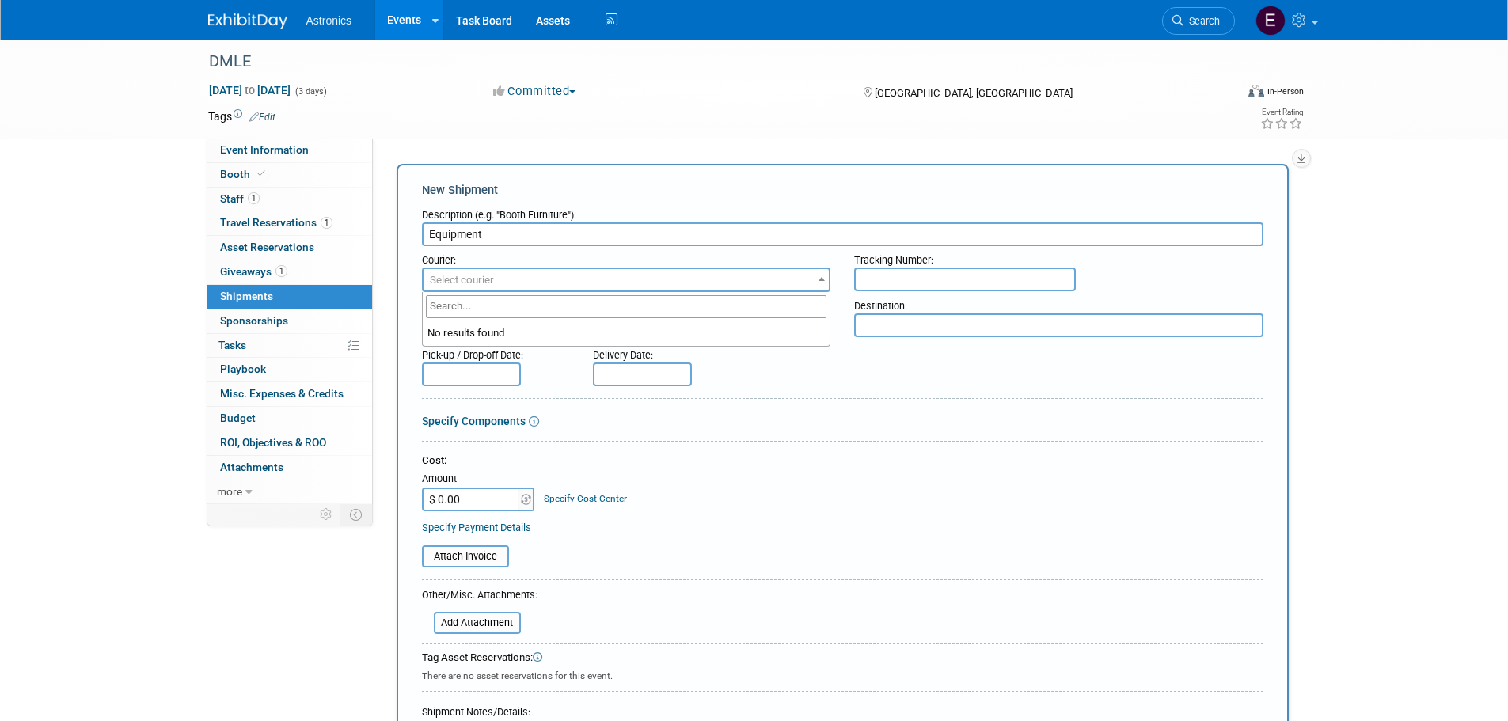
click at [874, 349] on div "Pick-up / Drop-off Date: Delivery Date:" at bounding box center [842, 363] width 865 height 45
click at [534, 276] on span "Select courier" at bounding box center [627, 280] width 406 height 22
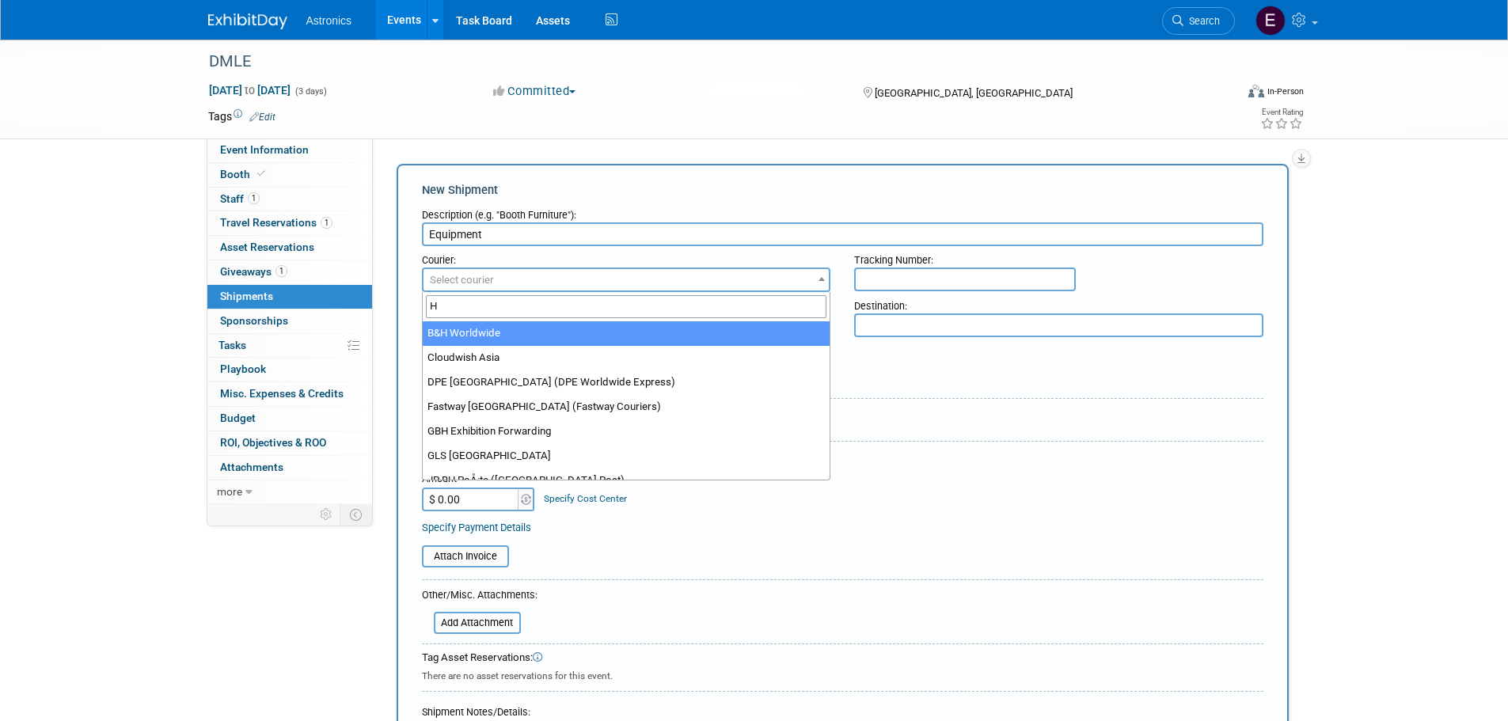
type input "H"
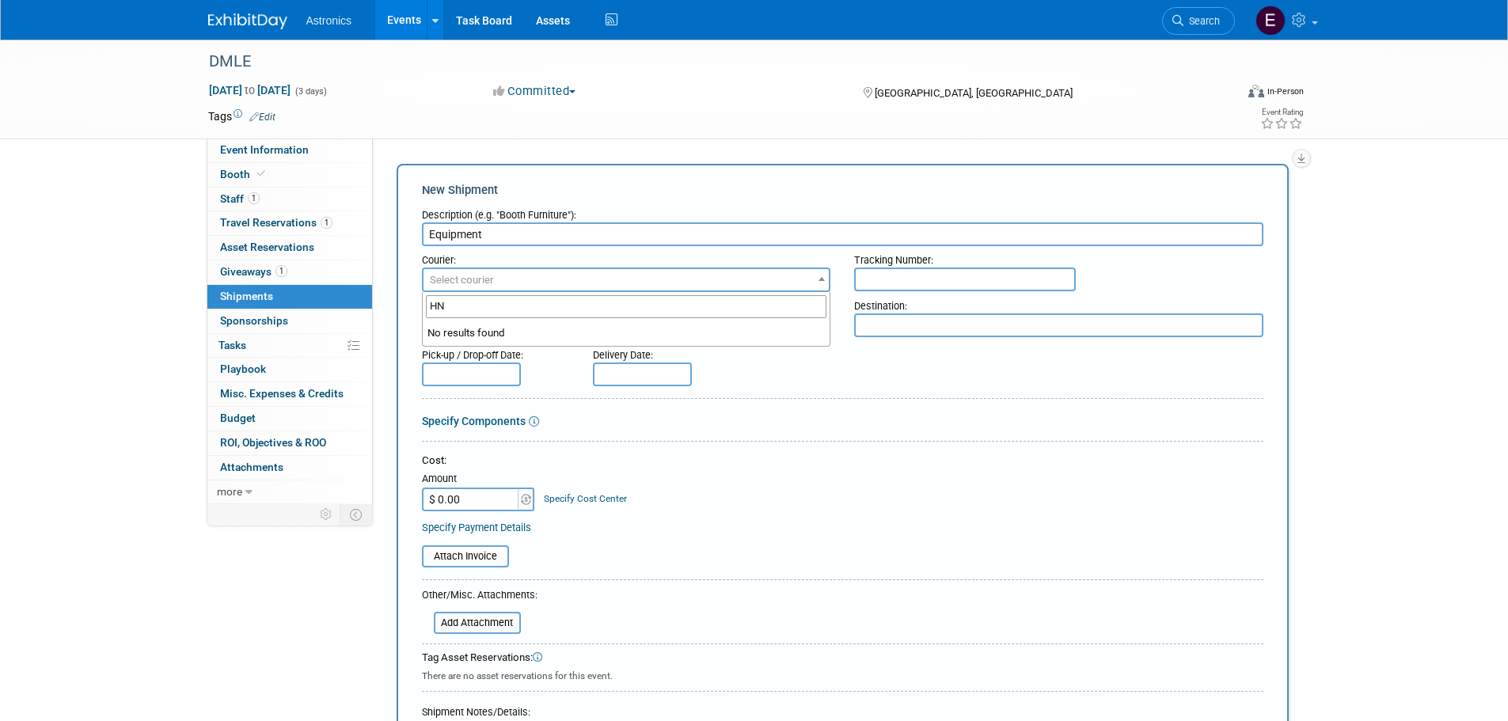
type input "H"
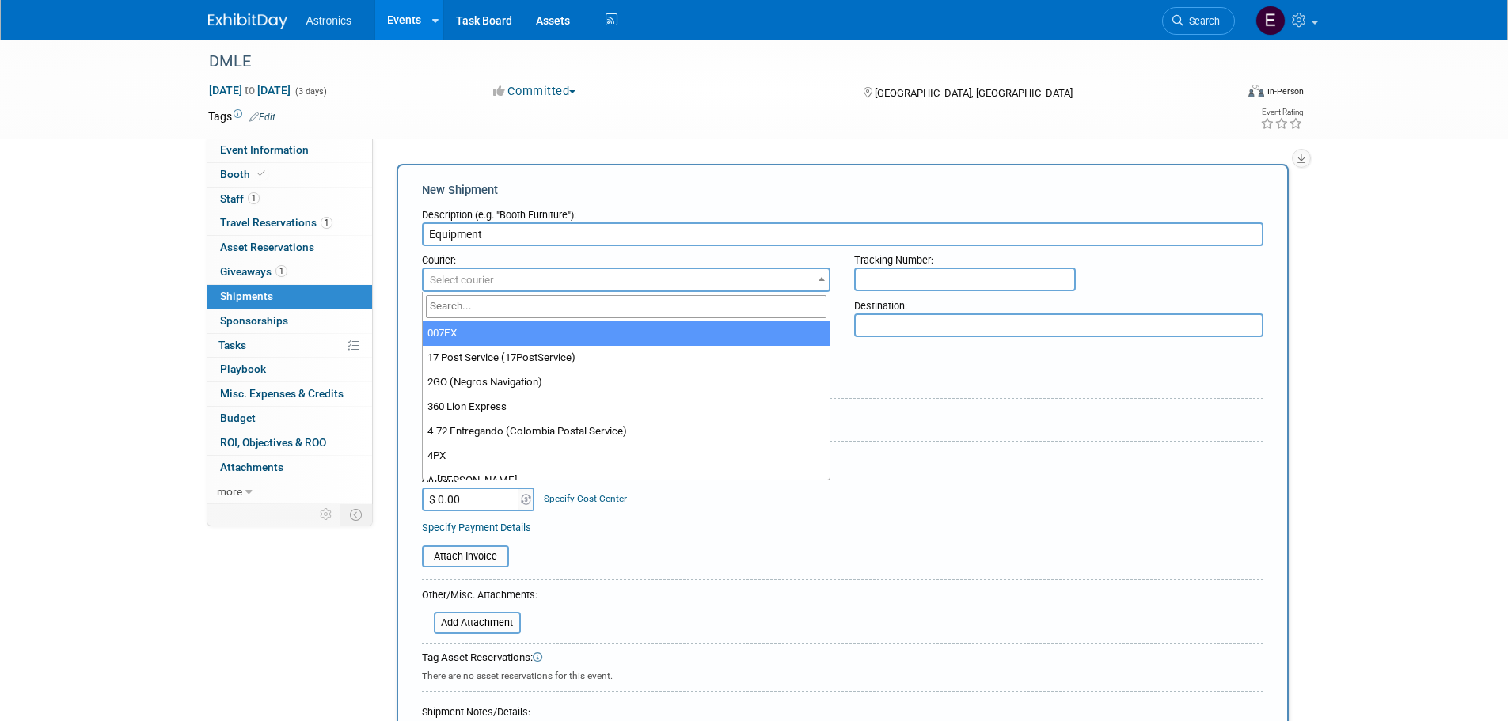
click at [534, 276] on span "Select courier" at bounding box center [627, 280] width 406 height 22
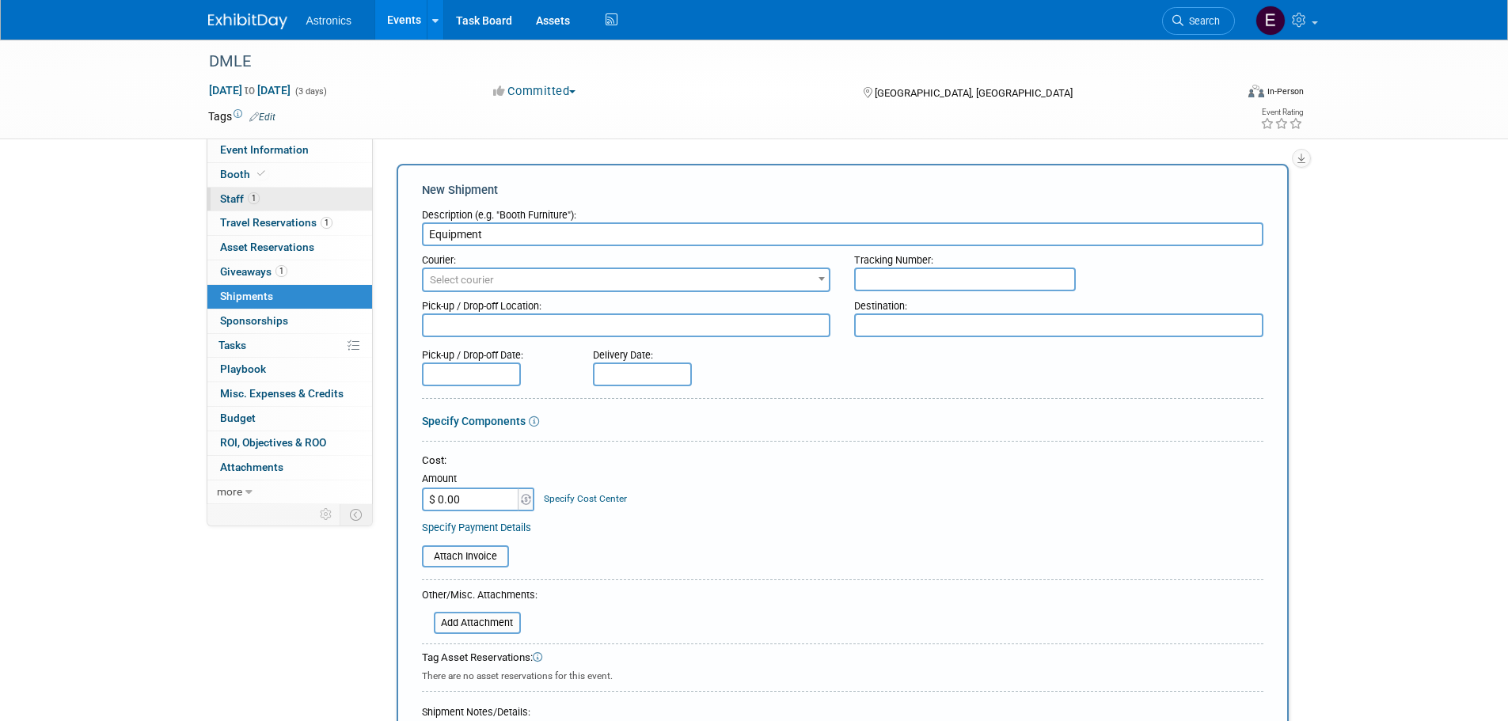
click at [233, 191] on link "1 Staff 1" at bounding box center [289, 200] width 165 height 24
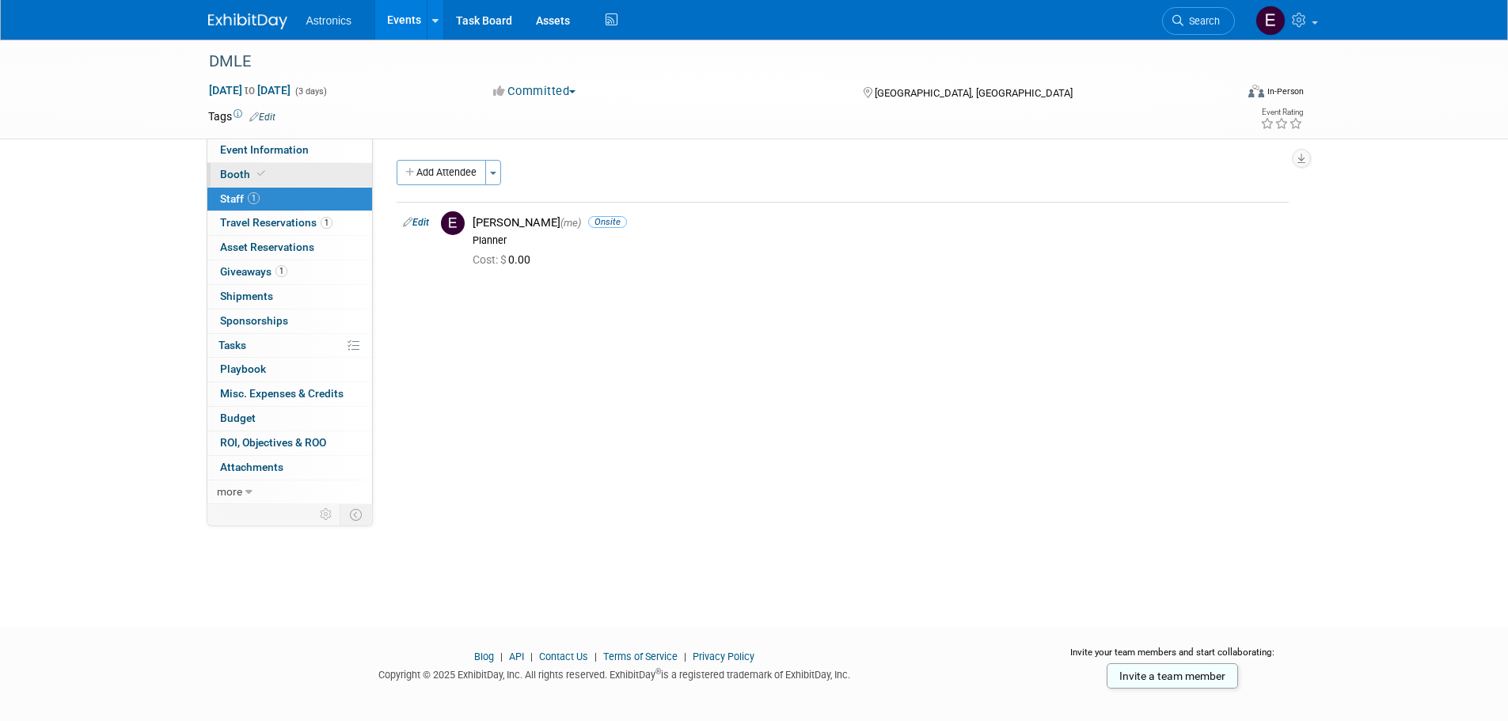
click at [231, 173] on span "Booth" at bounding box center [244, 174] width 48 height 13
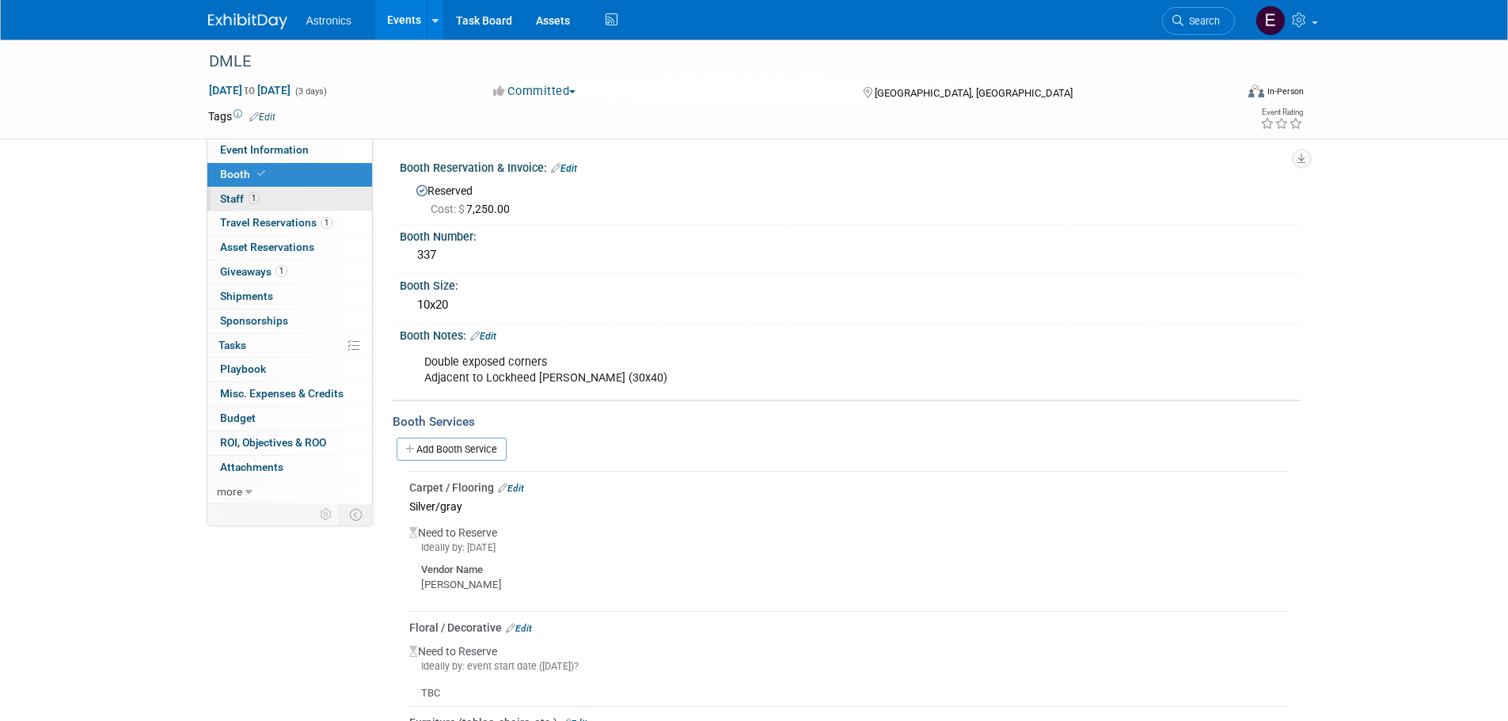
click at [245, 194] on span "Staff 1" at bounding box center [240, 198] width 40 height 13
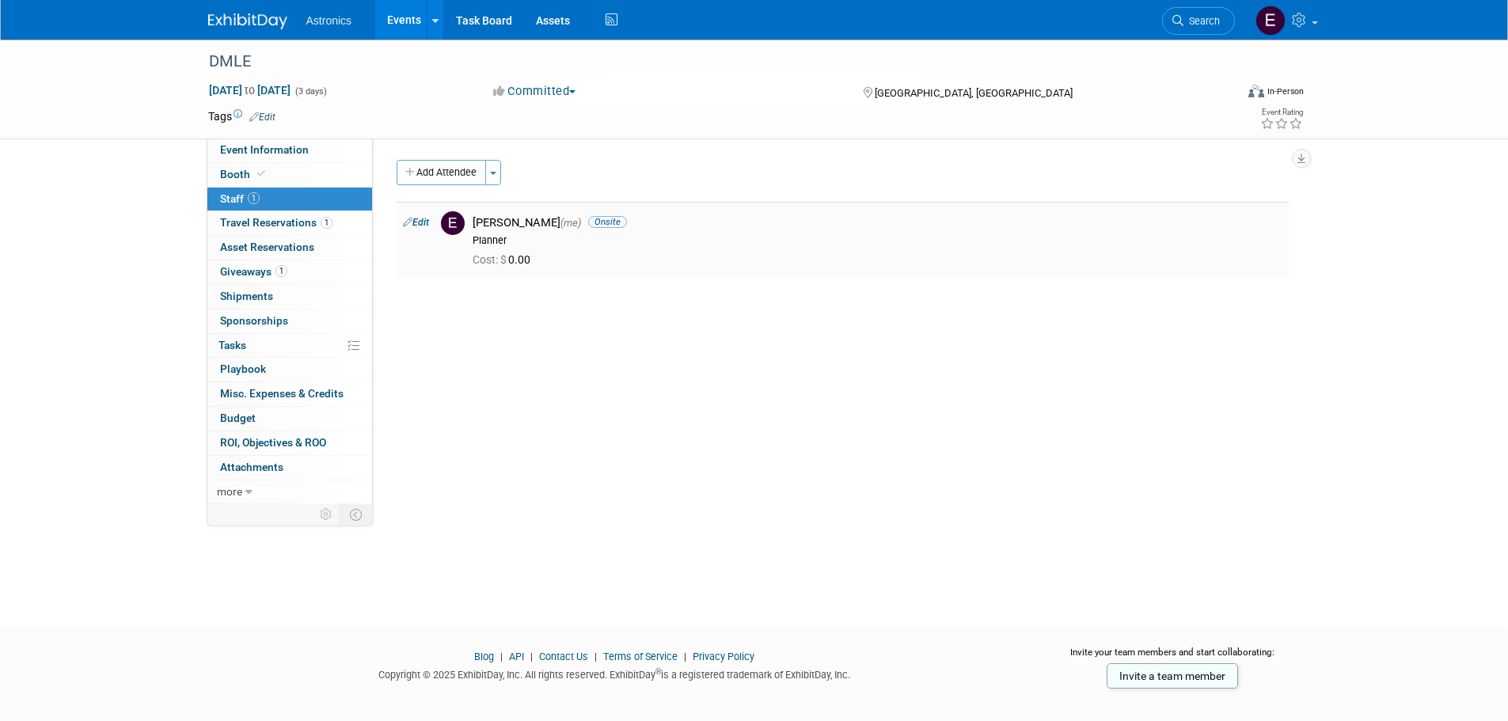
click at [418, 227] on link "Edit" at bounding box center [416, 222] width 26 height 11
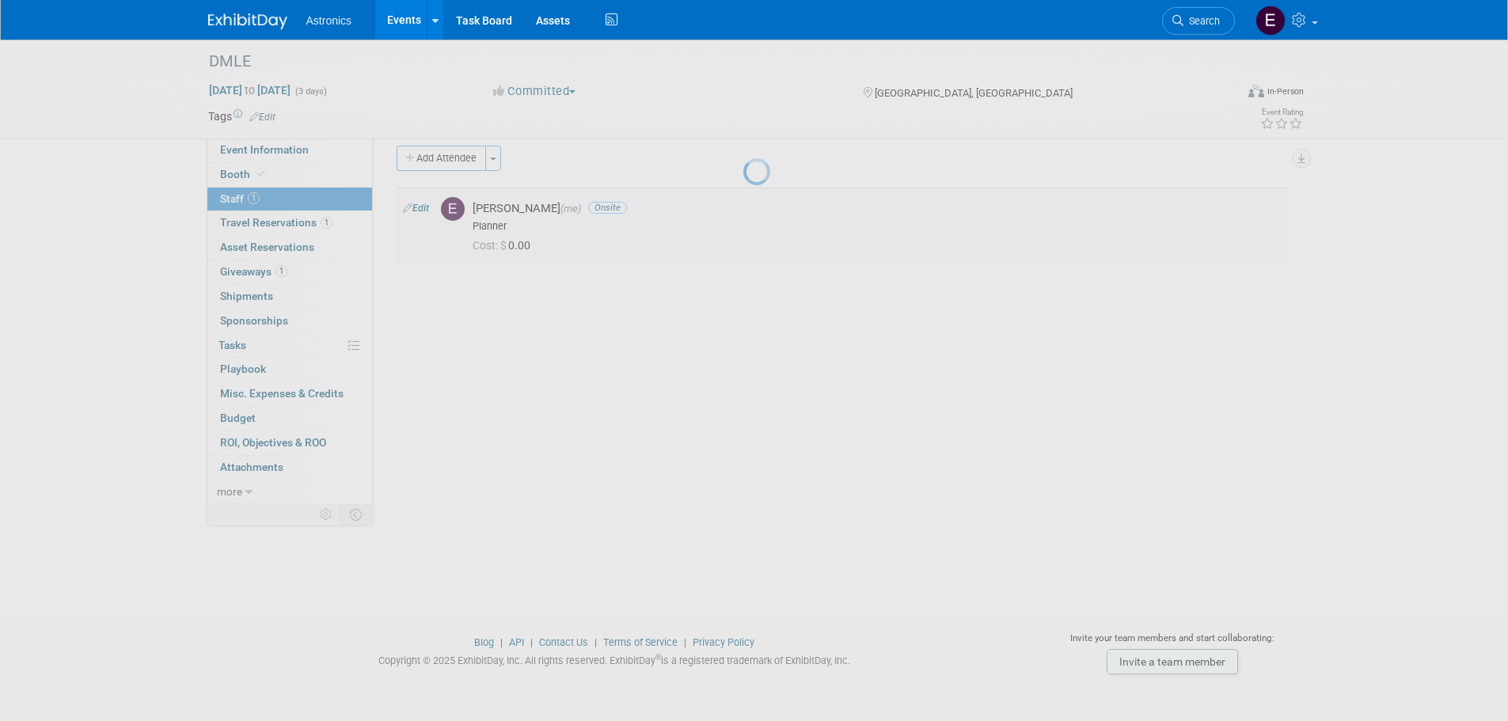
select select "6c831af6-db72-4626-b035-851e68d647a3"
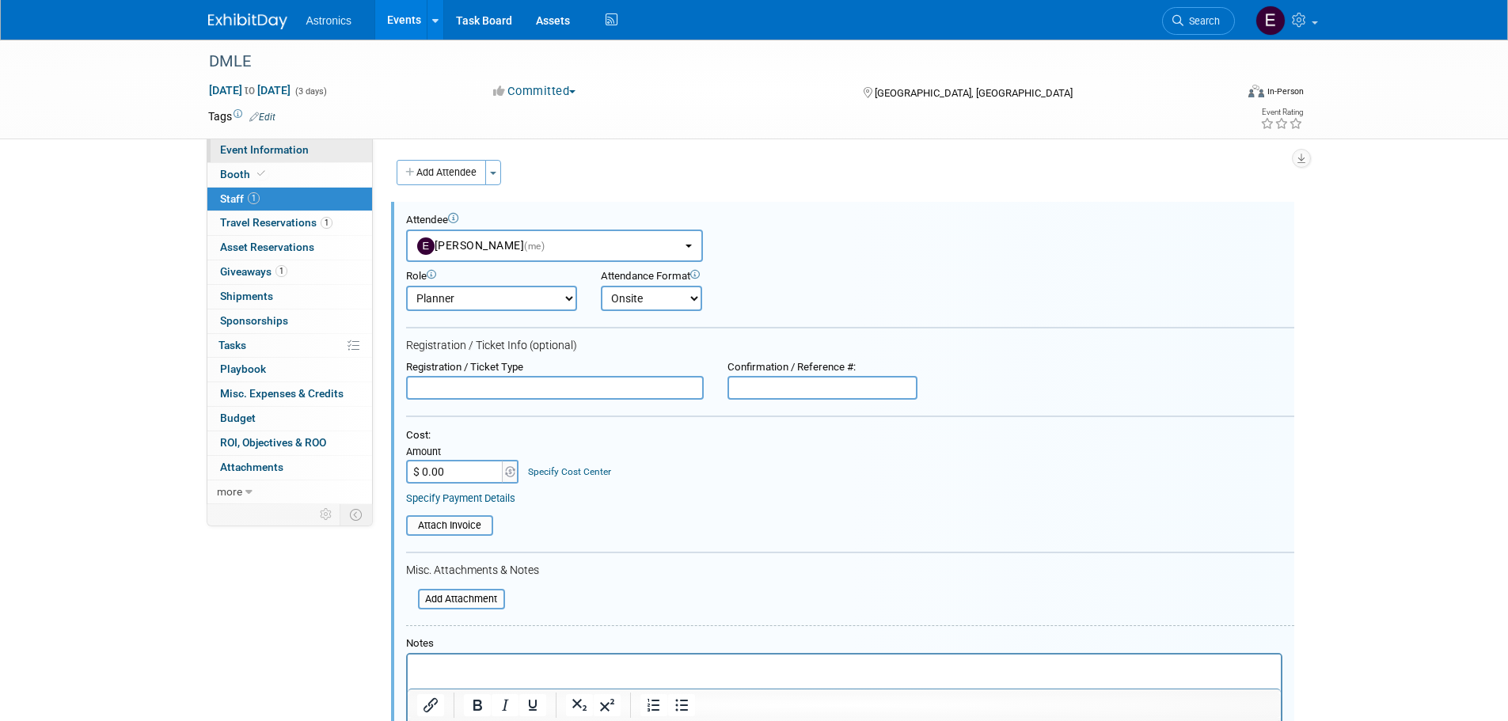
click at [256, 154] on span "Event Information" at bounding box center [264, 149] width 89 height 13
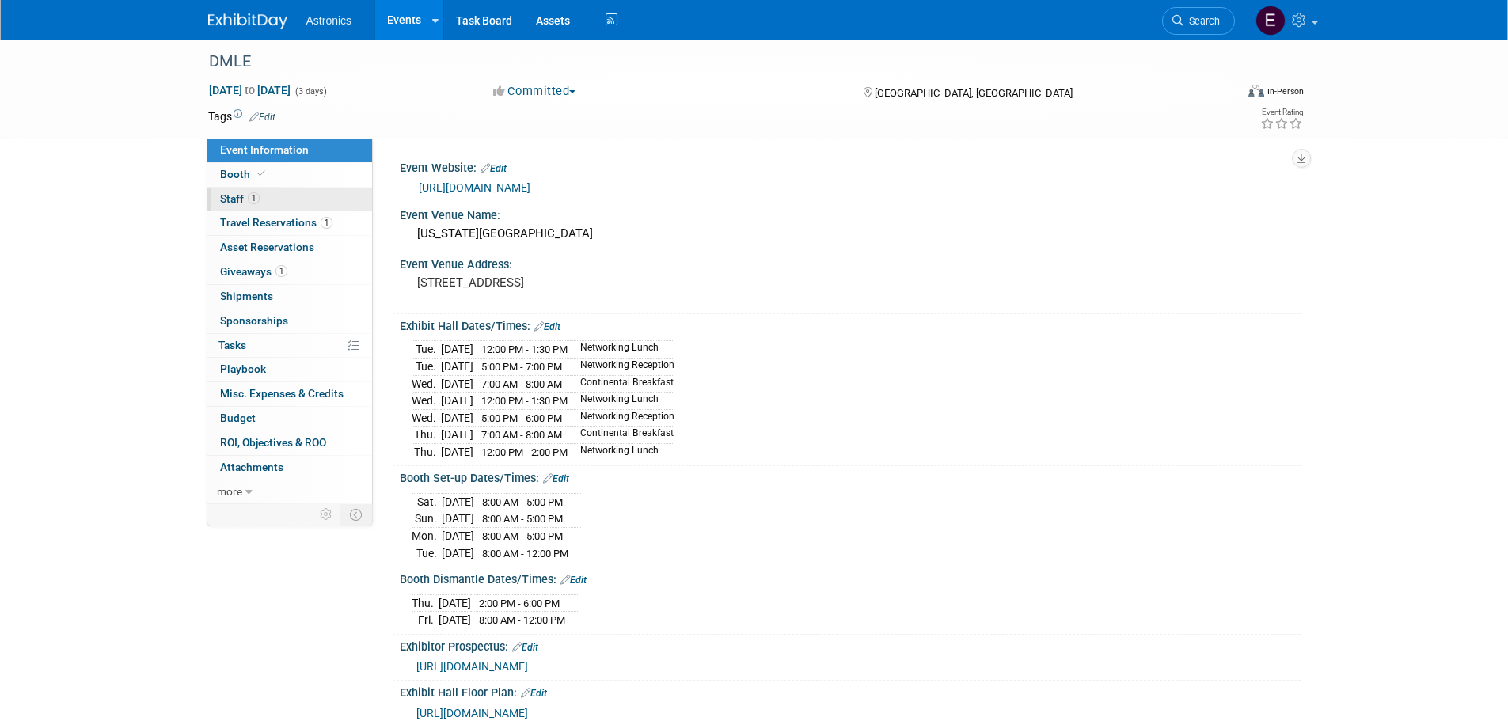
click at [239, 196] on span "Staff 1" at bounding box center [240, 198] width 40 height 13
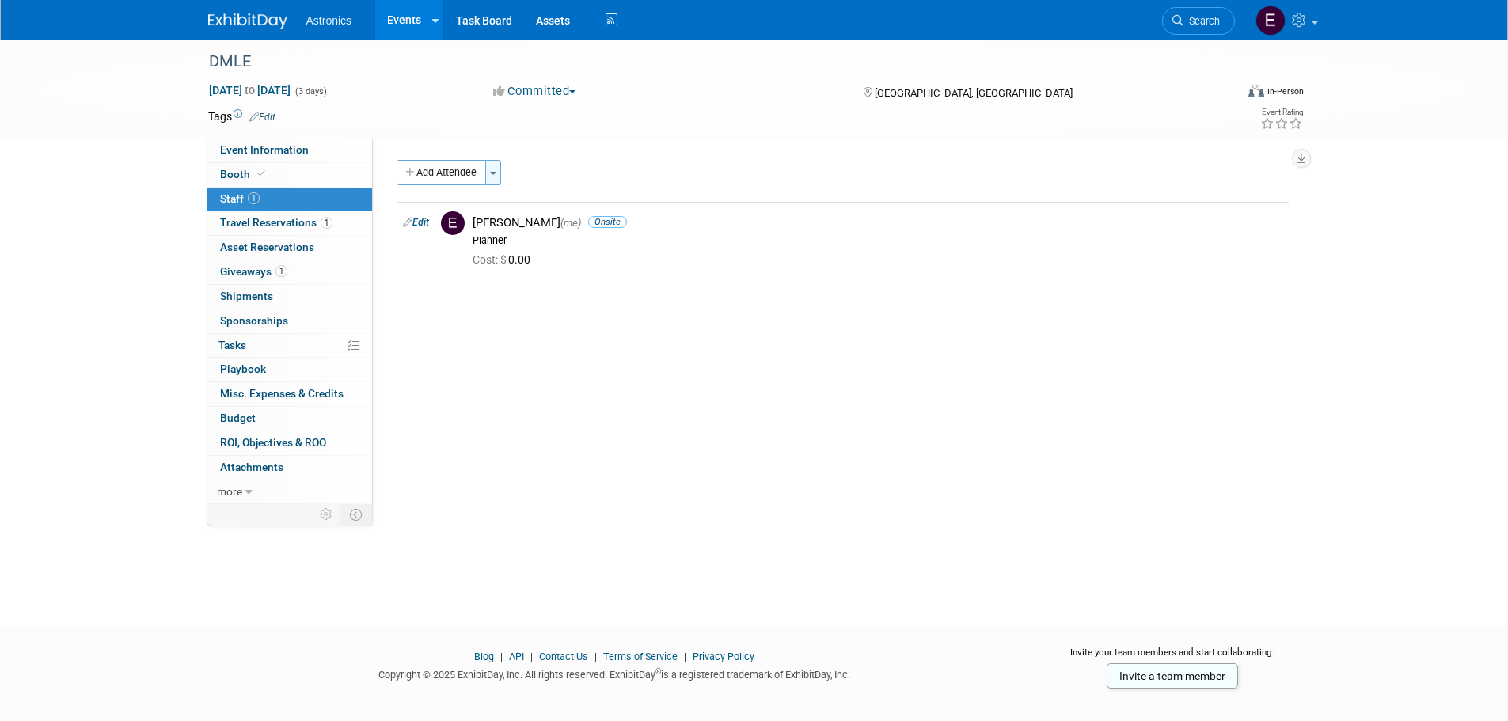
click at [496, 173] on span "button" at bounding box center [493, 173] width 6 height 3
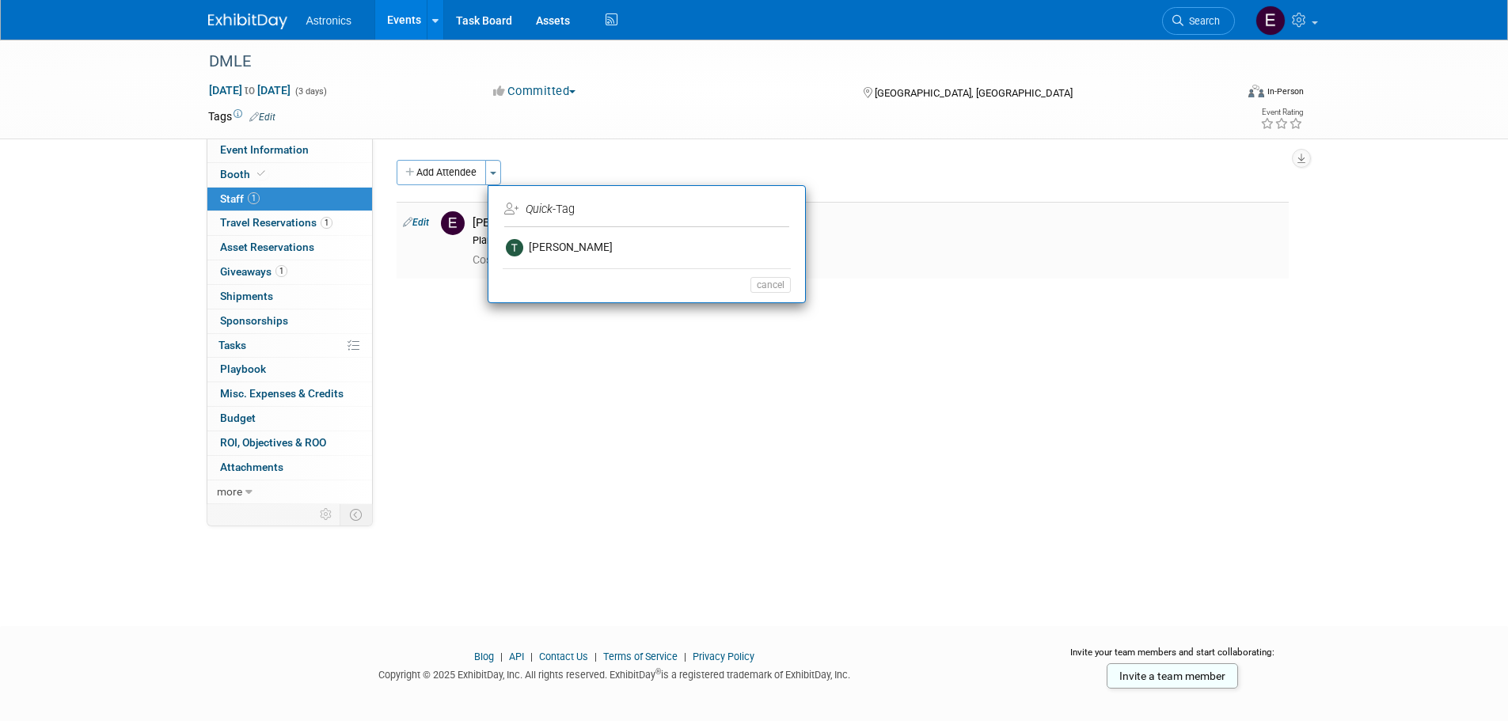
click at [998, 240] on div "Planner" at bounding box center [878, 240] width 810 height 13
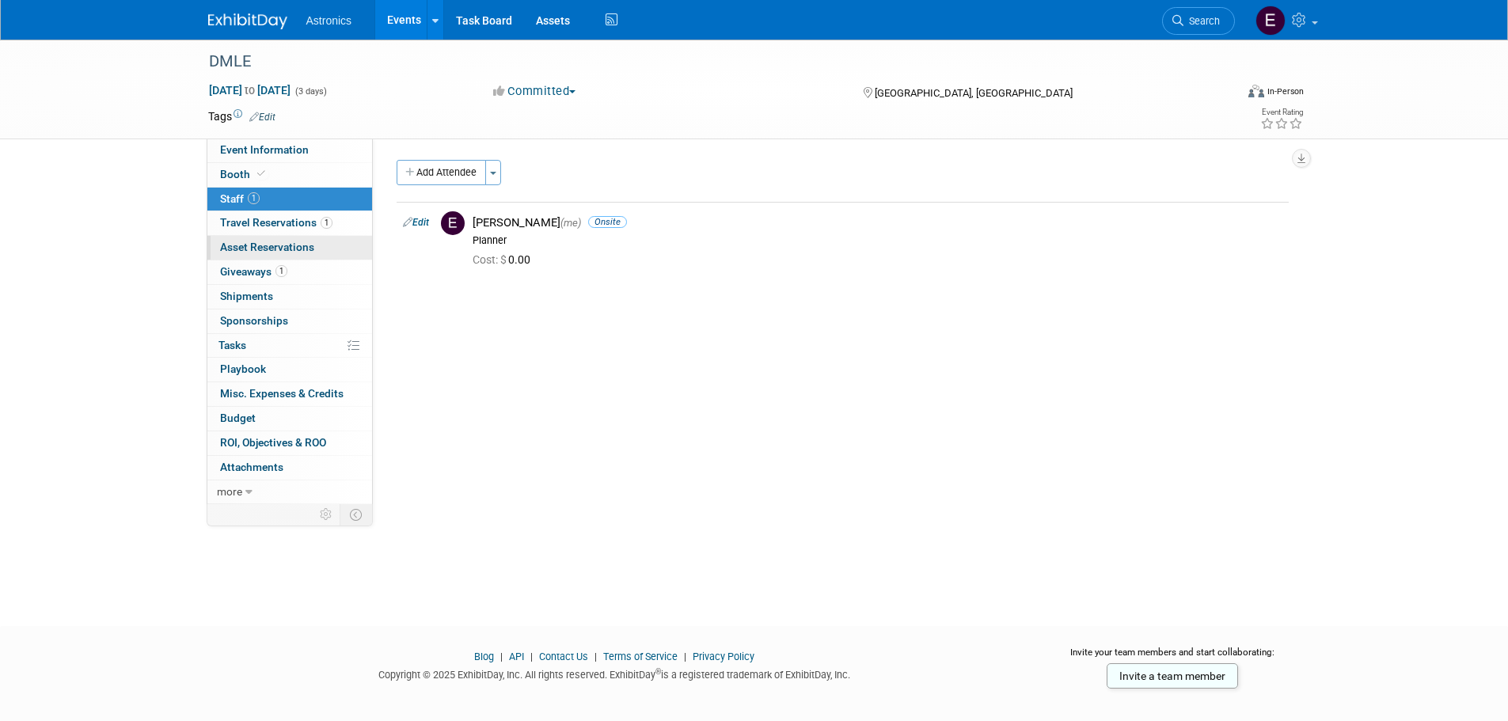
click at [267, 246] on span "Asset Reservations 0" at bounding box center [267, 247] width 94 height 13
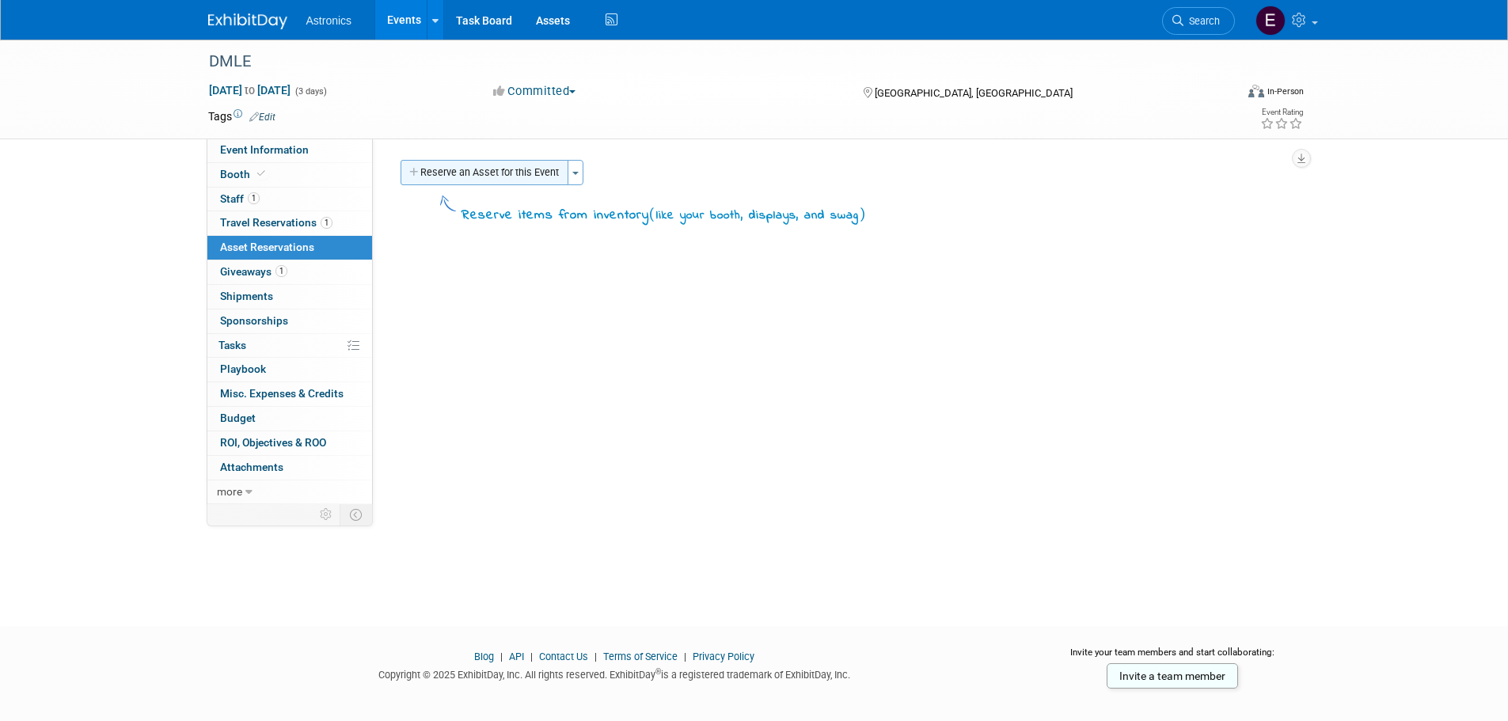
click at [545, 161] on button "Reserve an Asset for this Event" at bounding box center [485, 172] width 168 height 25
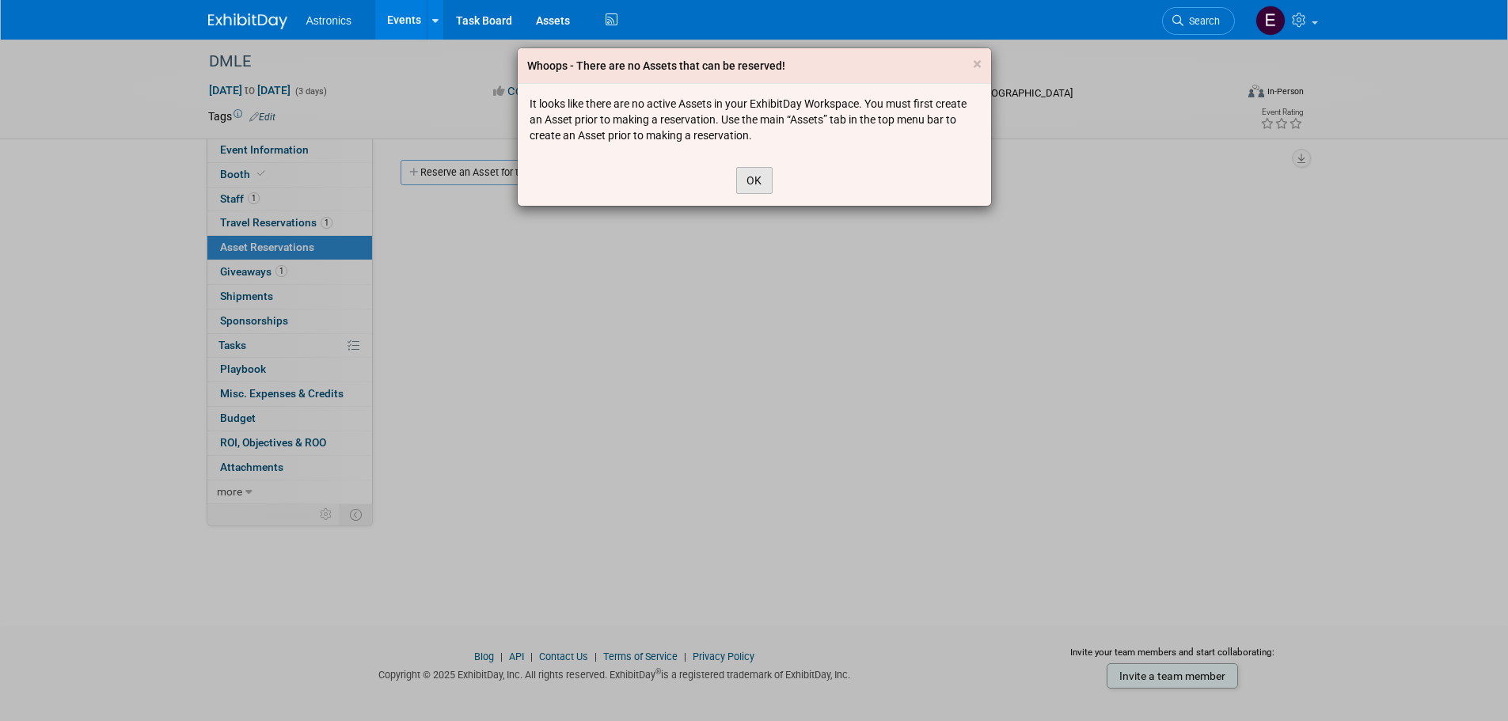
click at [770, 183] on button "OK" at bounding box center [754, 180] width 36 height 27
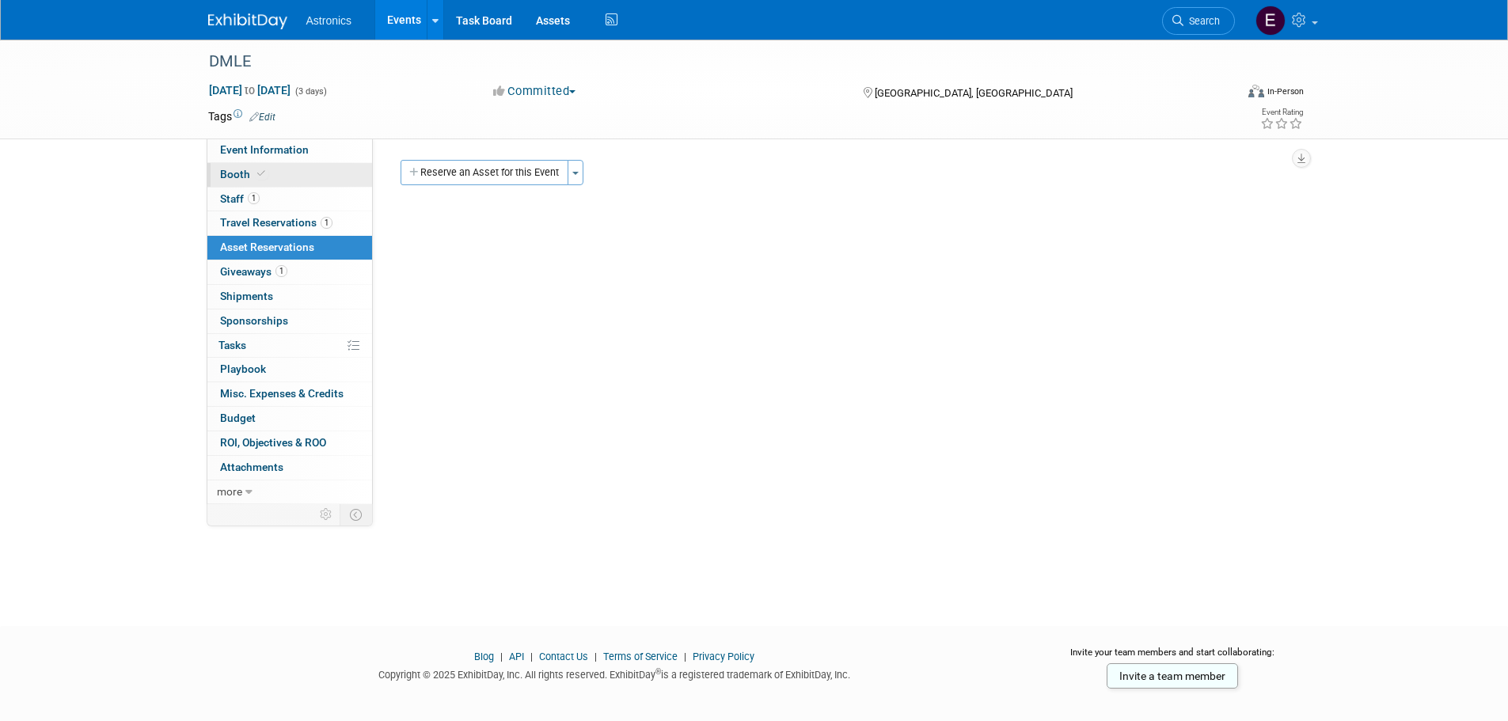
click at [248, 175] on span "Booth" at bounding box center [244, 174] width 48 height 13
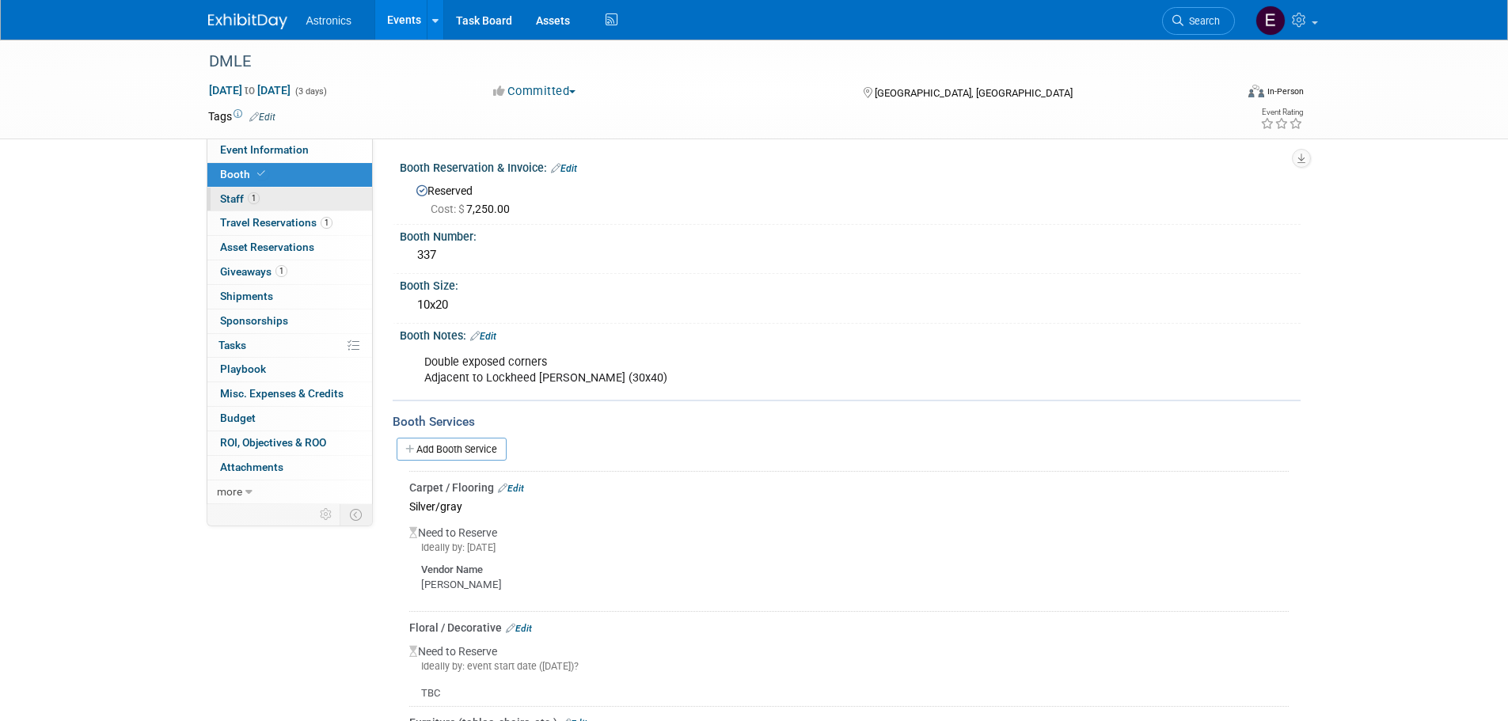
click at [230, 196] on span "Staff 1" at bounding box center [240, 198] width 40 height 13
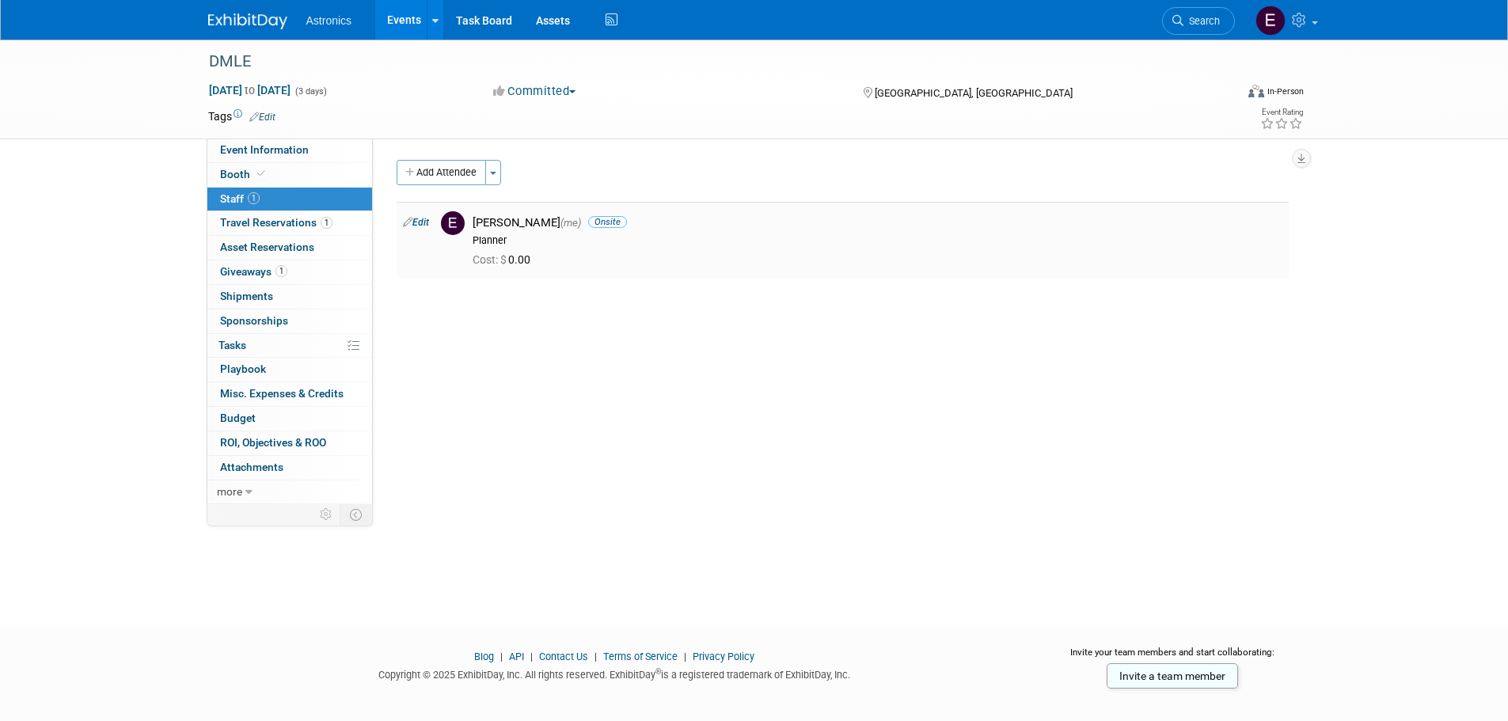
click at [527, 221] on div "Elizabeth Cortes (me) Onsite" at bounding box center [878, 222] width 810 height 15
click at [422, 224] on link "Edit" at bounding box center [416, 222] width 26 height 11
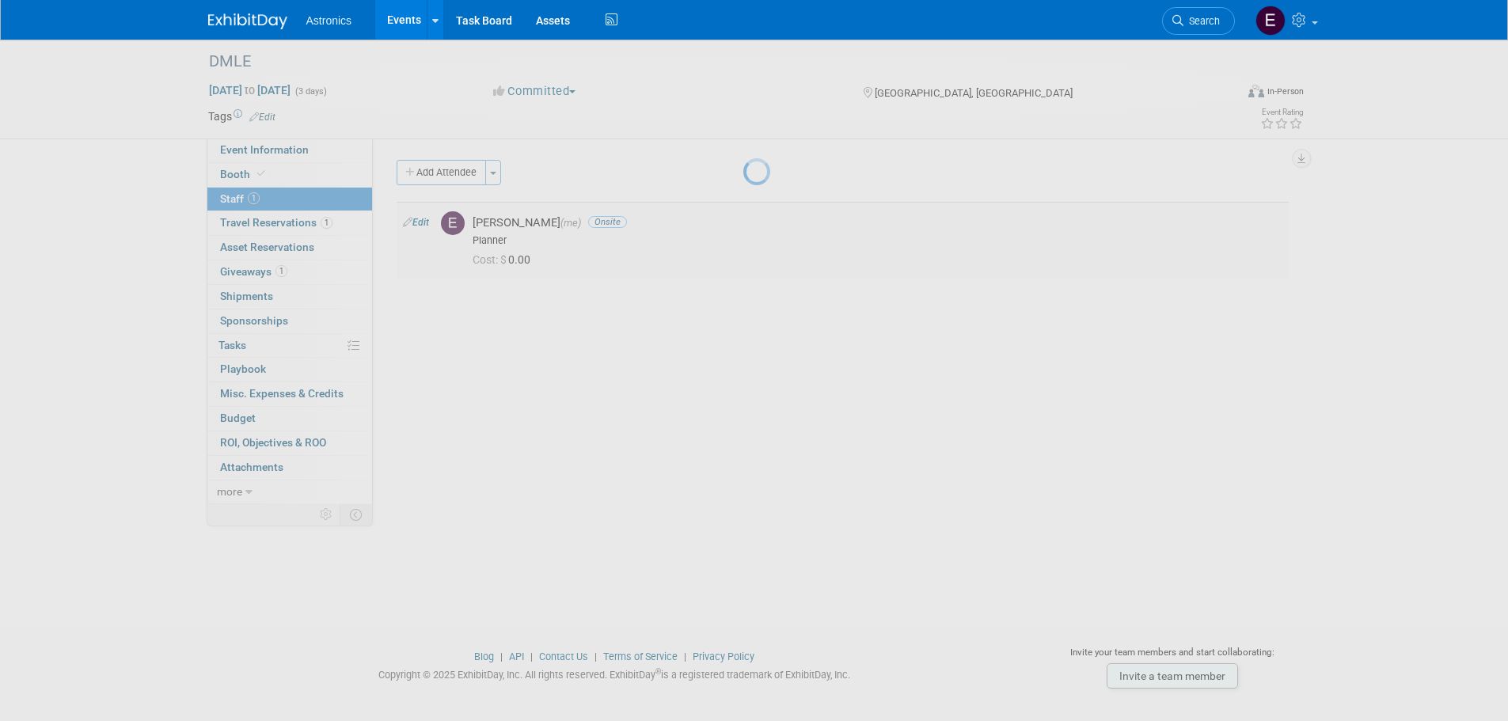
select select "6c831af6-db72-4626-b035-851e68d647a3"
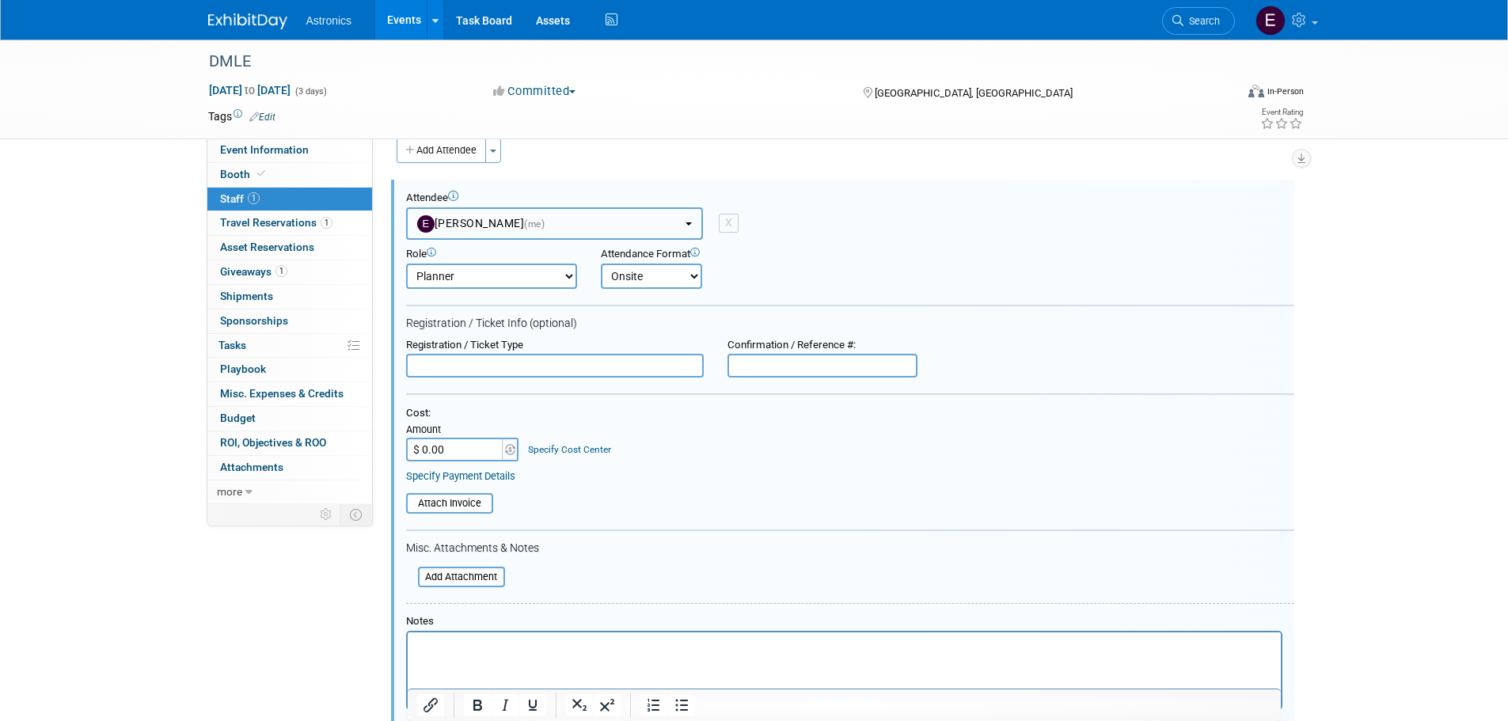
click at [621, 222] on button "Elizabeth Cortes (me)" at bounding box center [554, 223] width 297 height 32
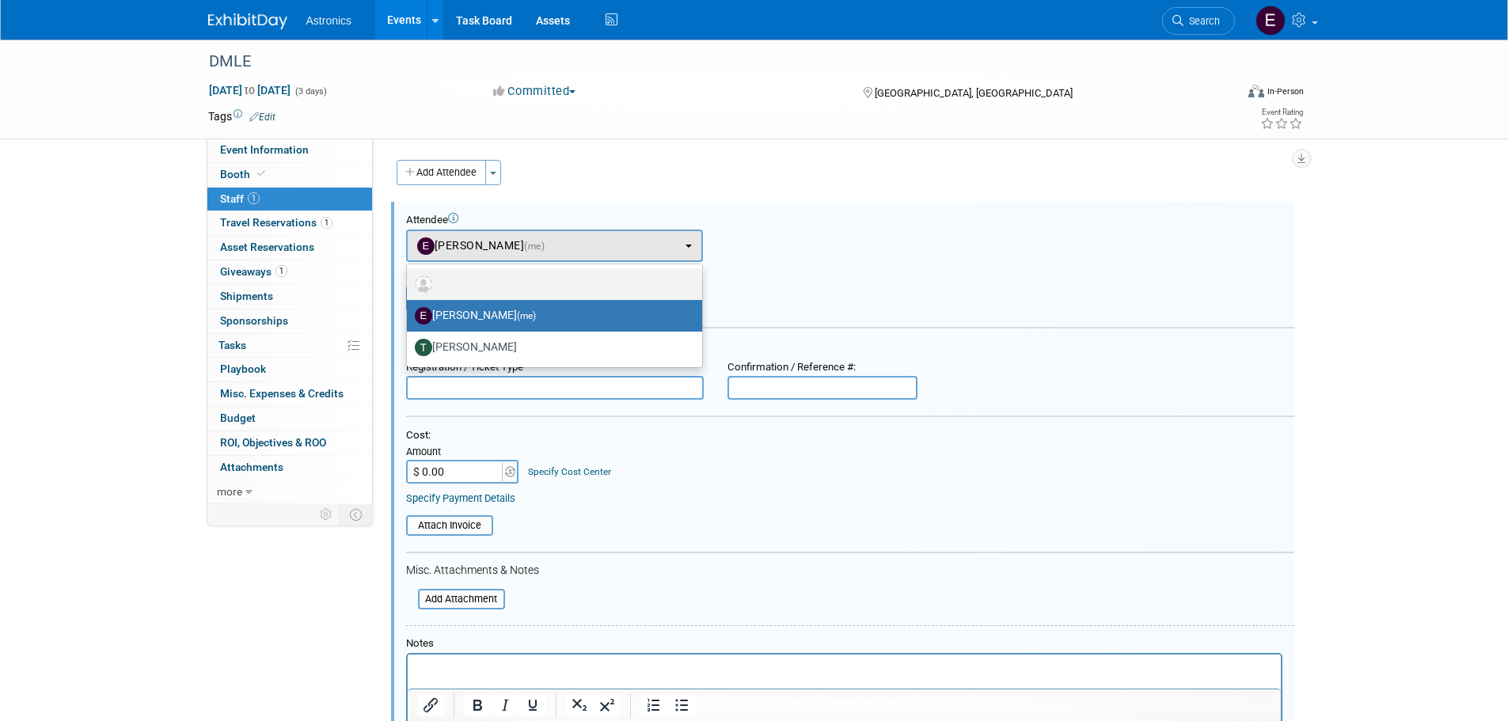
click at [459, 277] on label at bounding box center [551, 284] width 272 height 25
click at [409, 277] on input "radio" at bounding box center [404, 282] width 10 height 10
select select
select select "1"
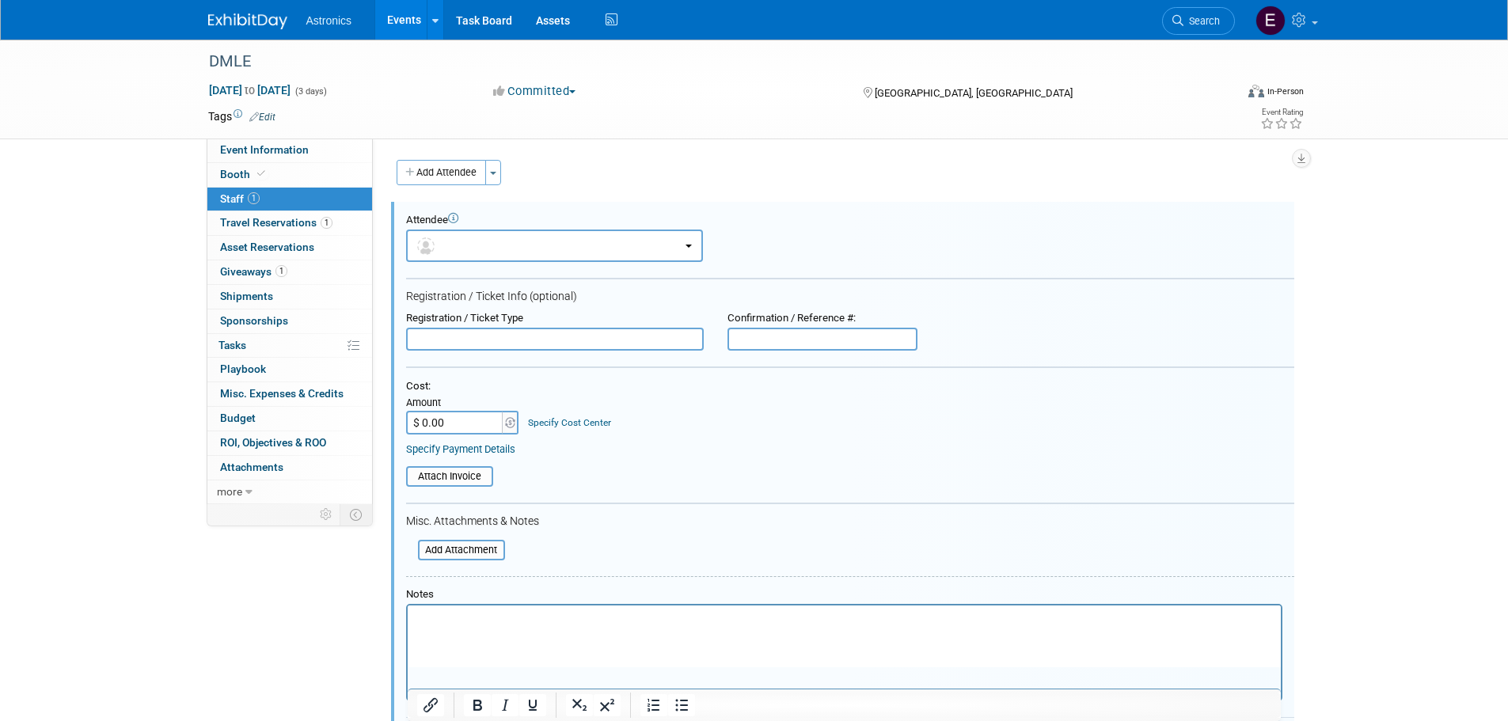
click at [455, 220] on icon at bounding box center [453, 218] width 10 height 10
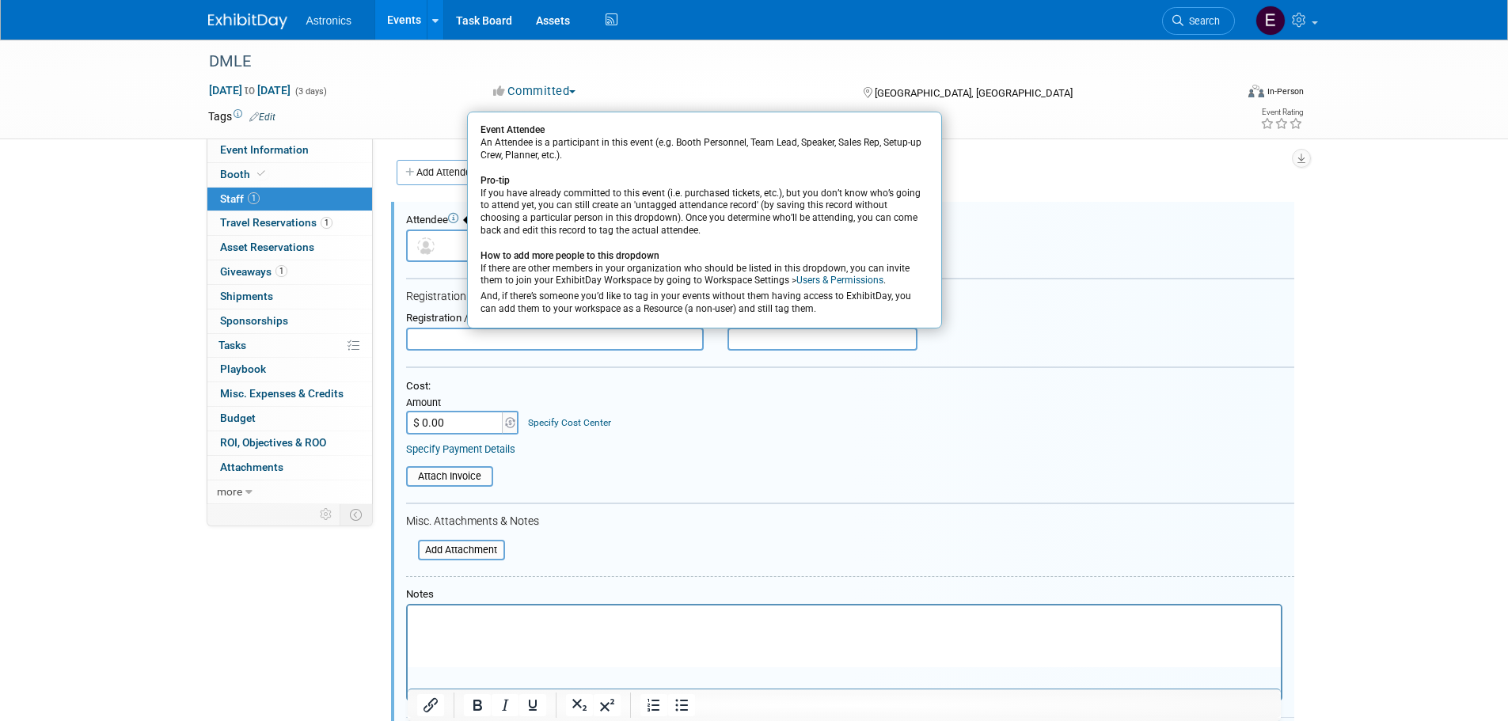
click at [821, 276] on link "Users & Permissions" at bounding box center [839, 280] width 87 height 11
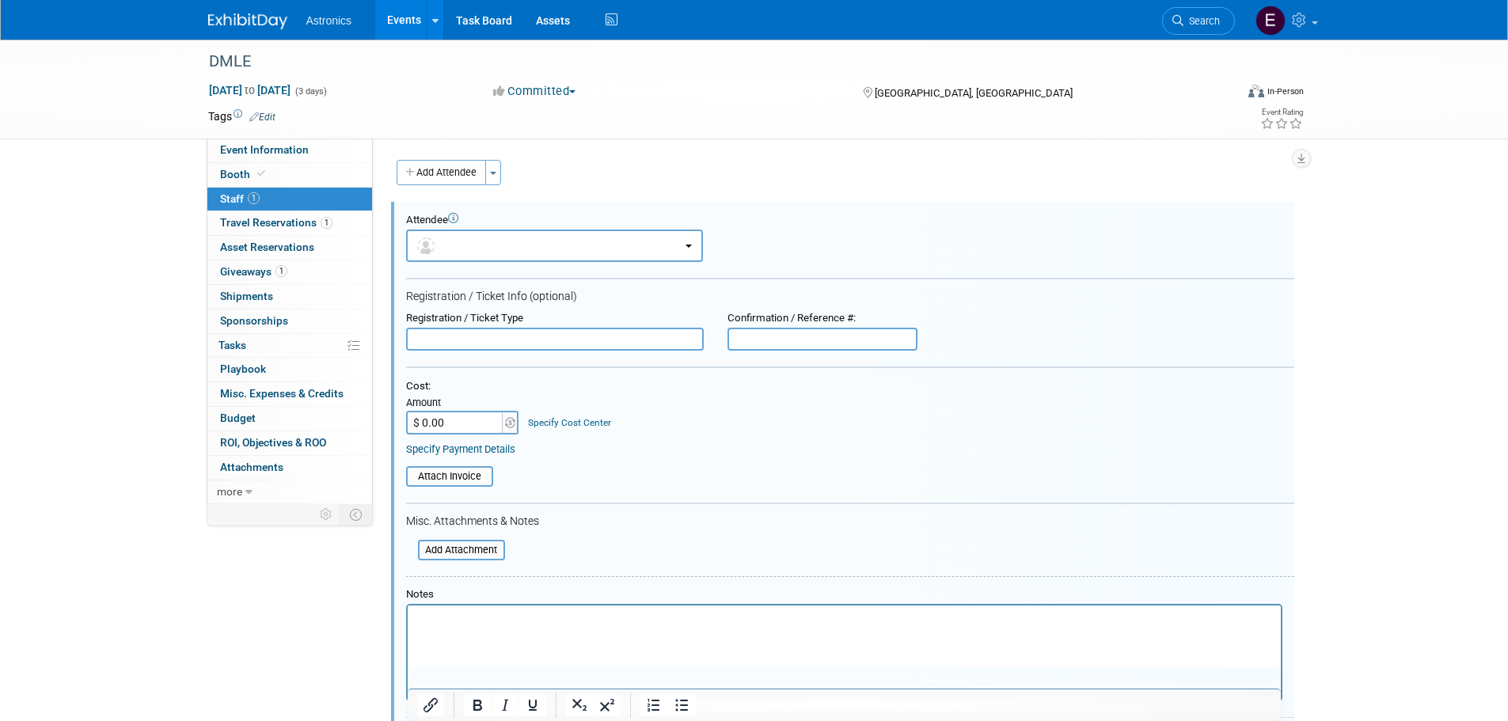
click at [615, 191] on div "Add Attendee Toggle Dropdown Quick -Tag Apply" at bounding box center [843, 466] width 892 height 613
click at [258, 192] on span "Staff 1" at bounding box center [240, 198] width 40 height 13
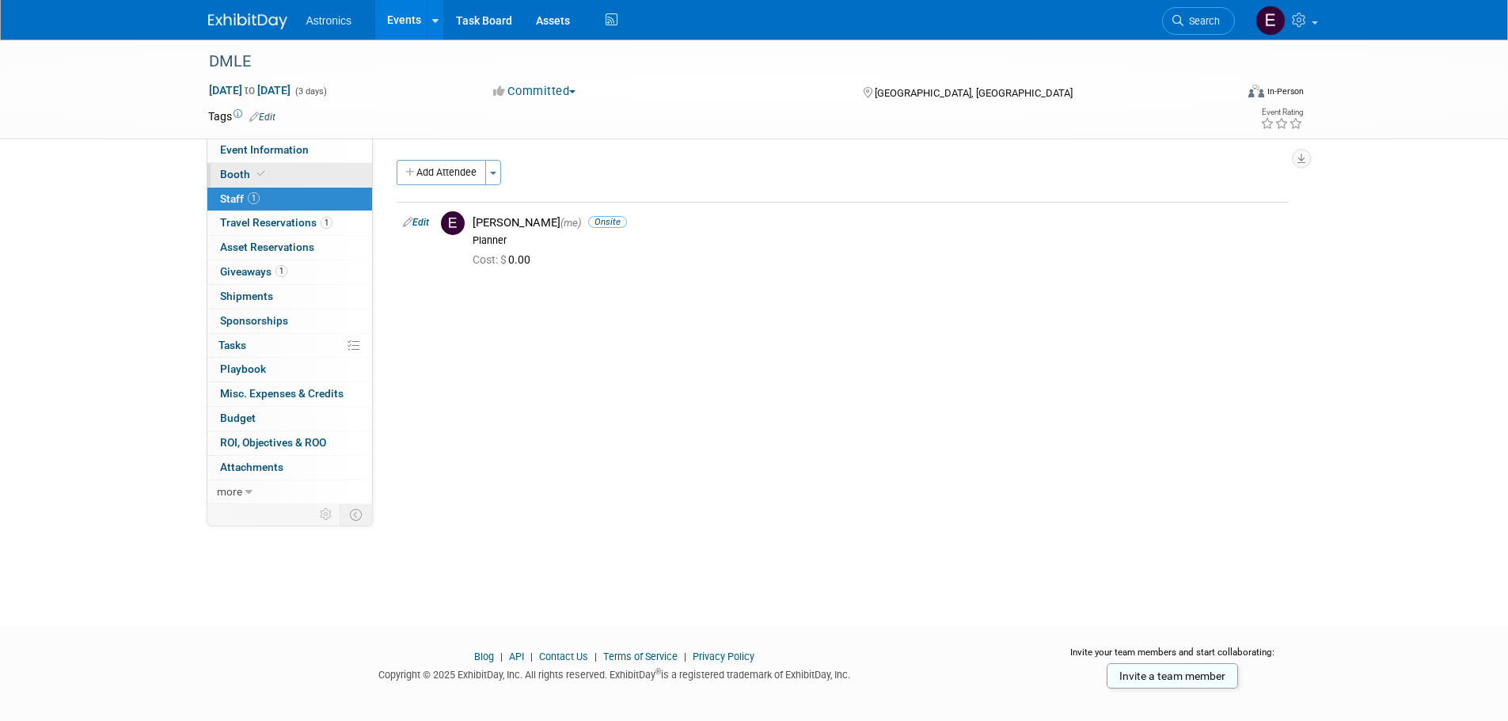
click at [257, 173] on icon at bounding box center [261, 173] width 8 height 9
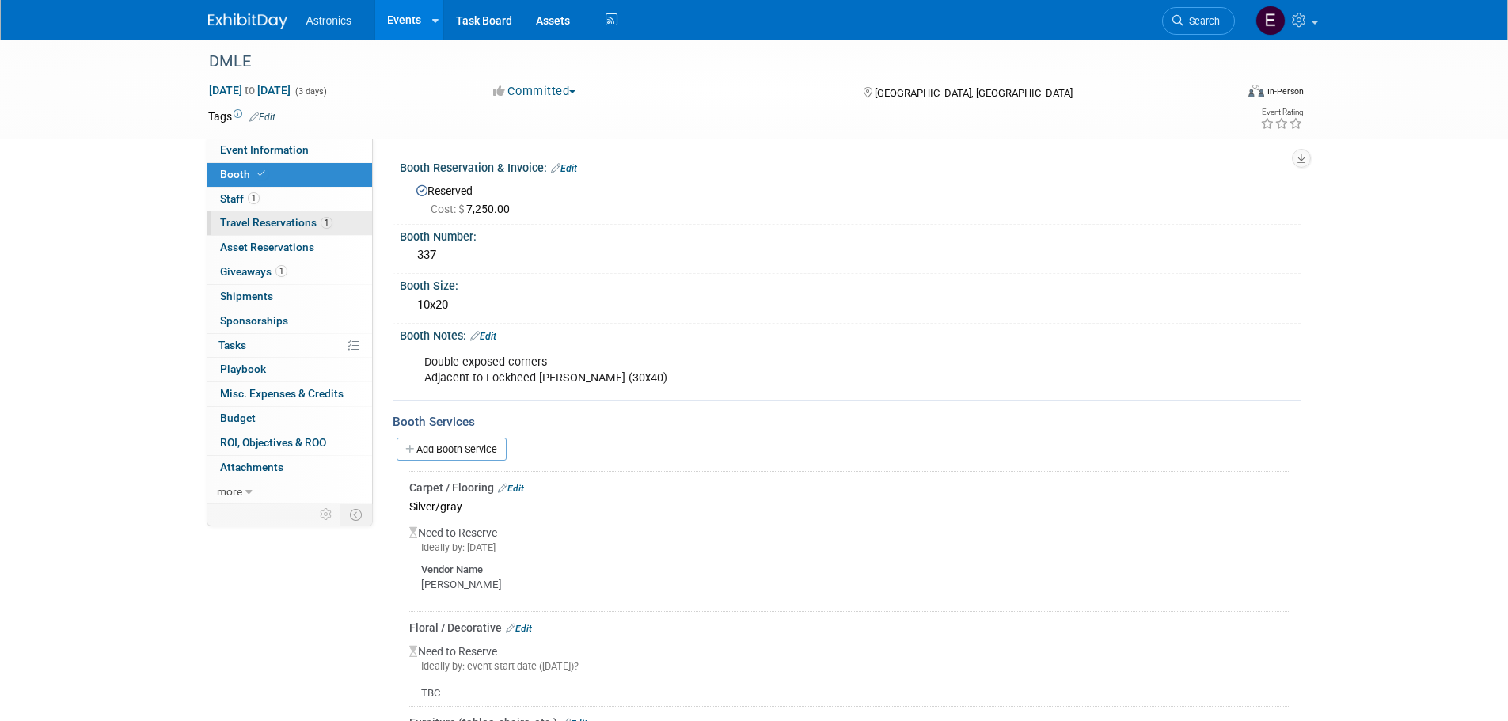
click at [237, 219] on span "Travel Reservations 1" at bounding box center [276, 222] width 112 height 13
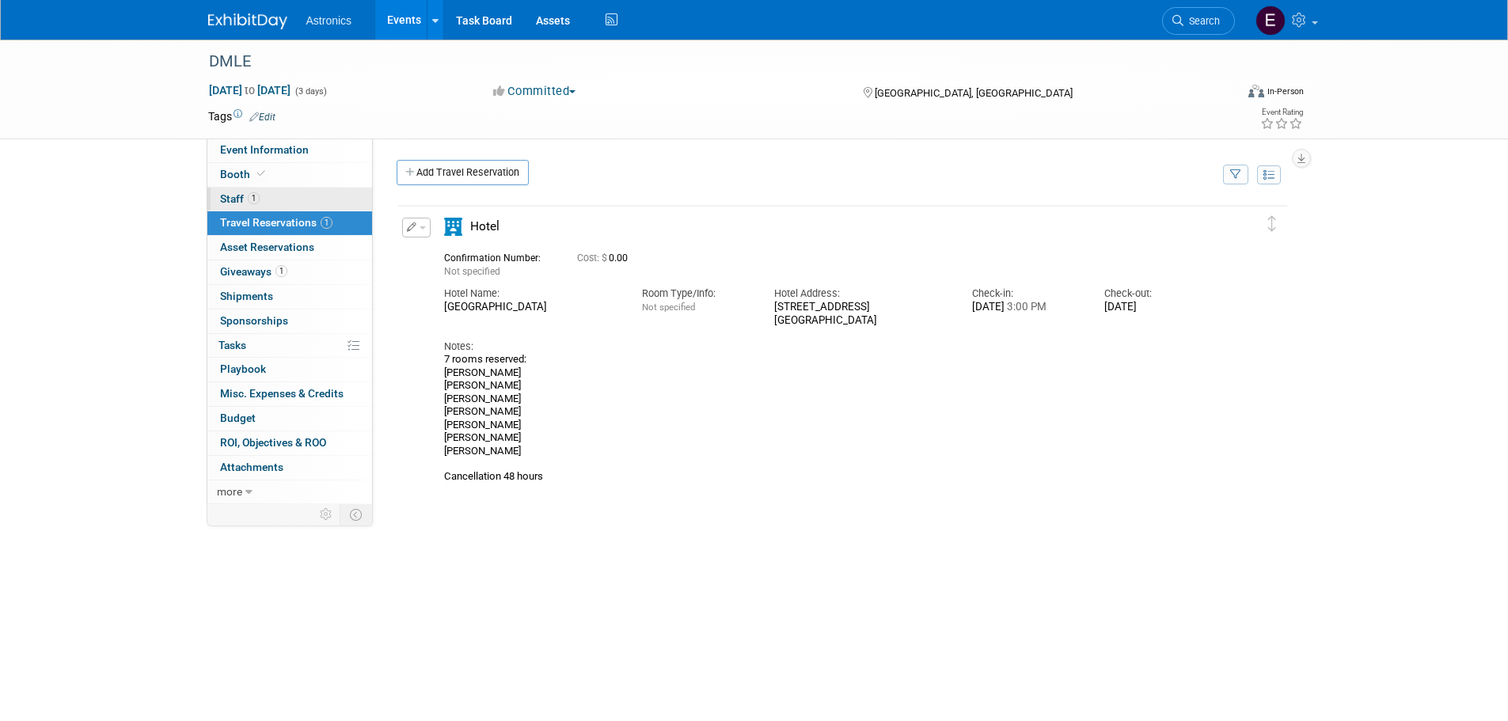
click at [245, 202] on span "Staff 1" at bounding box center [240, 198] width 40 height 13
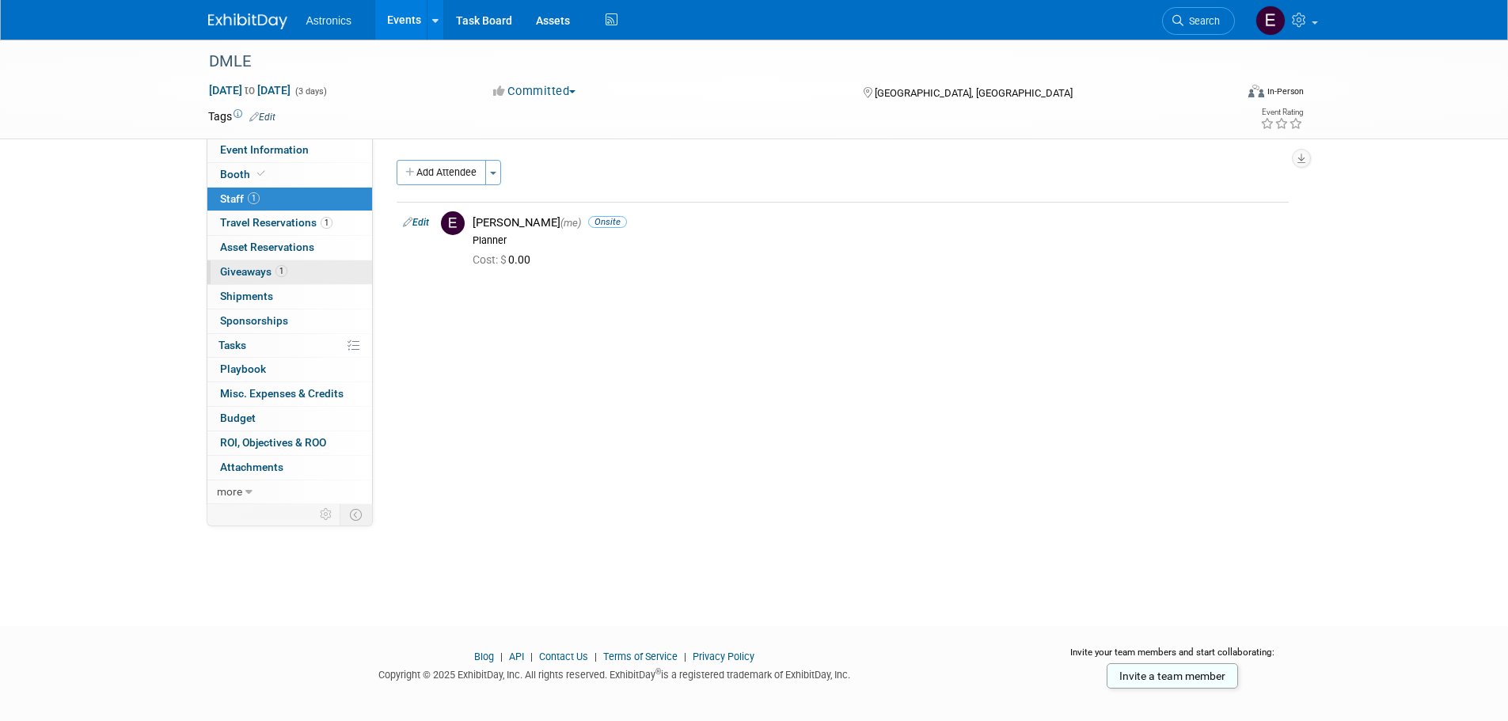
click at [245, 265] on span "Giveaways 1" at bounding box center [253, 271] width 67 height 13
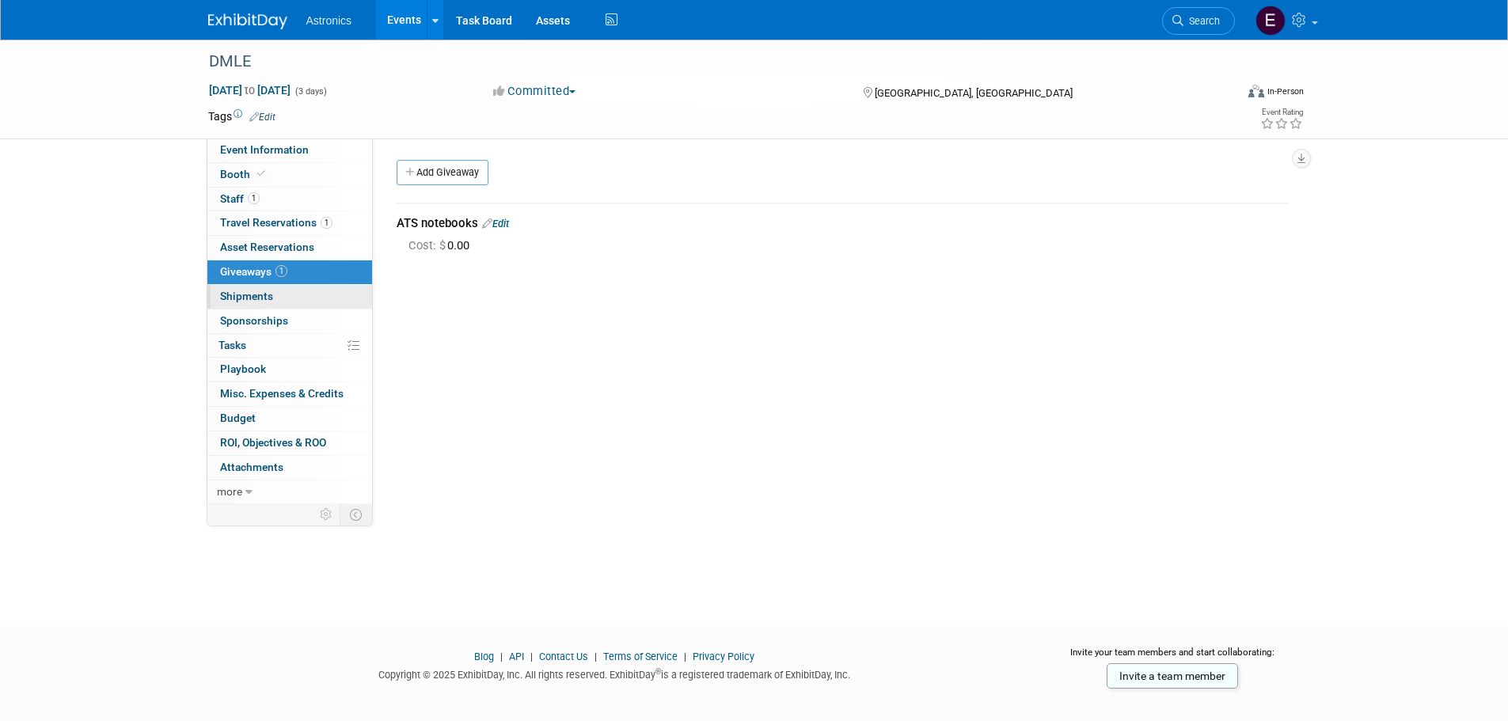
click at [245, 300] on span "Shipments 0" at bounding box center [246, 296] width 53 height 13
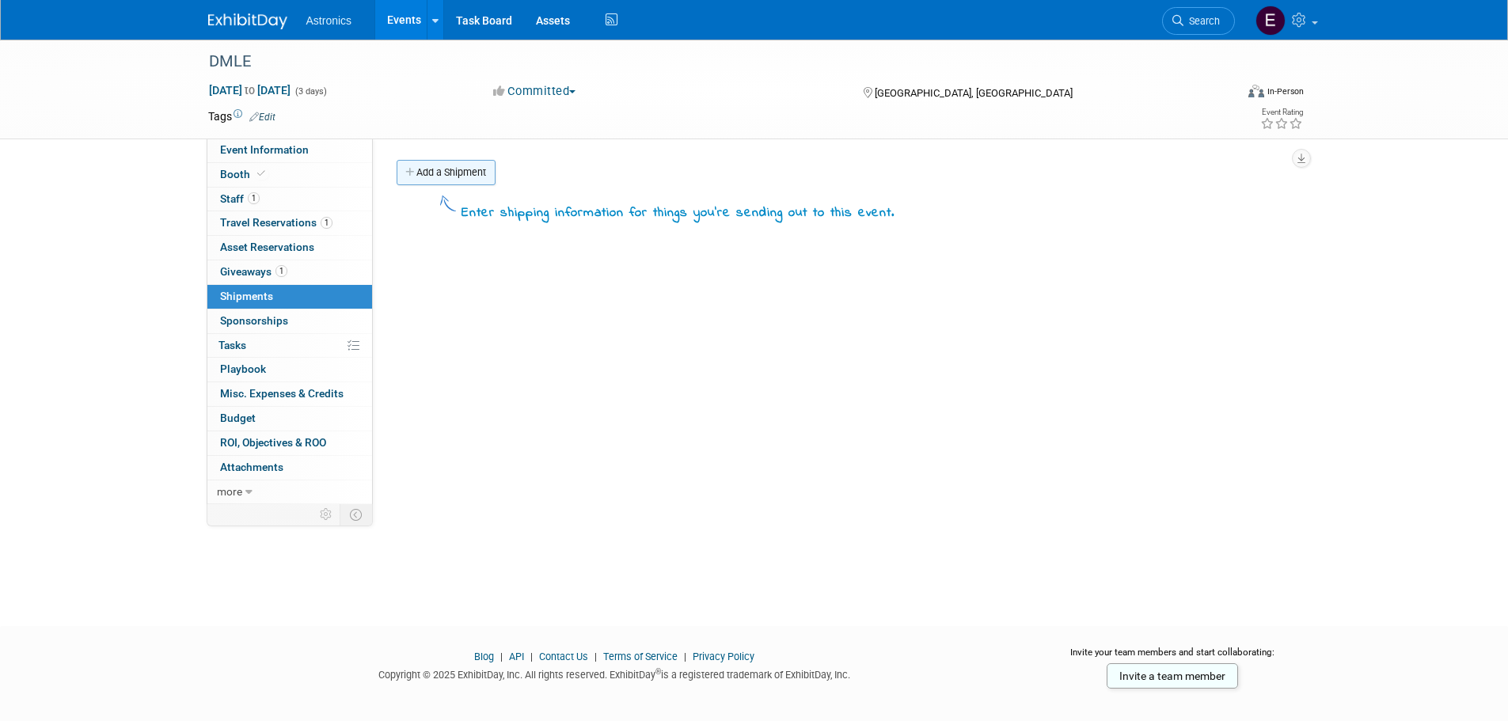
click at [435, 179] on link "Add a Shipment" at bounding box center [446, 172] width 99 height 25
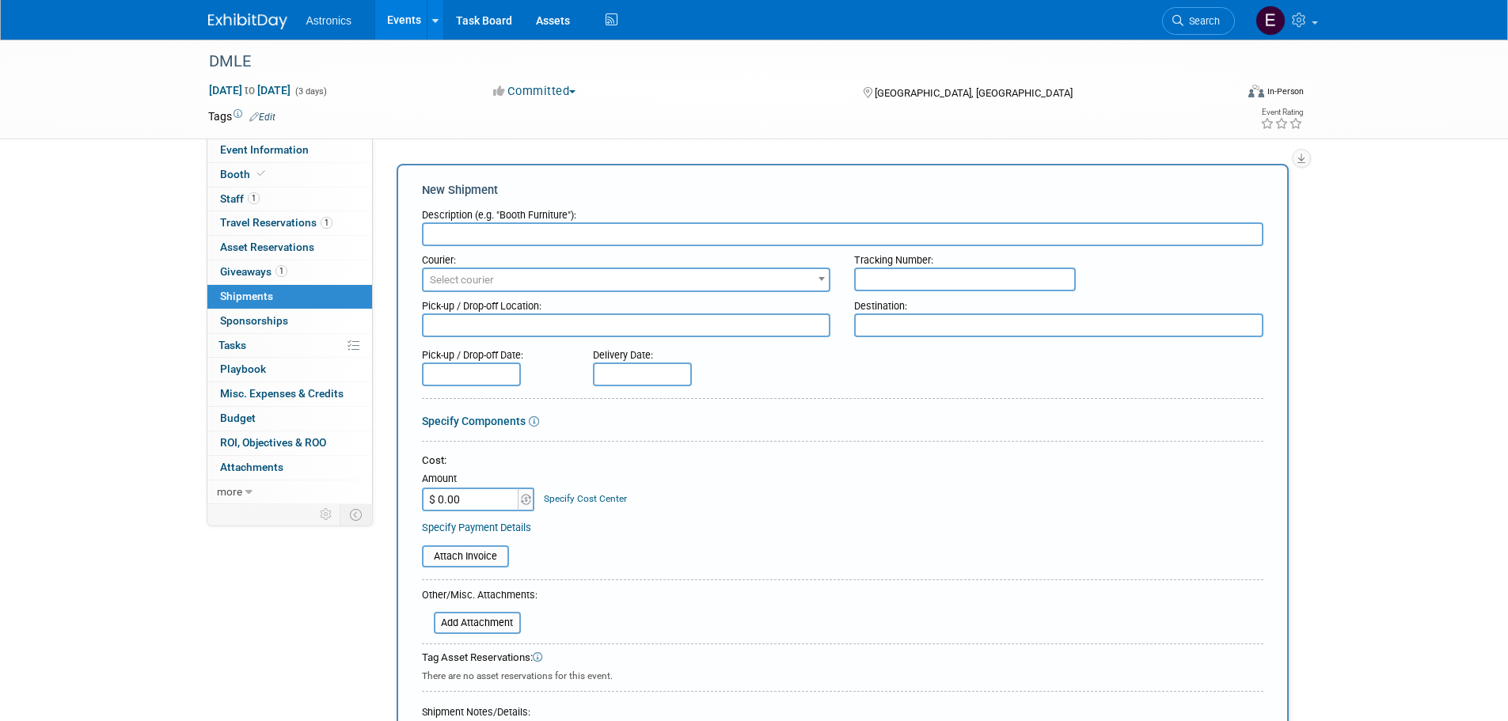
click at [473, 234] on input "text" at bounding box center [843, 234] width 842 height 24
type input "Equipment"
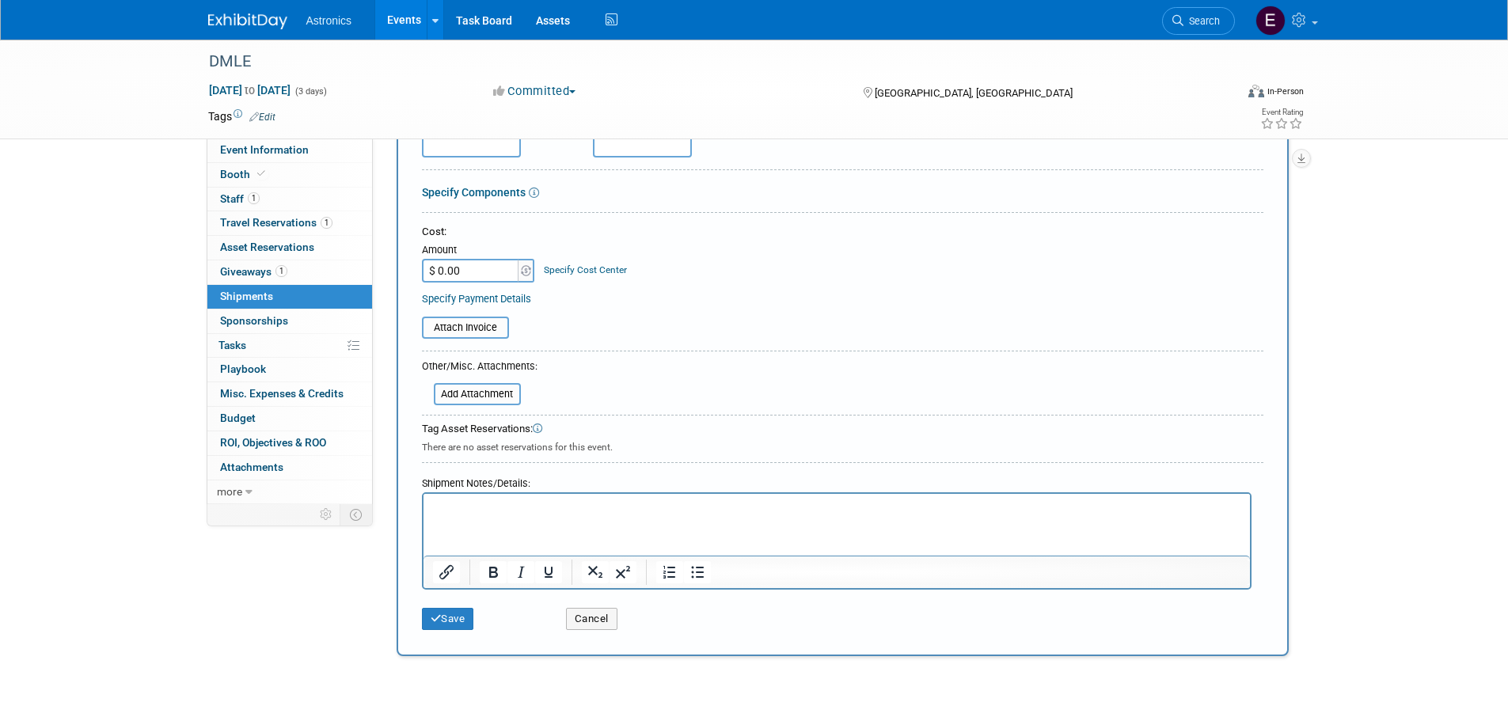
scroll to position [238, 0]
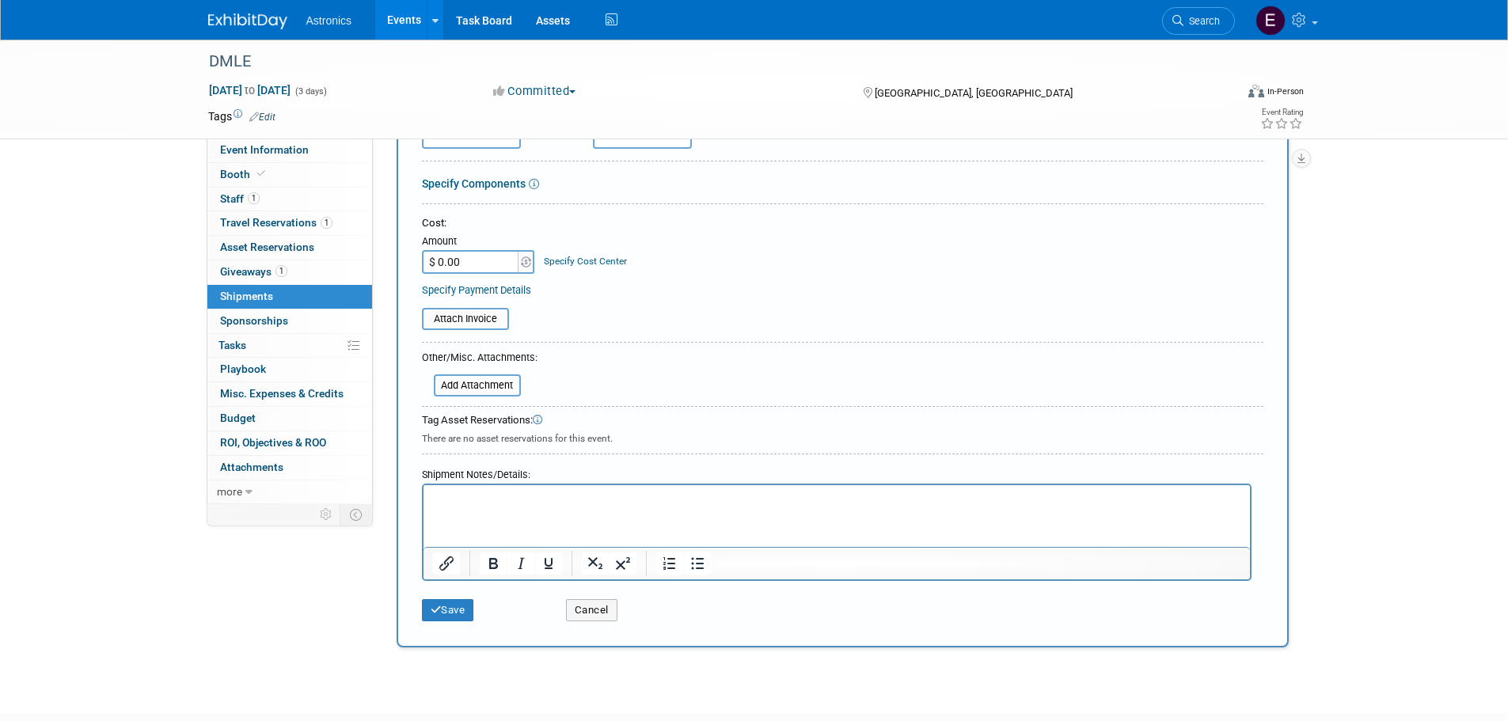
click at [461, 497] on p "Rich Text Area. Press ALT-0 for help." at bounding box center [836, 500] width 808 height 16
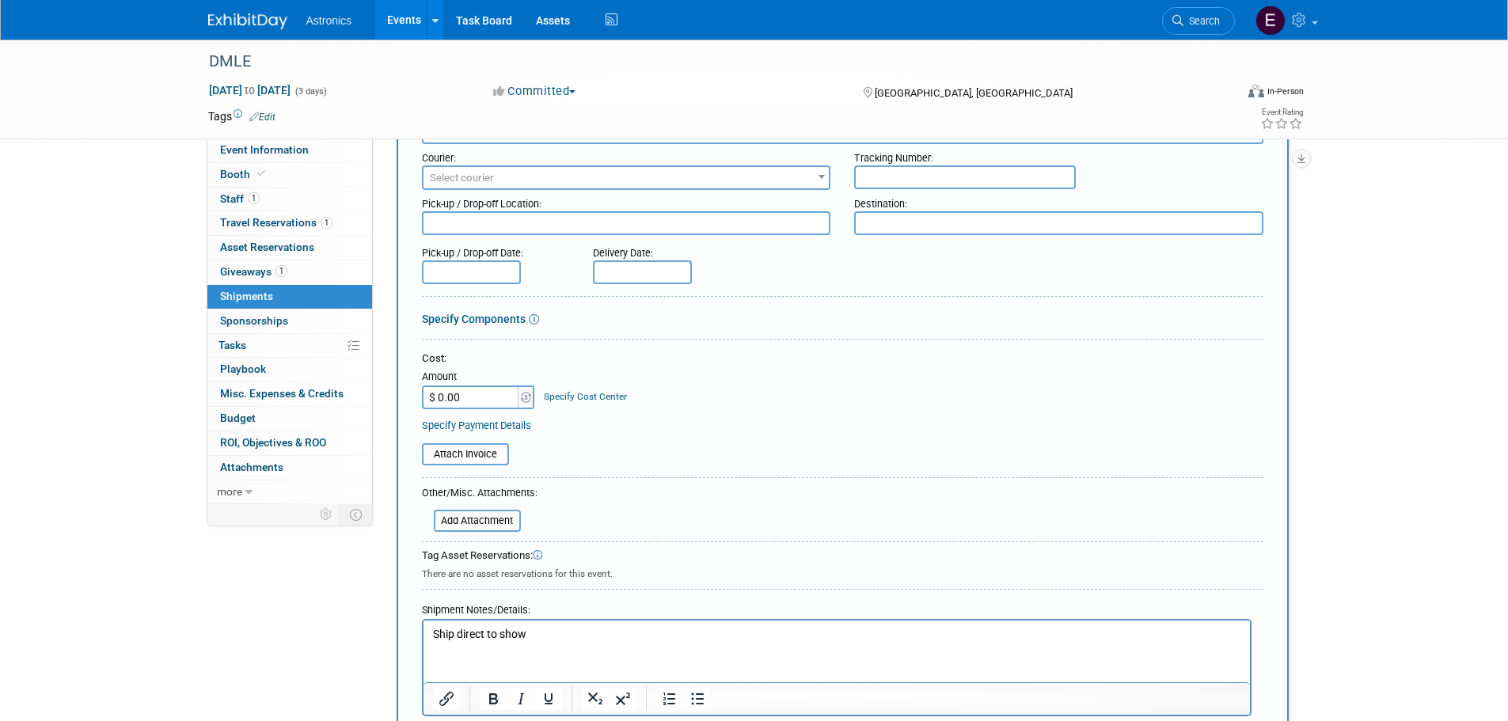
scroll to position [79, 0]
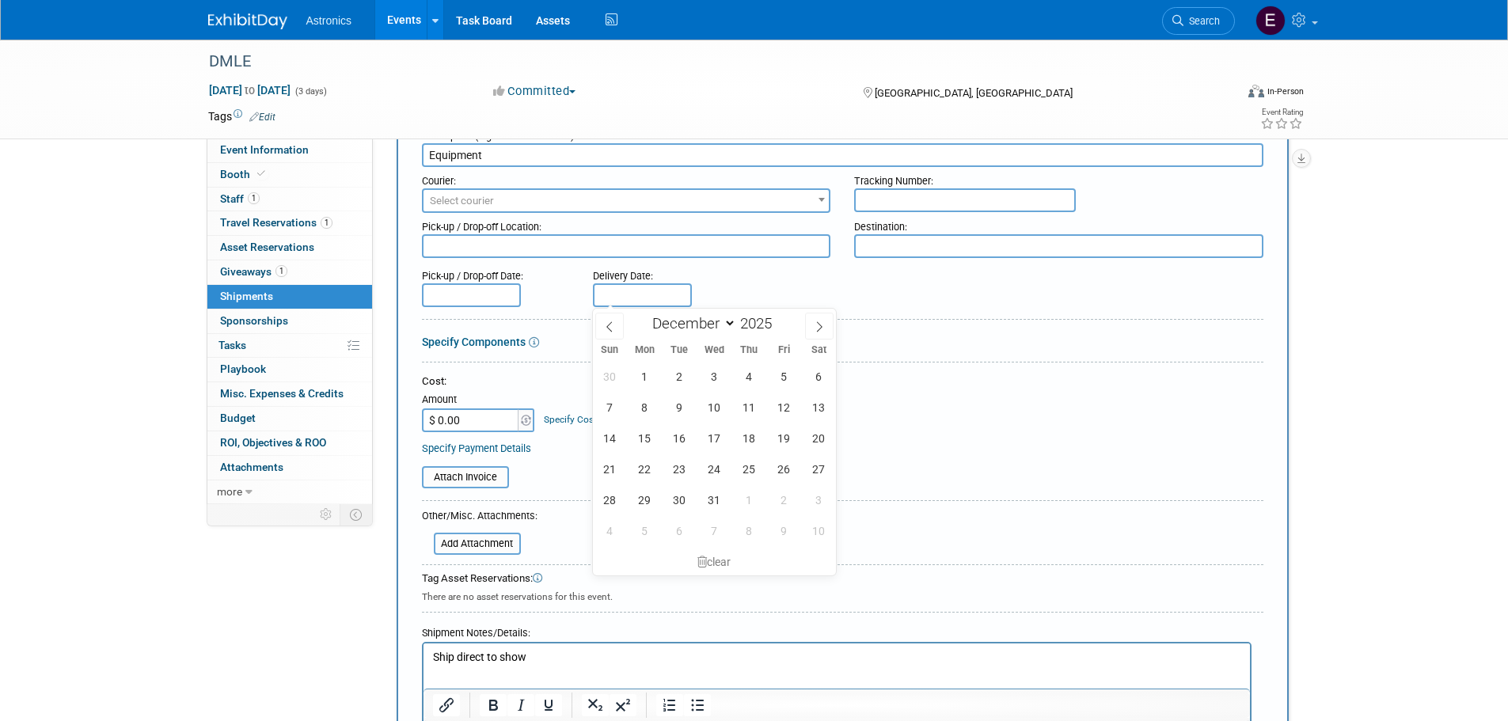
click at [643, 296] on input "text" at bounding box center [642, 295] width 99 height 24
click at [786, 378] on span "5" at bounding box center [784, 376] width 31 height 31
type input "Dec 5, 2025"
click at [547, 656] on p "Ship direct to show" at bounding box center [836, 658] width 808 height 16
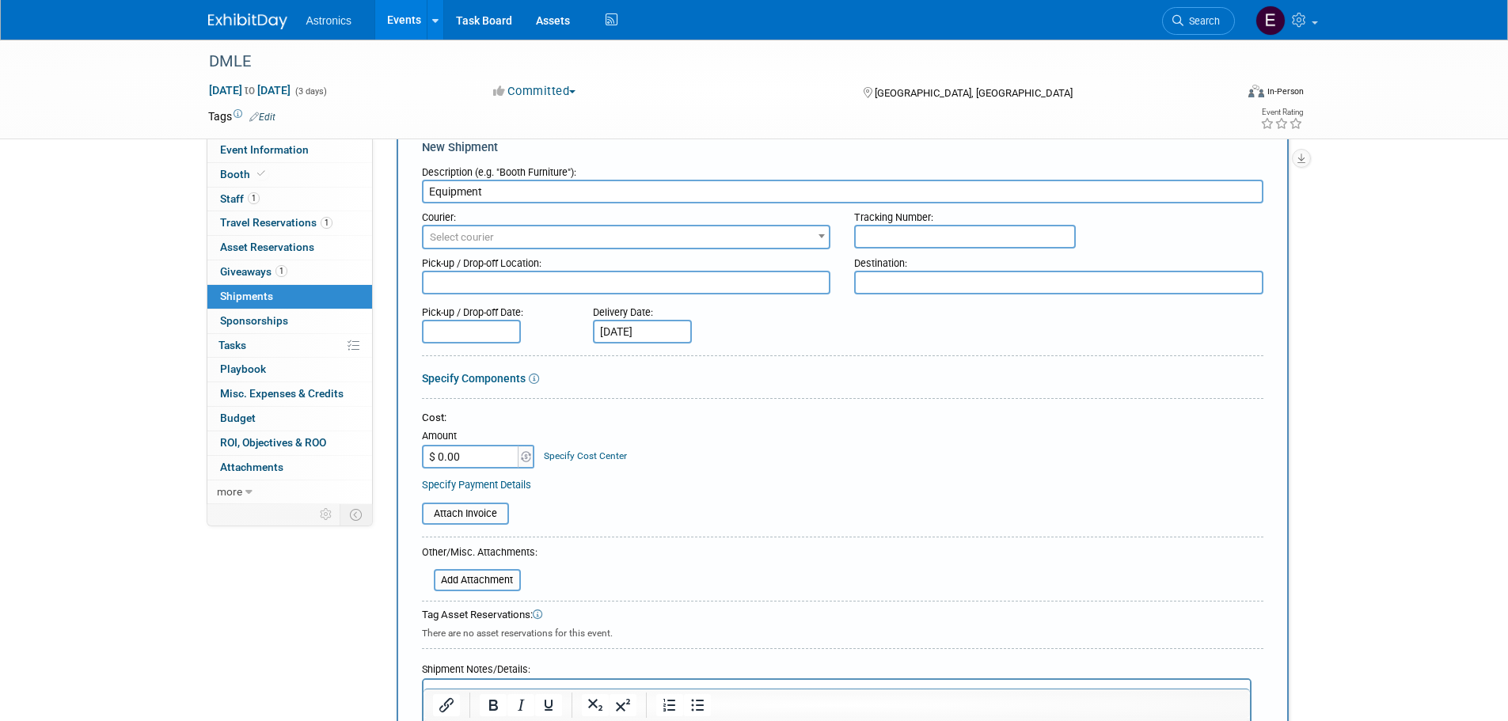
scroll to position [0, 0]
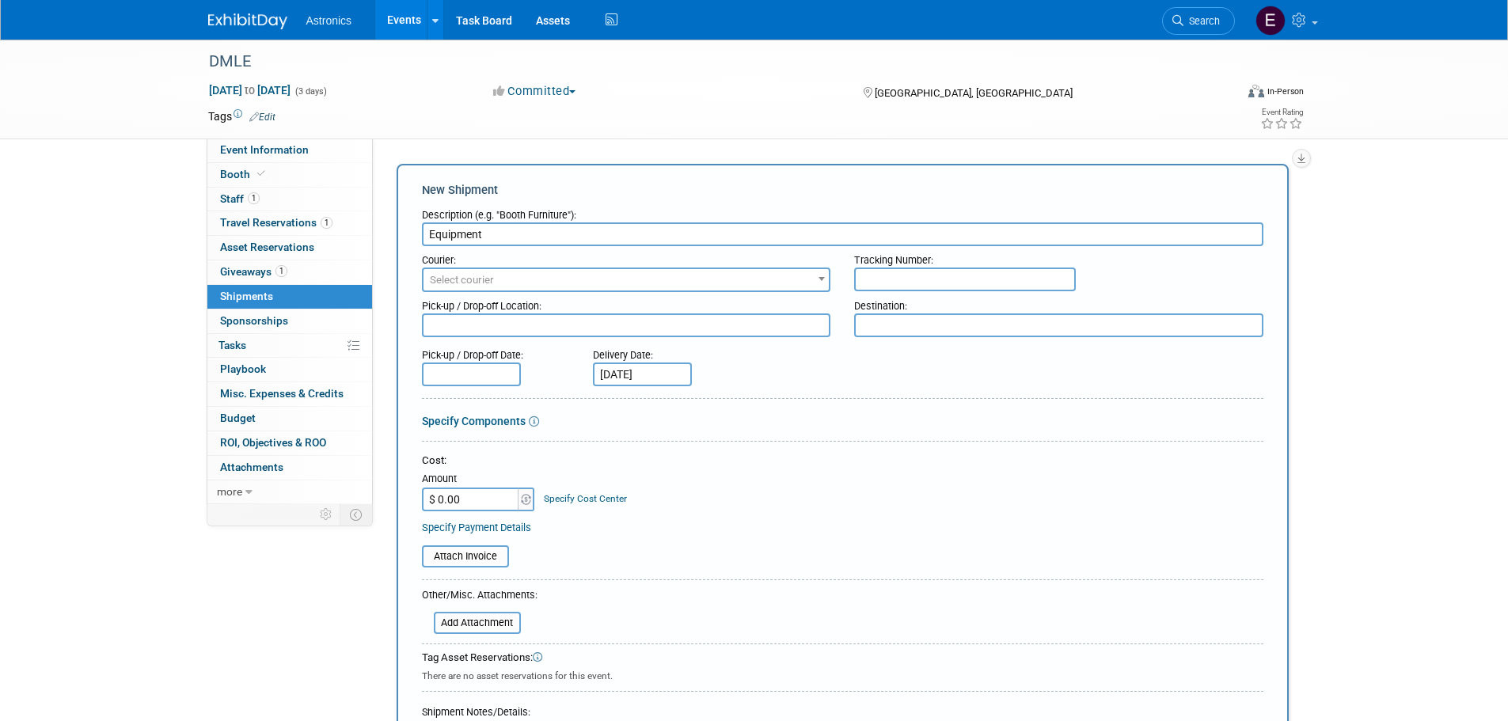
click at [899, 321] on textarea at bounding box center [1058, 326] width 409 height 24
click at [898, 327] on textarea at bounding box center [1058, 326] width 409 height 24
paste textarea "c/o Shepard Exposition Services Exhibiting Co. Name & Booth Number Defense Main…"
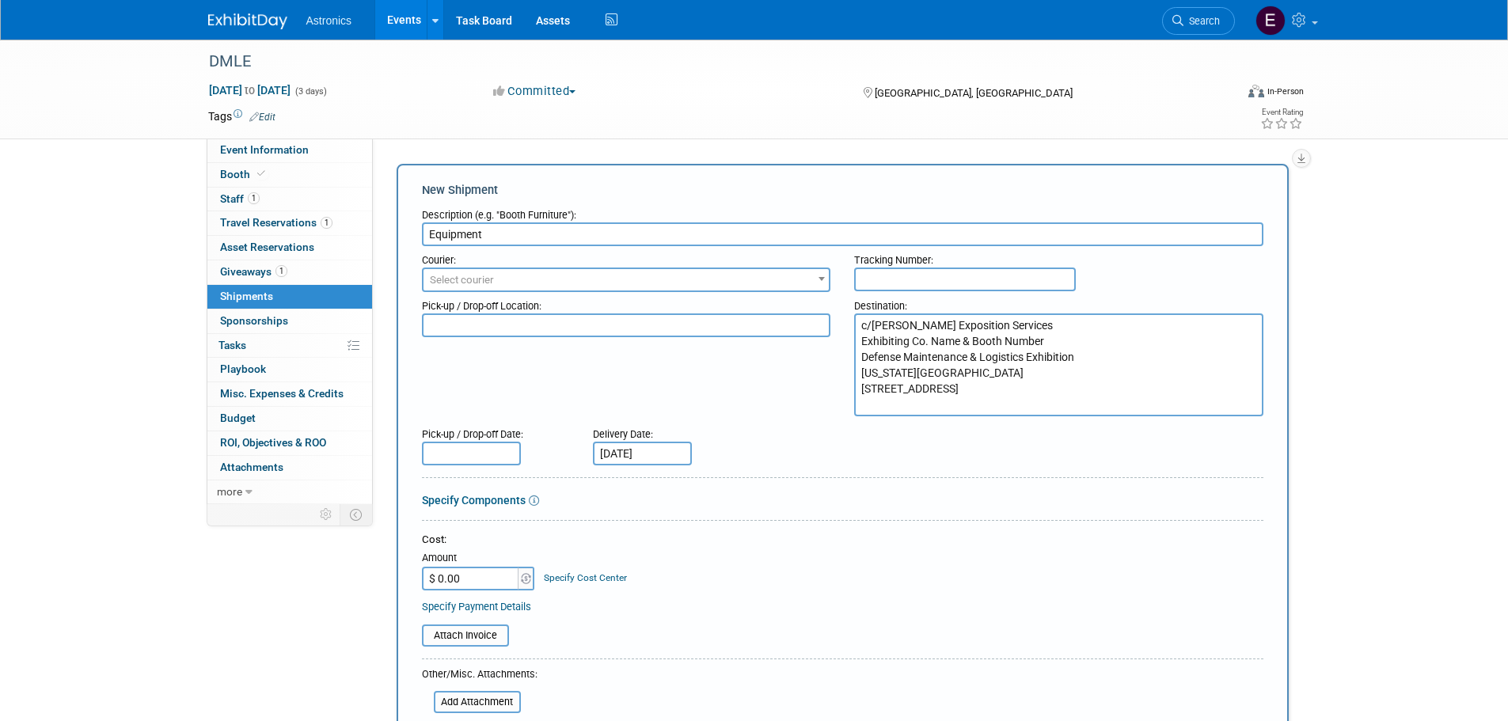
type textarea "c/o Shepard Exposition Services Exhibiting Co. Name & Booth Number Defense Main…"
click at [617, 326] on textarea at bounding box center [626, 326] width 409 height 24
type textarea "Orlando"
click at [494, 277] on span "Select courier" at bounding box center [627, 280] width 406 height 22
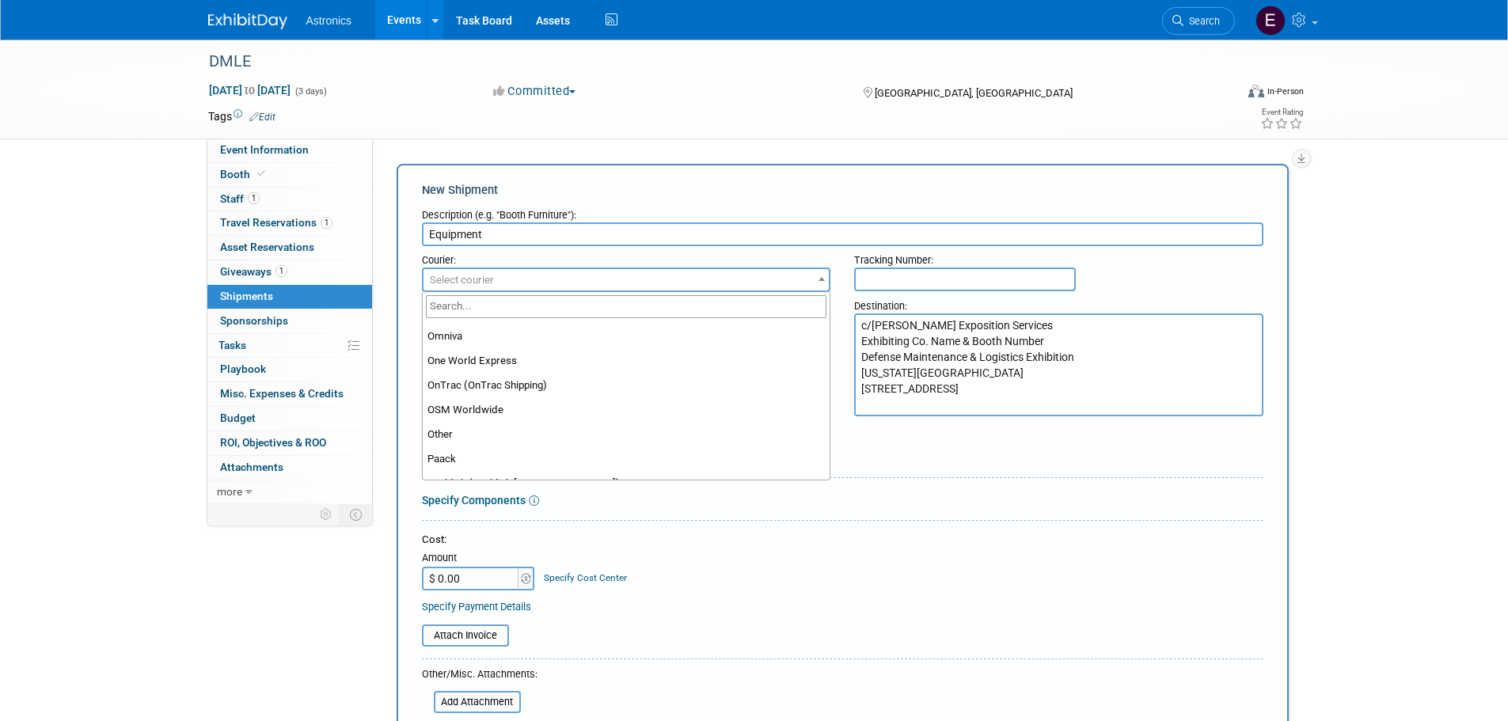
scroll to position [8997, 0]
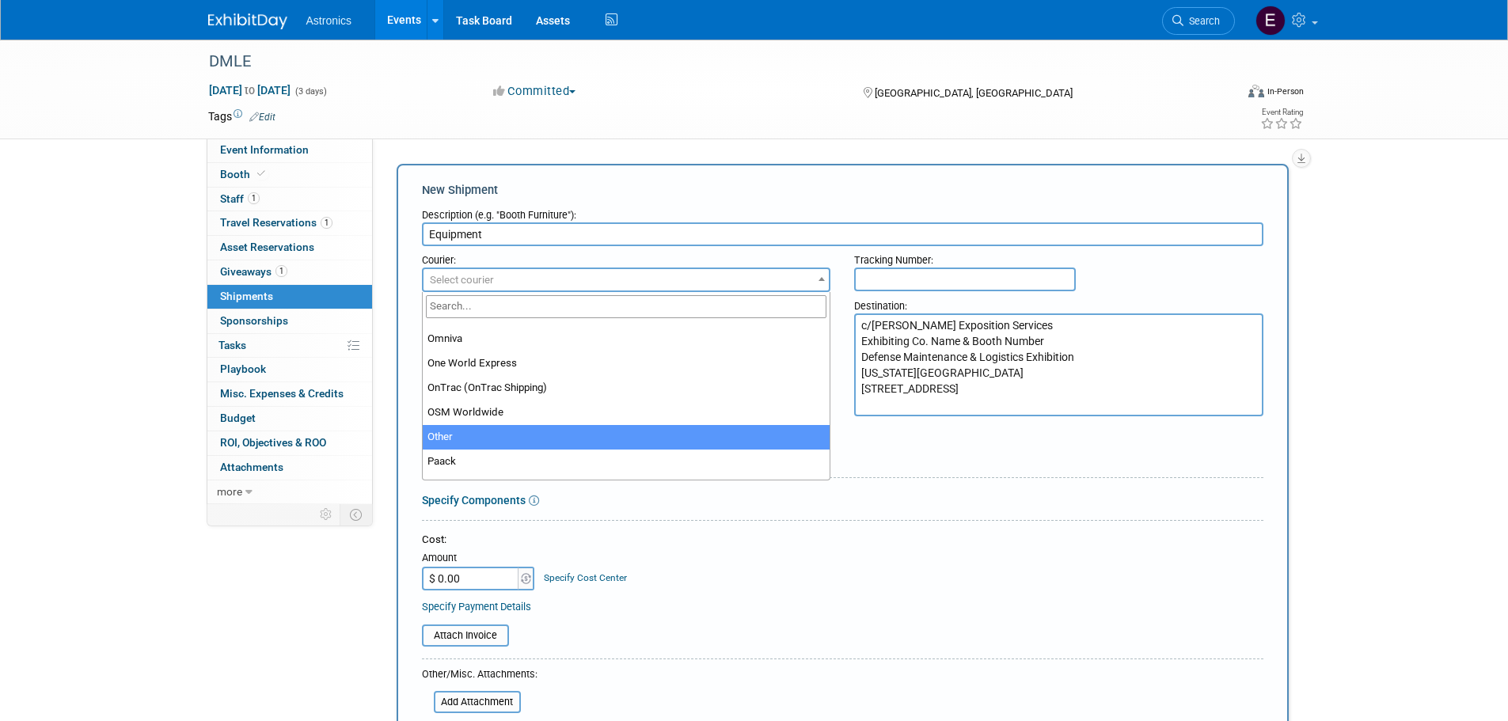
select select "1"
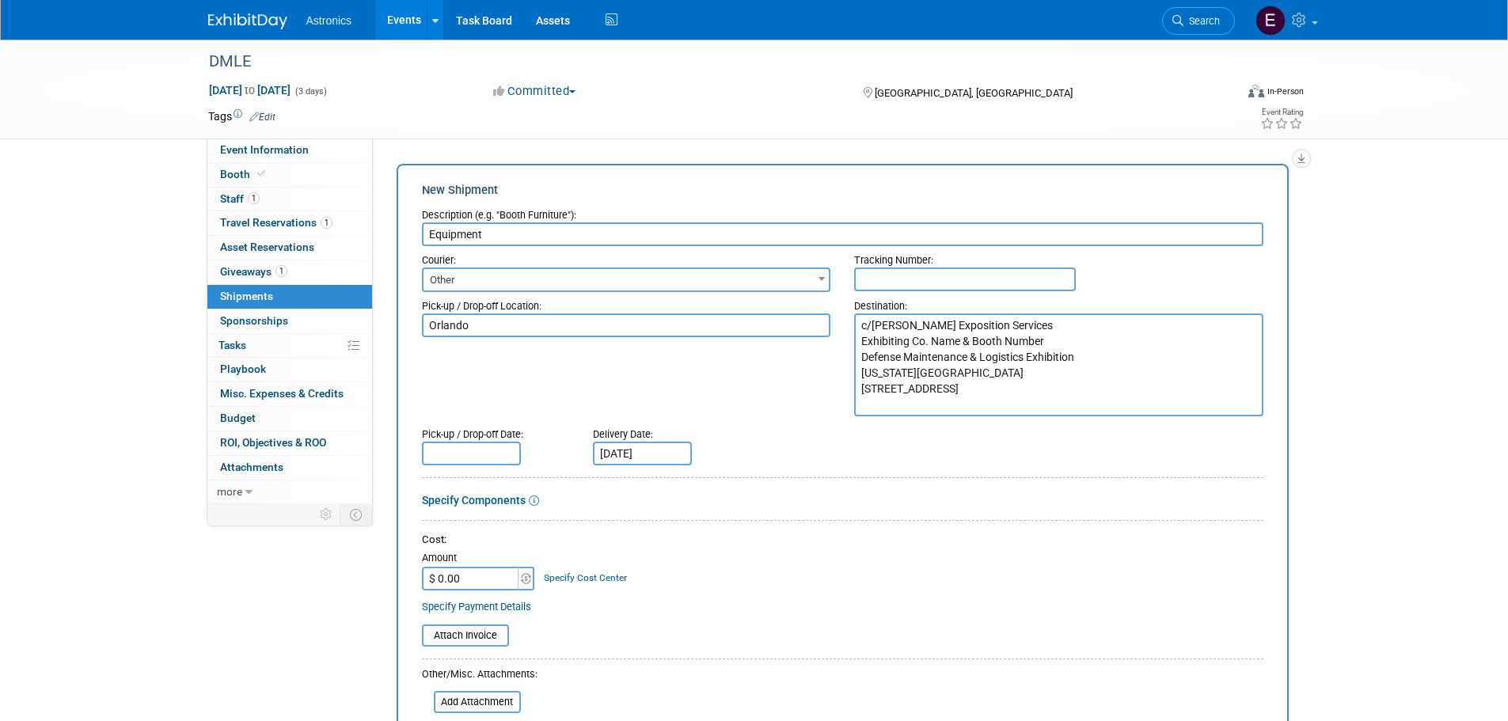
click at [583, 352] on div "Pick-up / Drop-off Location: Orlando Destination: c/o Shepard Exposition Servic…" at bounding box center [842, 354] width 865 height 124
click at [503, 500] on link "Specify Components" at bounding box center [474, 500] width 104 height 13
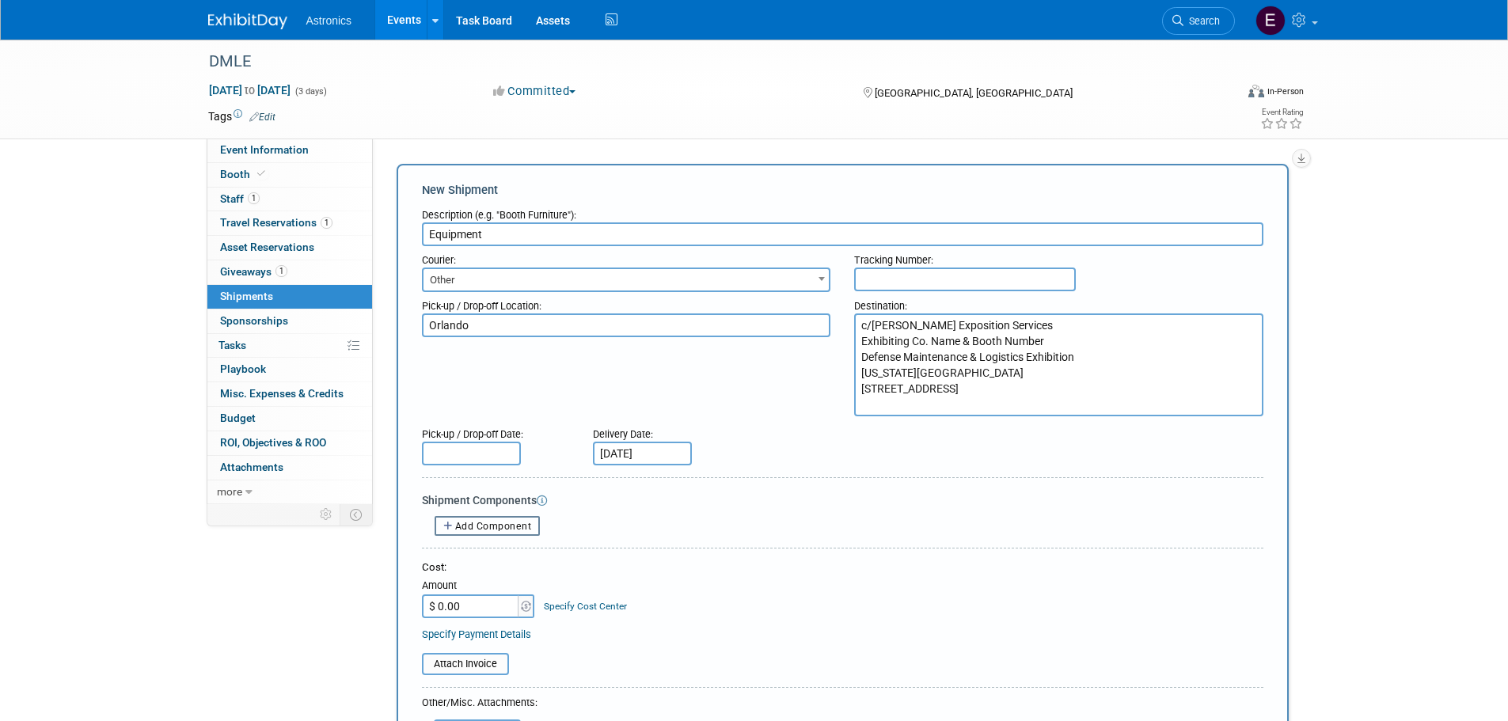
click at [485, 523] on span "Add Component" at bounding box center [493, 526] width 77 height 11
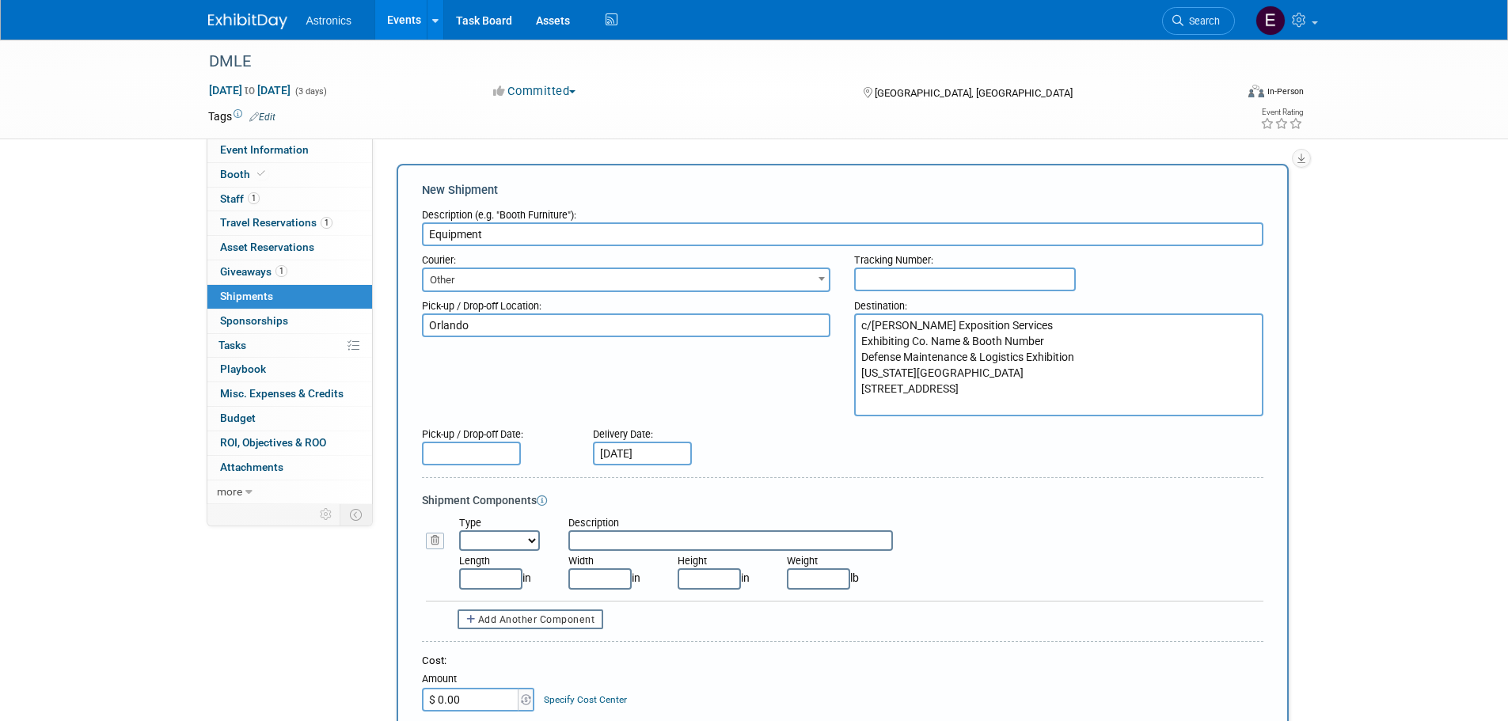
click at [525, 542] on select "Bag Bin Box Bundle Cage Case Container Cooler Crate Drum/Barrel Envelope Machin…" at bounding box center [499, 540] width 81 height 21
click at [998, 507] on div "Shipment Components" at bounding box center [843, 500] width 842 height 16
click at [626, 540] on input "text" at bounding box center [730, 540] width 325 height 21
type input "3200 RTS"
click at [538, 538] on select "Bag Bin Box Bundle Cage Case Container Cooler Crate Drum/Barrel Envelope Machin…" at bounding box center [499, 540] width 81 height 21
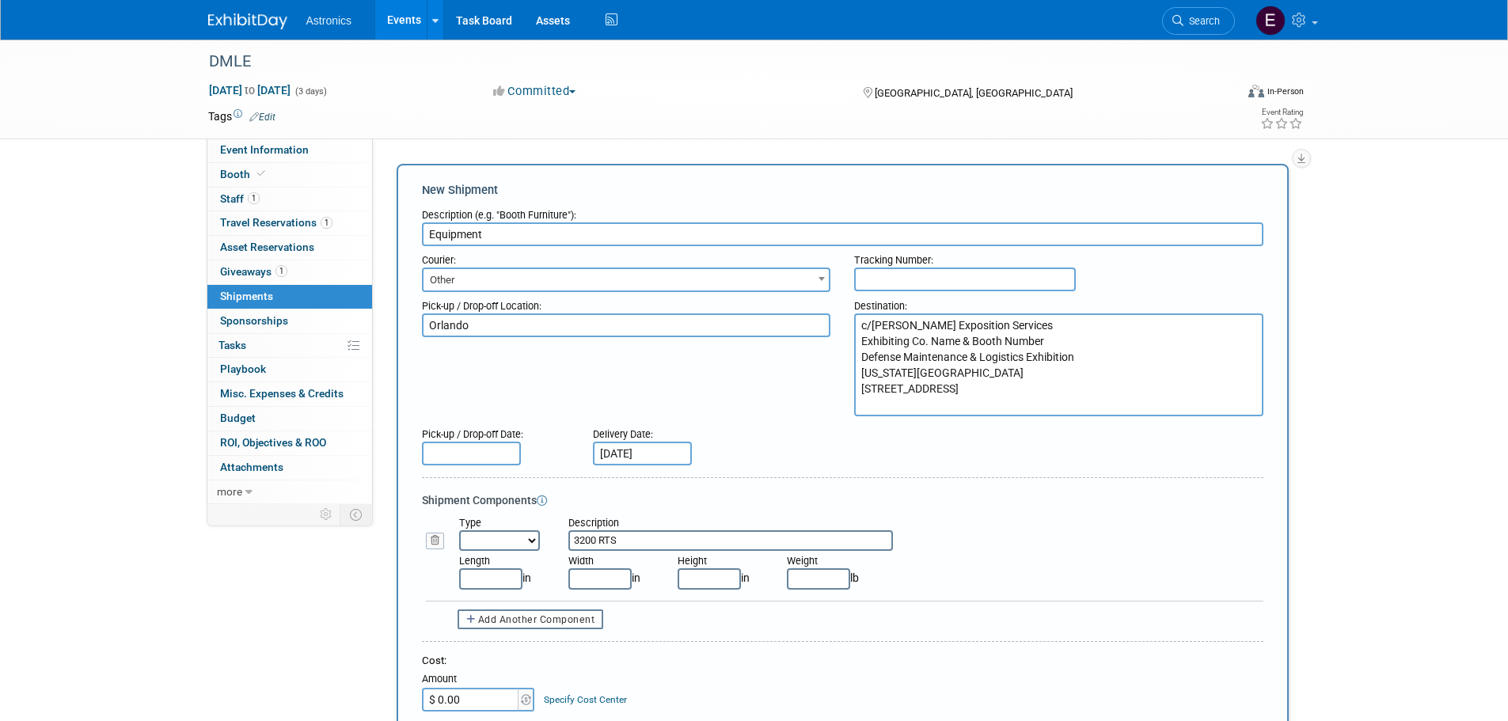
select select "6"
click at [459, 530] on select "Bag Bin Box Bundle Cage Case Container Cooler Crate Drum/Barrel Envelope Machin…" at bounding box center [499, 540] width 81 height 21
click at [530, 621] on span "Add Another Component" at bounding box center [536, 619] width 117 height 11
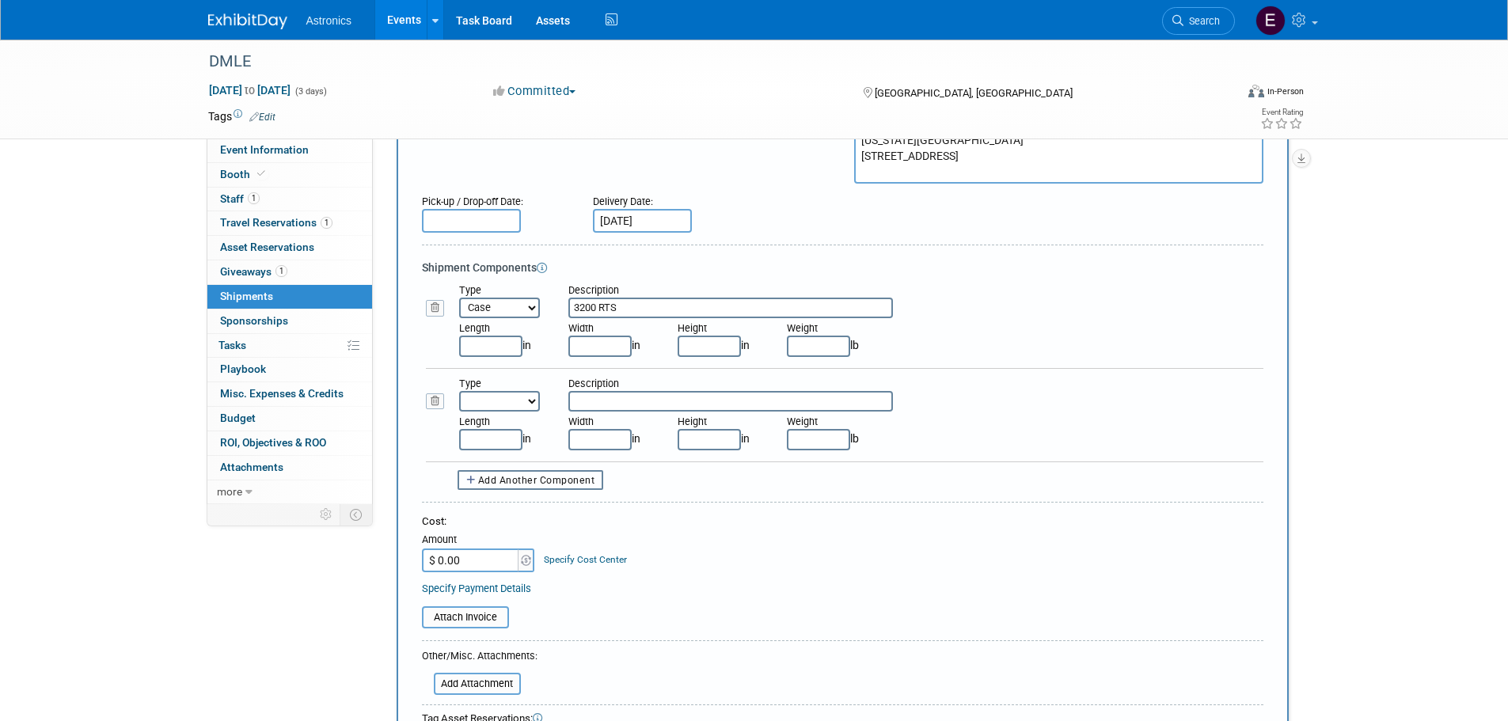
scroll to position [317, 0]
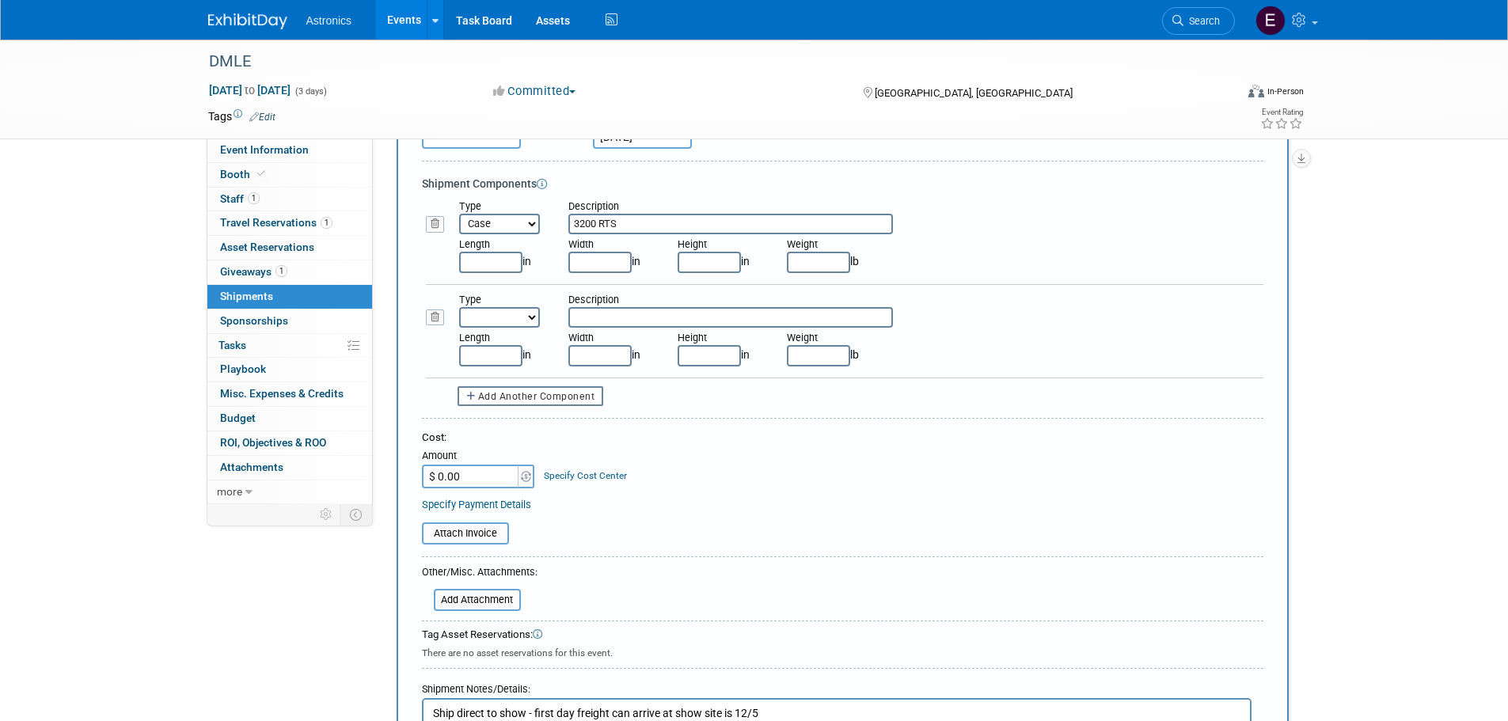
click at [495, 317] on select "Bag Bin Box Bundle Cage Case Container Cooler Crate Drum/Barrel Envelope Machin…" at bounding box center [499, 317] width 81 height 21
select select "6"
click at [459, 307] on select "Bag Bin Box Bundle Cage Case Container Cooler Crate Drum/Barrel Envelope Machin…" at bounding box center [499, 317] width 81 height 21
click at [599, 309] on input "text" at bounding box center [730, 317] width 325 height 21
type input "6100 RTS"
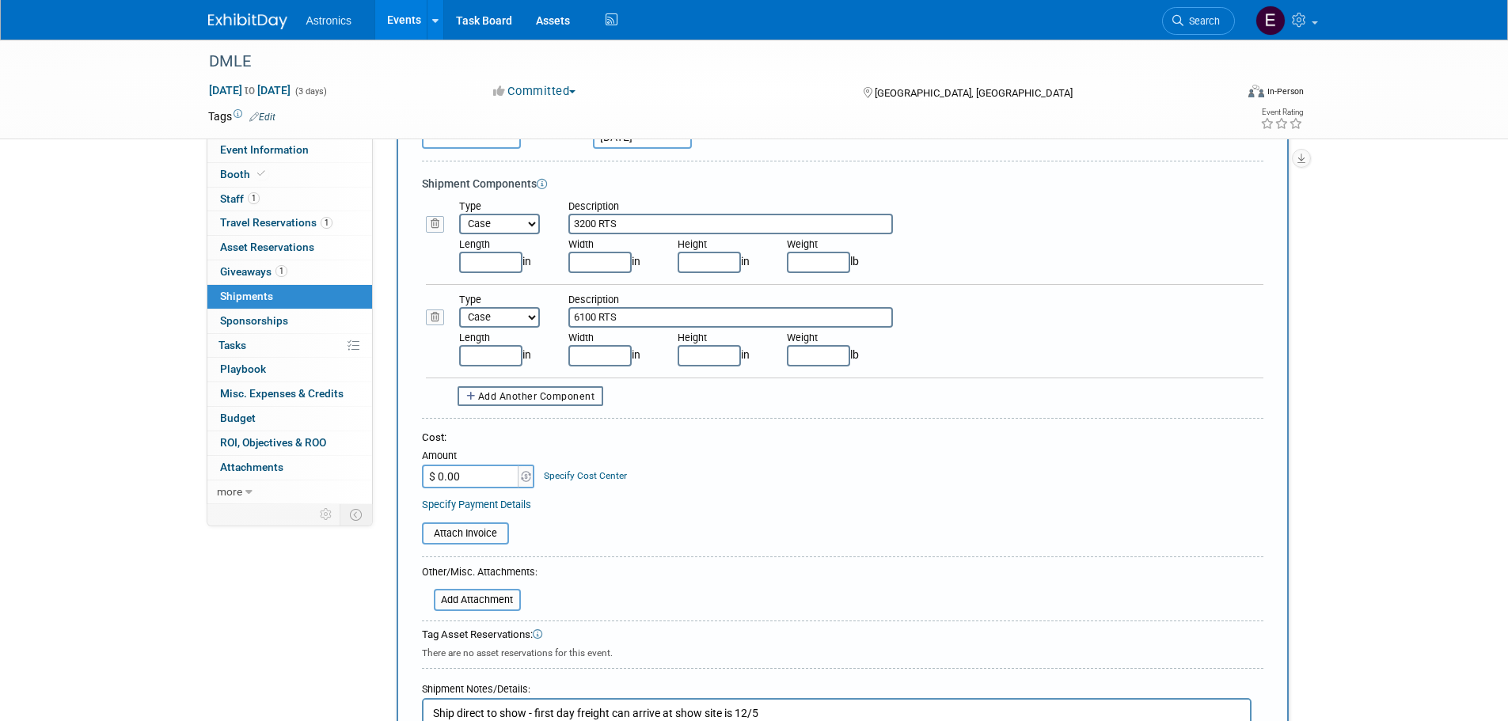
click at [503, 403] on button "Add Another Component" at bounding box center [531, 396] width 146 height 20
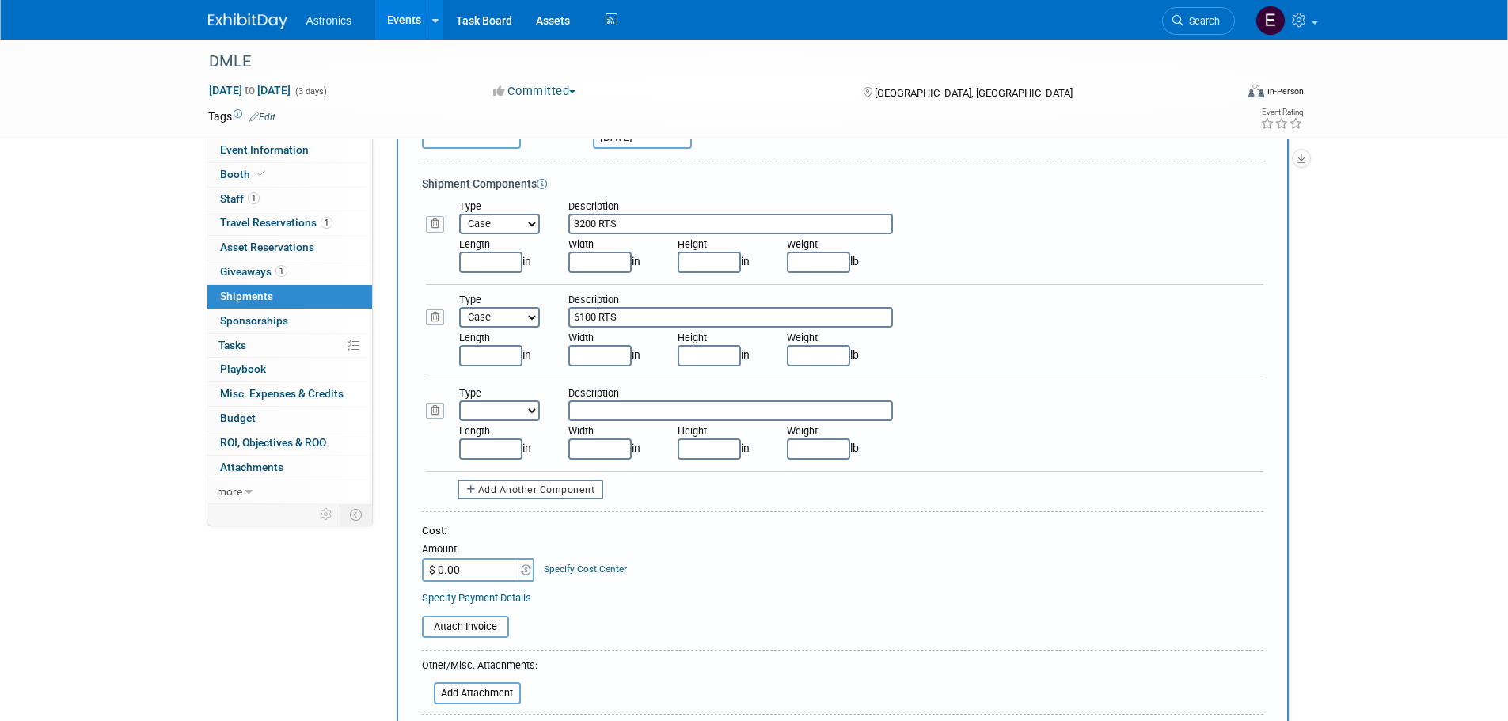
click at [474, 412] on select "Bag Bin Box Bundle Cage Case Container Cooler Crate Drum/Barrel Envelope Machin…" at bounding box center [499, 411] width 81 height 21
select select "2"
click at [459, 401] on select "Bag Bin Box Bundle Cage Case Container Cooler Crate Drum/Barrel Envelope Machin…" at bounding box center [499, 411] width 81 height 21
click at [616, 412] on input "text" at bounding box center [730, 411] width 325 height 21
type input "APMARS?"
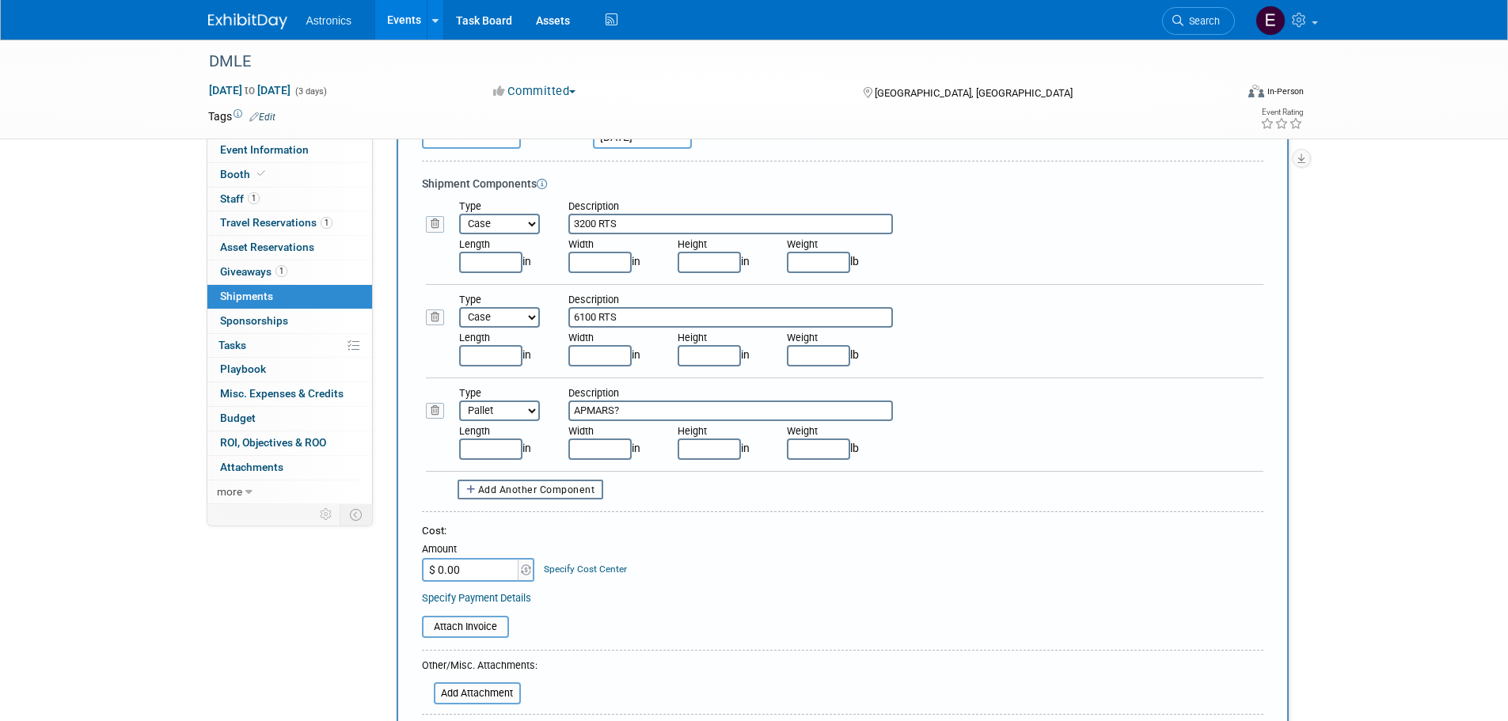
click at [498, 488] on span "Add Another Component" at bounding box center [536, 490] width 117 height 11
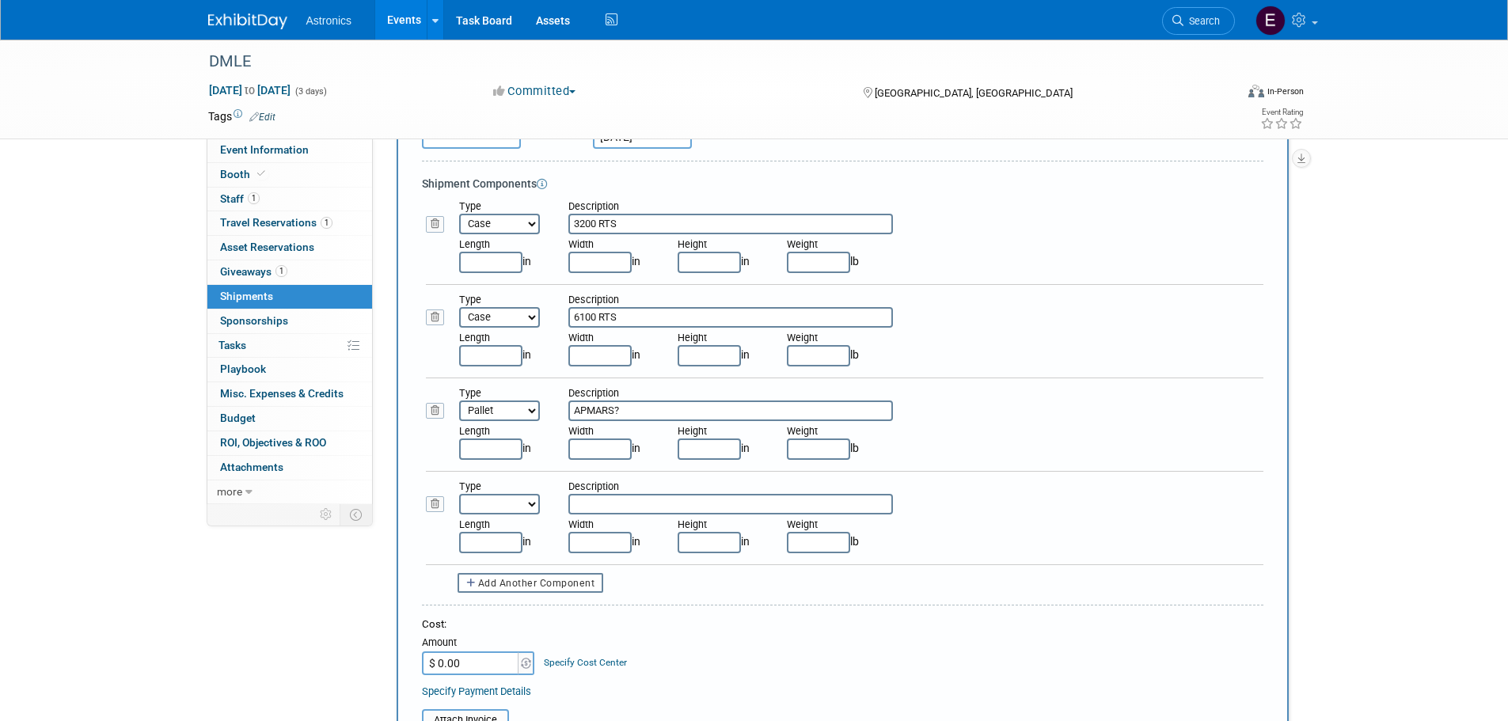
click at [515, 499] on select "Bag Bin Box Bundle Cage Case Container Cooler Crate Drum/Barrel Envelope Machin…" at bounding box center [499, 504] width 81 height 21
select select "6"
click at [459, 494] on select "Bag Bin Box Bundle Cage Case Container Cooler Crate Drum/Barrel Envelope Machin…" at bounding box center [499, 504] width 81 height 21
click at [621, 494] on input "text" at bounding box center [730, 504] width 325 height 21
type input "Fault Finder VIP?"
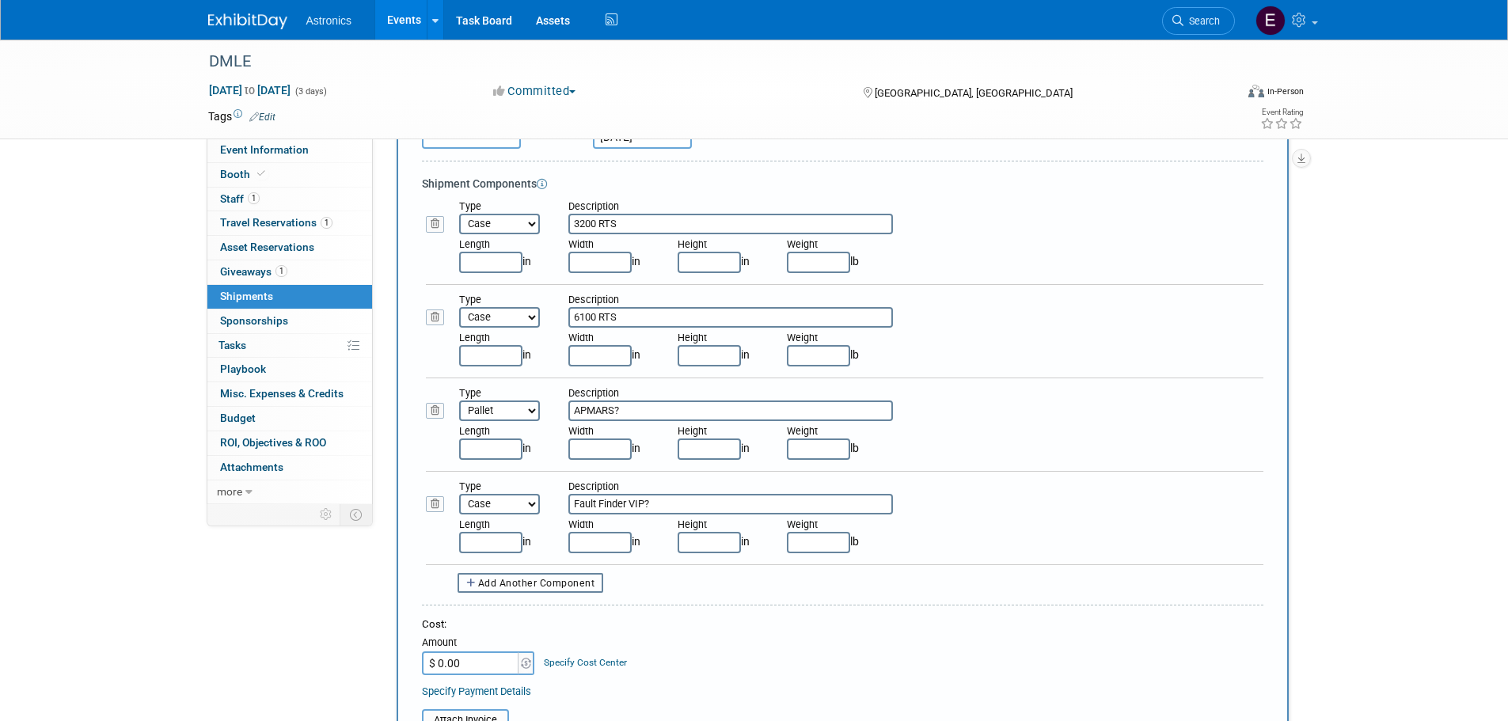
click at [499, 584] on span "Add Another Component" at bounding box center [536, 583] width 117 height 11
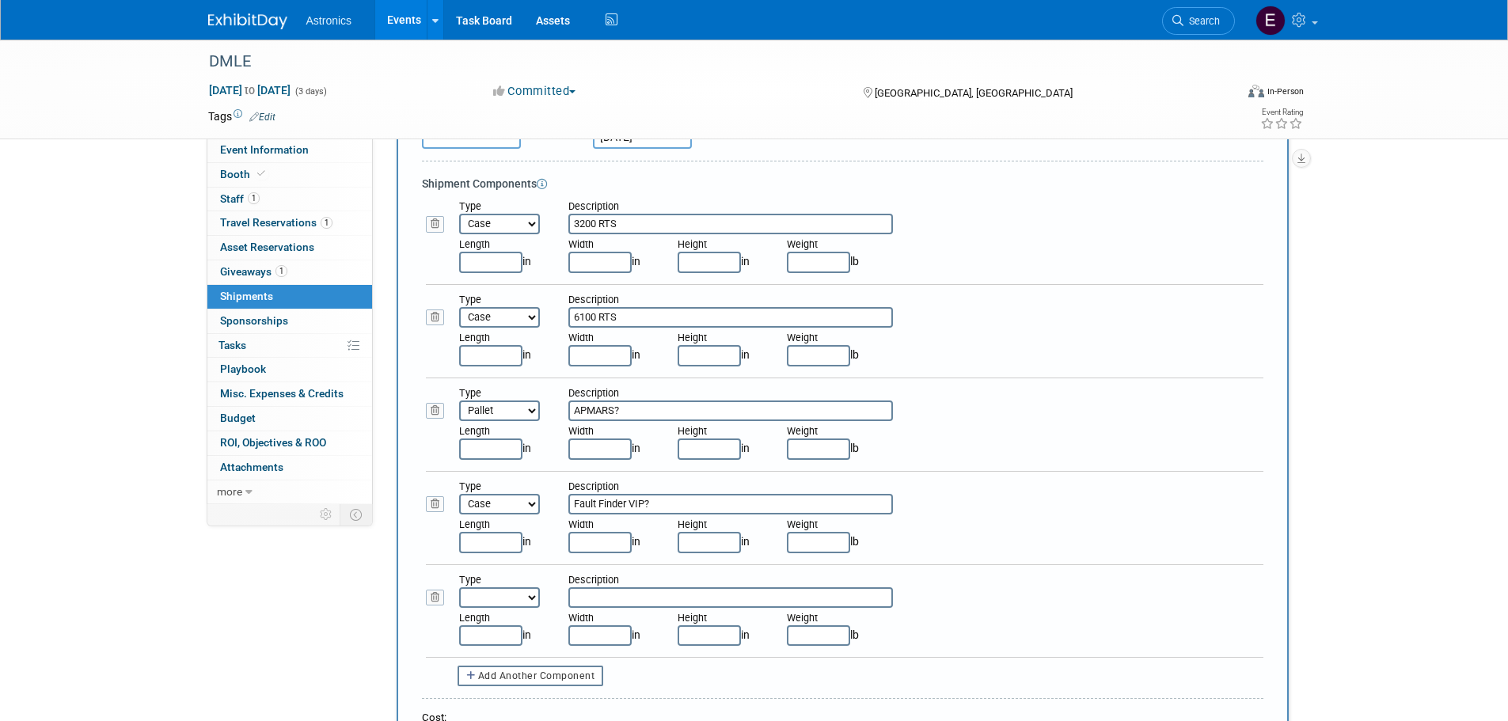
click at [597, 594] on input "text" at bounding box center [730, 597] width 325 height 21
type input "P"
type input "VXI-PXIe Carrier?"
click at [481, 599] on select "Bag Bin Box Bundle Cage Case Container Cooler Crate Drum/Barrel Envelope Machin…" at bounding box center [499, 597] width 81 height 21
select select "6"
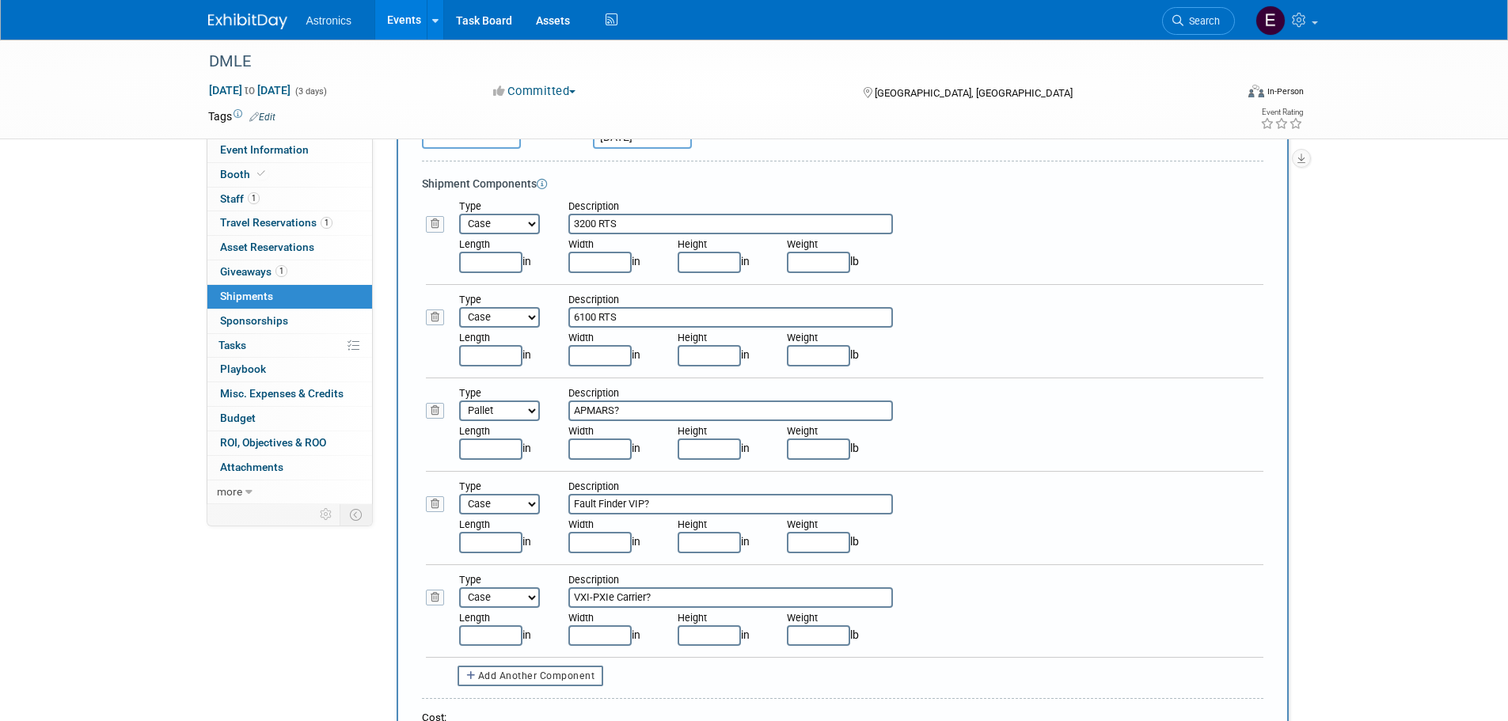
click at [459, 587] on select "Bag Bin Box Bundle Cage Case Container Cooler Crate Drum/Barrel Envelope Machin…" at bounding box center [499, 597] width 81 height 21
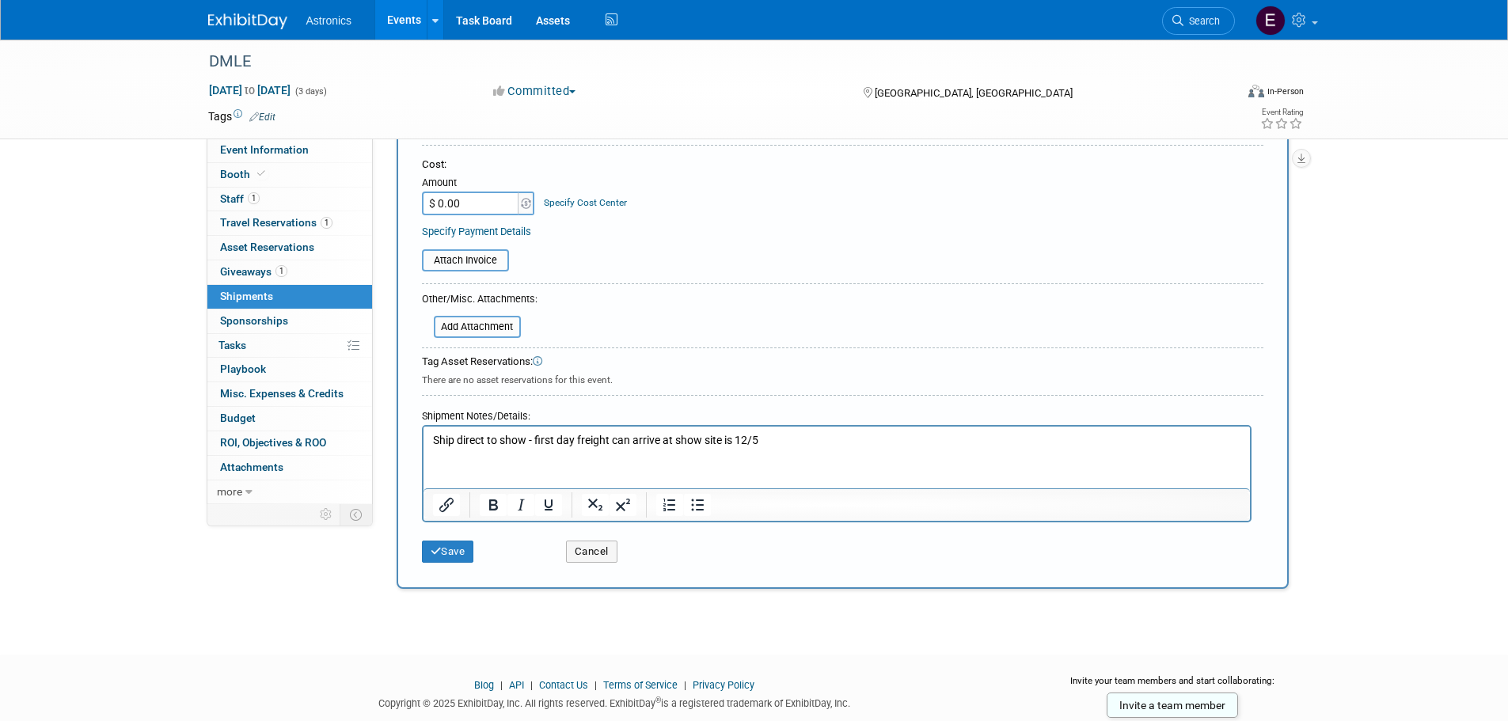
scroll to position [871, 0]
click at [440, 551] on icon "submit" at bounding box center [436, 550] width 11 height 10
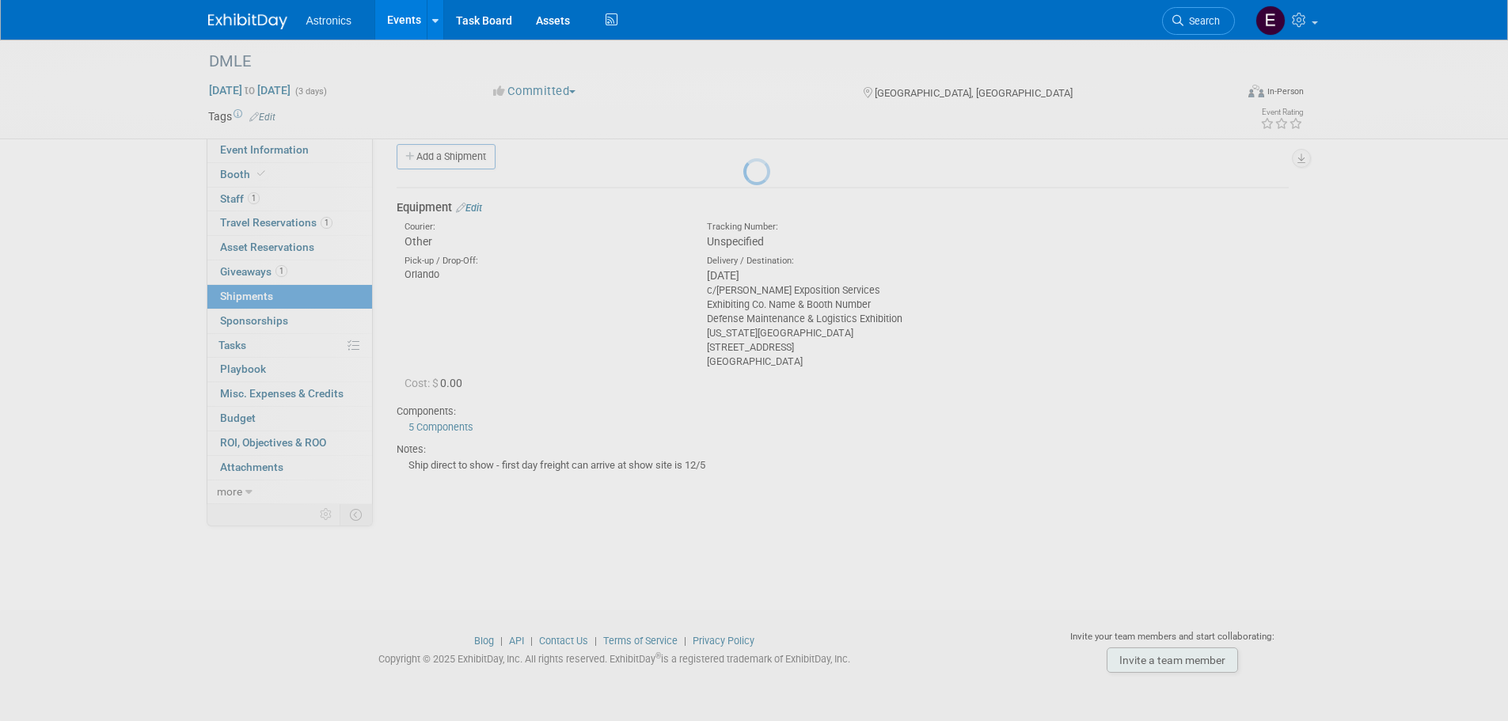
scroll to position [16, 0]
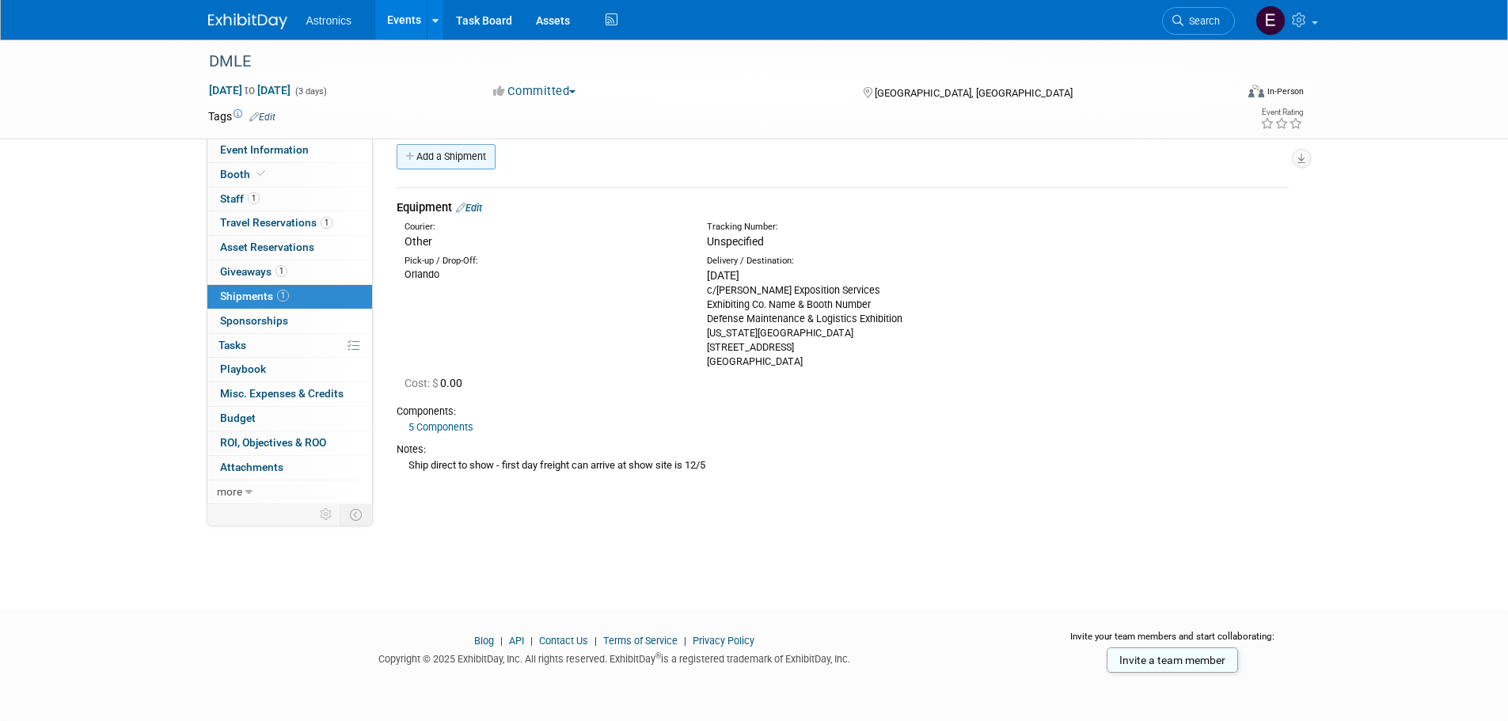
click at [454, 155] on link "Add a Shipment" at bounding box center [446, 156] width 99 height 25
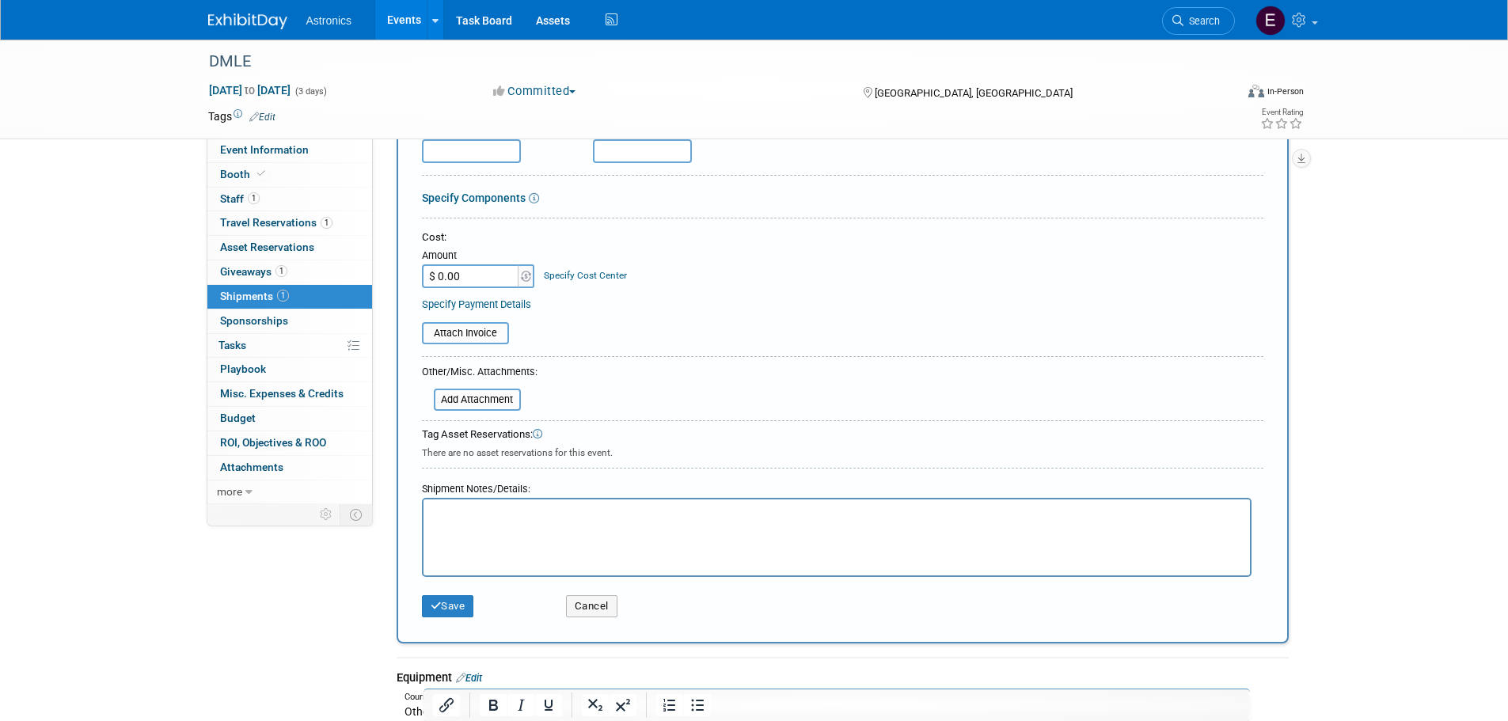
scroll to position [491, 0]
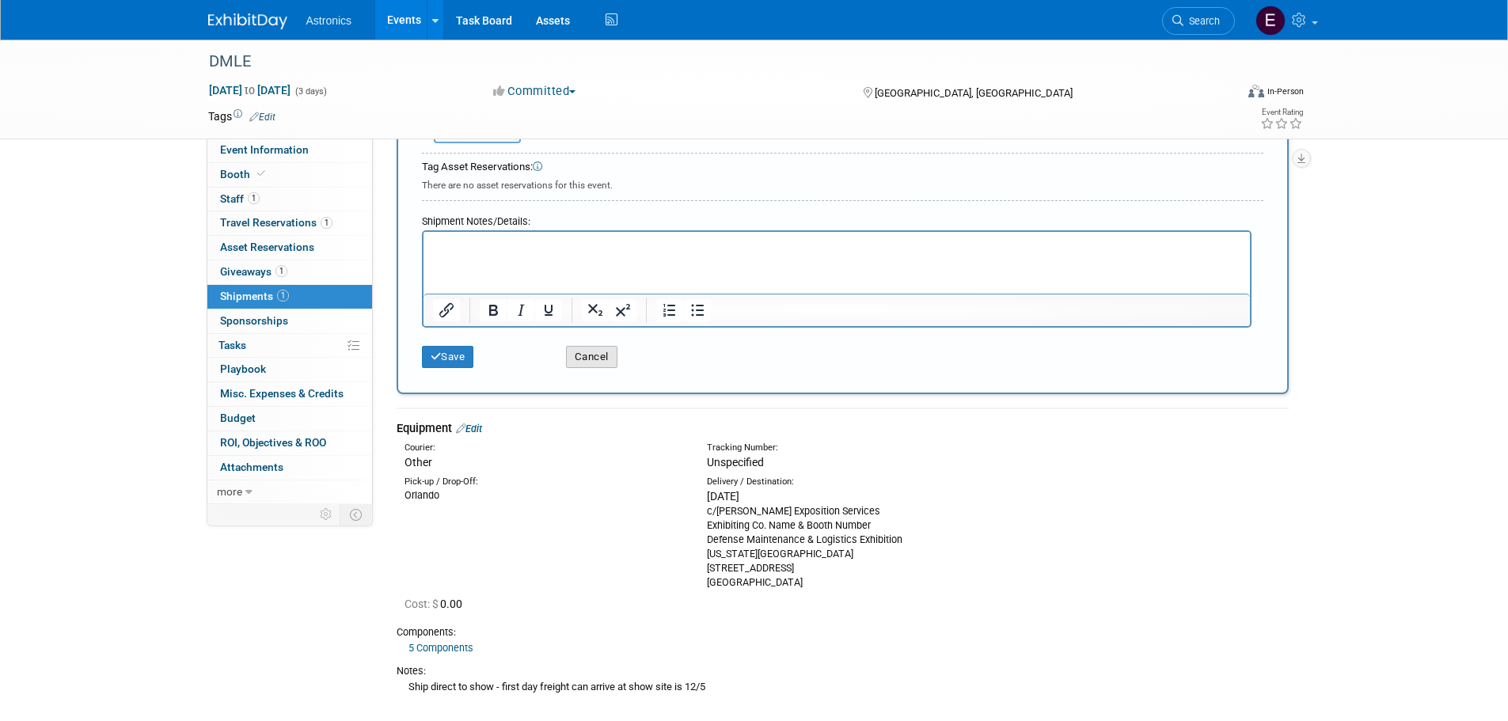
click at [587, 352] on button "Cancel" at bounding box center [591, 357] width 51 height 22
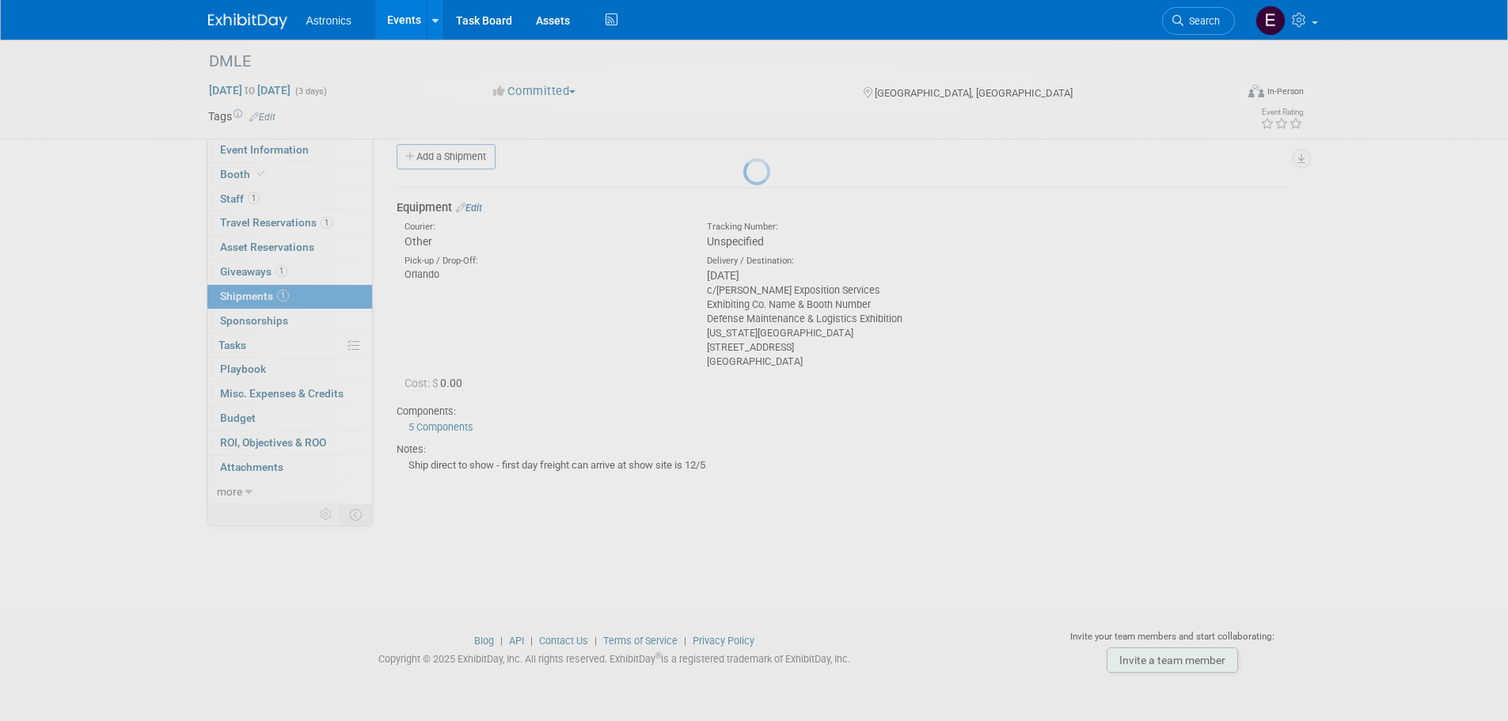
scroll to position [0, 0]
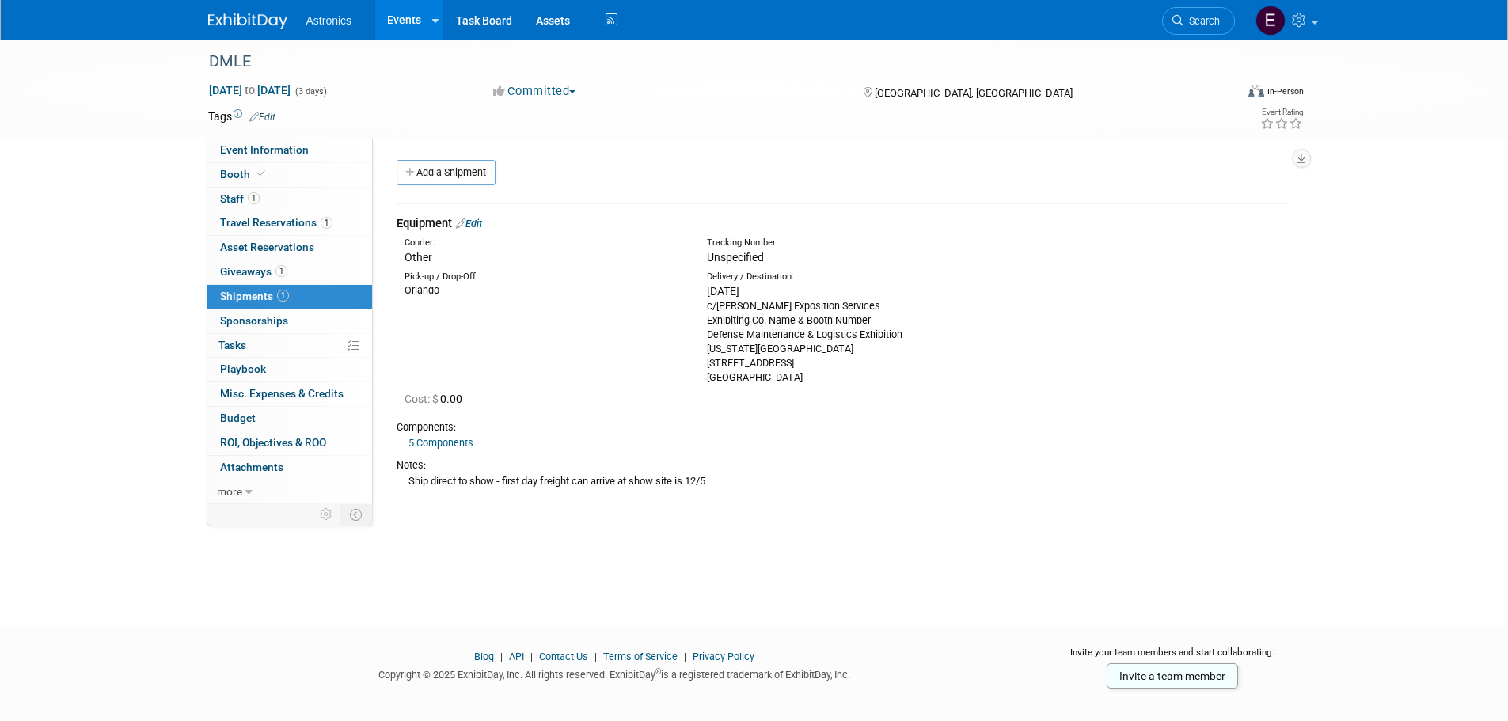
click at [482, 223] on link "Edit" at bounding box center [469, 224] width 26 height 12
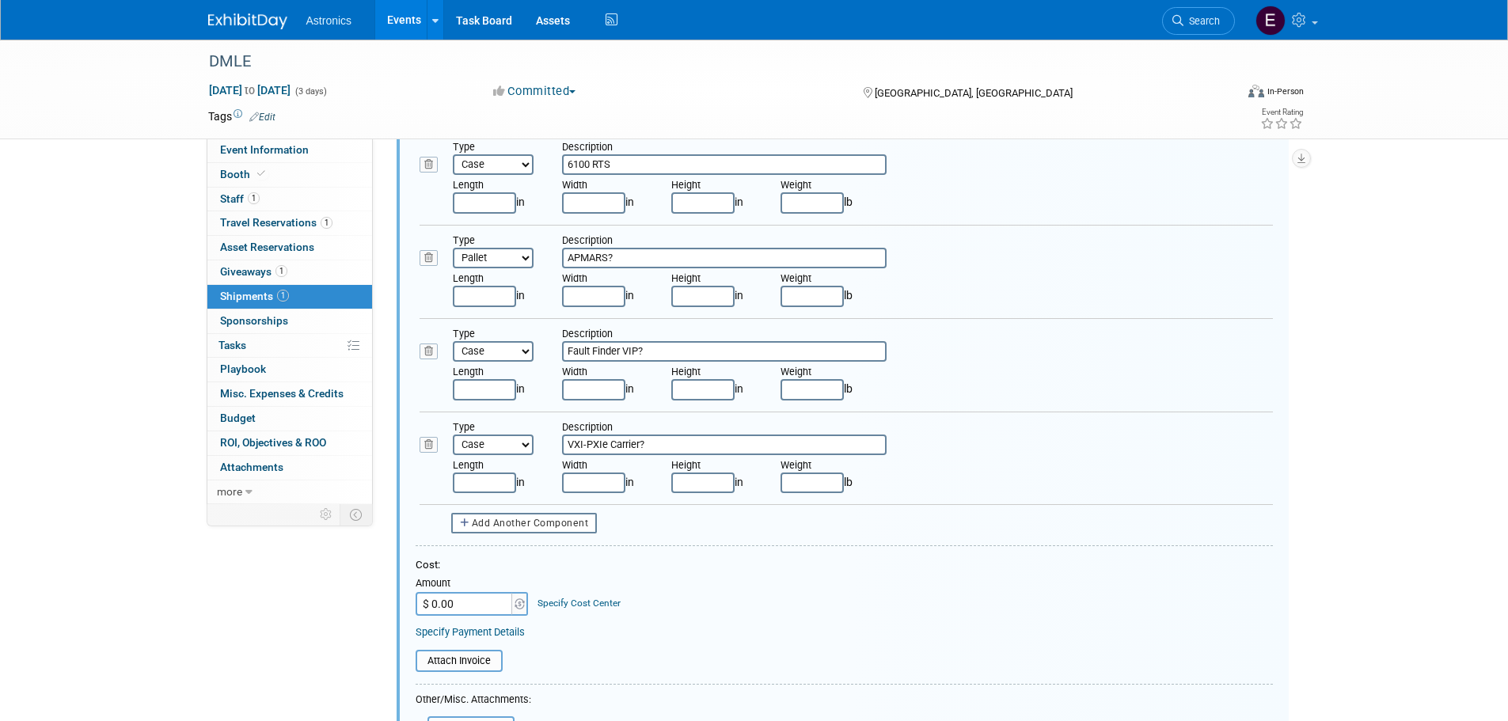
scroll to position [499, 0]
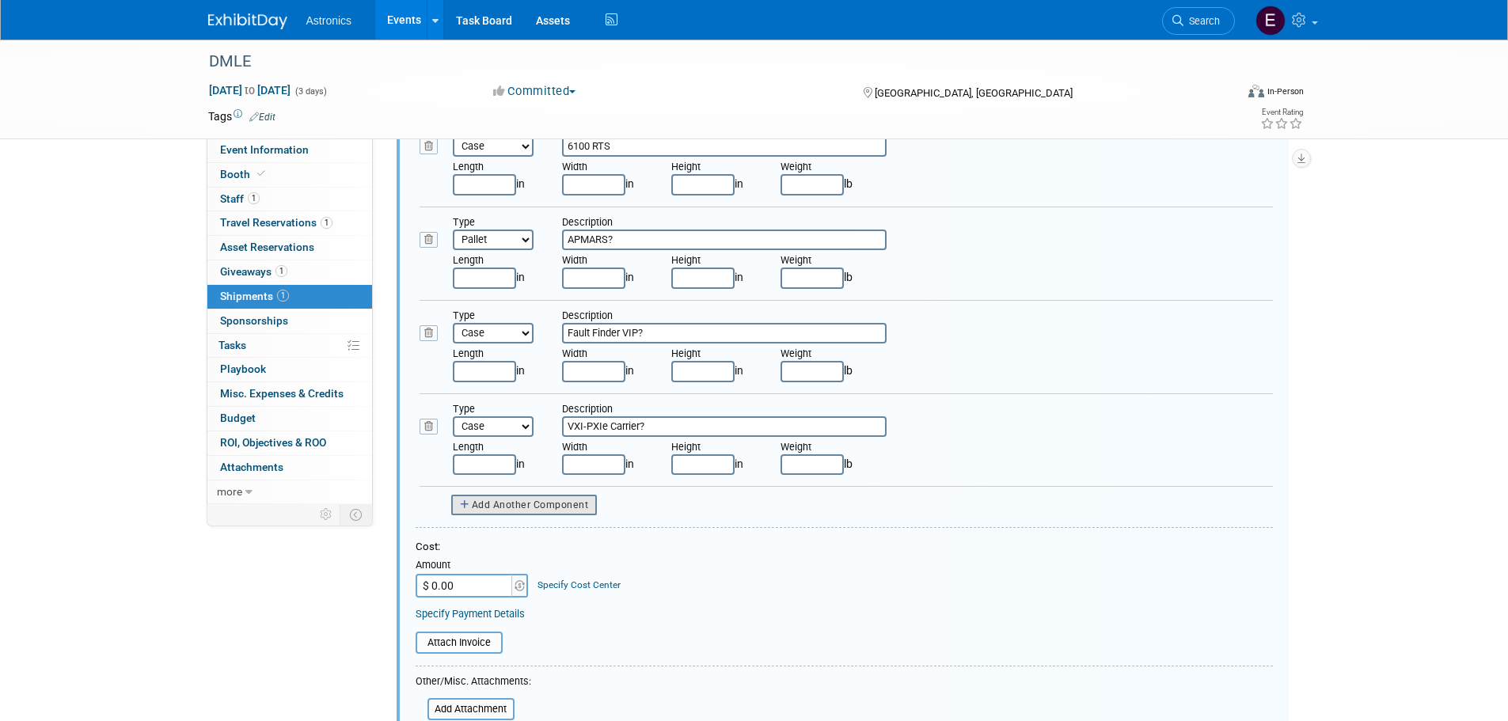
type input "Equipment & Booth Assets from Orlando"
click at [558, 506] on span "Add Another Component" at bounding box center [530, 505] width 117 height 11
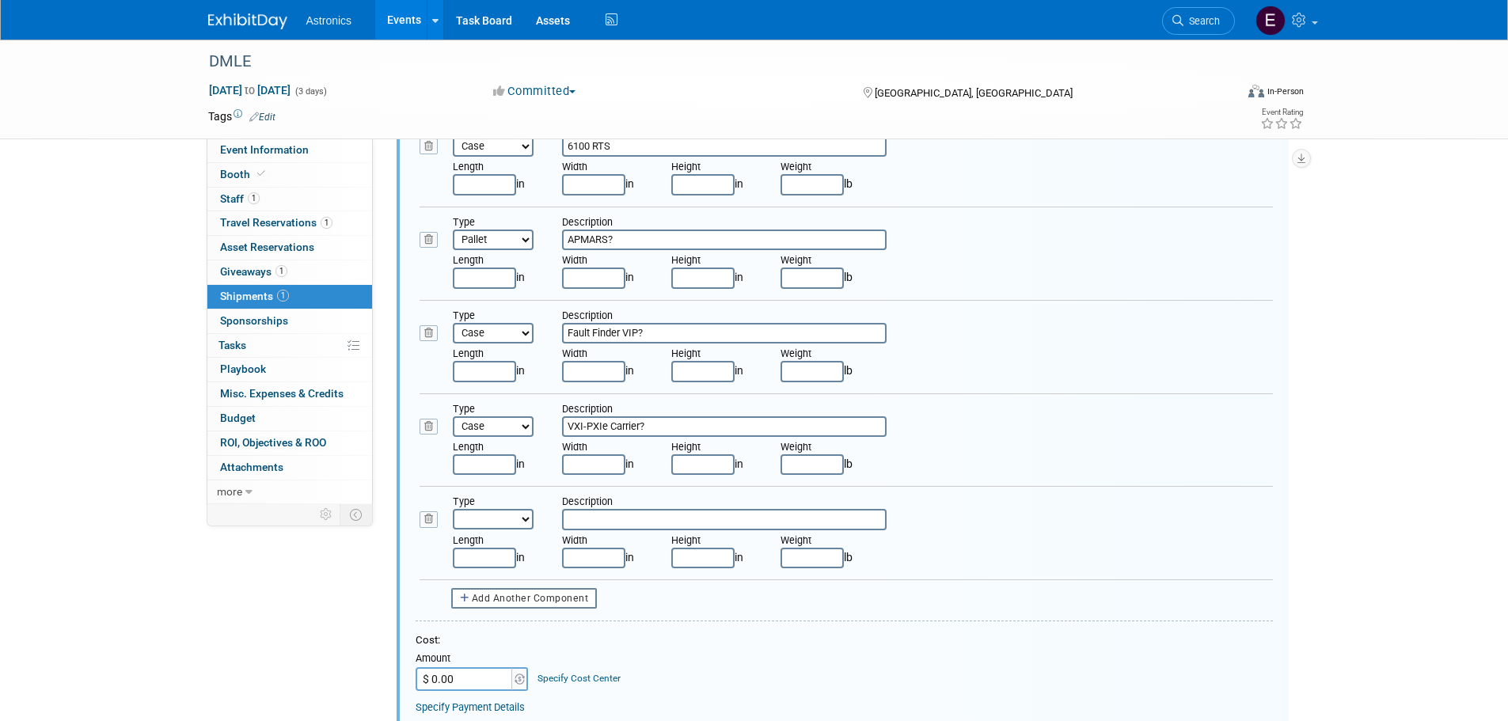
click at [505, 522] on select "Bag Bin Box Bundle Cage Case Container Cooler Crate Drum/Barrel Envelope Machin…" at bounding box center [493, 519] width 81 height 21
select select "6"
click at [453, 509] on select "Bag Bin Box Bundle Cage Case Container Cooler Crate Drum/Barrel Envelope Machin…" at bounding box center [493, 519] width 81 height 21
click at [603, 522] on input "text" at bounding box center [724, 519] width 325 height 21
type input "Booth (2 cases)"
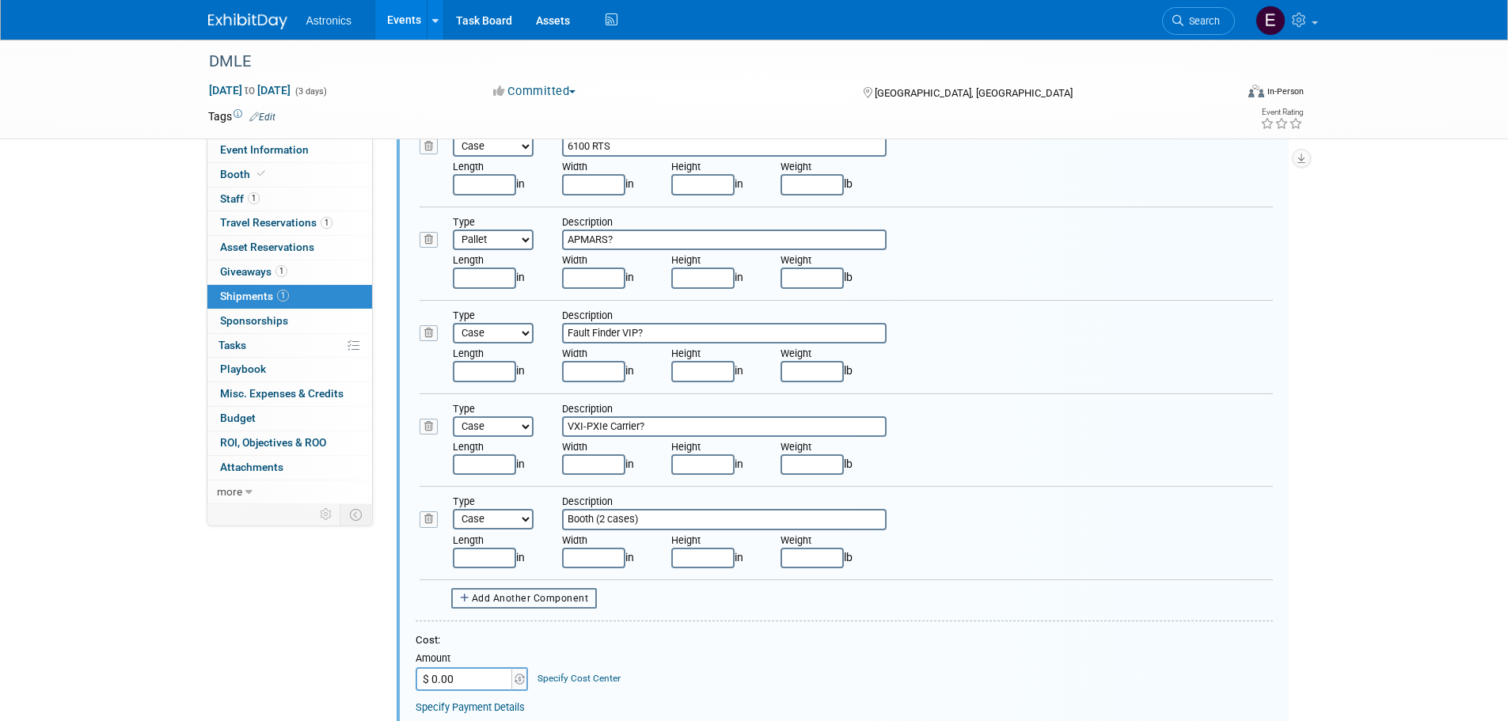
click at [474, 600] on span "Add Another Component" at bounding box center [530, 598] width 117 height 11
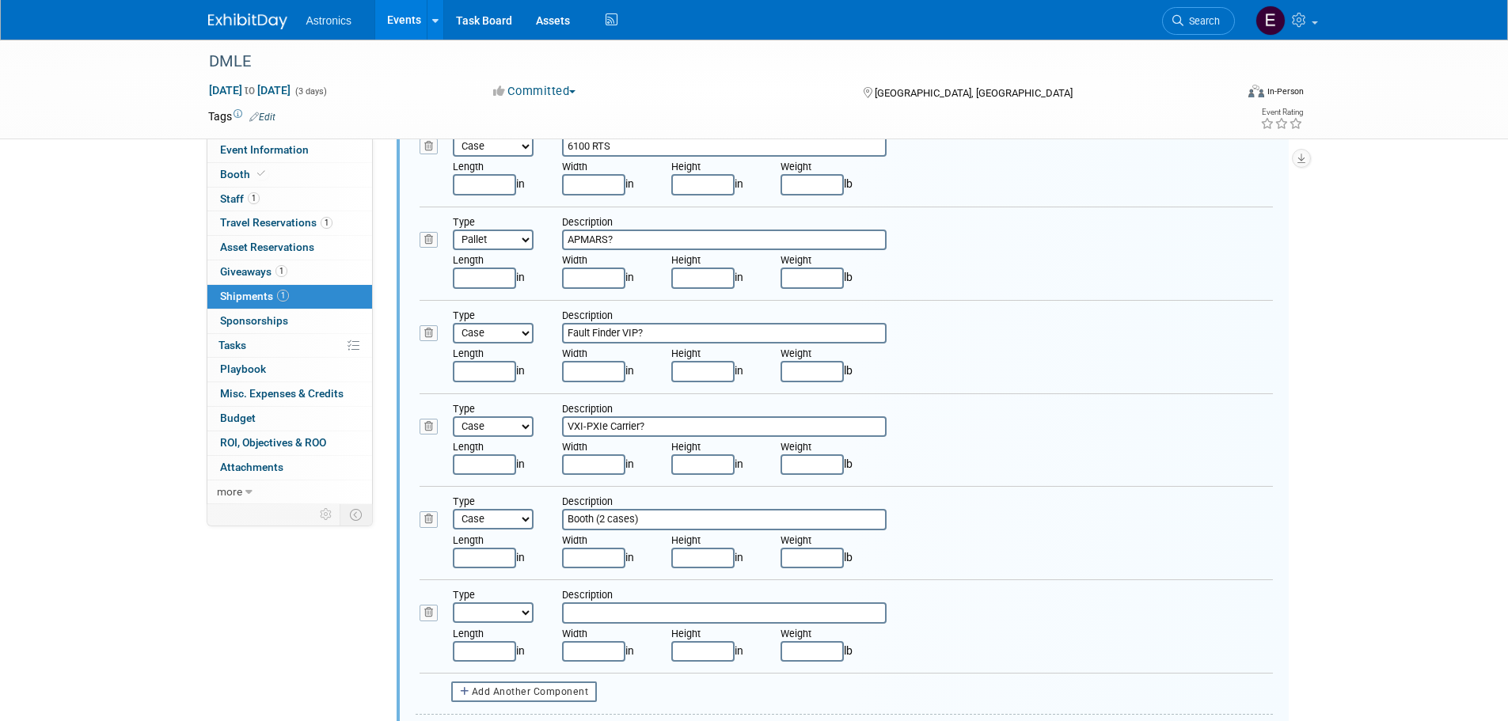
click at [481, 614] on select "Bag Bin Box Bundle Cage Case Container Cooler Crate Drum/Barrel Envelope Machin…" at bounding box center [493, 612] width 81 height 21
select select "6"
click at [453, 602] on select "Bag Bin Box Bundle Cage Case Container Cooler Crate Drum/Barrel Envelope Machin…" at bounding box center [493, 612] width 81 height 21
click at [625, 605] on input "text" at bounding box center [724, 612] width 325 height 21
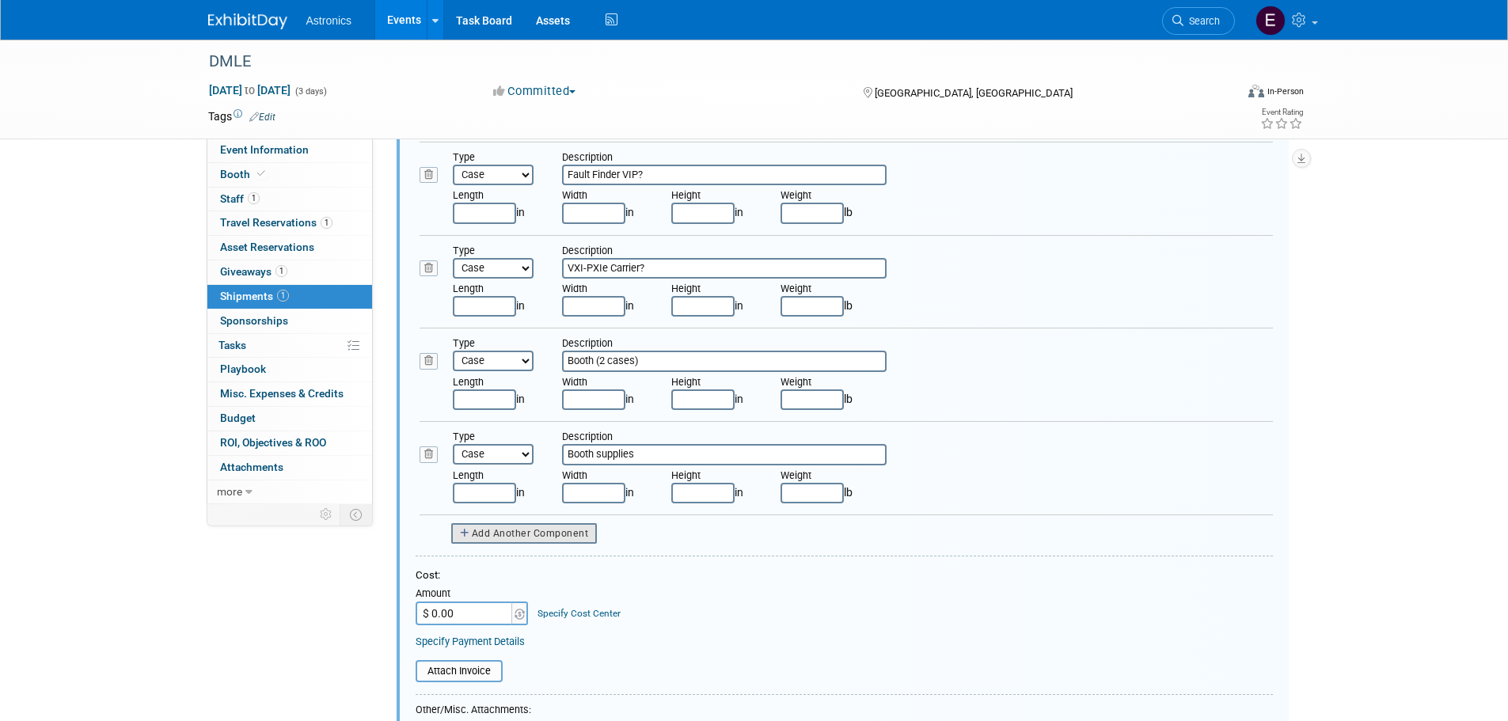
type input "Booth supplies"
click at [519, 534] on span "Add Another Component" at bounding box center [530, 533] width 117 height 11
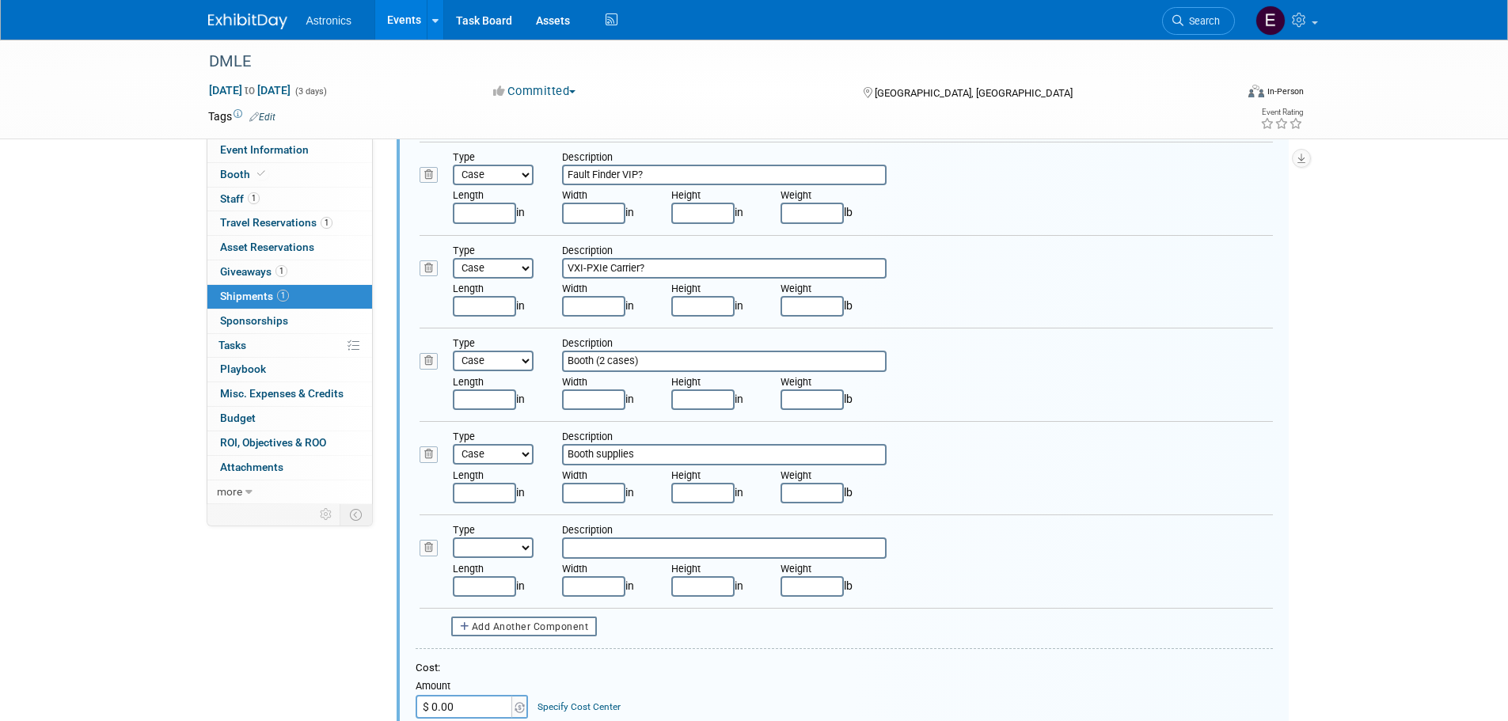
click at [477, 547] on select "Bag Bin Box Bundle Cage Case Container Cooler Crate Drum/Barrel Envelope Machin…" at bounding box center [493, 548] width 81 height 21
select select "5"
click at [453, 538] on select "Bag Bin Box Bundle Cage Case Container Cooler Crate Drum/Barrel Envelope Machin…" at bounding box center [493, 548] width 81 height 21
click at [581, 553] on input "text" at bounding box center [724, 548] width 325 height 21
type input "Literature Rack"
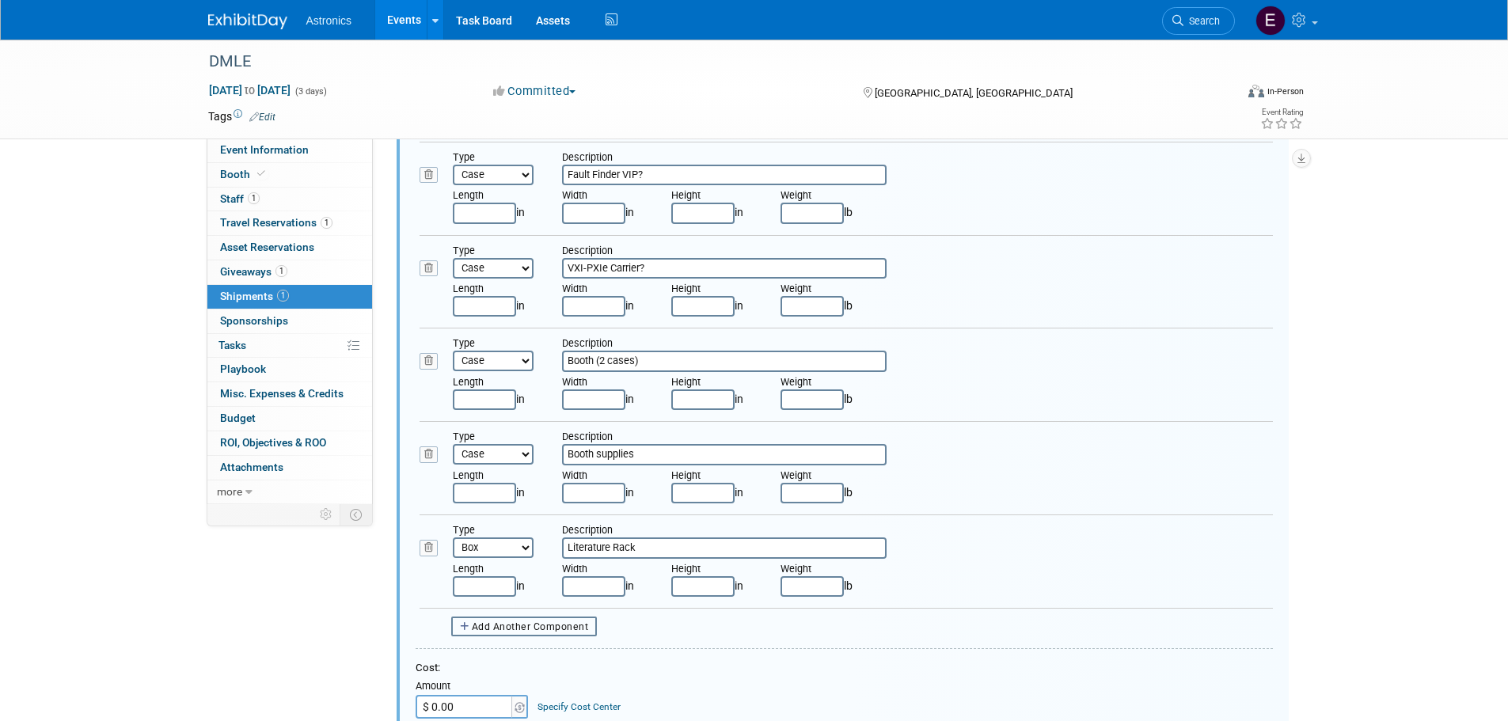
click at [520, 618] on button "Add Another Component" at bounding box center [524, 627] width 146 height 20
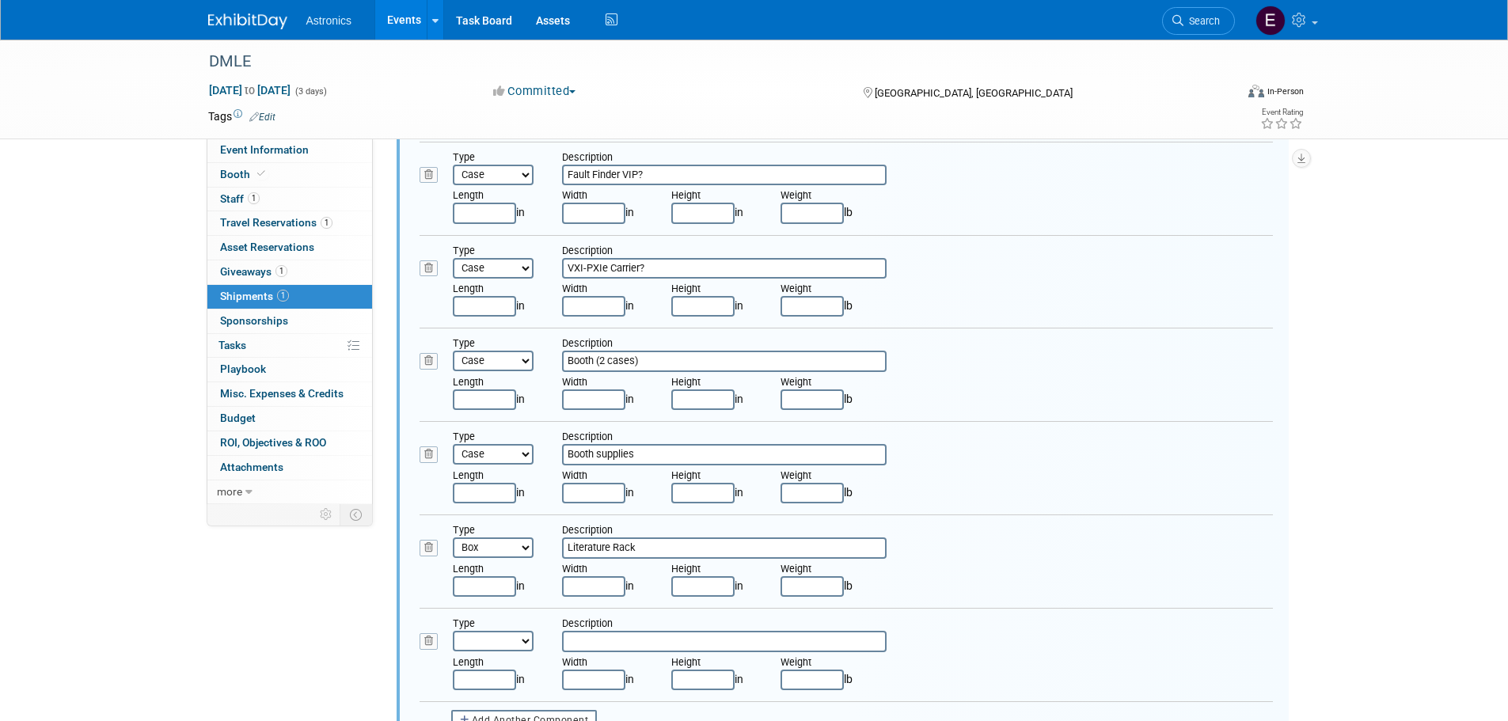
click at [659, 453] on input "Booth supplies" at bounding box center [724, 454] width 325 height 21
type input "Booth supplies, candy dish"
click at [488, 640] on select "Bag Bin Box Bundle Cage Case Container Cooler Crate Drum/Barrel Envelope Machin…" at bounding box center [493, 641] width 81 height 21
click at [1204, 546] on div "Type Bag Bin Box Bundle Cage Case Container Cooler Crate Drum/Barrel Envelope M…" at bounding box center [863, 540] width 844 height 35
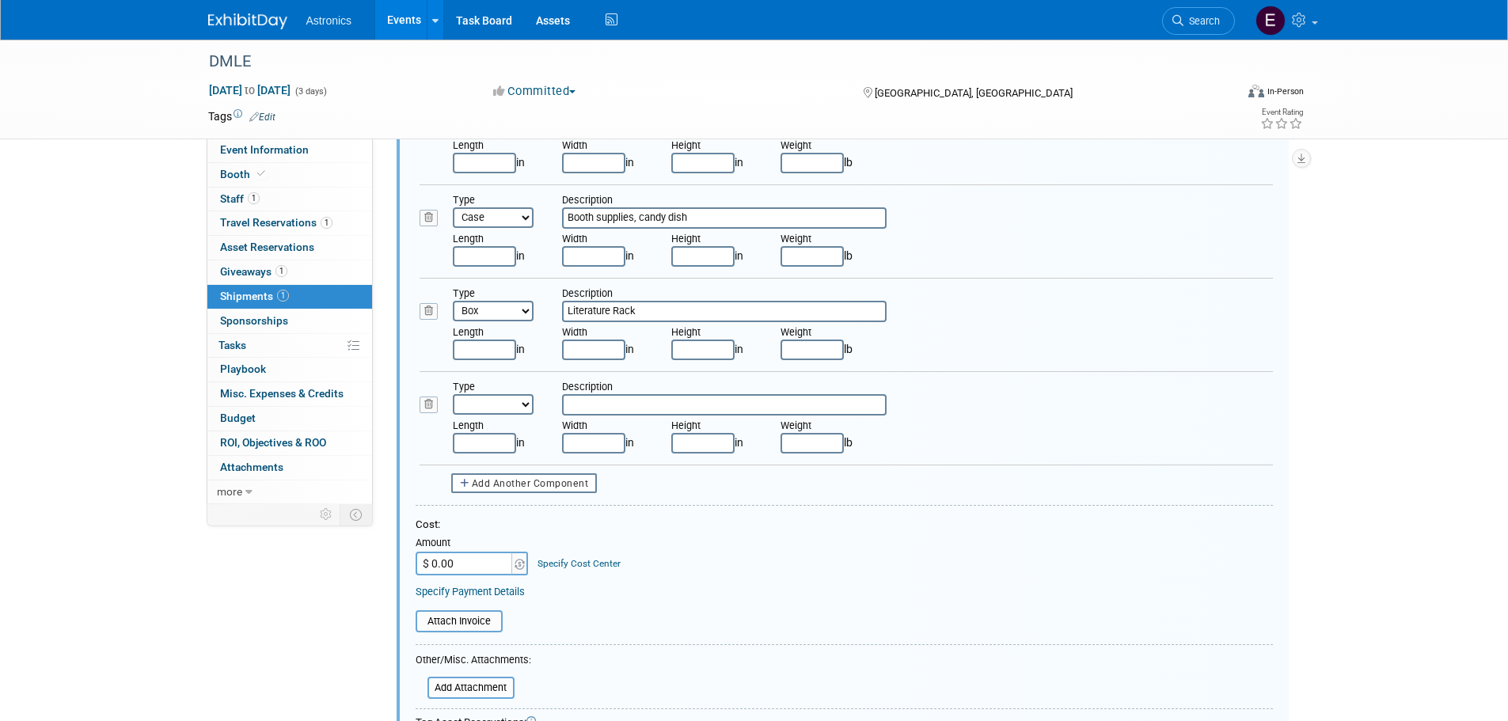
scroll to position [895, 0]
click at [474, 394] on select "Bag Bin Box Bundle Cage Case Container Cooler Crate Drum/Barrel Envelope Machin…" at bounding box center [493, 403] width 81 height 21
select select "5"
click at [453, 393] on select "Bag Bin Box Bundle Cage Case Container Cooler Crate Drum/Barrel Envelope Machin…" at bounding box center [493, 403] width 81 height 21
click at [621, 404] on input "text" at bounding box center [724, 403] width 325 height 21
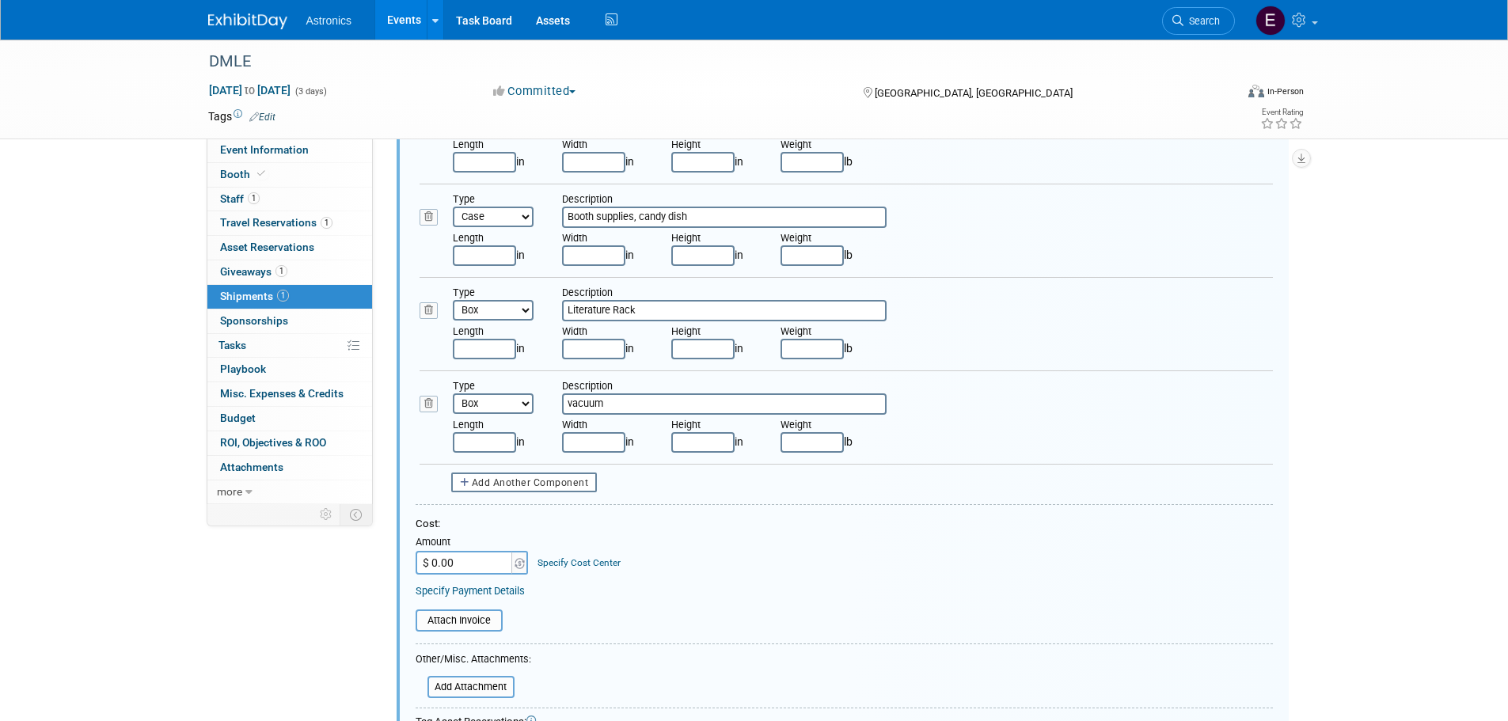
click at [573, 397] on input "vacuum" at bounding box center [724, 403] width 325 height 21
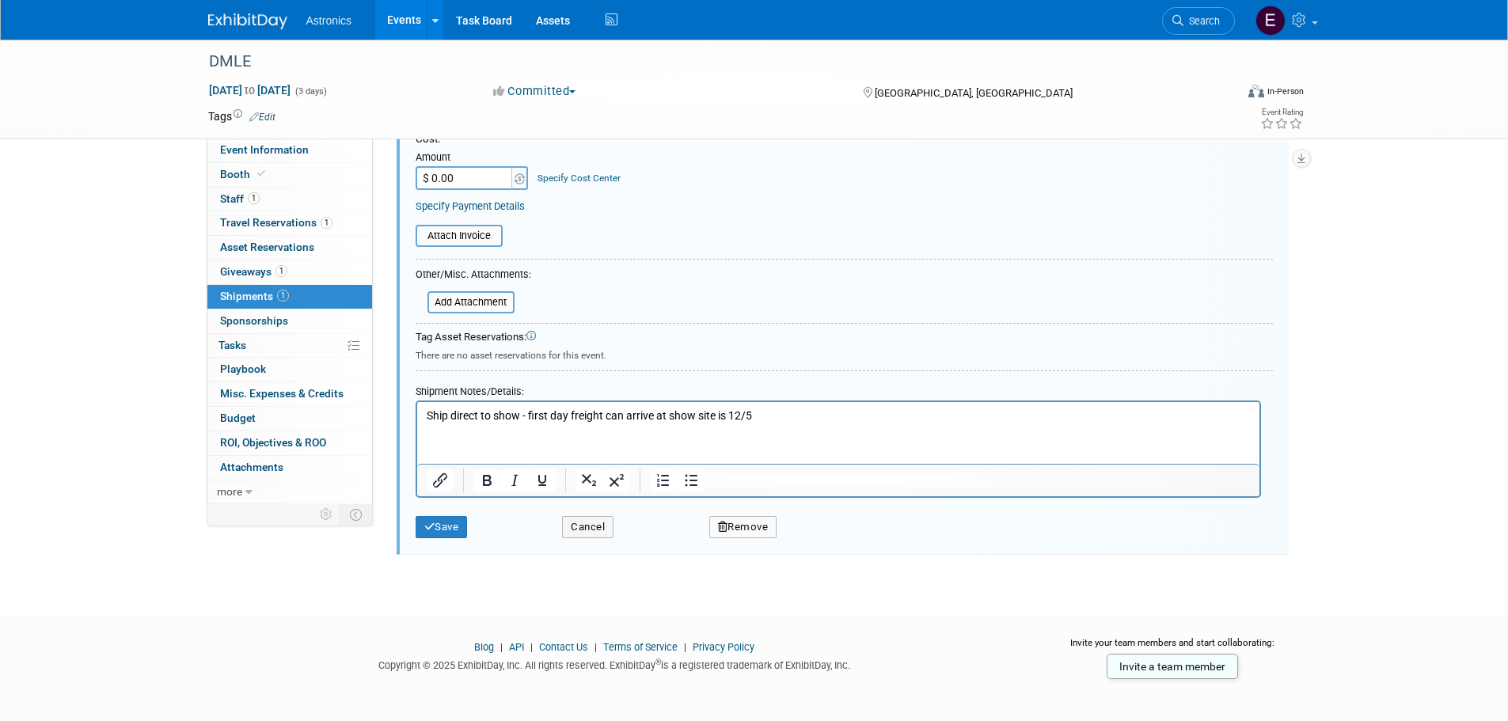
scroll to position [1285, 0]
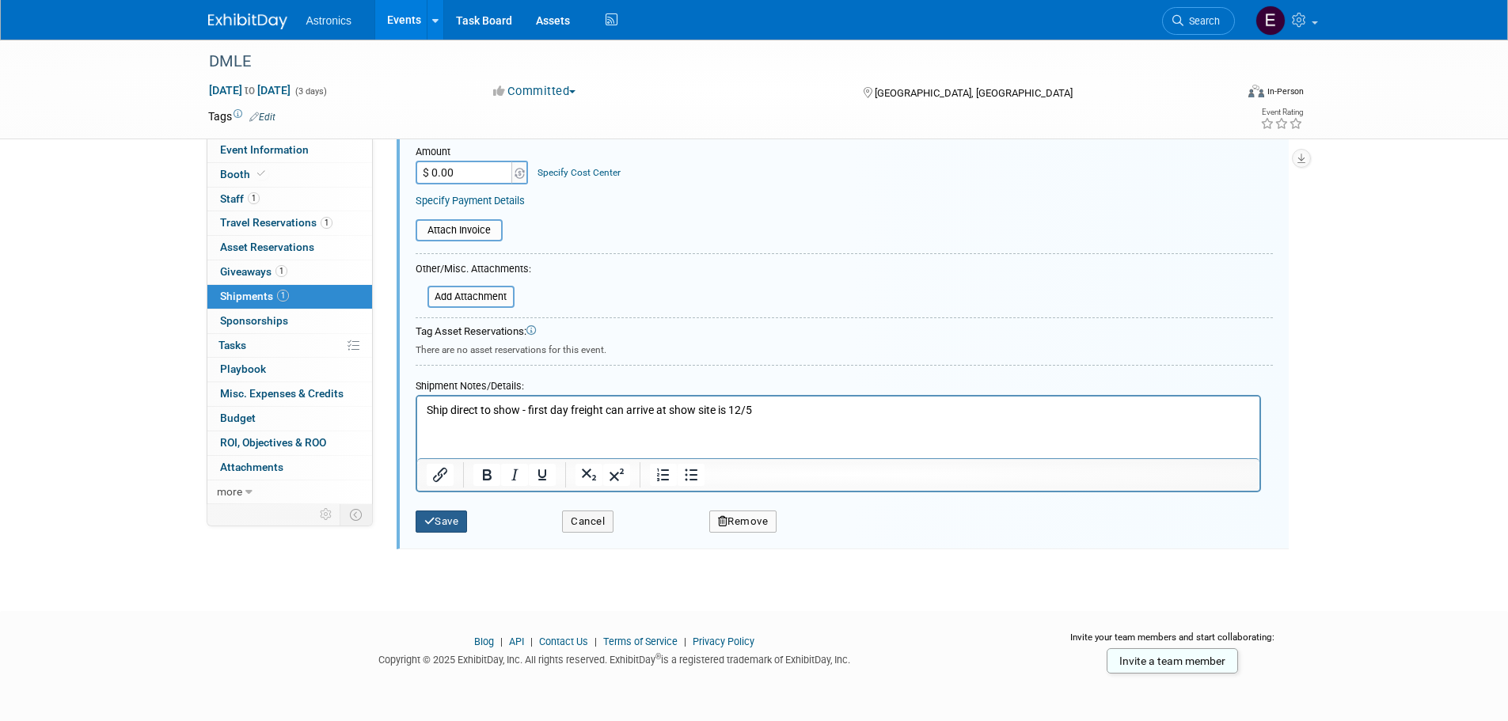
type input "Vacuum"
click at [439, 523] on button "Save" at bounding box center [442, 522] width 52 height 22
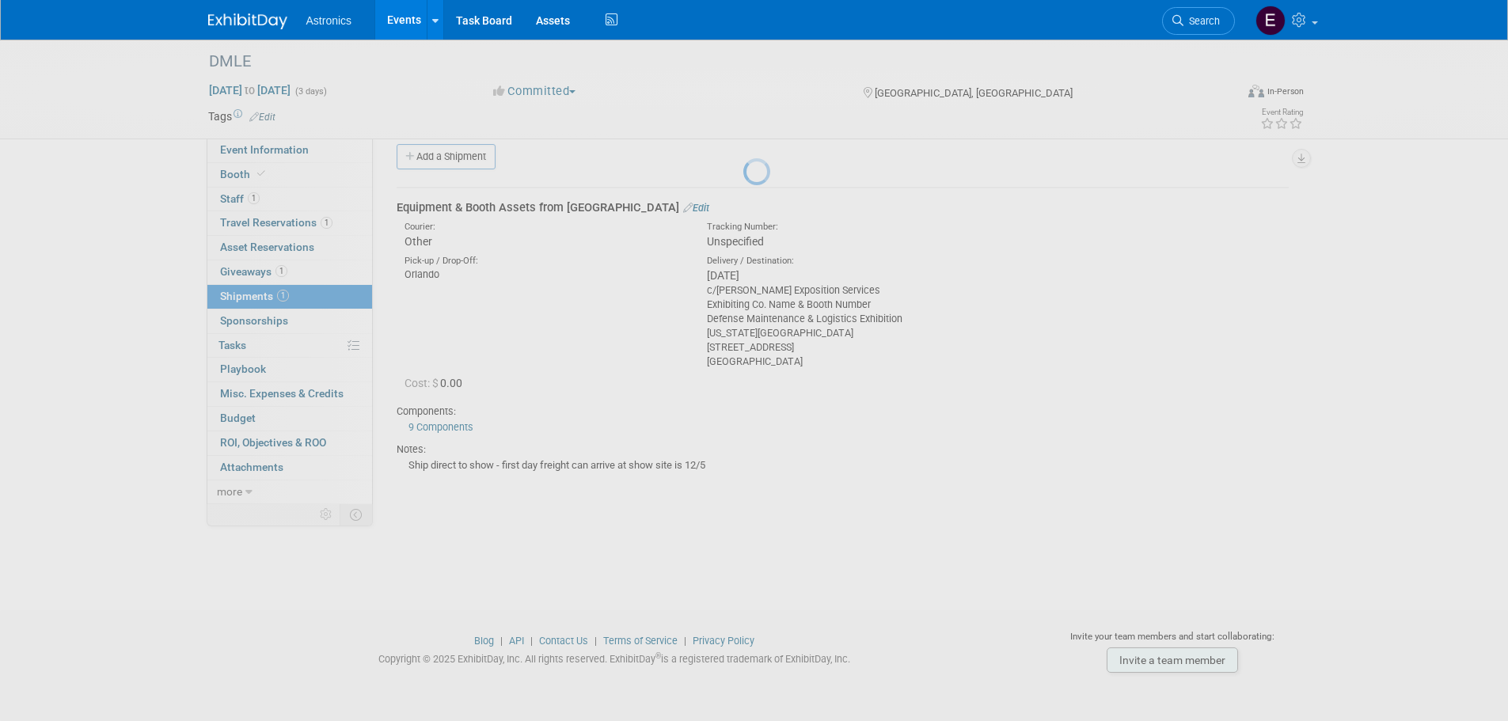
scroll to position [16, 0]
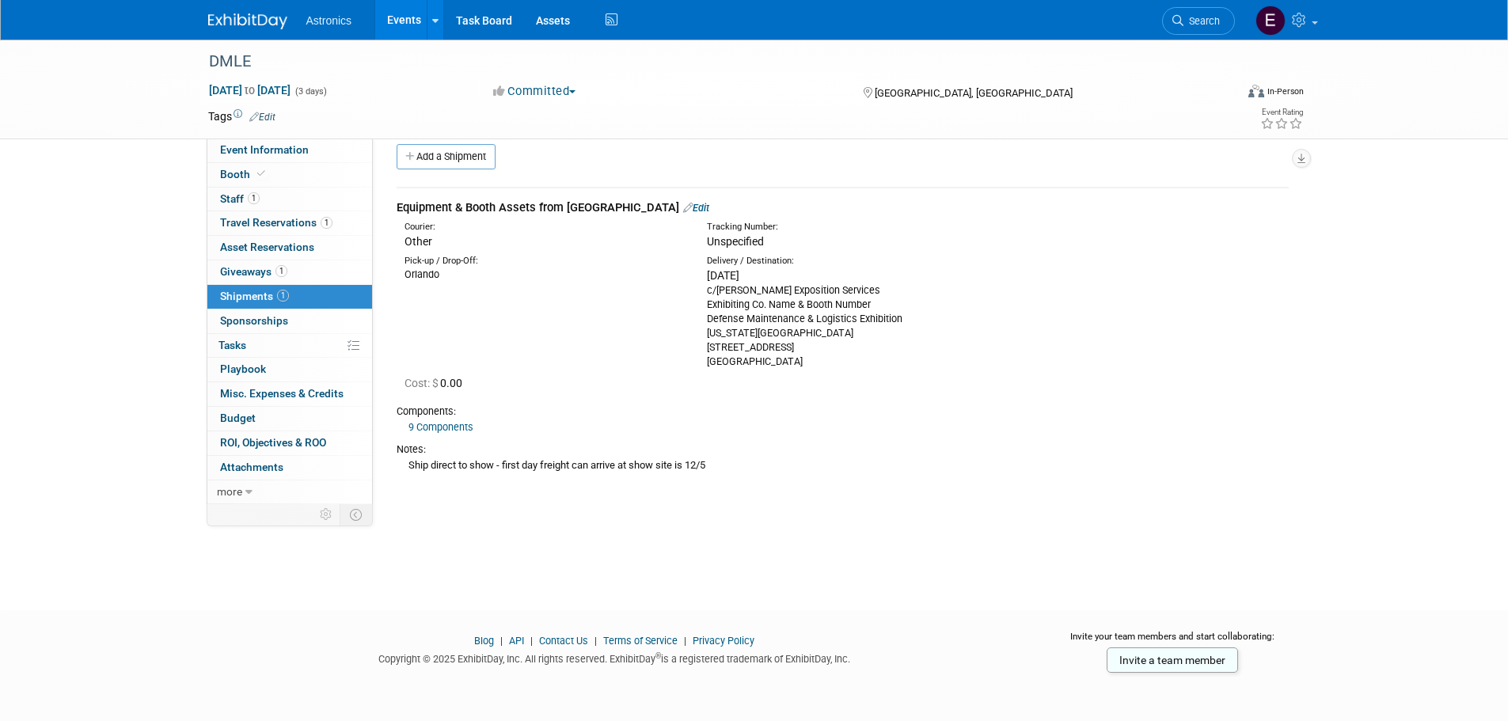
click at [436, 427] on link "9 Components" at bounding box center [441, 427] width 65 height 12
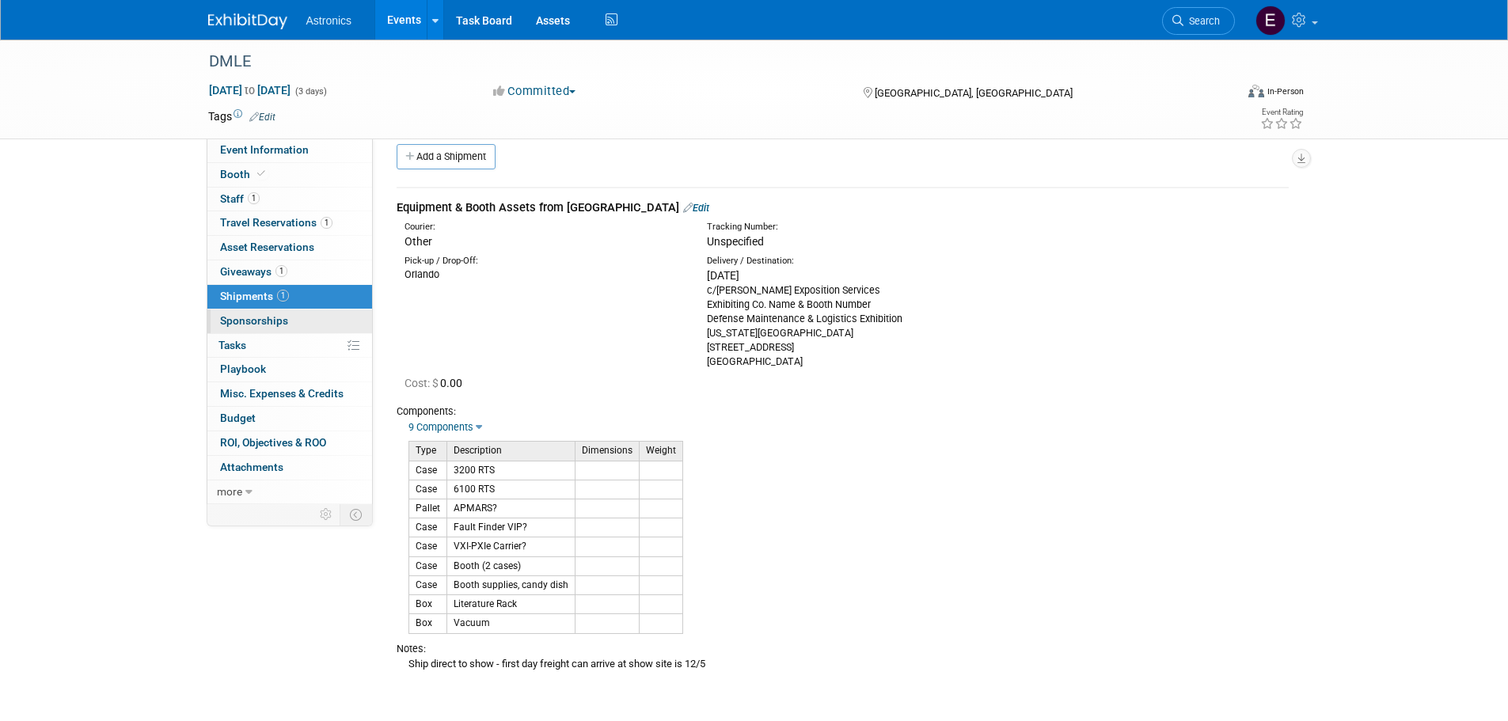
click at [250, 318] on span "Sponsorships 0" at bounding box center [254, 320] width 68 height 13
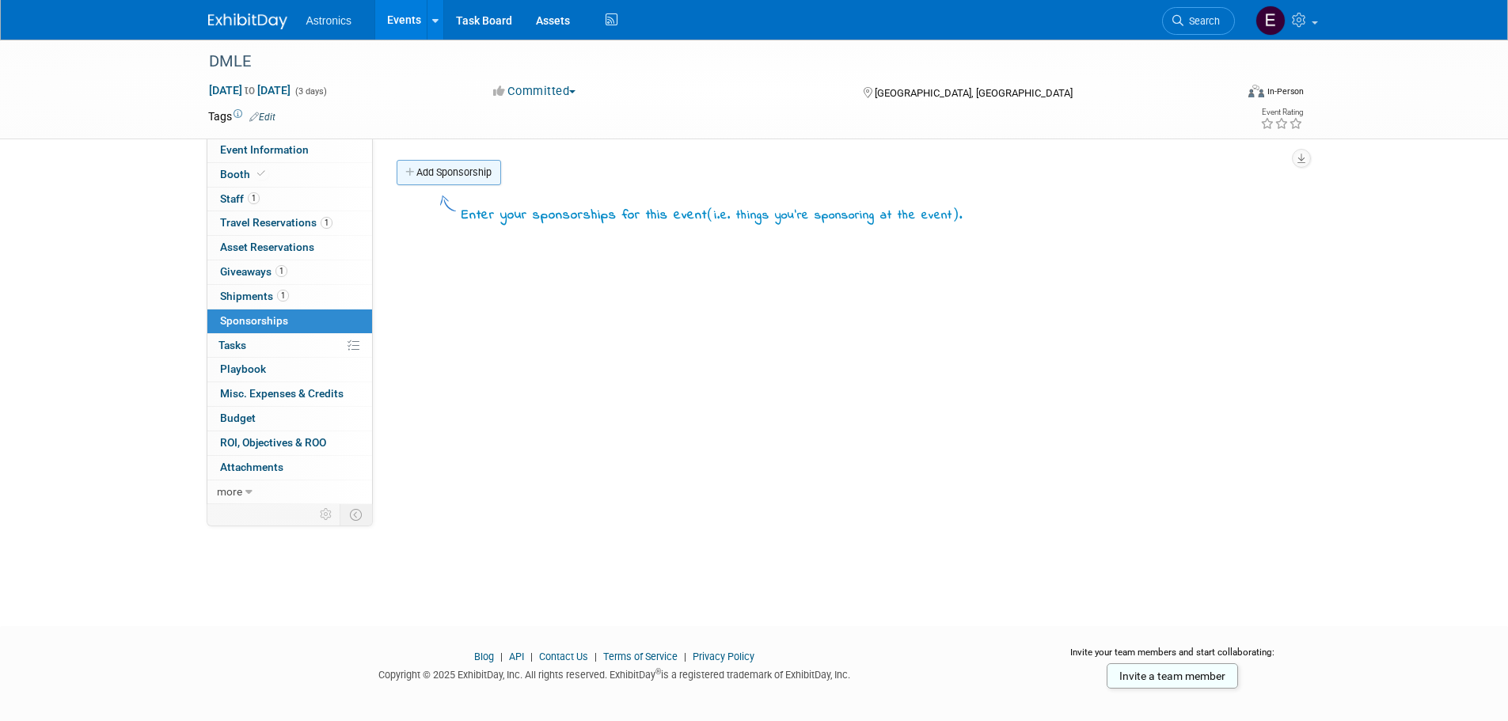
click at [447, 181] on link "Add Sponsorship" at bounding box center [449, 172] width 105 height 25
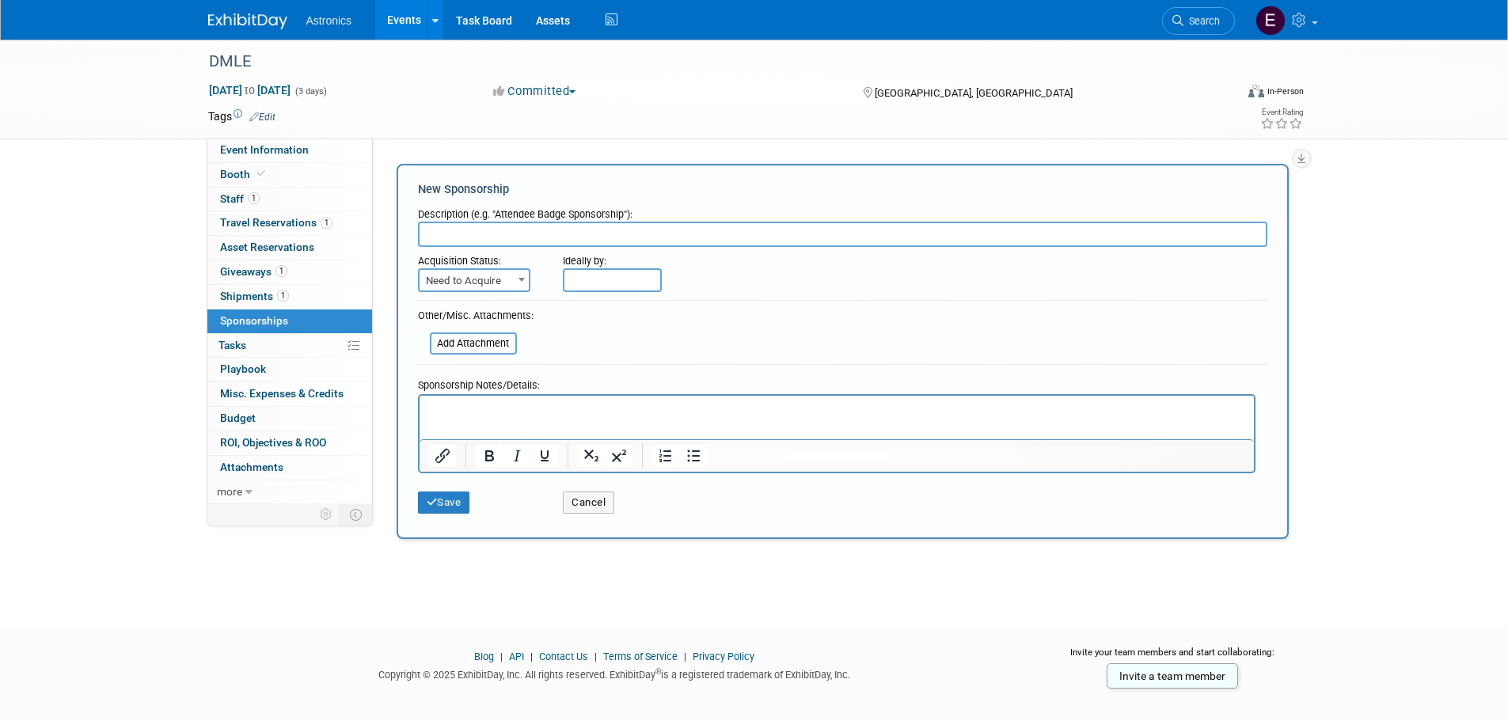
click at [464, 231] on input "text" at bounding box center [842, 234] width 849 height 25
type input "Product Showcase"
click at [479, 284] on span "Need to Acquire" at bounding box center [474, 281] width 109 height 22
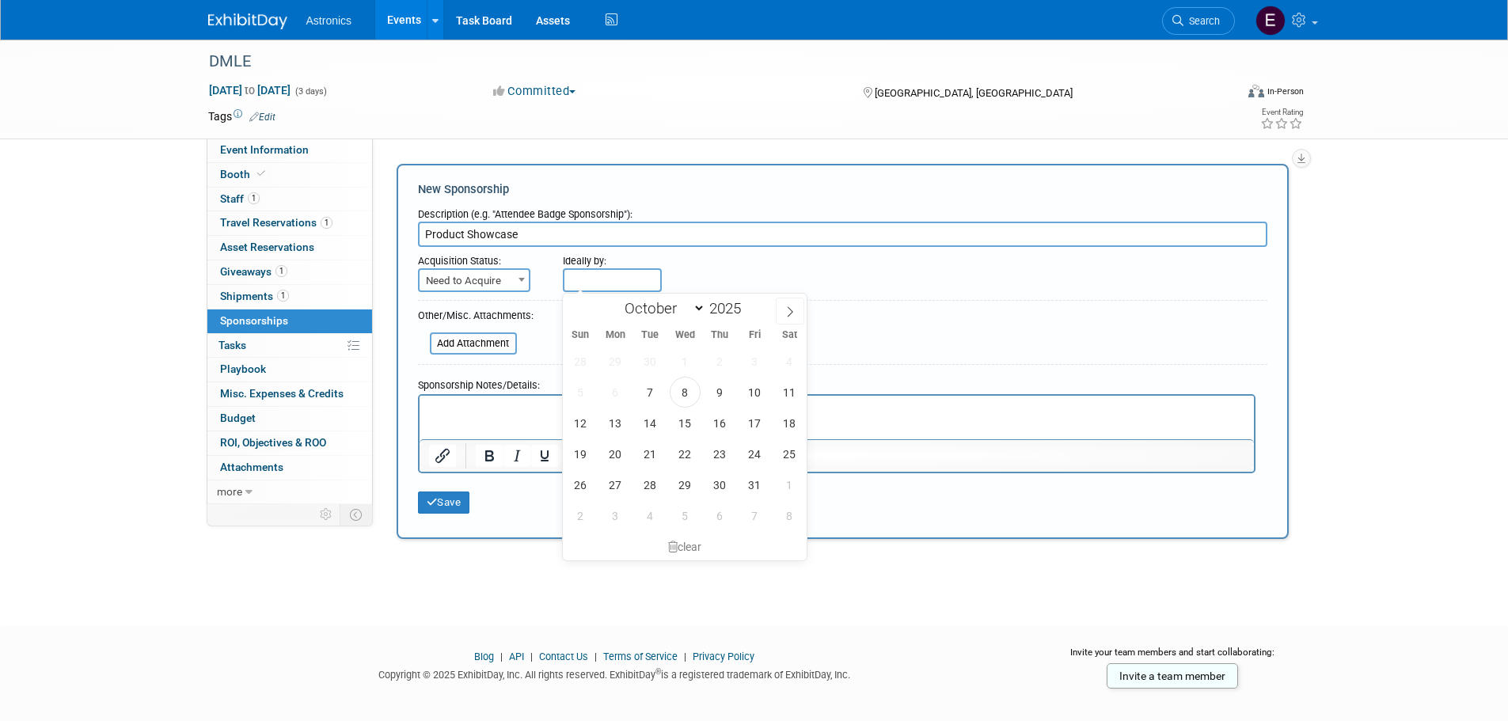
click at [595, 280] on input "text" at bounding box center [612, 280] width 99 height 24
click at [748, 481] on span "31" at bounding box center [754, 484] width 31 height 31
type input "Oct 31, 2025"
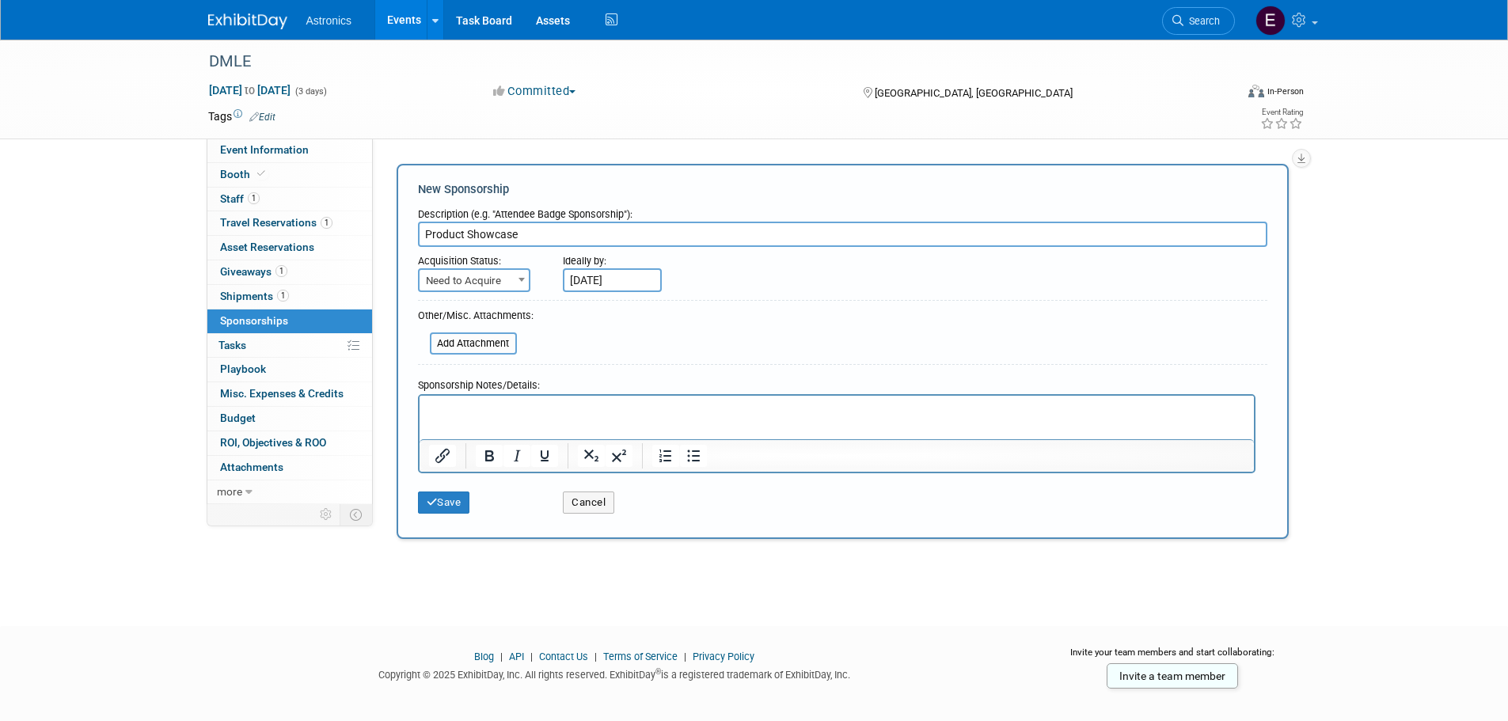
click at [454, 400] on html at bounding box center [836, 406] width 834 height 22
click at [451, 497] on button "Save" at bounding box center [444, 503] width 52 height 22
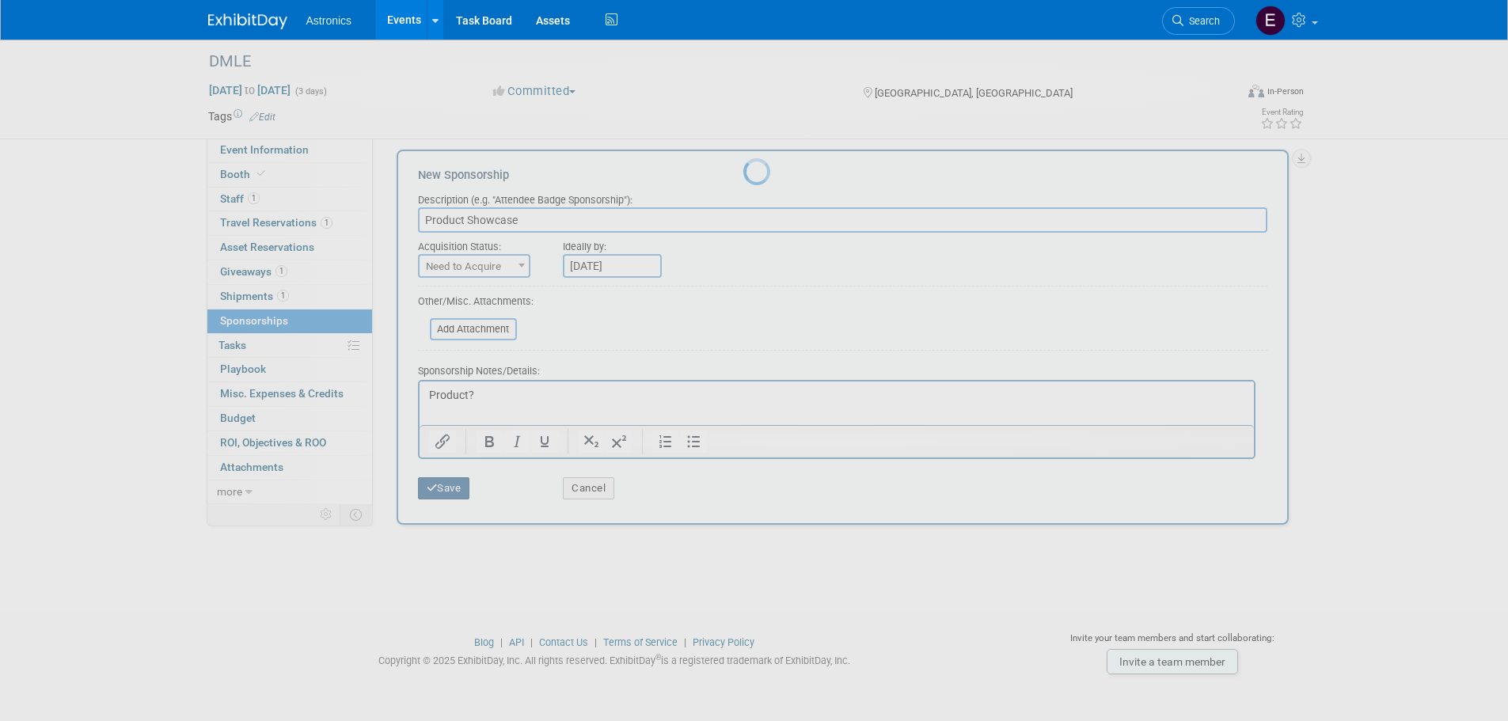
scroll to position [16, 0]
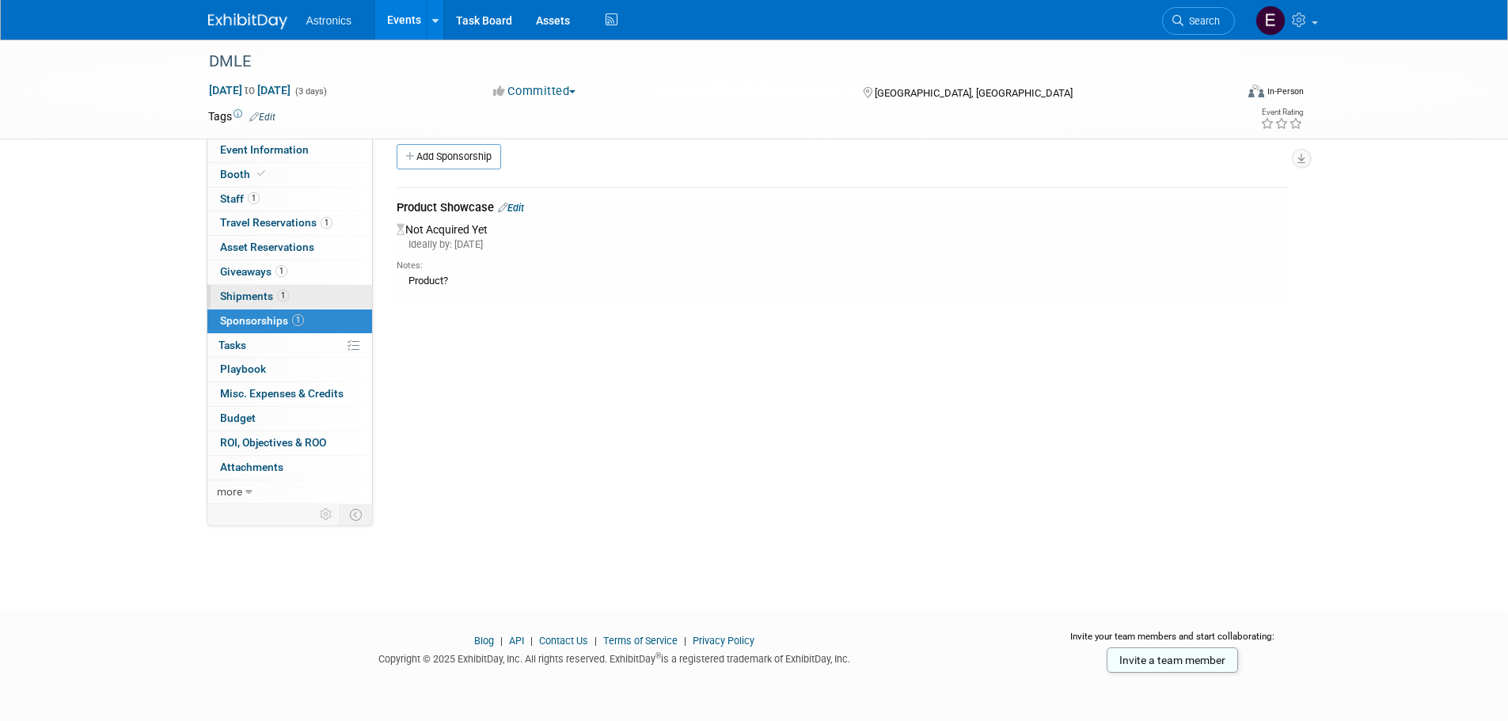
click at [237, 298] on span "Shipments 1" at bounding box center [254, 296] width 69 height 13
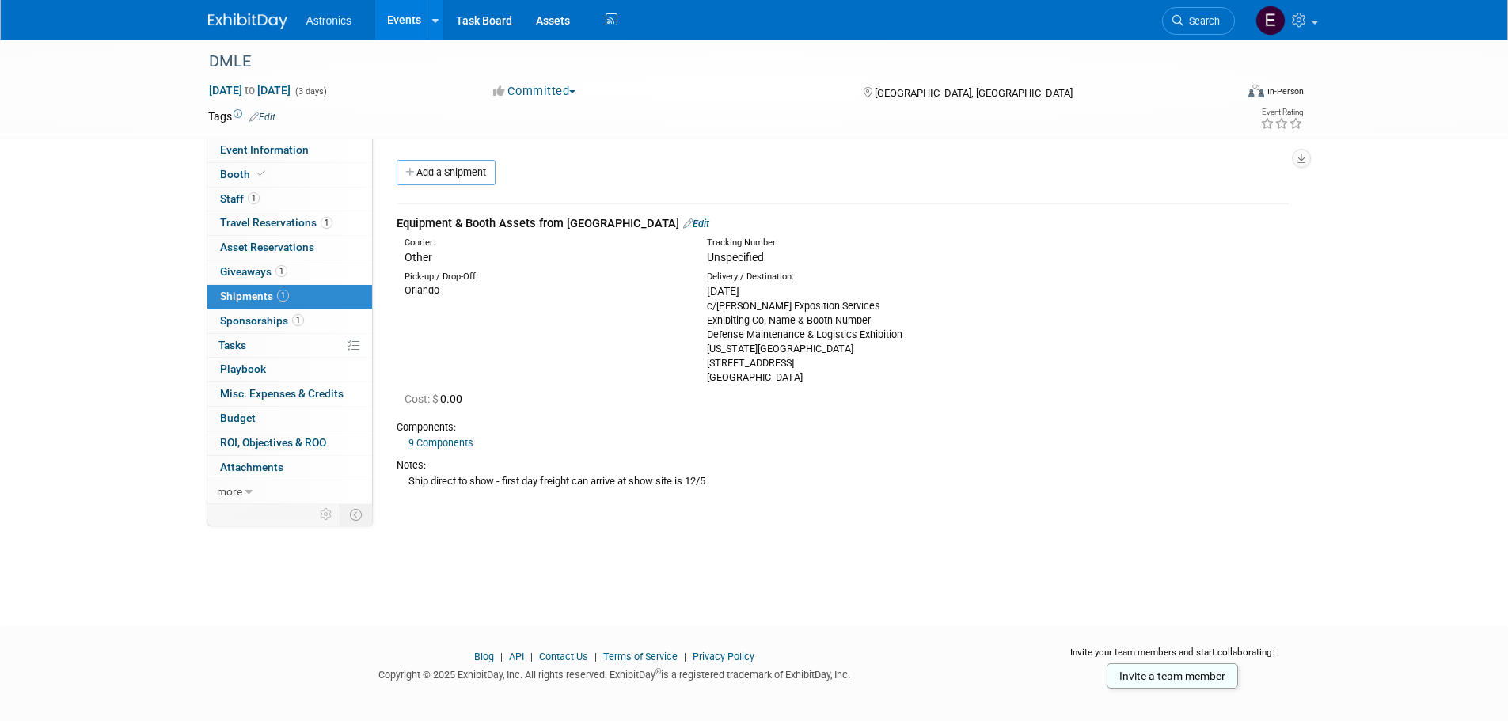
click at [436, 442] on link "9 Components" at bounding box center [441, 443] width 65 height 12
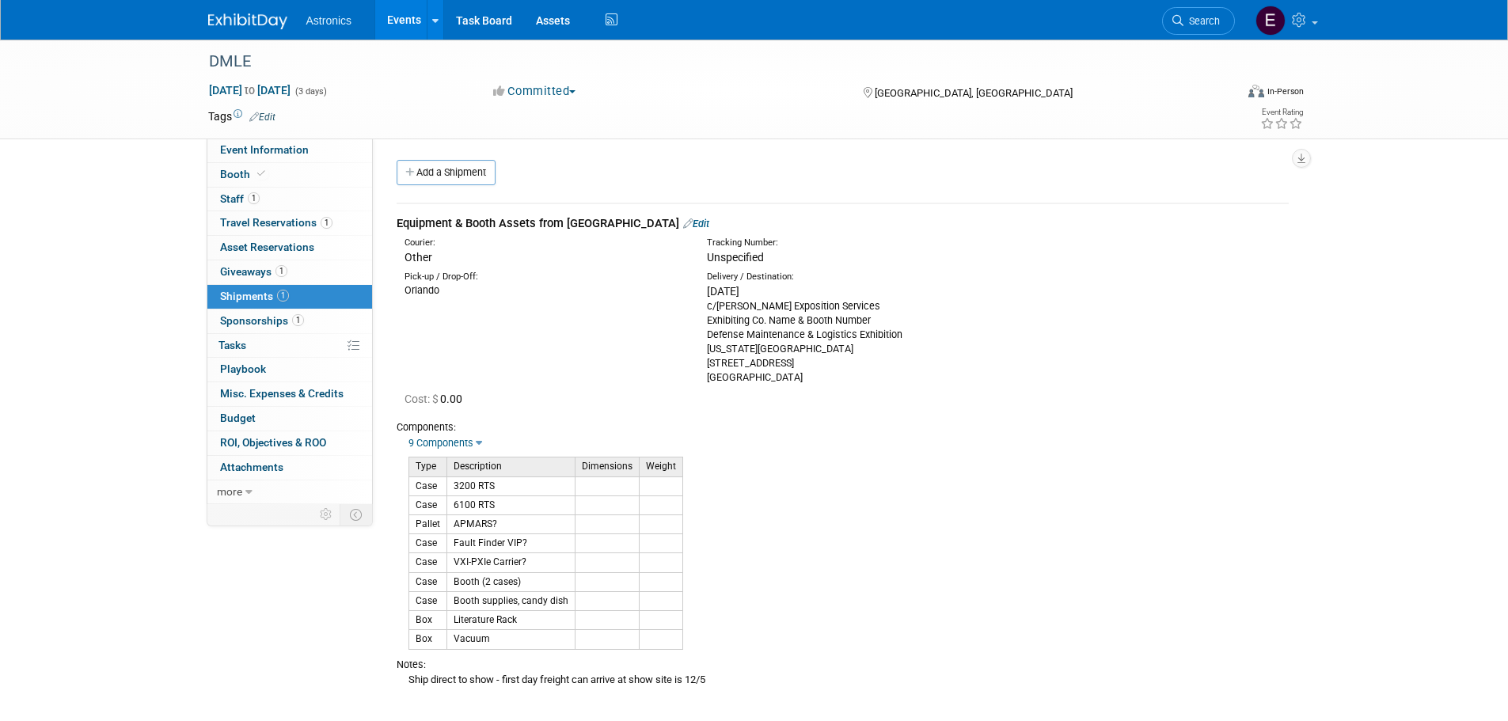
click at [683, 223] on link "Edit" at bounding box center [696, 224] width 26 height 12
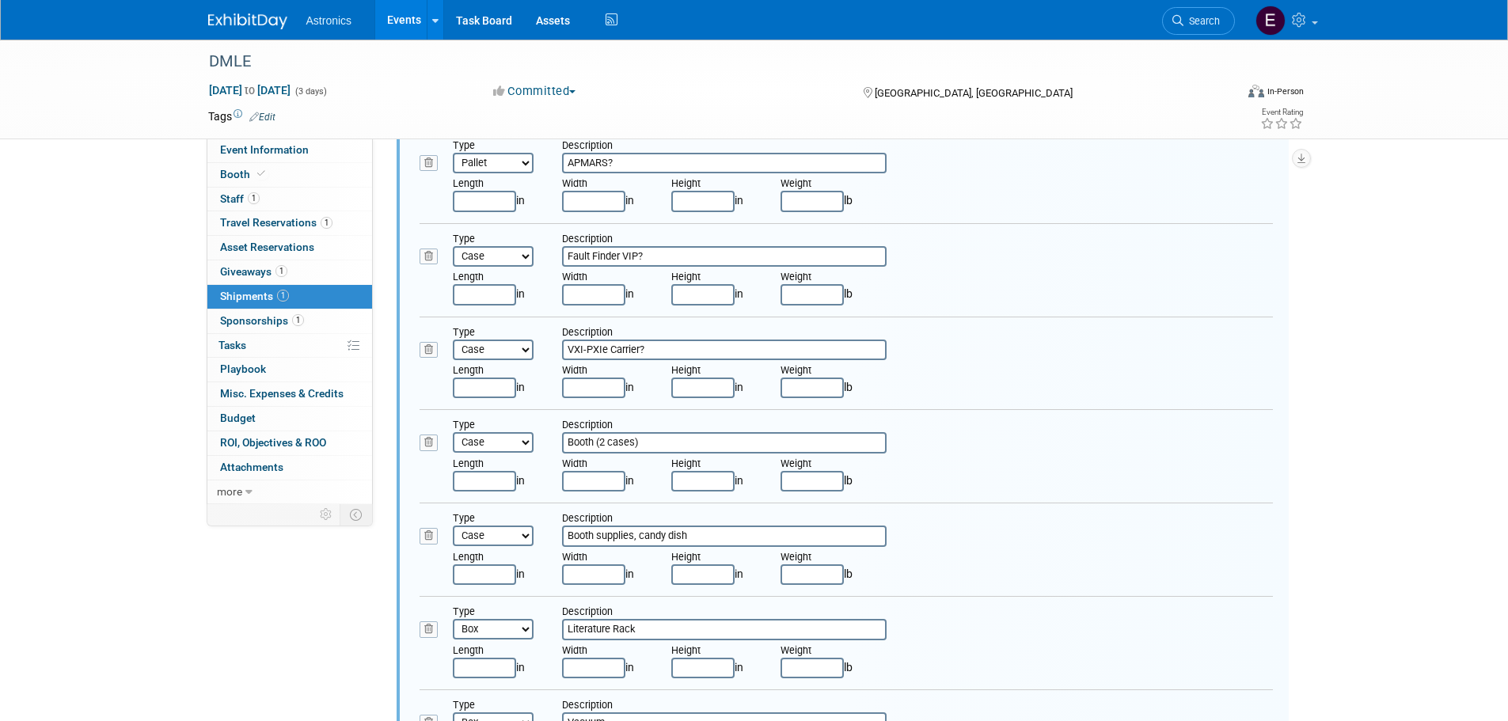
scroll to position [578, 0]
click at [428, 442] on icon at bounding box center [429, 440] width 18 height 17
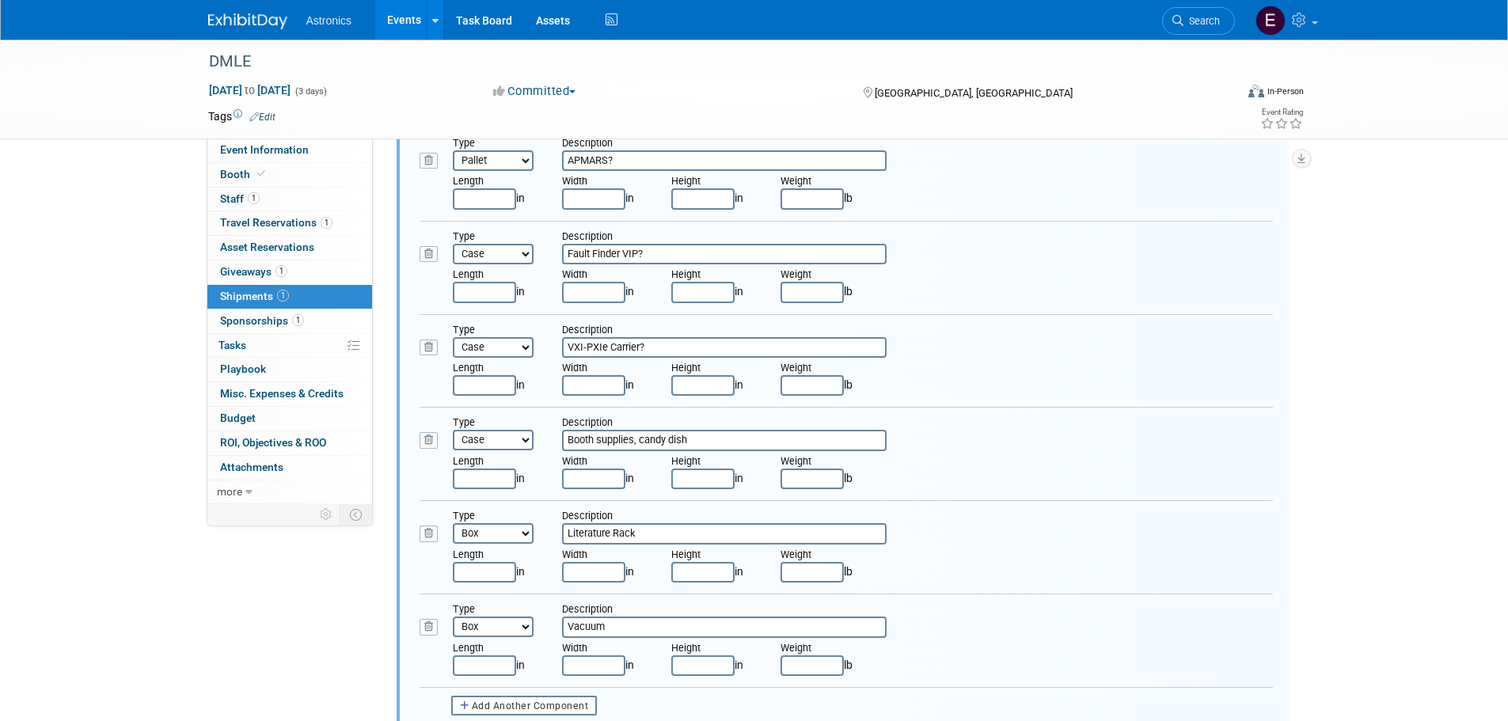
click at [428, 442] on icon at bounding box center [429, 440] width 18 height 17
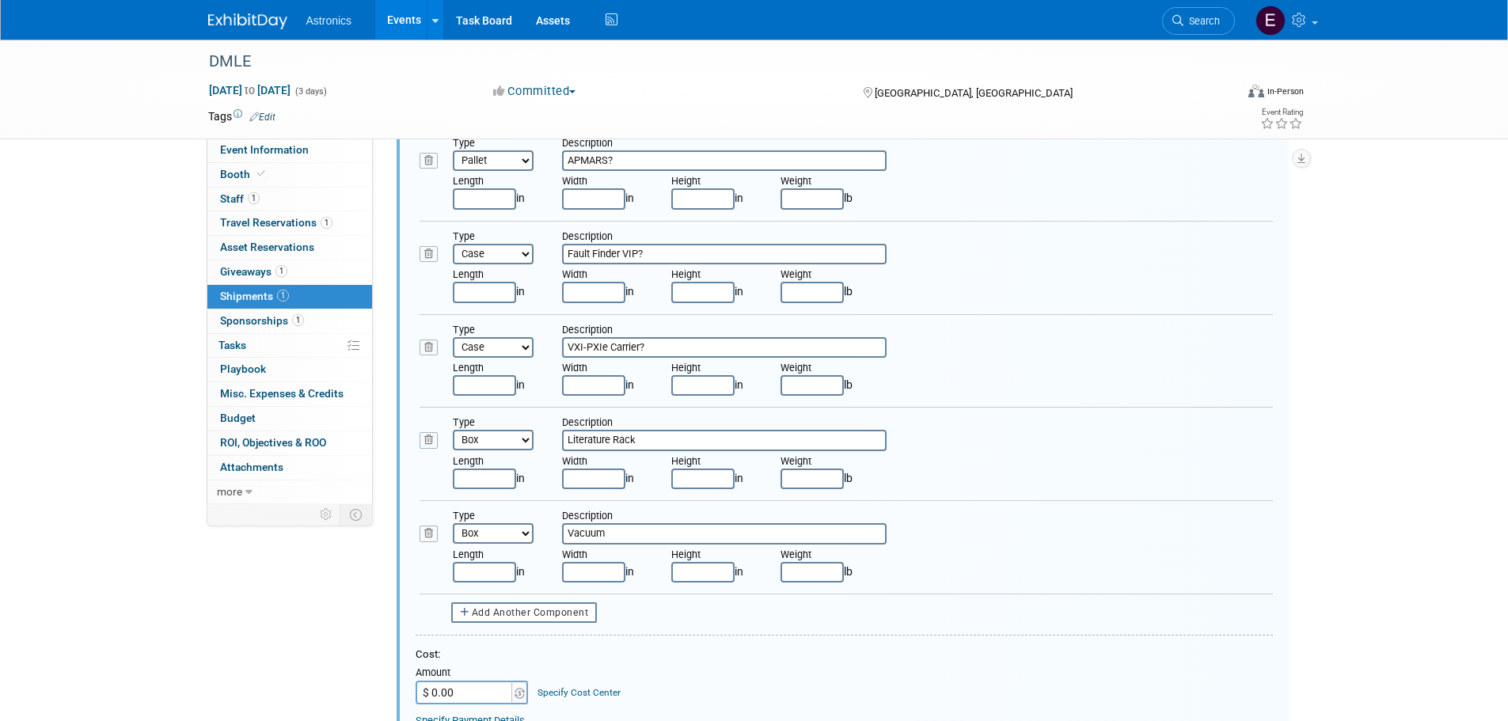
click at [428, 442] on icon at bounding box center [429, 440] width 18 height 17
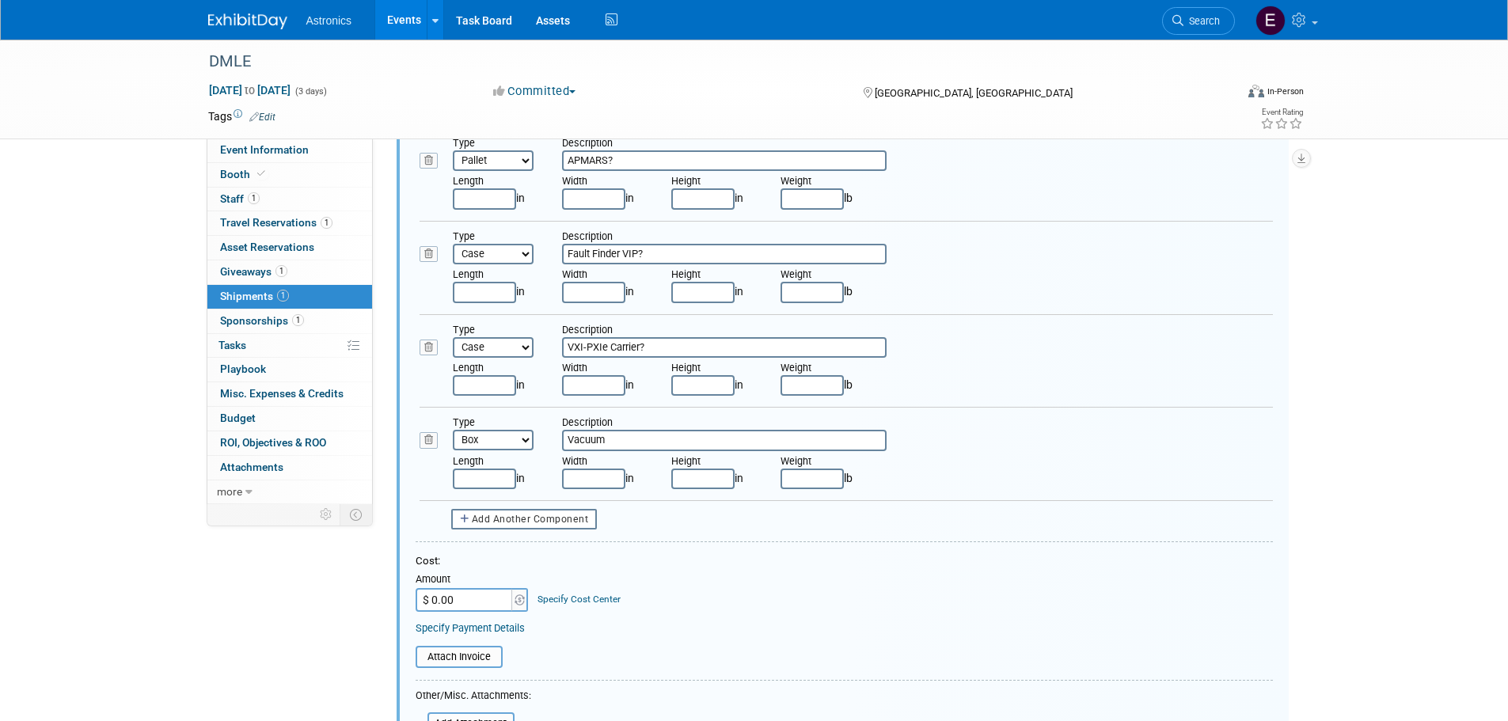
click at [428, 442] on icon at bounding box center [429, 440] width 18 height 17
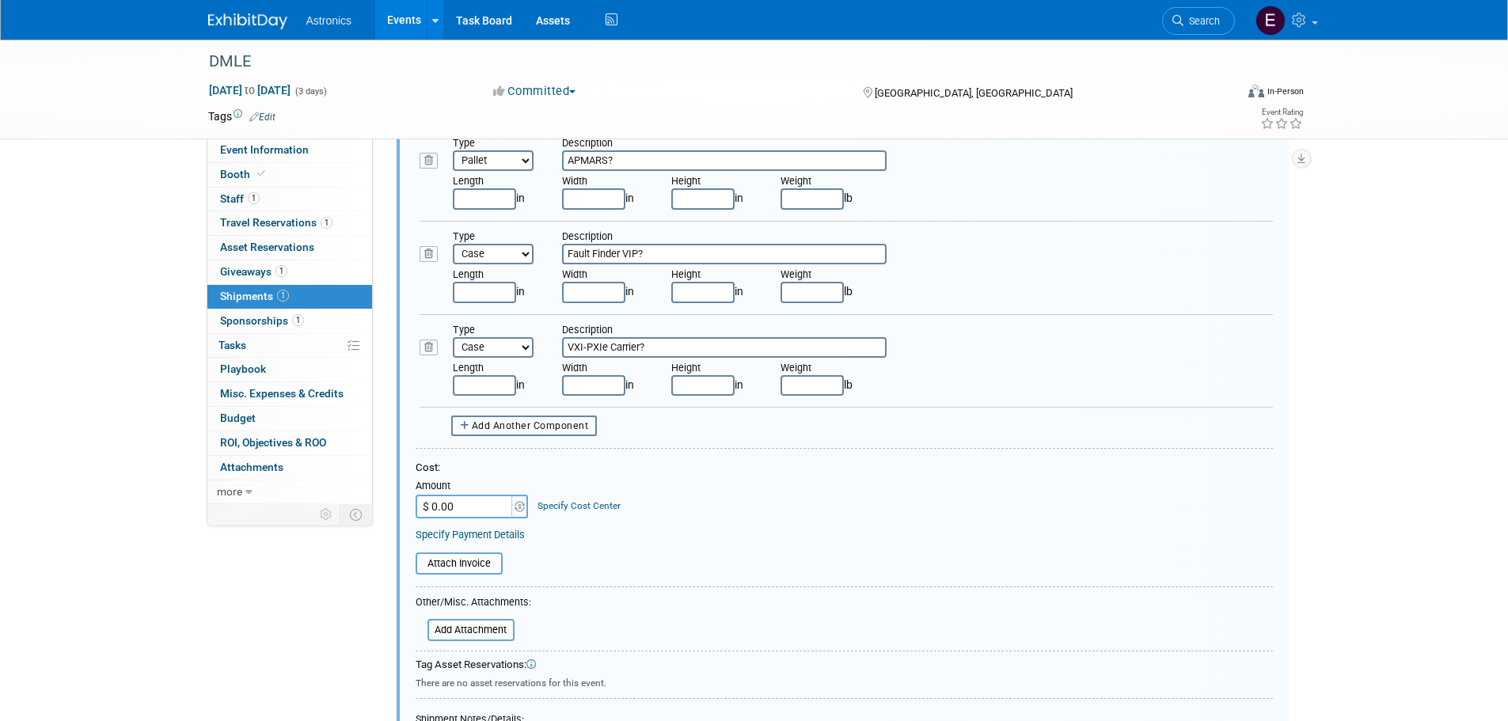
click at [546, 427] on span "Add Another Component" at bounding box center [530, 425] width 117 height 11
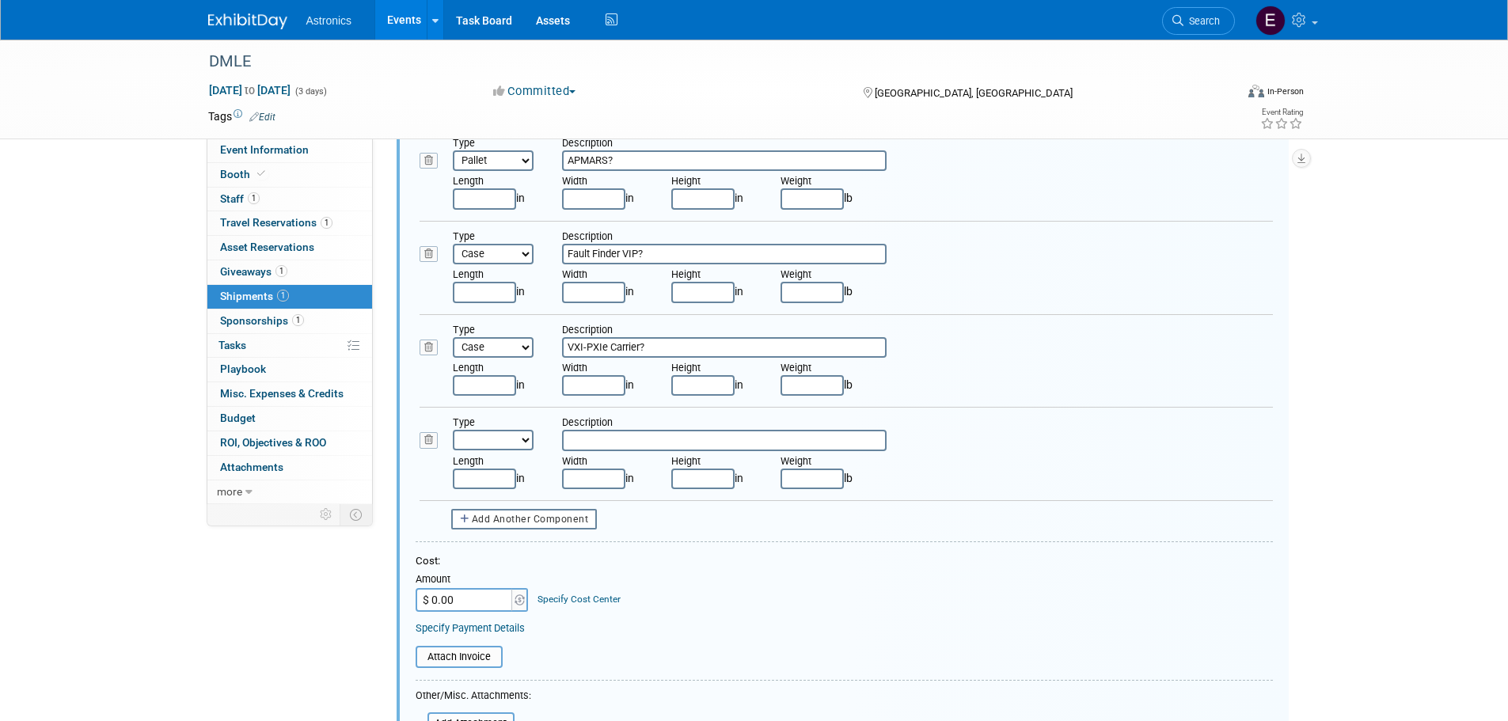
click at [507, 433] on select "Bag Bin Box Bundle Cage Case Container Cooler Crate Drum/Barrel Envelope Machin…" at bounding box center [493, 440] width 81 height 21
select select "6"
click at [453, 430] on select "Bag Bin Box Bundle Cage Case Container Cooler Crate Drum/Barrel Envelope Machin…" at bounding box center [493, 440] width 81 height 21
click at [599, 434] on input "text" at bounding box center [724, 440] width 325 height 21
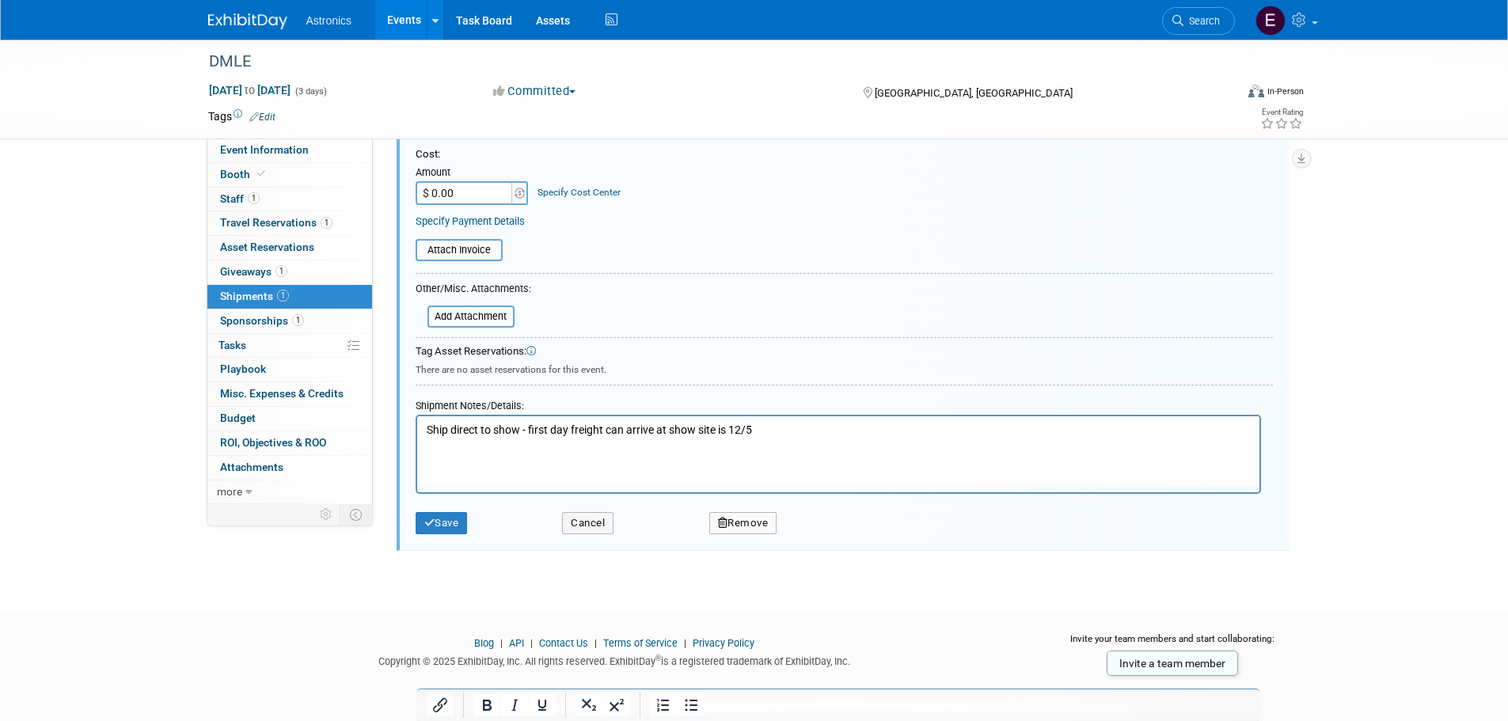
scroll to position [986, 0]
type input "WFT?"
drag, startPoint x: 450, startPoint y: 428, endPoint x: 967, endPoint y: 819, distance: 648.9
click at [450, 428] on p "Ship direct to show - first day freight can arrive at show site is 12/5" at bounding box center [838, 429] width 824 height 16
click at [431, 516] on icon "submit" at bounding box center [429, 521] width 11 height 10
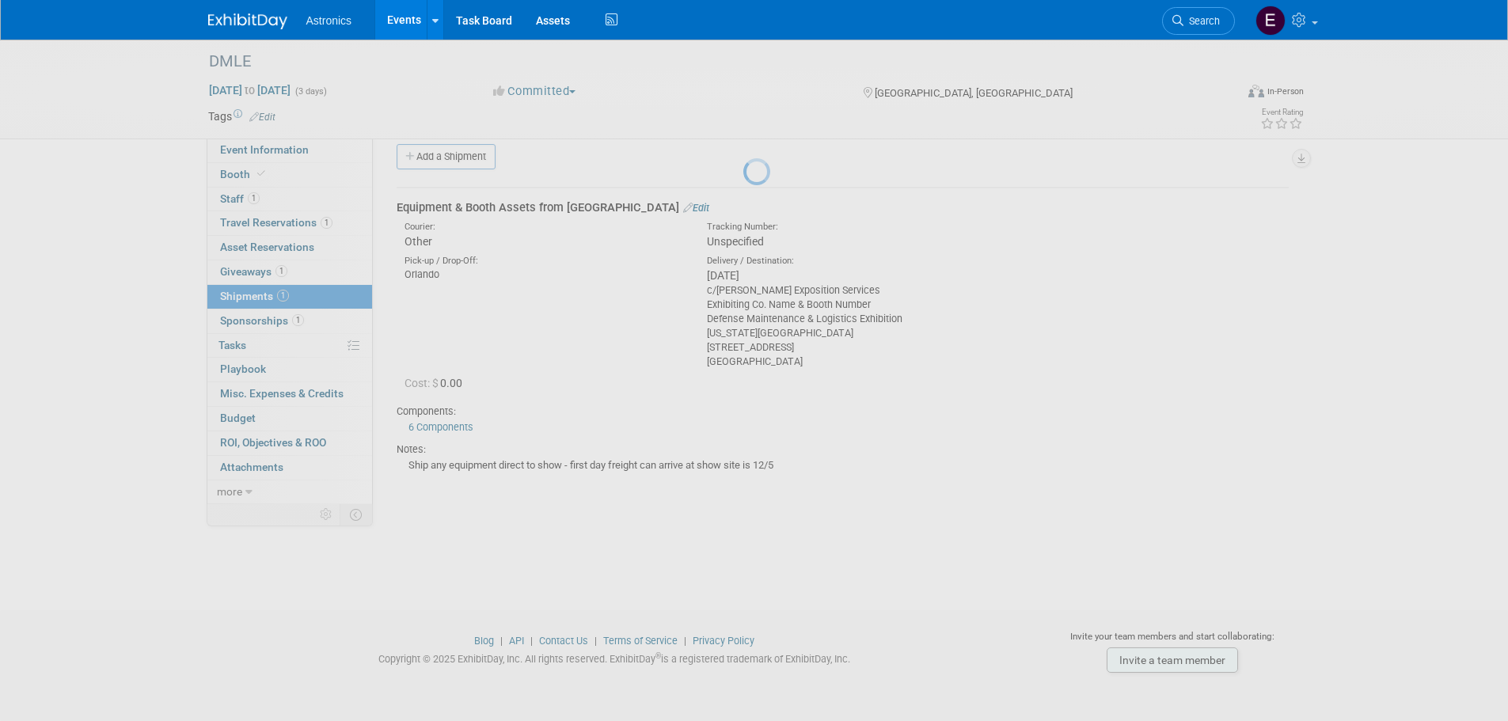
scroll to position [16, 0]
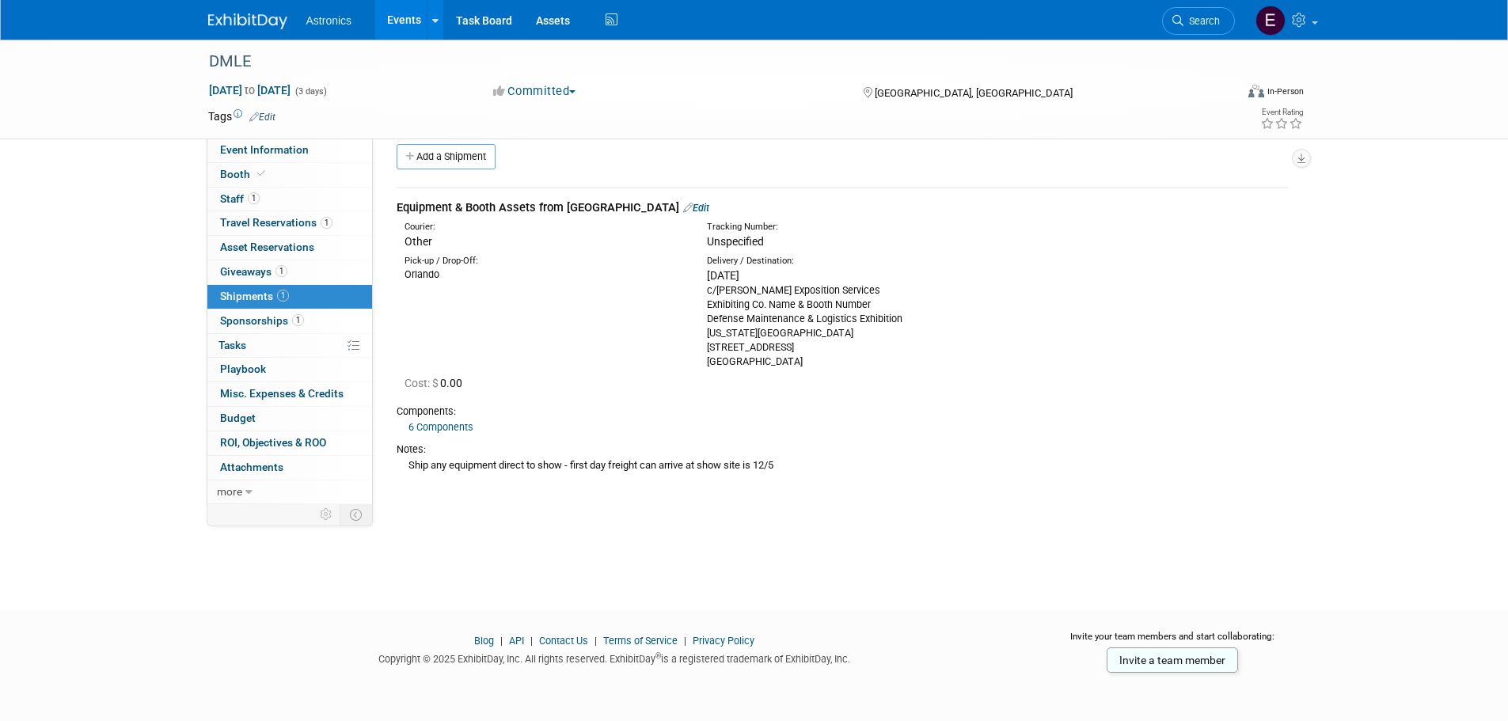
click at [683, 208] on link "Edit" at bounding box center [696, 208] width 26 height 12
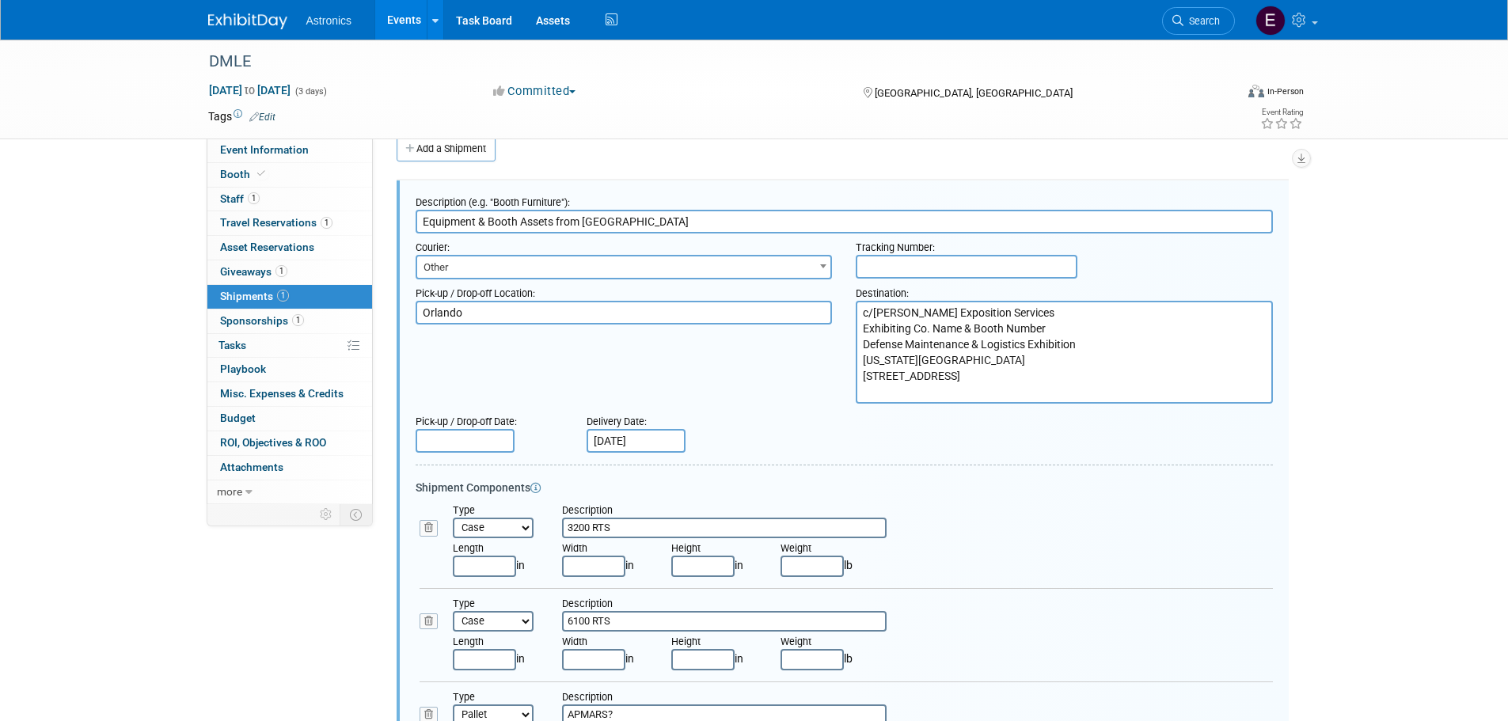
scroll to position [0, 0]
click at [511, 221] on input "Equipment & Booth Assets from Orlando" at bounding box center [844, 222] width 857 height 24
drag, startPoint x: 553, startPoint y: 220, endPoint x: 478, endPoint y: 223, distance: 75.3
click at [478, 223] on input "Equipment & Booth Assets from Orlando" at bounding box center [844, 222] width 857 height 24
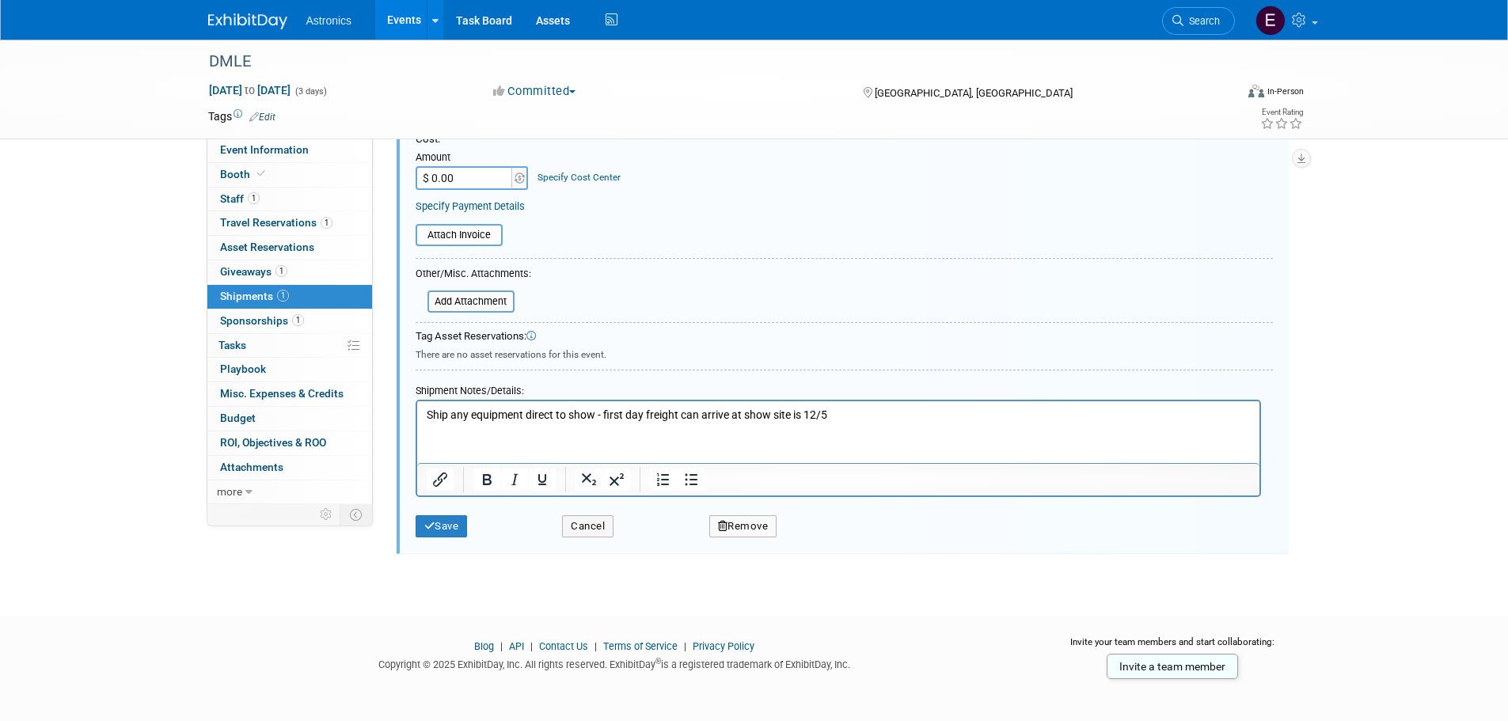
scroll to position [1005, 0]
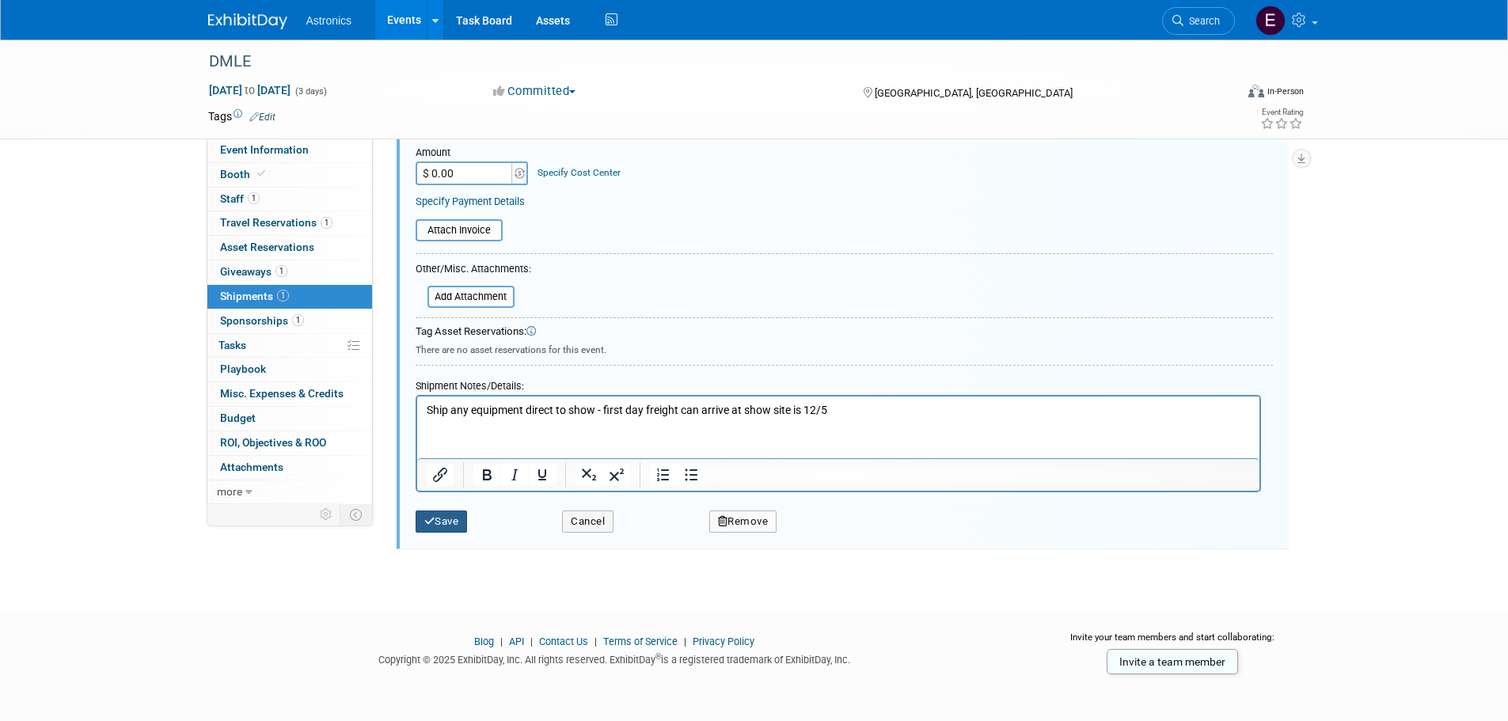
type input "Equipment from Orlando"
click at [448, 513] on button "Save" at bounding box center [442, 522] width 52 height 22
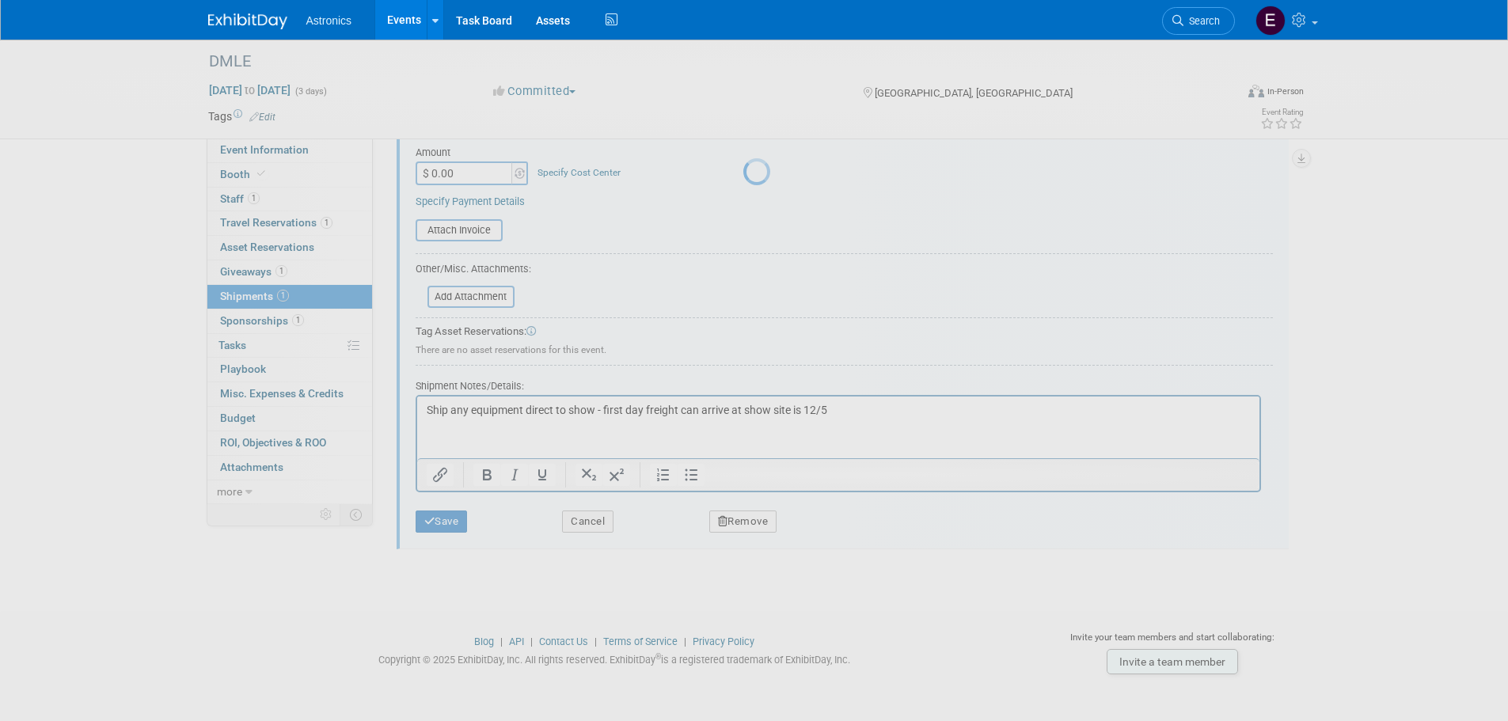
scroll to position [16, 0]
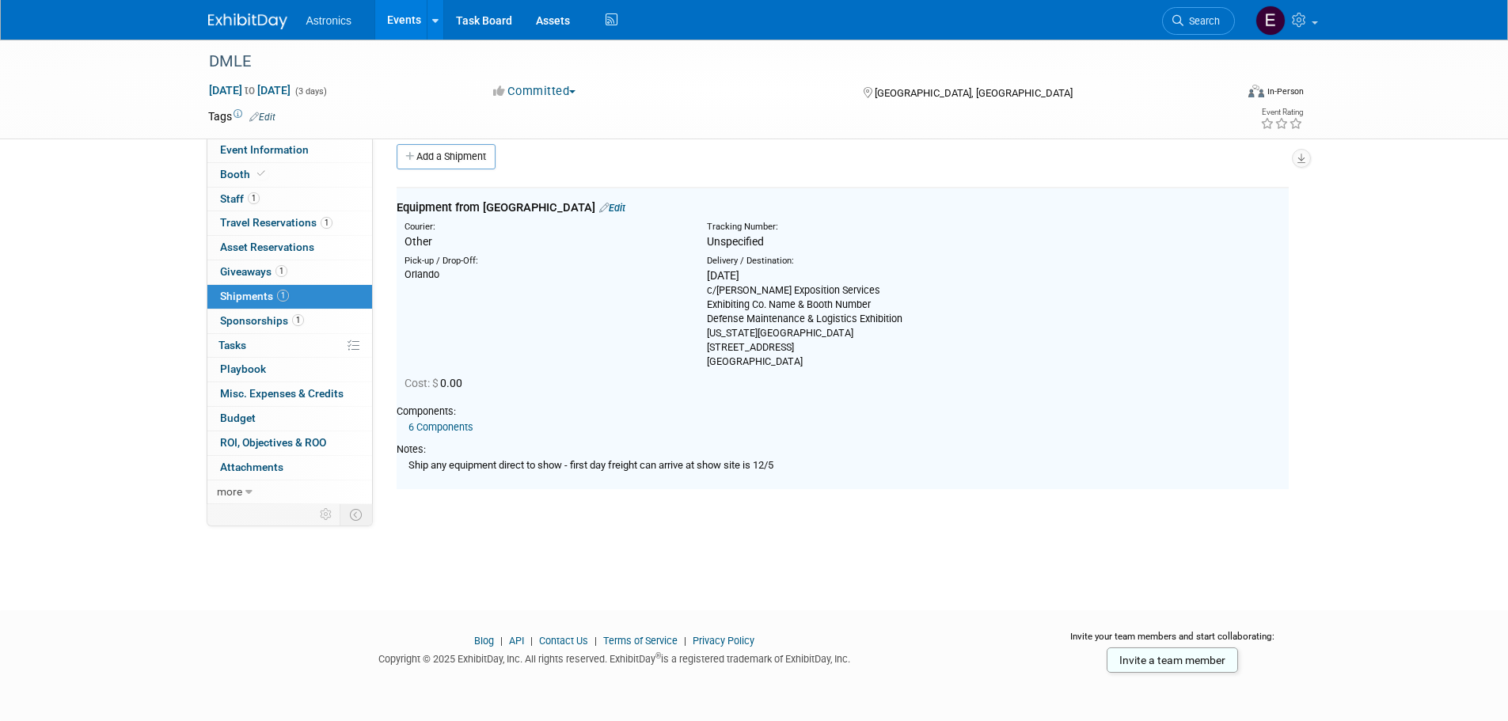
click at [471, 159] on link "Add a Shipment" at bounding box center [446, 156] width 99 height 25
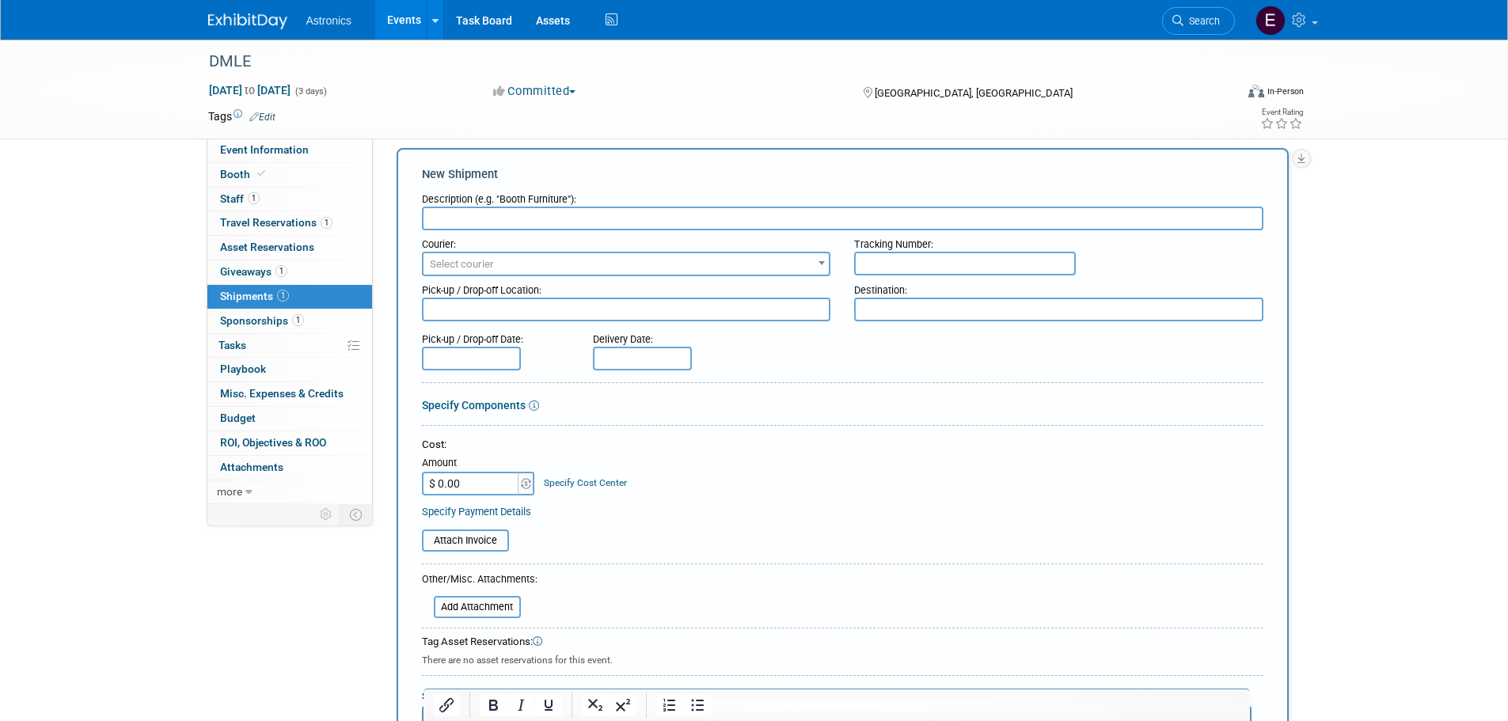
scroll to position [0, 0]
type input "Booth assets from Orlando"
click at [443, 264] on span "Select courier" at bounding box center [462, 264] width 64 height 12
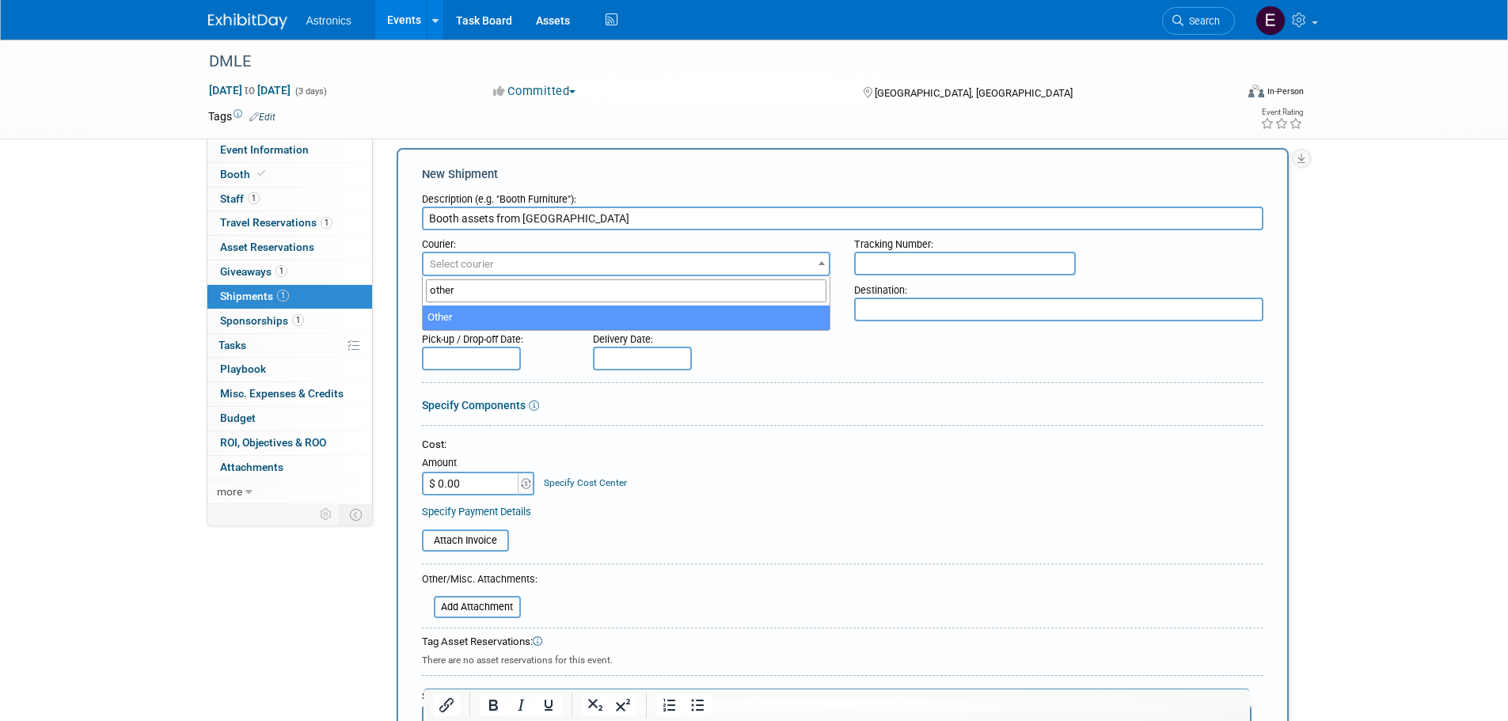
type input "other"
select select "1"
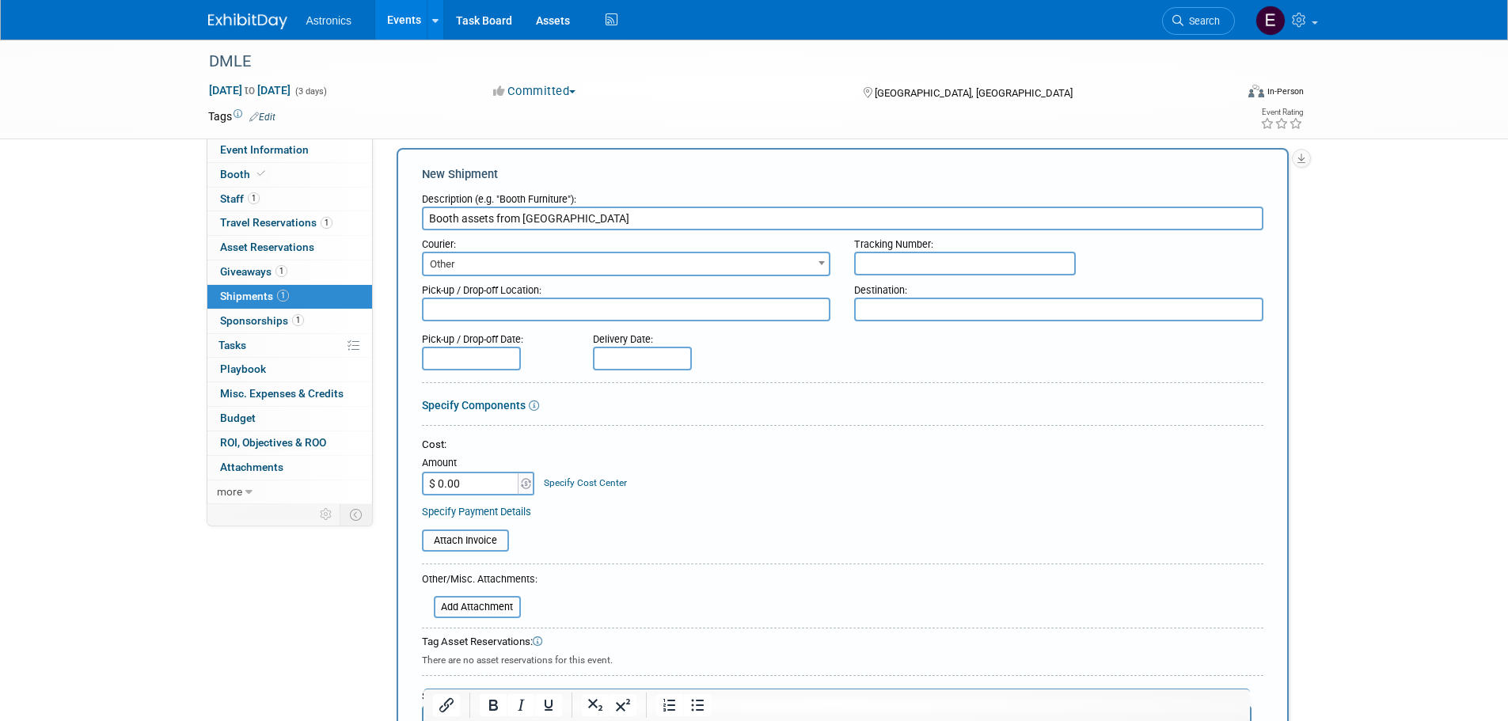
click at [445, 317] on textarea at bounding box center [626, 310] width 409 height 24
type textarea "Orlando"
click at [906, 309] on textarea at bounding box center [1058, 310] width 409 height 24
click at [1013, 314] on textarea "Advanced Warehouse" at bounding box center [1058, 310] width 409 height 24
paste textarea "Exhibiting Co. Name & Booth Number Defense Maintenance & Logistics Exhibition c…"
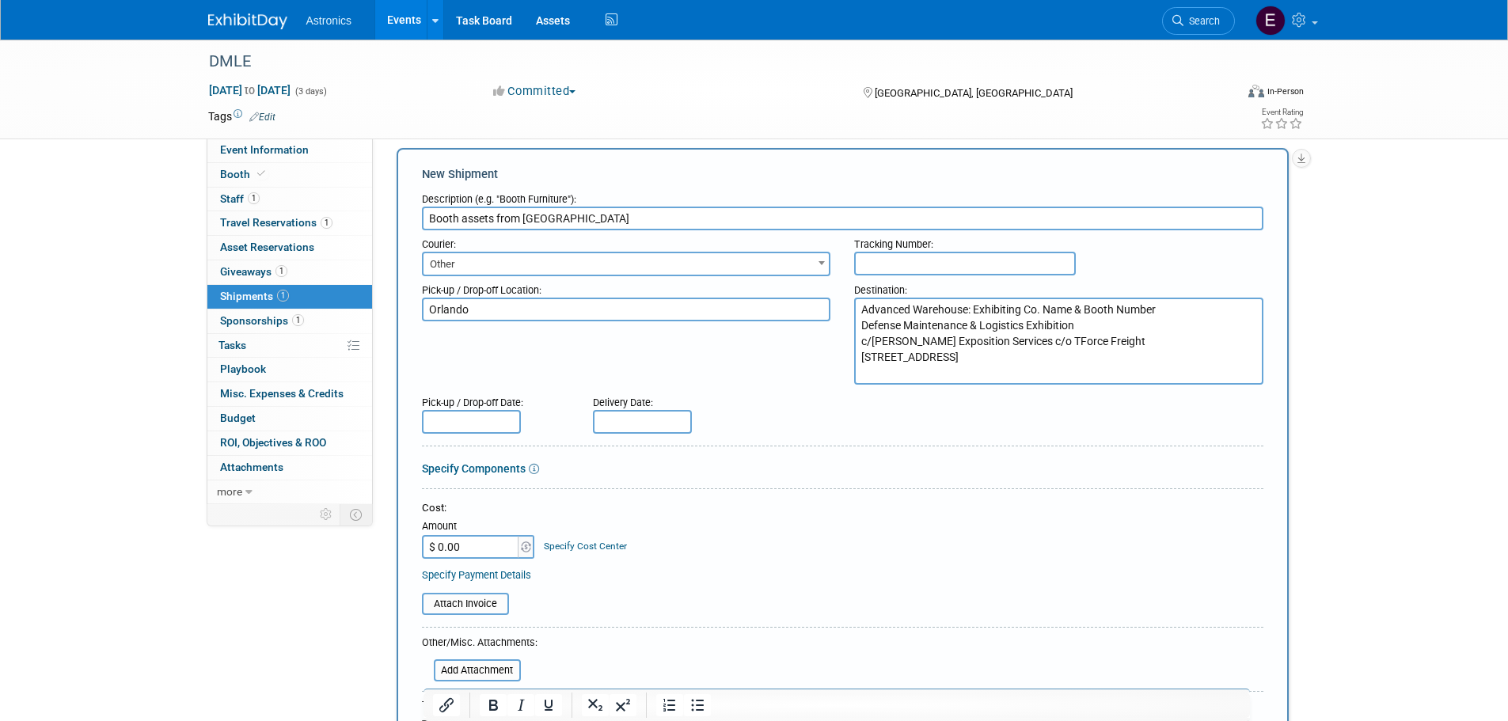
click at [975, 306] on textarea "Advanced Warehouse: Exhibiting Co. Name & Booth Number Defense Maintenance & Lo…" at bounding box center [1058, 341] width 409 height 87
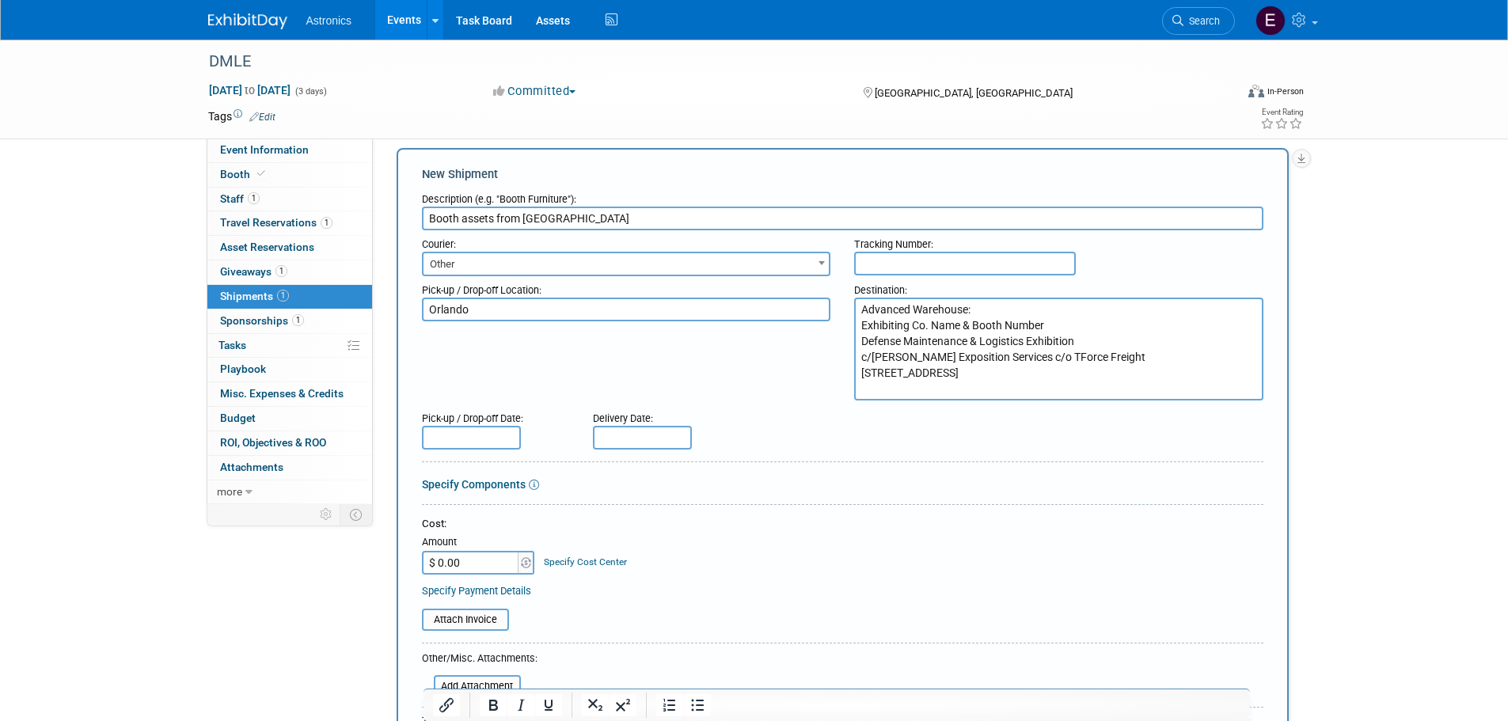
type textarea "Advanced Warehouse: Exhibiting Co. Name & Booth Number Defense Maintenance & Lo…"
click at [739, 369] on div "Pick-up / Drop-off Location: Orlando Destination: Advanced Warehouse: Exhibitin…" at bounding box center [842, 338] width 865 height 124
click at [634, 430] on input "text" at bounding box center [642, 438] width 99 height 24
click at [612, 469] on icon at bounding box center [609, 469] width 11 height 11
select select "10"
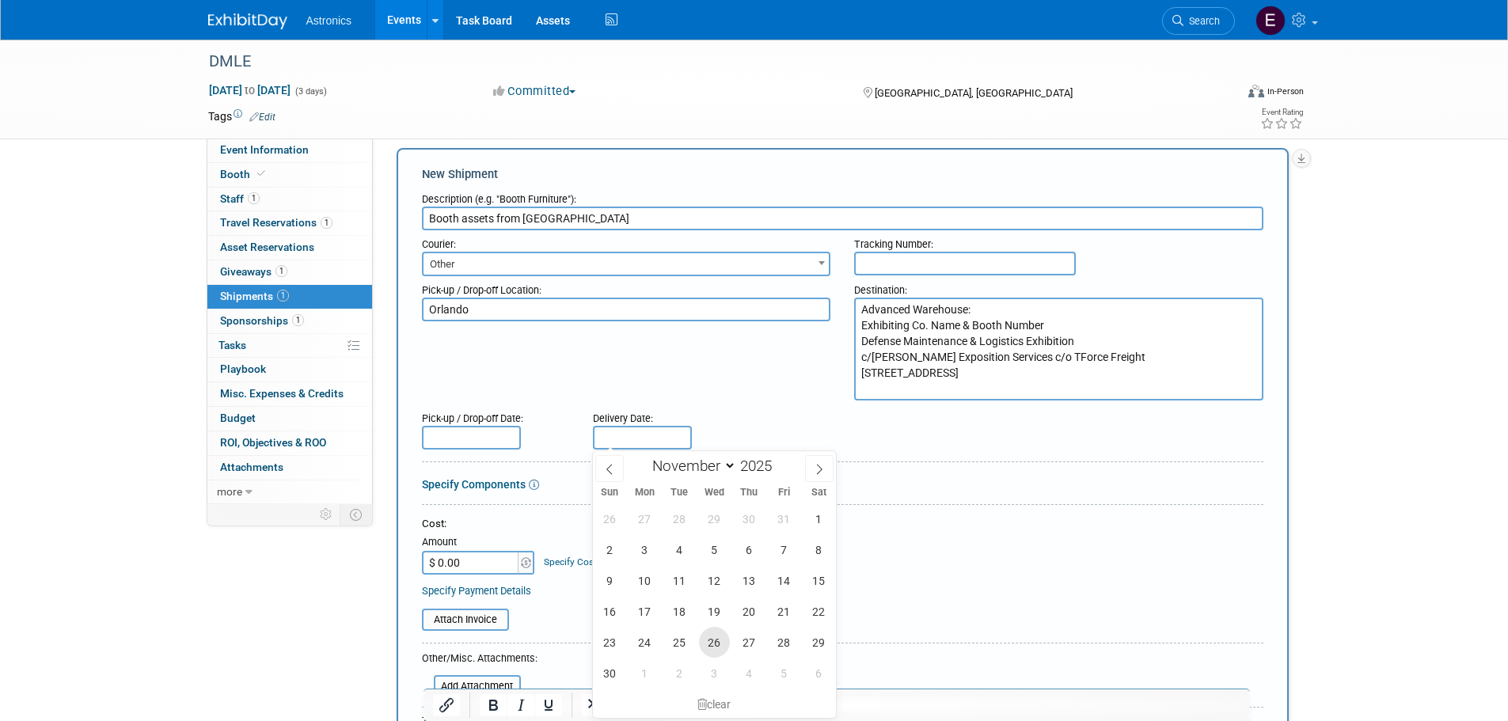
click at [716, 643] on span "26" at bounding box center [714, 642] width 31 height 31
type input "Nov 26, 2025"
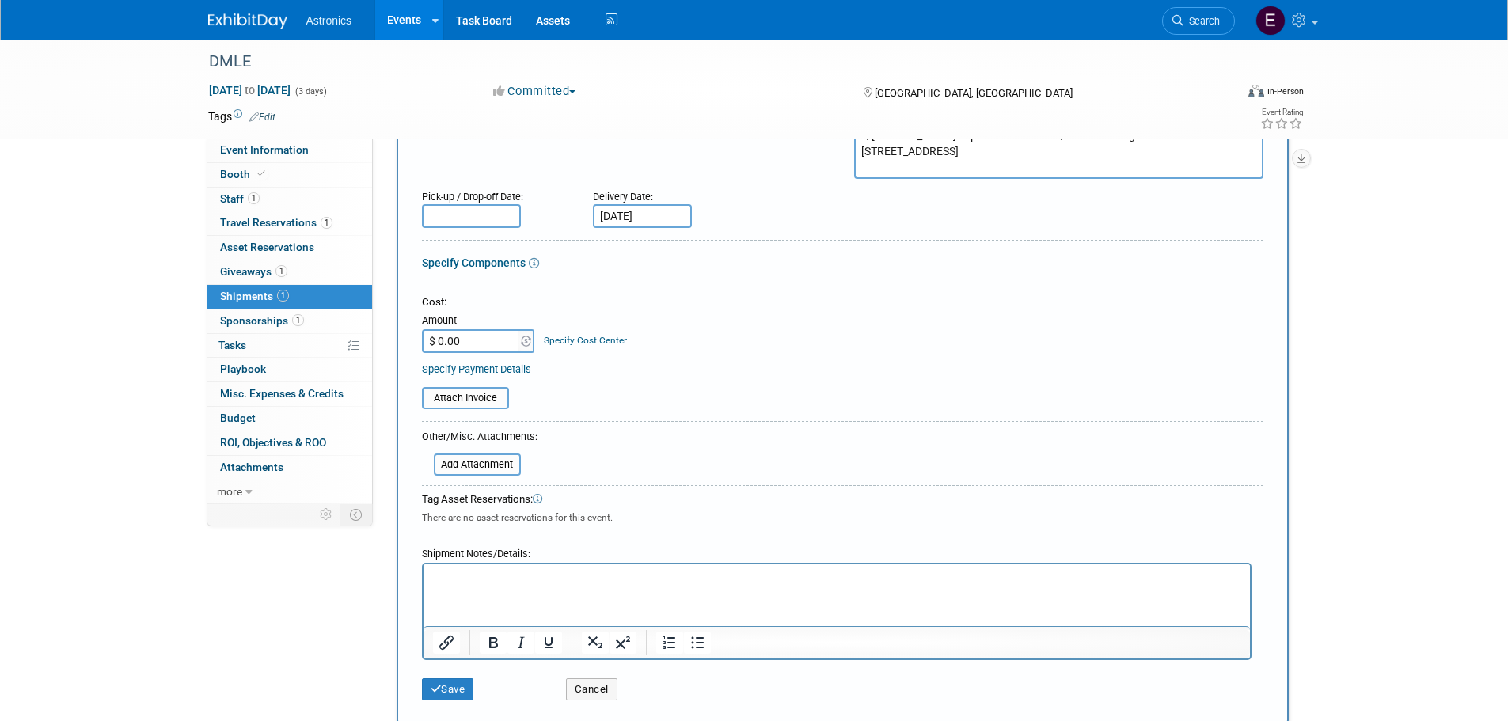
scroll to position [253, 0]
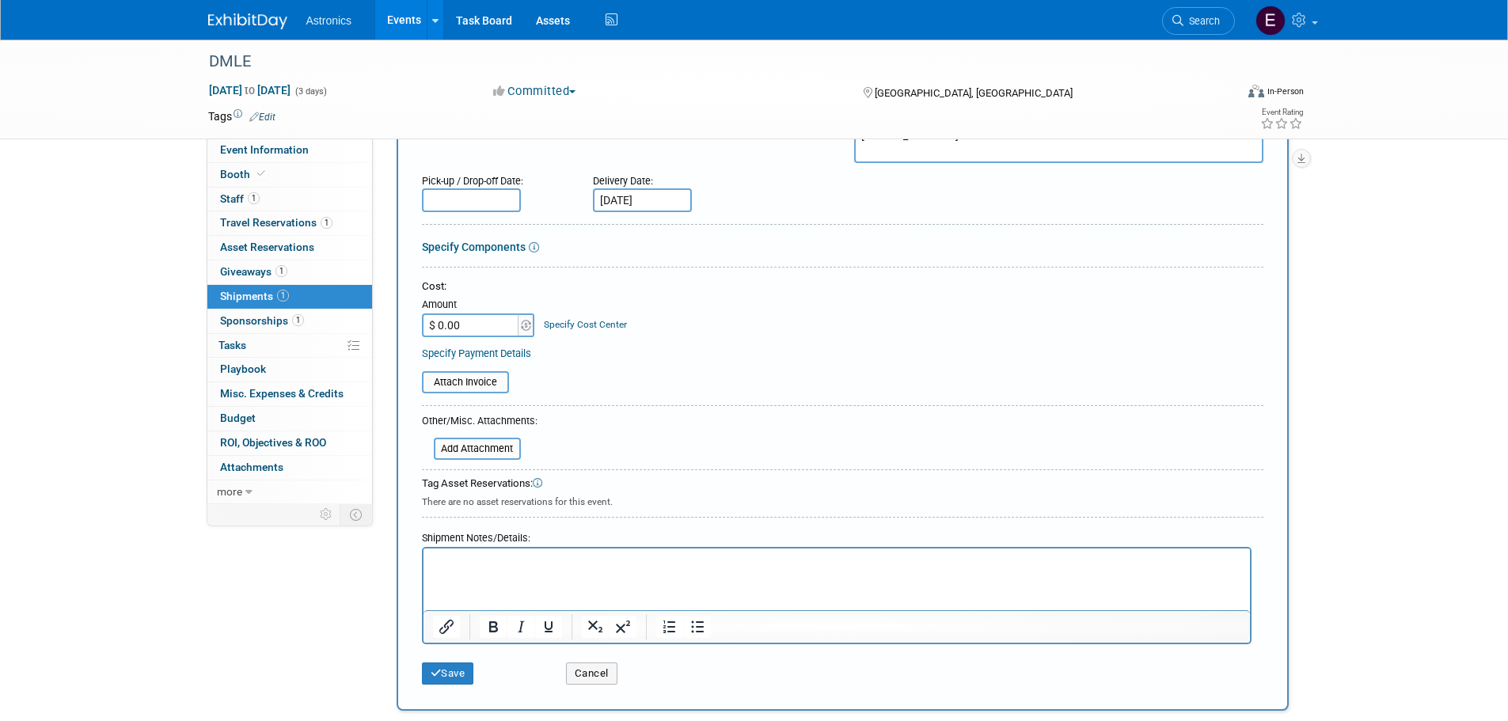
click at [519, 561] on p "Rich Text Area. Press ALT-0 for help." at bounding box center [836, 563] width 808 height 16
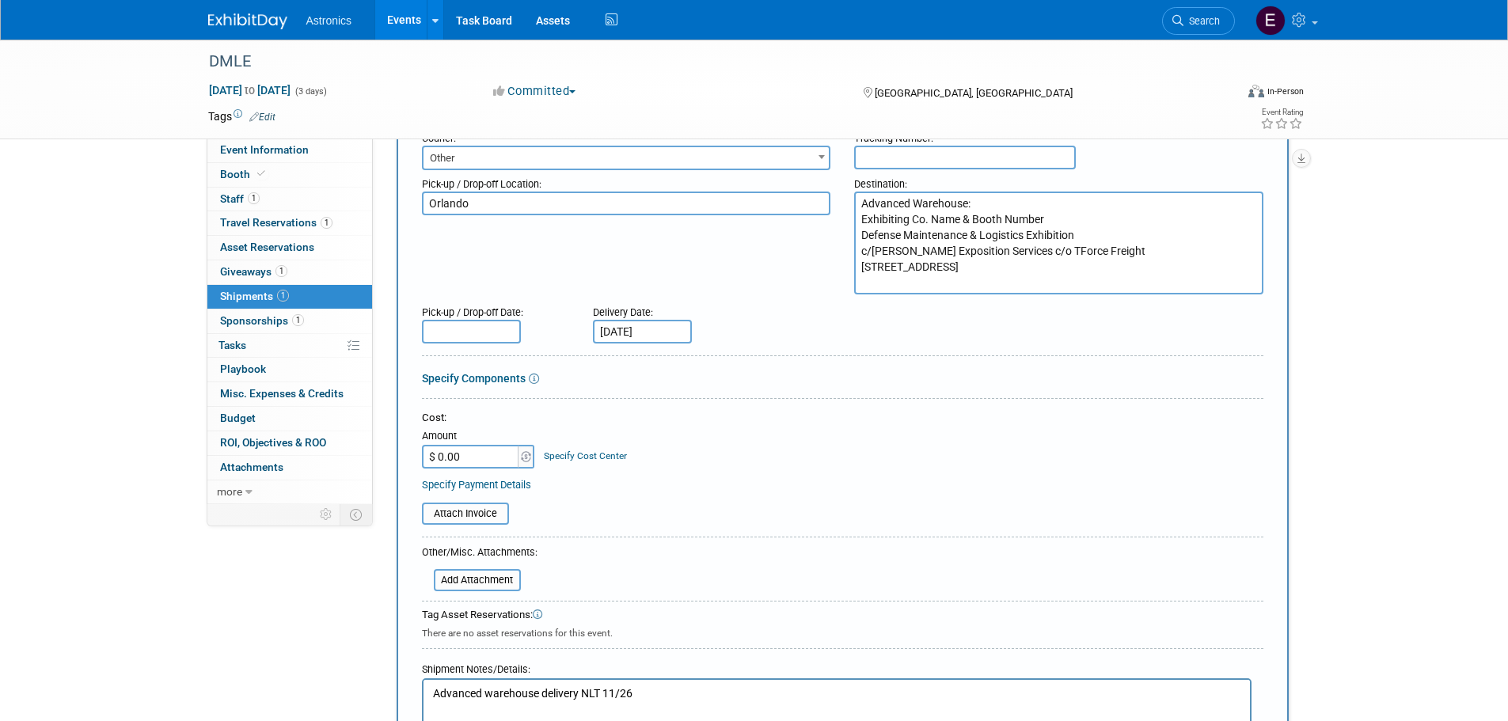
scroll to position [95, 0]
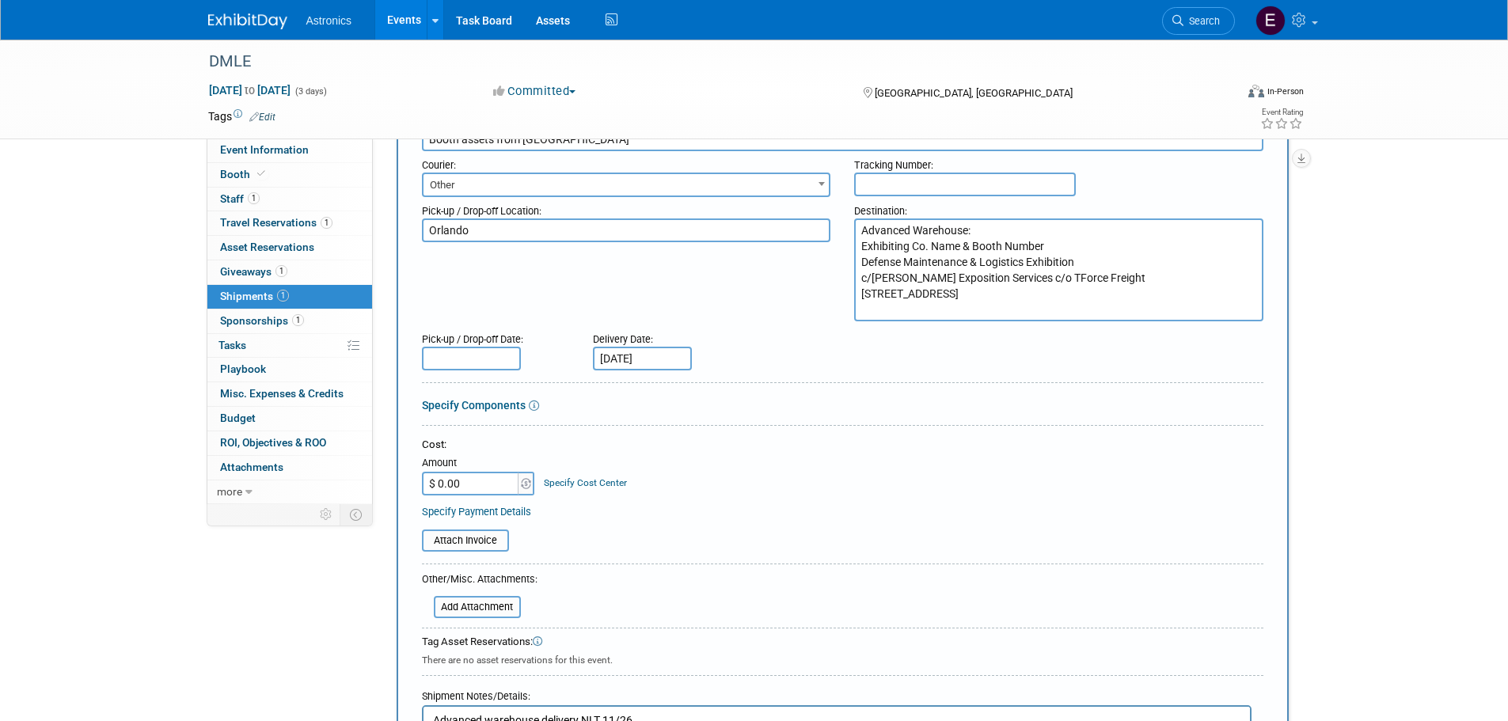
click at [493, 405] on link "Specify Components" at bounding box center [474, 405] width 104 height 13
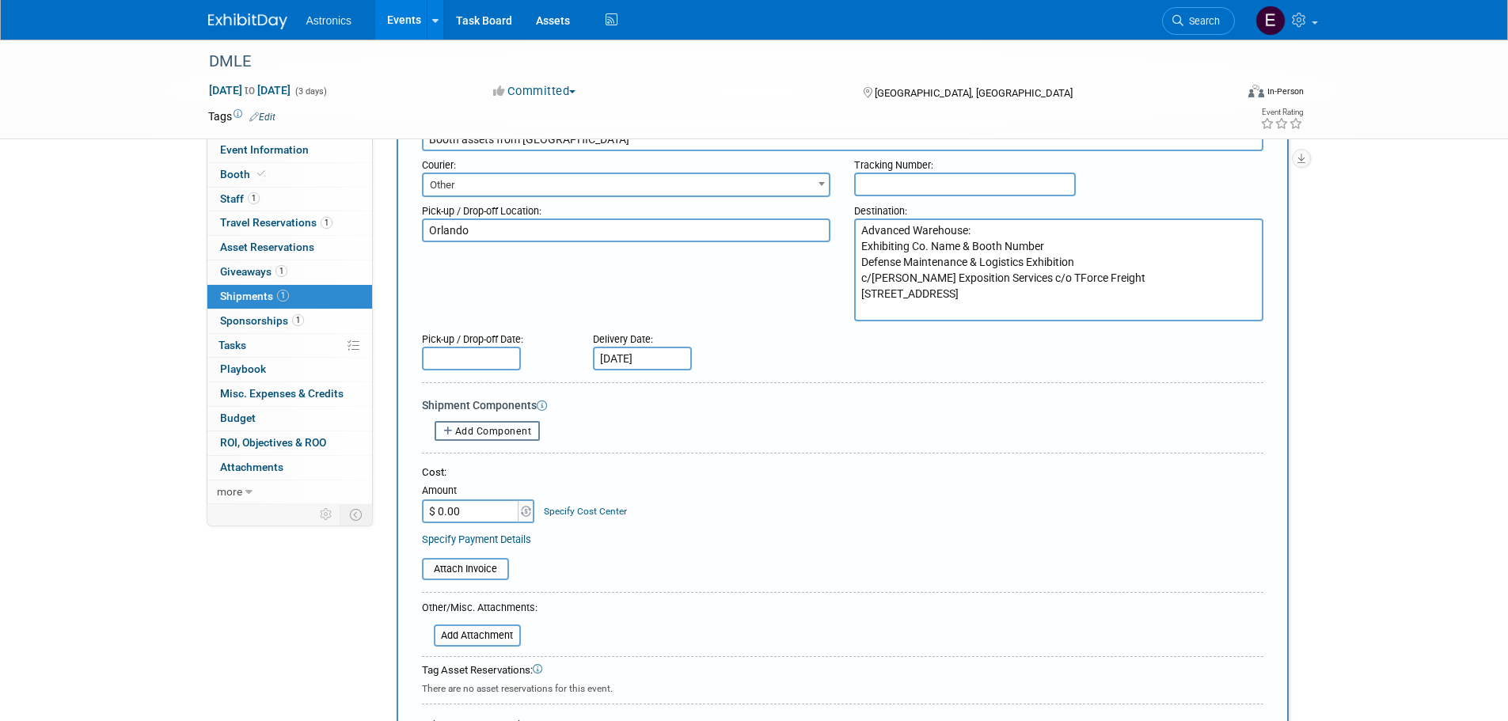
click at [480, 437] on button "Add Component" at bounding box center [488, 431] width 106 height 20
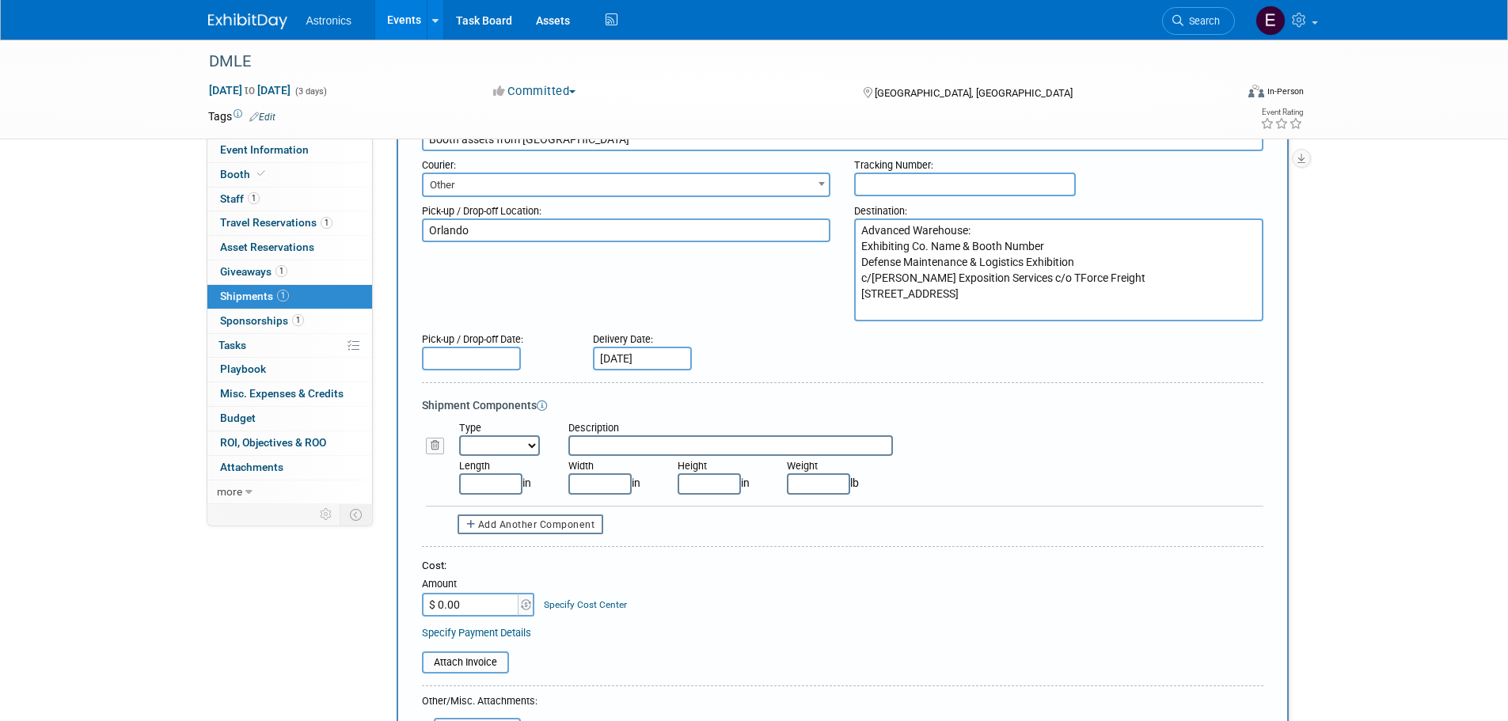
click at [480, 436] on select "Bag Bin Box Bundle Cage Case Container Cooler Crate Drum/Barrel Envelope Machin…" at bounding box center [499, 445] width 81 height 21
select select "6"
click at [459, 435] on select "Bag Bin Box Bundle Cage Case Container Cooler Crate Drum/Barrel Envelope Machin…" at bounding box center [499, 445] width 81 height 21
click at [604, 448] on input "text" at bounding box center [730, 445] width 325 height 21
type input "Booth backdrop (x2)"
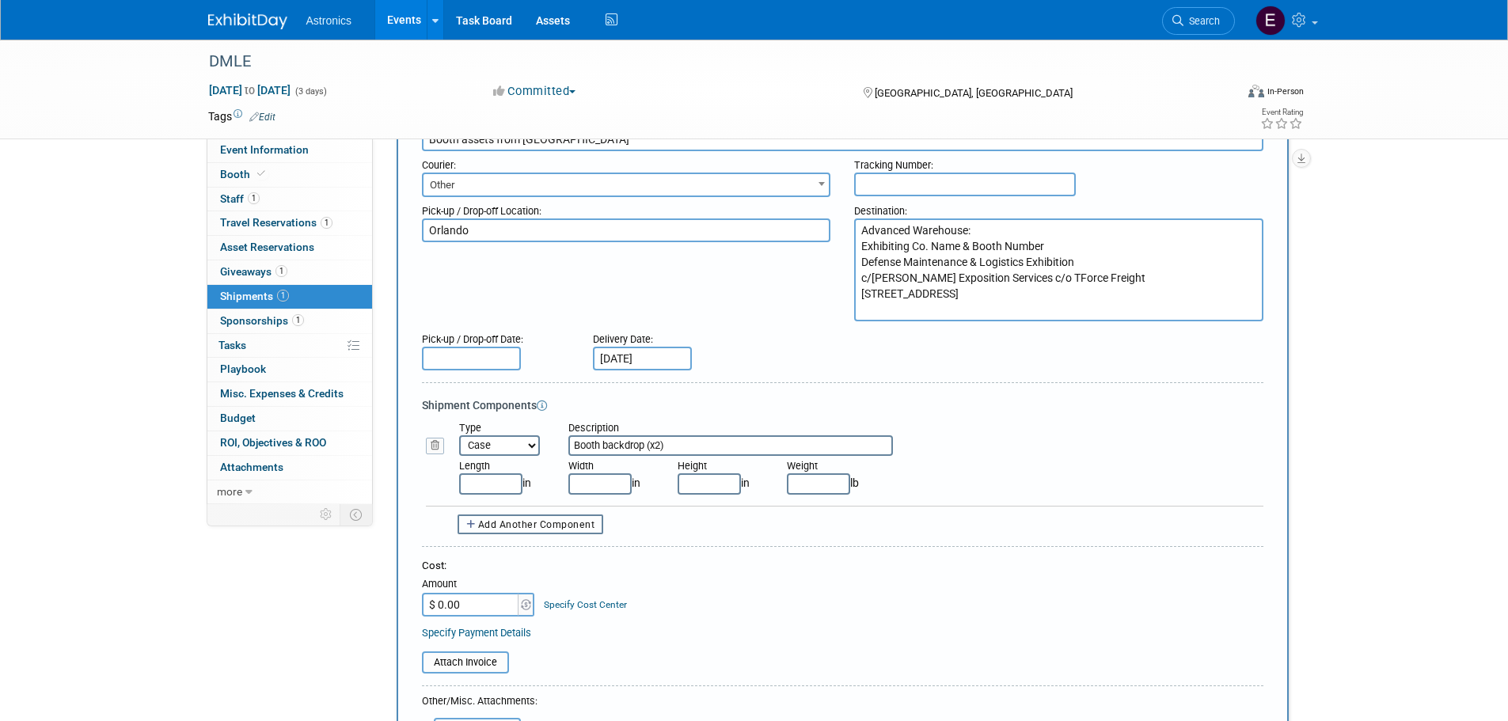
click at [540, 524] on span "Add Another Component" at bounding box center [536, 524] width 117 height 11
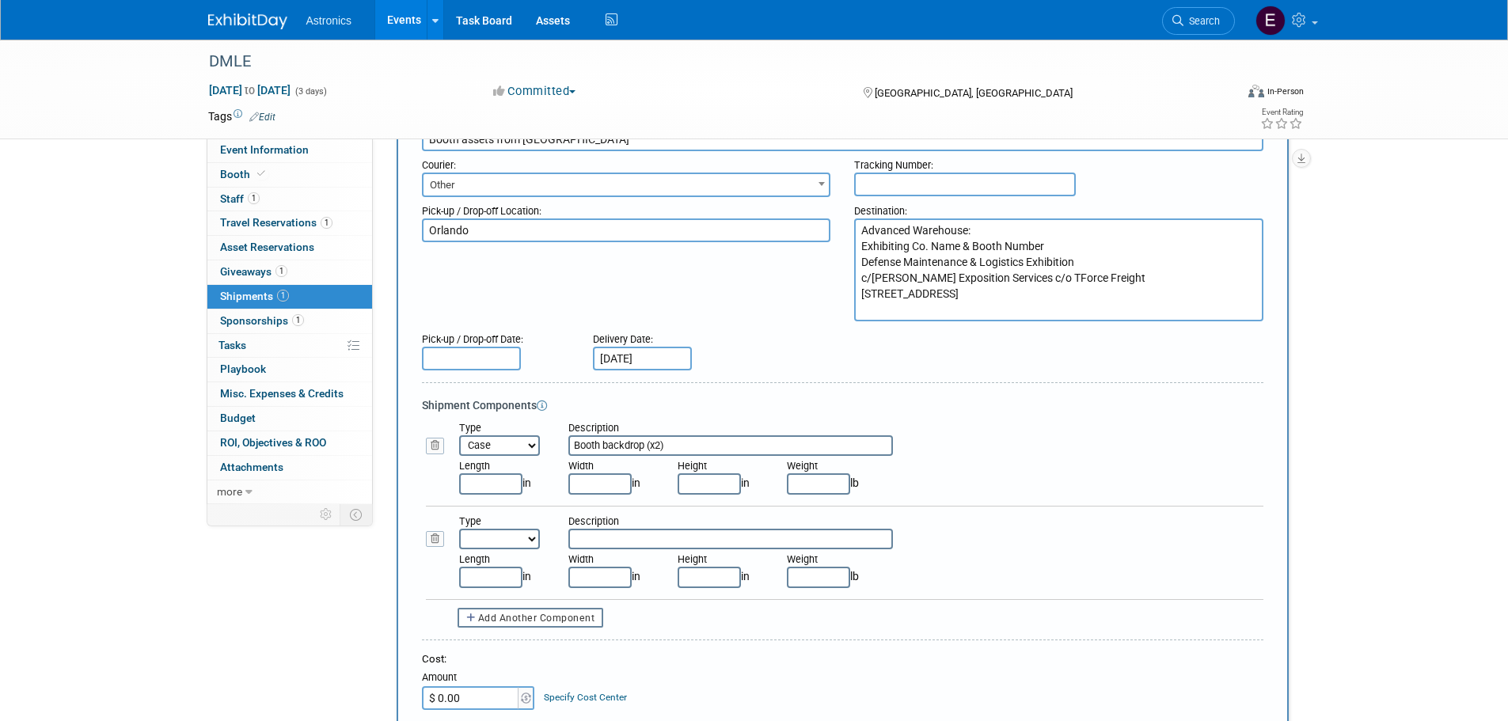
click at [507, 538] on select "Bag Bin Box Bundle Cage Case Container Cooler Crate Drum/Barrel Envelope Machin…" at bounding box center [499, 539] width 81 height 21
select select "6"
click at [459, 529] on select "Bag Bin Box Bundle Cage Case Container Cooler Crate Drum/Barrel Envelope Machin…" at bounding box center [499, 539] width 81 height 21
click at [618, 538] on input "text" at bounding box center [730, 539] width 325 height 21
type input "Booth supplies"
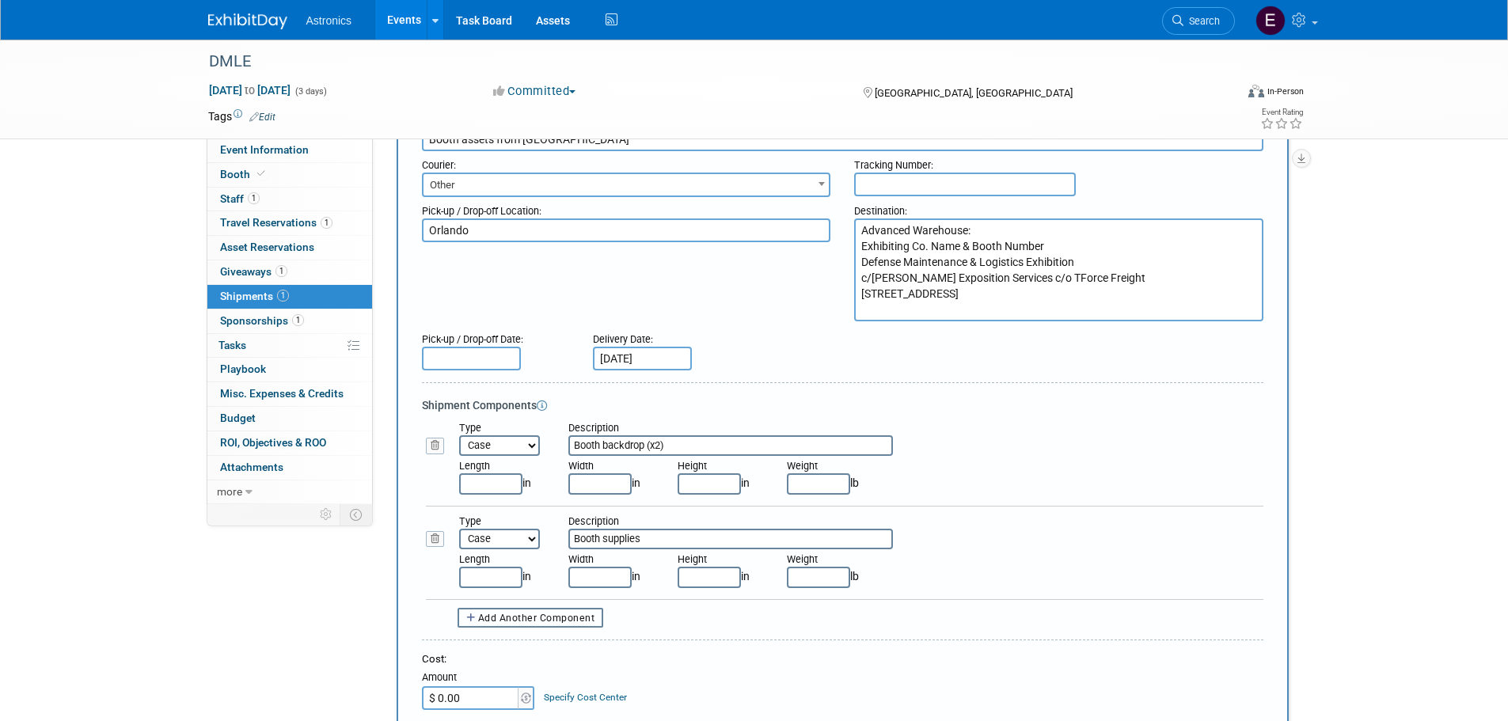
click at [519, 614] on span "Add Another Component" at bounding box center [536, 618] width 117 height 11
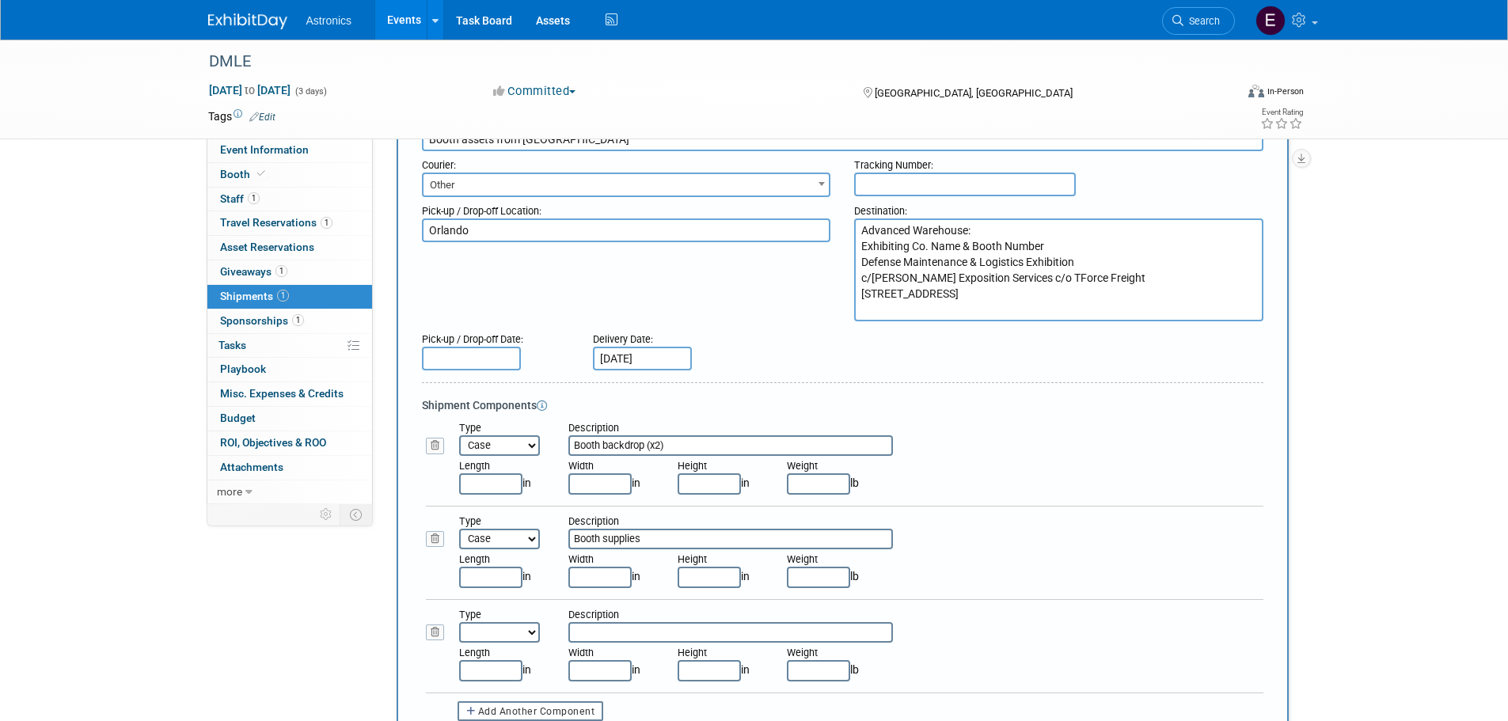
click at [517, 629] on select "Bag Bin Box Bundle Cage Case Container Cooler Crate Drum/Barrel Envelope Machin…" at bounding box center [499, 632] width 81 height 21
select select "5"
click at [459, 622] on select "Bag Bin Box Bundle Cage Case Container Cooler Crate Drum/Barrel Envelope Machin…" at bounding box center [499, 632] width 81 height 21
click at [610, 638] on input "text" at bounding box center [730, 632] width 325 height 21
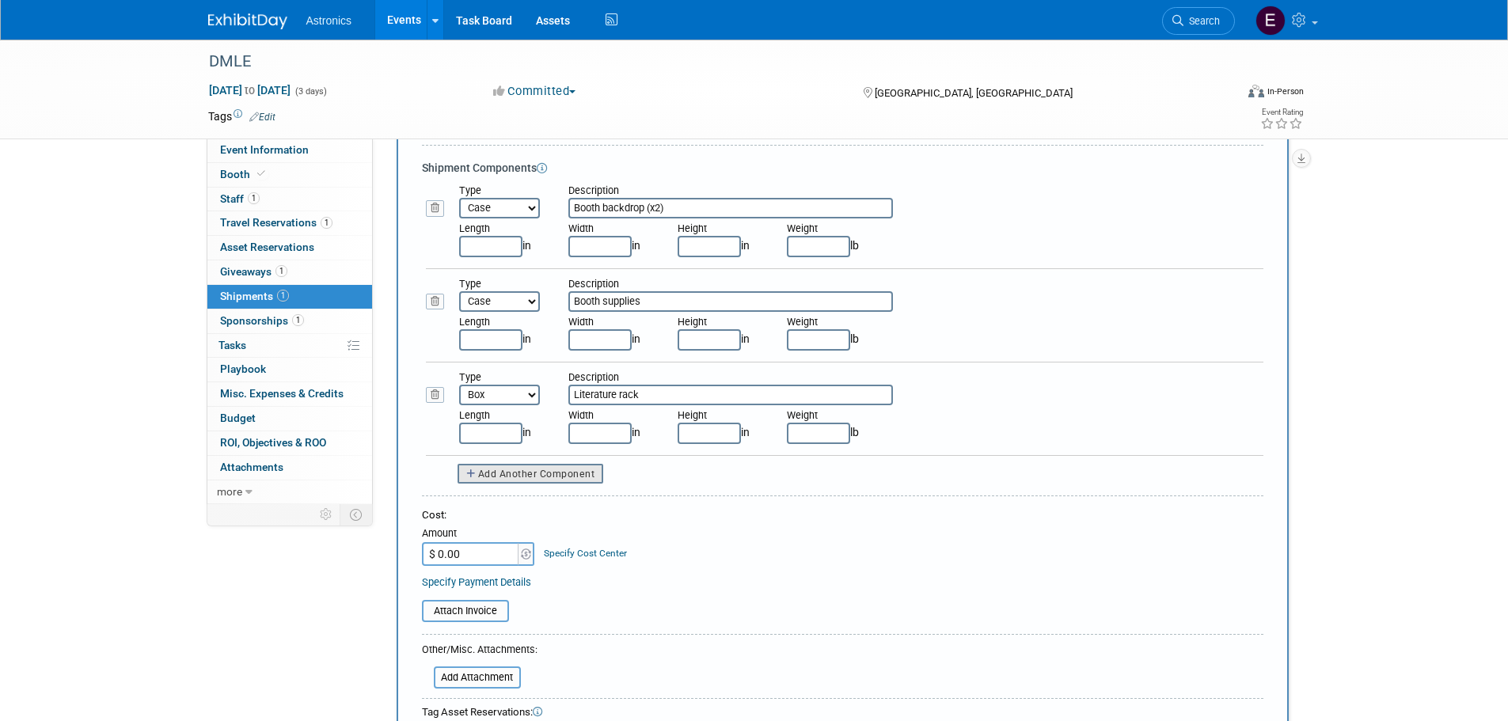
type input "Literature rack"
click at [533, 466] on button "Add Another Component" at bounding box center [531, 474] width 146 height 20
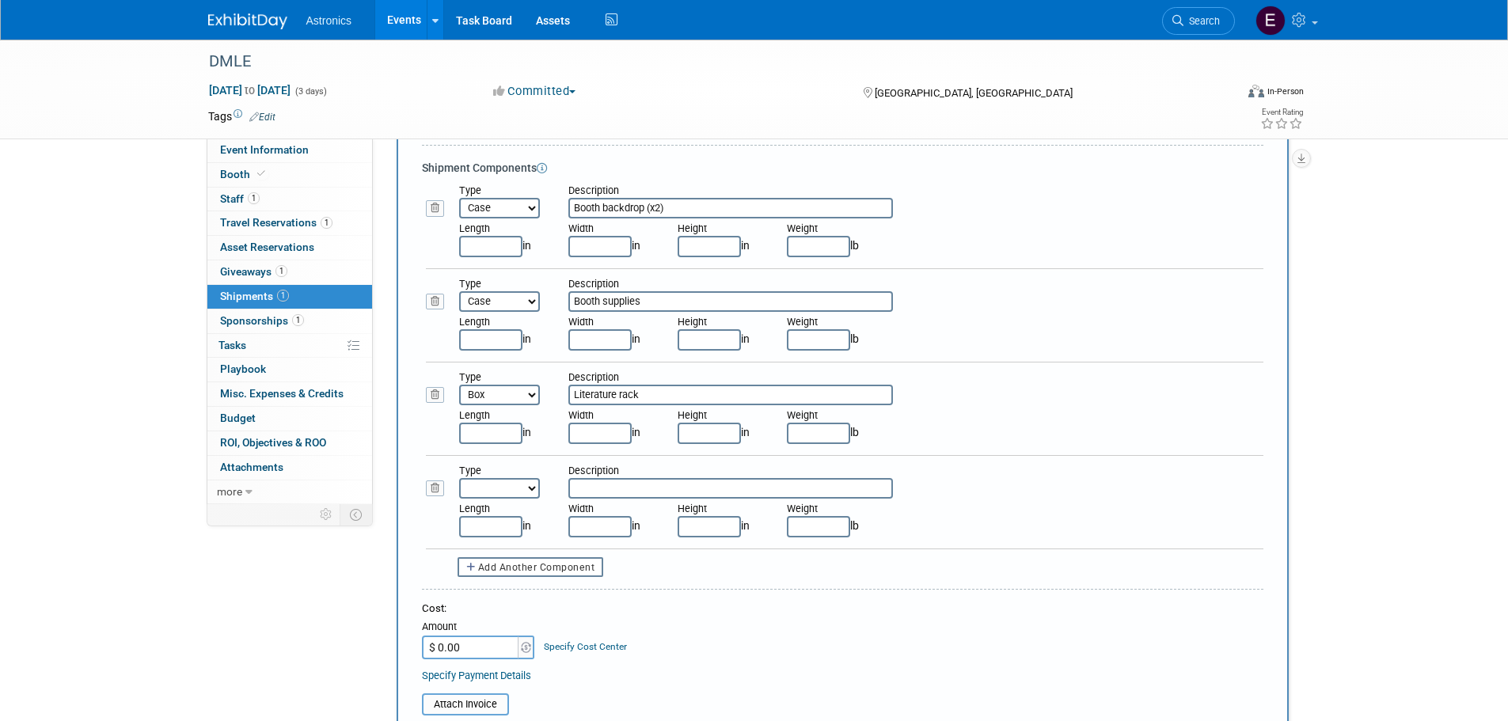
click at [519, 492] on select "Bag Bin Box Bundle Cage Case Container Cooler Crate Drum/Barrel Envelope Machin…" at bounding box center [499, 488] width 81 height 21
select select "5"
click at [459, 478] on select "Bag Bin Box Bundle Cage Case Container Cooler Crate Drum/Barrel Envelope Machin…" at bounding box center [499, 488] width 81 height 21
click at [603, 486] on input "text" at bounding box center [730, 488] width 325 height 21
type input "Vacuum"
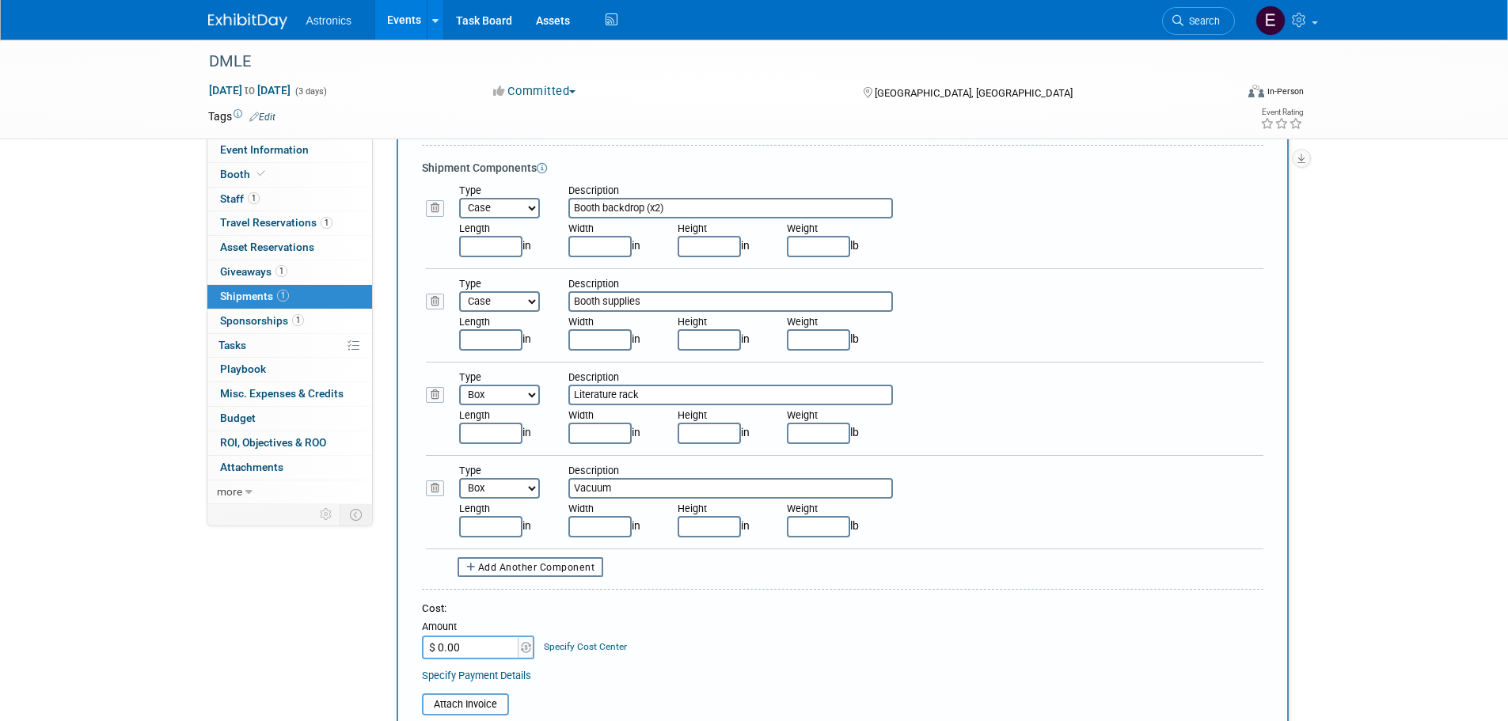
click at [566, 566] on span "Add Another Component" at bounding box center [536, 567] width 117 height 11
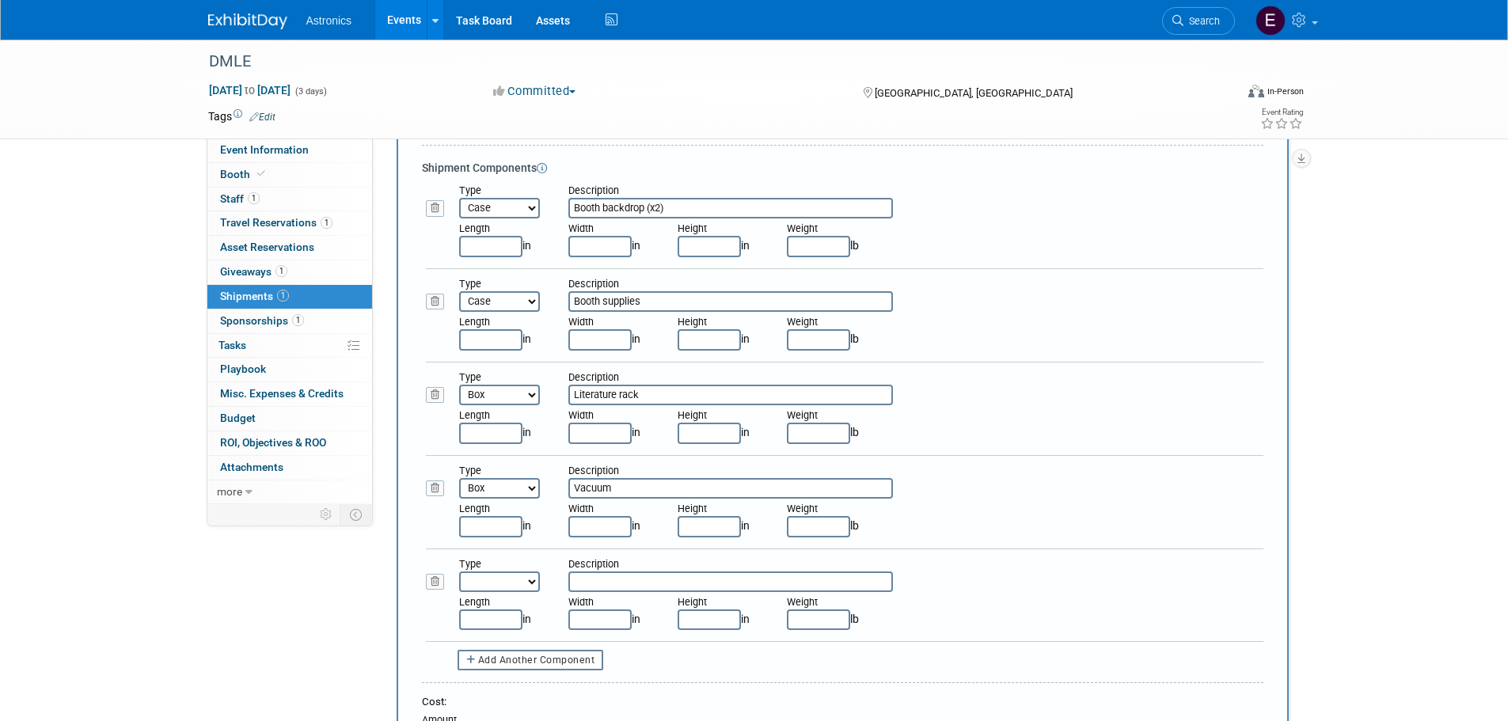
click at [476, 581] on select "Bag Bin Box Bundle Cage Case Container Cooler Crate Drum/Barrel Envelope Machin…" at bounding box center [499, 582] width 81 height 21
select select "2"
click at [459, 572] on select "Bag Bin Box Bundle Cage Case Container Cooler Crate Drum/Barrel Envelope Machin…" at bounding box center [499, 582] width 81 height 21
click at [593, 587] on input "text" at bounding box center [730, 582] width 325 height 21
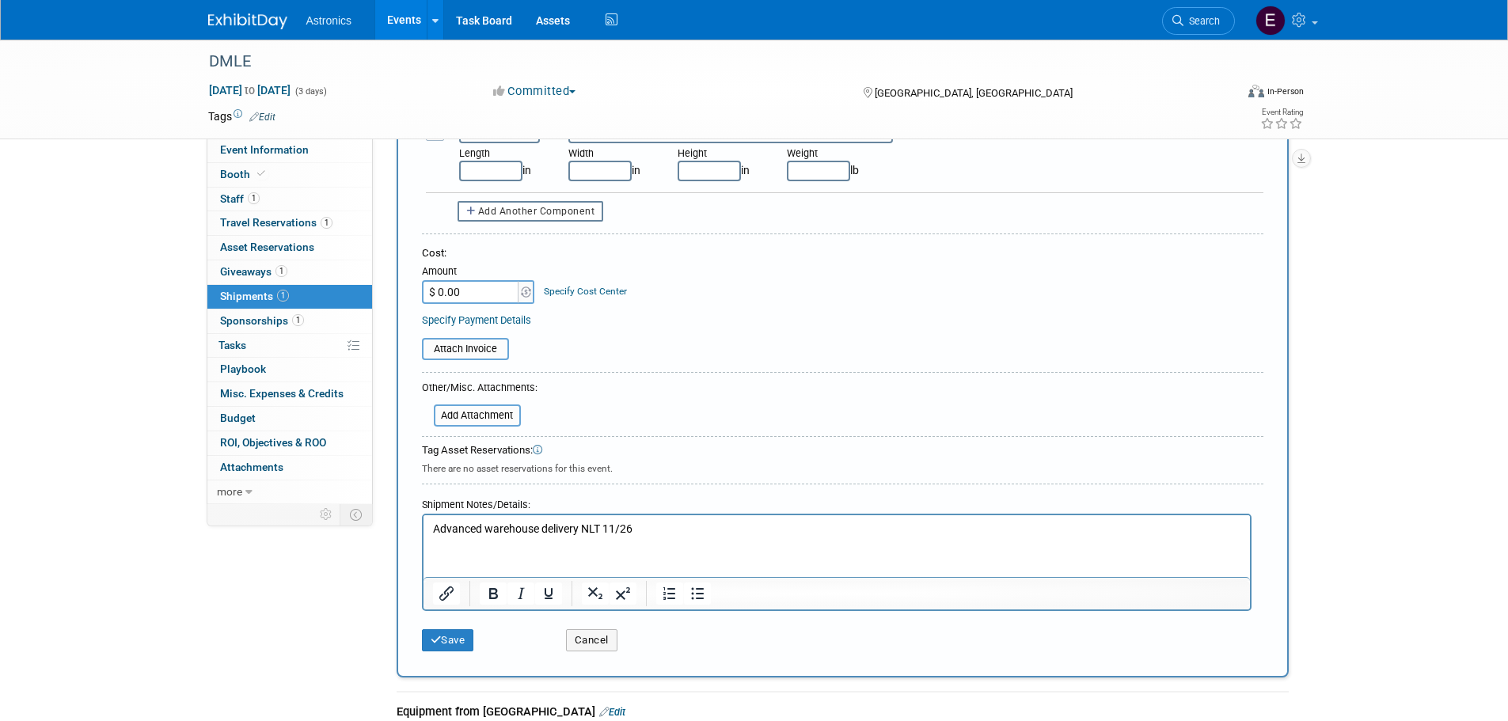
scroll to position [808, 0]
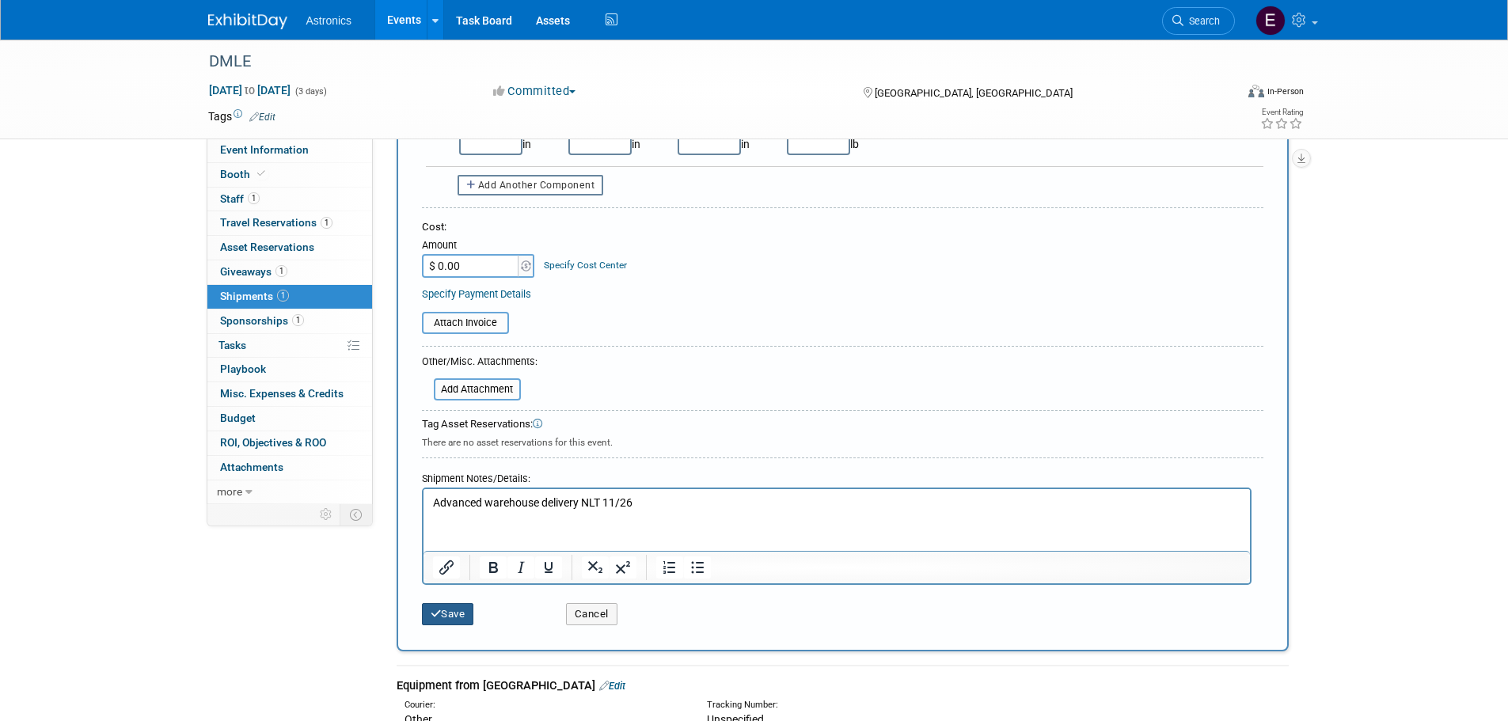
type input "Furniture?"
click at [458, 612] on button "Save" at bounding box center [448, 614] width 52 height 22
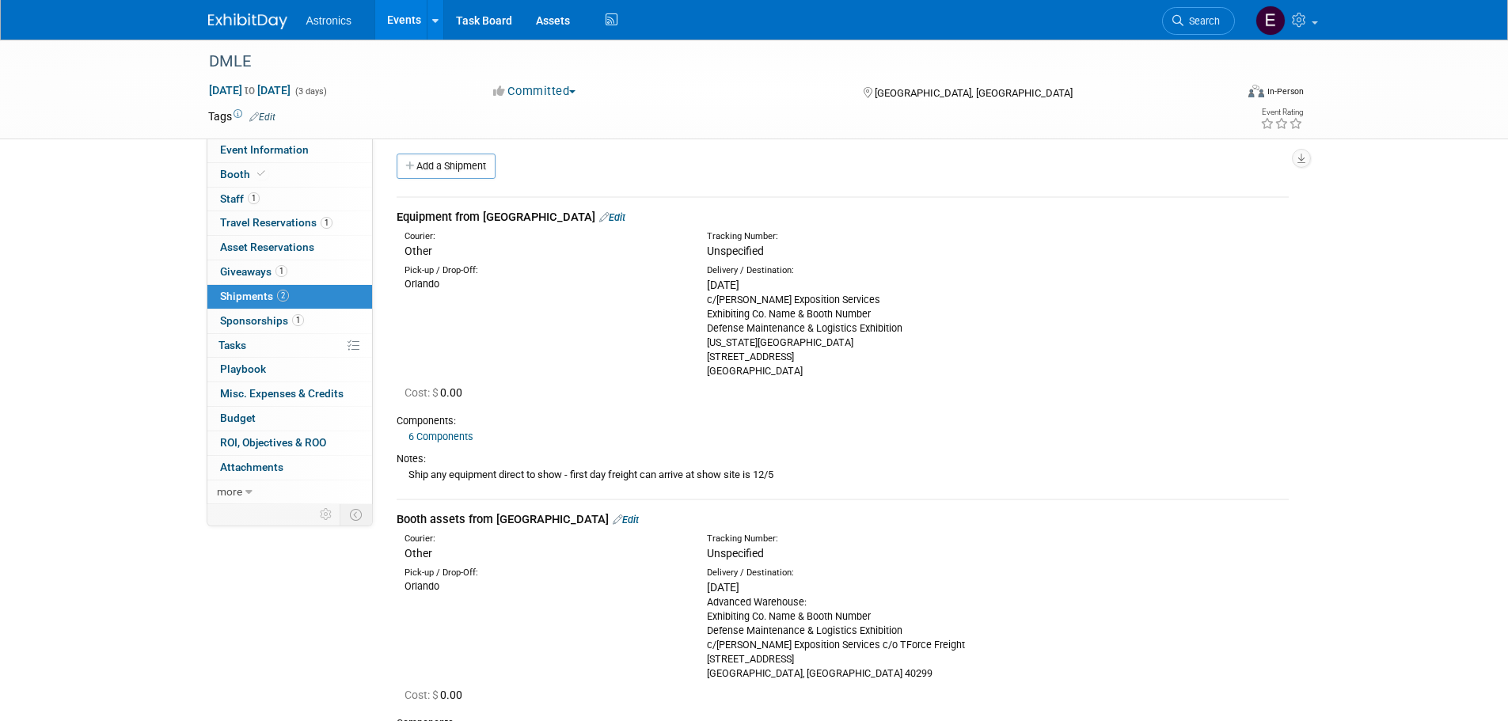
scroll to position [0, 0]
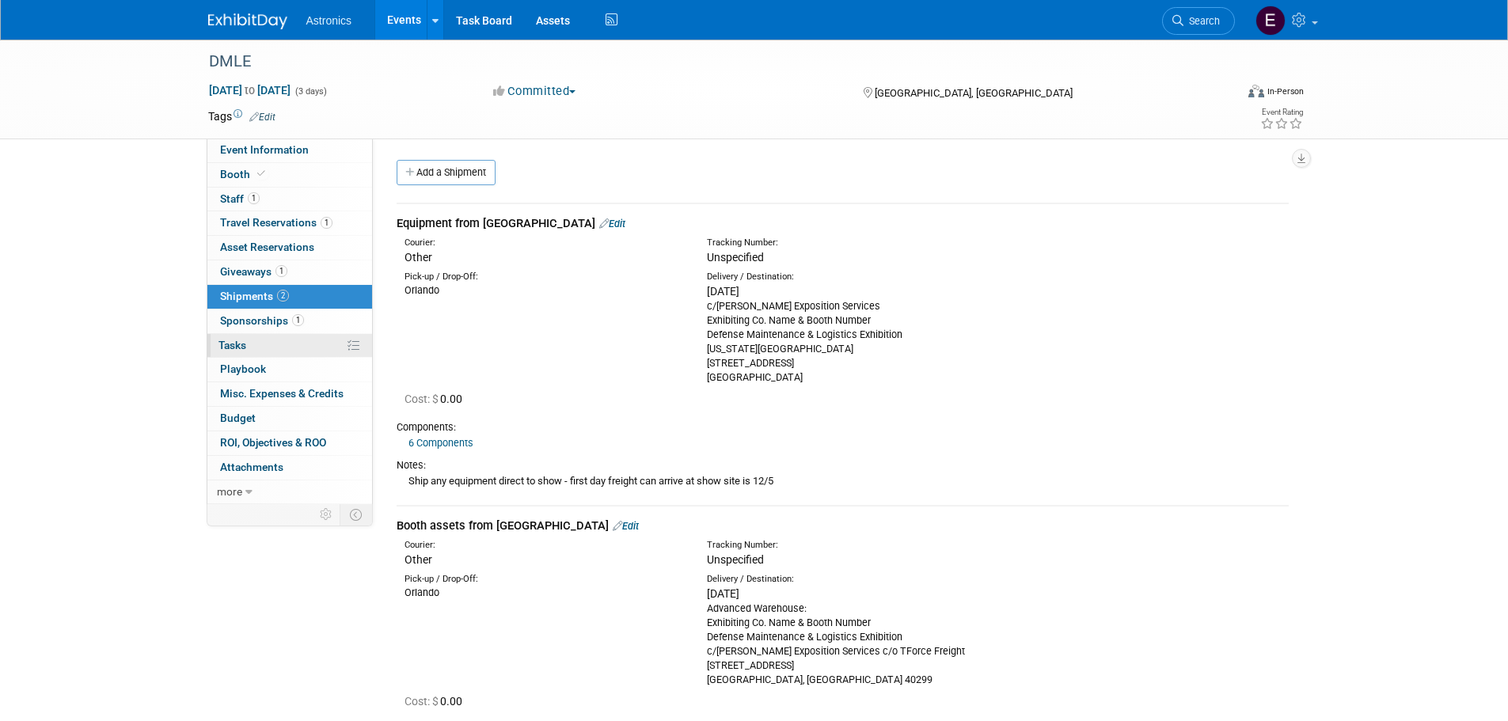
click at [238, 340] on span "Tasks 0%" at bounding box center [233, 345] width 28 height 13
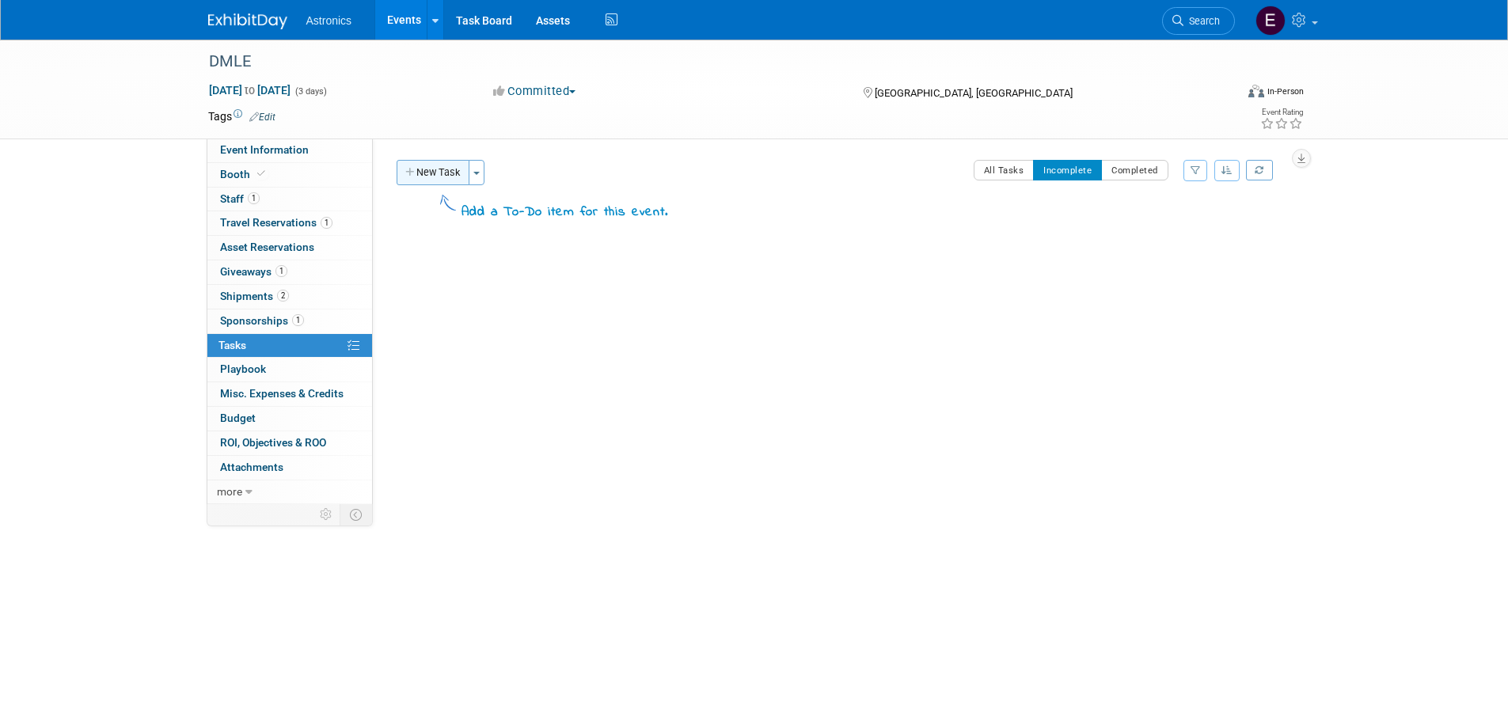
click at [431, 176] on button "New Task" at bounding box center [433, 172] width 73 height 25
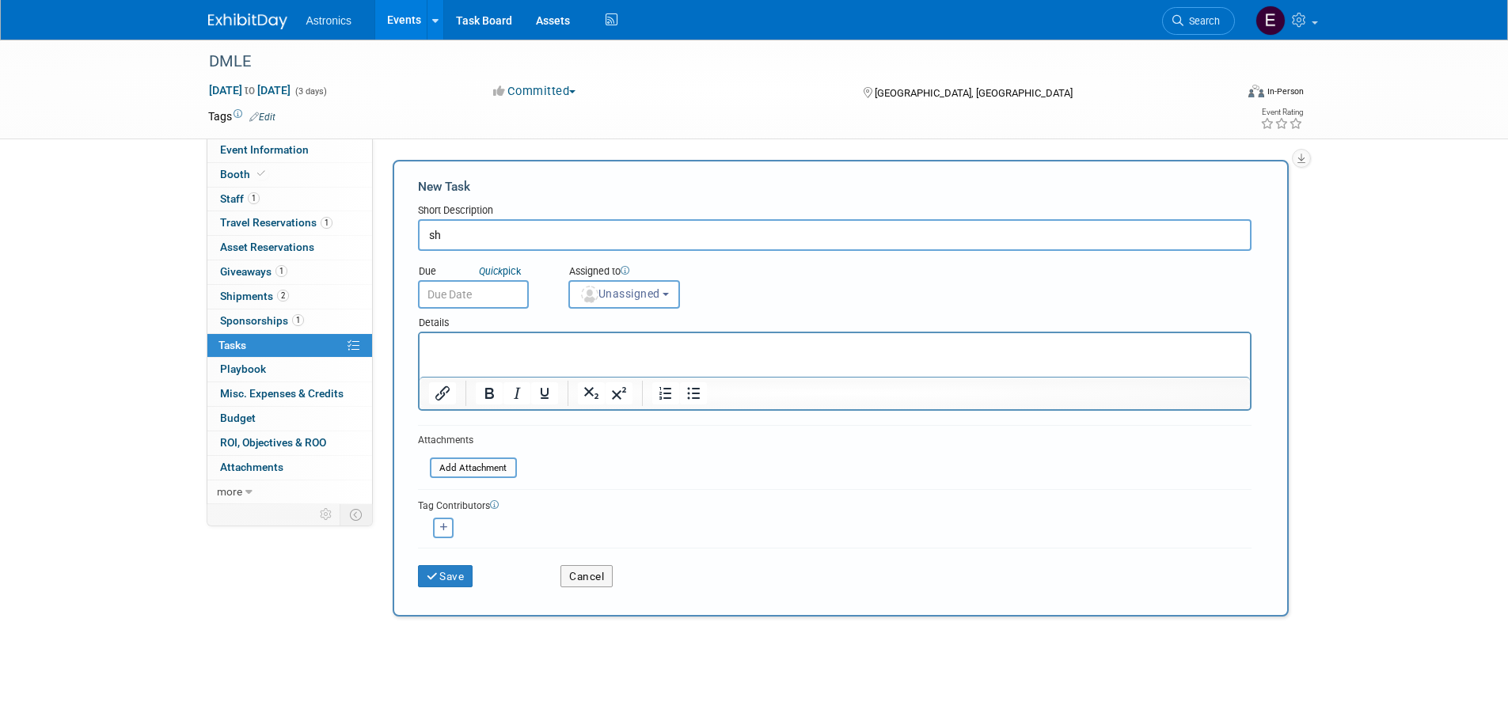
type input "s"
type input "S"
type input "O"
type input "Order Carpet"
click at [457, 294] on input "text" at bounding box center [473, 294] width 111 height 29
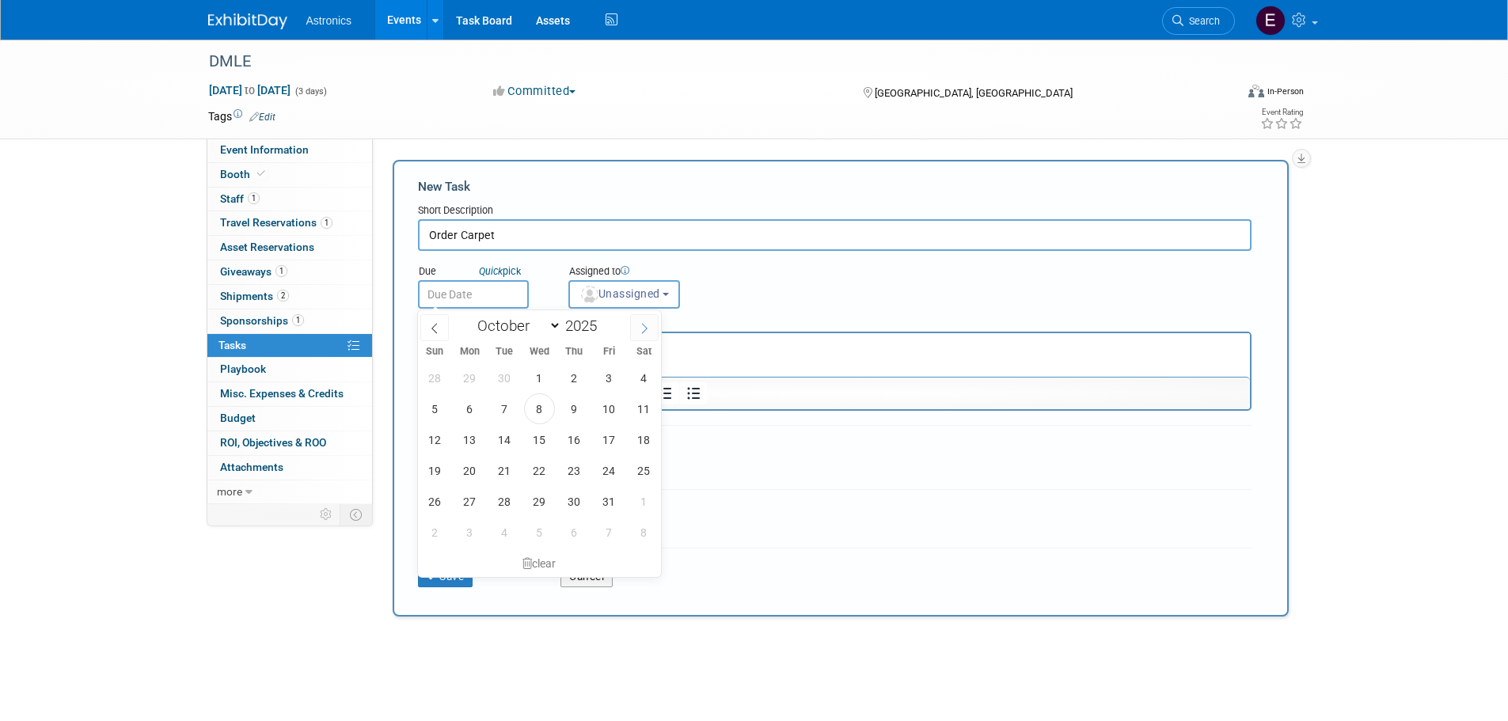
click at [644, 329] on icon at bounding box center [644, 328] width 11 height 11
select select "10"
click at [611, 439] on span "14" at bounding box center [609, 439] width 31 height 31
type input "Nov 14, 2025"
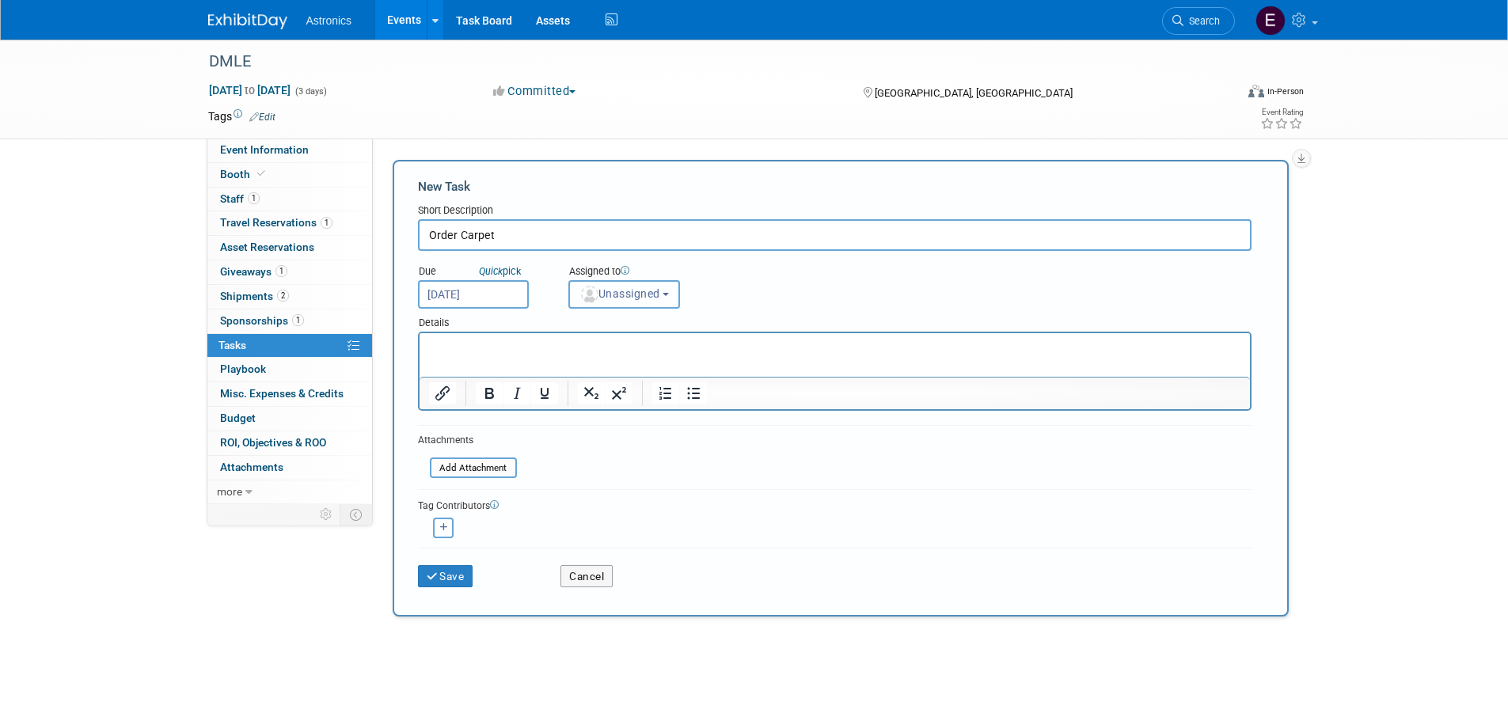
click at [623, 301] on button "Unassigned" at bounding box center [624, 294] width 112 height 29
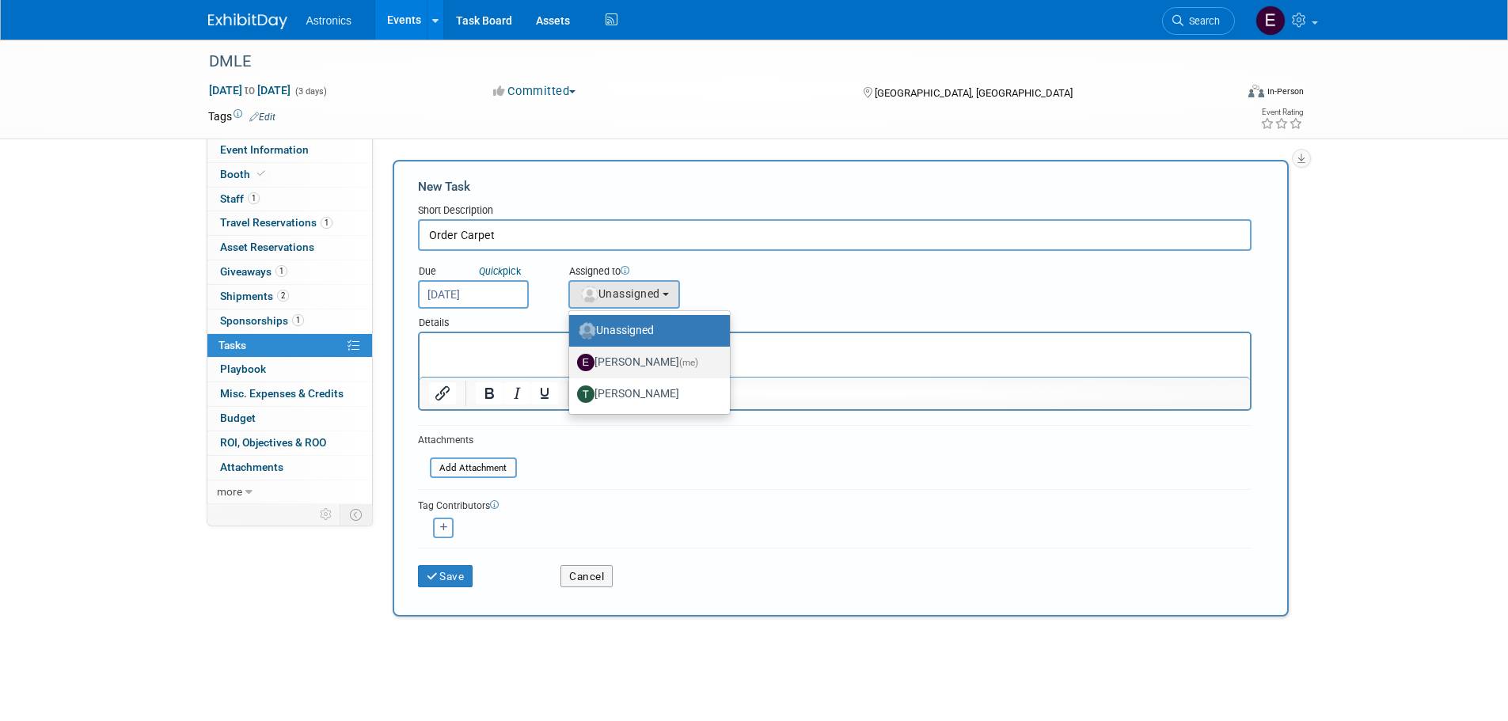
click at [630, 365] on label "Elizabeth Cortes (me)" at bounding box center [645, 362] width 137 height 25
click at [572, 365] on input "Elizabeth Cortes (me)" at bounding box center [566, 360] width 10 height 10
select select "6c831af6-db72-4626-b035-851e68d647a3"
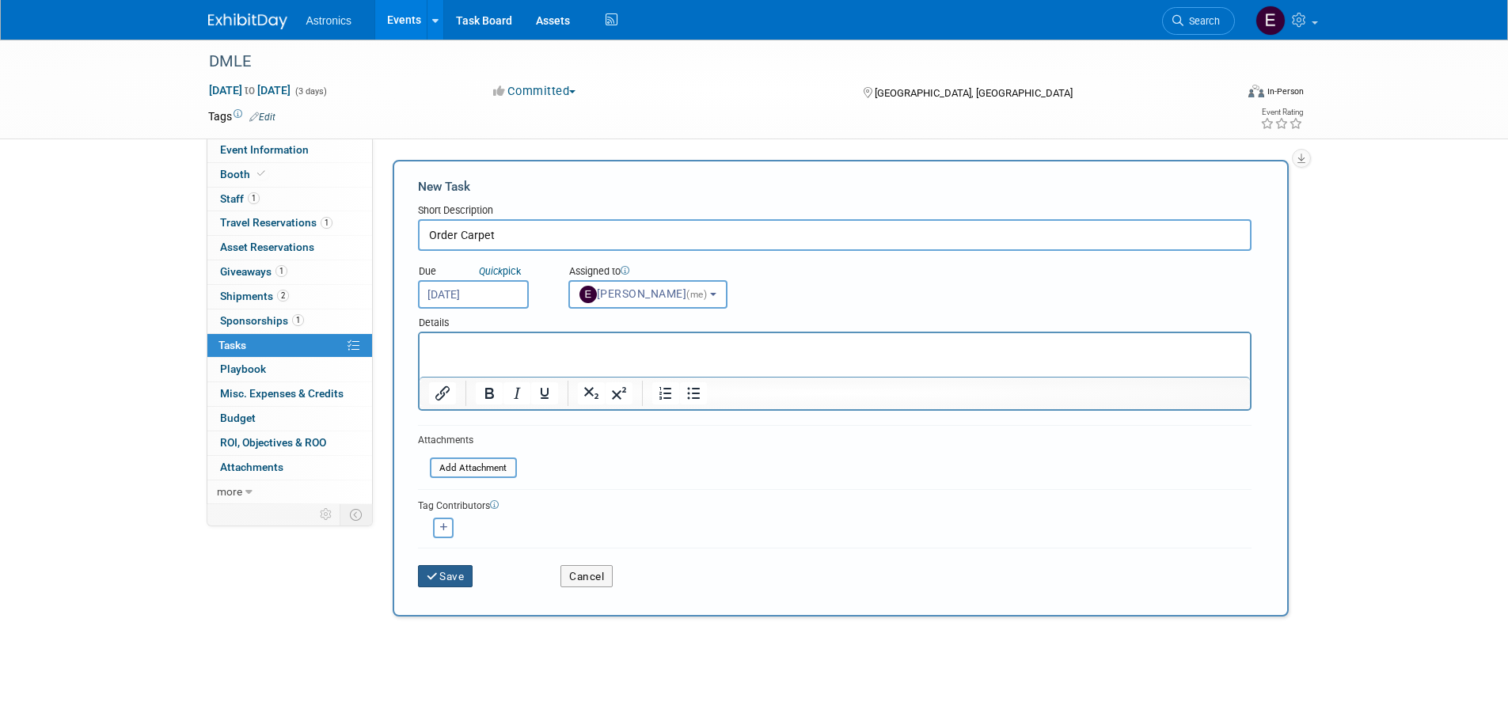
click at [455, 576] on button "Save" at bounding box center [445, 576] width 55 height 22
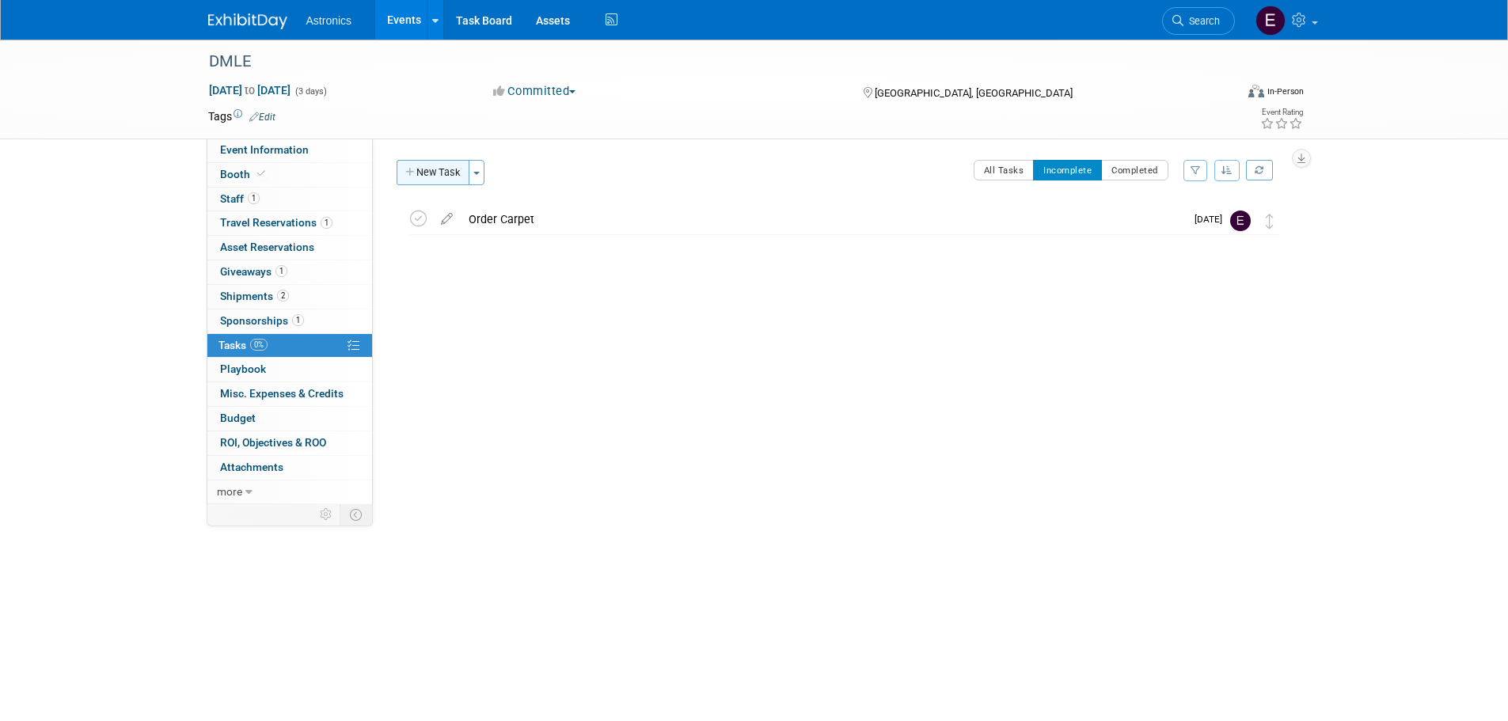
click at [433, 169] on button "New Task" at bounding box center [433, 172] width 73 height 25
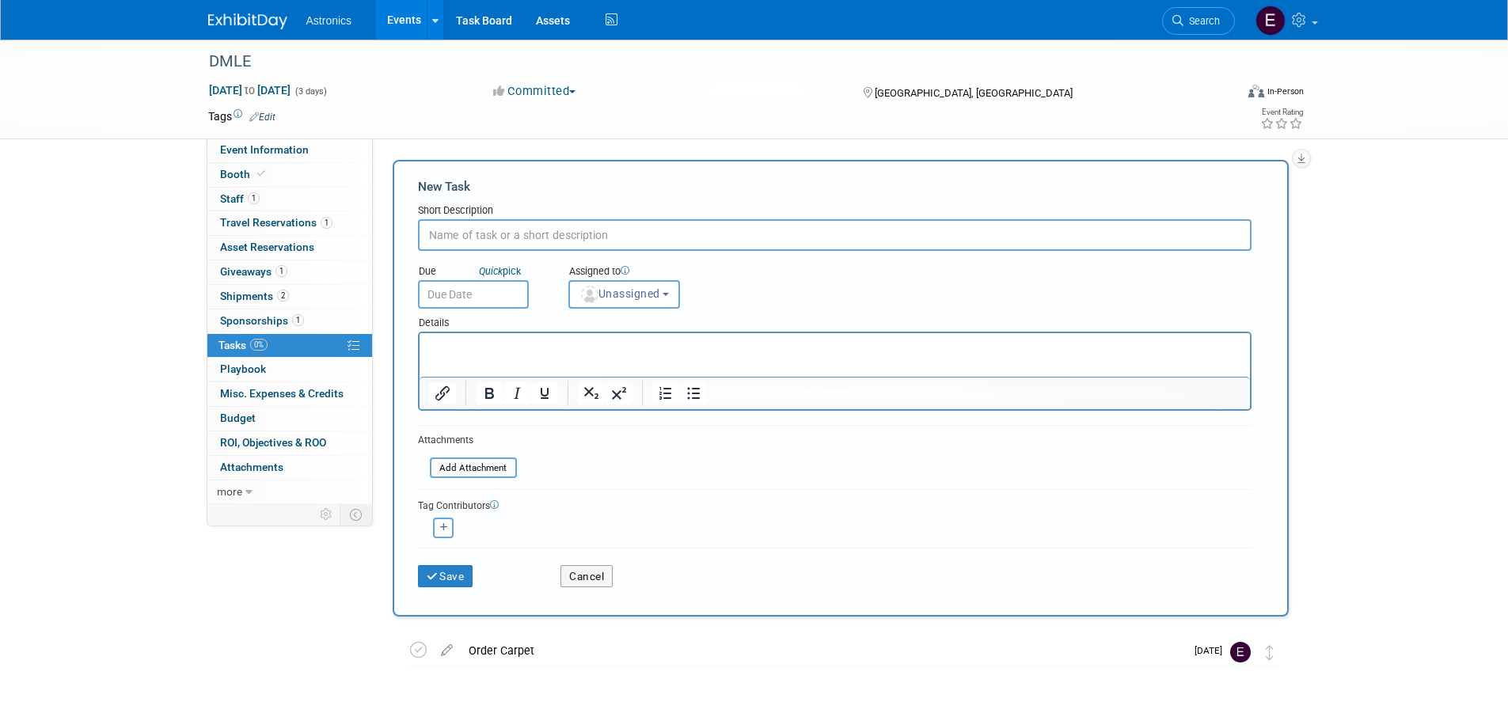
click at [470, 230] on input "text" at bounding box center [835, 235] width 834 height 32
type input "F"
type input "Booth furniture?"
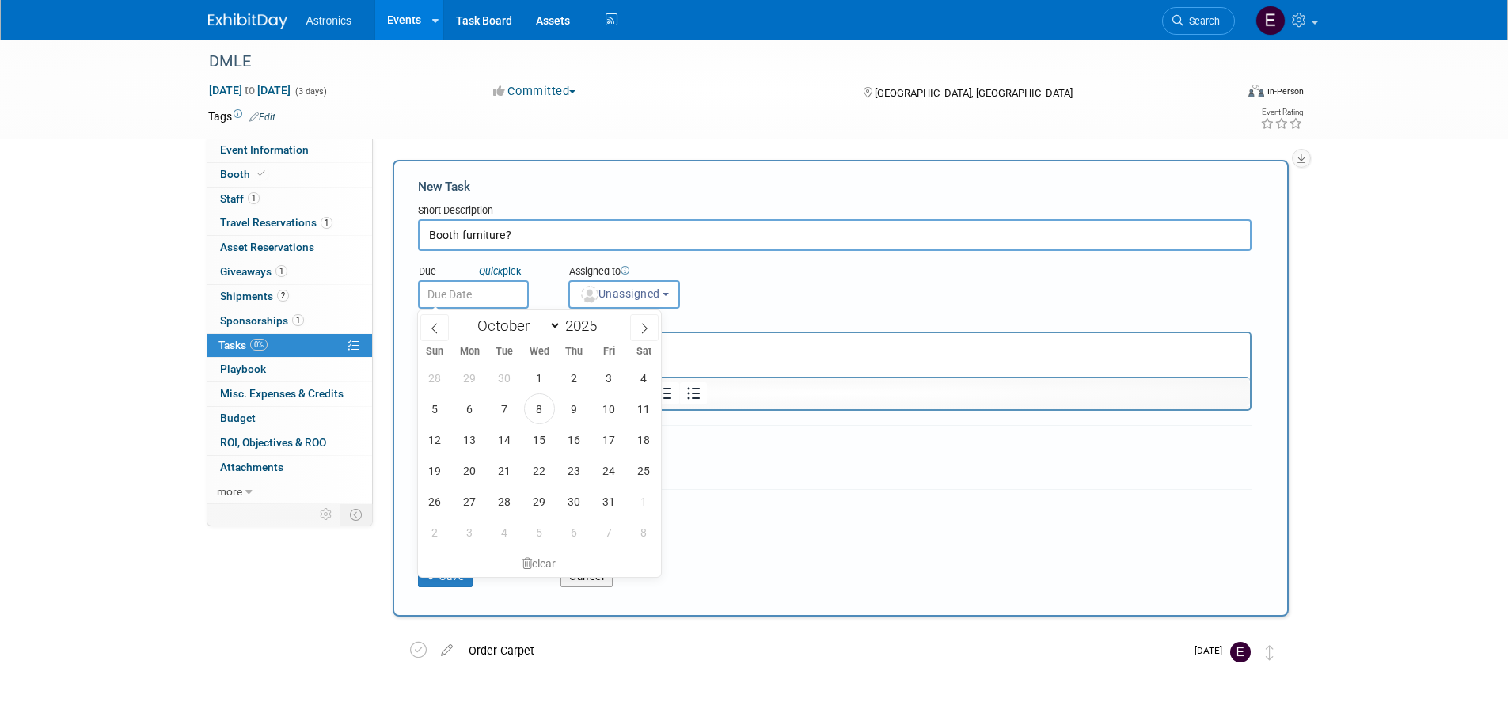
click at [442, 298] on input "text" at bounding box center [473, 294] width 111 height 29
drag, startPoint x: 637, startPoint y: 326, endPoint x: 640, endPoint y: 335, distance: 9.3
click at [639, 326] on span at bounding box center [644, 327] width 29 height 27
select select "10"
click at [612, 439] on span "14" at bounding box center [609, 439] width 31 height 31
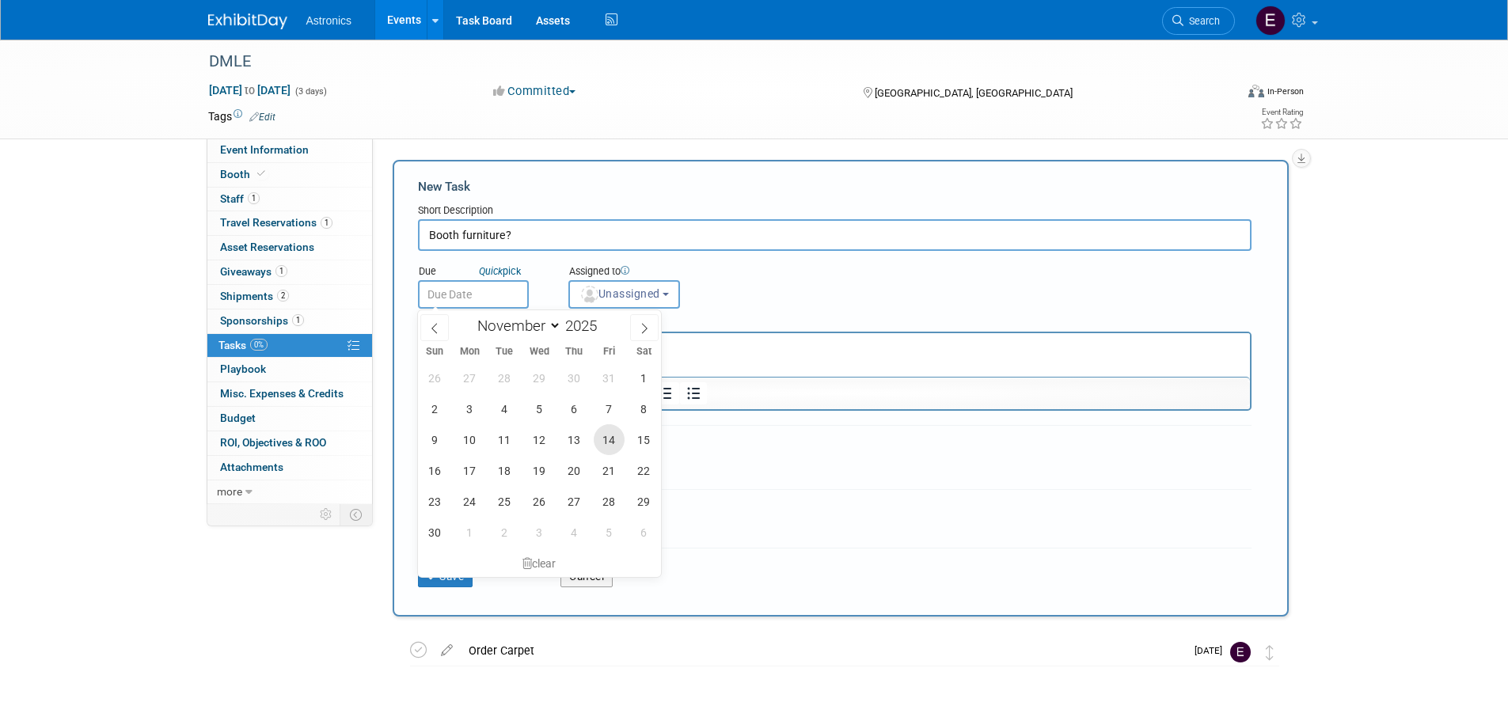
type input "Nov 14, 2025"
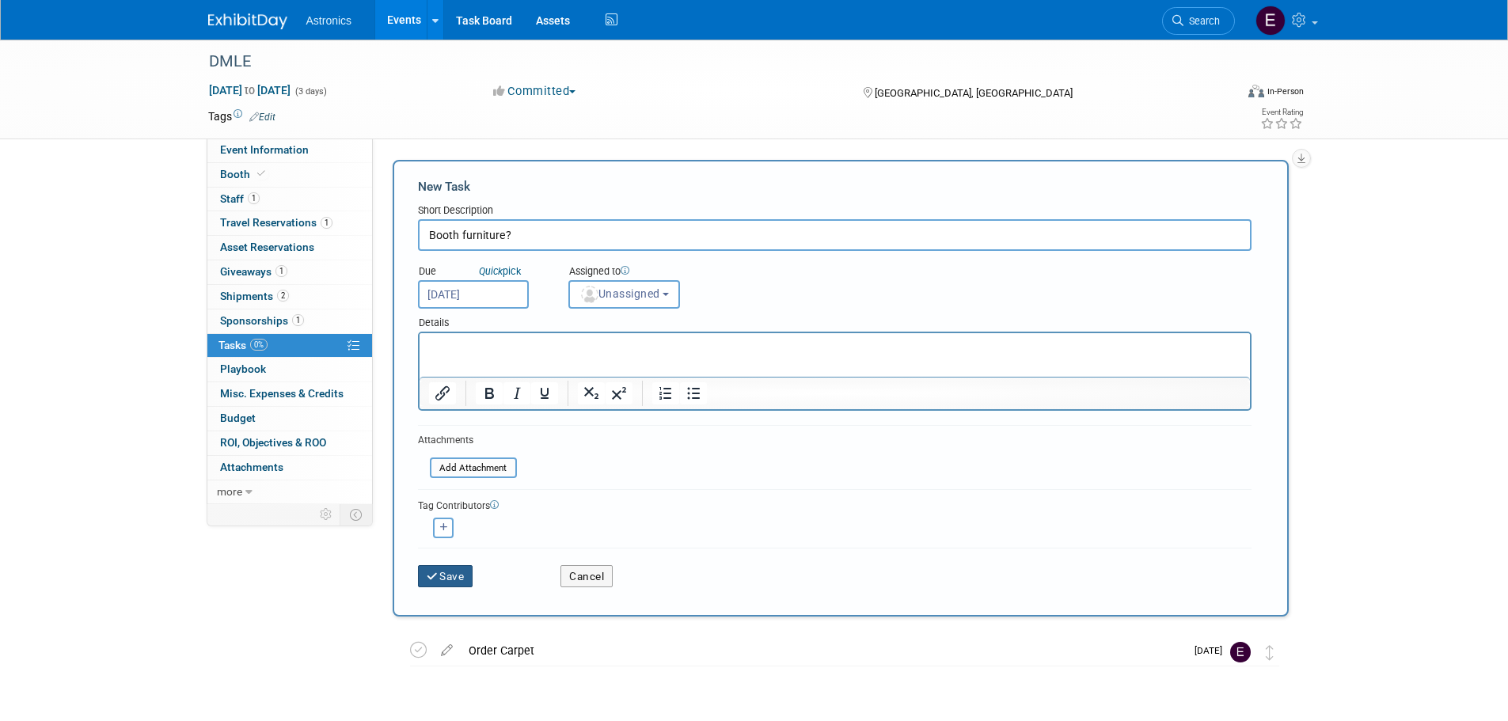
click at [450, 575] on button "Save" at bounding box center [445, 576] width 55 height 22
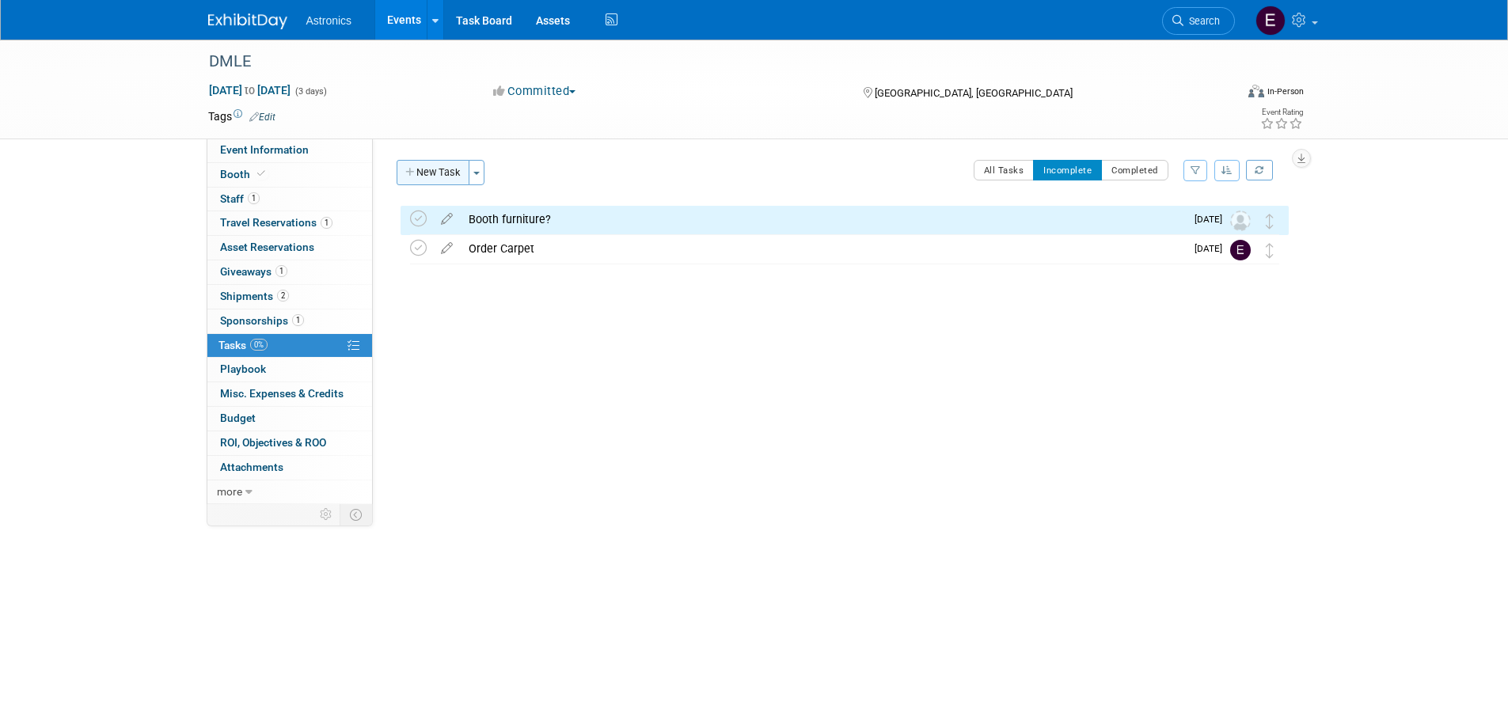
click at [447, 168] on button "New Task" at bounding box center [433, 172] width 73 height 25
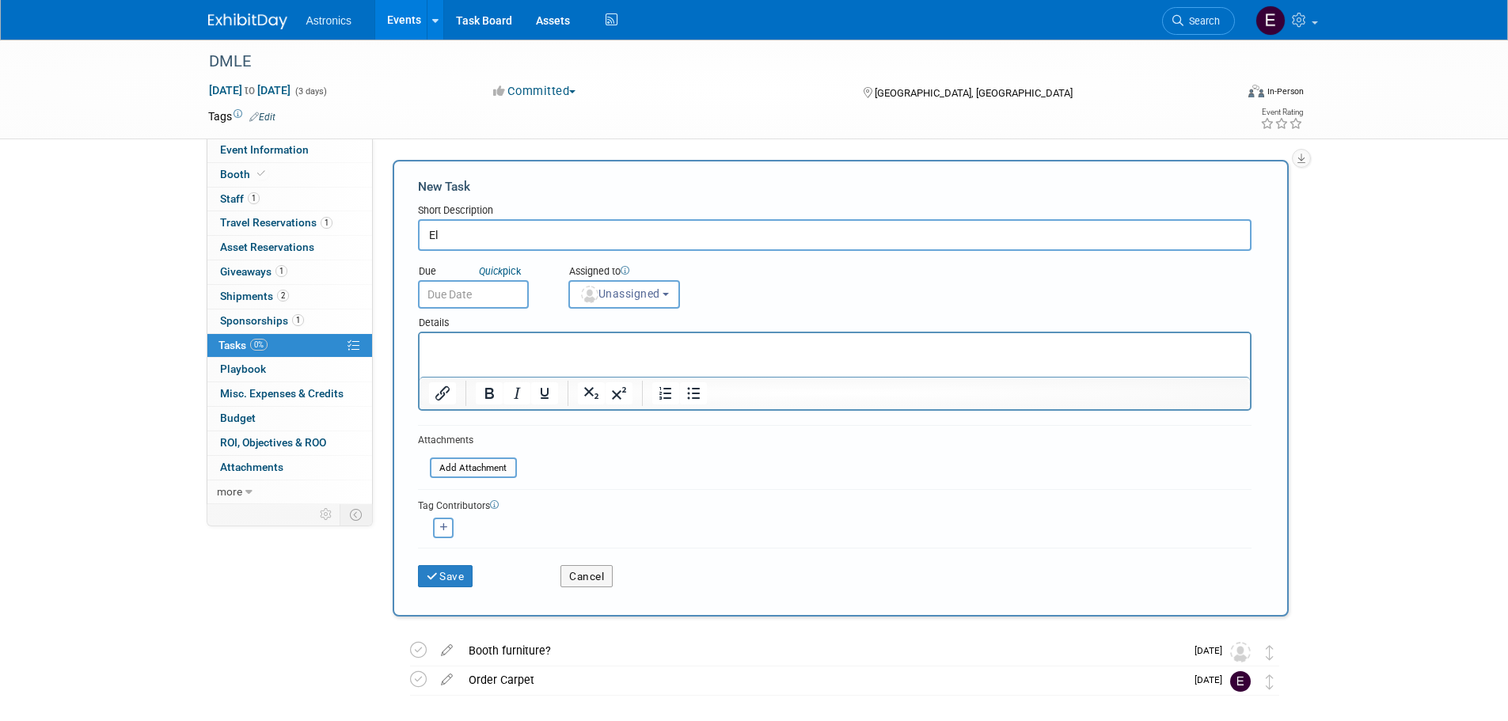
type input "E"
type input "Order electrical"
click at [483, 288] on input "text" at bounding box center [473, 294] width 111 height 29
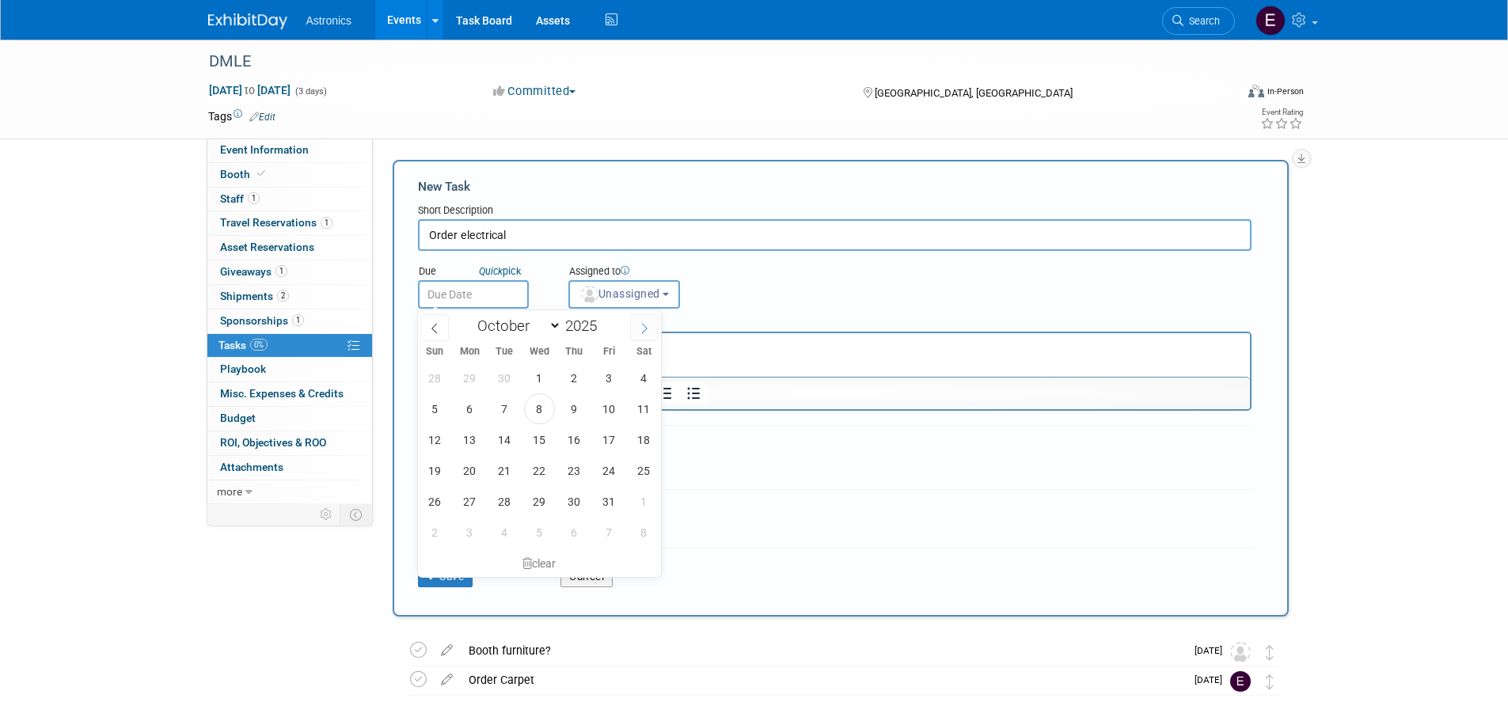
click at [644, 324] on icon at bounding box center [644, 328] width 11 height 11
select select "10"
click at [614, 442] on span "14" at bounding box center [609, 439] width 31 height 31
type input "Nov 14, 2025"
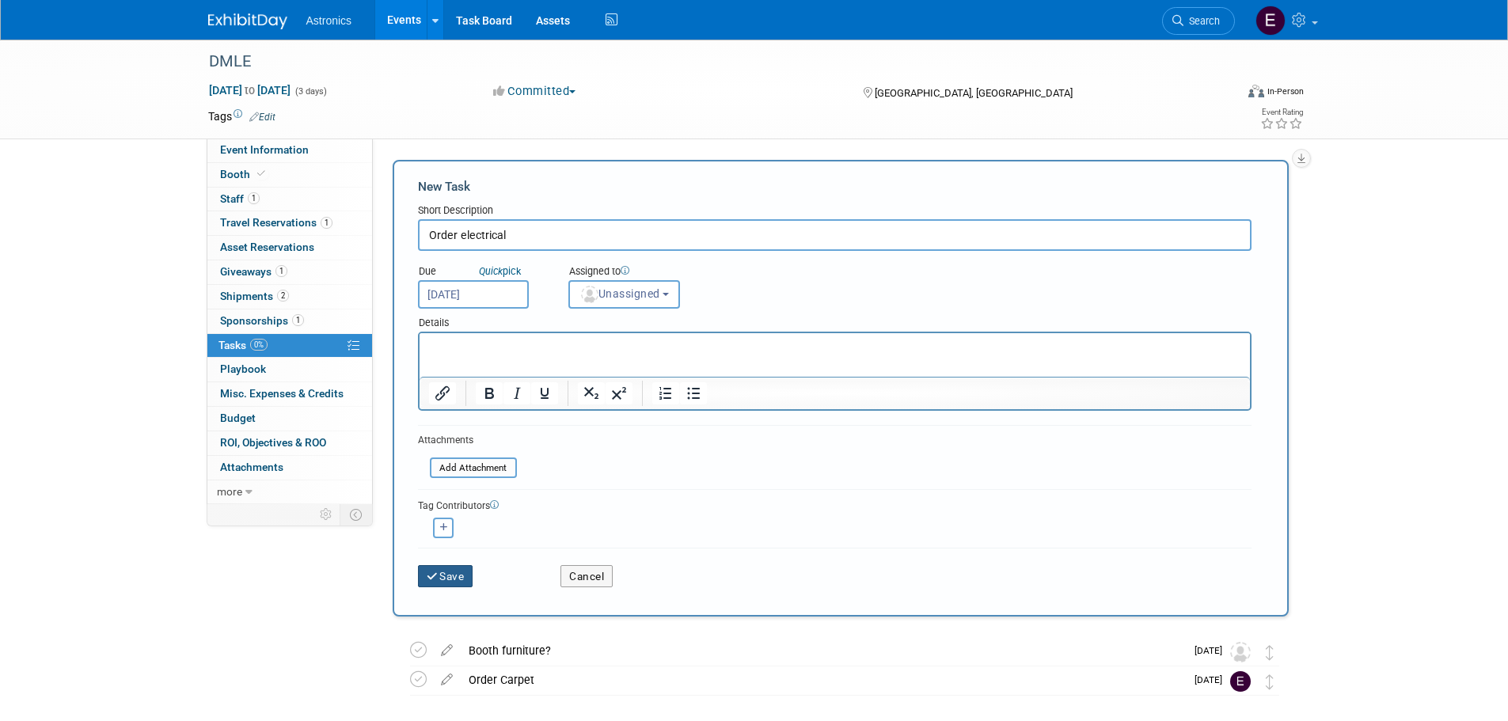
click at [454, 582] on button "Save" at bounding box center [445, 576] width 55 height 22
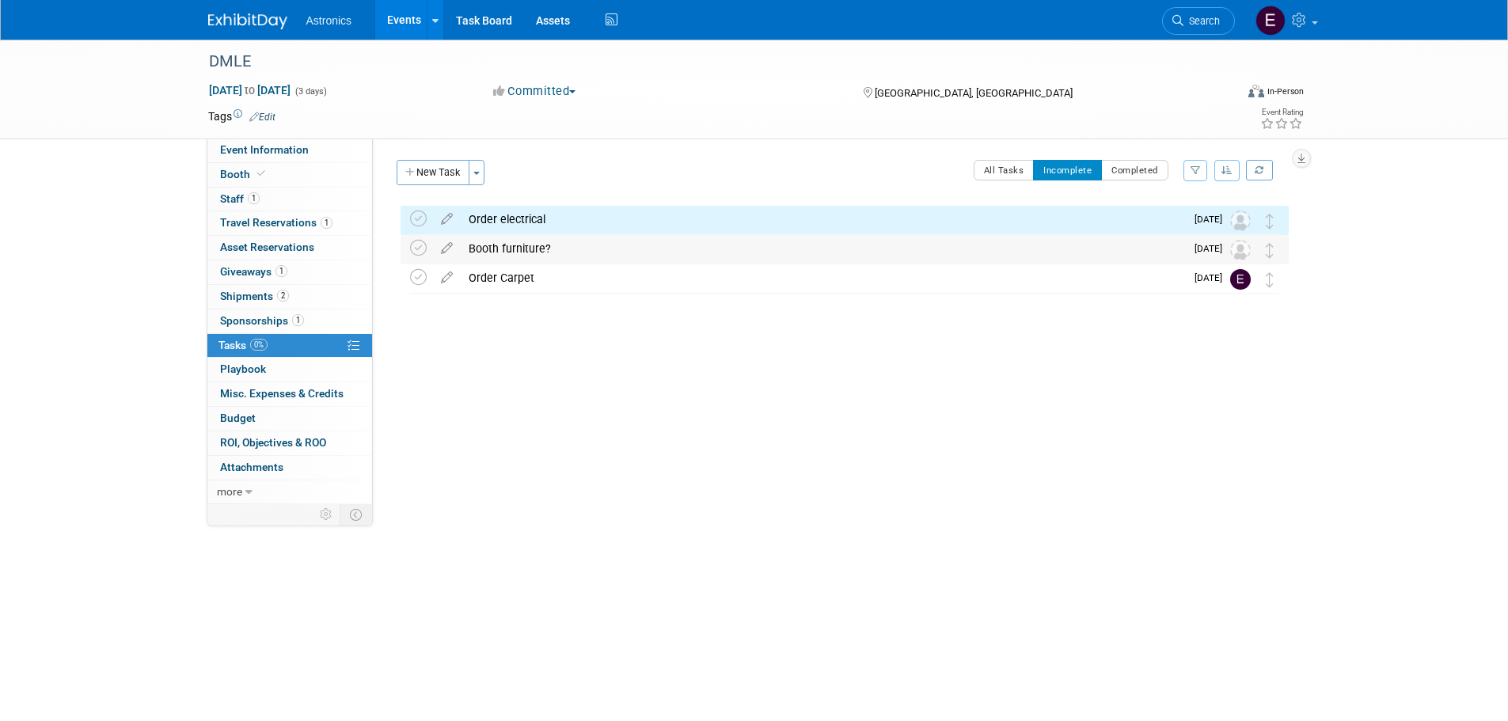
click at [498, 247] on div "Booth furniture?" at bounding box center [823, 248] width 724 height 27
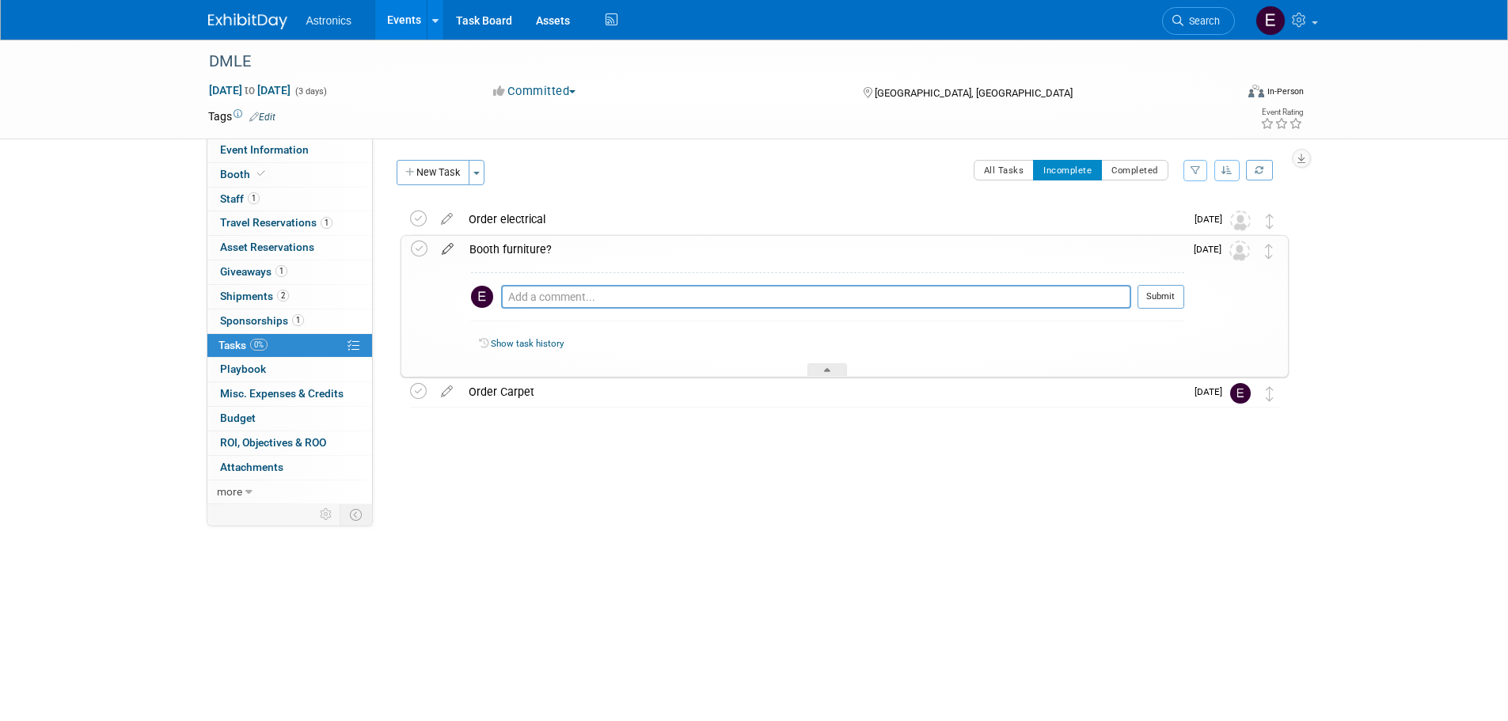
click at [450, 251] on icon at bounding box center [448, 246] width 28 height 20
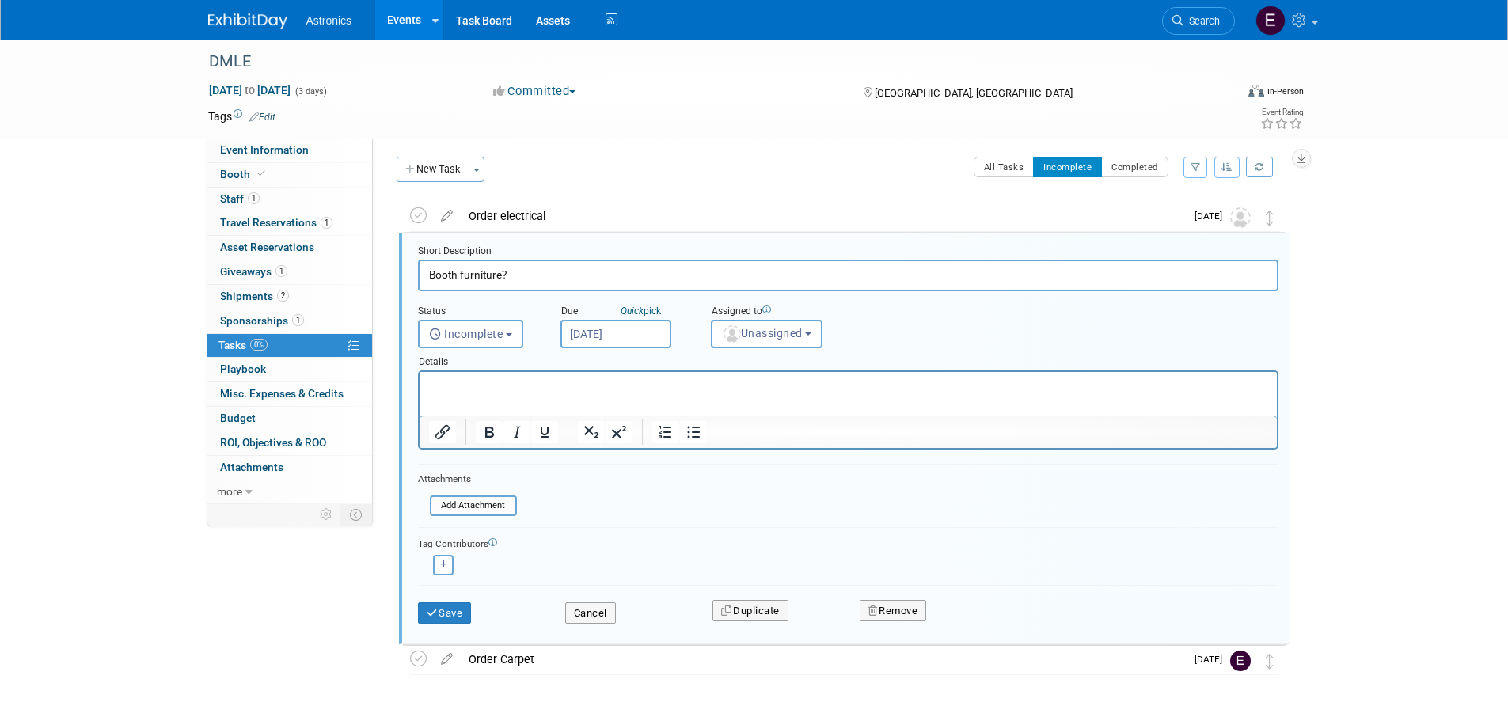
scroll to position [4, 0]
click at [616, 336] on input "Nov 14, 2025" at bounding box center [616, 333] width 111 height 29
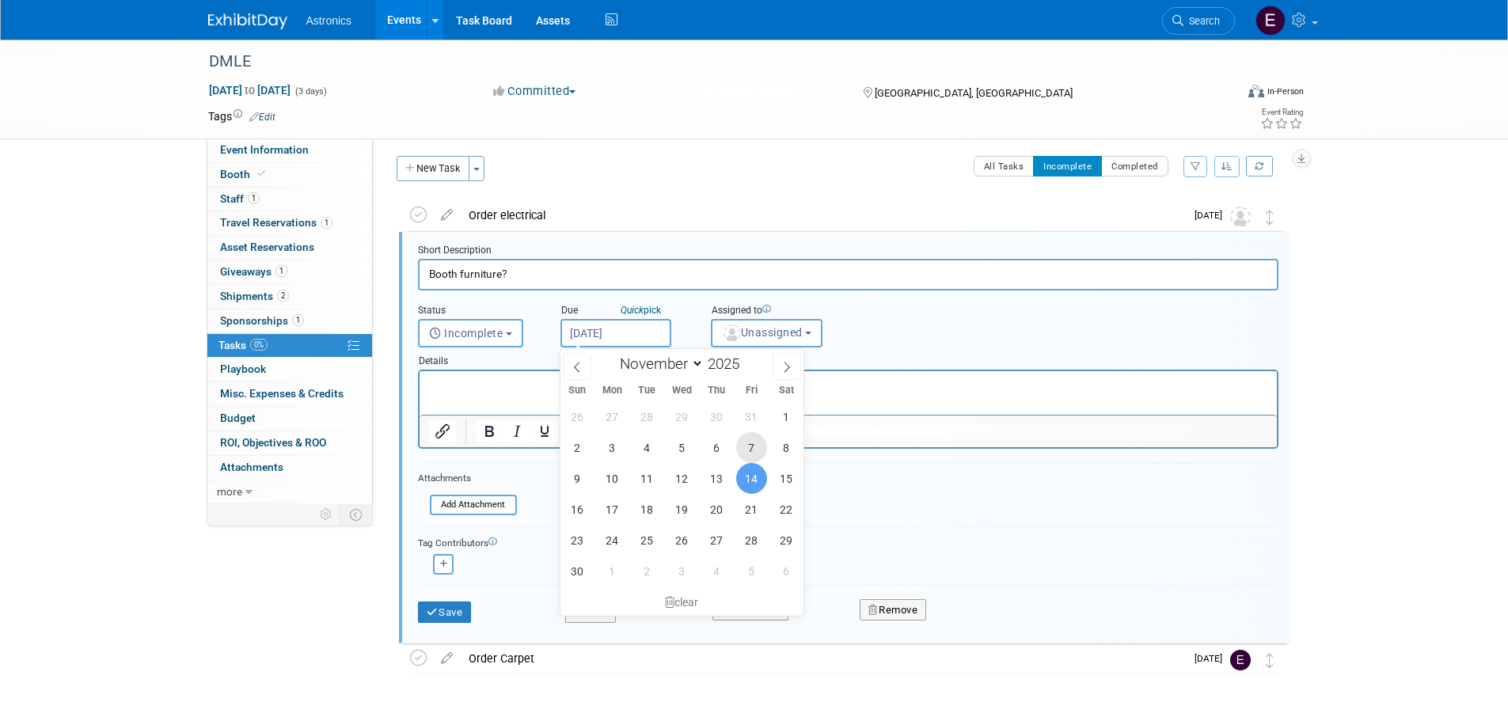
click at [746, 448] on span "7" at bounding box center [751, 447] width 31 height 31
type input "Nov 7, 2025"
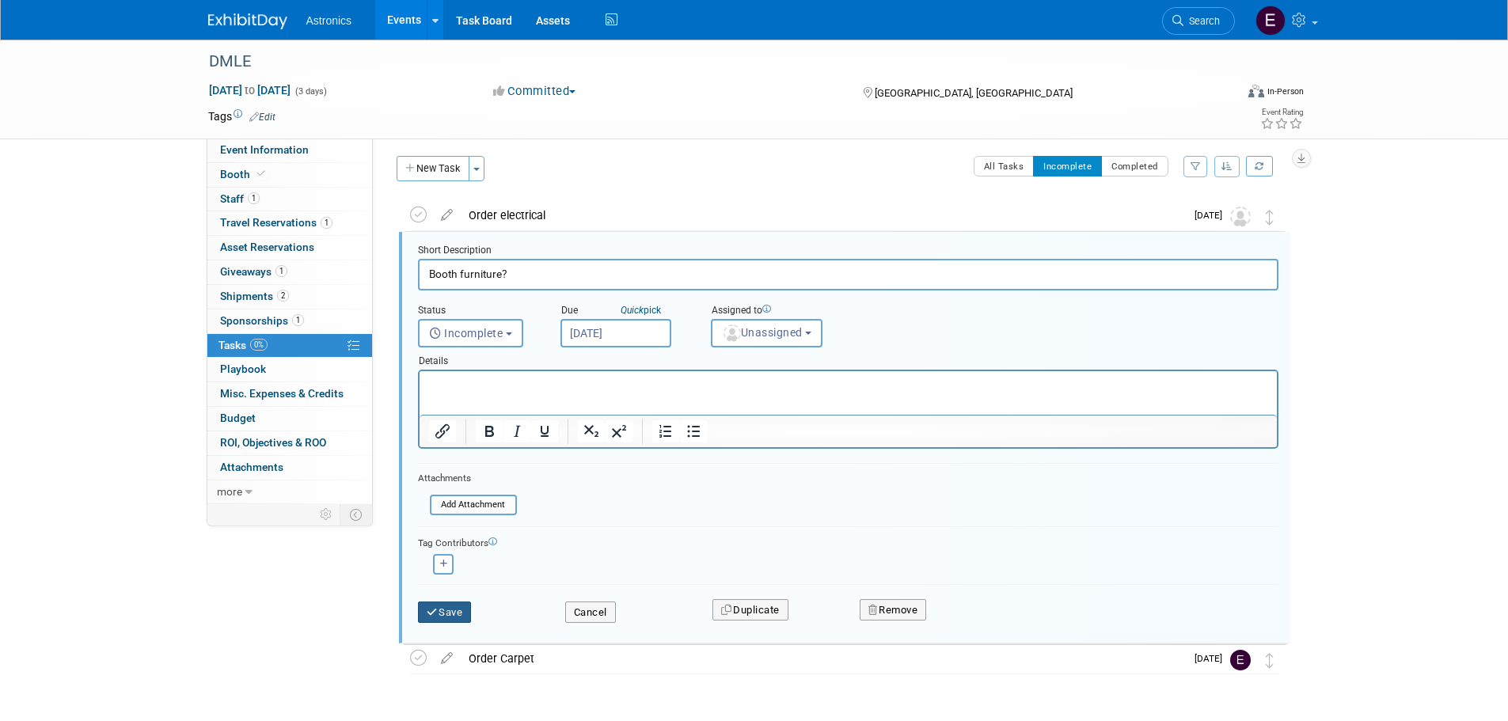
click at [445, 614] on button "Save" at bounding box center [445, 613] width 54 height 22
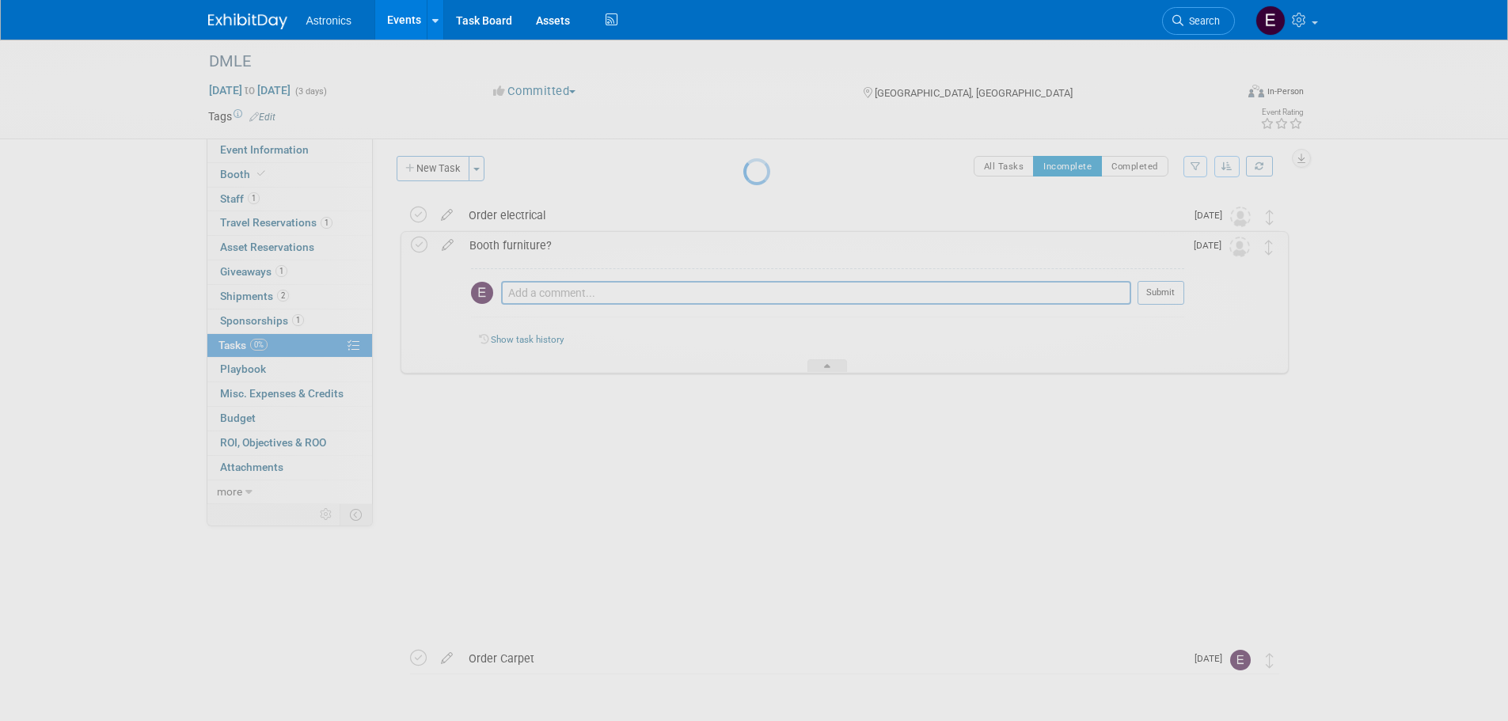
scroll to position [0, 0]
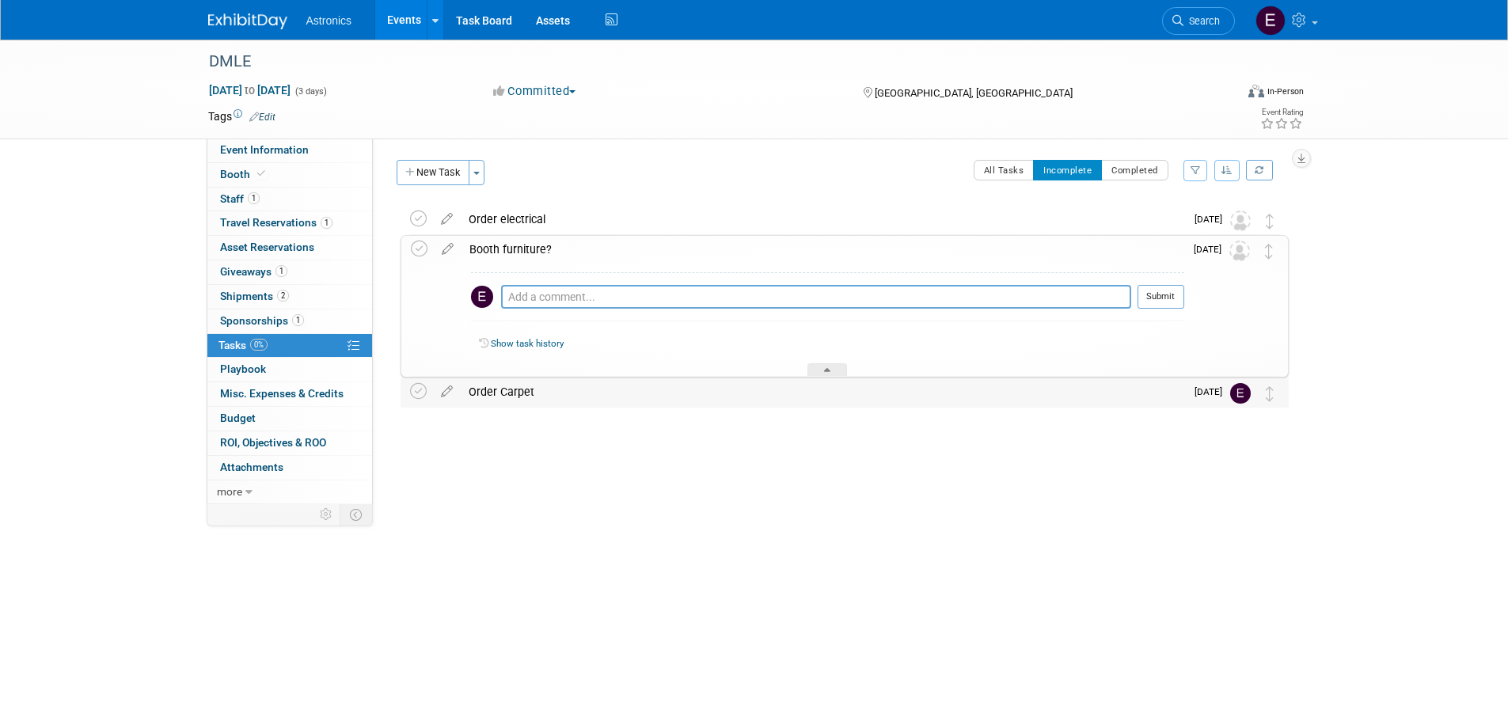
click at [500, 396] on div "Order Carpet" at bounding box center [823, 391] width 724 height 27
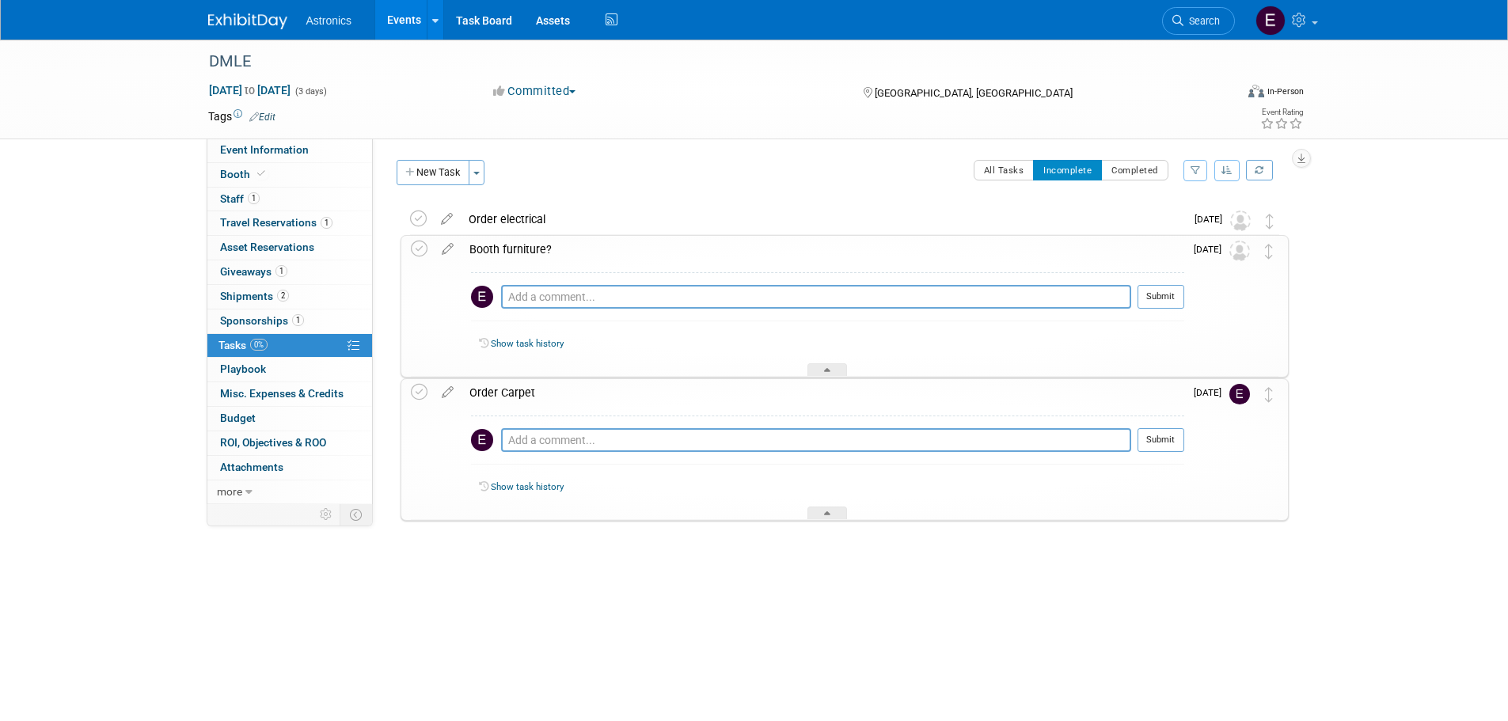
click at [450, 393] on icon at bounding box center [448, 389] width 28 height 20
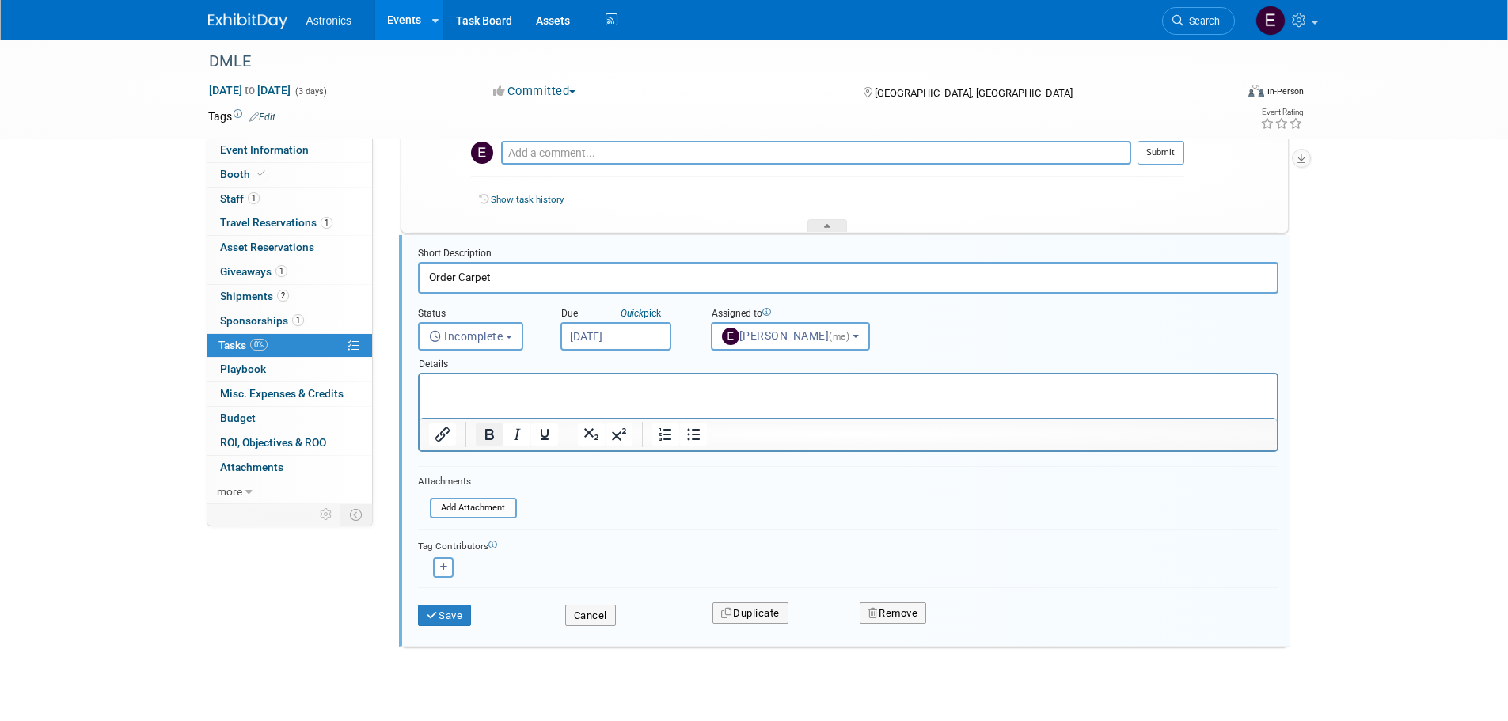
scroll to position [147, 0]
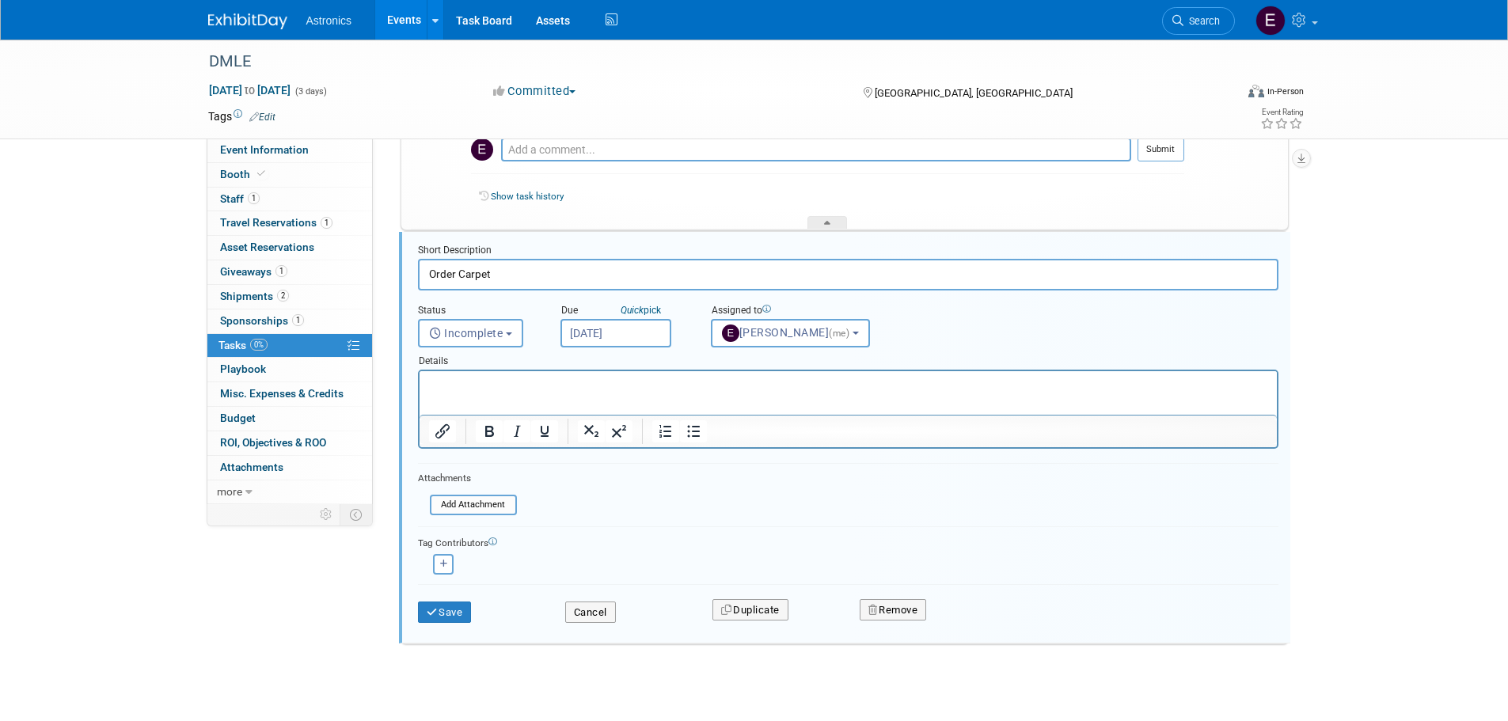
click at [625, 338] on input "Nov 14, 2025" at bounding box center [616, 333] width 111 height 29
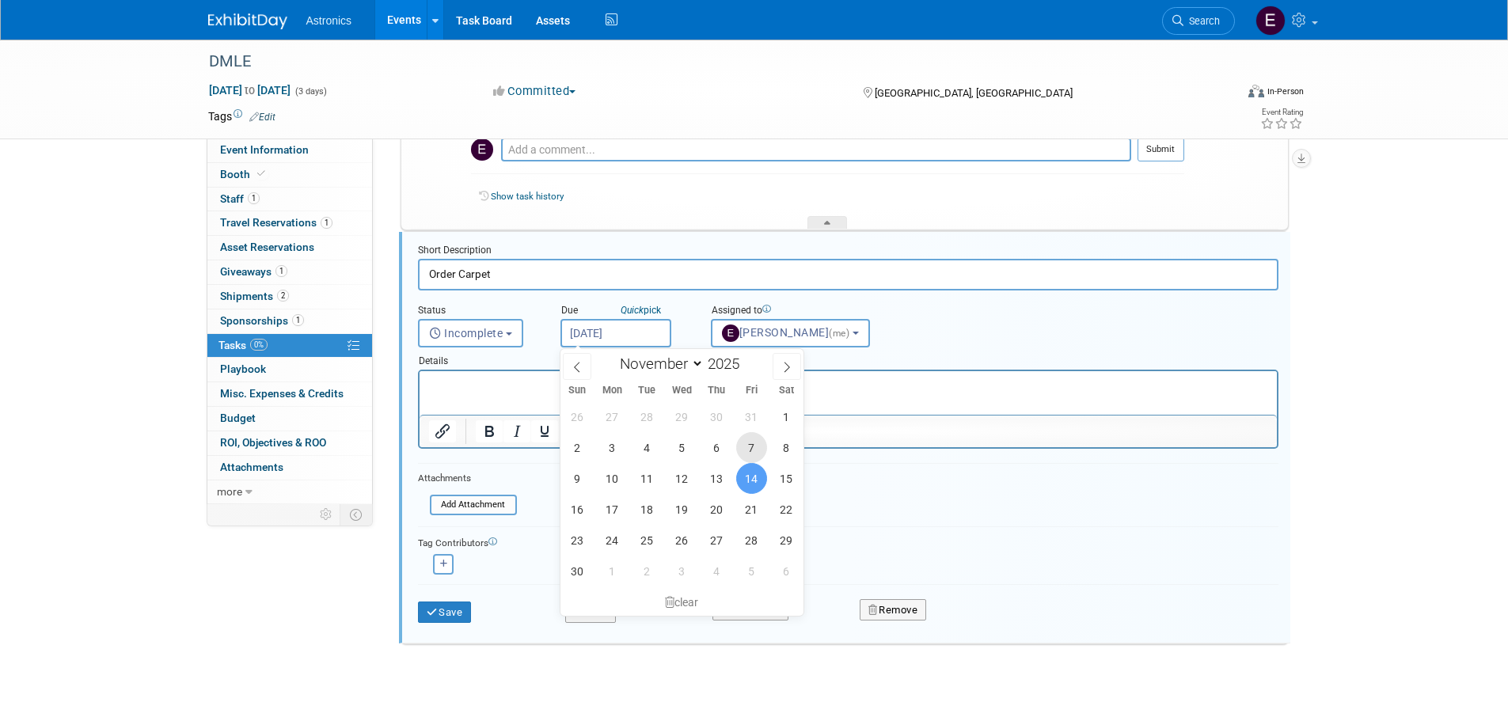
click at [747, 443] on span "7" at bounding box center [751, 447] width 31 height 31
type input "Nov 7, 2025"
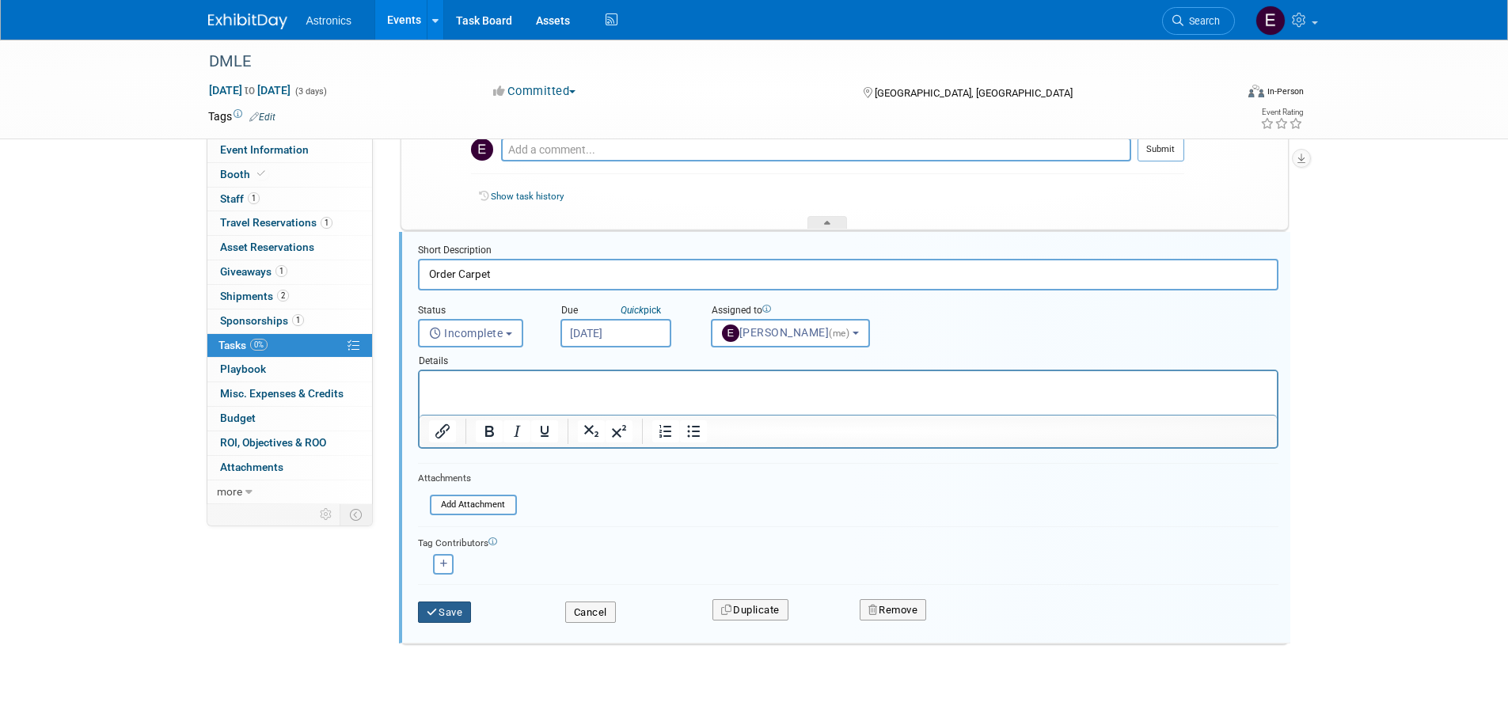
click at [436, 614] on icon "submit" at bounding box center [433, 612] width 13 height 10
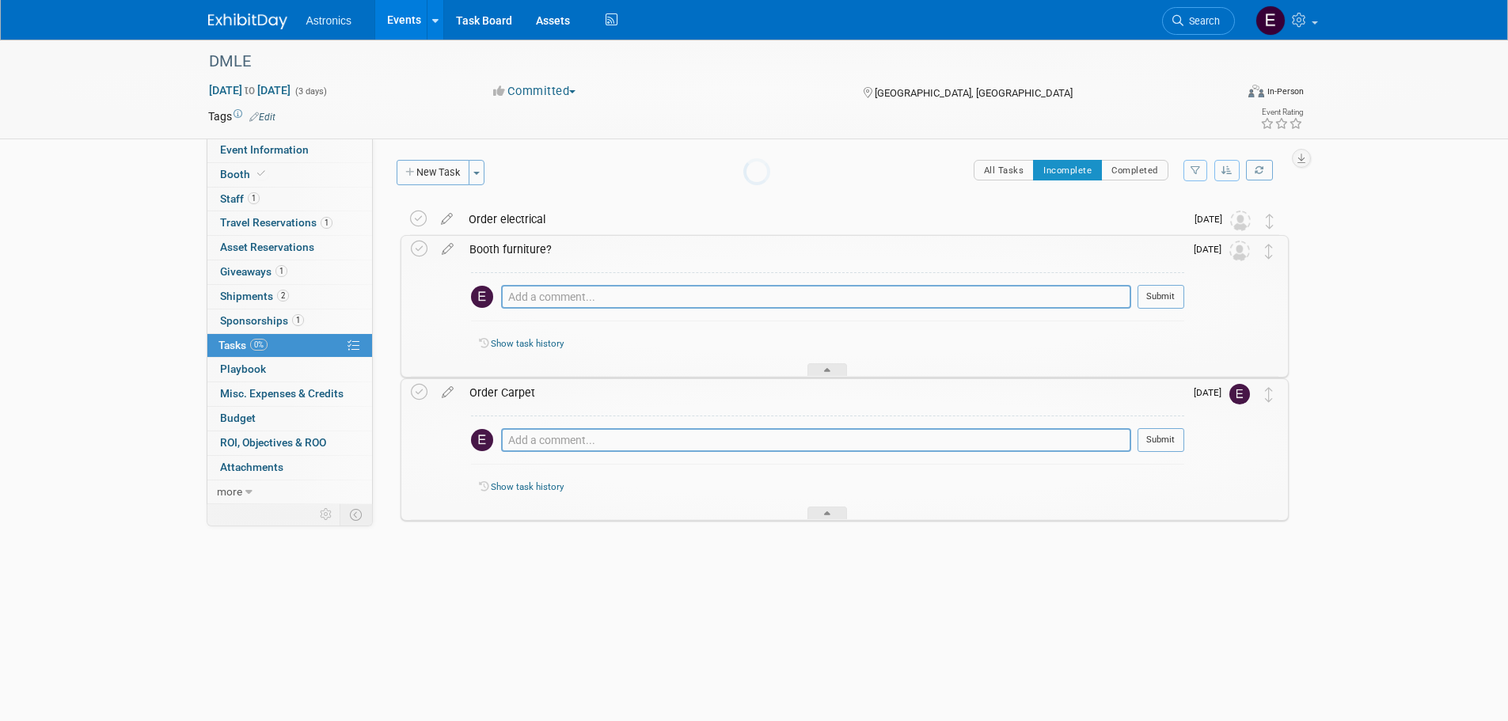
scroll to position [0, 0]
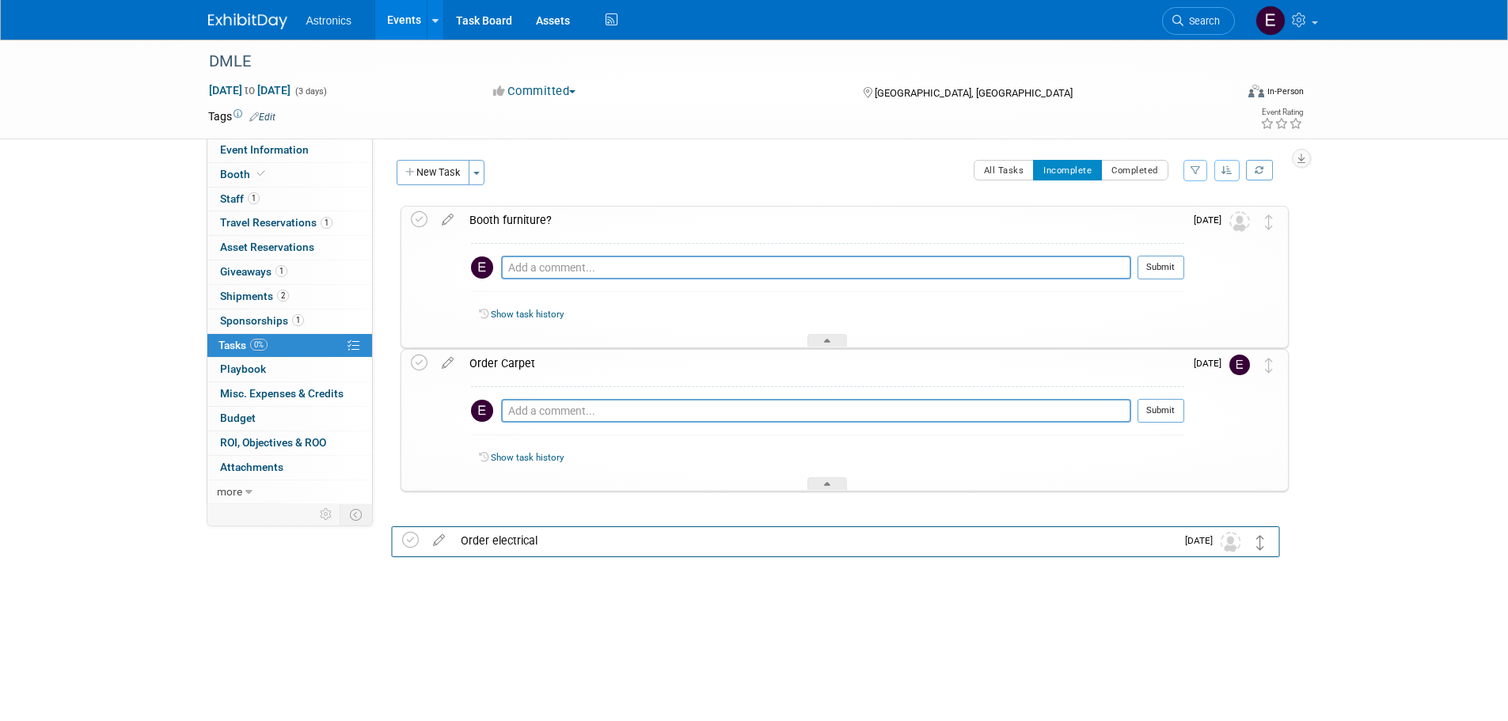
drag, startPoint x: 1267, startPoint y: 225, endPoint x: 1259, endPoint y: 545, distance: 320.7
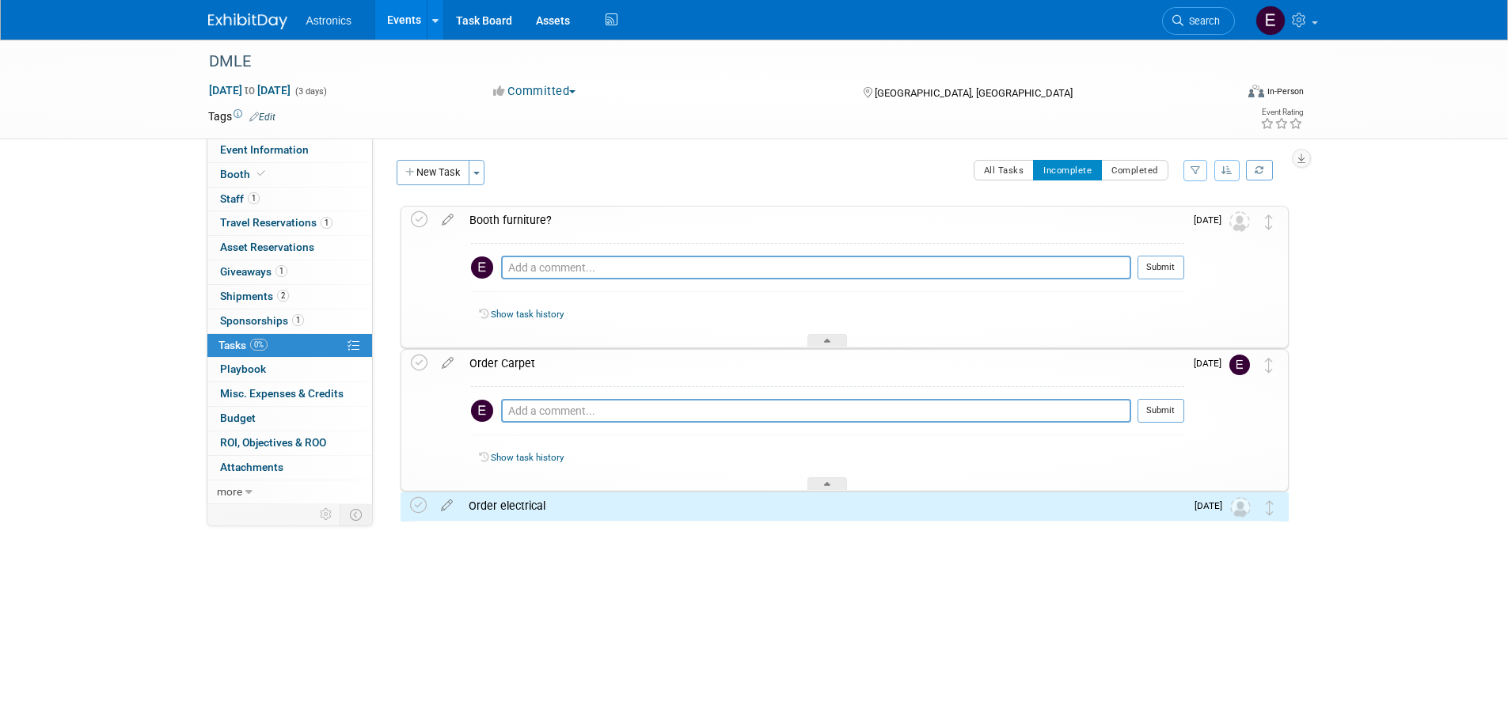
click at [1417, 351] on div "DMLE Dec 9, 2025 to Dec 11, 2025 (3 days) Dec 9, 2025 to Dec 11, 2025 Committed…" at bounding box center [754, 329] width 1508 height 579
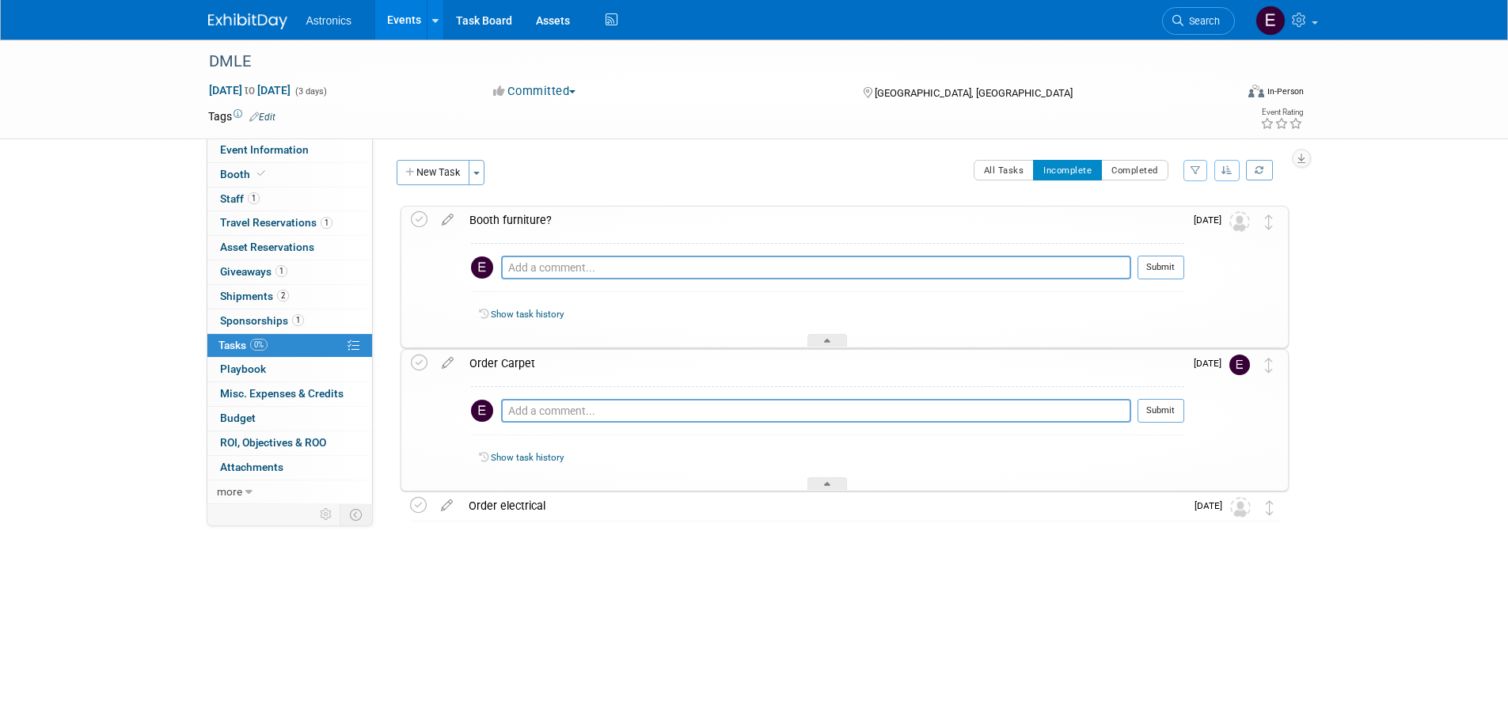
drag, startPoint x: 446, startPoint y: 165, endPoint x: 492, endPoint y: 158, distance: 47.2
click at [446, 164] on button "New Task" at bounding box center [433, 172] width 73 height 25
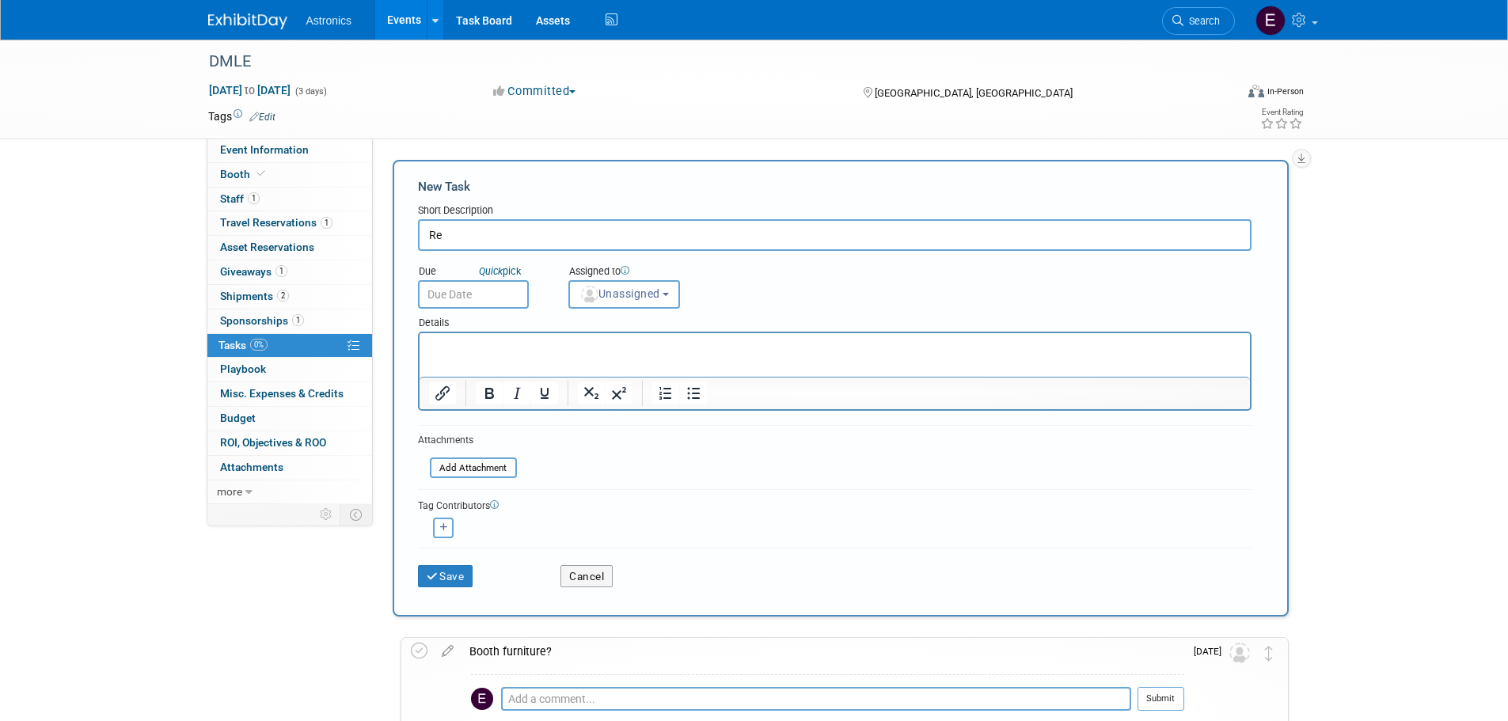
type input "R"
type input "Attendee registrations"
click at [488, 299] on body "Astronics Events Add Event Bulk Upload Events Shareable Event Boards Recently V…" at bounding box center [754, 360] width 1508 height 721
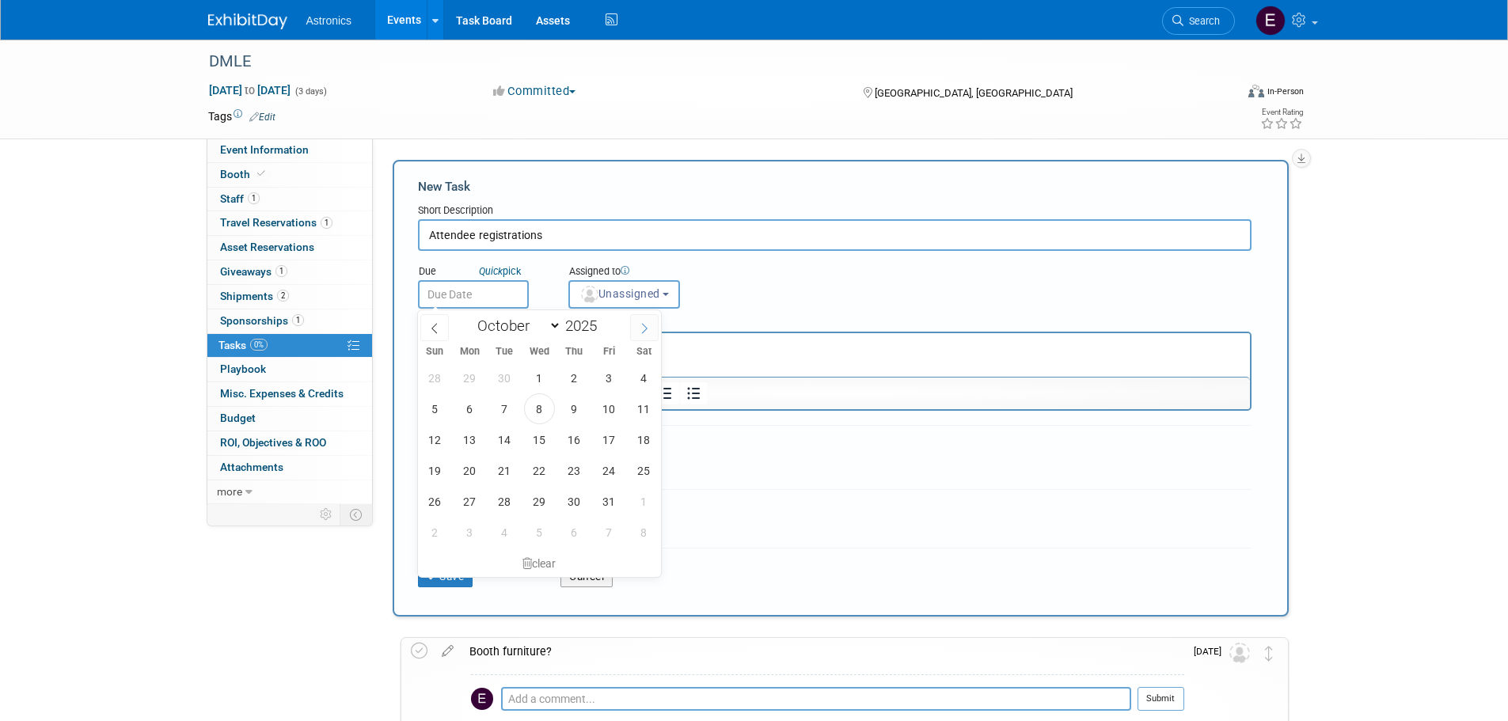
click at [638, 329] on span at bounding box center [644, 327] width 29 height 27
select select "10"
click at [613, 407] on span "7" at bounding box center [609, 408] width 31 height 31
type input "Nov 7, 2025"
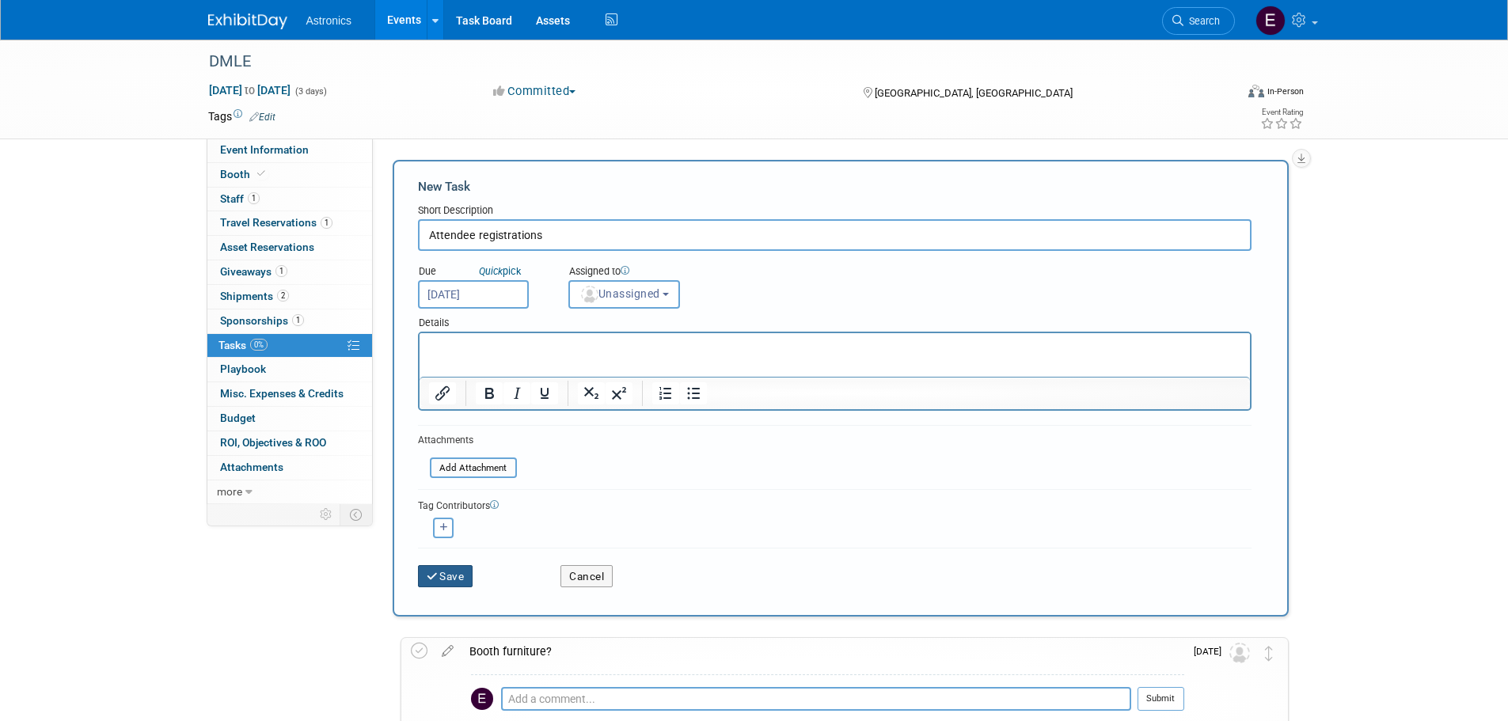
click at [448, 576] on button "Save" at bounding box center [445, 576] width 55 height 22
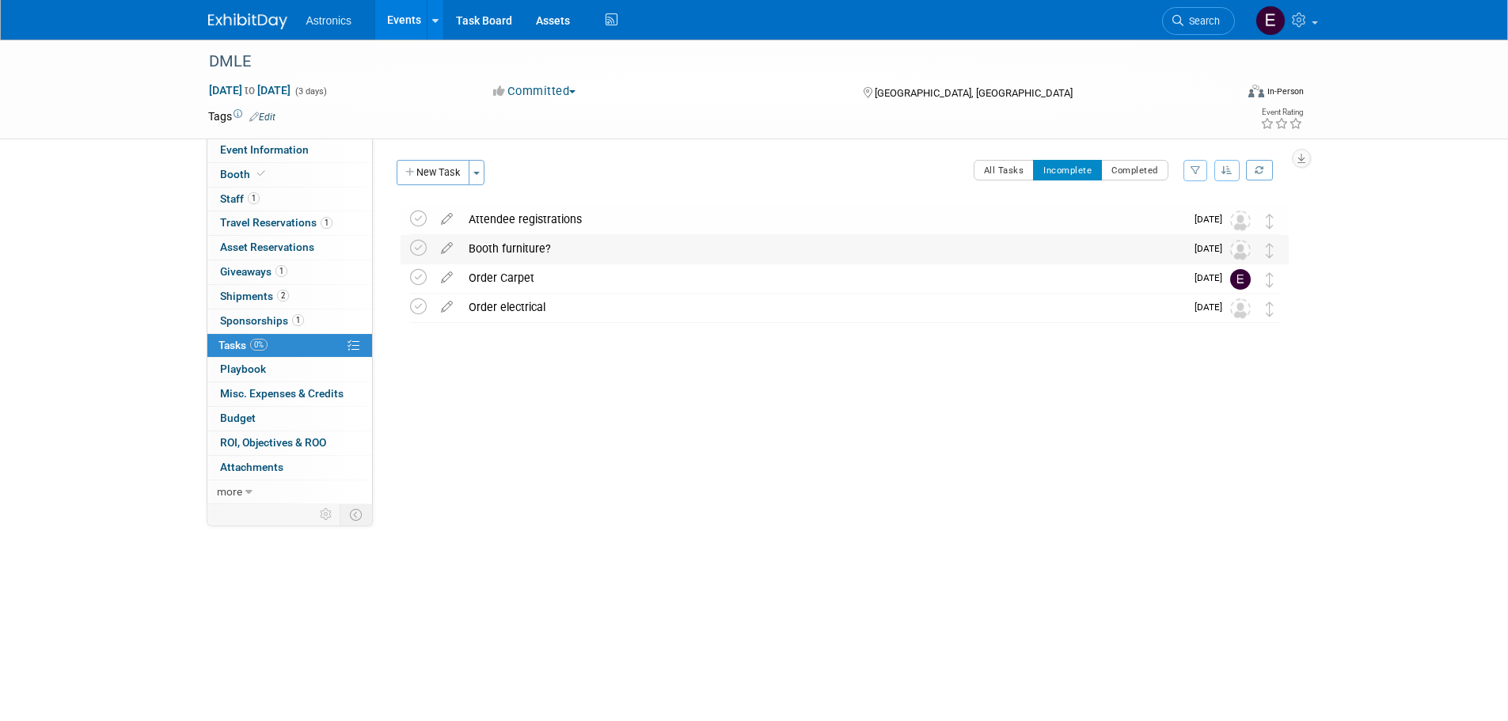
click at [524, 247] on div "Booth furniture?" at bounding box center [823, 248] width 724 height 27
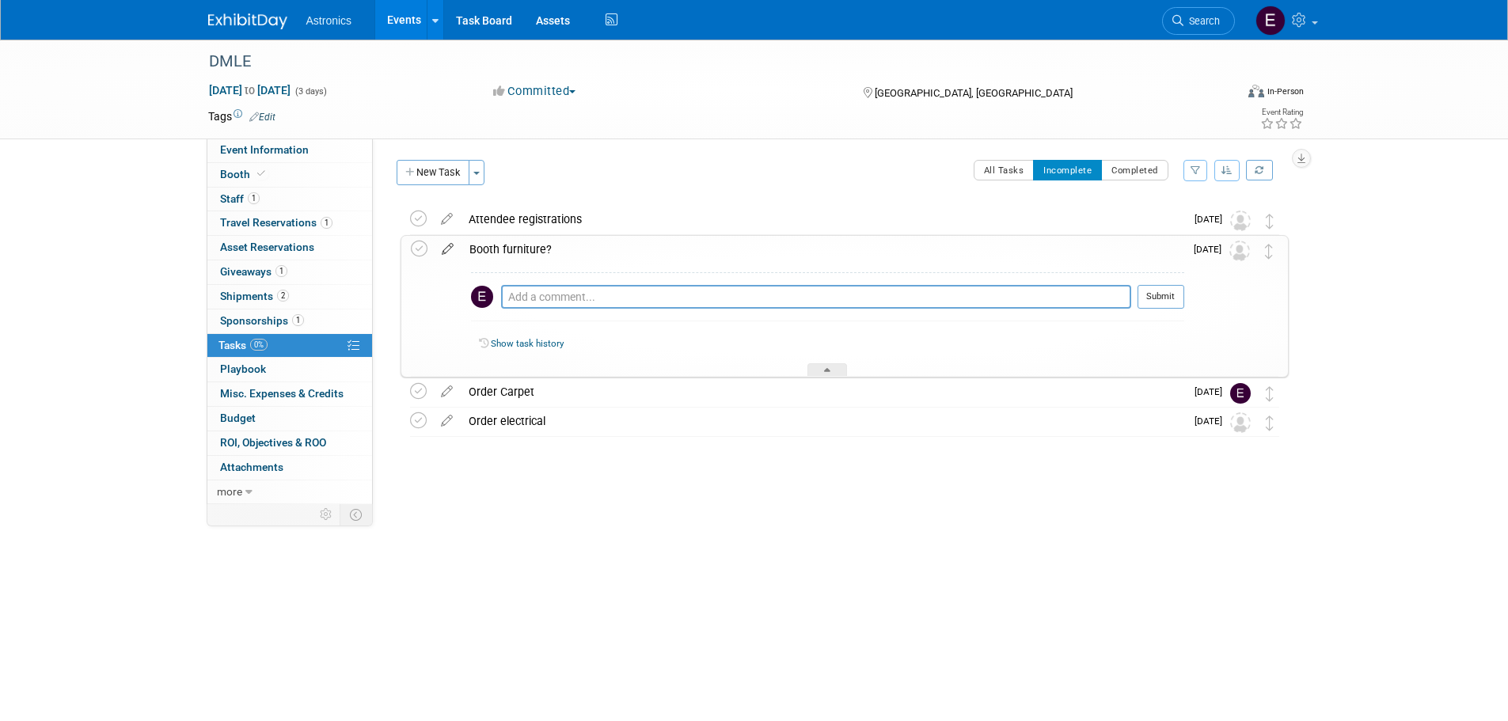
click at [446, 247] on icon at bounding box center [448, 246] width 28 height 20
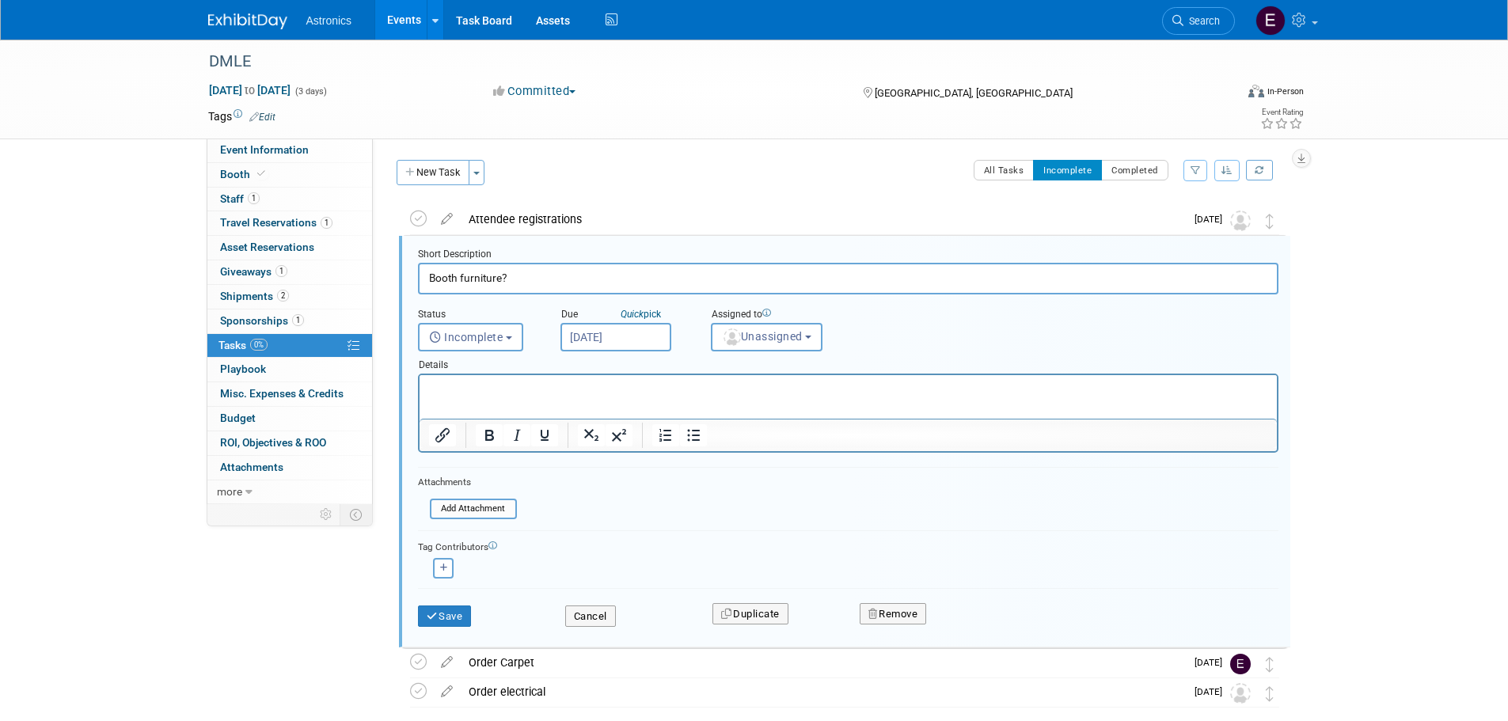
scroll to position [4, 0]
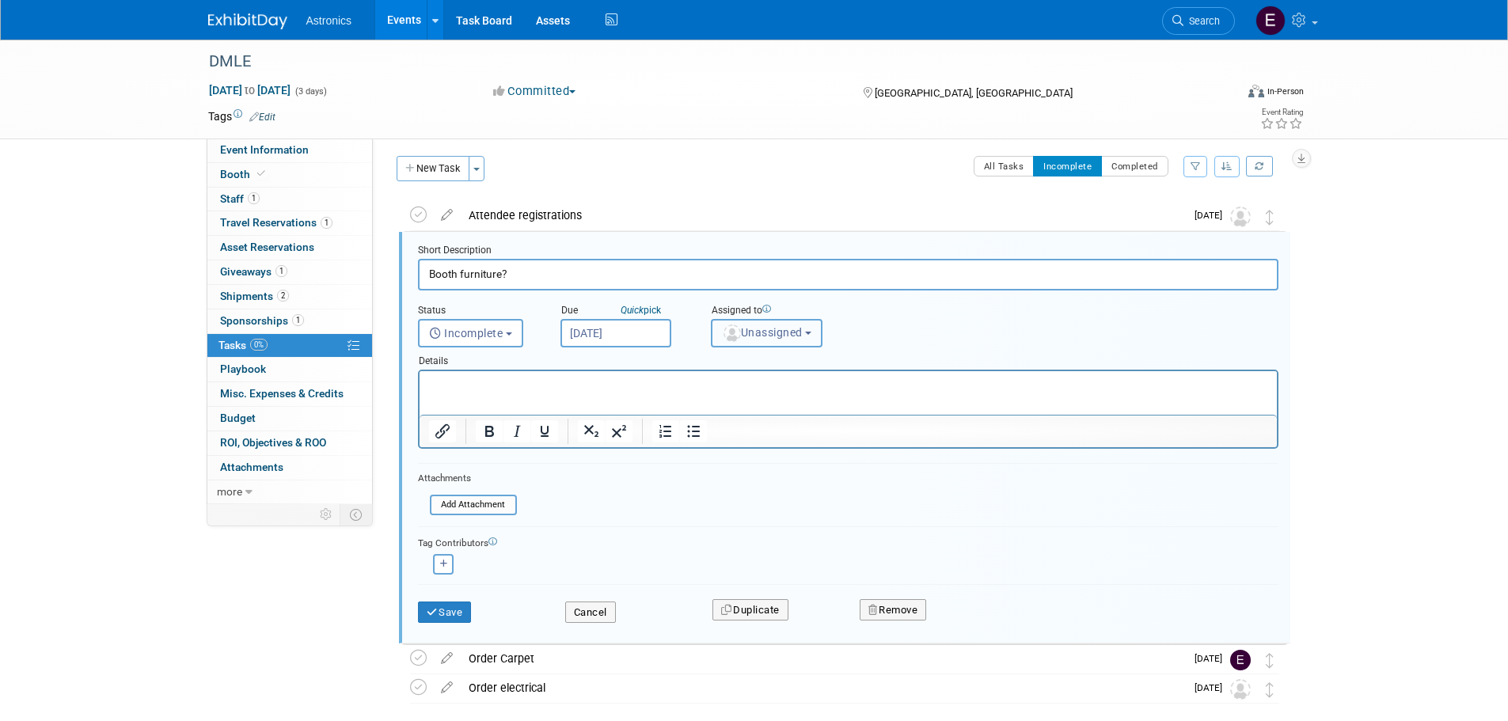
click at [796, 333] on span "Unassigned" at bounding box center [762, 332] width 81 height 13
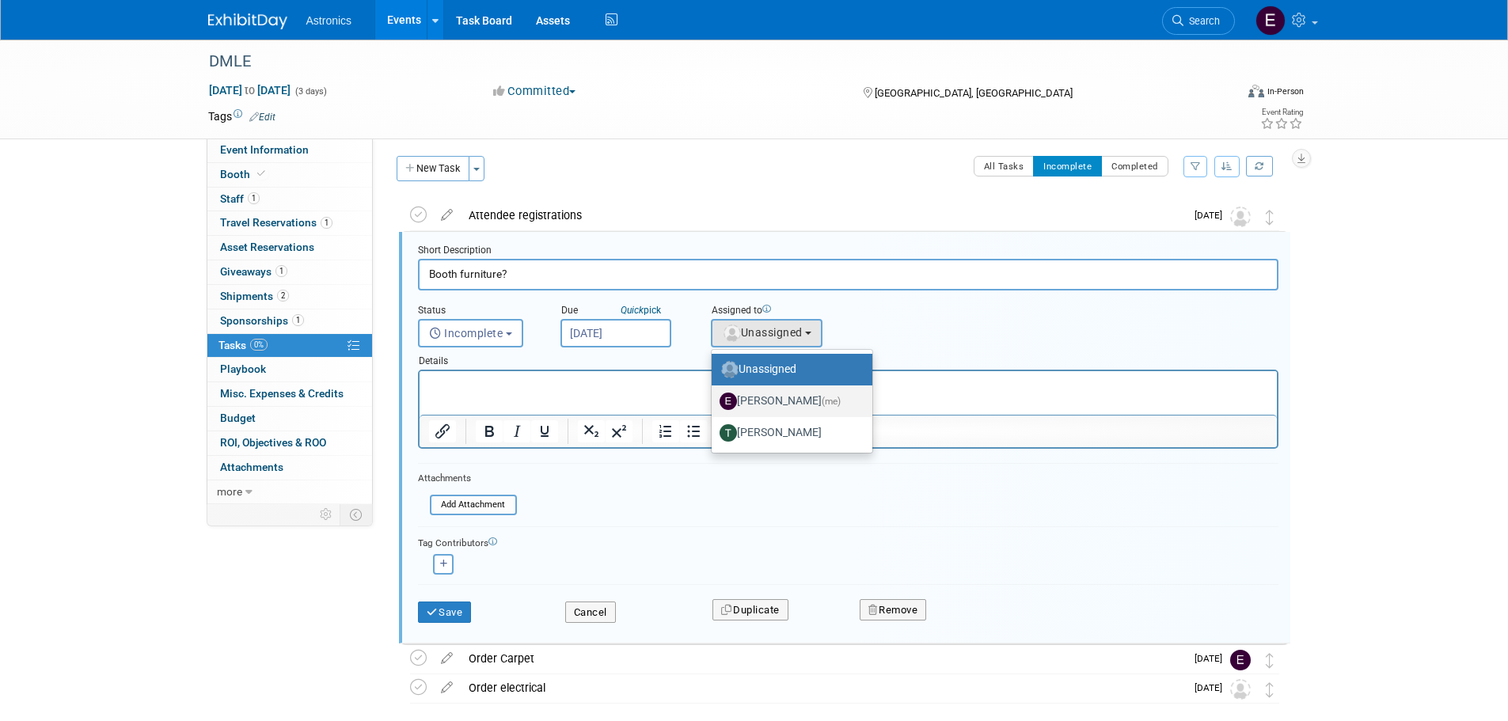
click at [766, 402] on label "Elizabeth Cortes (me)" at bounding box center [788, 401] width 137 height 25
click at [714, 402] on input "Elizabeth Cortes (me)" at bounding box center [709, 399] width 10 height 10
select select "6c831af6-db72-4626-b035-851e68d647a3"
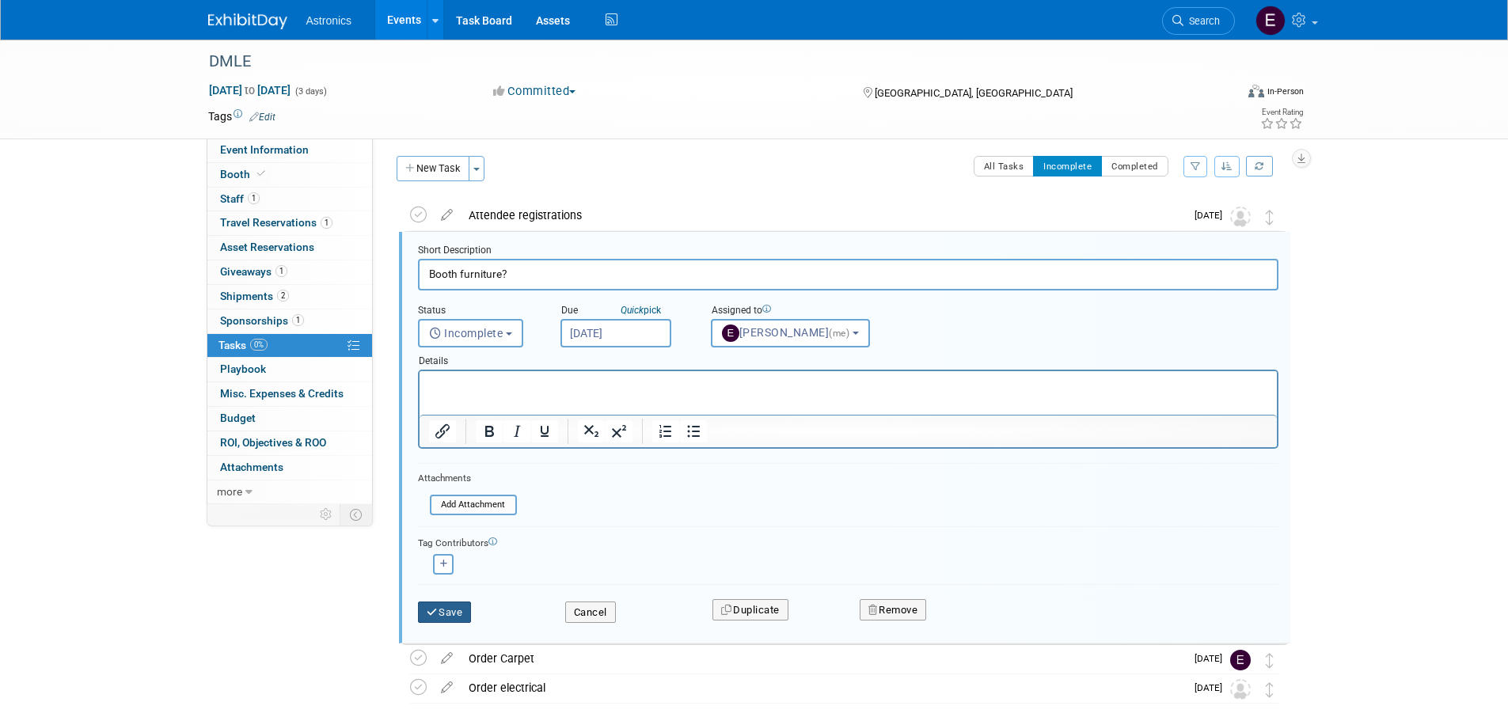
click at [443, 612] on button "Save" at bounding box center [445, 613] width 54 height 22
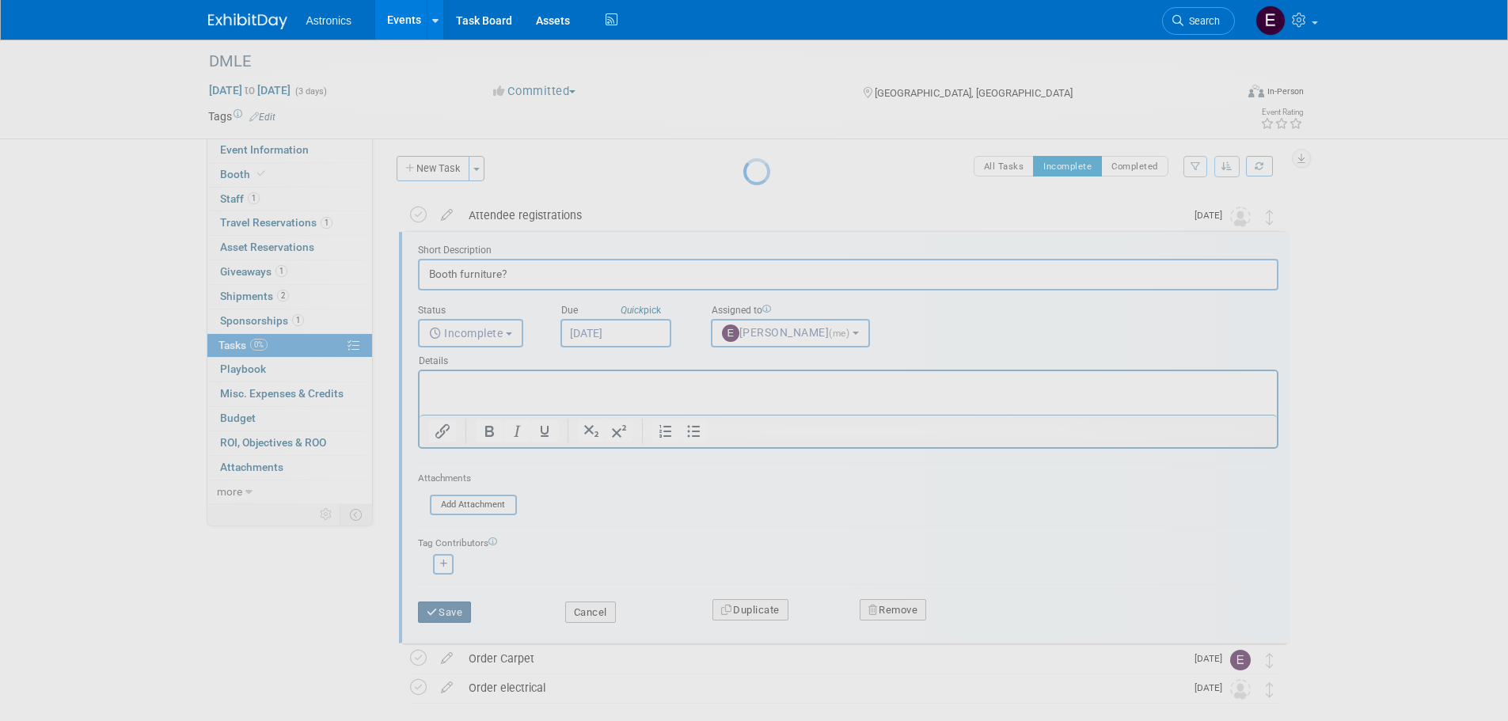
scroll to position [0, 0]
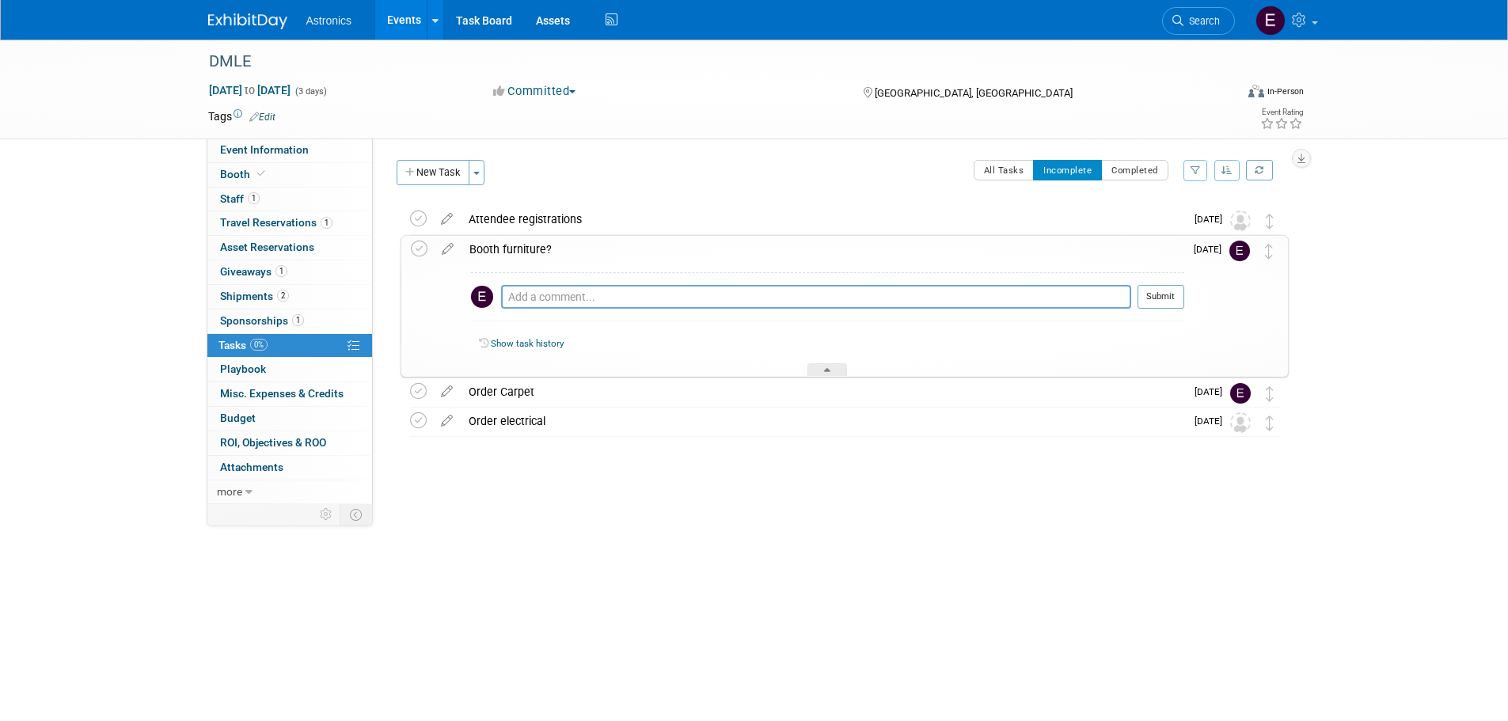
click at [744, 220] on div "Attendee registrations" at bounding box center [823, 219] width 724 height 27
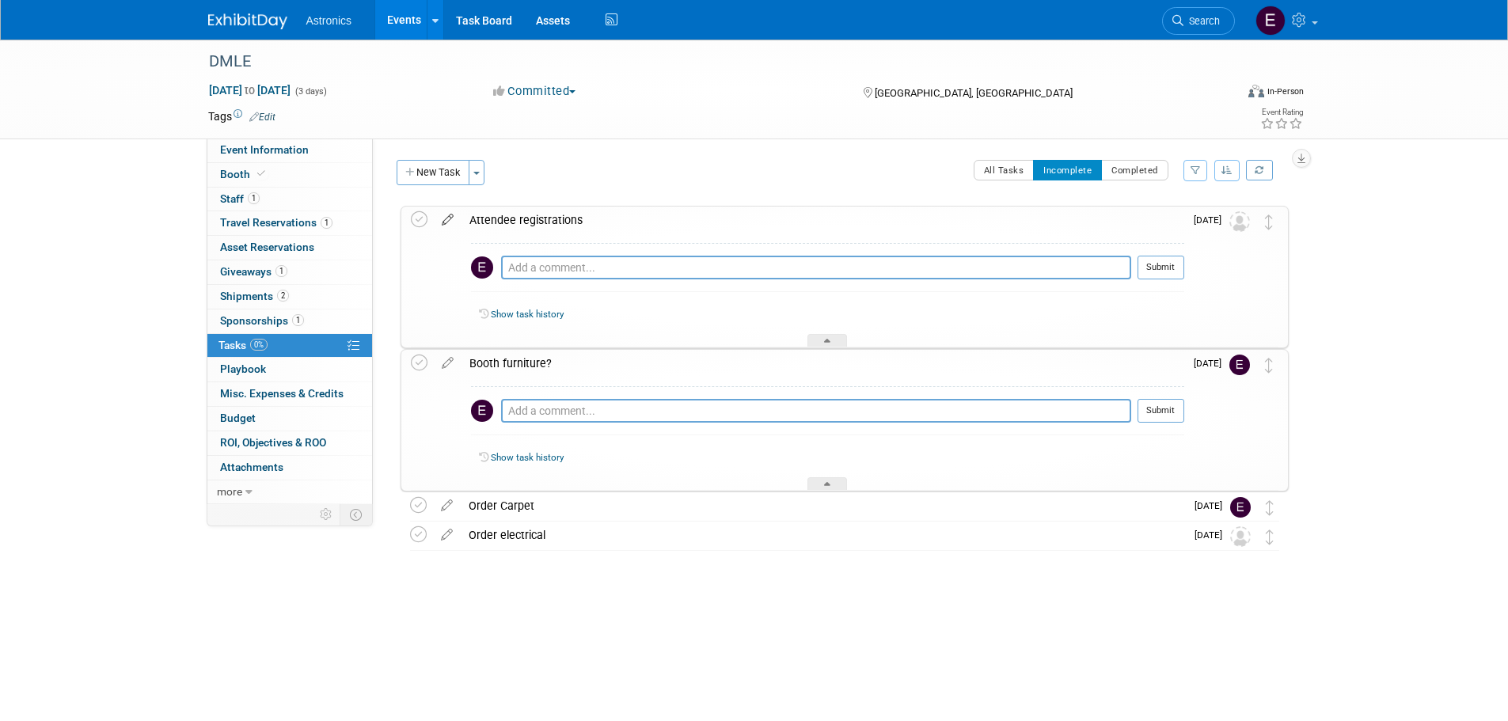
click at [450, 215] on icon at bounding box center [448, 217] width 28 height 20
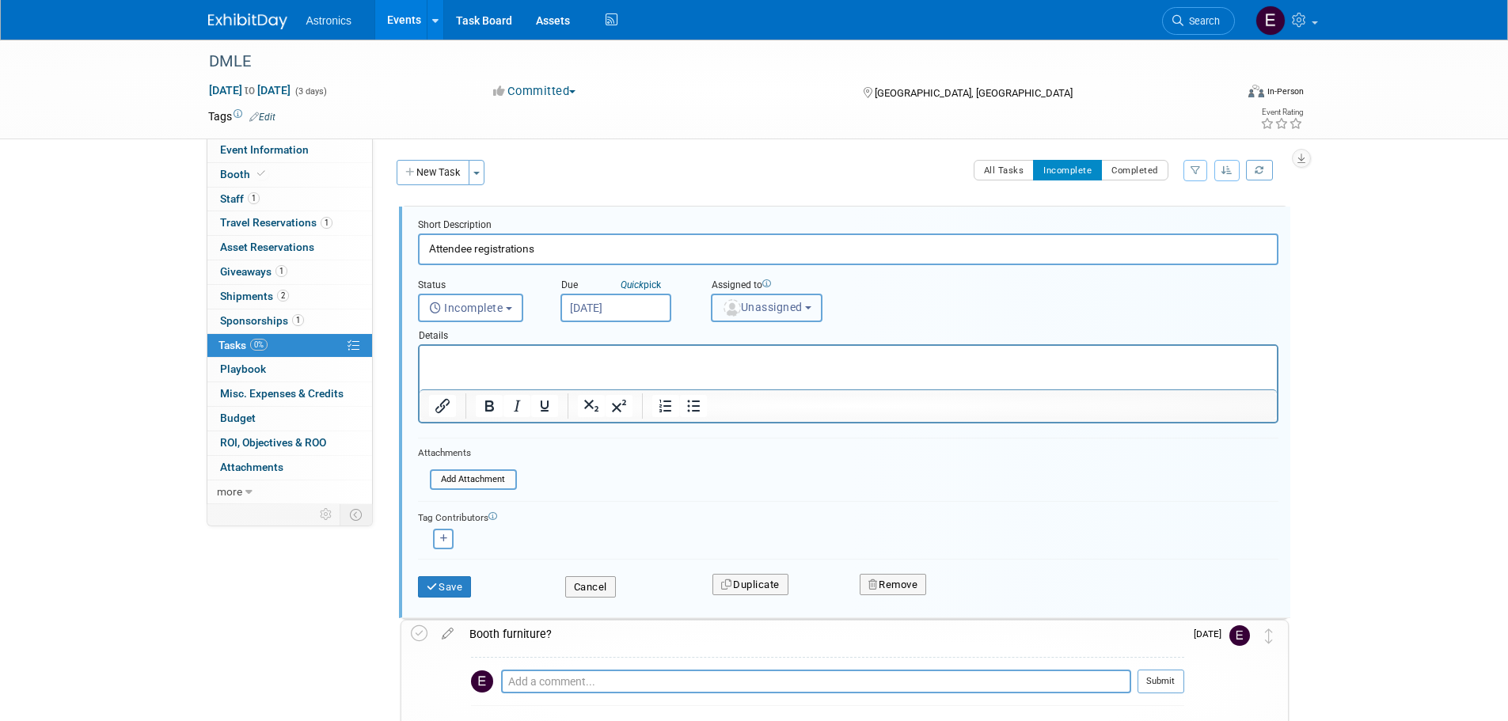
click at [822, 307] on button "Unassigned" at bounding box center [767, 308] width 112 height 29
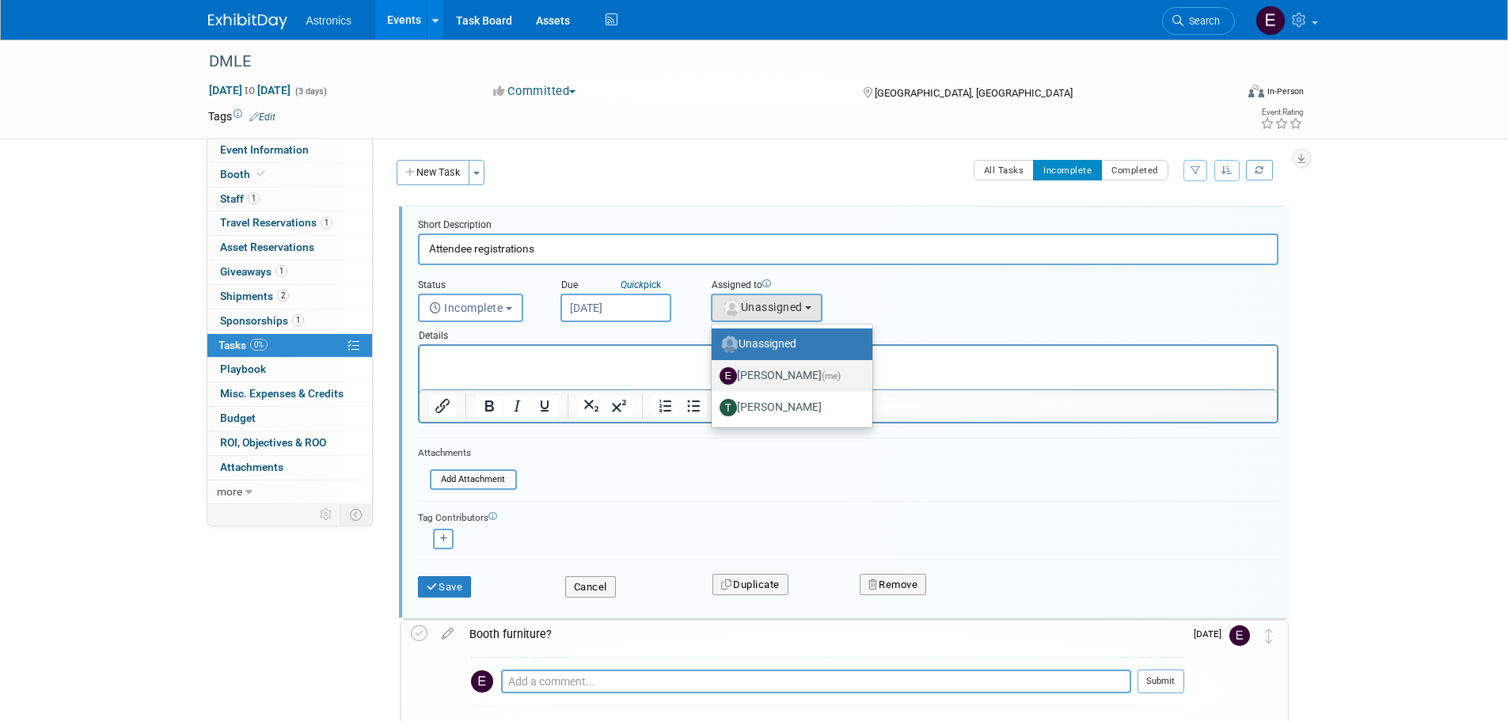
click at [766, 371] on label "Elizabeth Cortes (me)" at bounding box center [788, 375] width 137 height 25
click at [714, 371] on input "Elizabeth Cortes (me)" at bounding box center [709, 374] width 10 height 10
select select "6c831af6-db72-4626-b035-851e68d647a3"
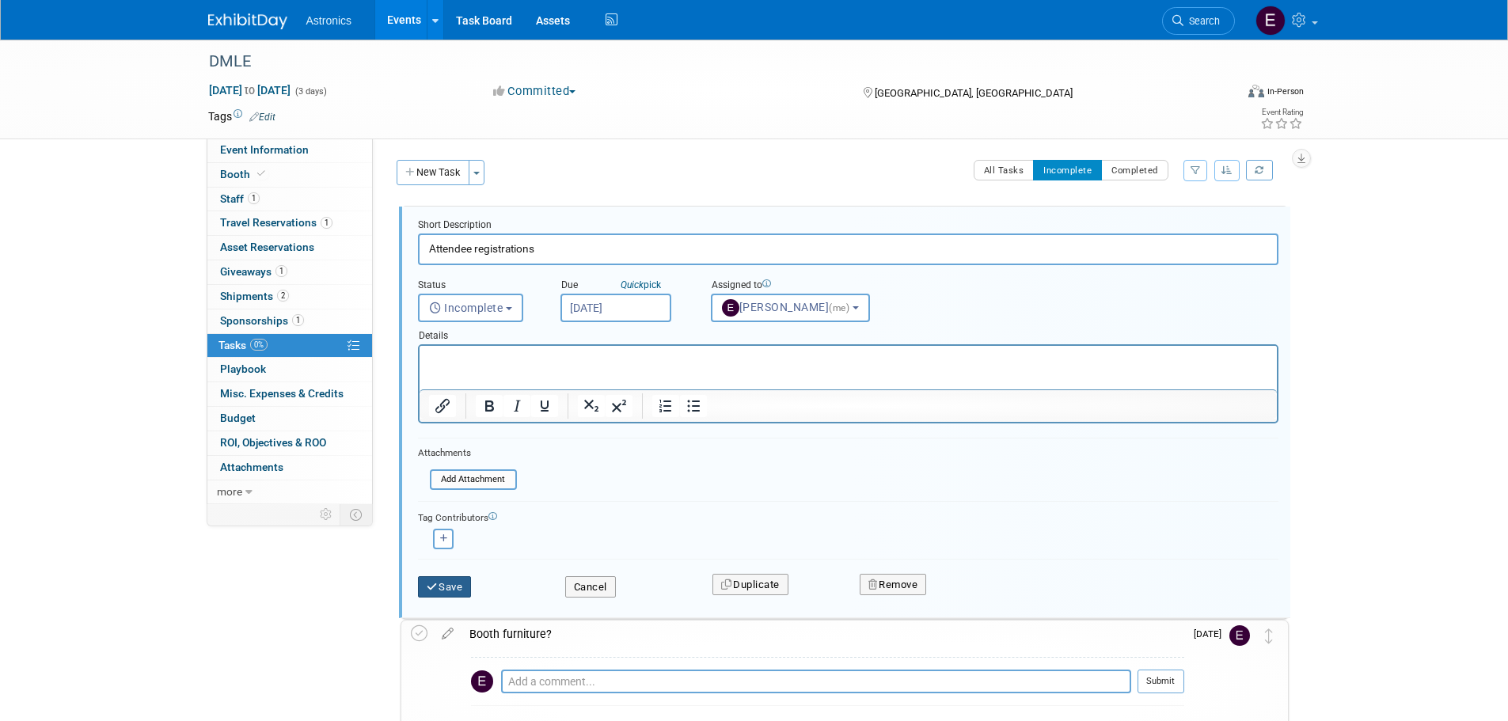
click at [440, 587] on button "Save" at bounding box center [445, 587] width 54 height 22
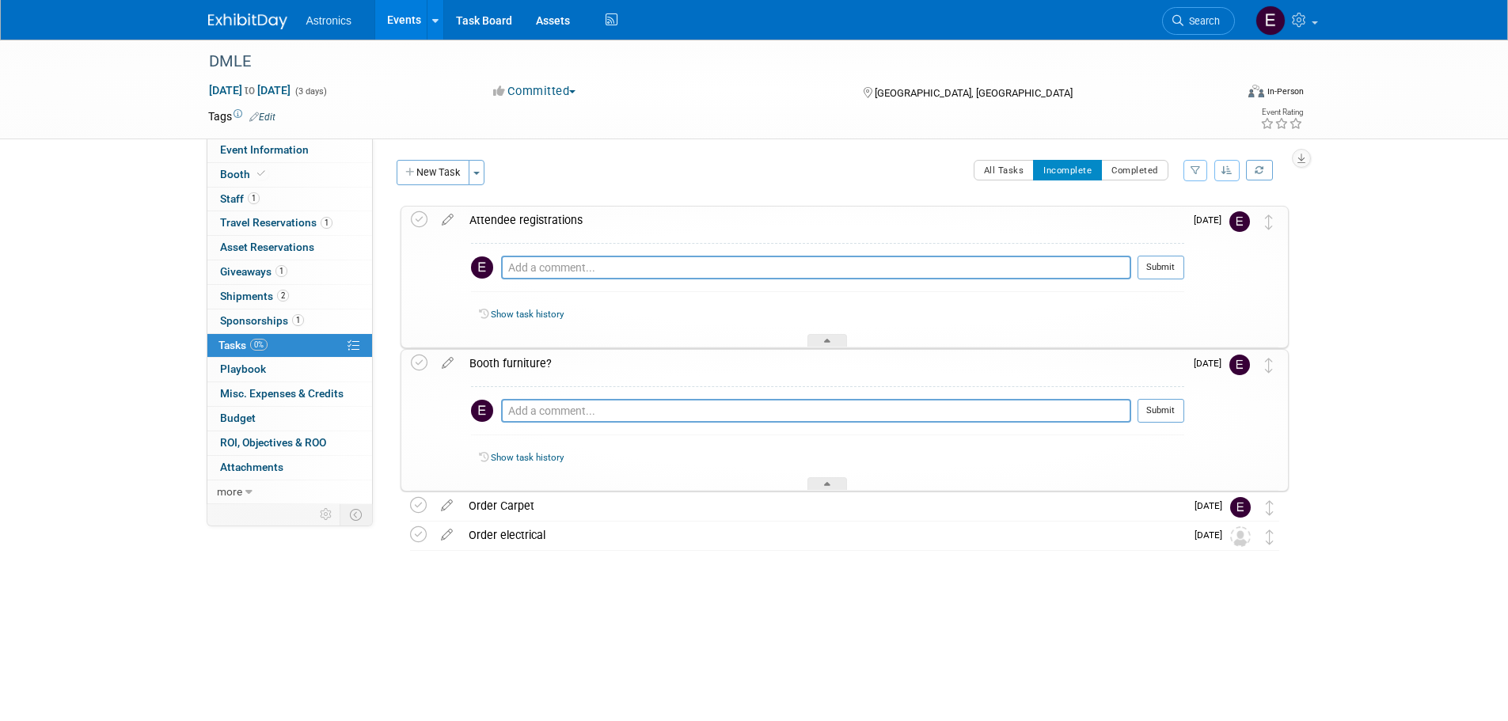
click at [1449, 242] on div "DMLE Dec 9, 2025 to Dec 11, 2025 (3 days) Dec 9, 2025 to Dec 11, 2025 Committed…" at bounding box center [754, 344] width 1508 height 608
click at [532, 534] on div "Order electrical" at bounding box center [823, 535] width 724 height 27
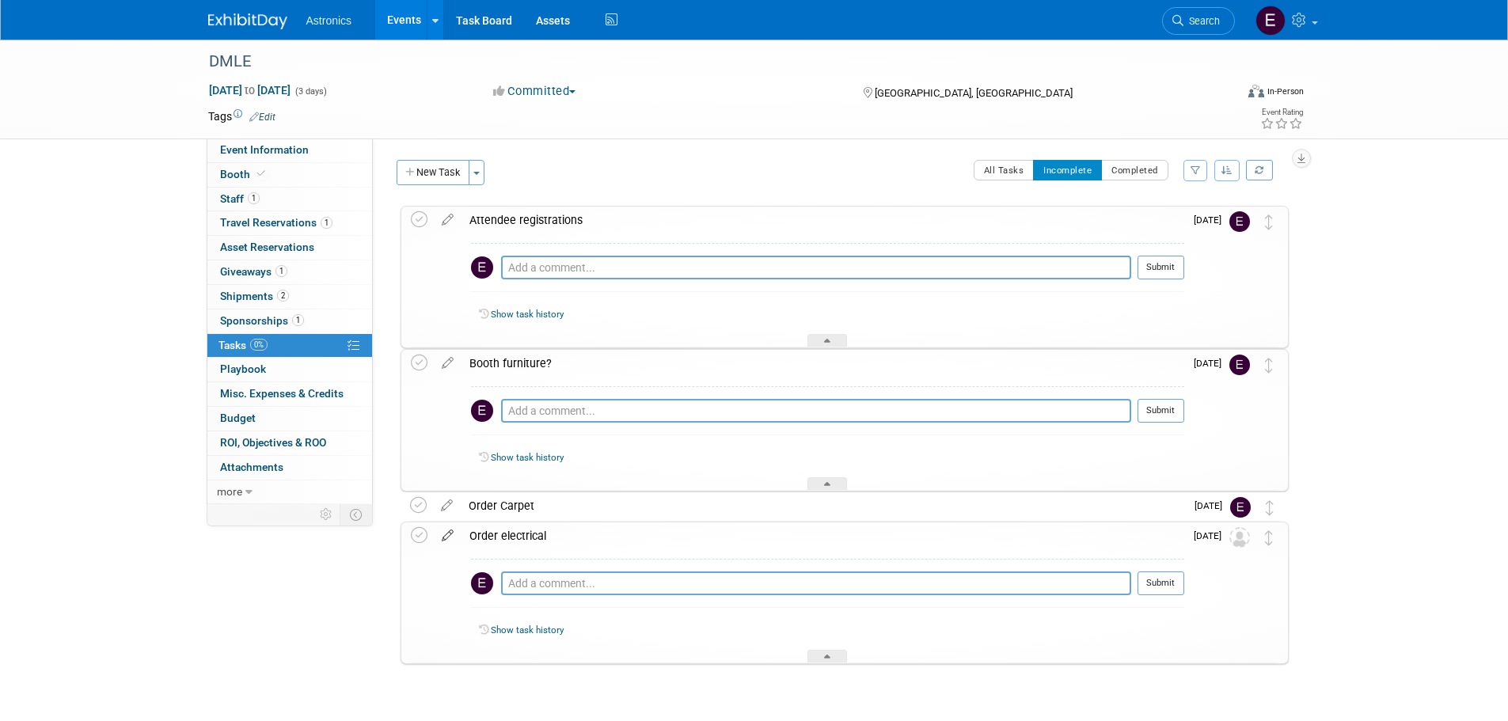
click at [447, 532] on icon at bounding box center [448, 533] width 28 height 20
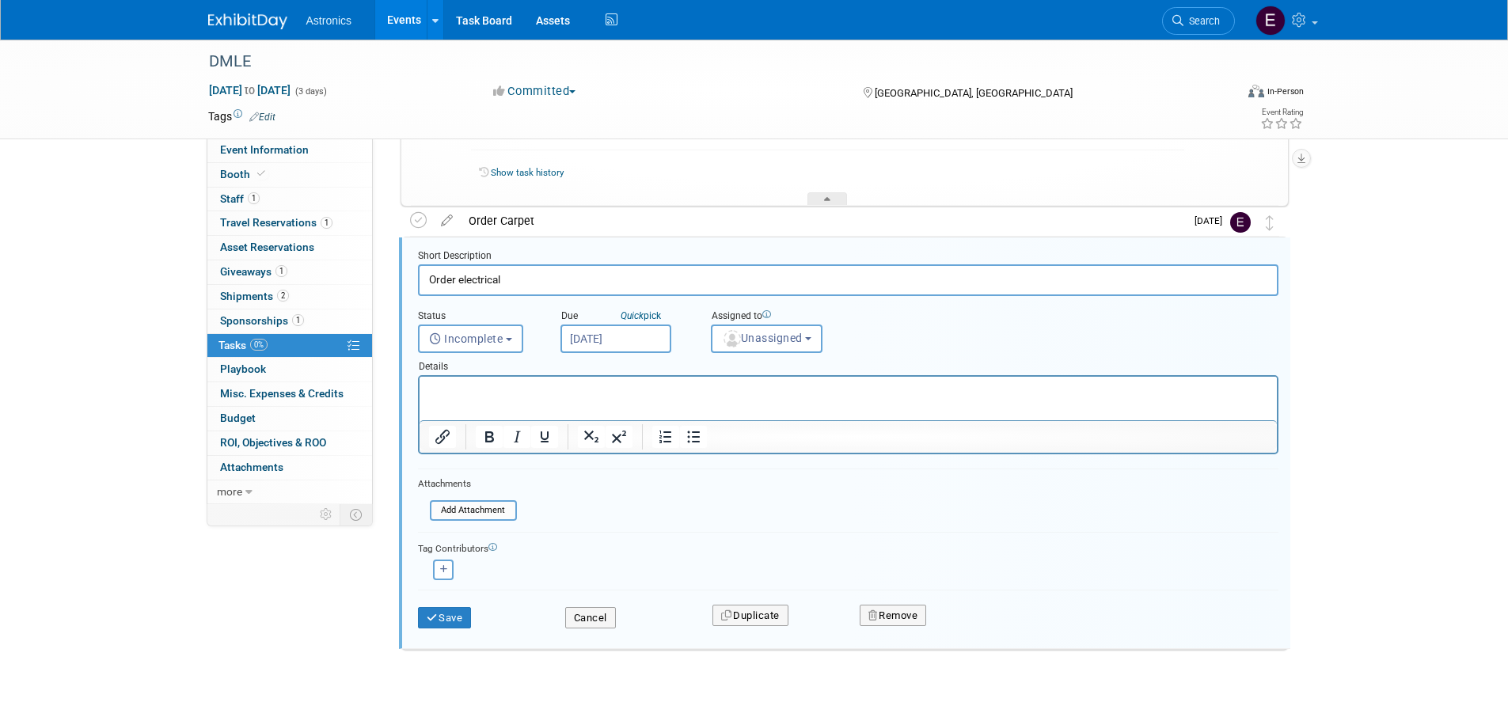
scroll to position [291, 0]
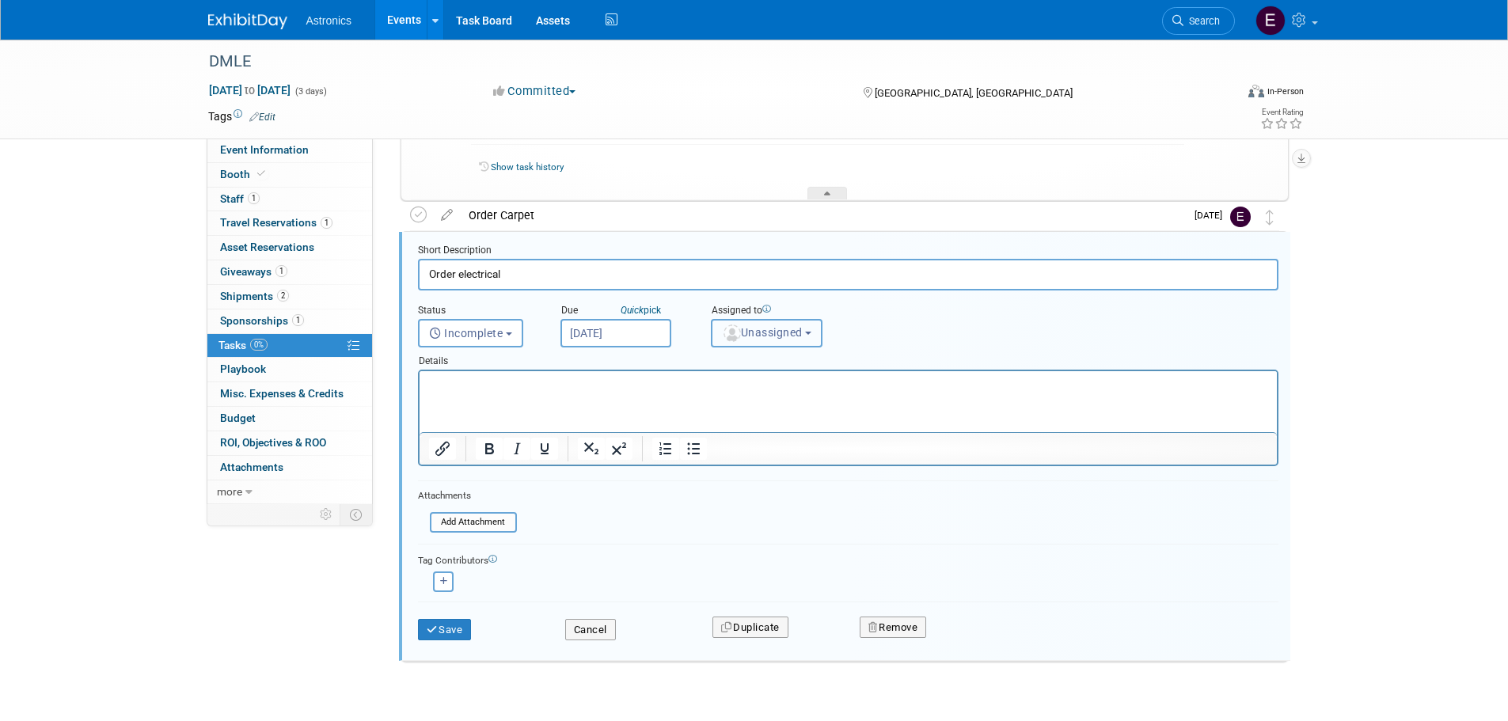
click at [759, 339] on span "Unassigned" at bounding box center [762, 332] width 81 height 13
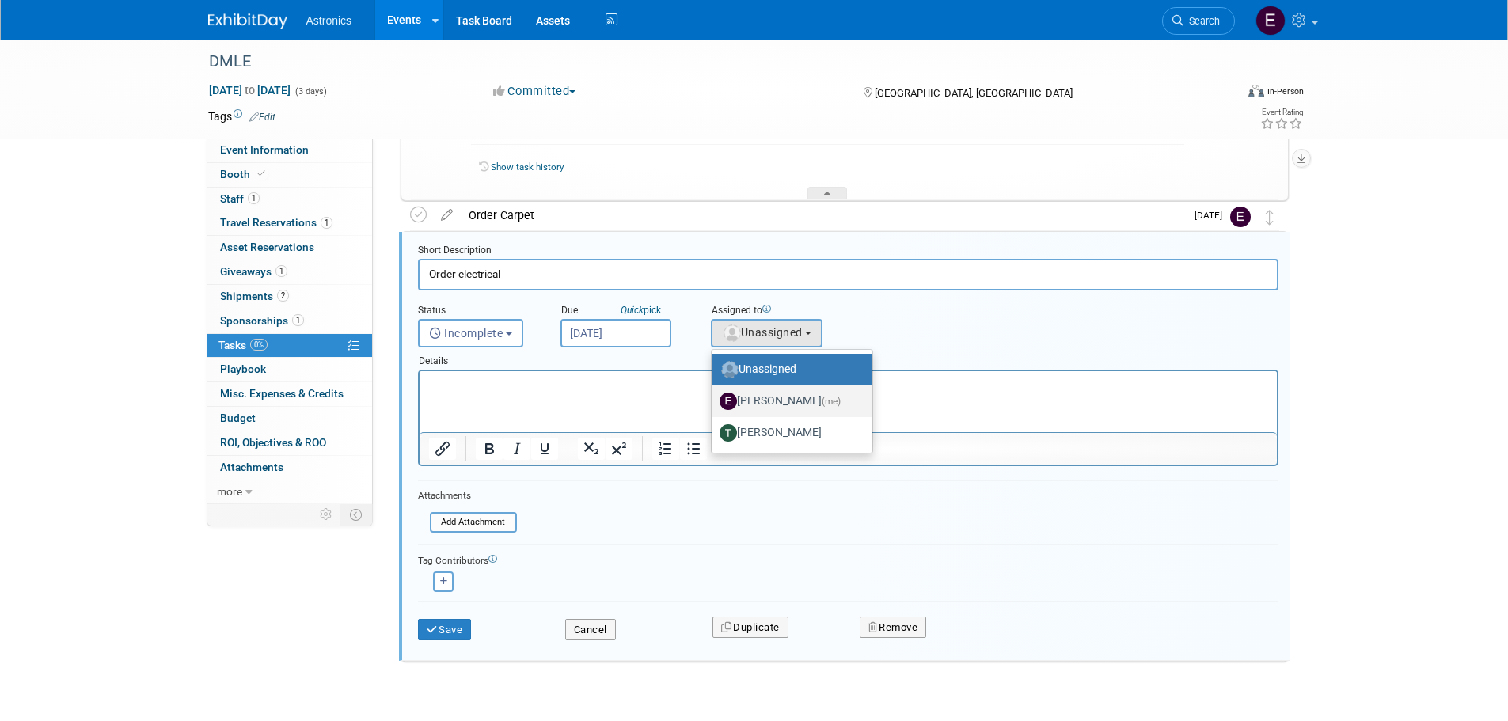
click at [771, 403] on label "Elizabeth Cortes (me)" at bounding box center [788, 401] width 137 height 25
click at [714, 403] on input "Elizabeth Cortes (me)" at bounding box center [709, 399] width 10 height 10
select select "6c831af6-db72-4626-b035-851e68d647a3"
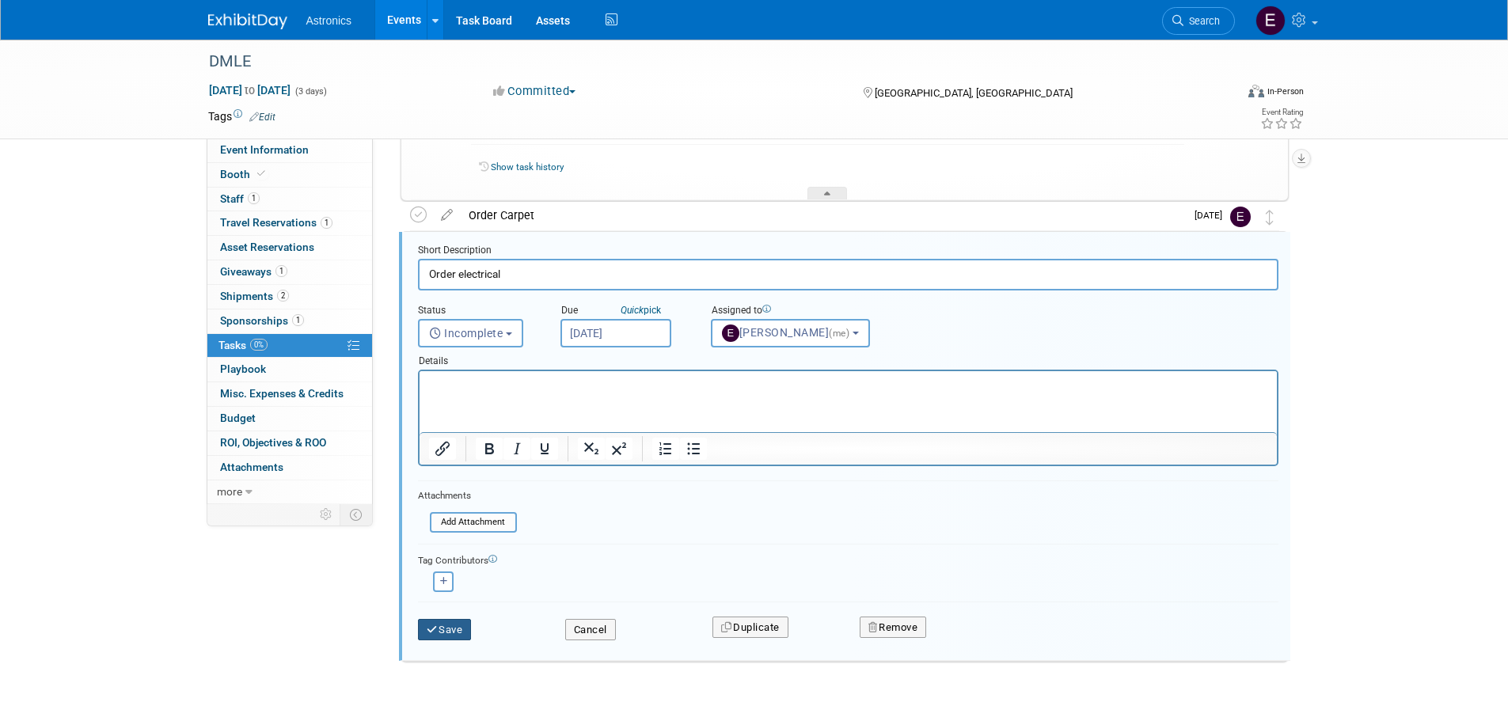
click at [456, 630] on button "Save" at bounding box center [445, 630] width 54 height 22
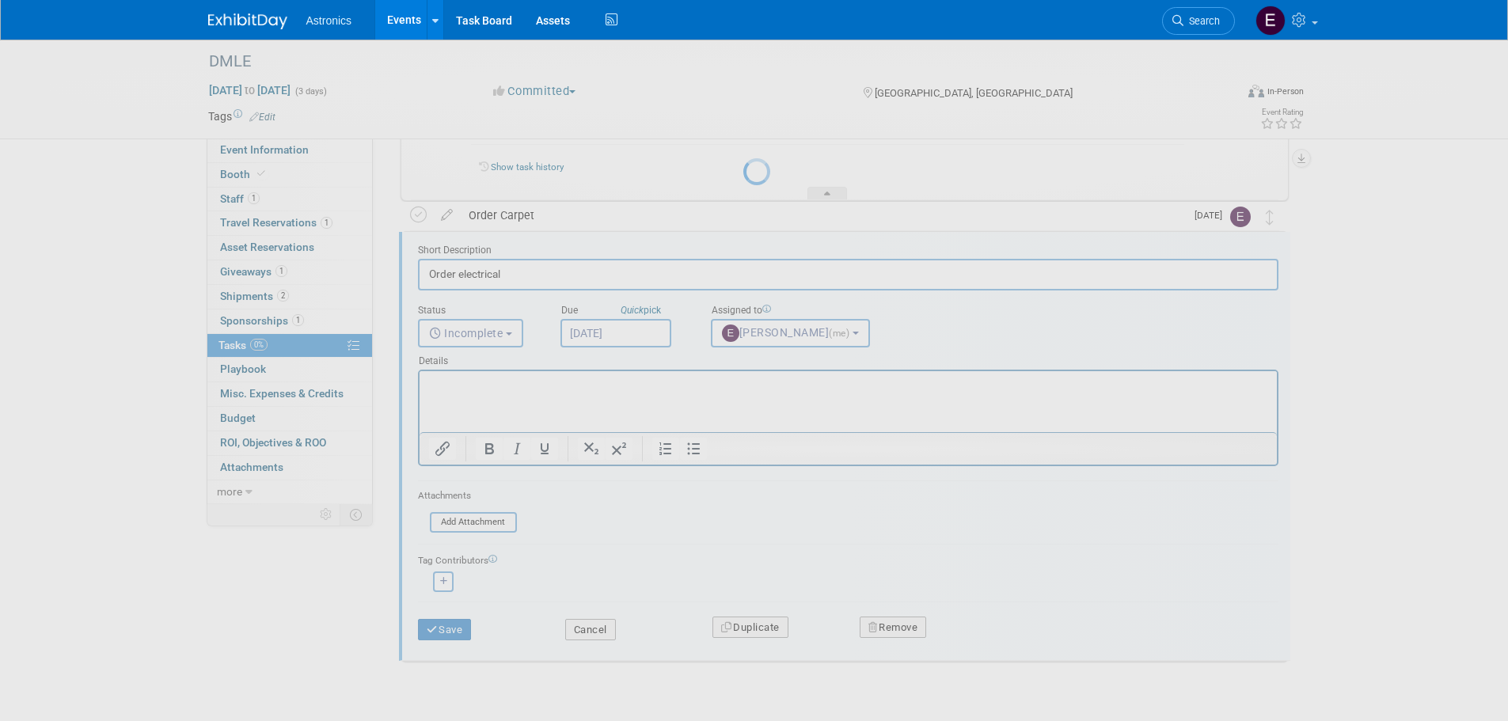
scroll to position [40, 0]
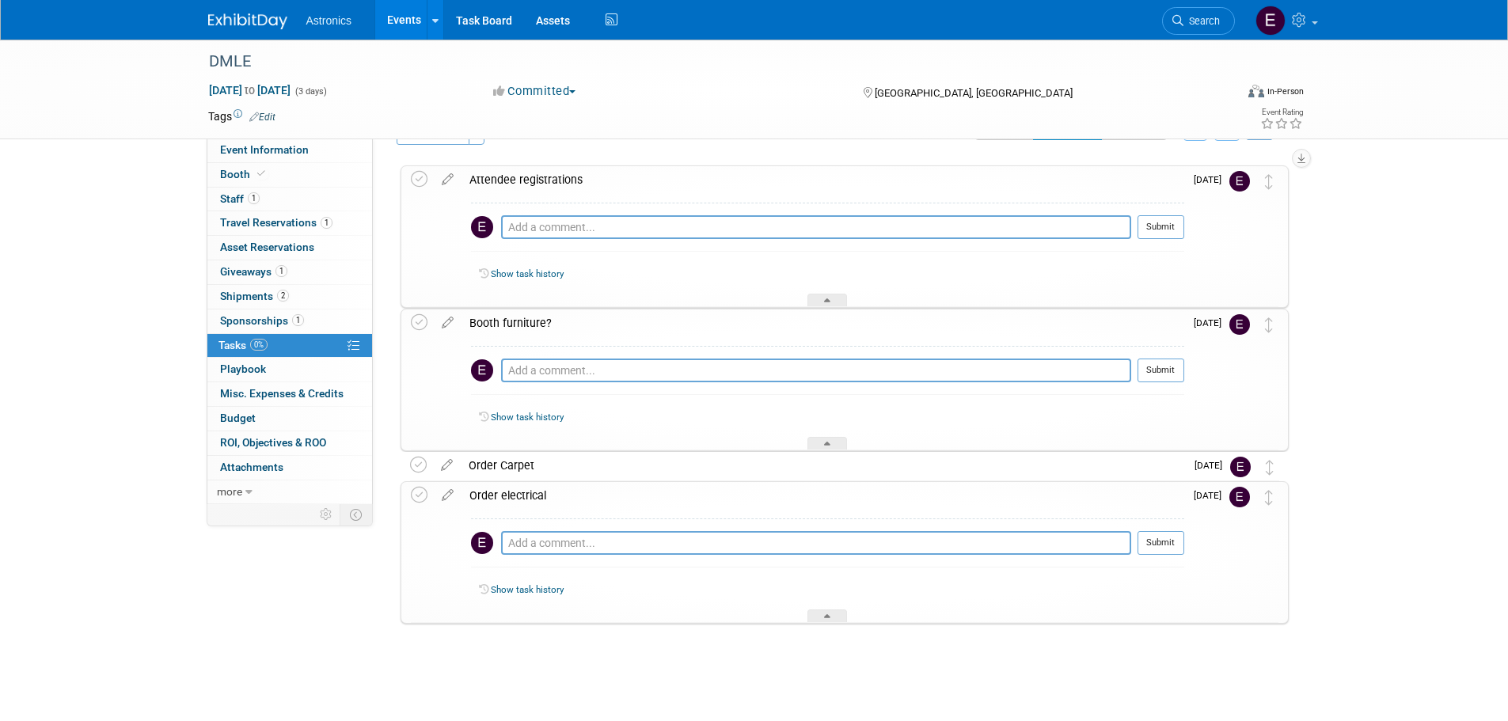
click at [1465, 342] on div "DMLE Dec 9, 2025 to Dec 11, 2025 (3 days) Dec 9, 2025 to Dec 11, 2025 Committed…" at bounding box center [754, 360] width 1508 height 722
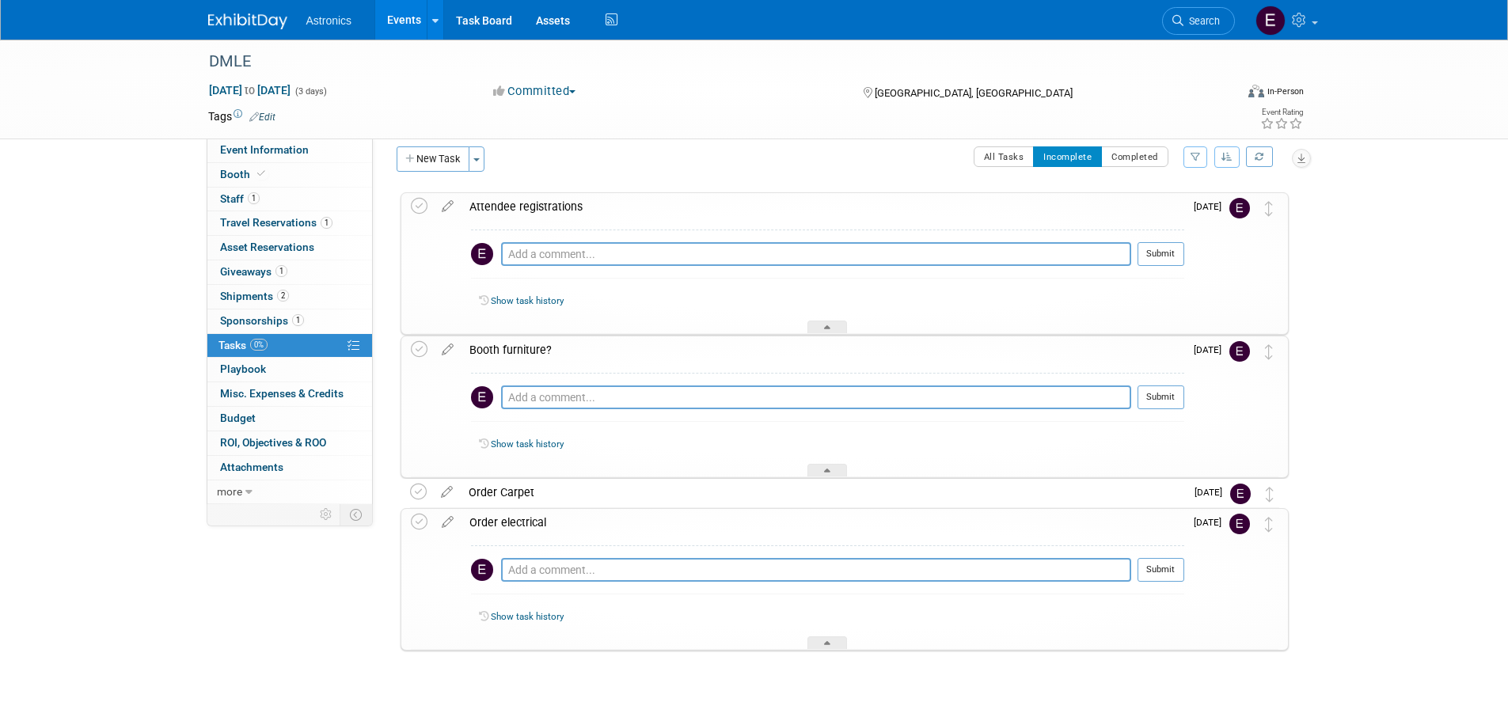
scroll to position [0, 0]
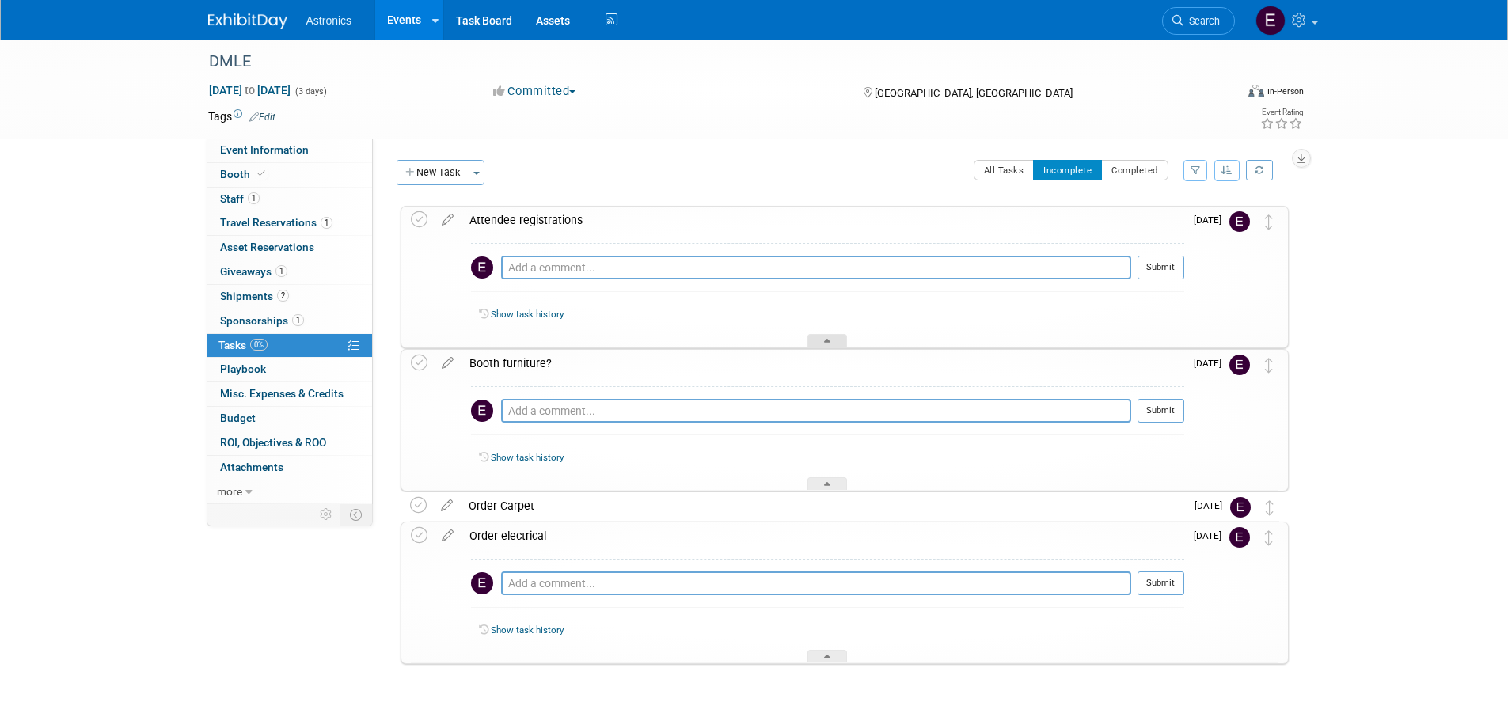
click at [830, 341] on icon at bounding box center [827, 344] width 6 height 10
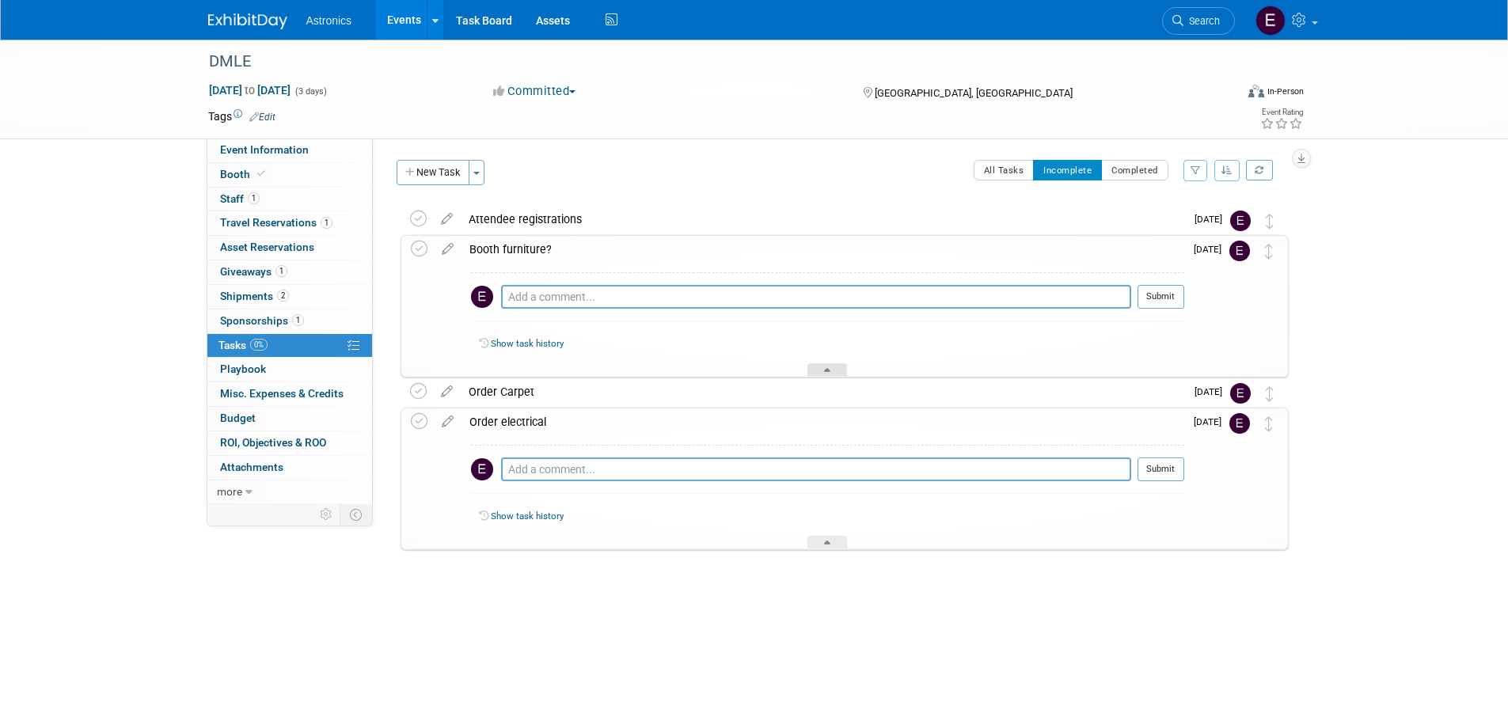
click at [829, 369] on icon at bounding box center [827, 373] width 6 height 10
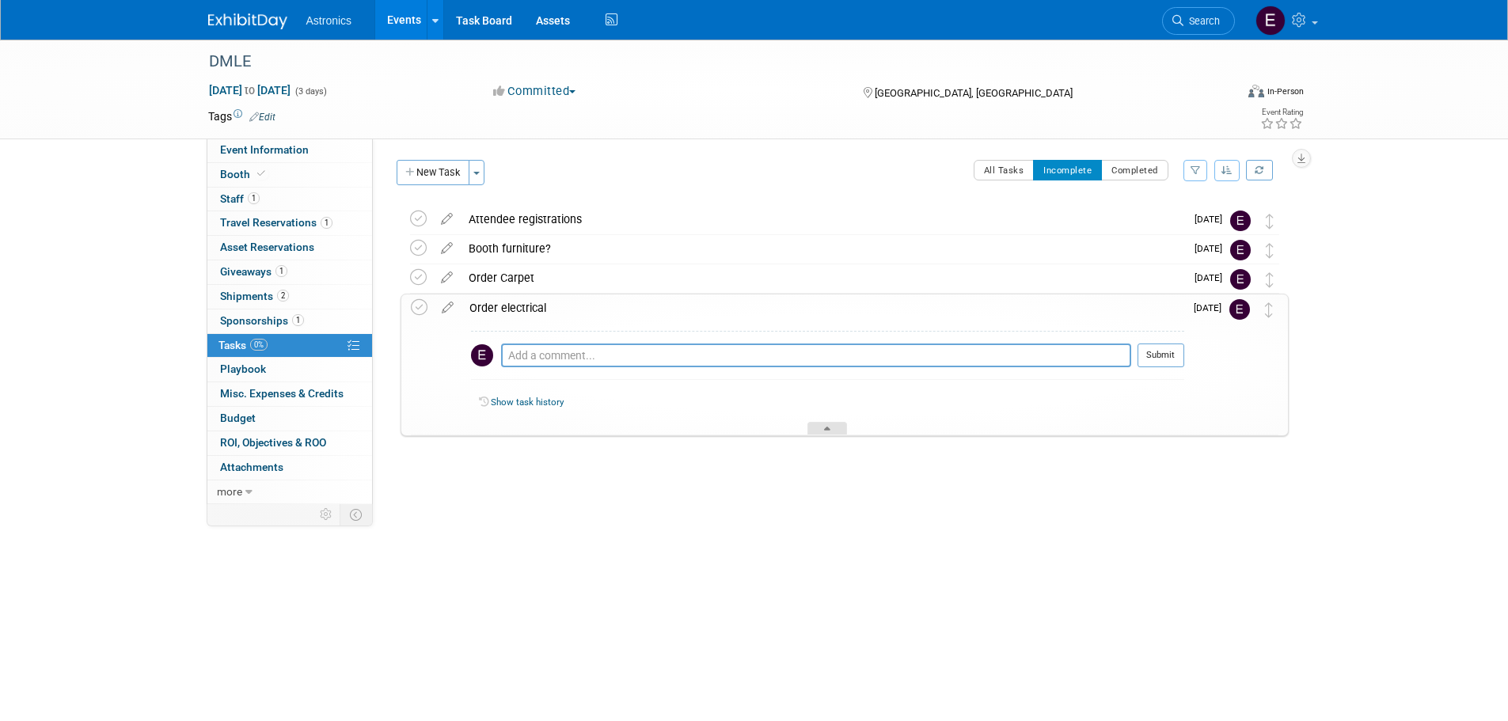
click at [829, 431] on icon at bounding box center [827, 432] width 6 height 10
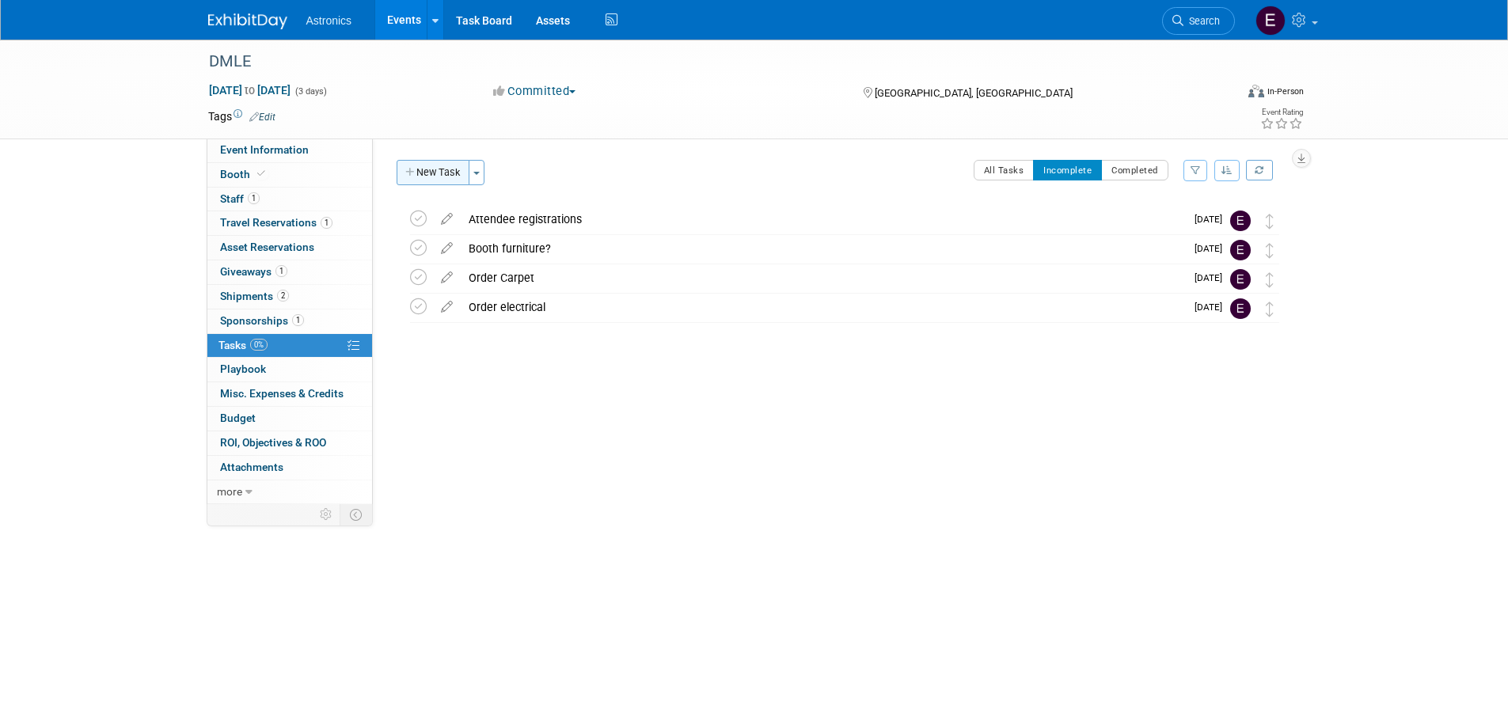
click at [432, 170] on button "New Task" at bounding box center [433, 172] width 73 height 25
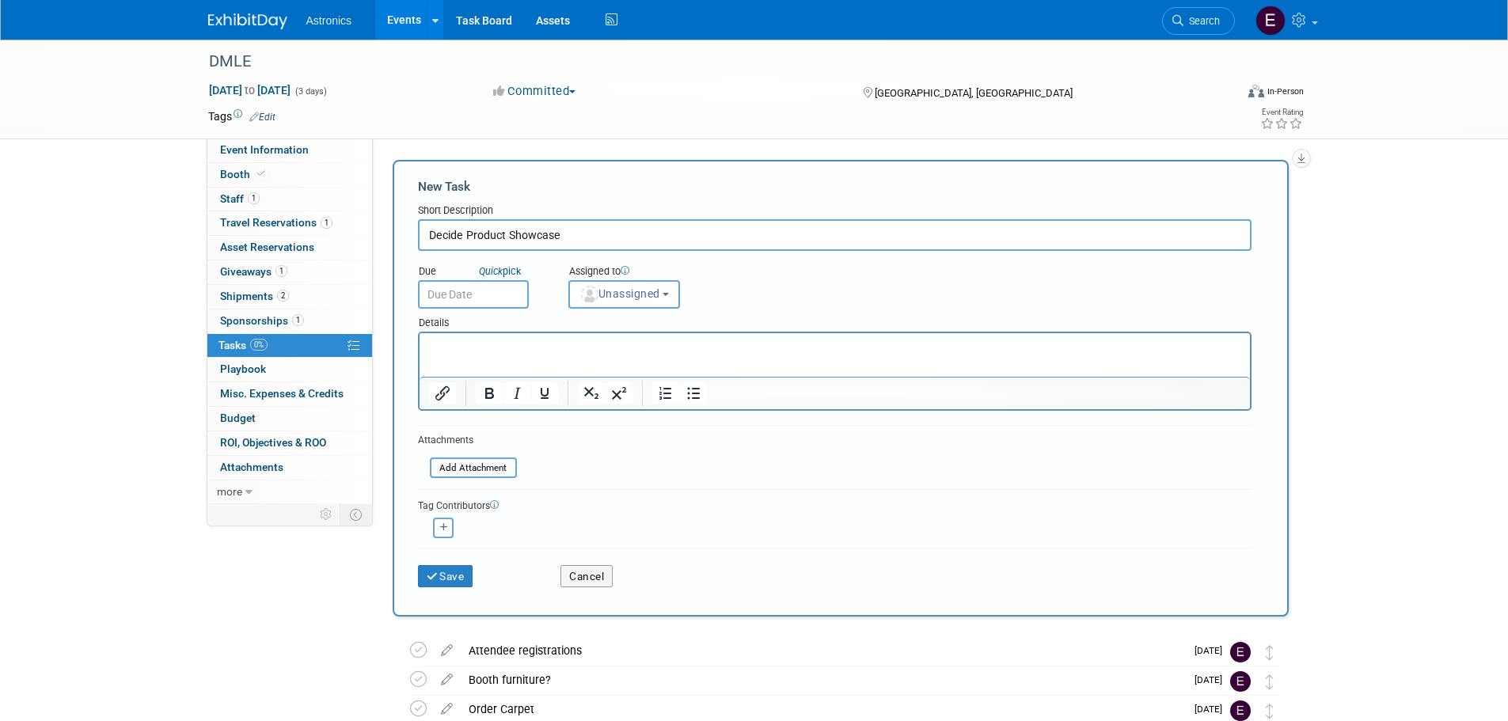
type input "Decide Product Showcase"
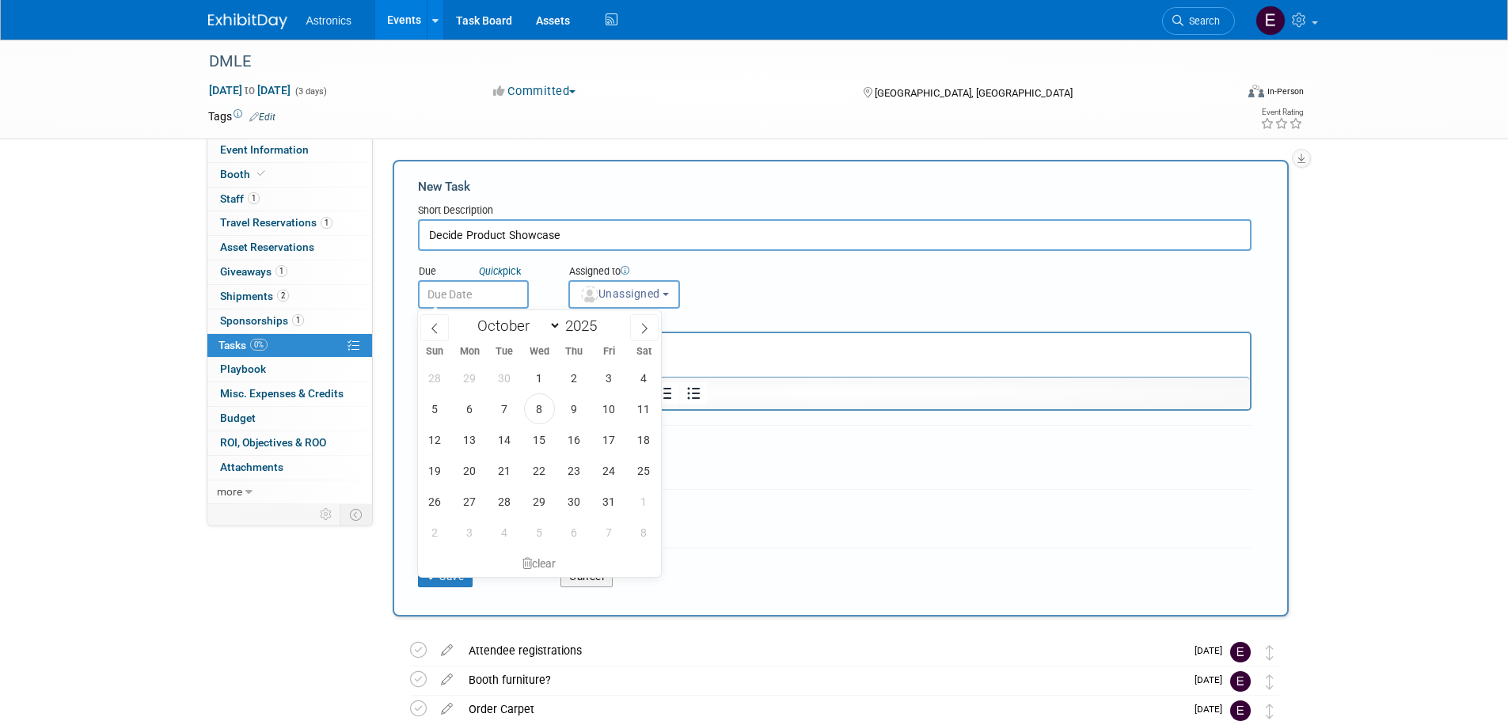
click at [454, 296] on input "text" at bounding box center [473, 294] width 111 height 29
click at [607, 504] on span "31" at bounding box center [609, 501] width 31 height 31
type input "Oct 31, 2025"
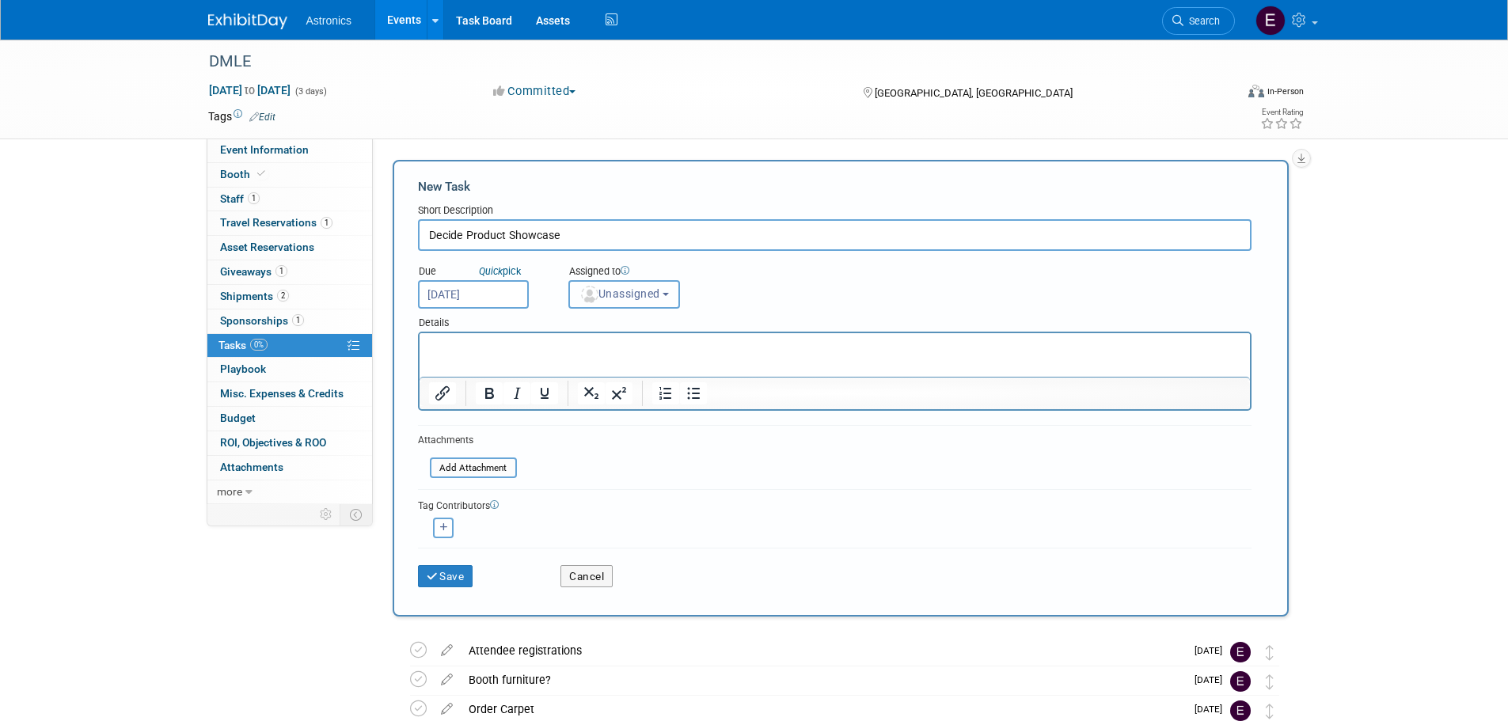
click at [647, 298] on span "Unassigned" at bounding box center [620, 293] width 81 height 13
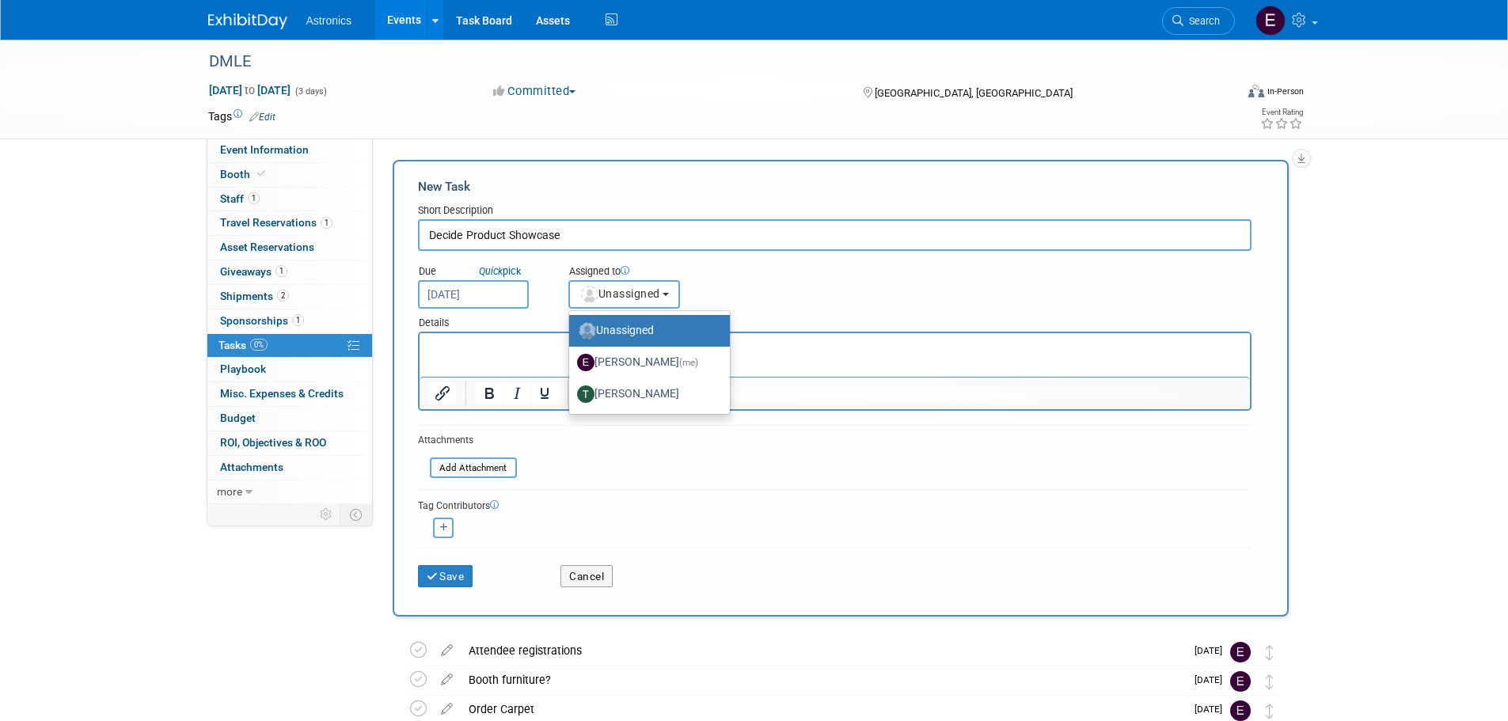
click at [647, 298] on span "Unassigned" at bounding box center [620, 293] width 81 height 13
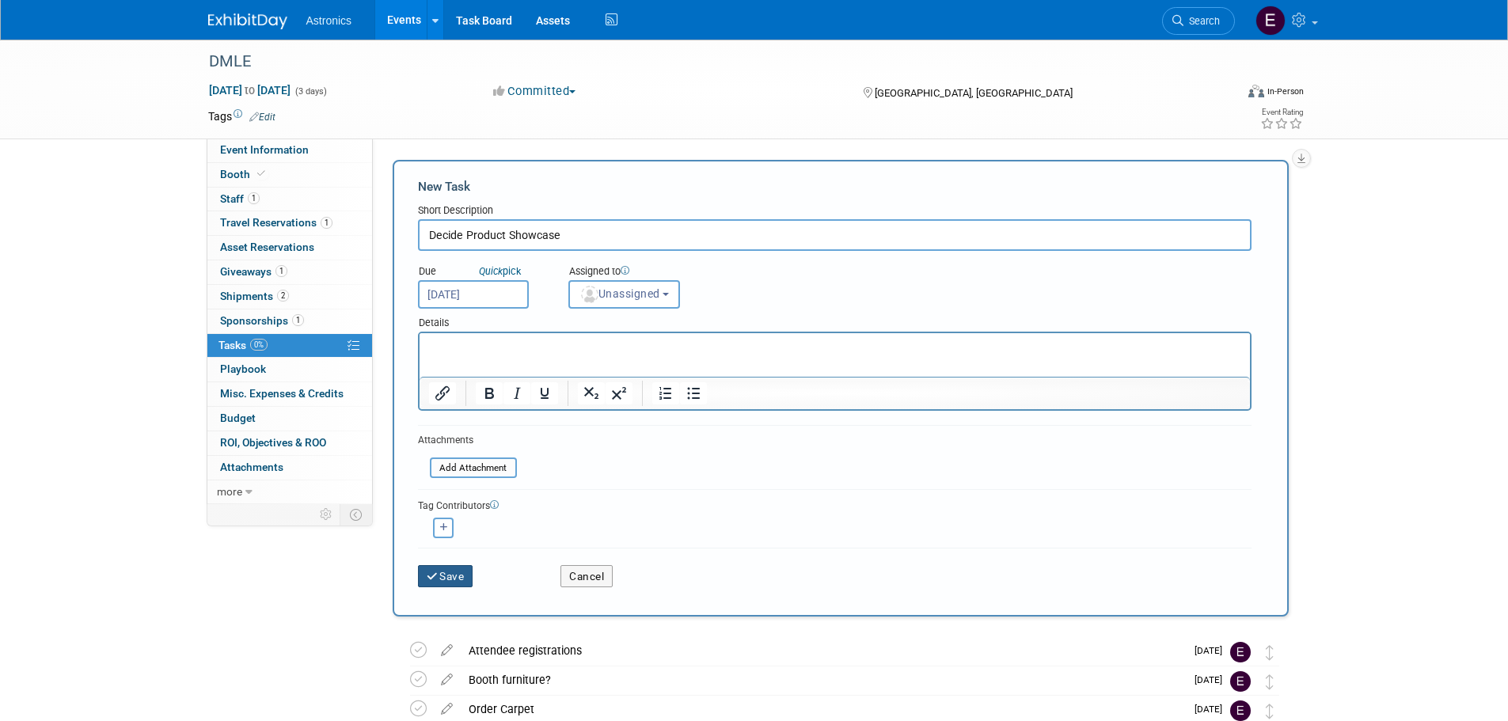
click at [442, 575] on button "Save" at bounding box center [445, 576] width 55 height 22
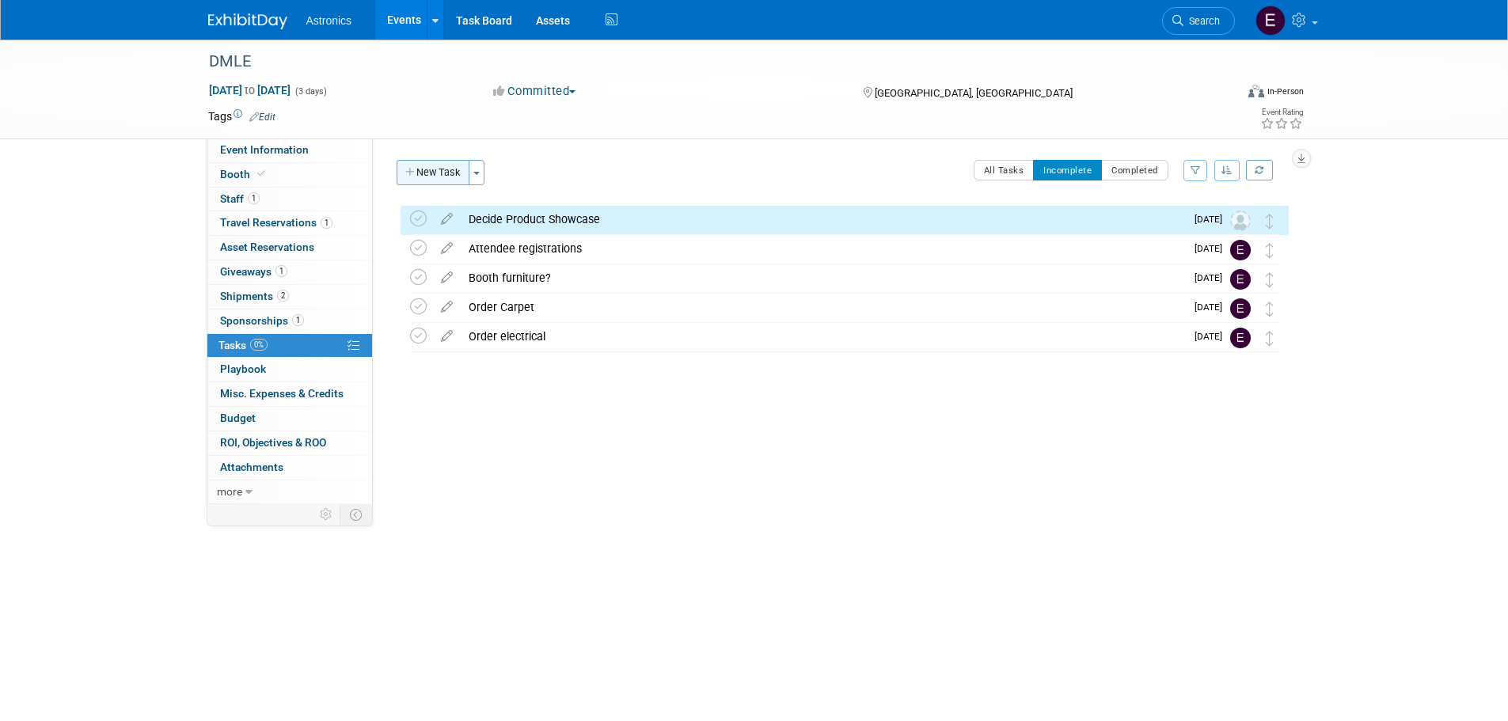
click at [442, 169] on button "New Task" at bounding box center [433, 172] width 73 height 25
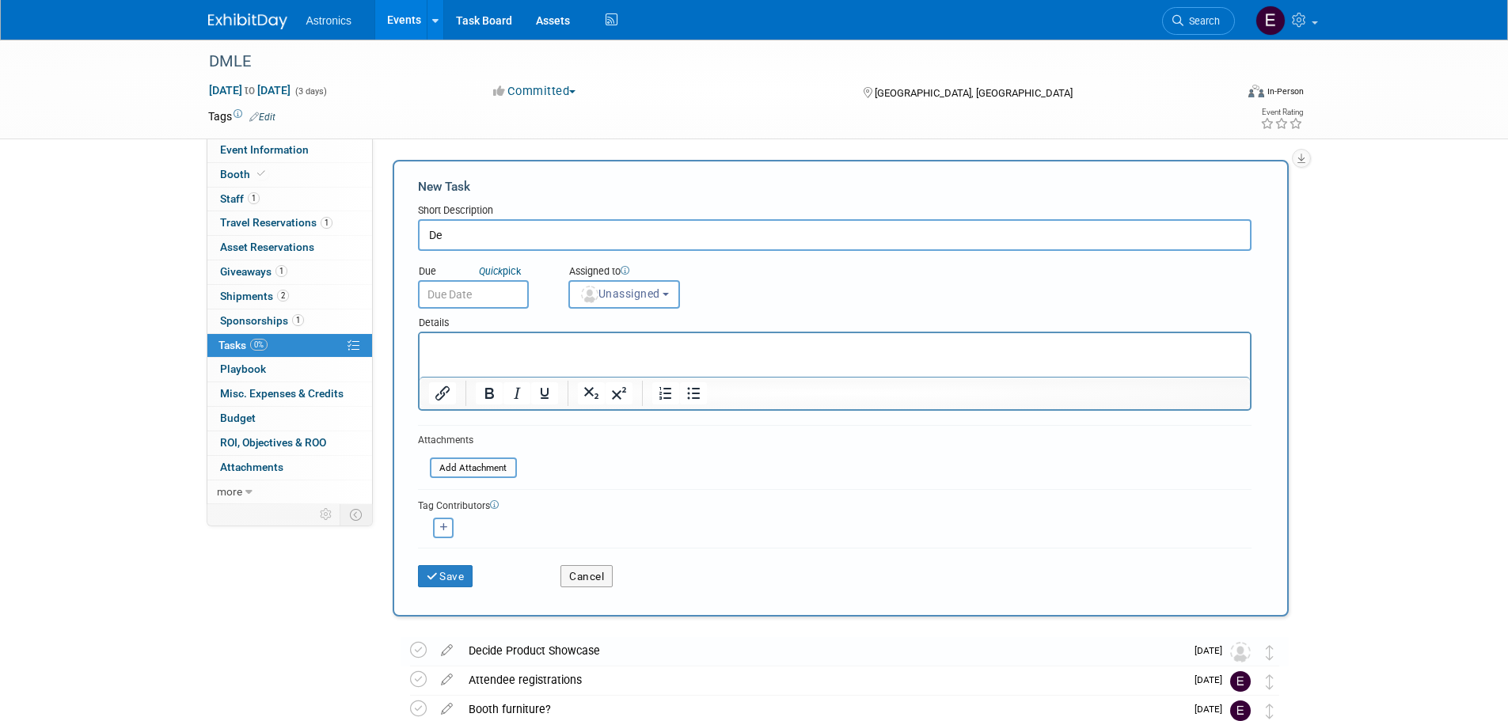
type input "D"
type input "Advertising"
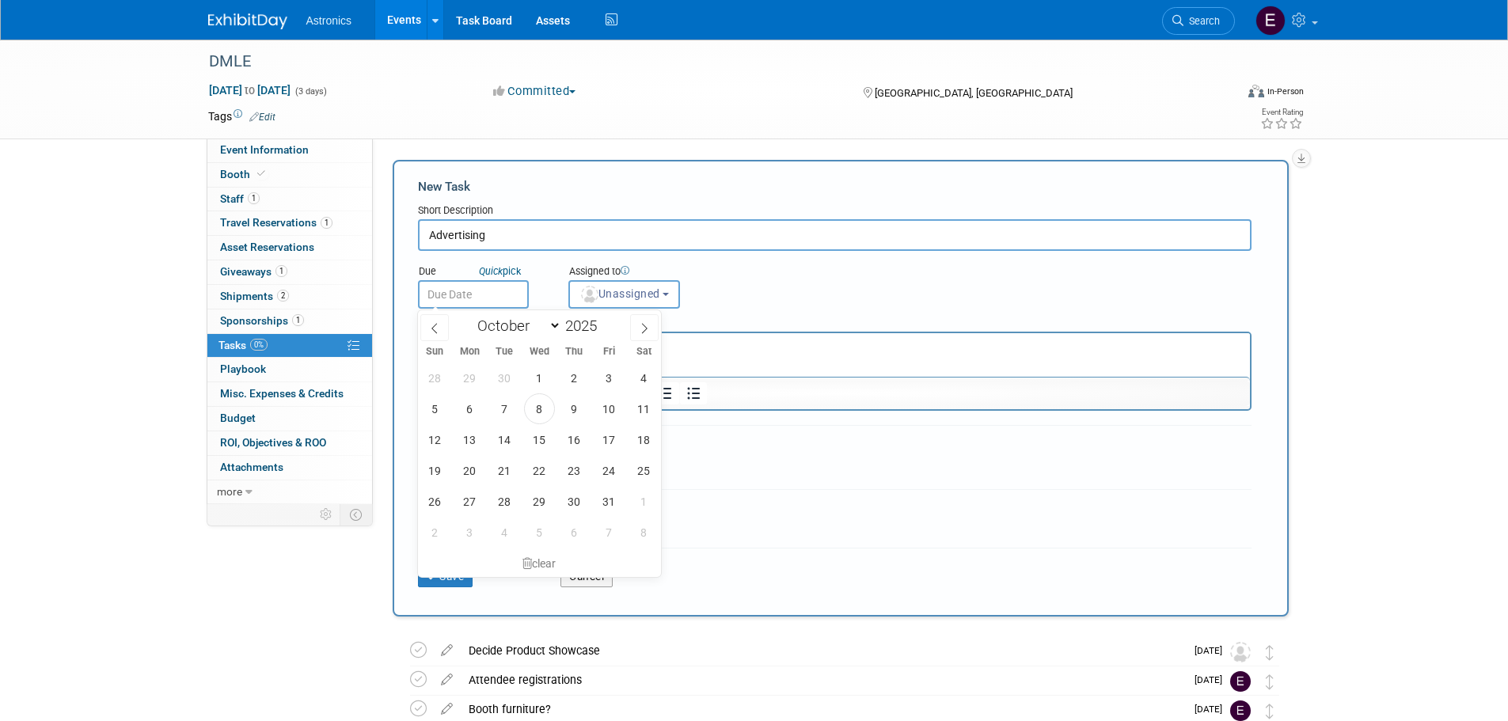
click at [466, 297] on input "text" at bounding box center [473, 294] width 111 height 29
click at [610, 437] on span "17" at bounding box center [609, 439] width 31 height 31
type input "Oct 17, 2025"
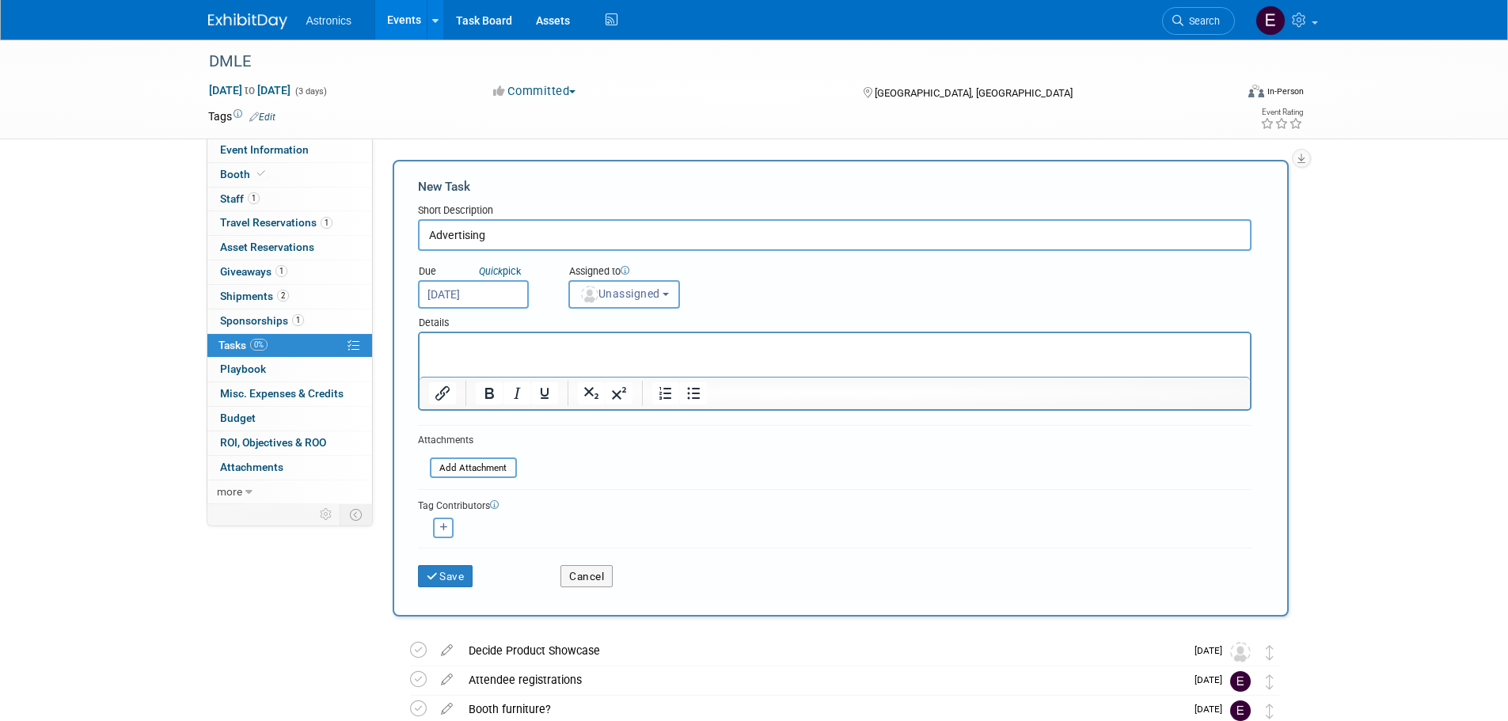
click at [630, 297] on span "Unassigned" at bounding box center [620, 293] width 81 height 13
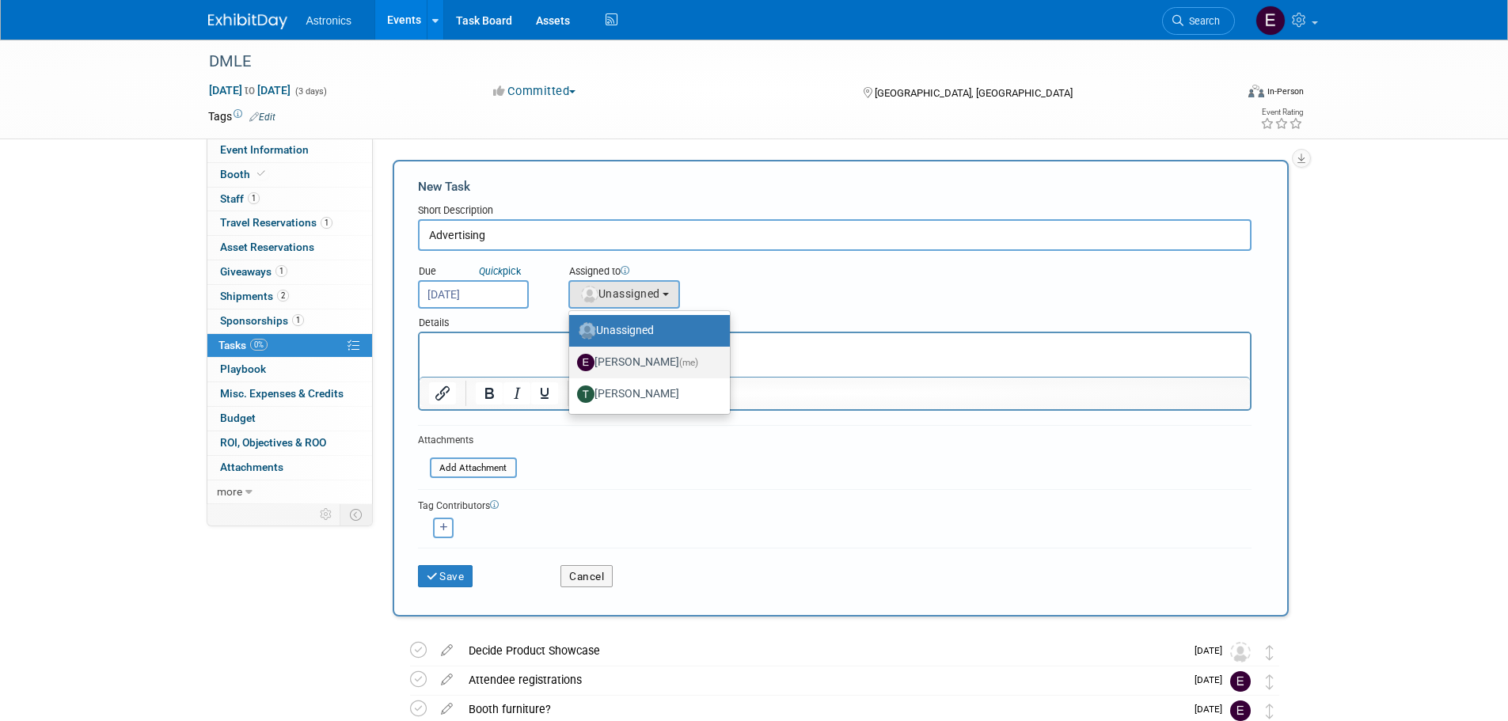
click at [633, 362] on label "Elizabeth Cortes (me)" at bounding box center [645, 362] width 137 height 25
click at [572, 362] on input "Elizabeth Cortes (me)" at bounding box center [566, 360] width 10 height 10
select select "6c831af6-db72-4626-b035-851e68d647a3"
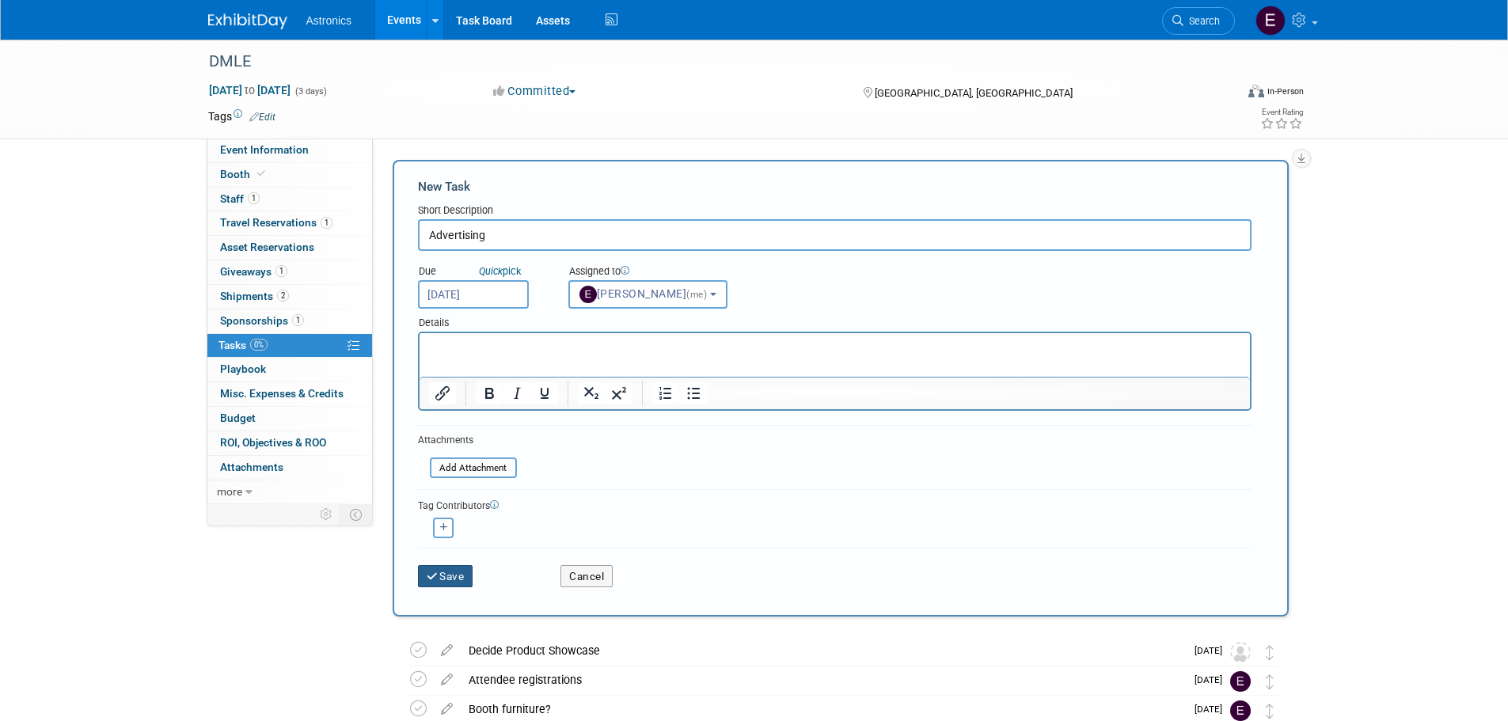
click at [419, 576] on button "Save" at bounding box center [445, 576] width 55 height 22
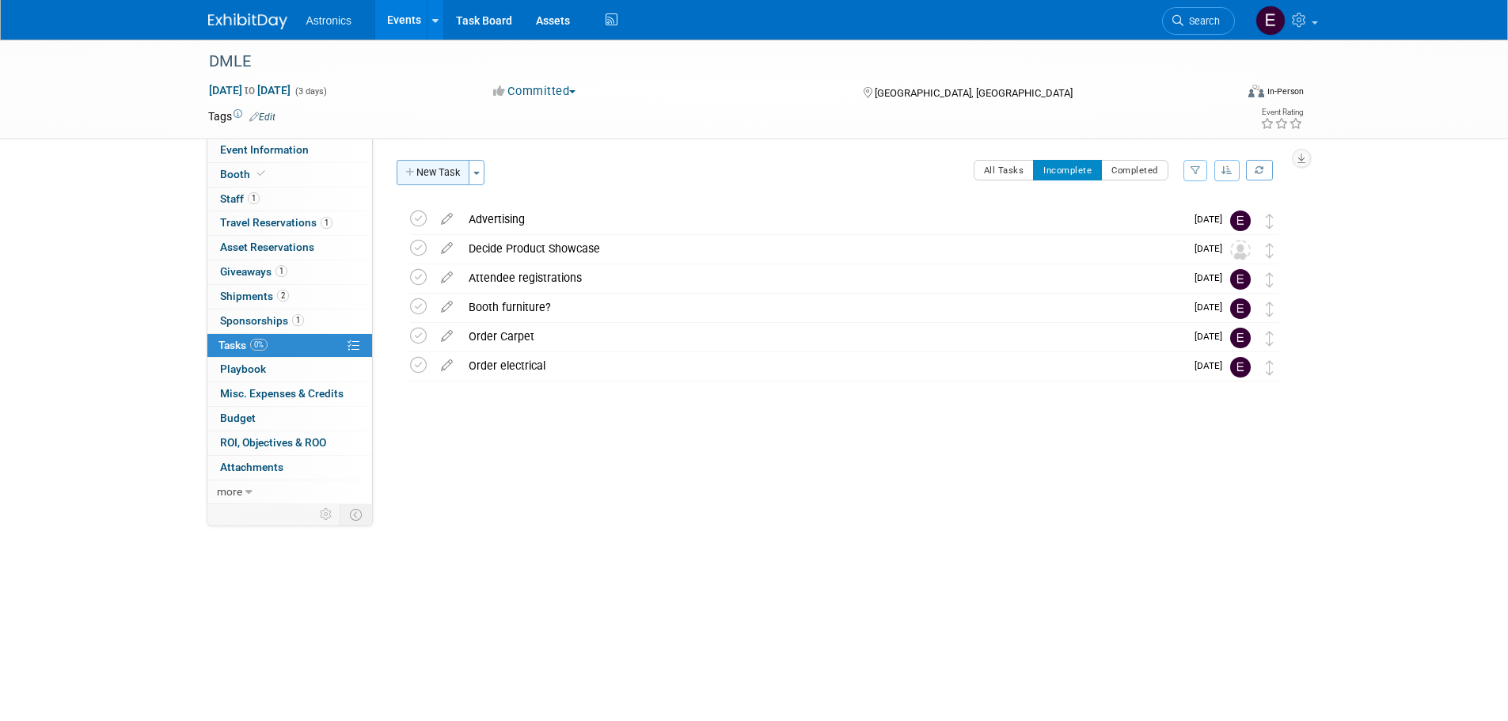
click at [439, 170] on button "New Task" at bounding box center [433, 172] width 73 height 25
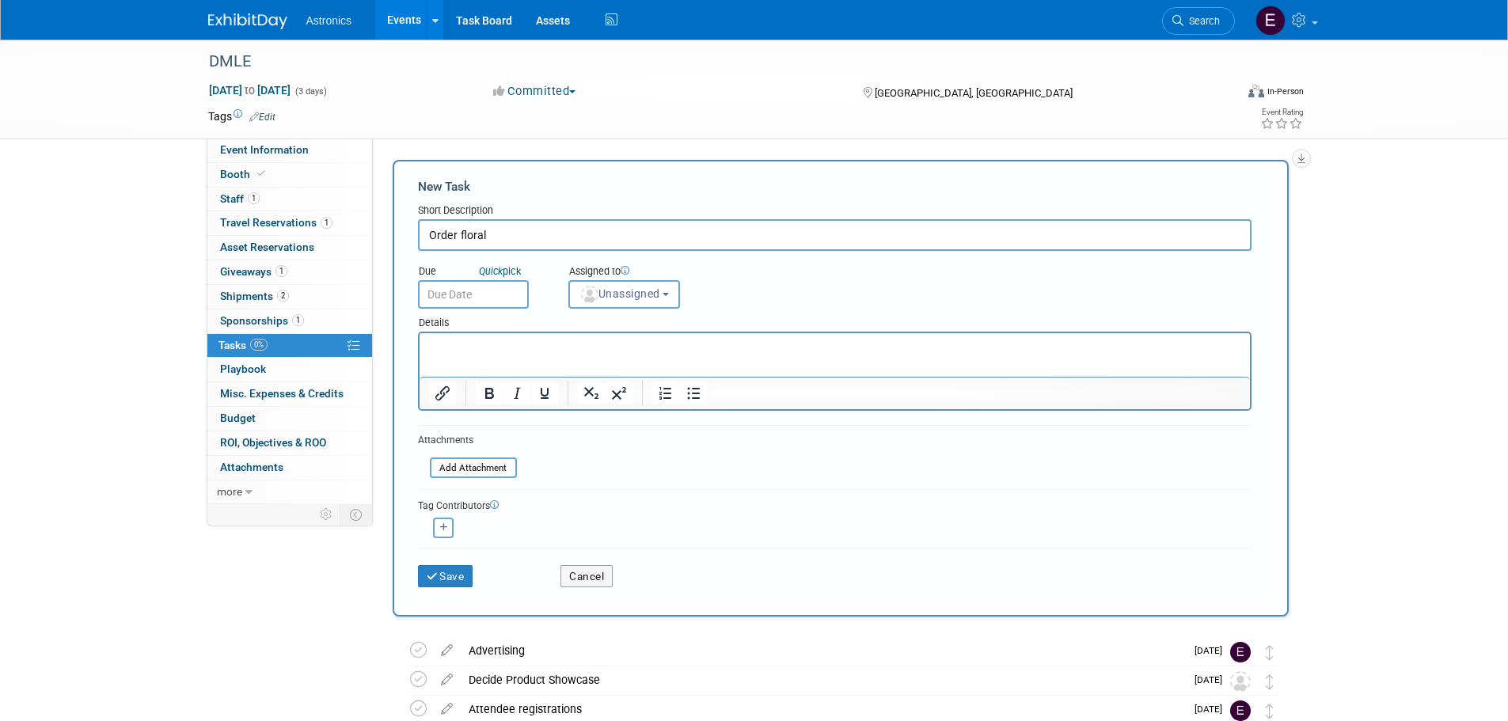
type input "Order floral"
click at [463, 296] on input "text" at bounding box center [473, 294] width 111 height 29
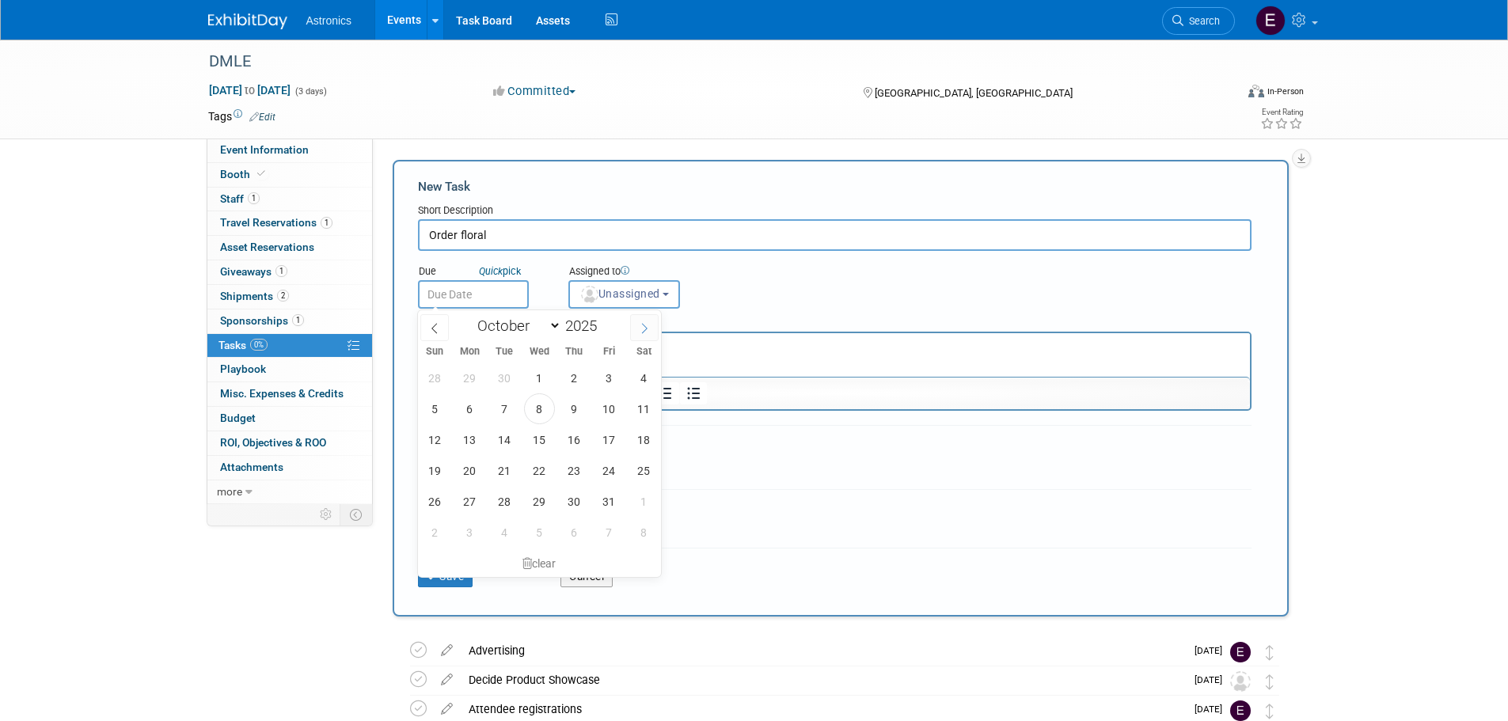
click at [644, 329] on icon at bounding box center [644, 328] width 11 height 11
select select "10"
click at [609, 473] on span "21" at bounding box center [609, 470] width 31 height 31
type input "Nov 21, 2025"
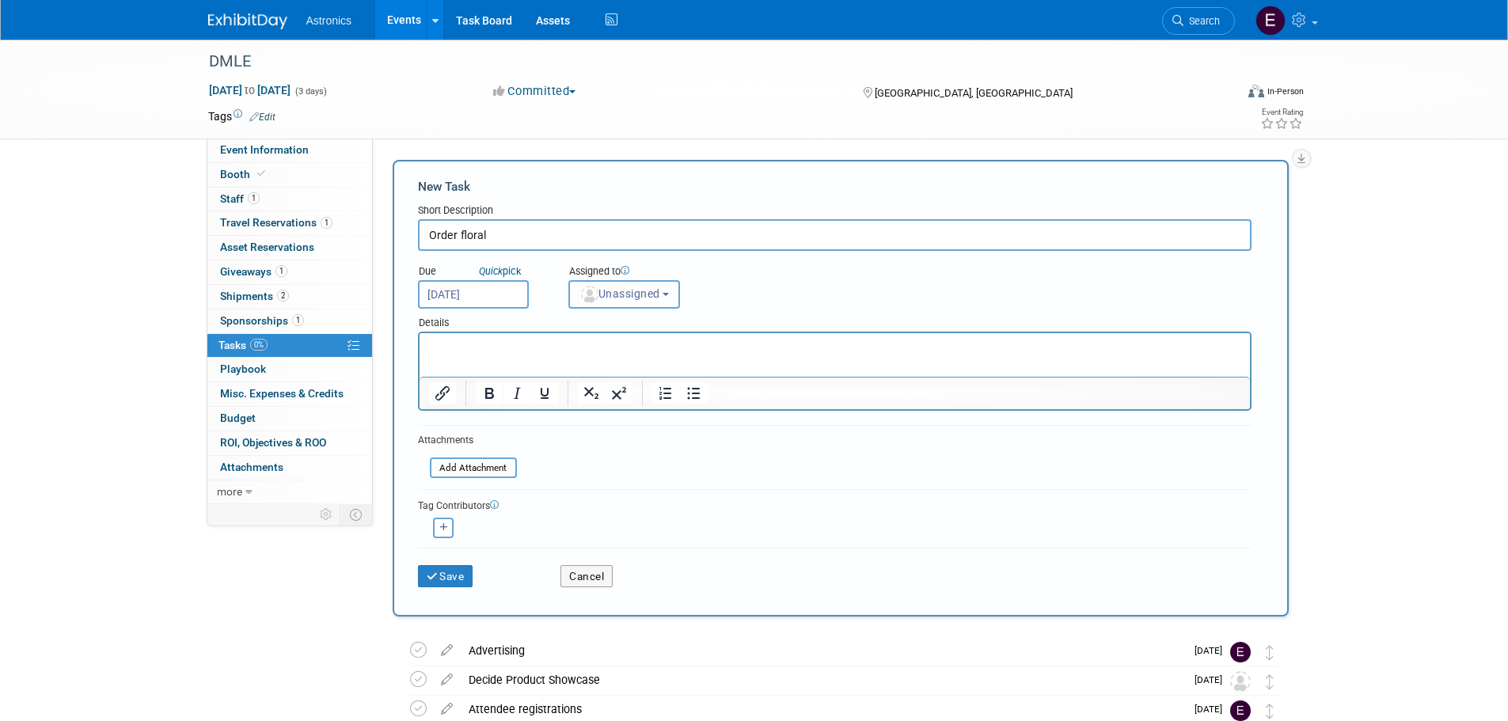
click at [623, 301] on button "Unassigned" at bounding box center [624, 294] width 112 height 29
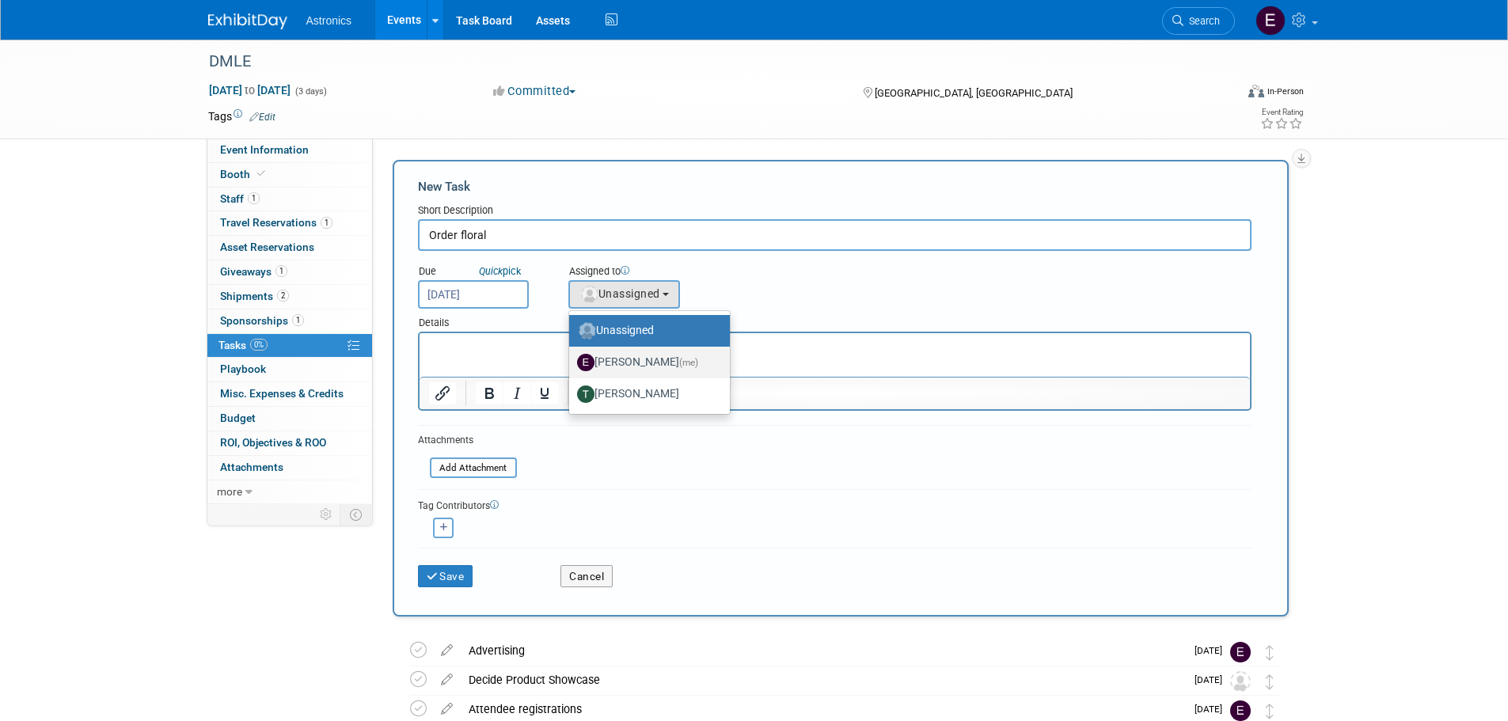
click at [630, 356] on label "Elizabeth Cortes (me)" at bounding box center [645, 362] width 137 height 25
click at [572, 356] on input "Elizabeth Cortes (me)" at bounding box center [566, 360] width 10 height 10
select select "6c831af6-db72-4626-b035-851e68d647a3"
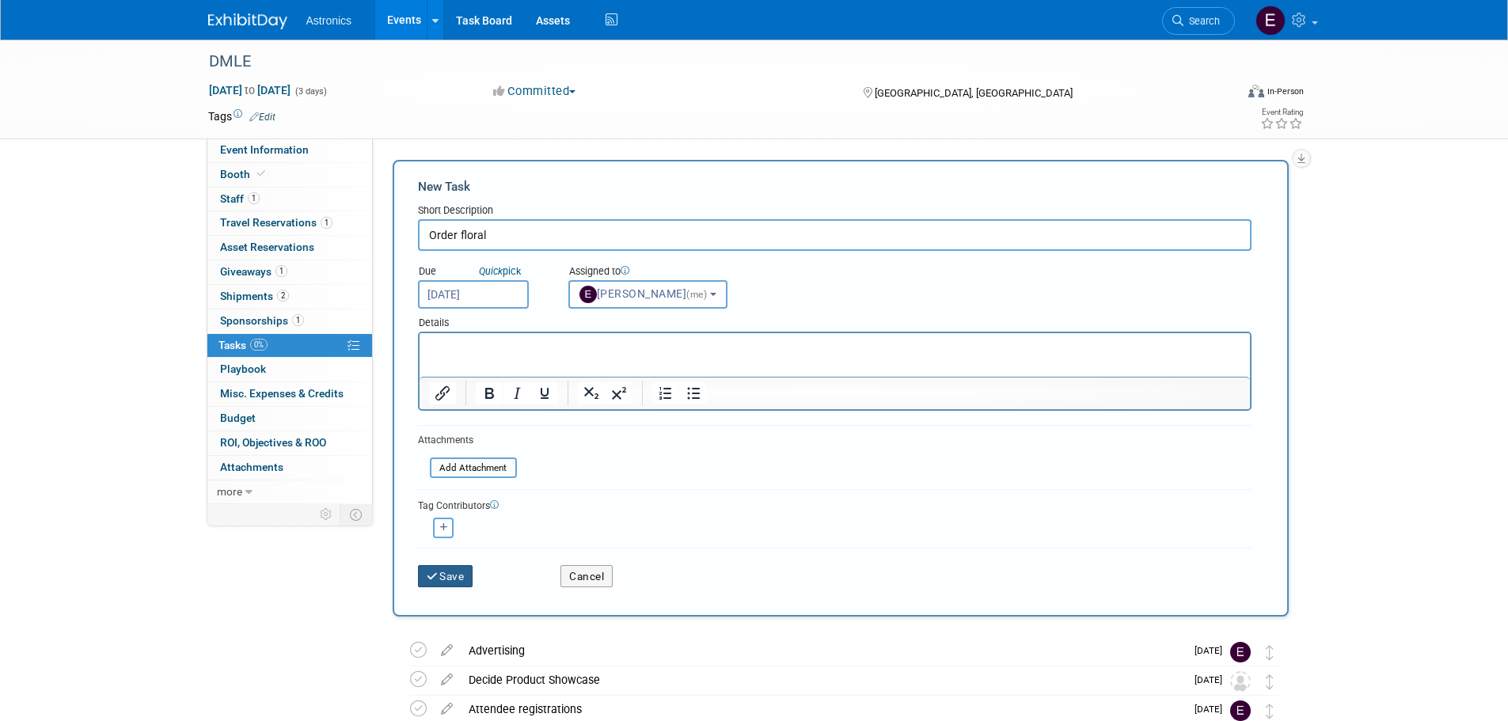
click at [436, 577] on icon "submit" at bounding box center [433, 577] width 13 height 11
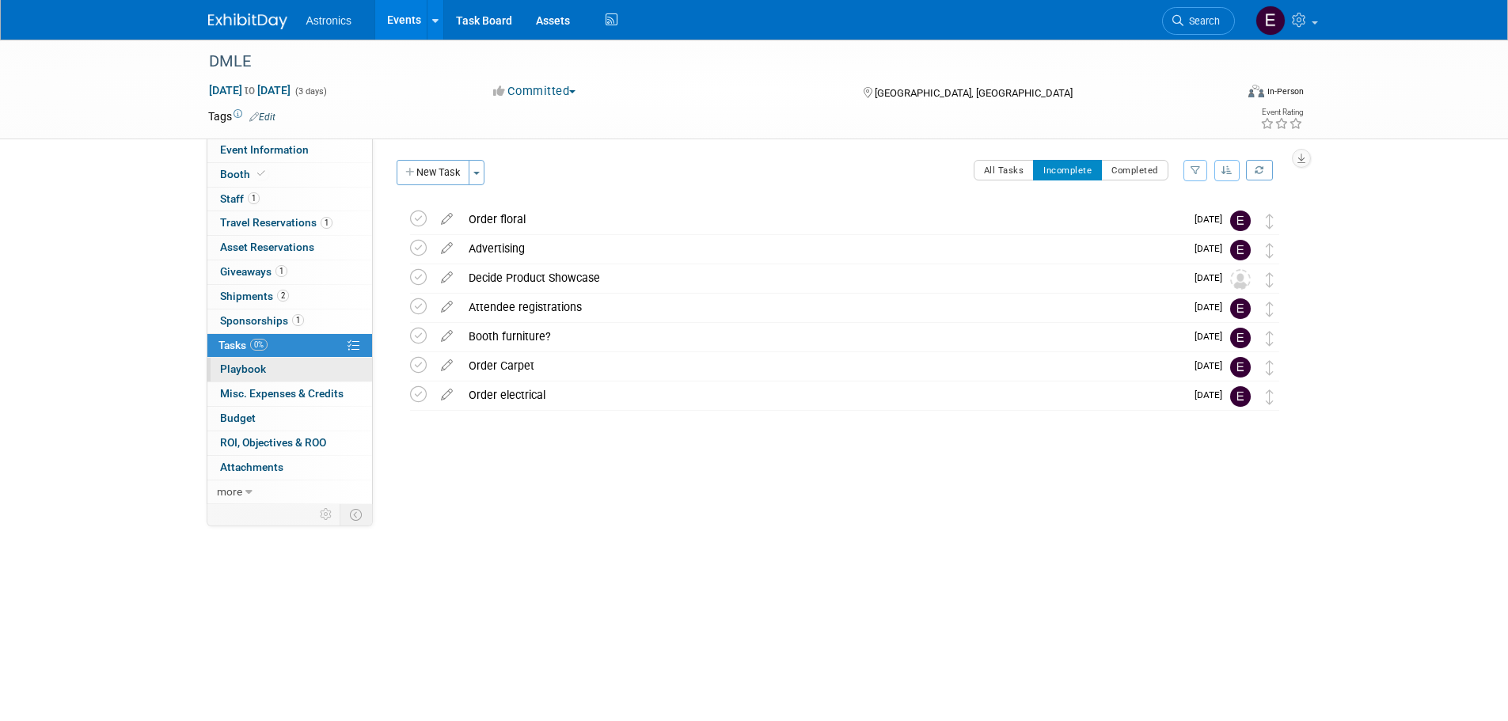
click at [231, 373] on span "Playbook 0" at bounding box center [243, 369] width 46 height 13
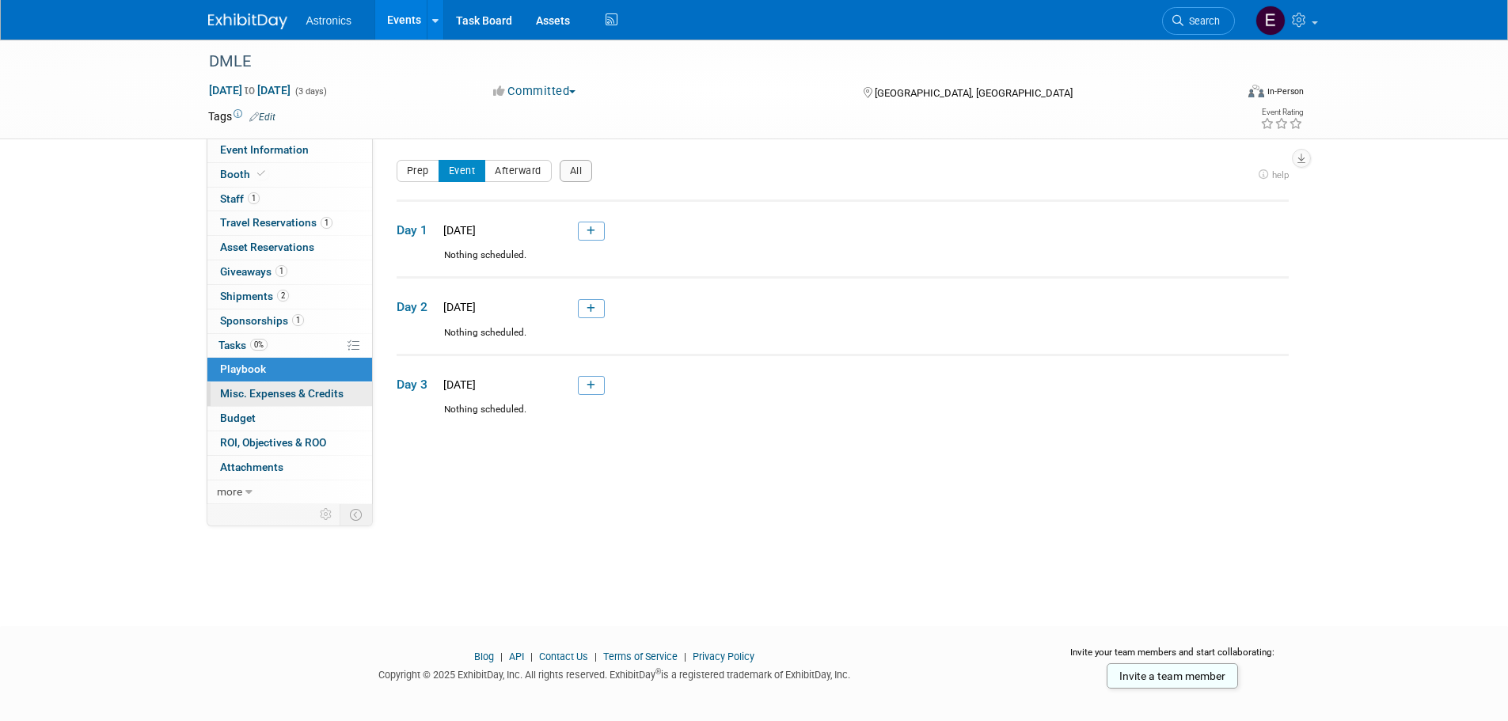
click at [247, 390] on span "Misc. Expenses & Credits 0" at bounding box center [282, 393] width 124 height 13
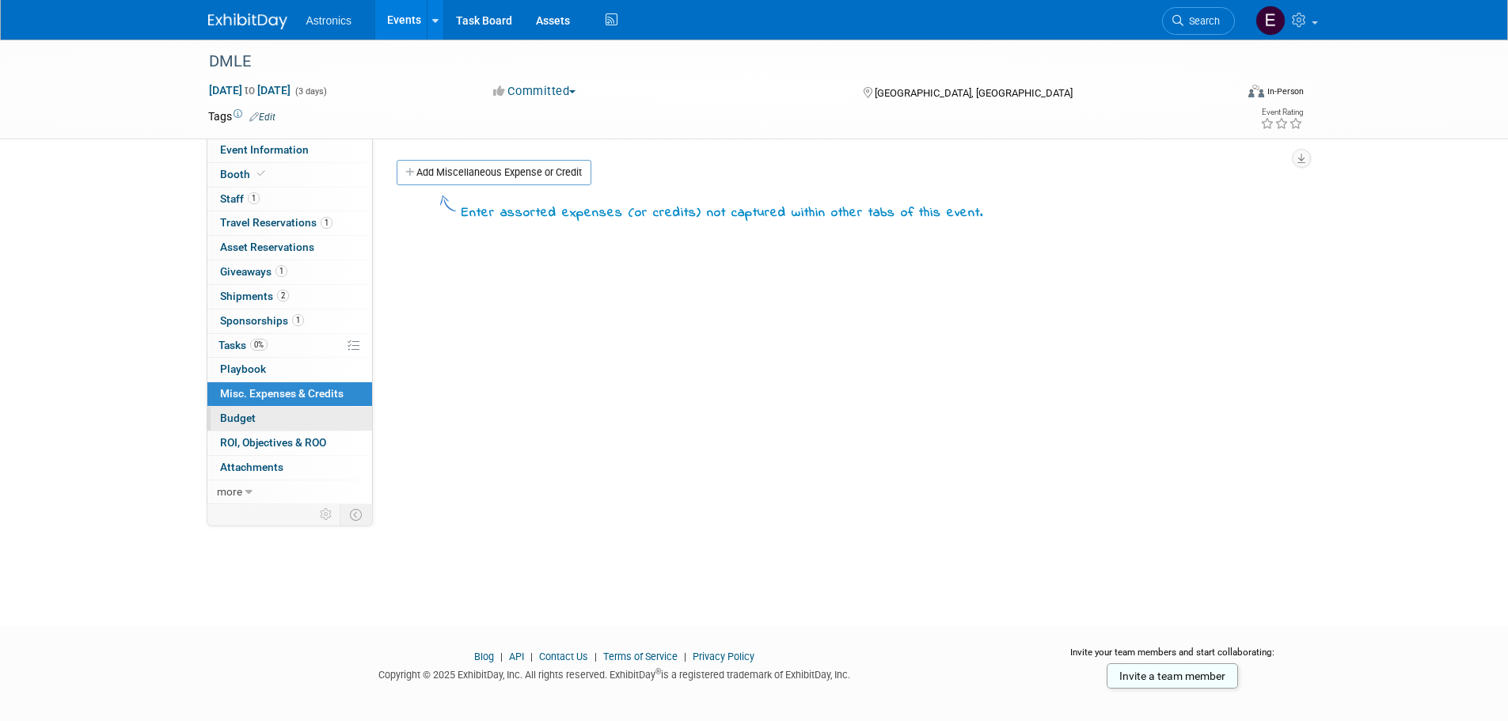
click at [241, 420] on span "Budget" at bounding box center [238, 418] width 36 height 13
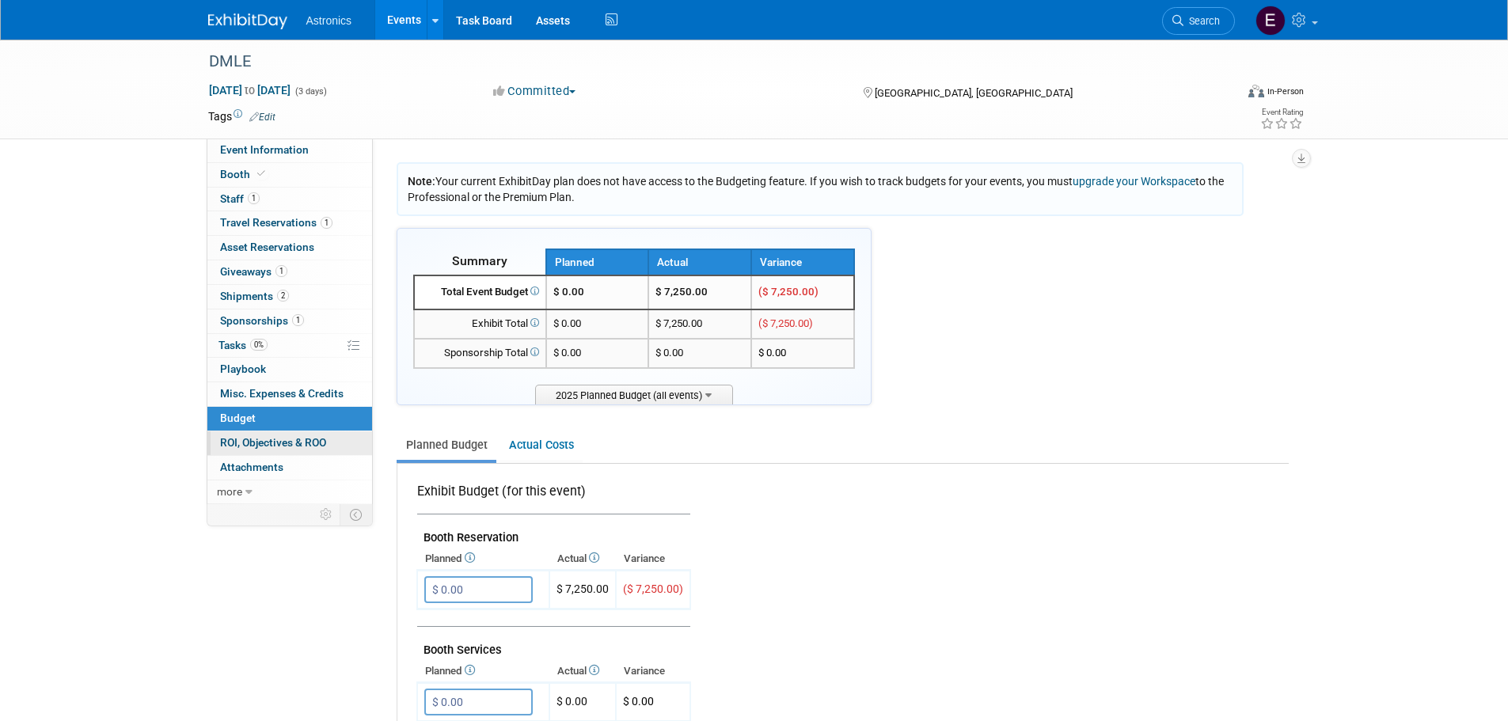
click at [247, 443] on span "ROI, Objectives & ROO 0" at bounding box center [273, 442] width 106 height 13
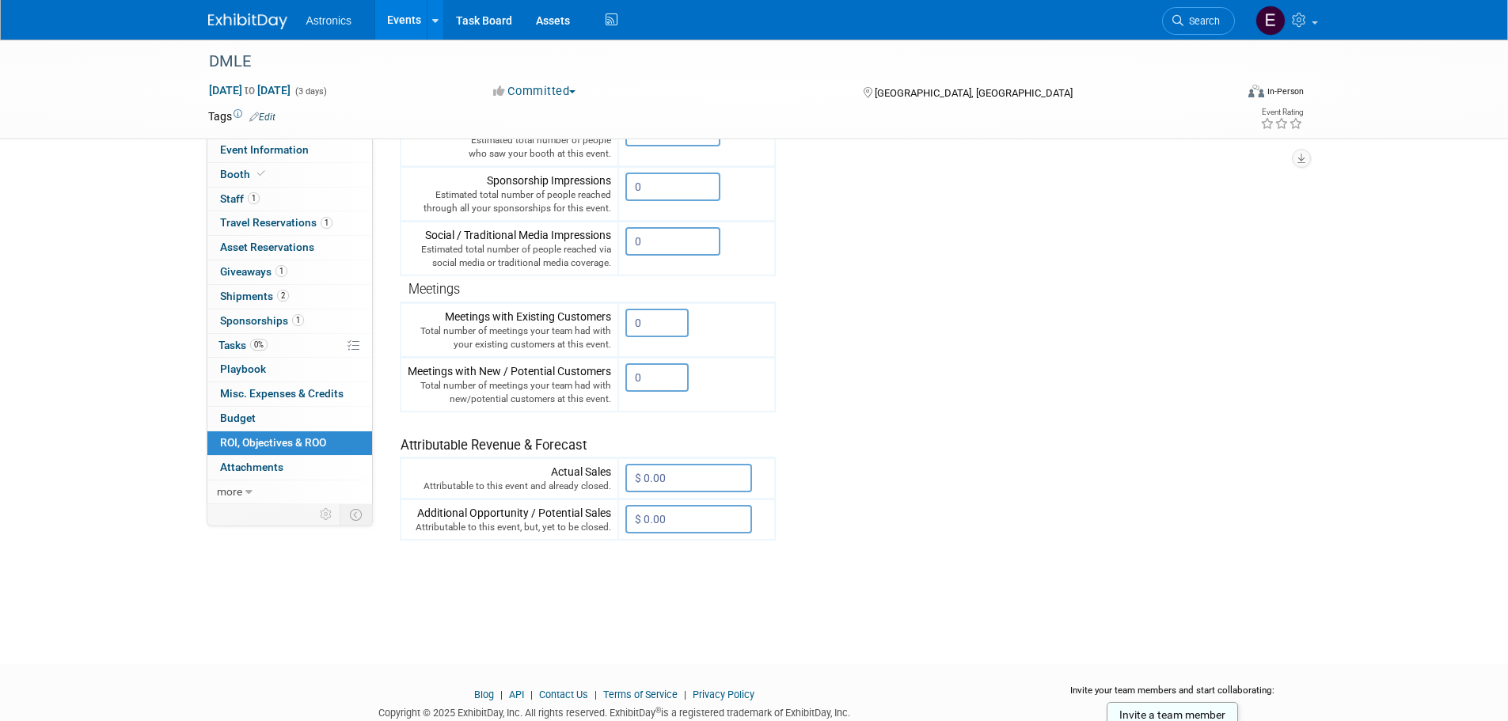
scroll to position [396, 0]
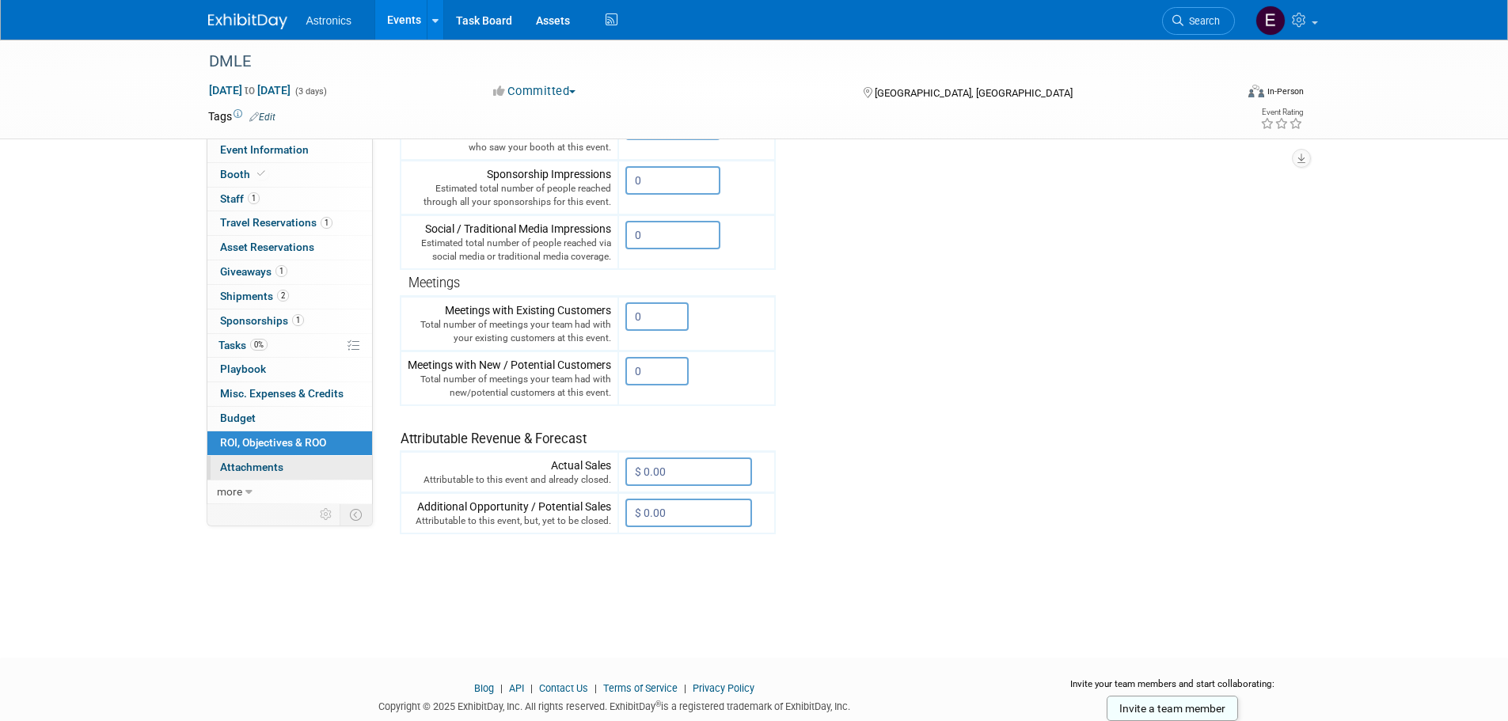
click at [245, 462] on span "Attachments 0" at bounding box center [251, 467] width 63 height 13
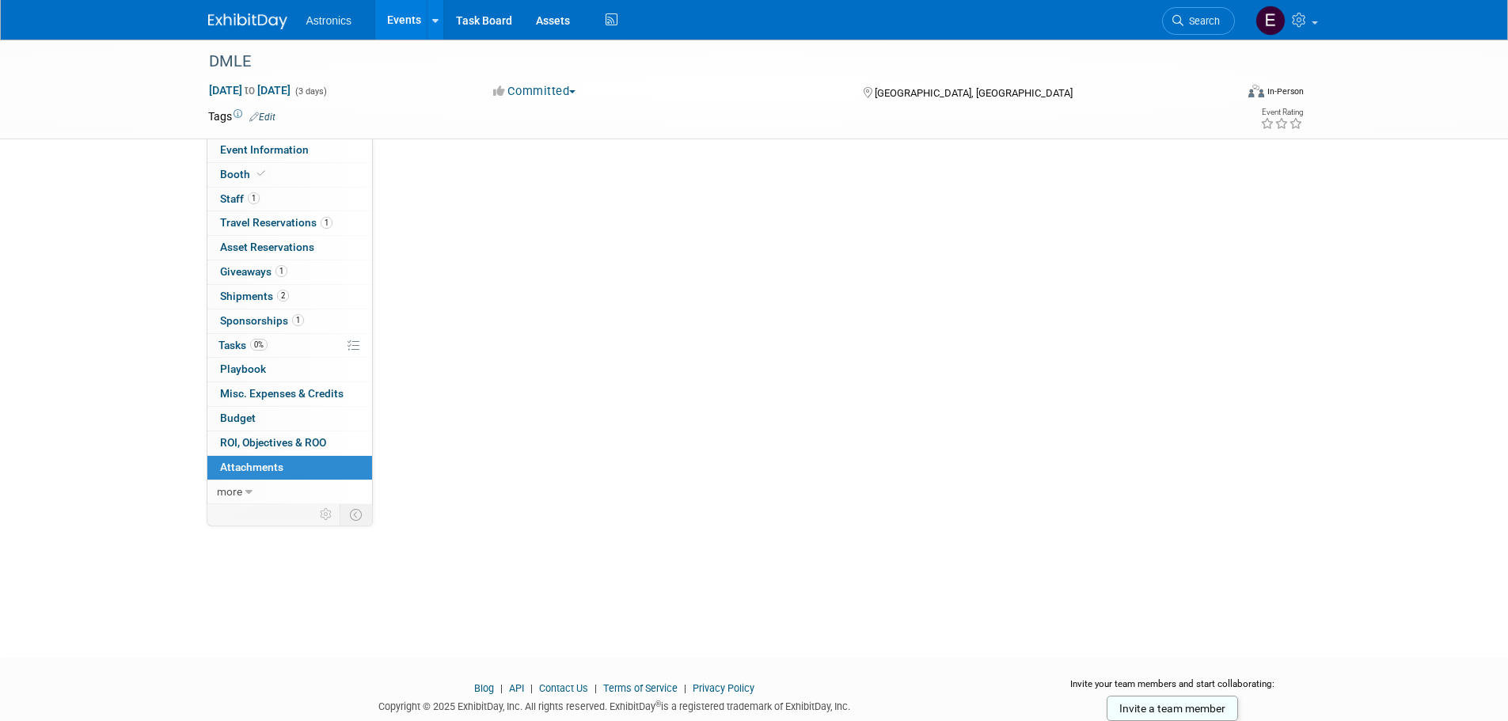
scroll to position [0, 0]
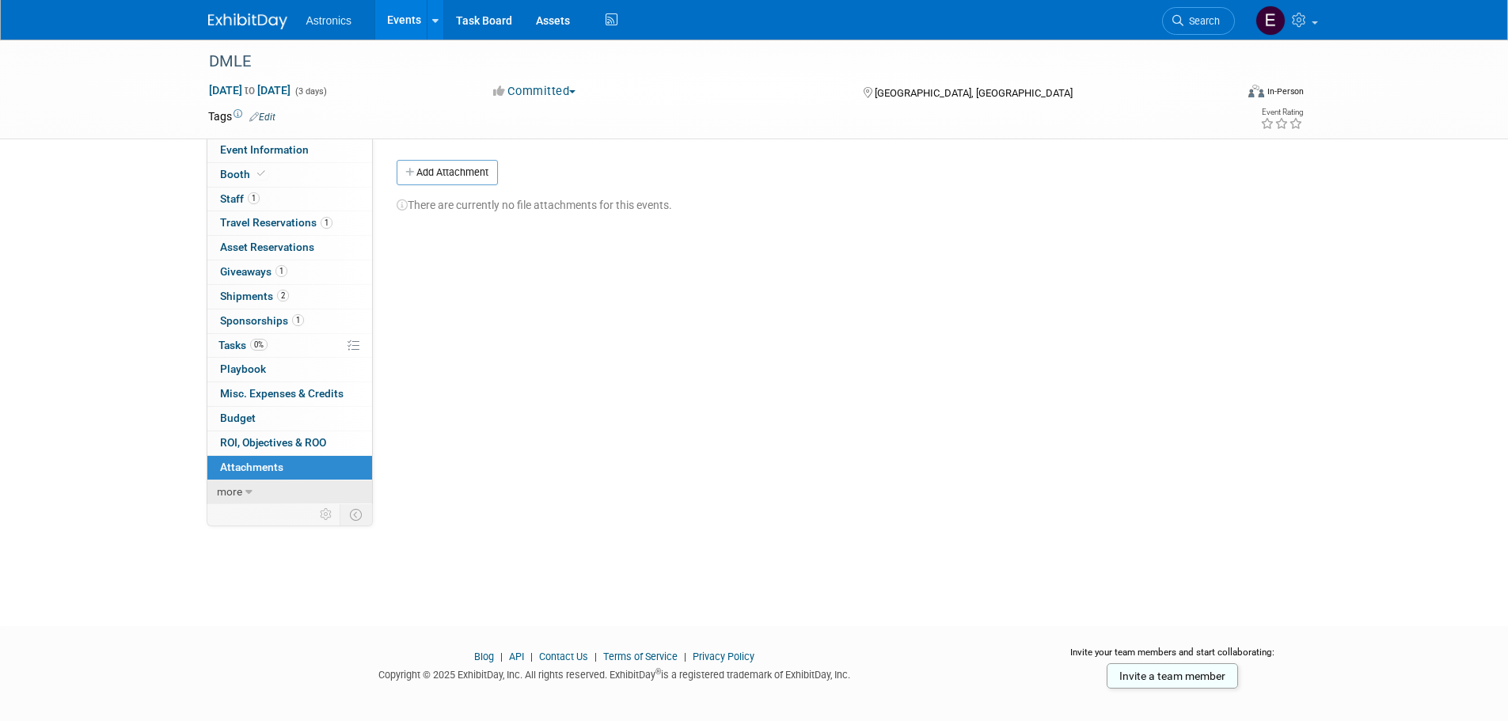
click at [239, 493] on span "more" at bounding box center [229, 491] width 25 height 13
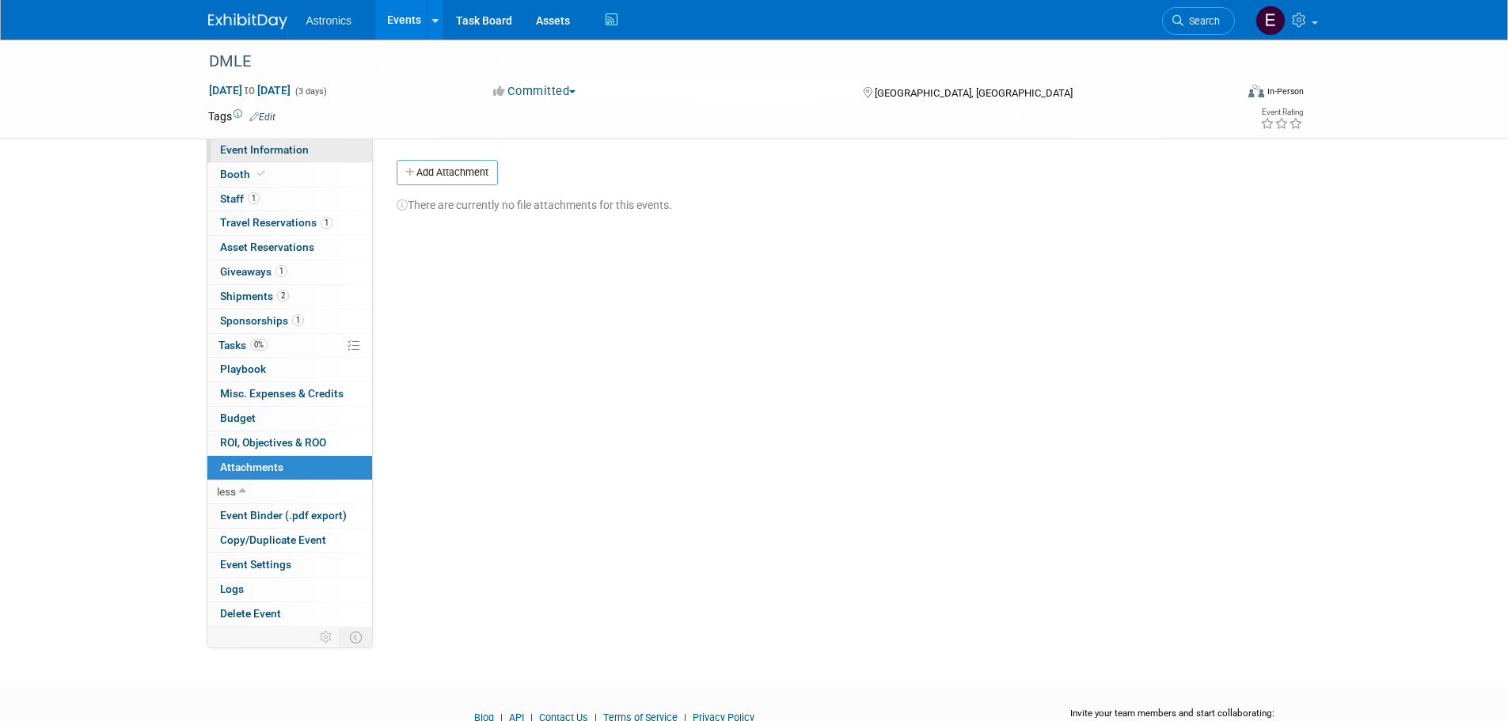
click at [245, 151] on span "Event Information" at bounding box center [264, 149] width 89 height 13
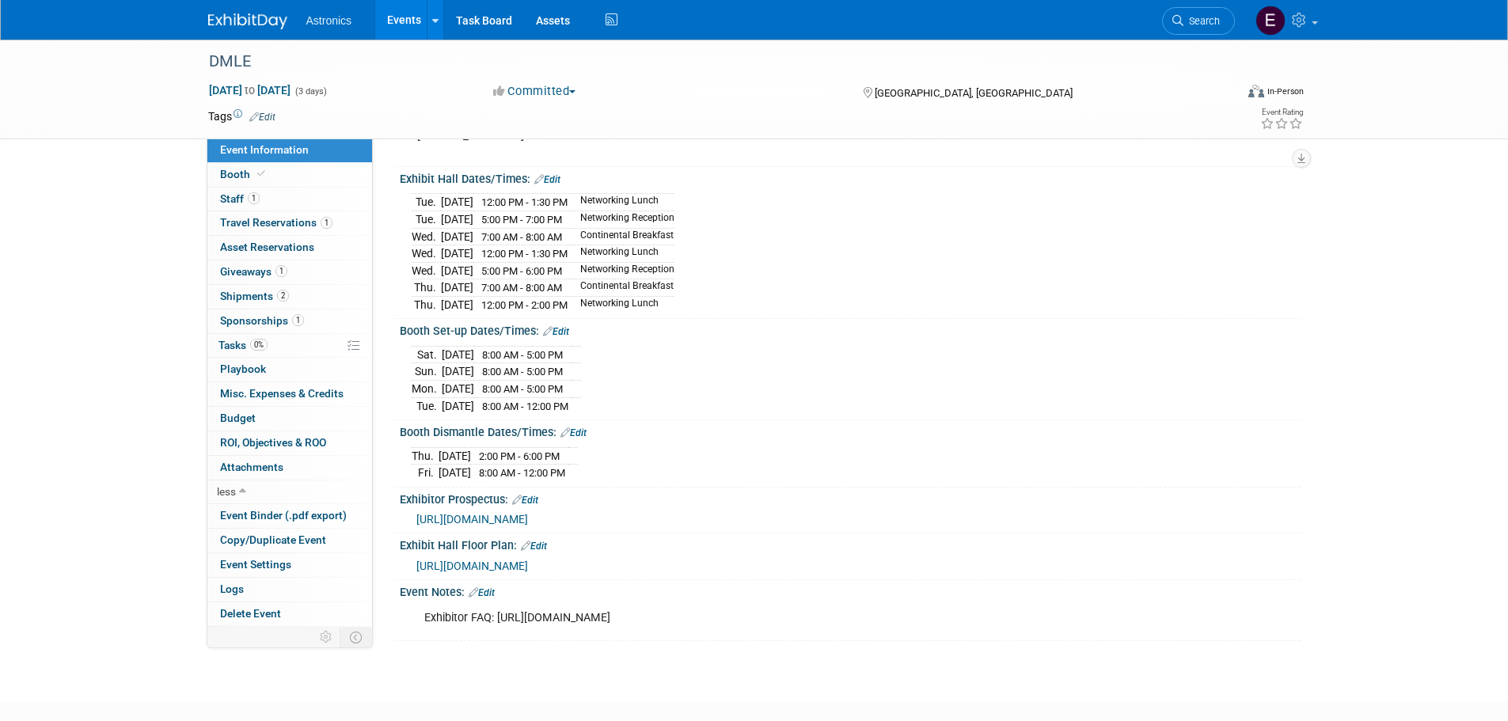
scroll to position [232, 0]
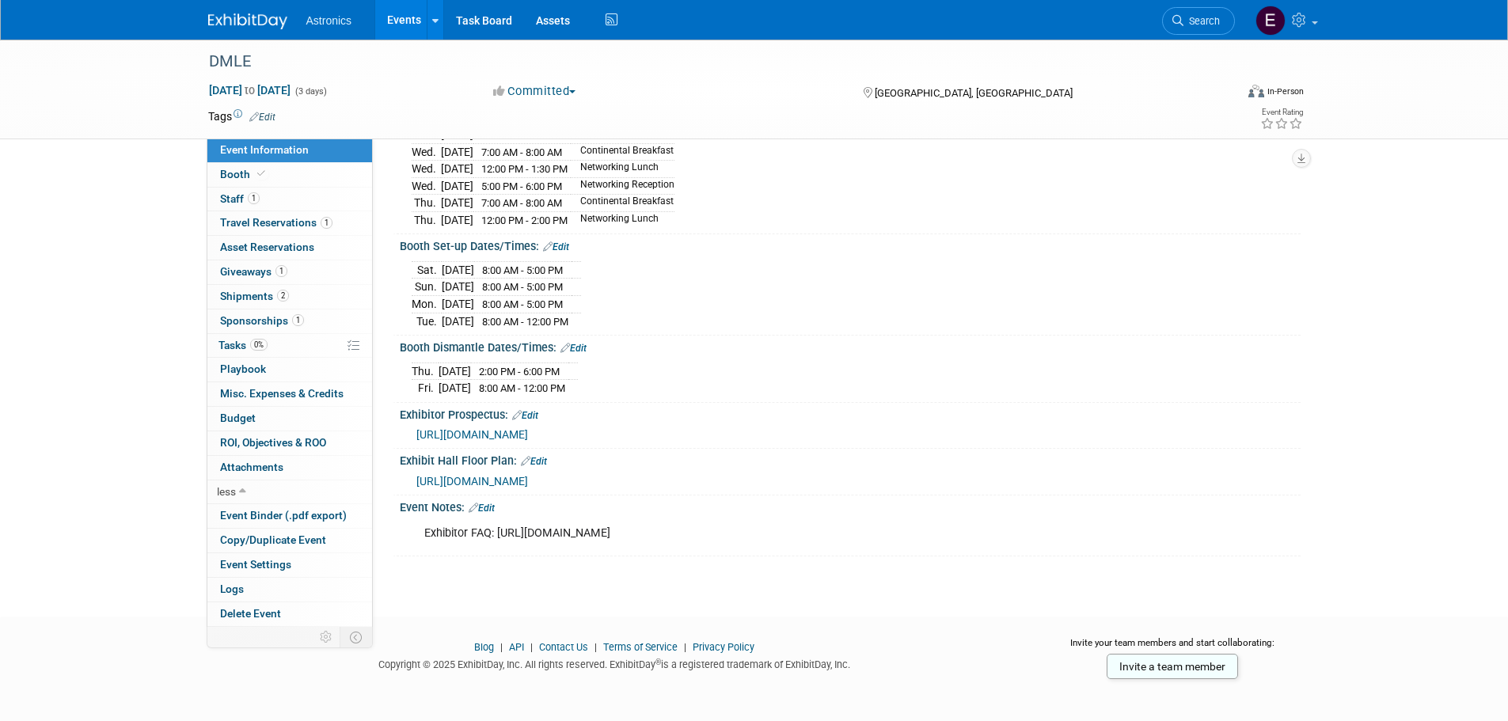
click at [491, 503] on link "Edit" at bounding box center [482, 508] width 26 height 11
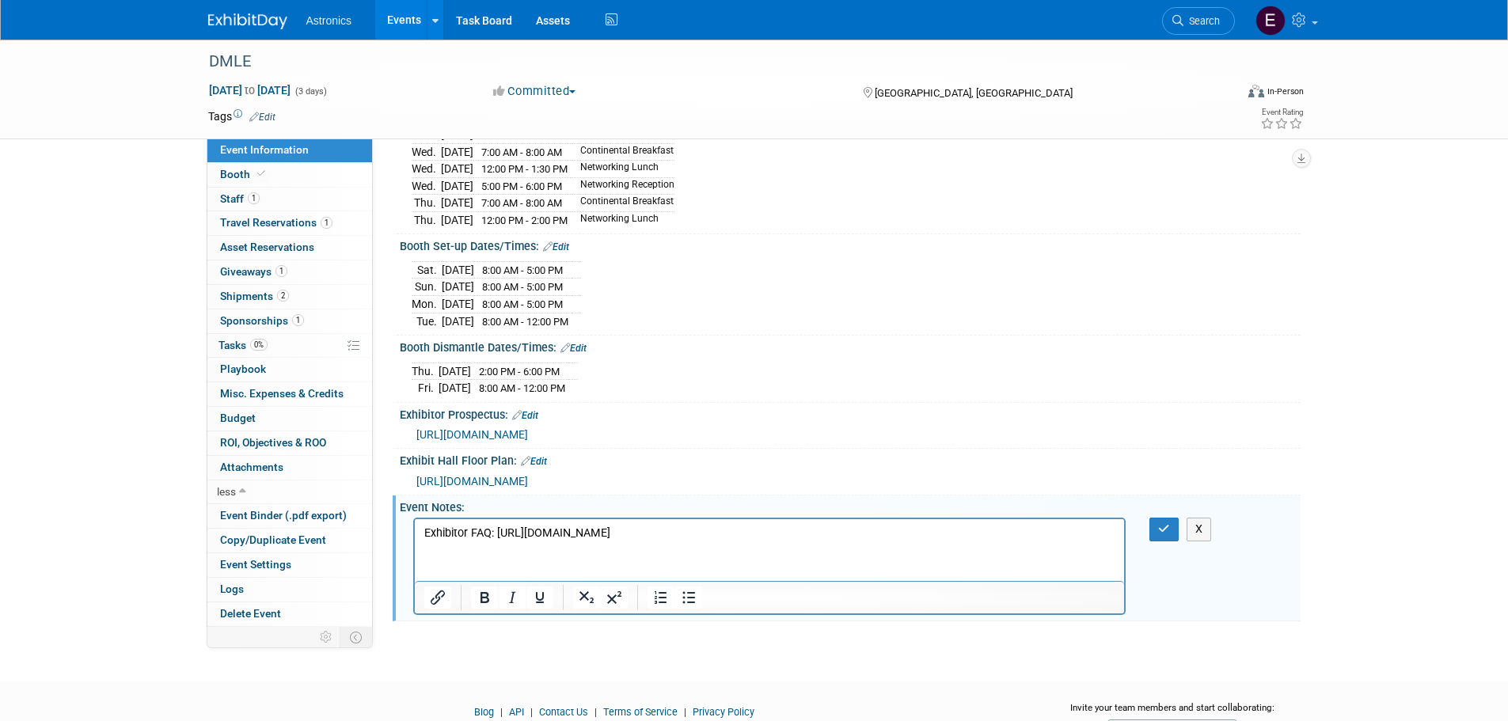
scroll to position [0, 0]
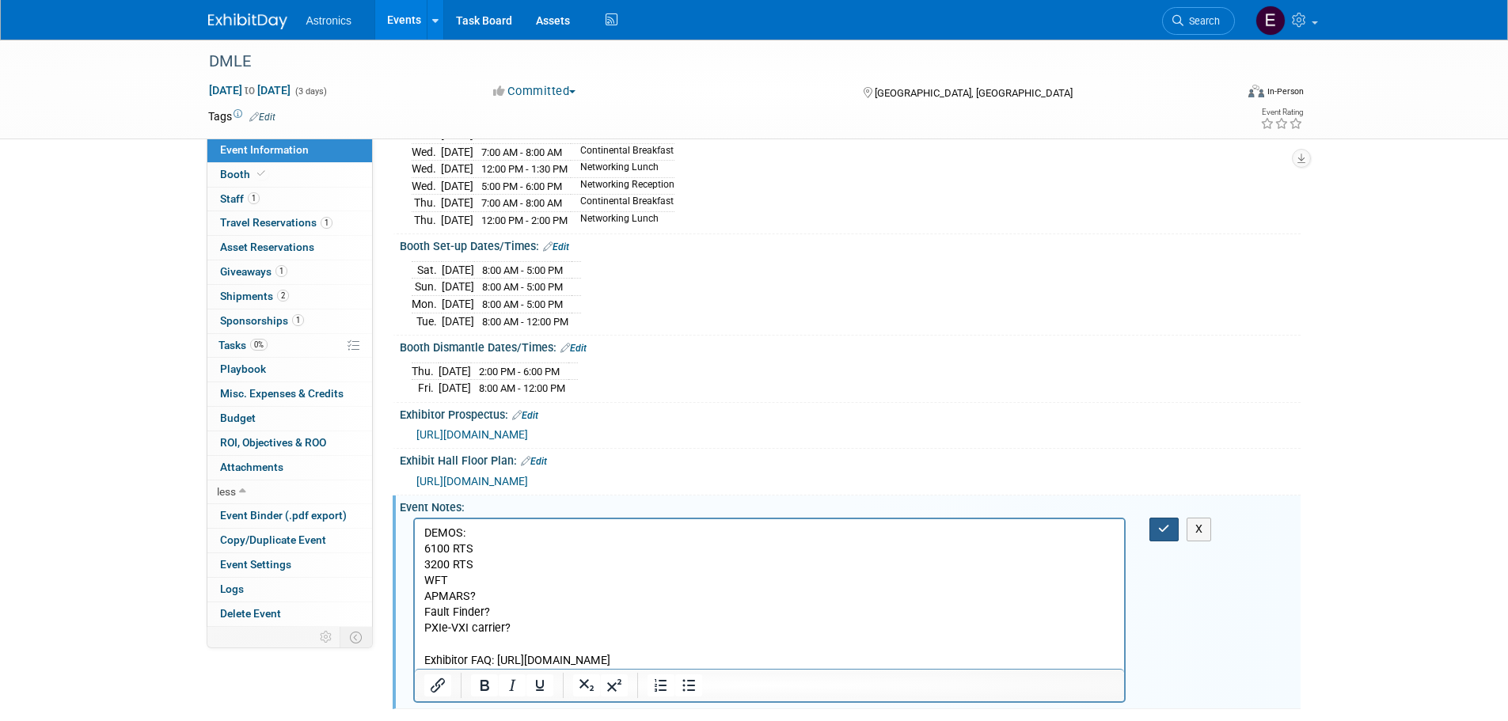
click at [1162, 526] on icon "button" at bounding box center [1164, 528] width 12 height 11
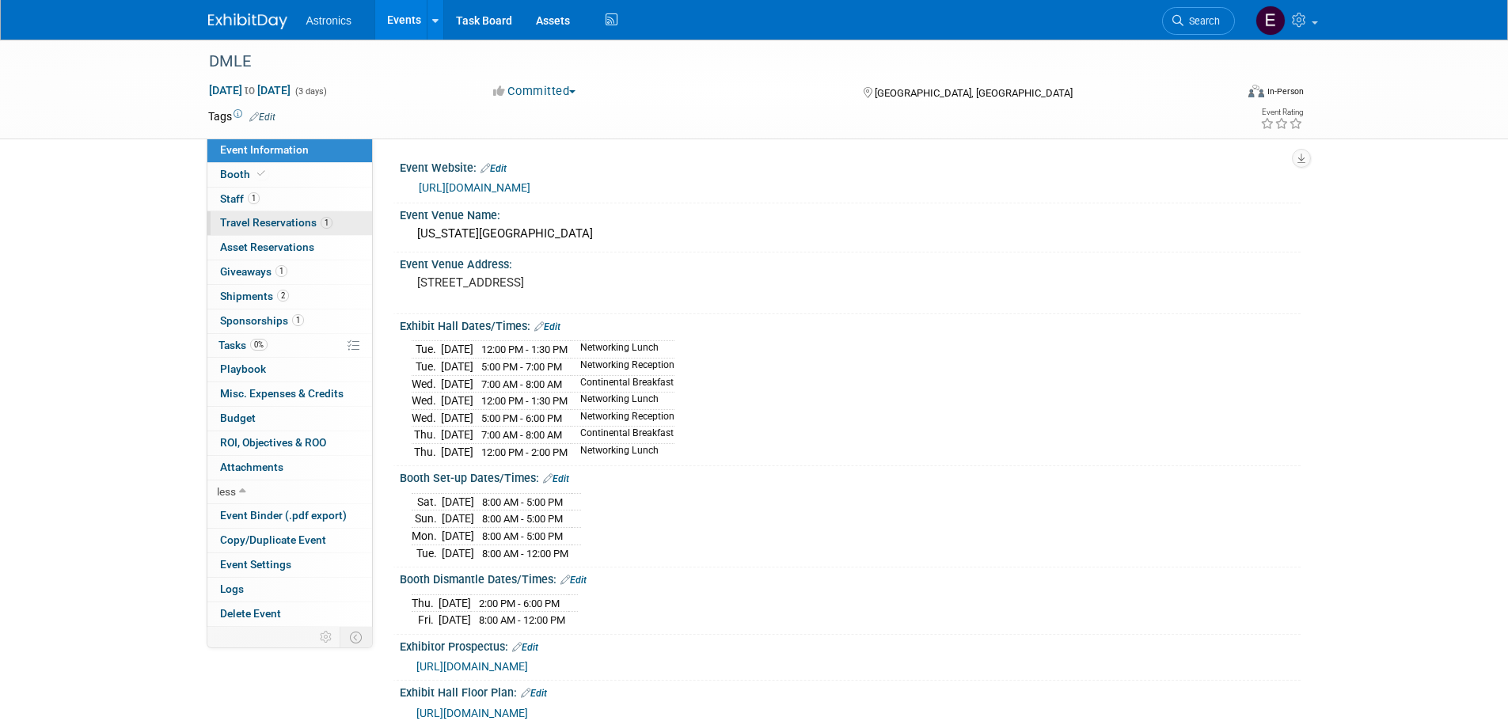
click at [247, 222] on span "Travel Reservations 1" at bounding box center [276, 222] width 112 height 13
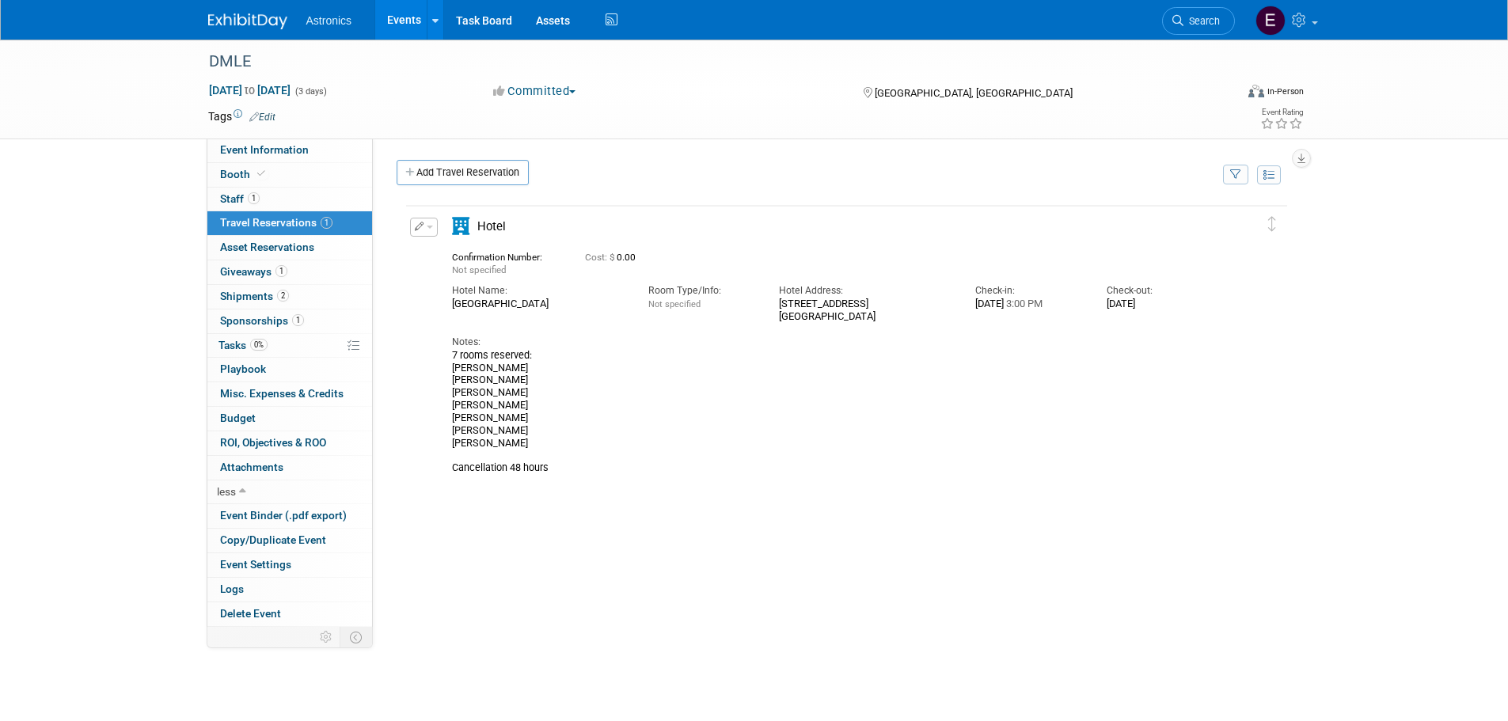
click at [422, 227] on icon "button" at bounding box center [420, 226] width 10 height 9
click at [450, 257] on button "Edit Reservation" at bounding box center [478, 254] width 134 height 23
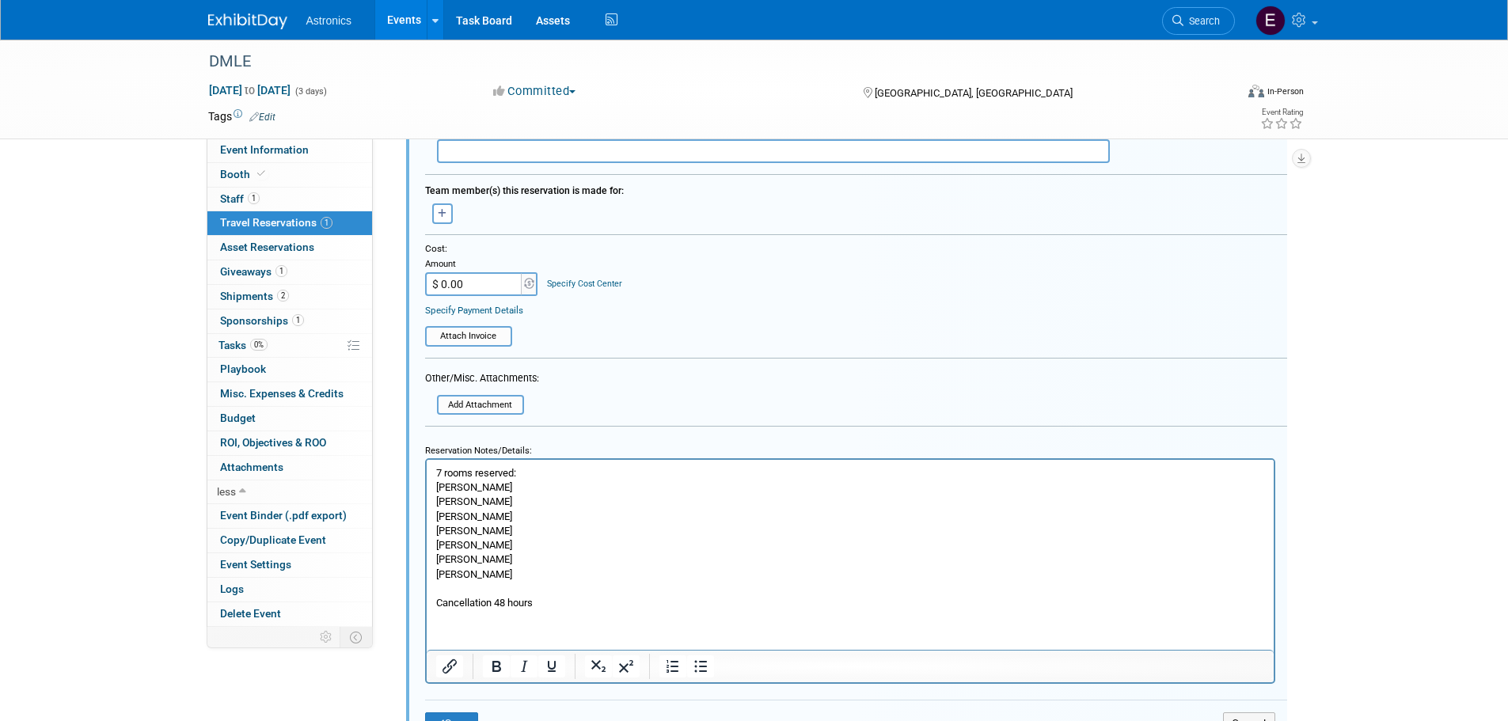
scroll to position [582, 0]
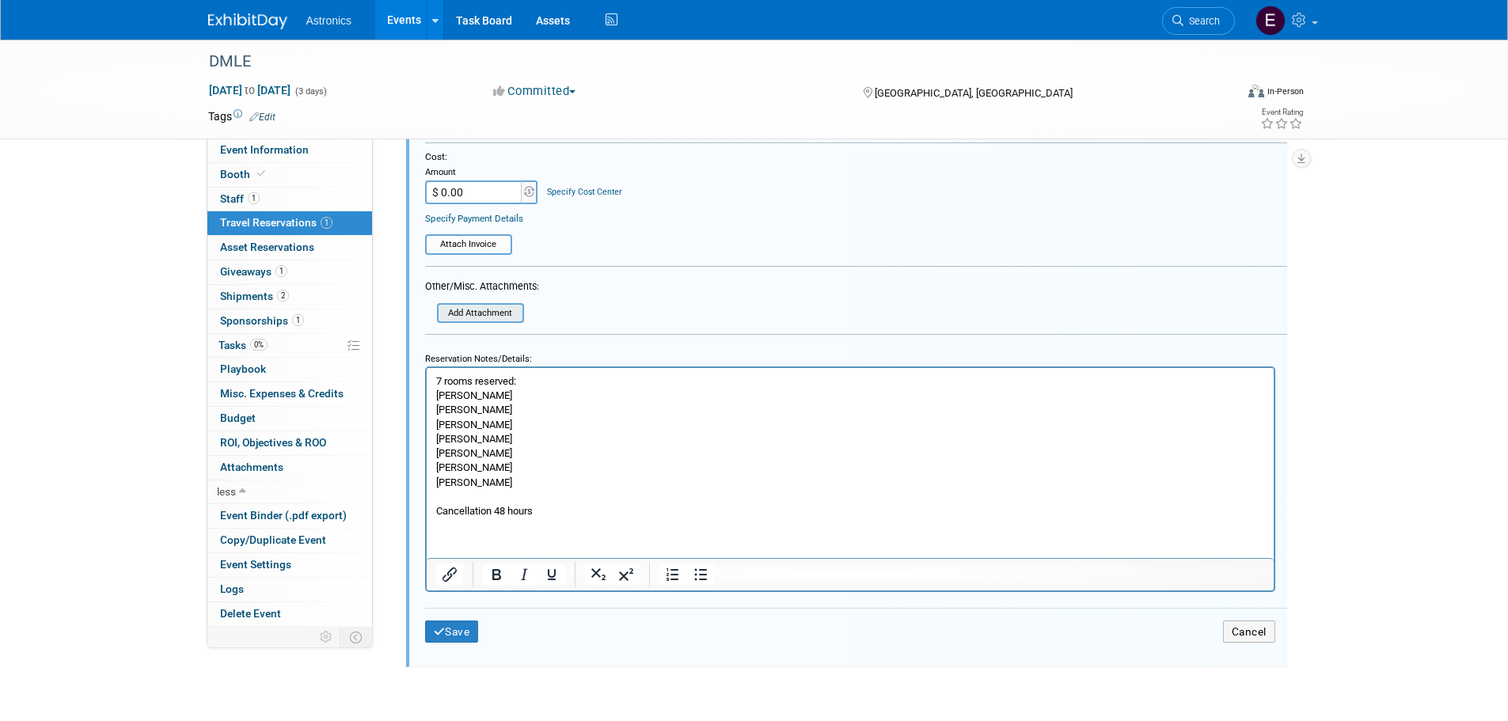
click at [475, 318] on input "file" at bounding box center [442, 313] width 162 height 17
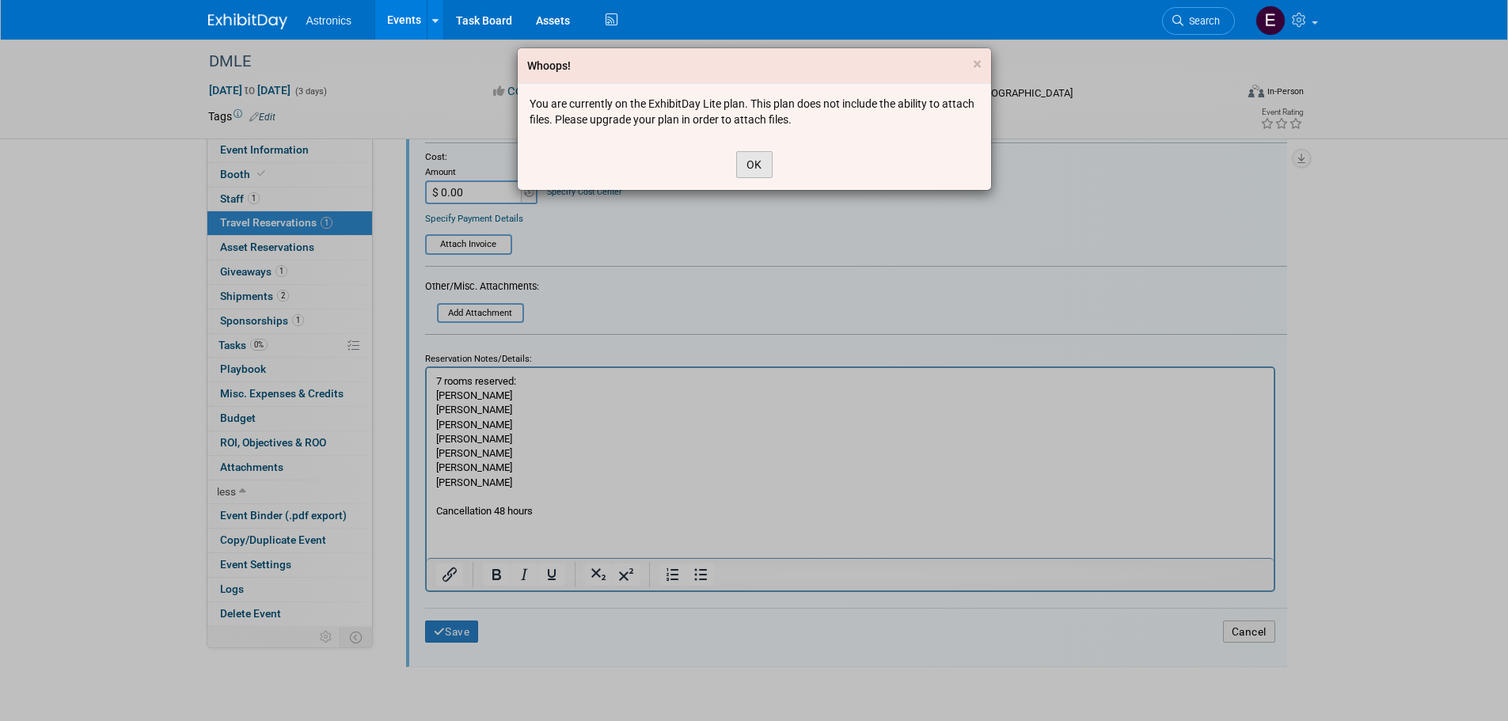
click at [758, 174] on button "OK" at bounding box center [754, 164] width 36 height 27
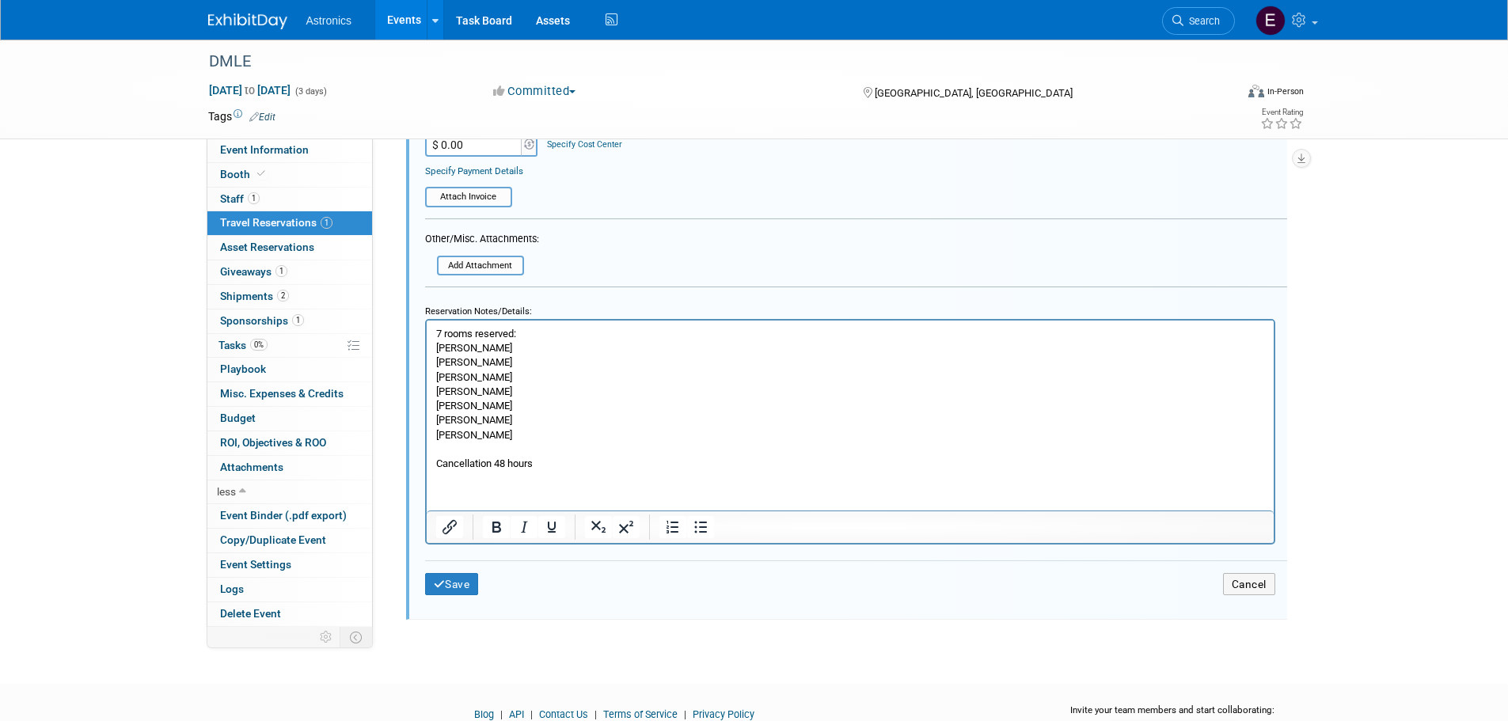
scroll to position [633, 0]
click at [450, 528] on icon "Insert/edit link" at bounding box center [450, 523] width 14 height 14
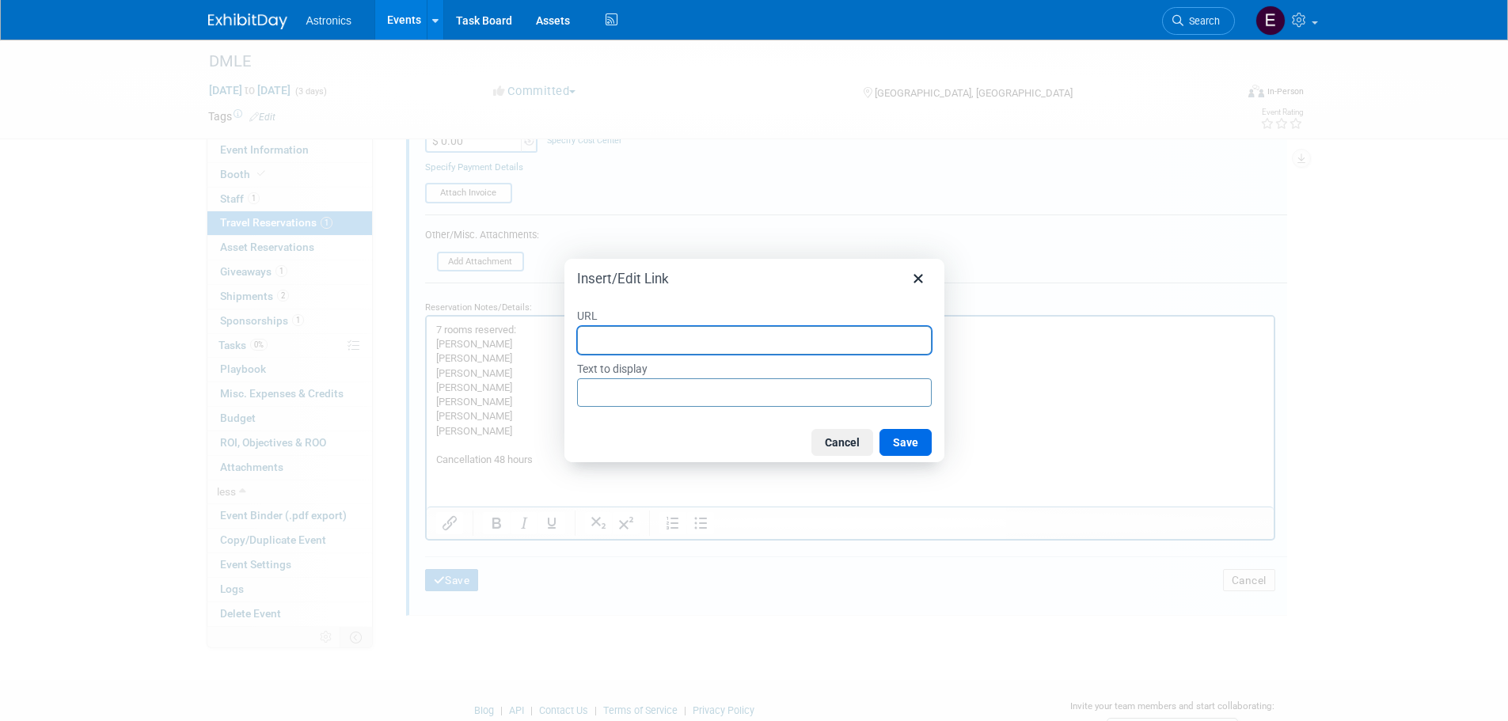
click at [598, 336] on input "URL" at bounding box center [754, 340] width 355 height 29
paste input "https://www.google.com/maps/dir/Kentucky+International+Convention+Center/Louisv…"
type input "https://www.google.com/maps/dir/Kentucky+International+Convention+Center/Louisv…"
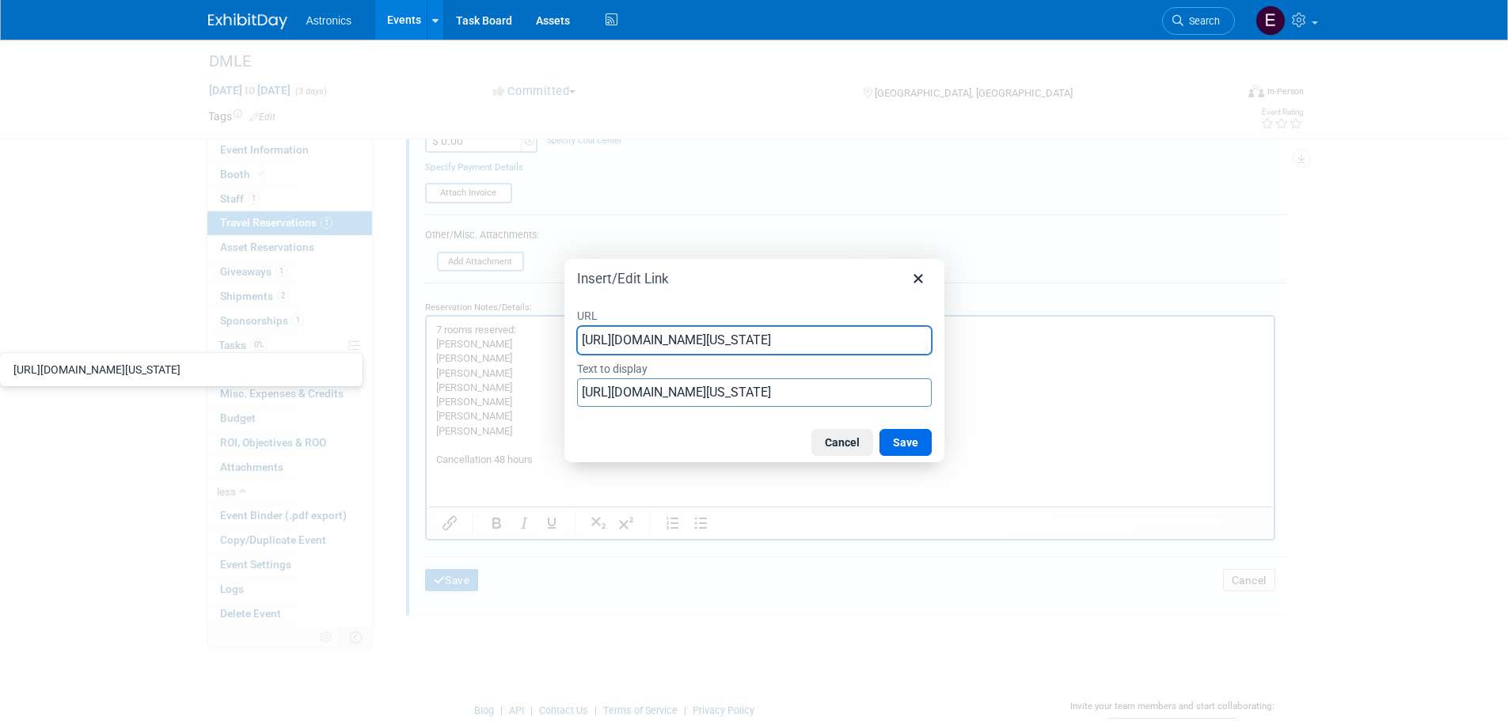
scroll to position [0, 2301]
type input "https://www.google.com/maps/dir/Kentucky+International+Convention+Center/Louisv…"
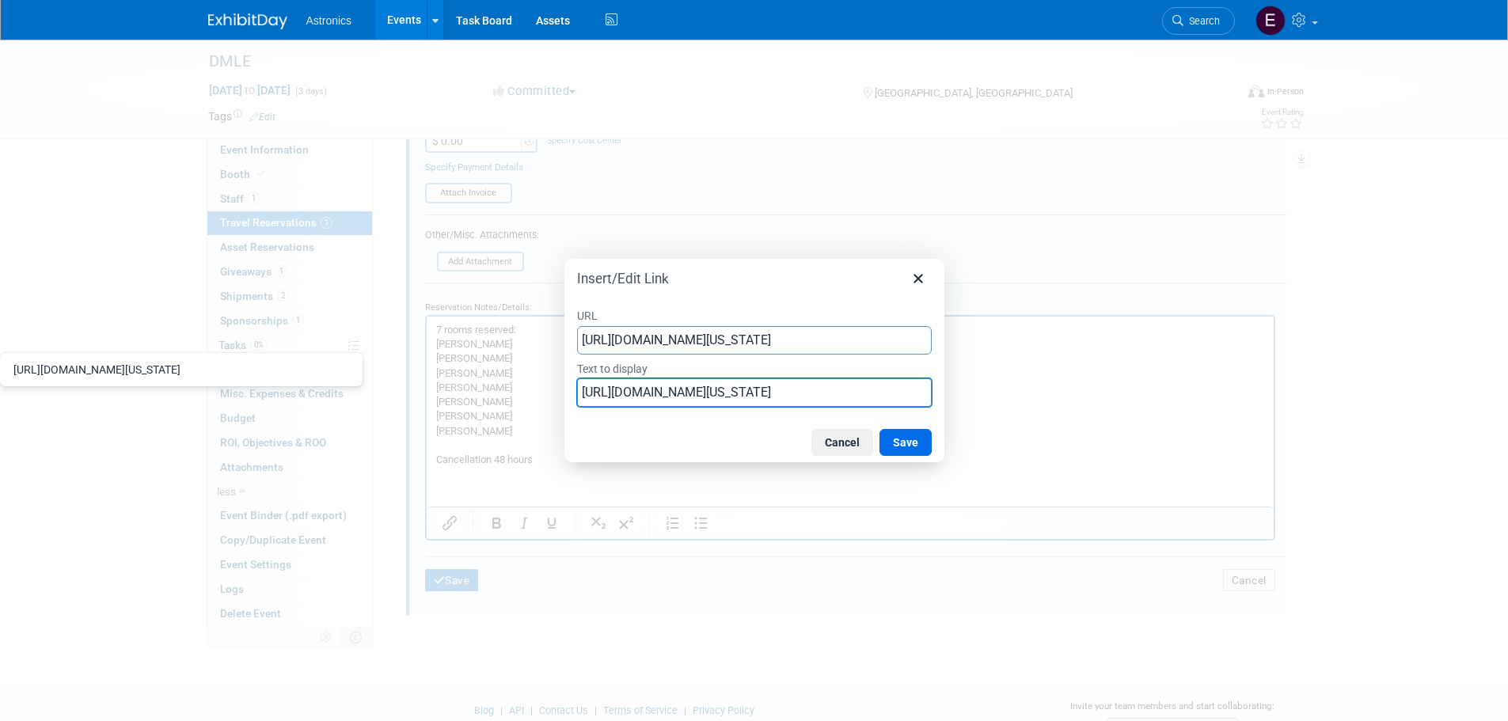
click at [603, 390] on input "https://www.google.com/maps/dir/Kentucky+International+Convention+Center/Louisv…" at bounding box center [754, 392] width 355 height 29
type input "Map - hotel to CC"
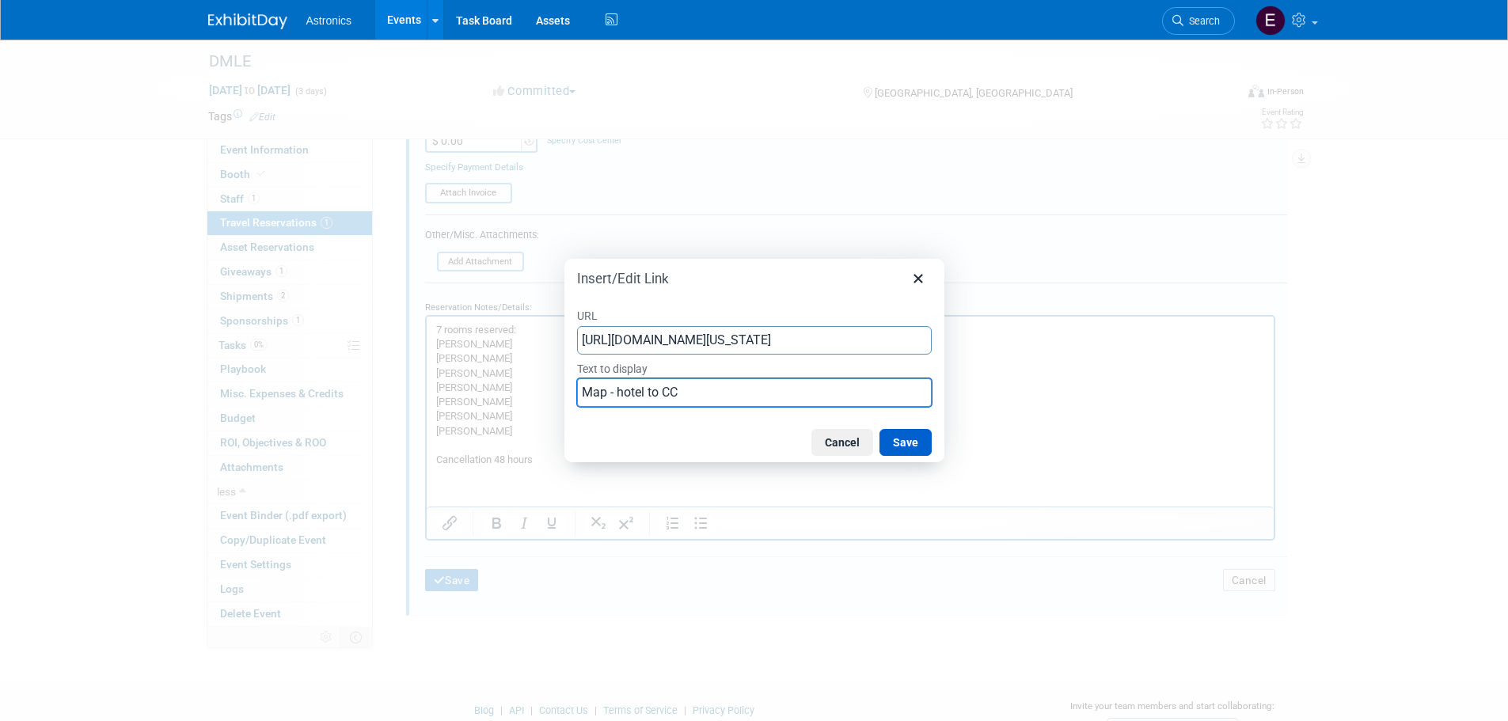
click at [906, 453] on button "Save" at bounding box center [906, 442] width 52 height 27
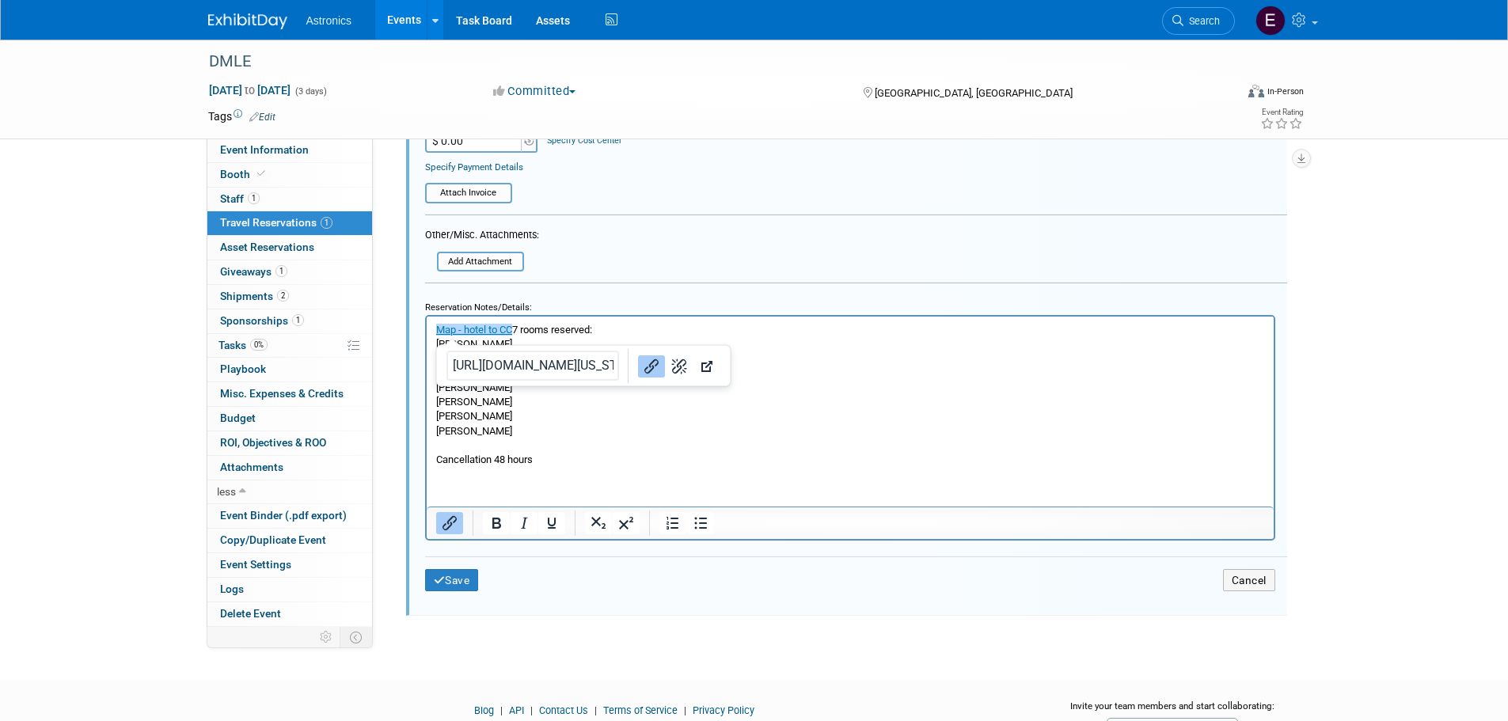
click at [573, 584] on td "Save" at bounding box center [568, 580] width 287 height 23
click at [518, 330] on p "Map - hotel to CC 7 rooms reserved: Elizabeth Cortes Bonnie Johnson Felix Horto…" at bounding box center [849, 394] width 829 height 144
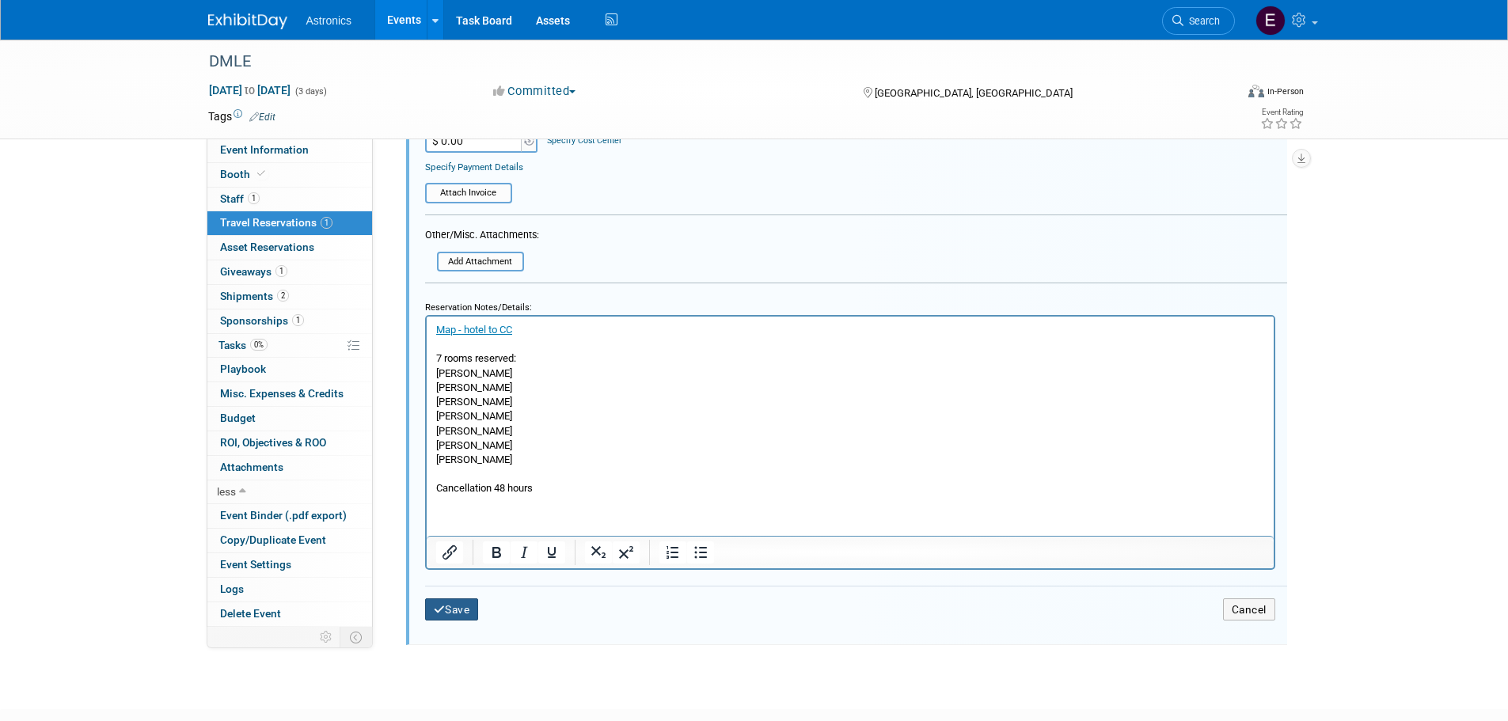
click at [465, 606] on button "Save" at bounding box center [452, 610] width 54 height 23
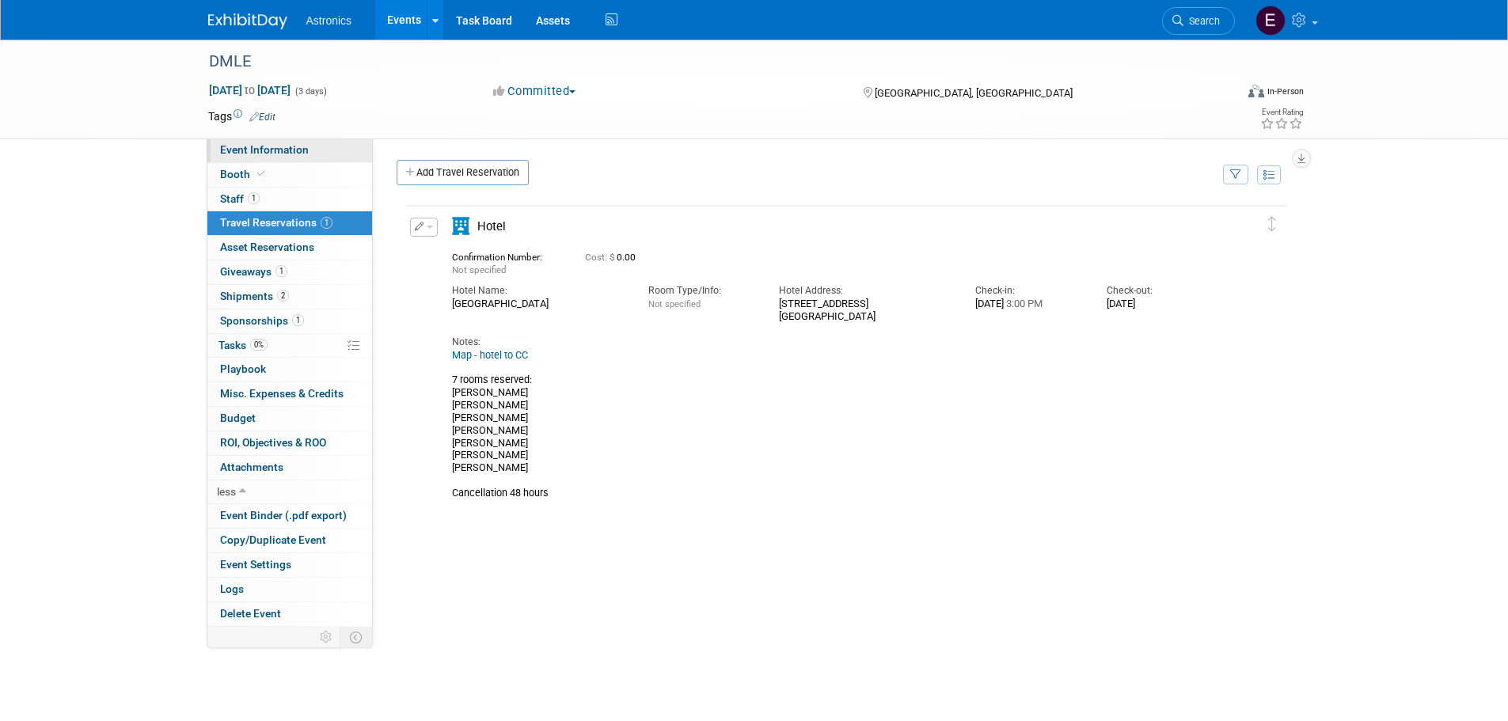
click at [273, 143] on span "Event Information" at bounding box center [264, 149] width 89 height 13
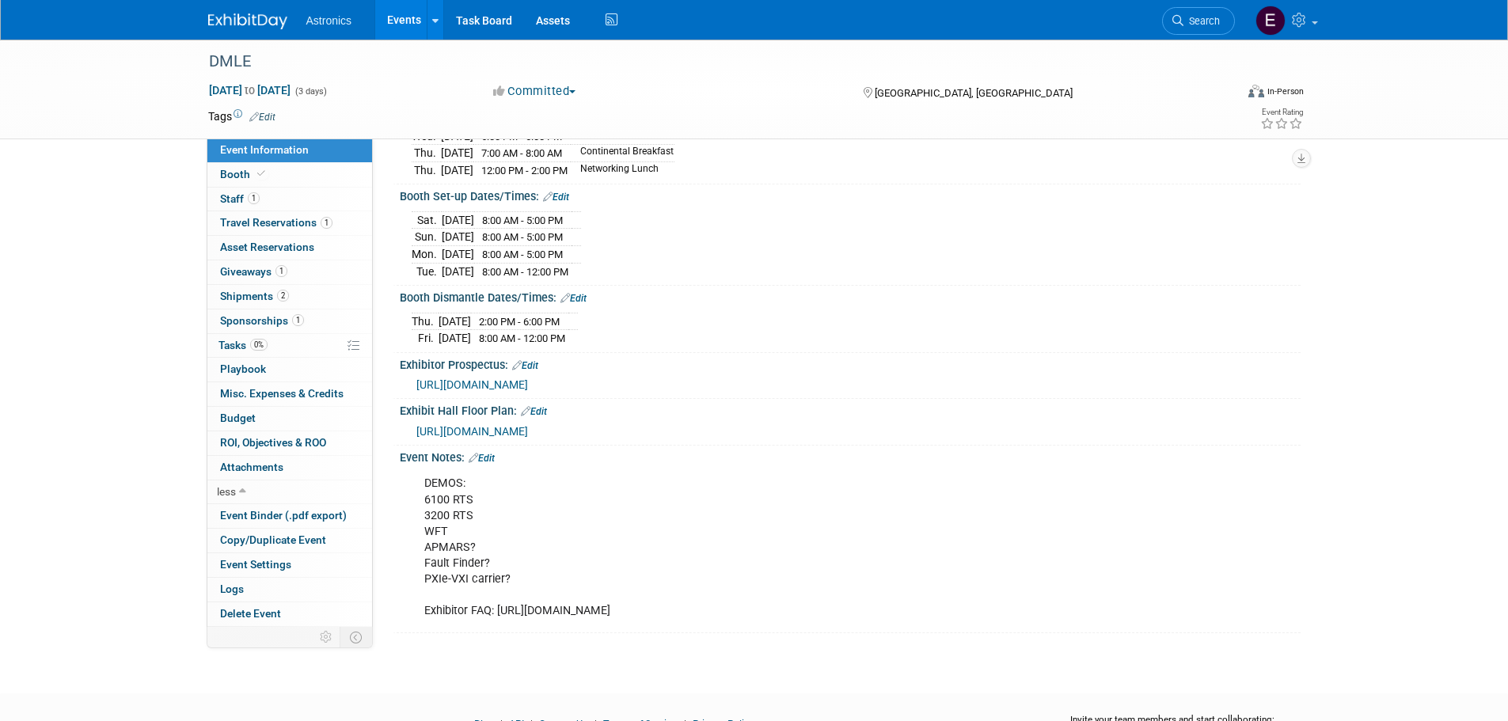
scroll to position [317, 0]
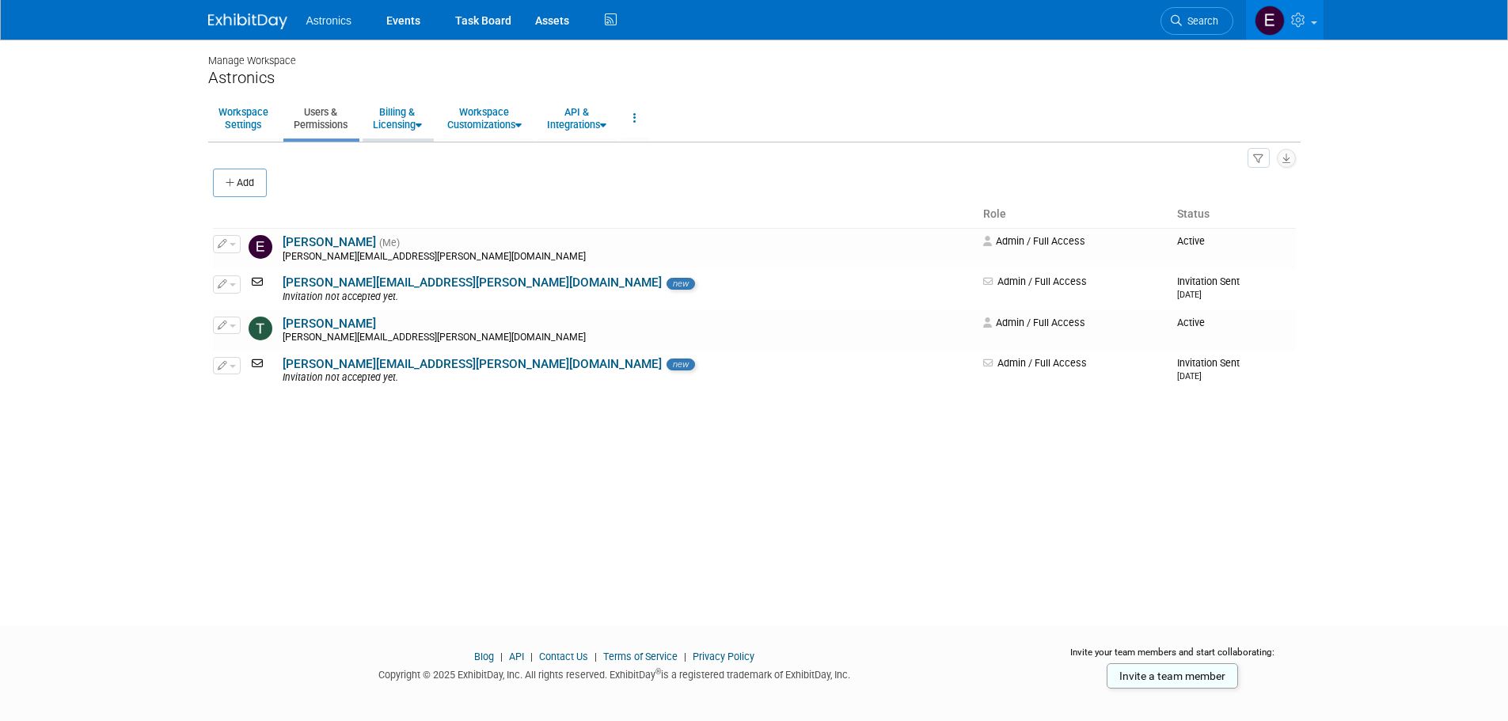
click at [434, 111] on li "Billing & Licensing Manage Plan / Subscription Billing Information Payment Rece…" at bounding box center [398, 120] width 71 height 42
click at [405, 127] on link "Billing & Licensing" at bounding box center [398, 118] width 70 height 39
click at [412, 158] on link "Manage Plan / Subscription" at bounding box center [434, 155] width 143 height 24
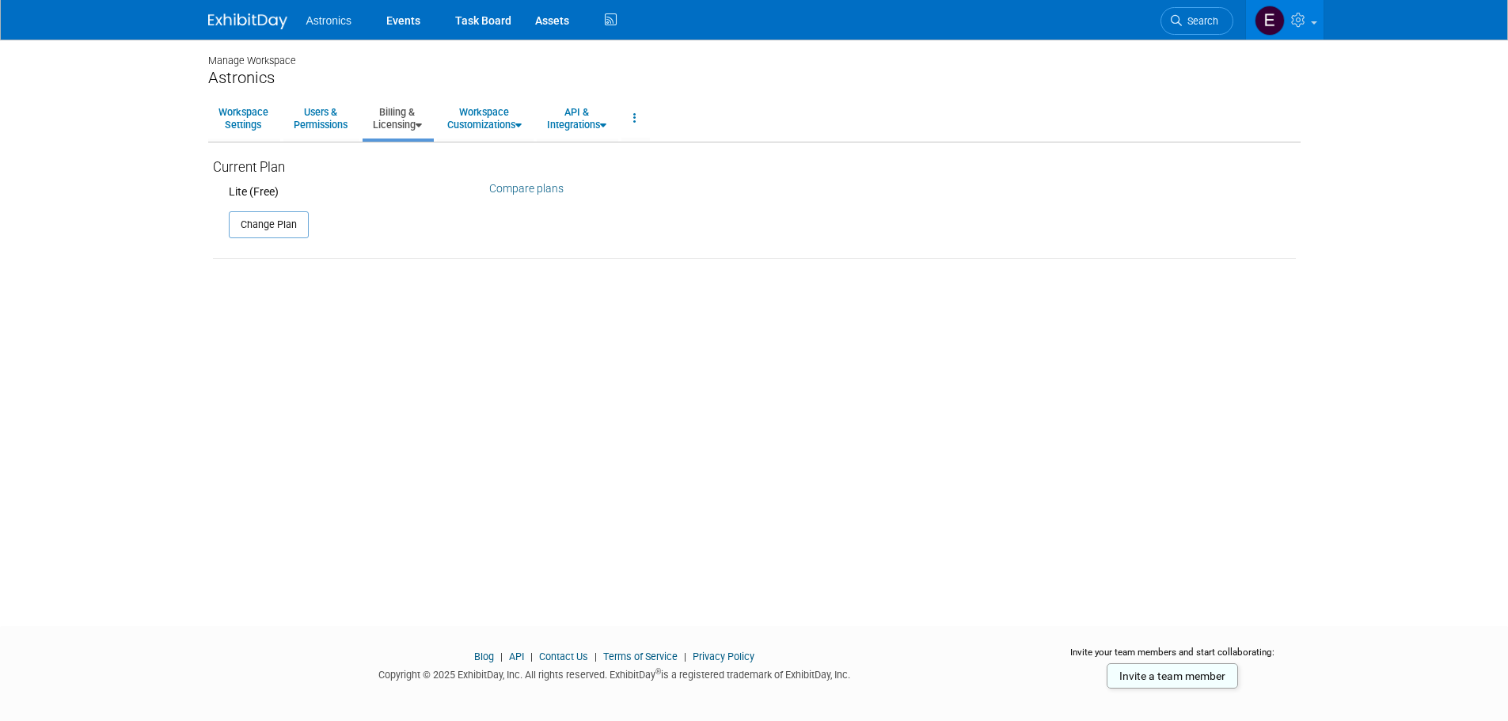
click at [539, 184] on link "Compare plans" at bounding box center [526, 188] width 74 height 13
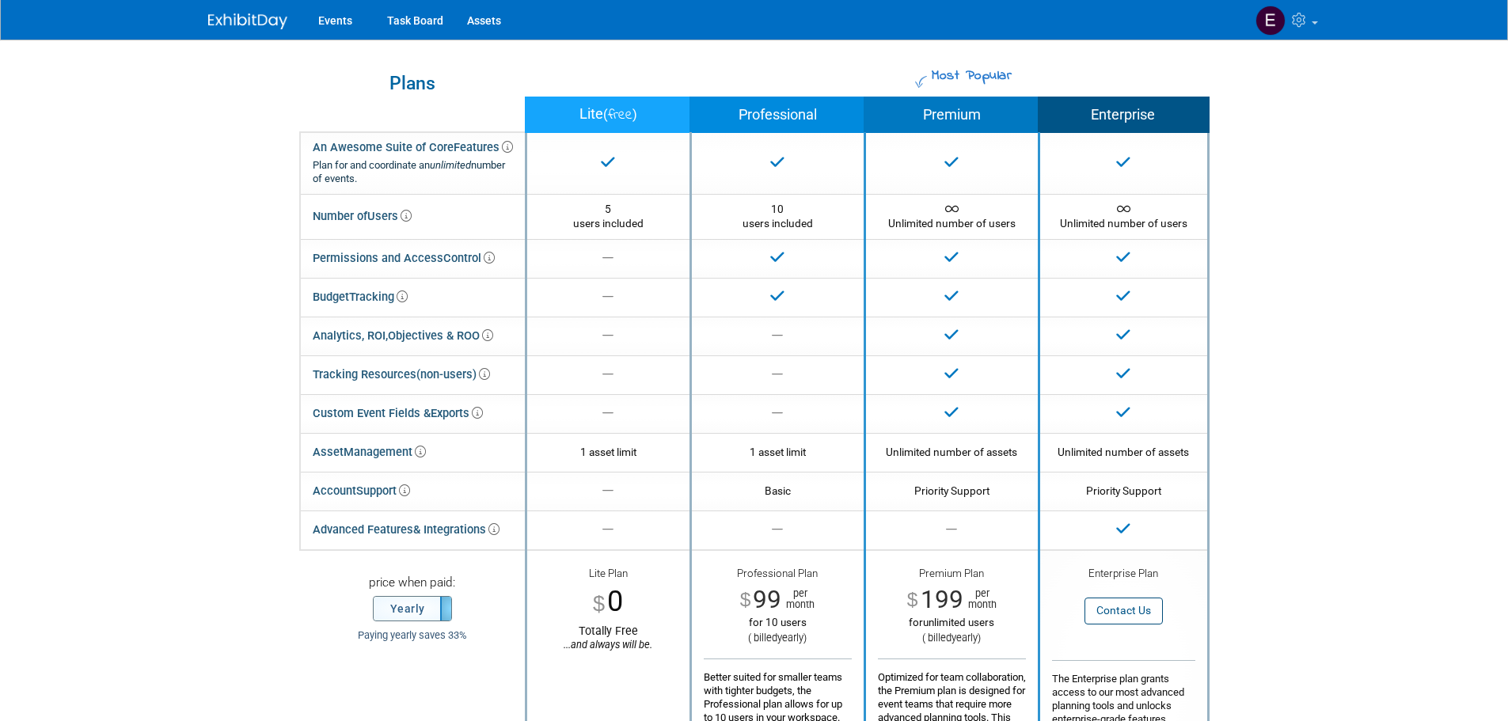
click at [436, 607] on label "Yearly" at bounding box center [413, 609] width 78 height 24
click at [436, 607] on label "Monthly" at bounding box center [413, 609] width 78 height 24
